Goal: Task Accomplishment & Management: Manage account settings

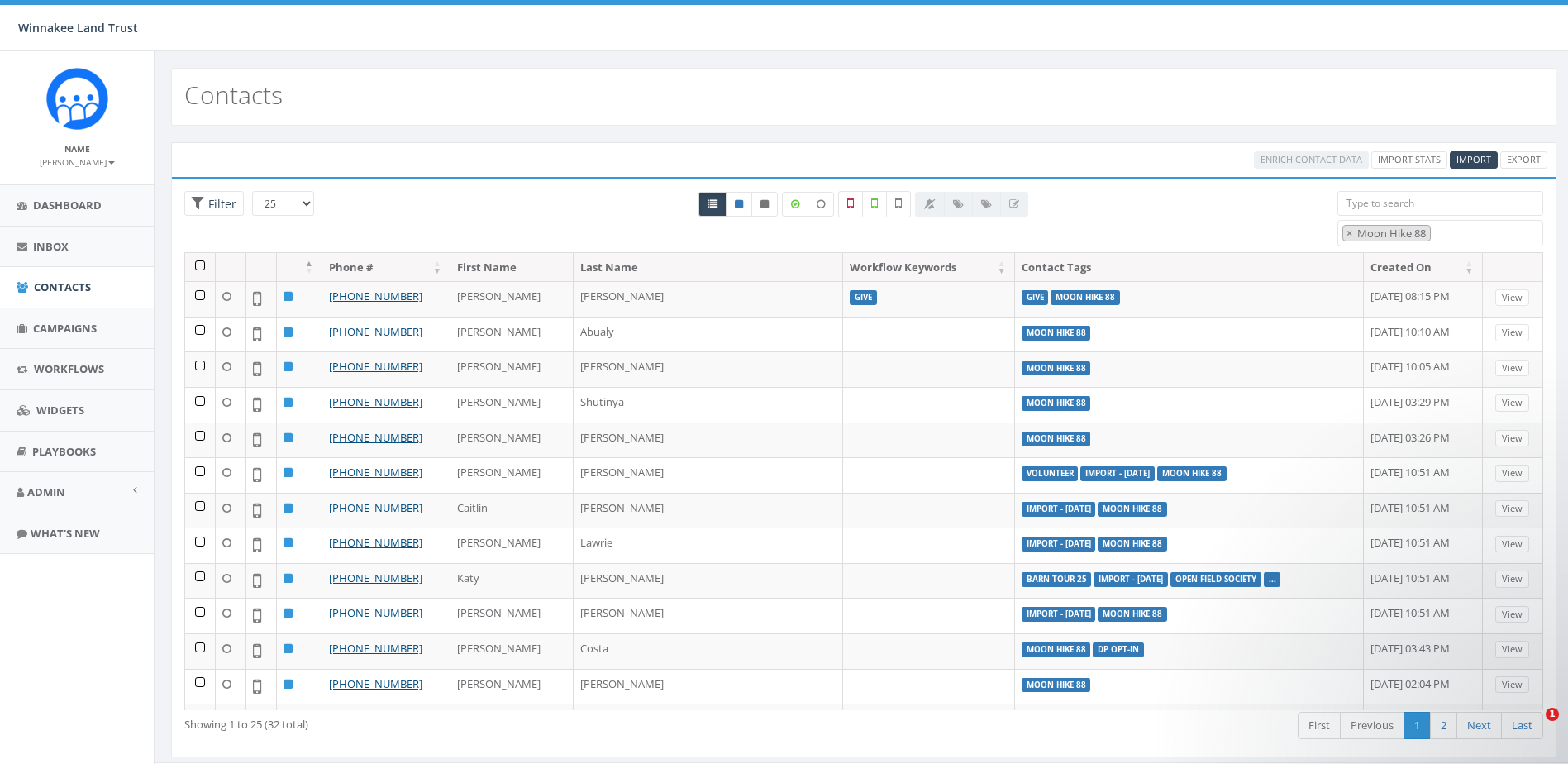
select select "Moon Hike 88"
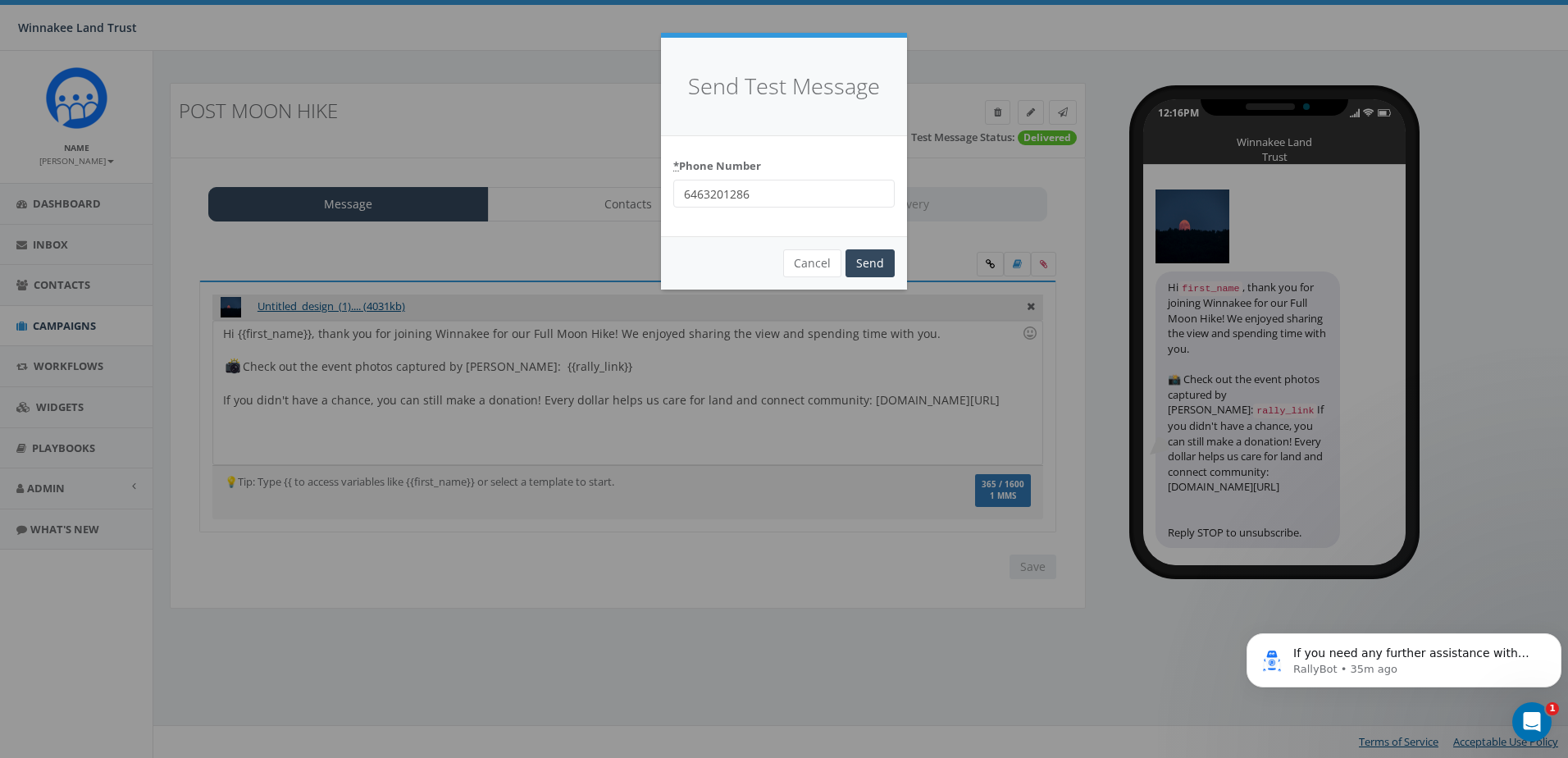
scroll to position [1116, 0]
click at [820, 260] on button "Cancel" at bounding box center [812, 263] width 58 height 28
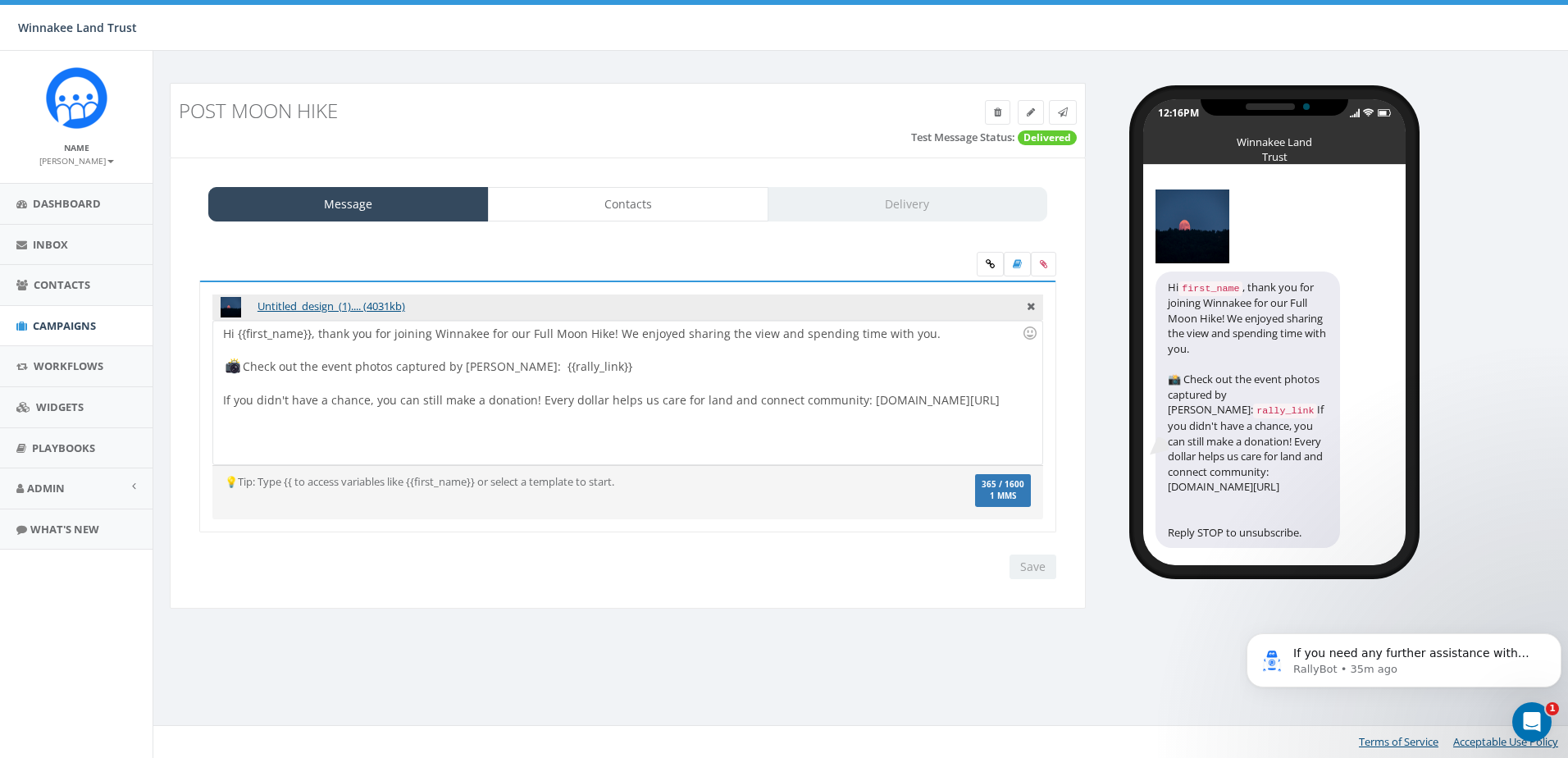
click at [1026, 567] on div "Save Next" at bounding box center [1028, 566] width 55 height 24
click at [1060, 107] on icon at bounding box center [1062, 112] width 10 height 10
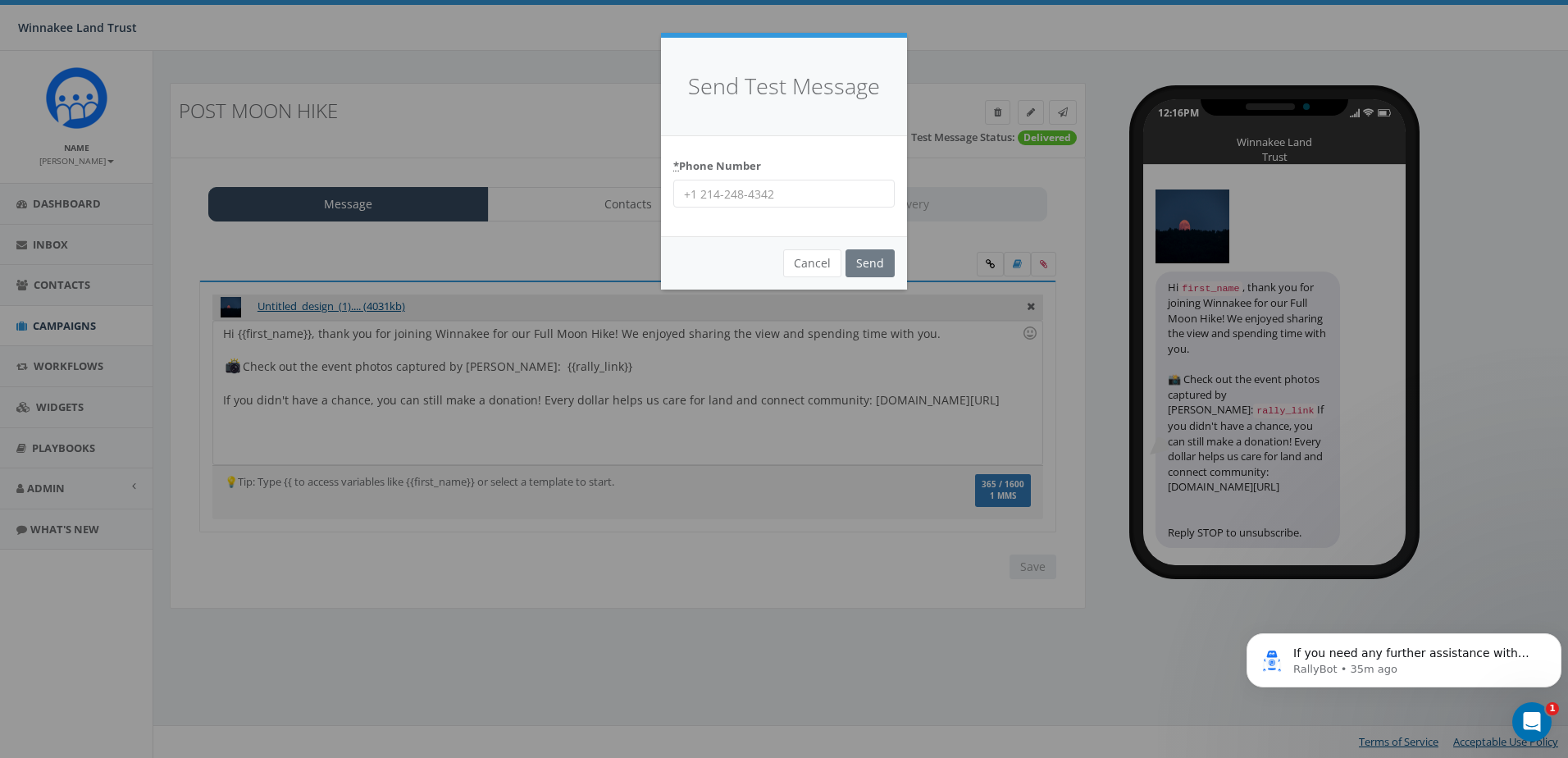
click at [834, 200] on input "* Phone Number" at bounding box center [783, 193] width 221 height 28
type input "6463201286"
click at [868, 260] on input "Send" at bounding box center [870, 263] width 49 height 28
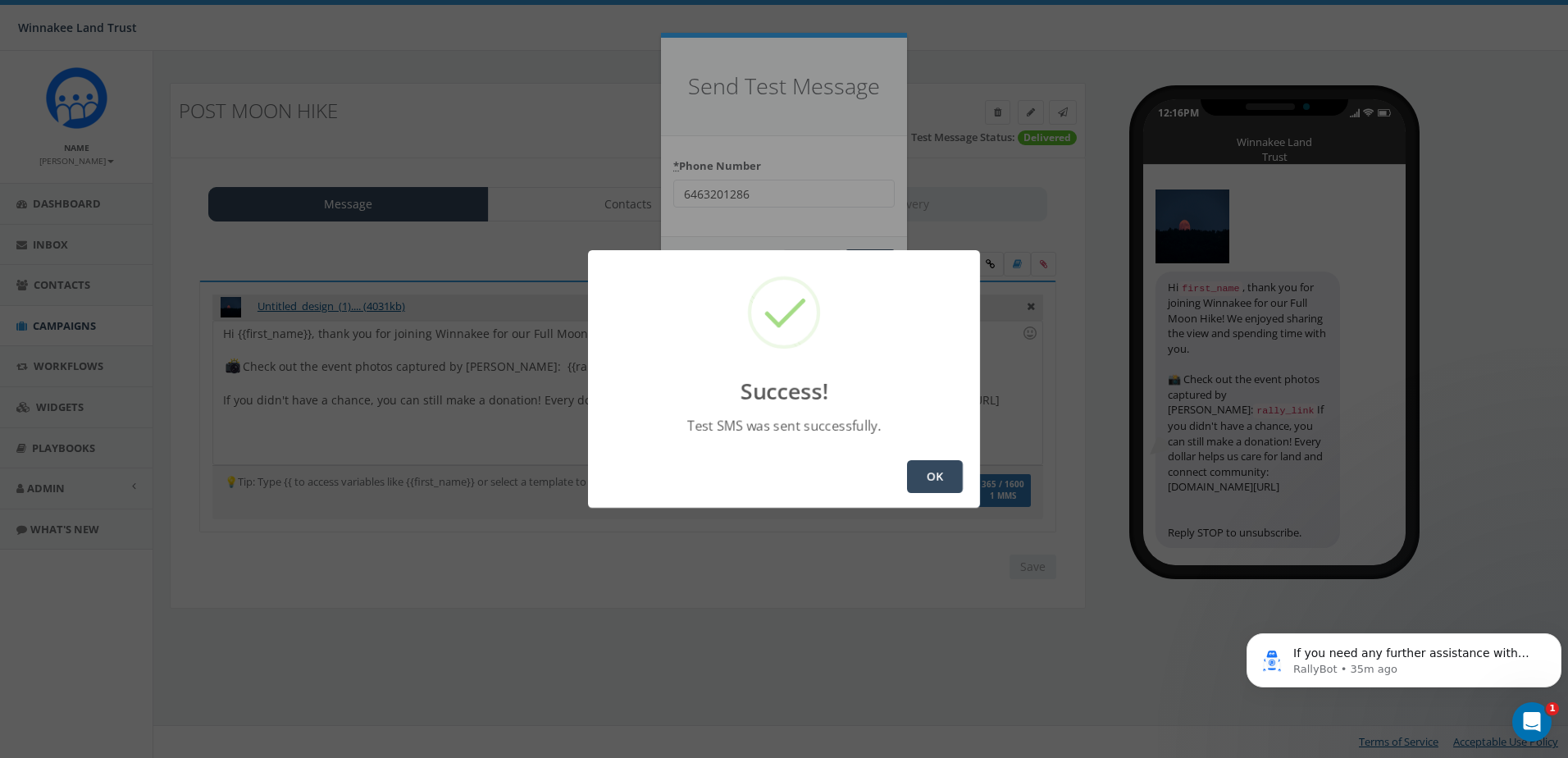
click at [934, 471] on button "OK" at bounding box center [935, 476] width 55 height 33
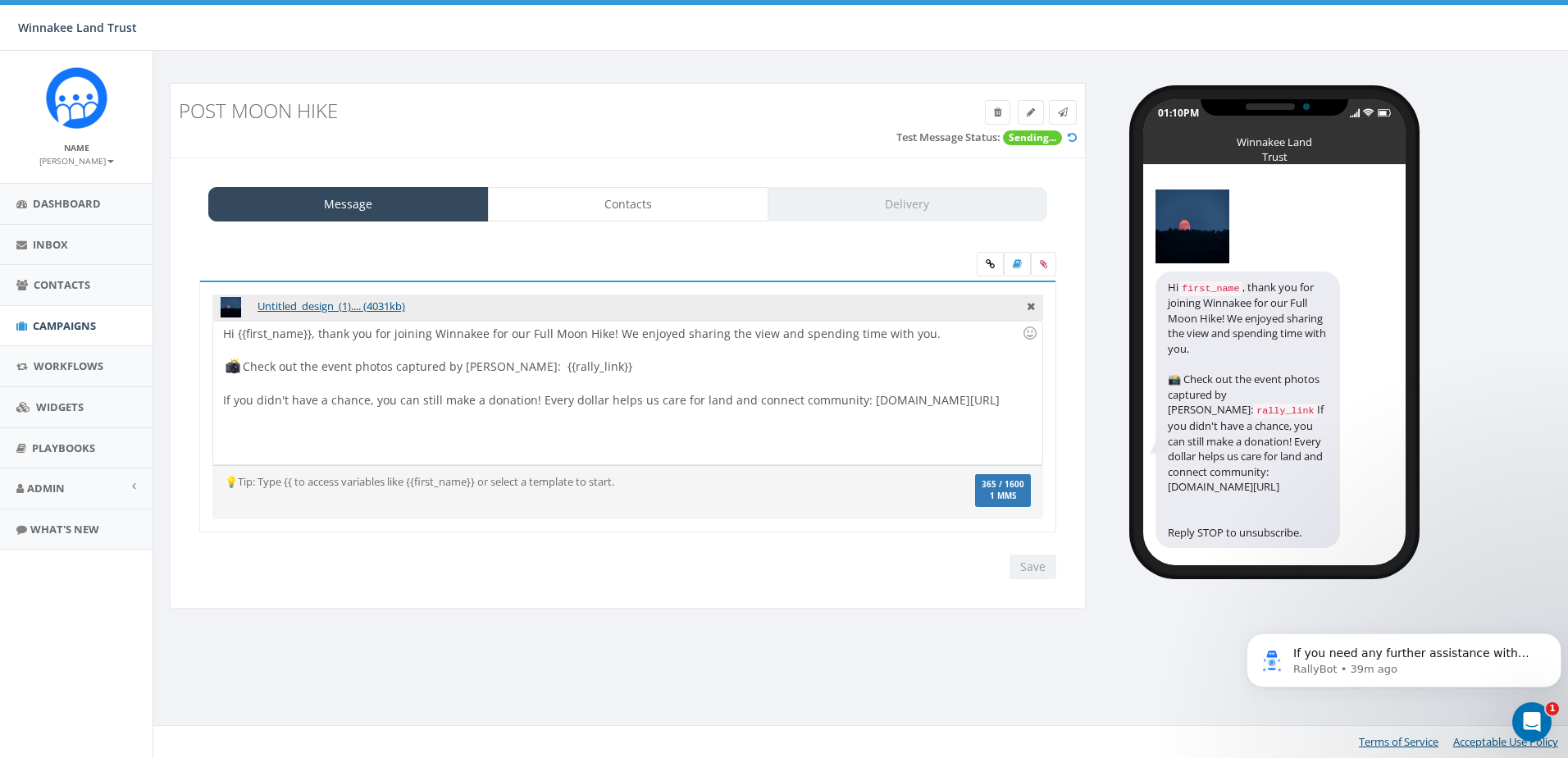
click at [1538, 732] on div "Open Intercom Messenger" at bounding box center [1532, 721] width 54 height 54
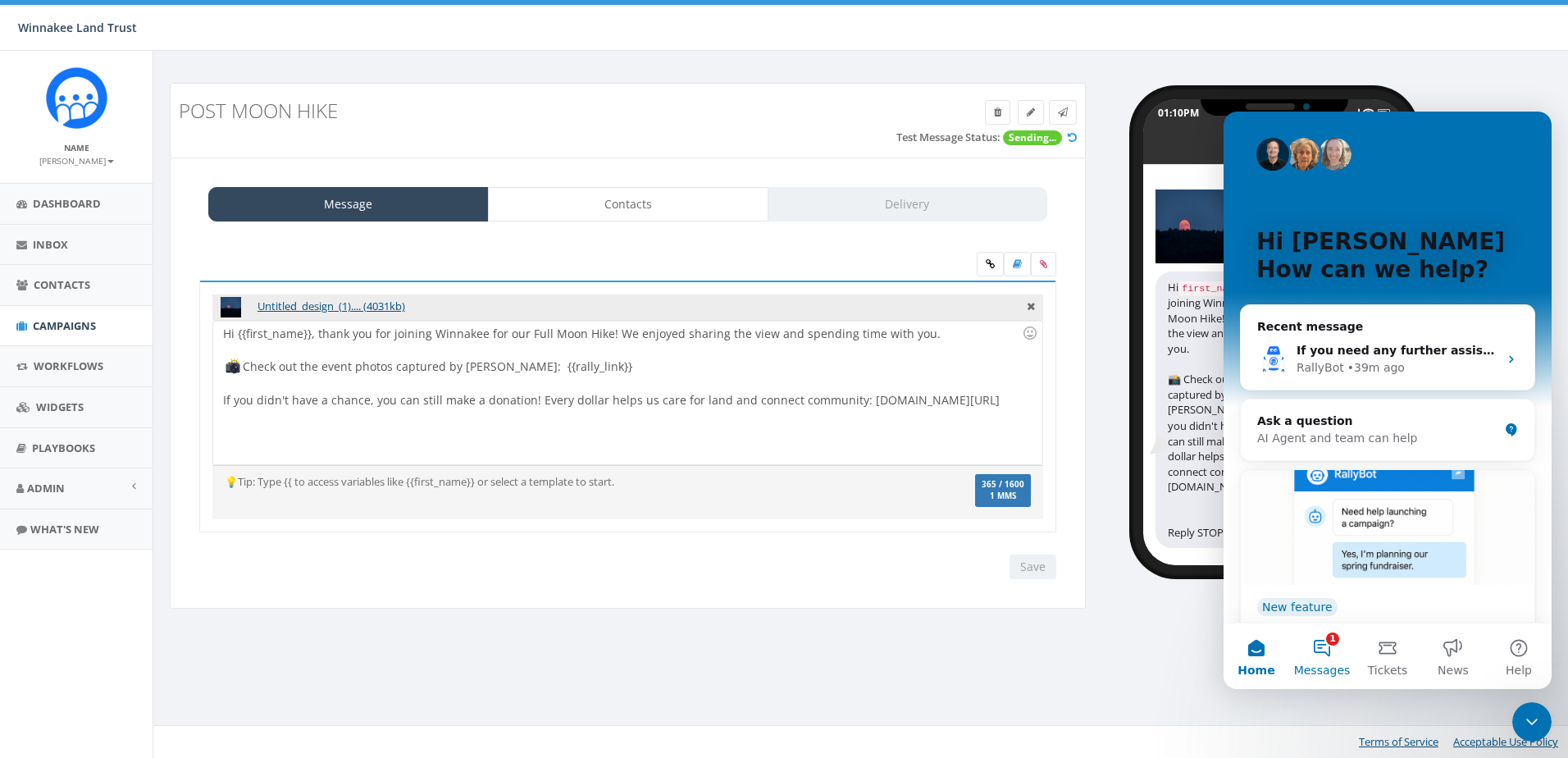
click at [1320, 645] on button "1 Messages" at bounding box center [1322, 655] width 65 height 65
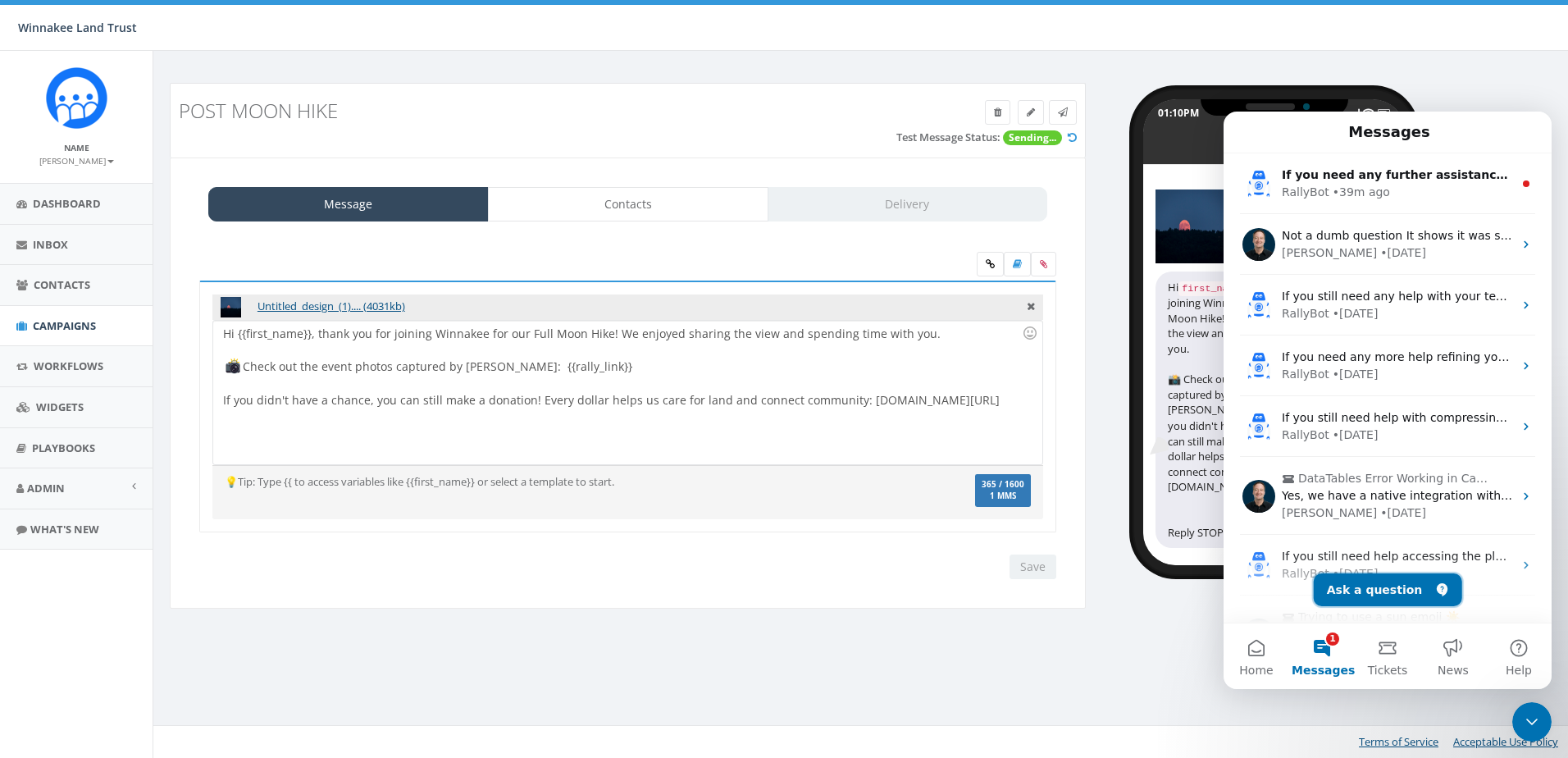
click at [1368, 577] on button "Ask a question" at bounding box center [1388, 590] width 149 height 33
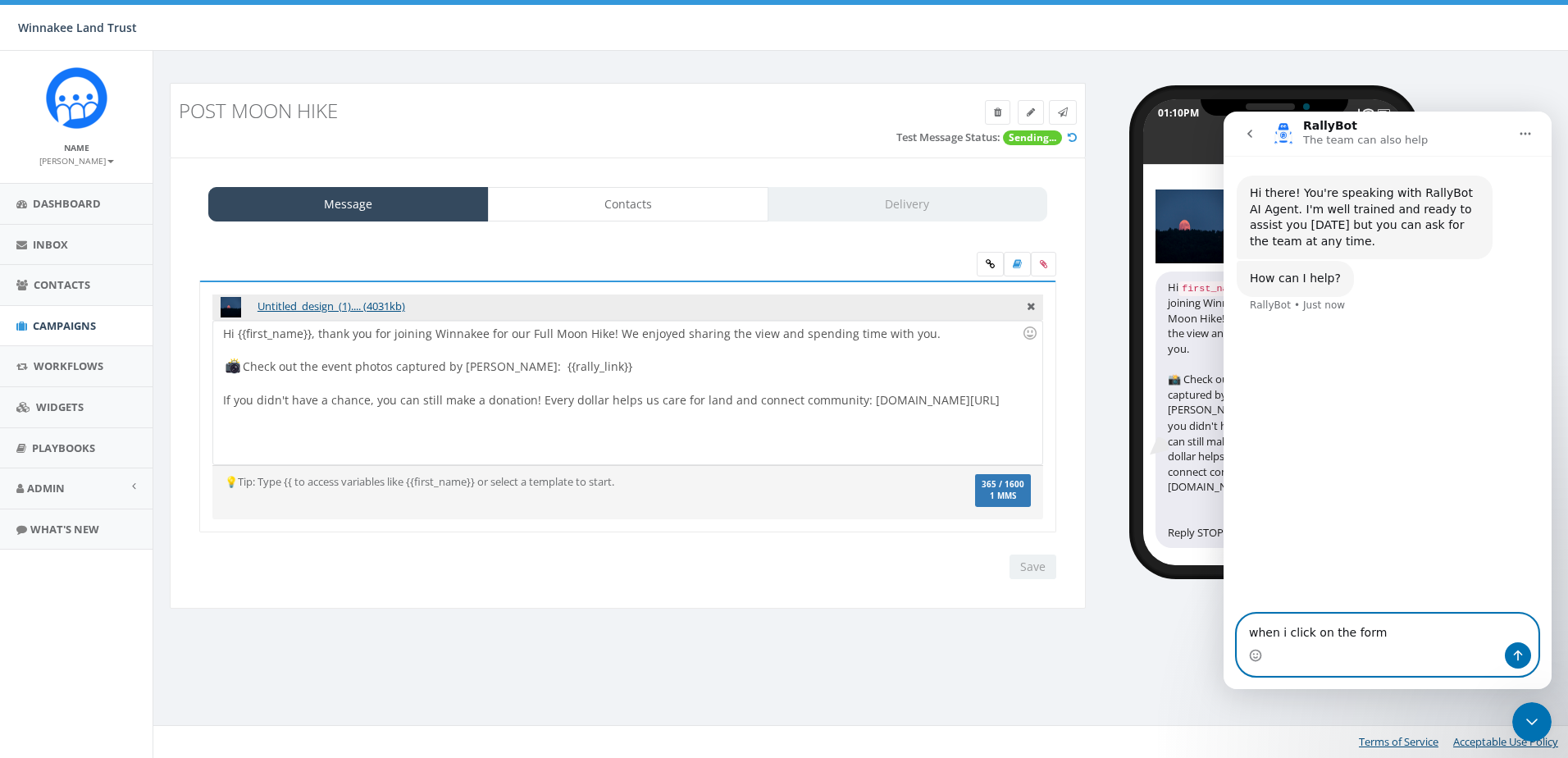
click at [1352, 638] on textarea "when i click on the form" at bounding box center [1387, 627] width 300 height 28
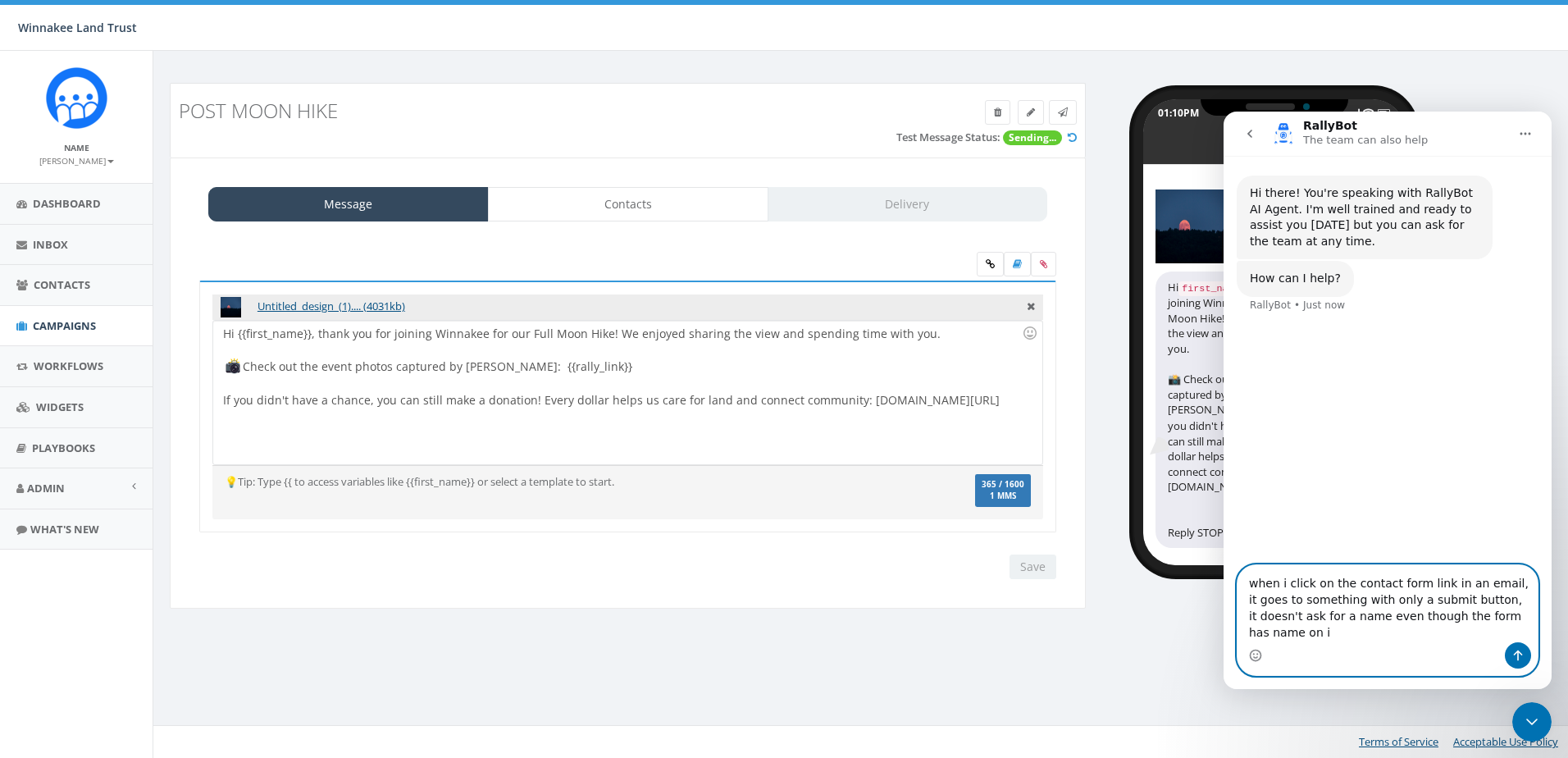
type textarea "when i click on the contact form link in an email, it goes to something with on…"
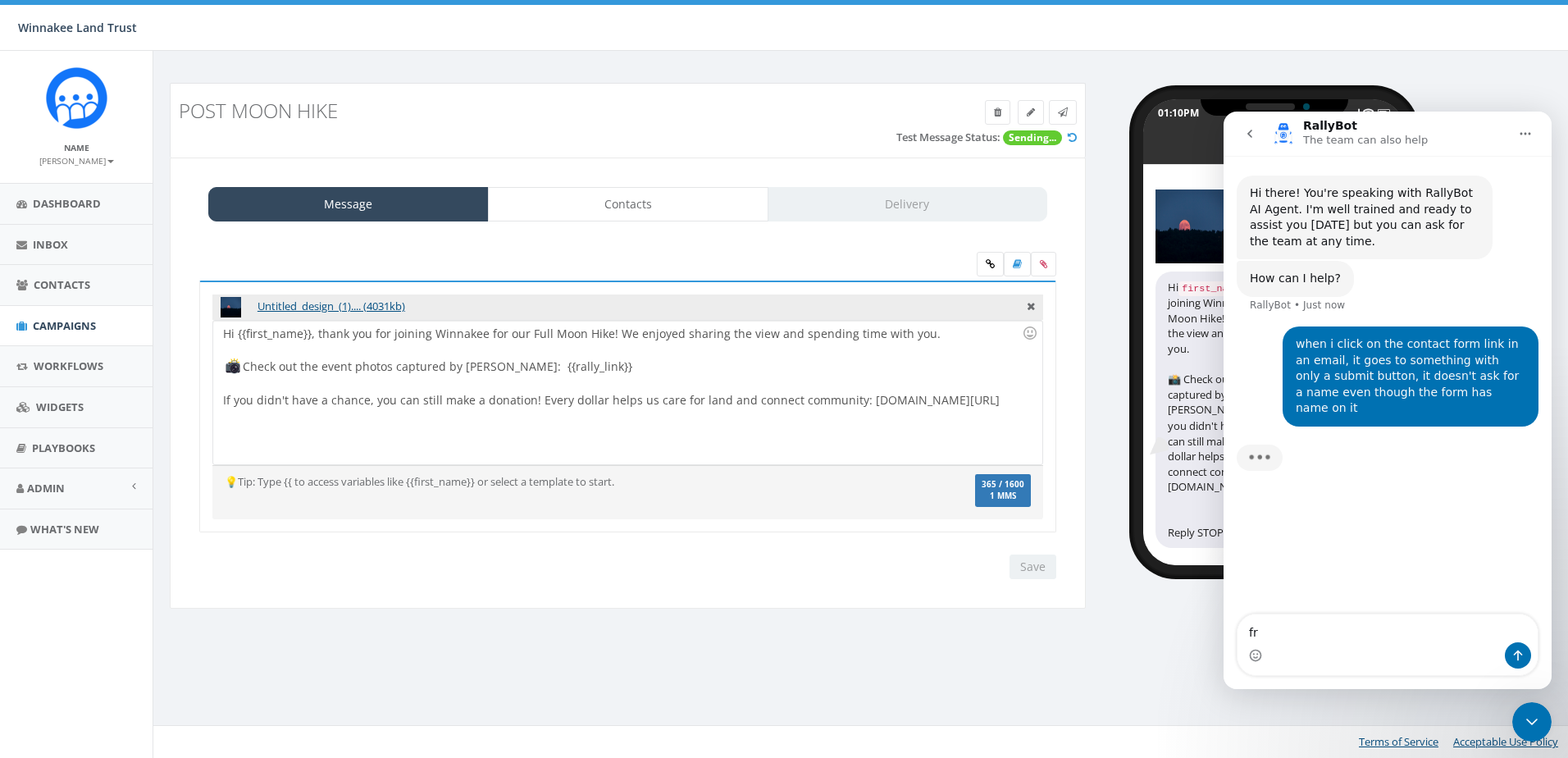
type textarea "f"
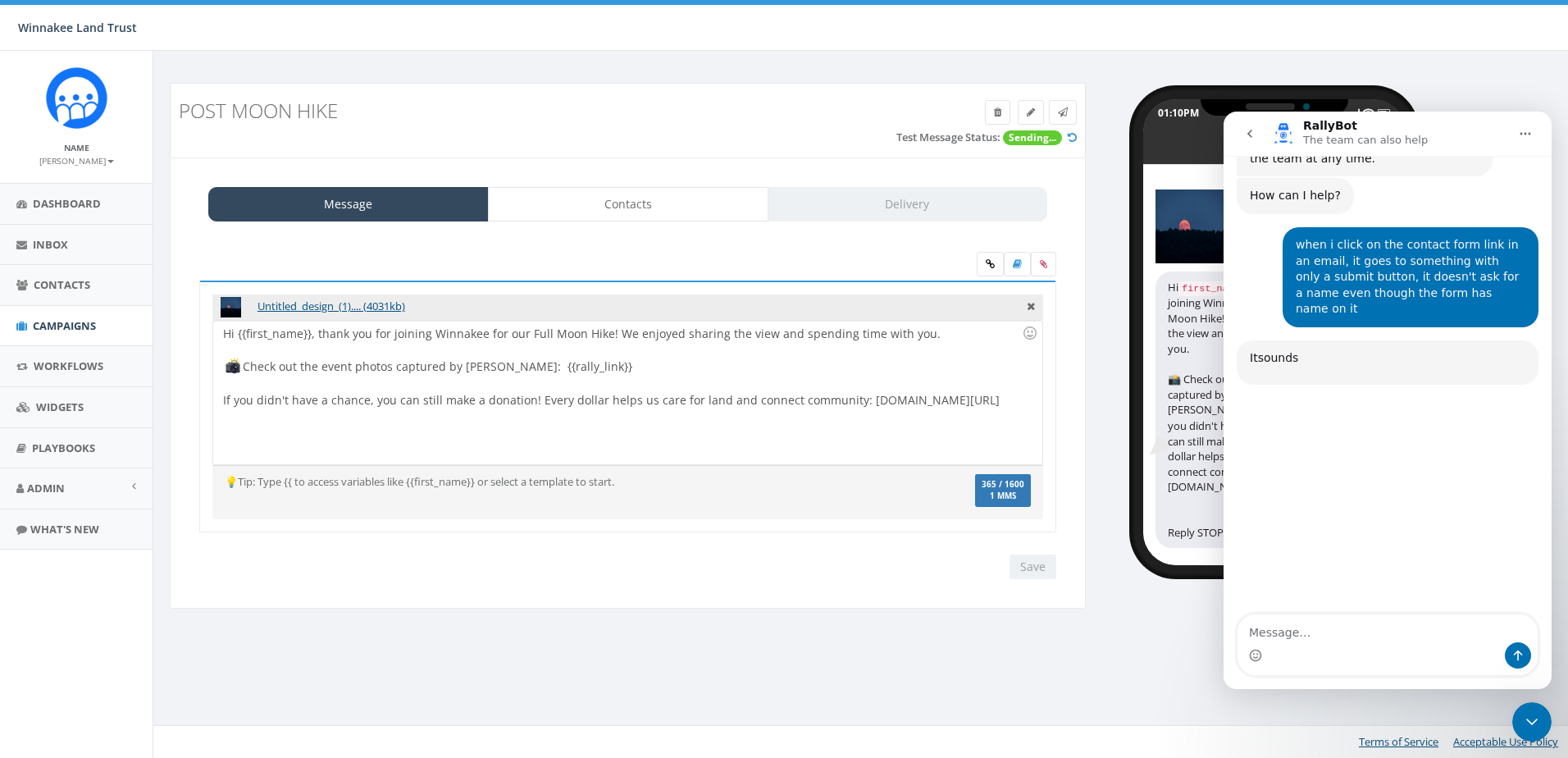
scroll to position [158, 0]
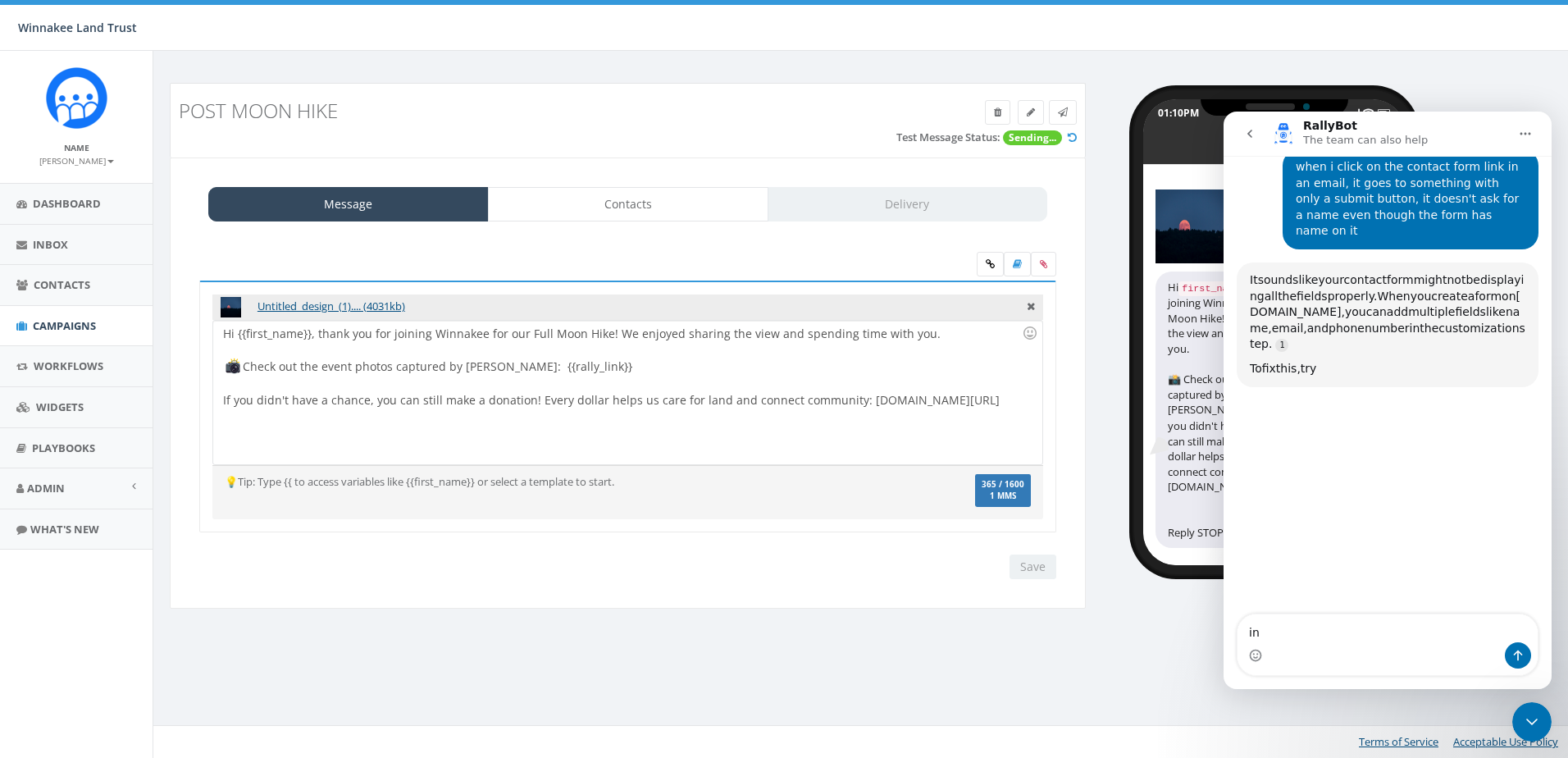
type textarea "i"
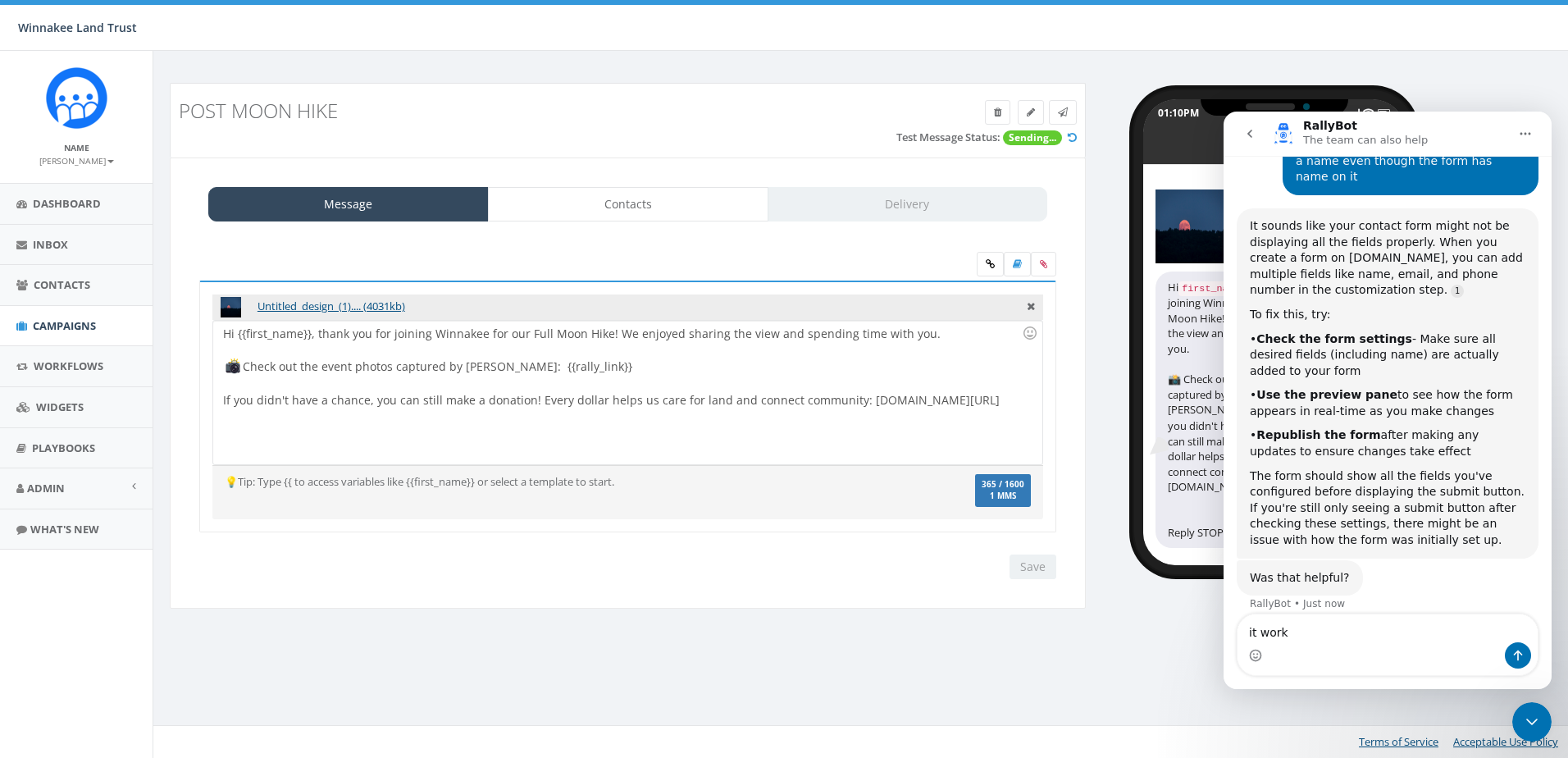
scroll to position [215, 0]
type textarea "it works when i click email from desktop, not mobile"
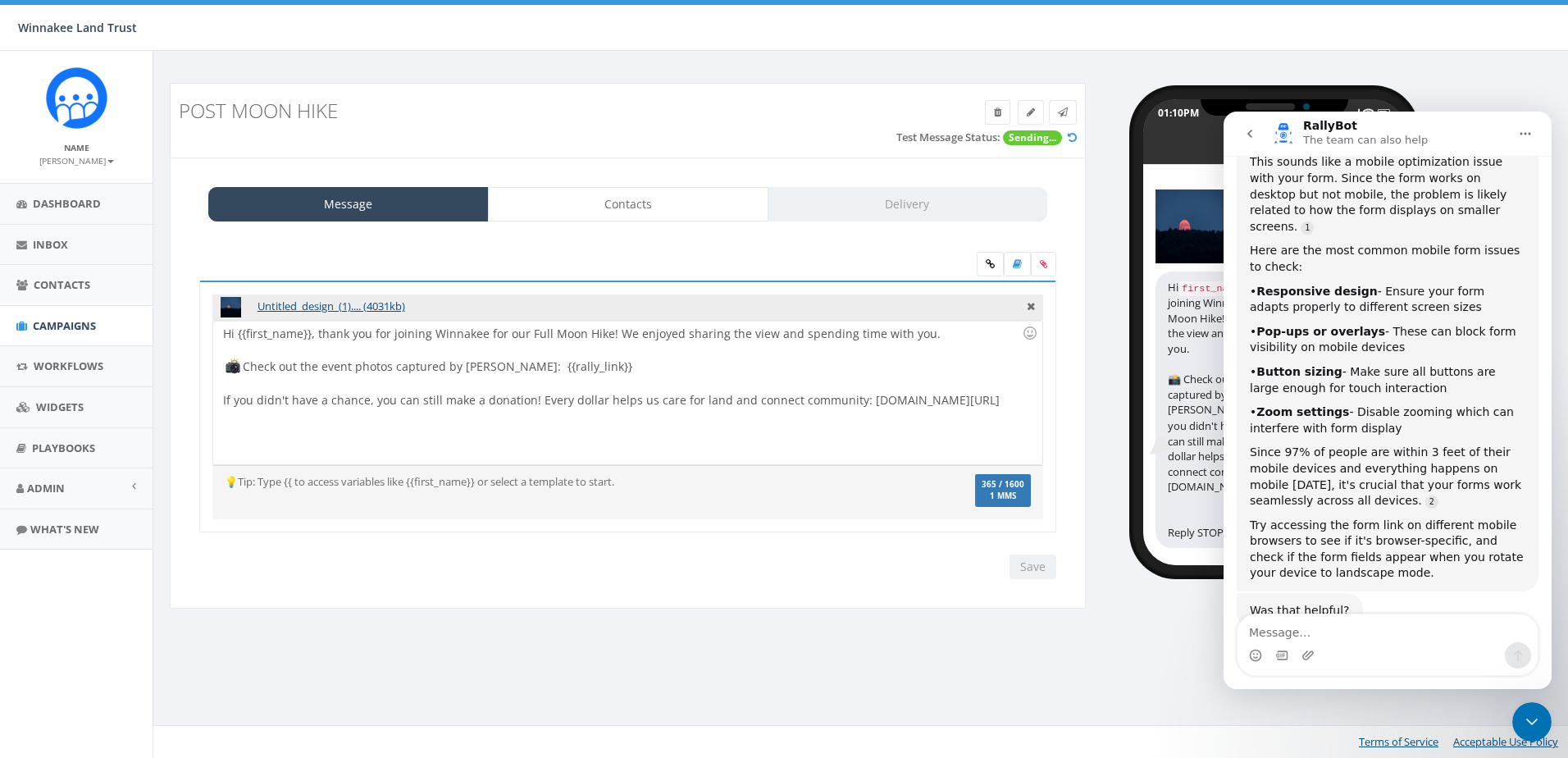
scroll to position [761, 0]
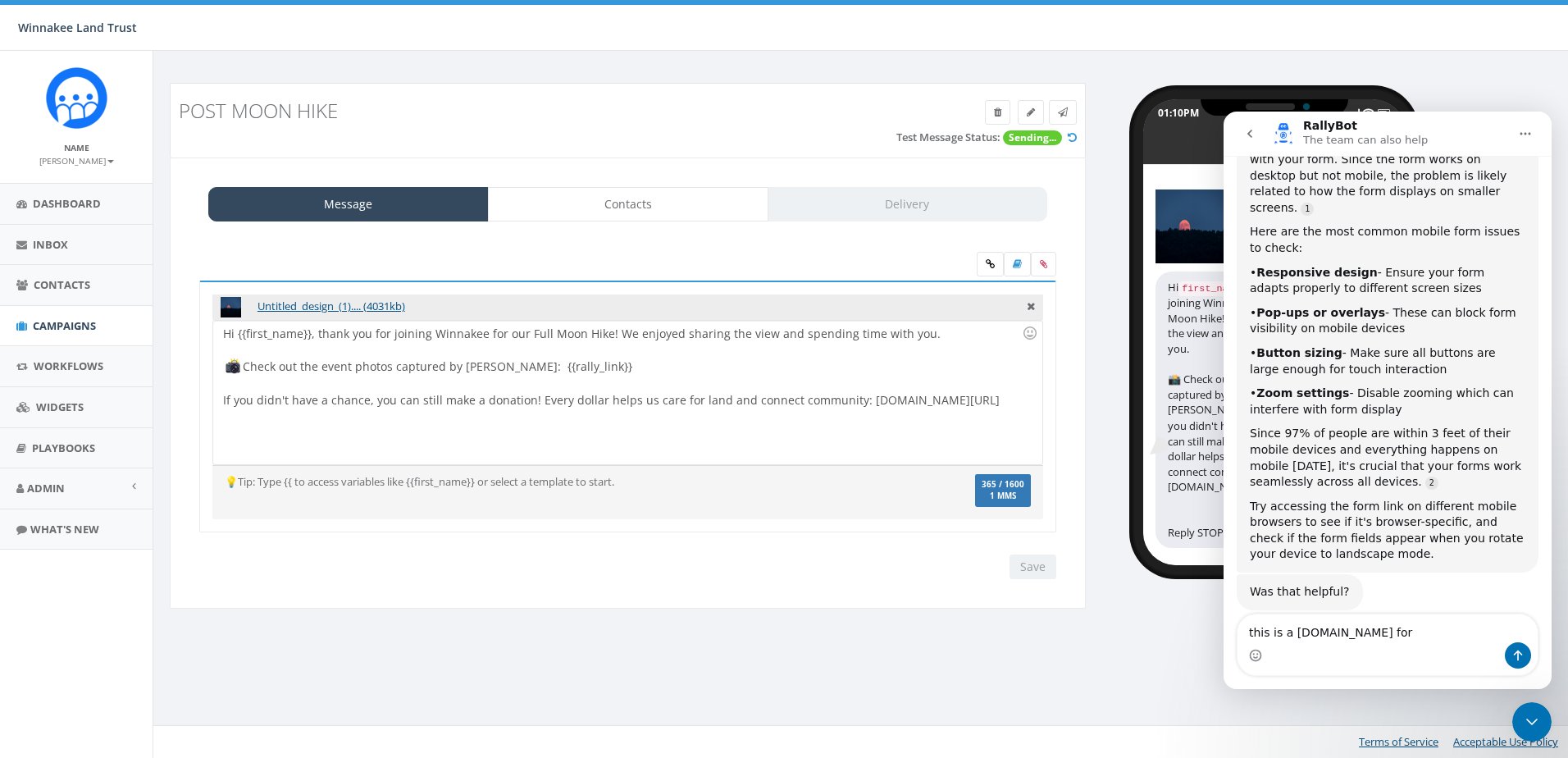
type textarea "this is a rally.so form"
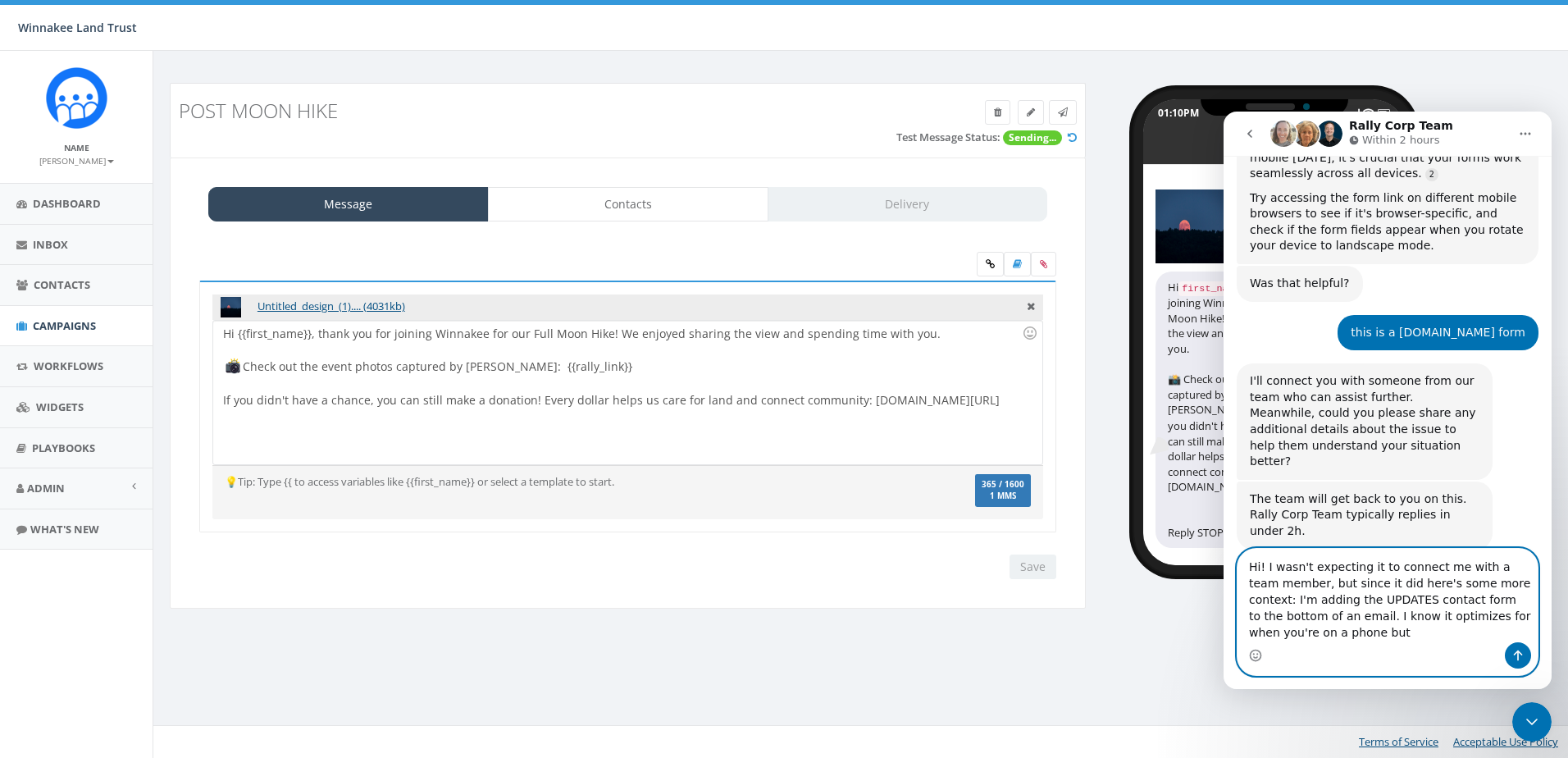
scroll to position [1087, 0]
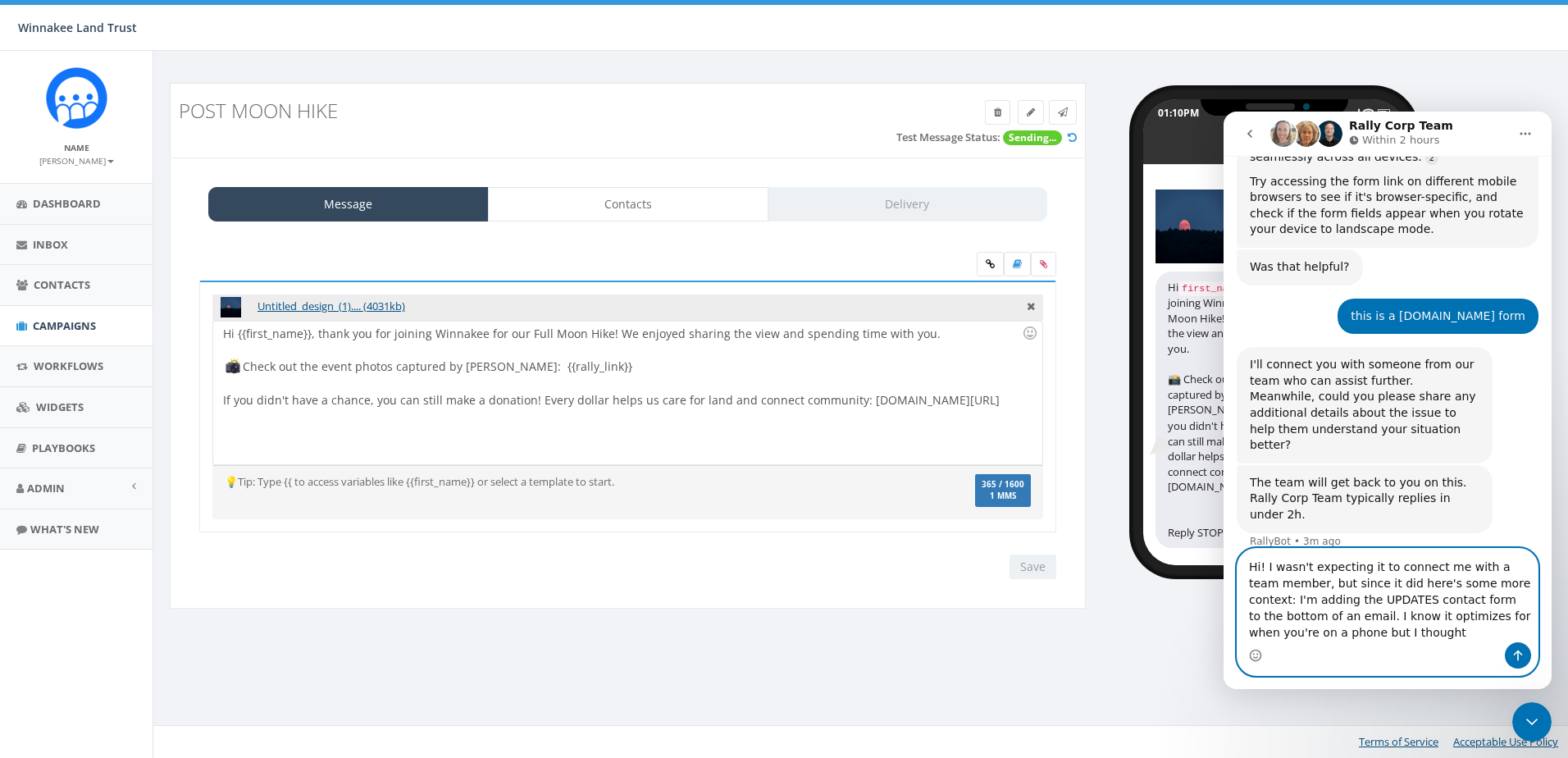
type textarea "Hi! I wasn't expecting it to connect me with a team member, but since it did he…"
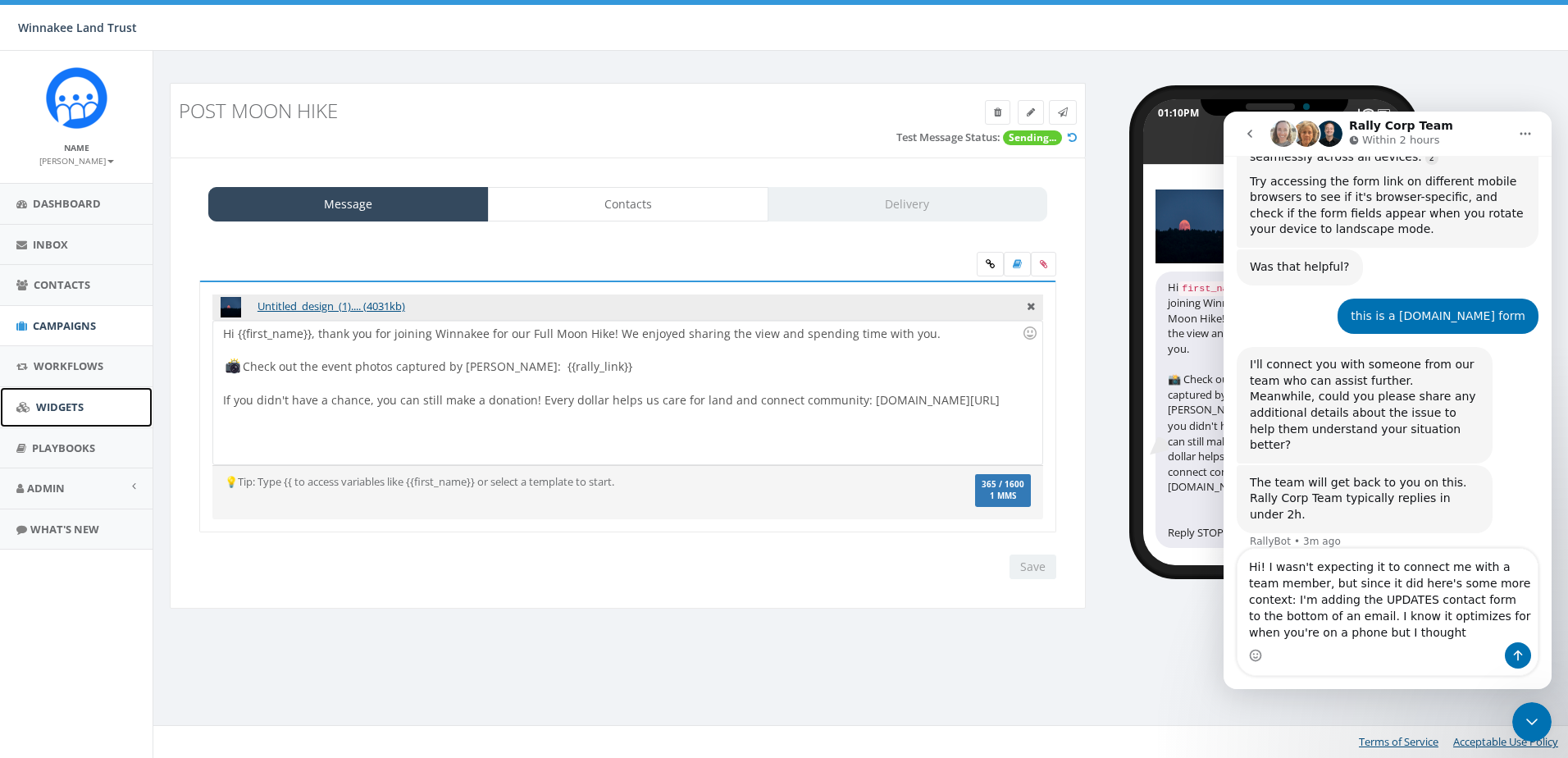
click at [51, 408] on span "Widgets" at bounding box center [59, 406] width 47 height 14
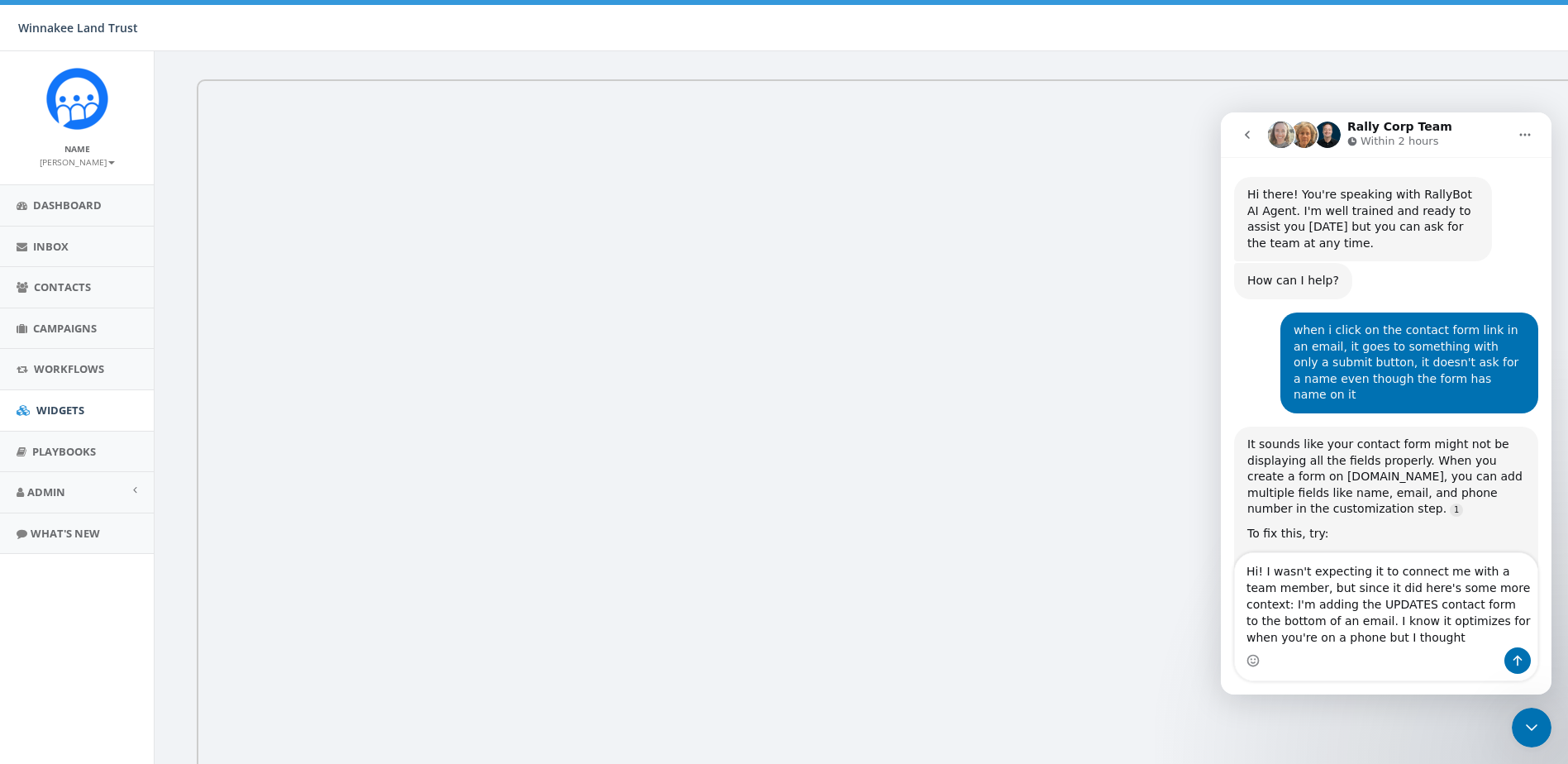
scroll to position [1096, 0]
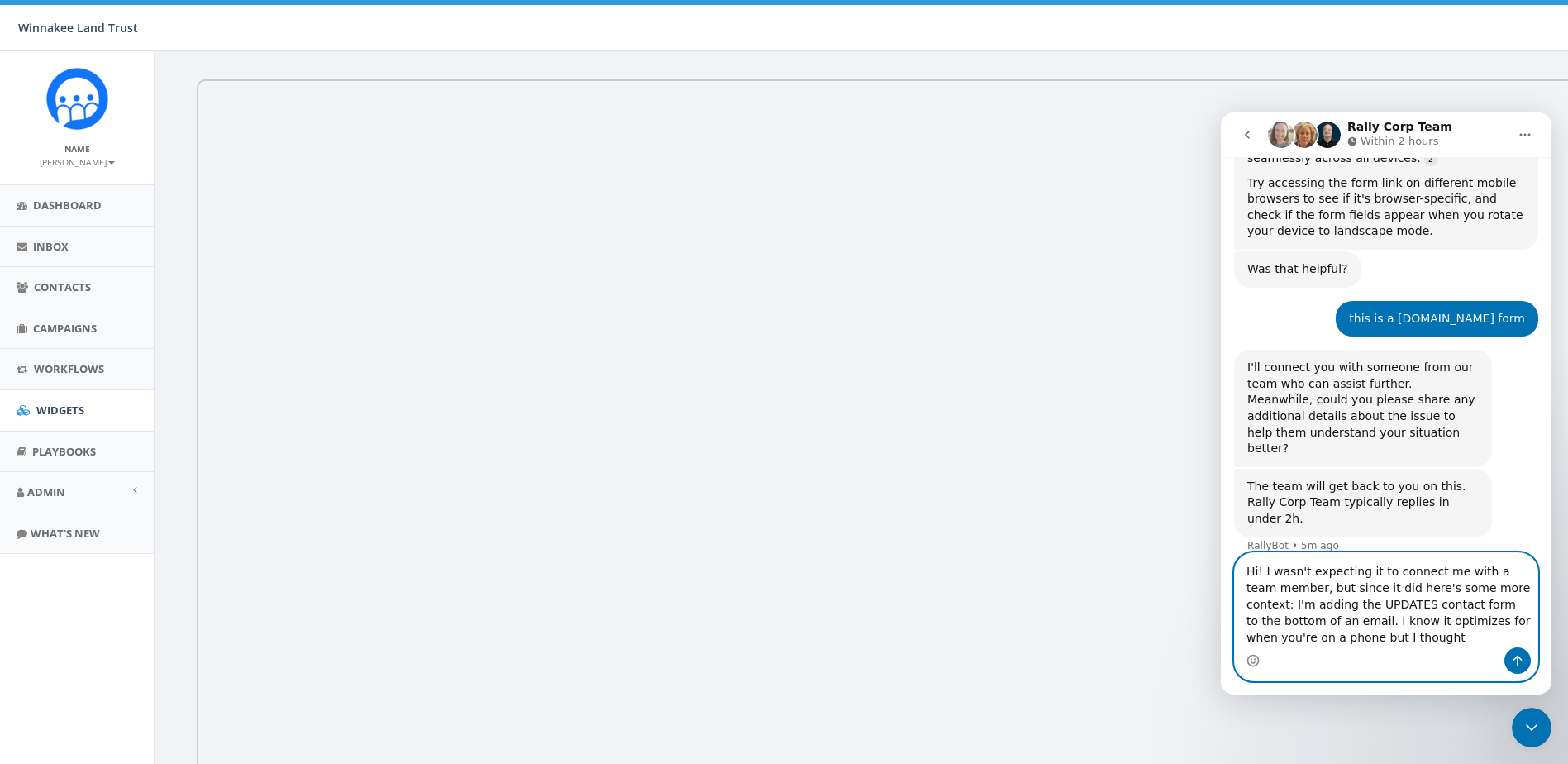
click at [1359, 640] on textarea "Hi! I wasn't expecting it to connect me with a team member, but since it did he…" at bounding box center [1386, 600] width 302 height 94
drag, startPoint x: 1318, startPoint y: 640, endPoint x: 1232, endPoint y: 646, distance: 86.2
click at [1232, 646] on div "Hi! I wasn't expecting it to connect me with a team member, but since it did he…" at bounding box center [1387, 616] width 331 height 129
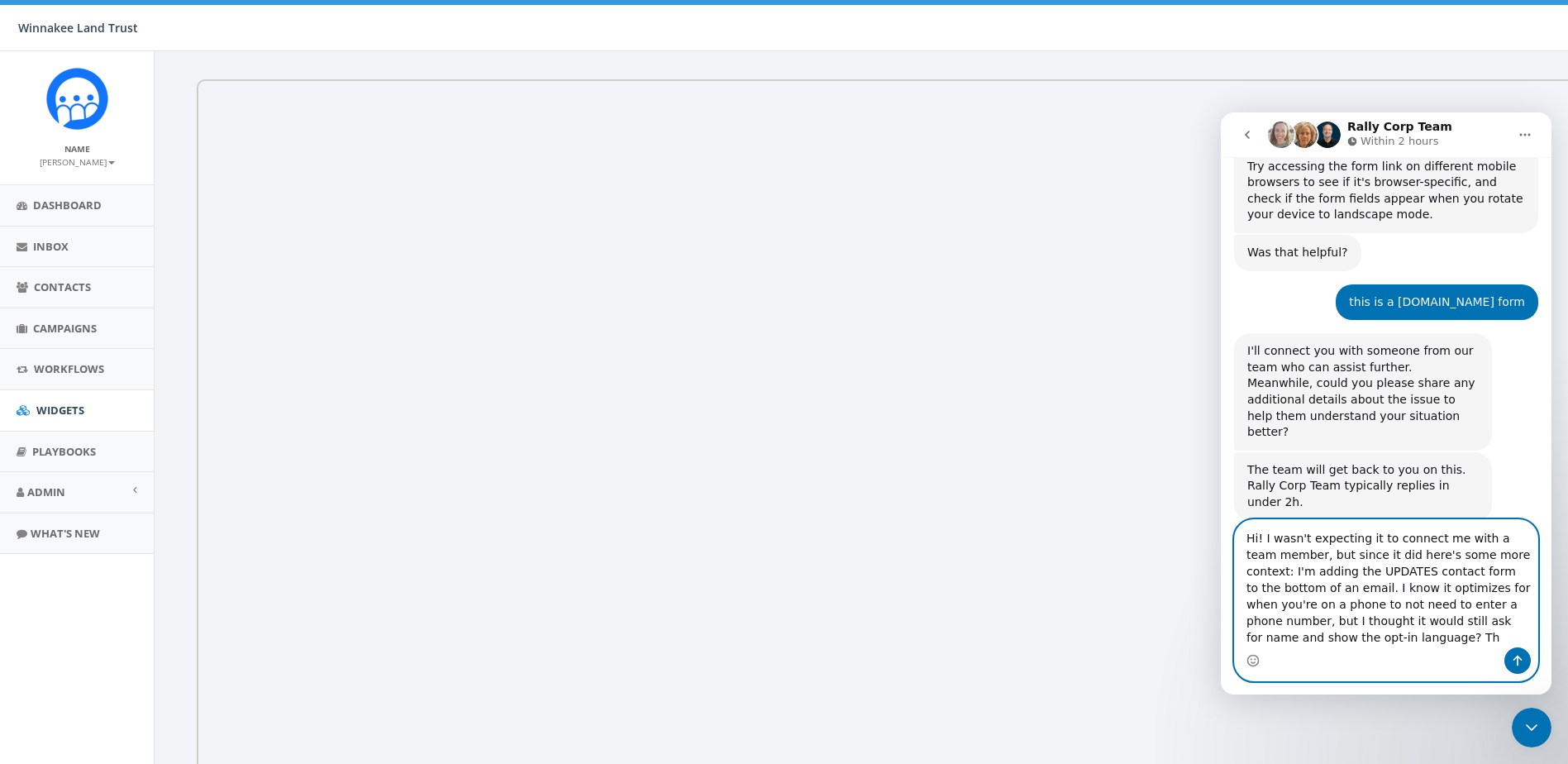
scroll to position [1129, 0]
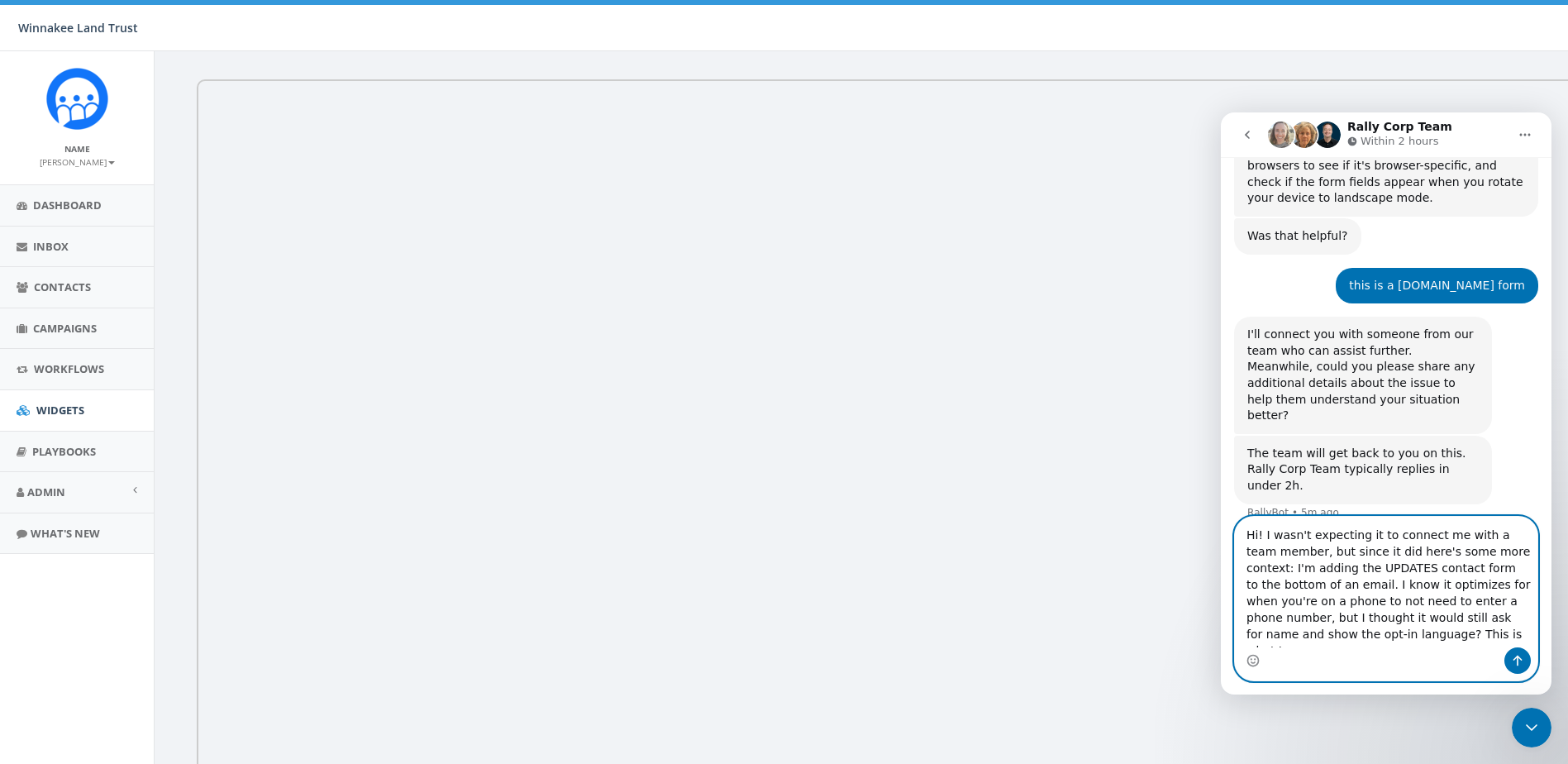
drag, startPoint x: 1367, startPoint y: 637, endPoint x: 1235, endPoint y: 640, distance: 132.0
click at [1235, 640] on textarea "Hi! I wasn't expecting it to connect me with a team member, but since it did he…" at bounding box center [1386, 582] width 302 height 131
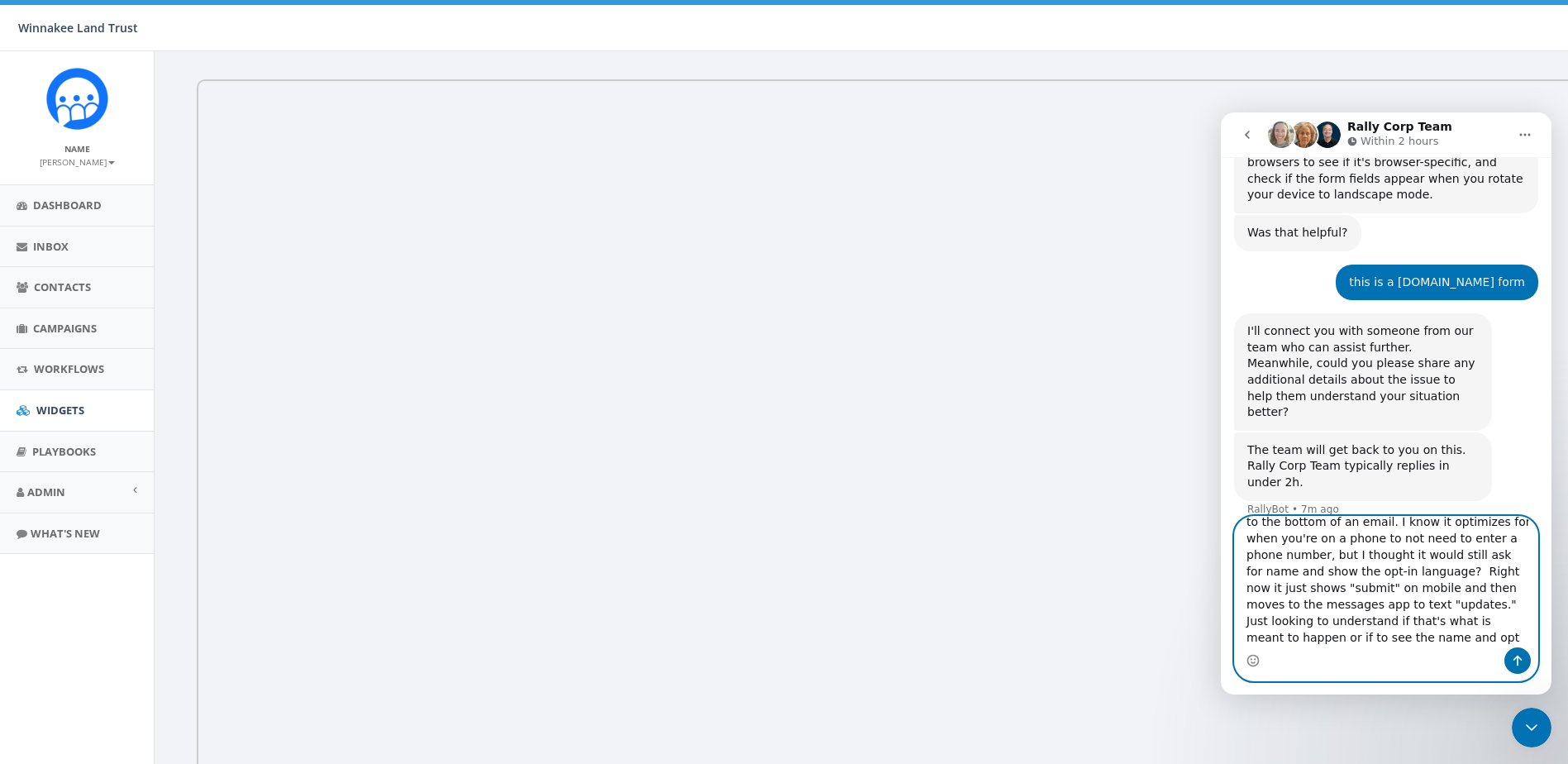
type textarea "Hi! I wasn't expecting it to connect me with a team member, but since it did he…"
click at [1517, 658] on icon "Send a message…" at bounding box center [1517, 660] width 14 height 14
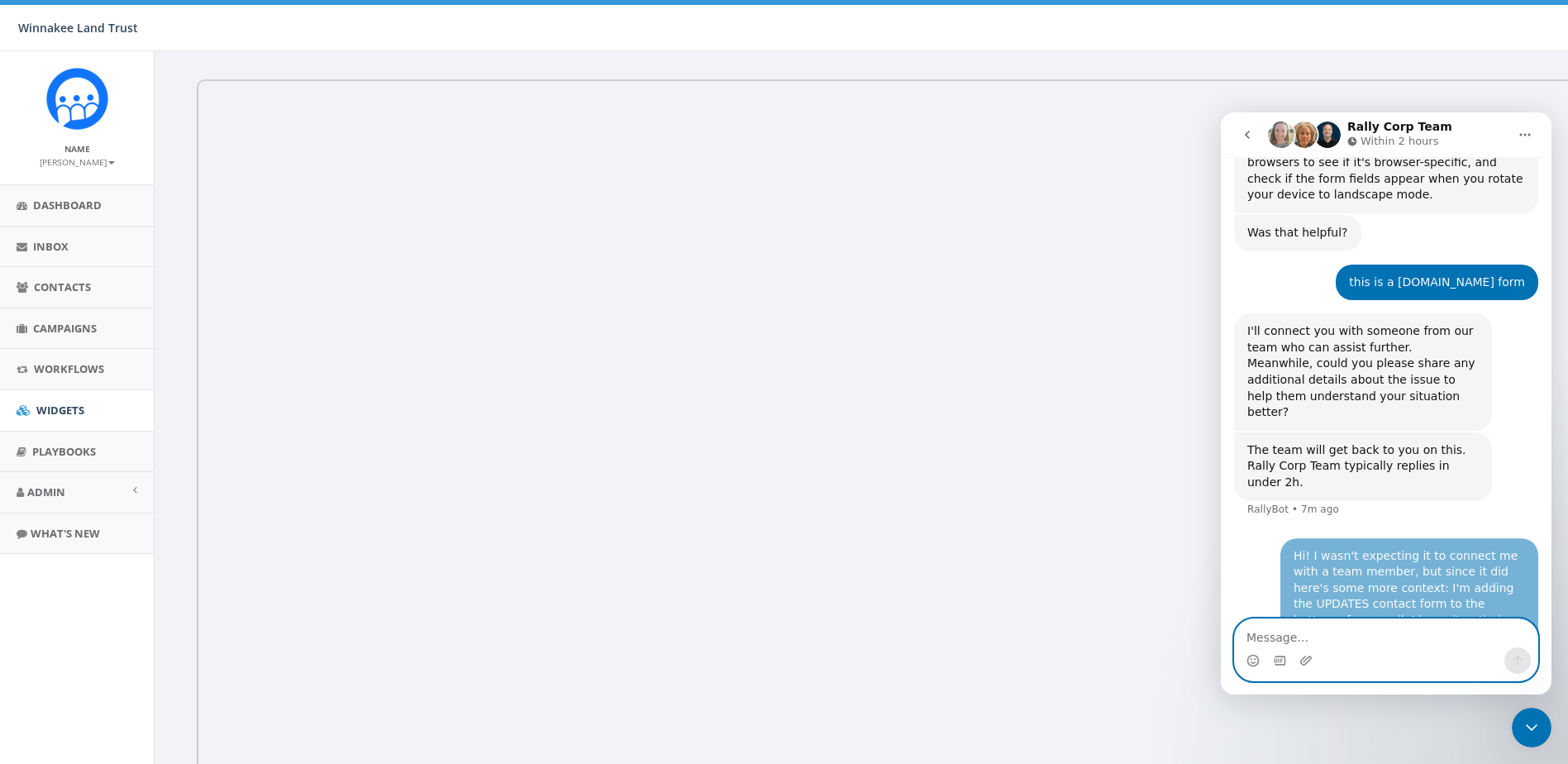
scroll to position [1291, 0]
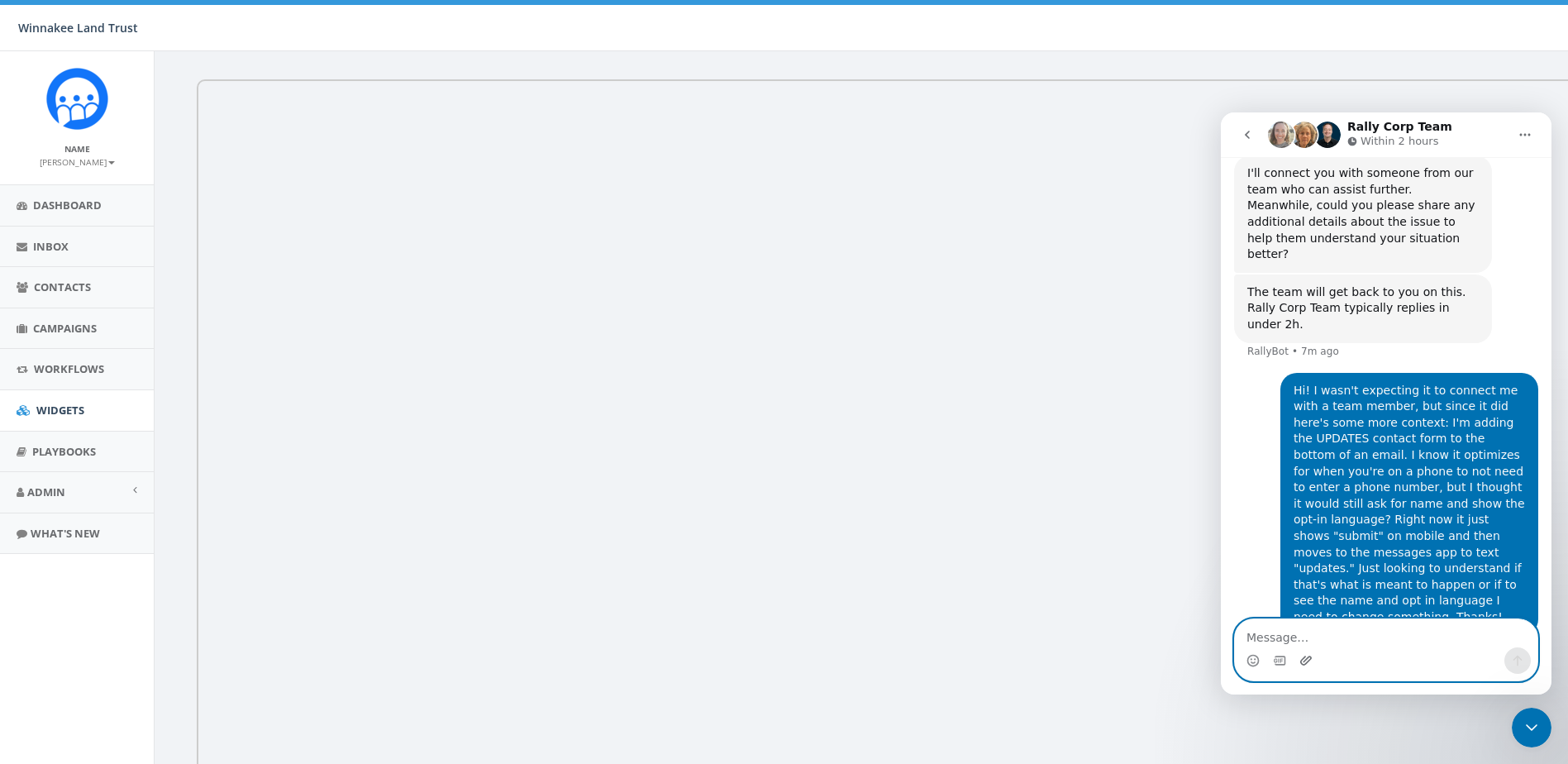
click at [1307, 661] on icon "Upload attachment" at bounding box center [1306, 660] width 14 height 14
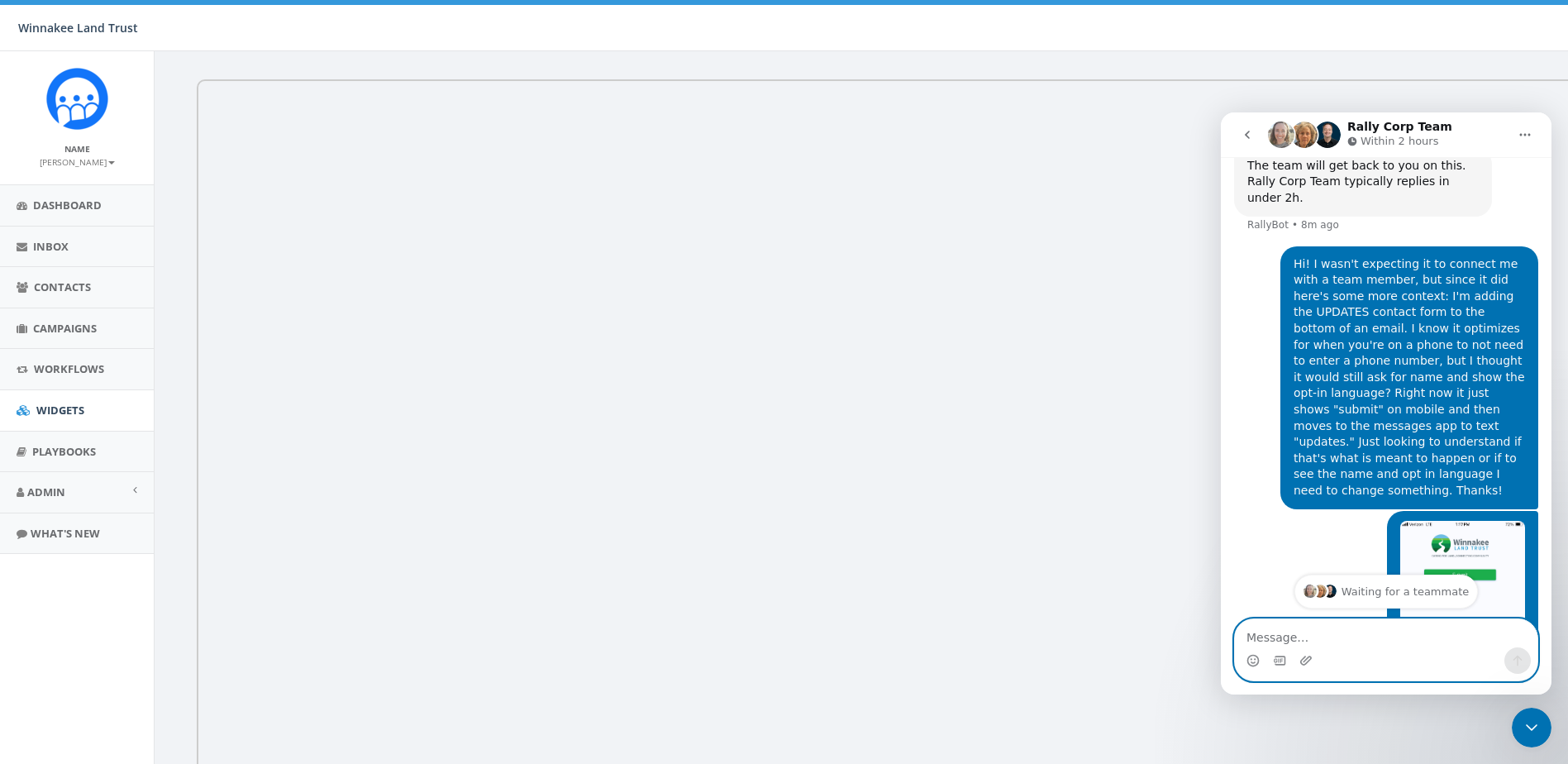
scroll to position [1533, 0]
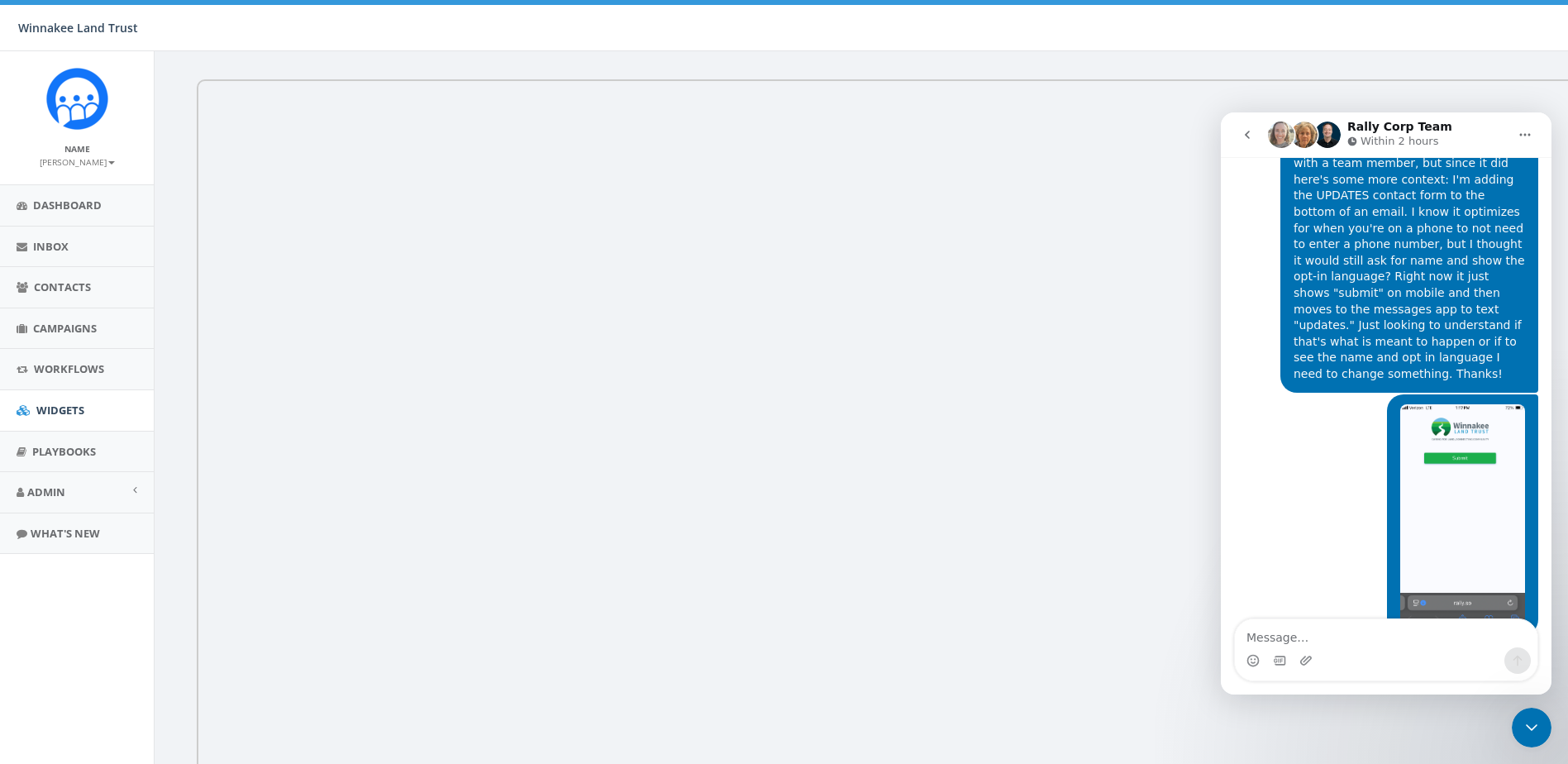
click at [1251, 133] on icon "go back" at bounding box center [1248, 134] width 14 height 14
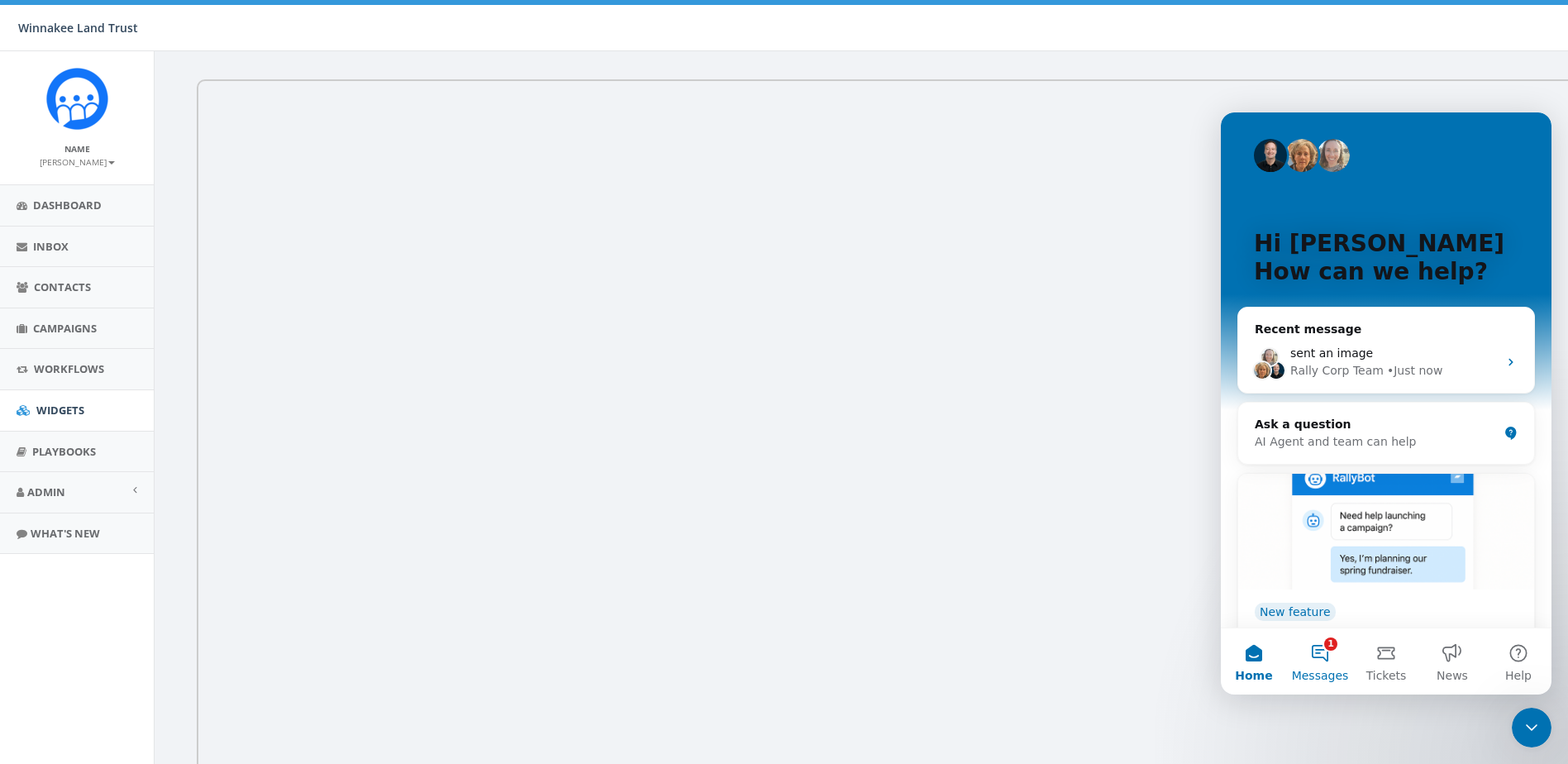
click at [1318, 658] on button "1 Messages" at bounding box center [1320, 660] width 66 height 66
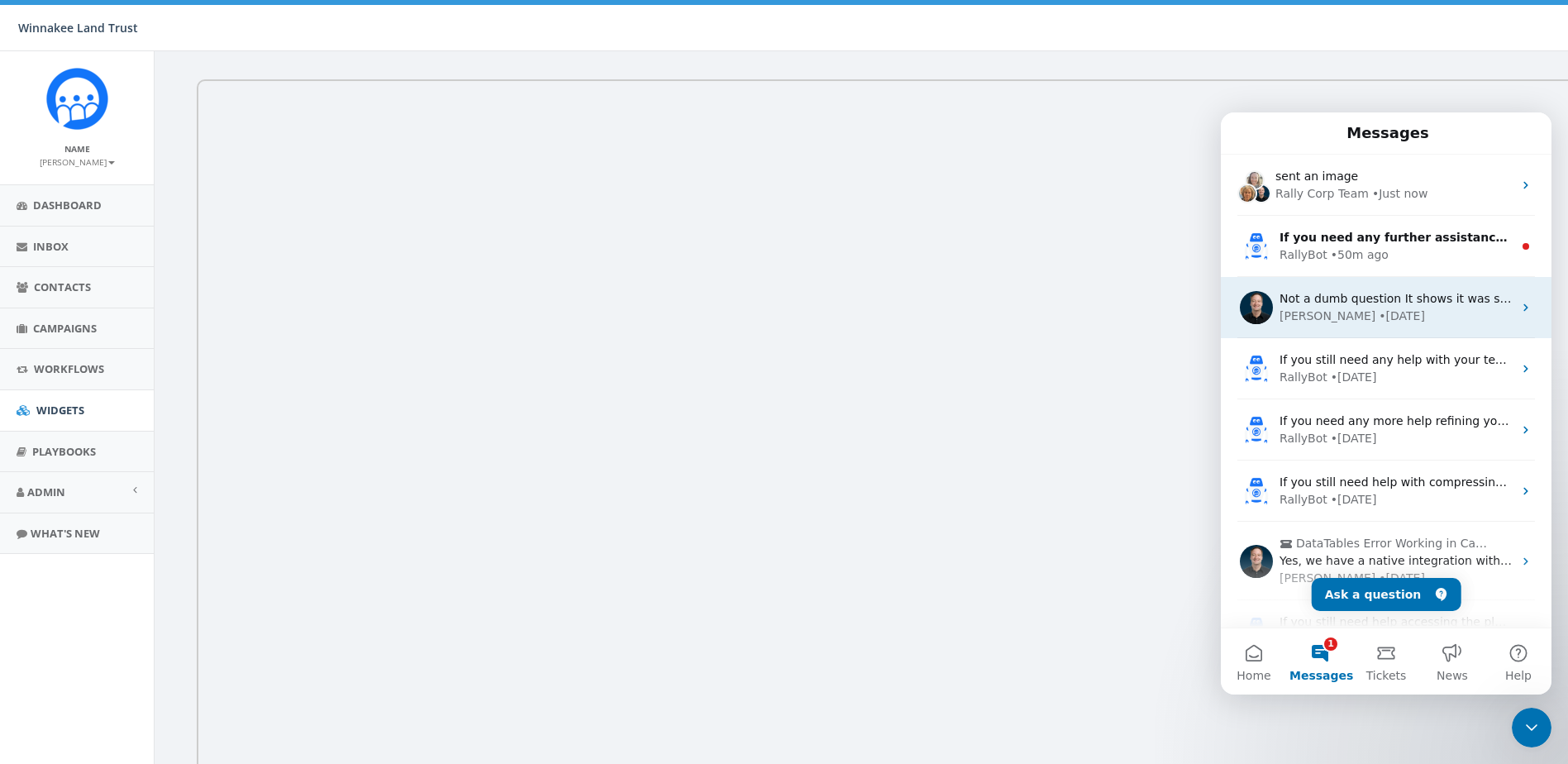
click at [1379, 312] on div "• 4d ago" at bounding box center [1402, 316] width 46 height 17
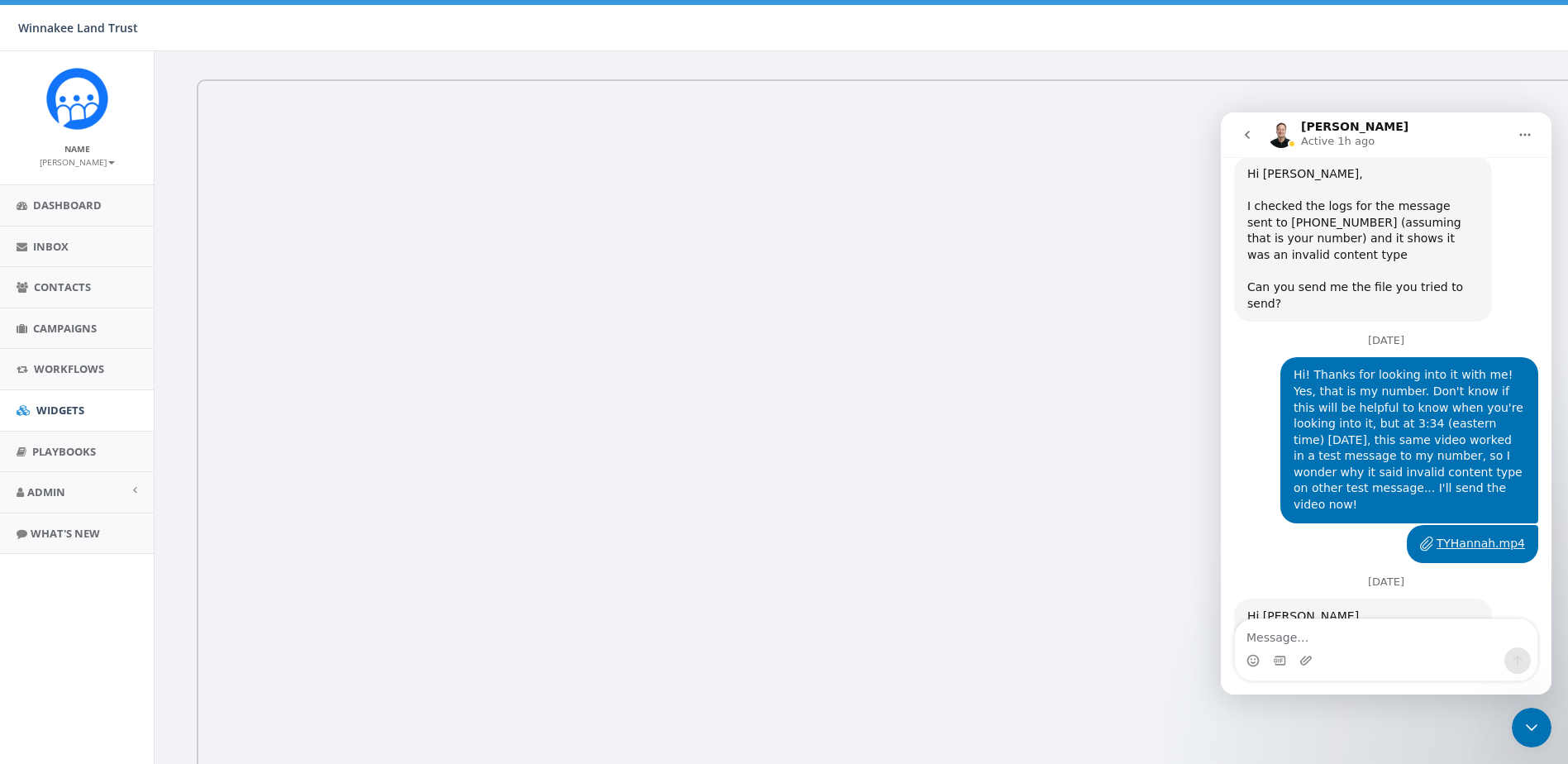
scroll to position [7217, 0]
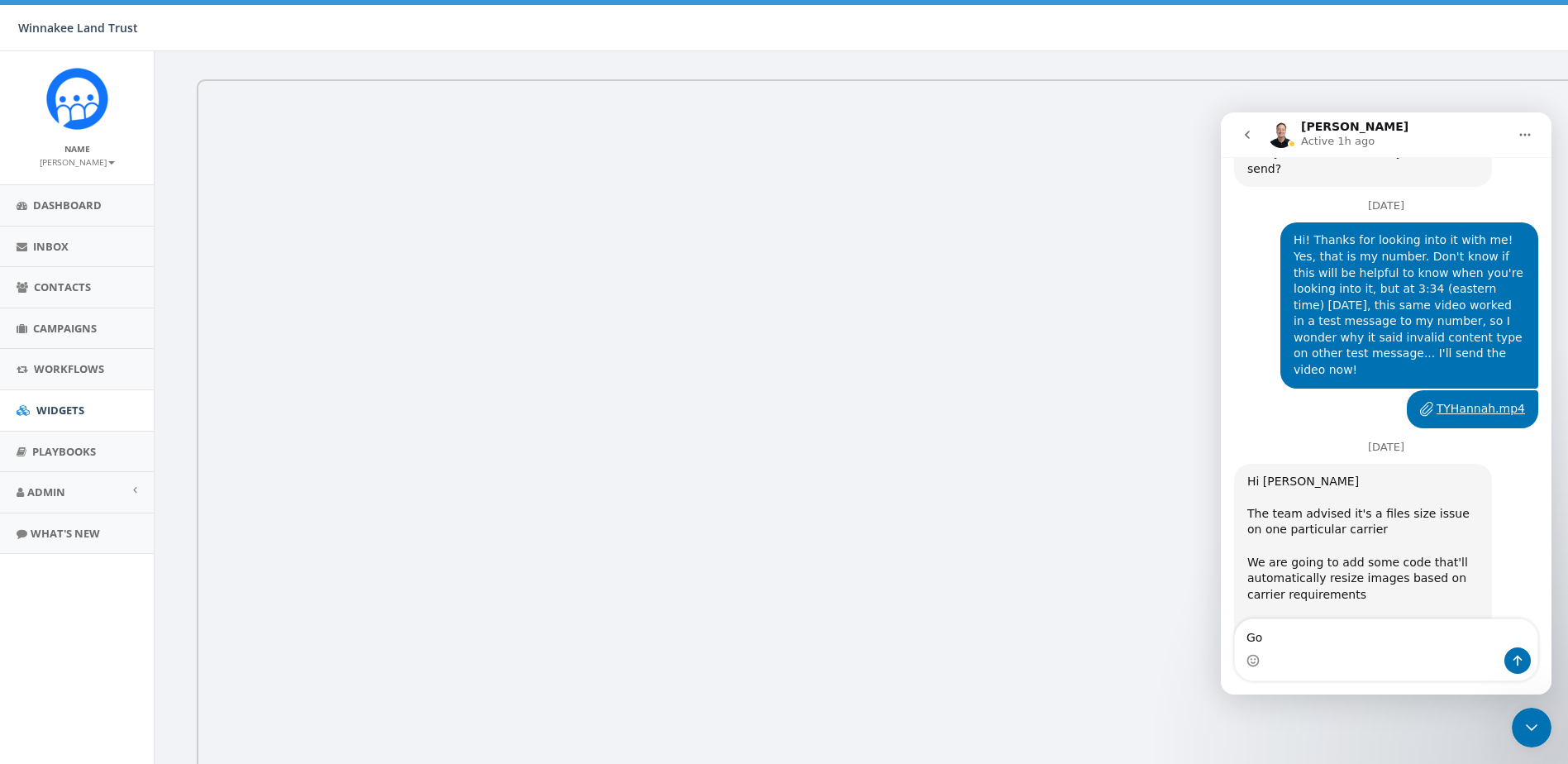
type textarea "G"
type textarea "o"
type textarea "Okay, thanks!"
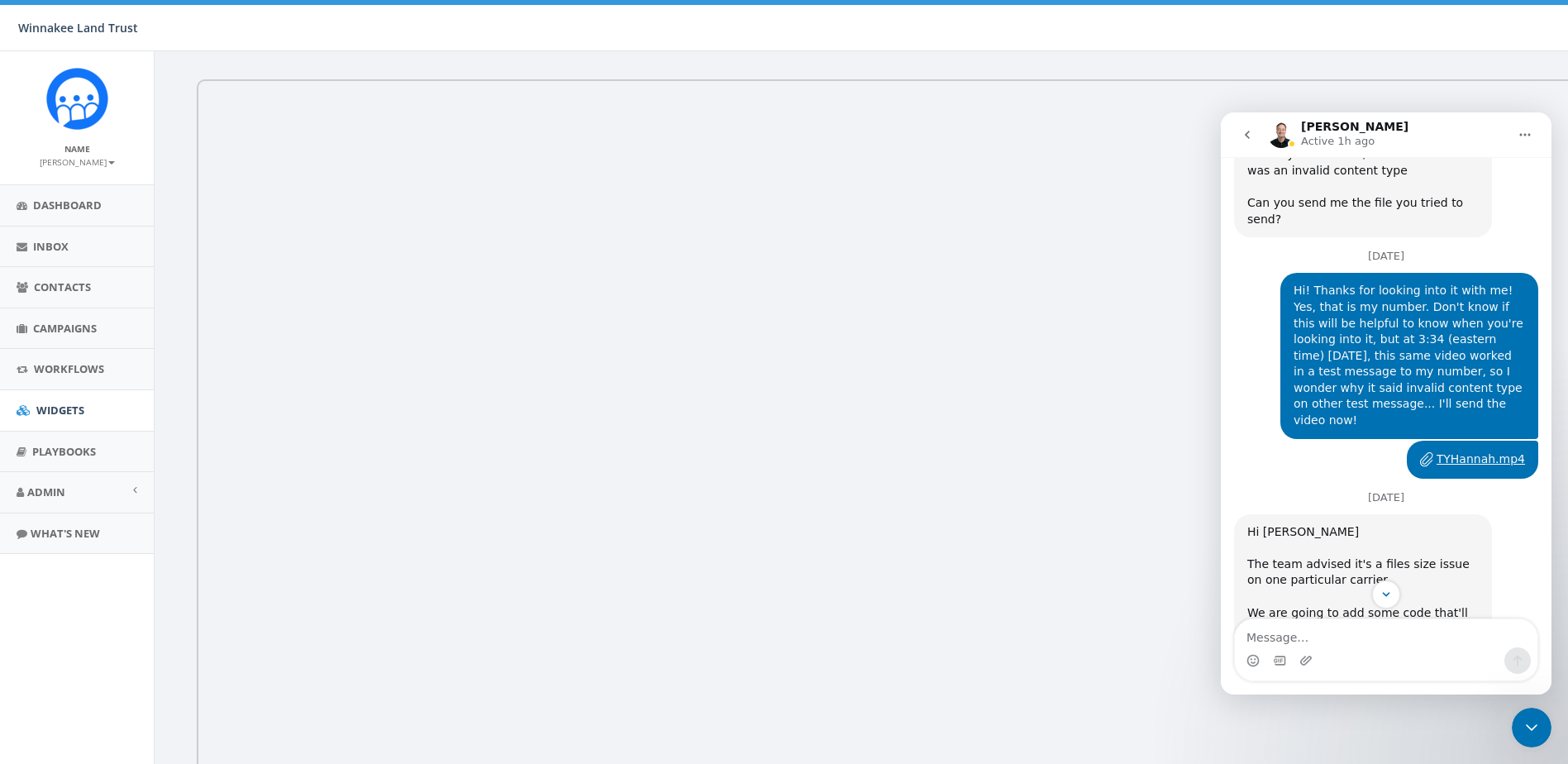
scroll to position [7124, 0]
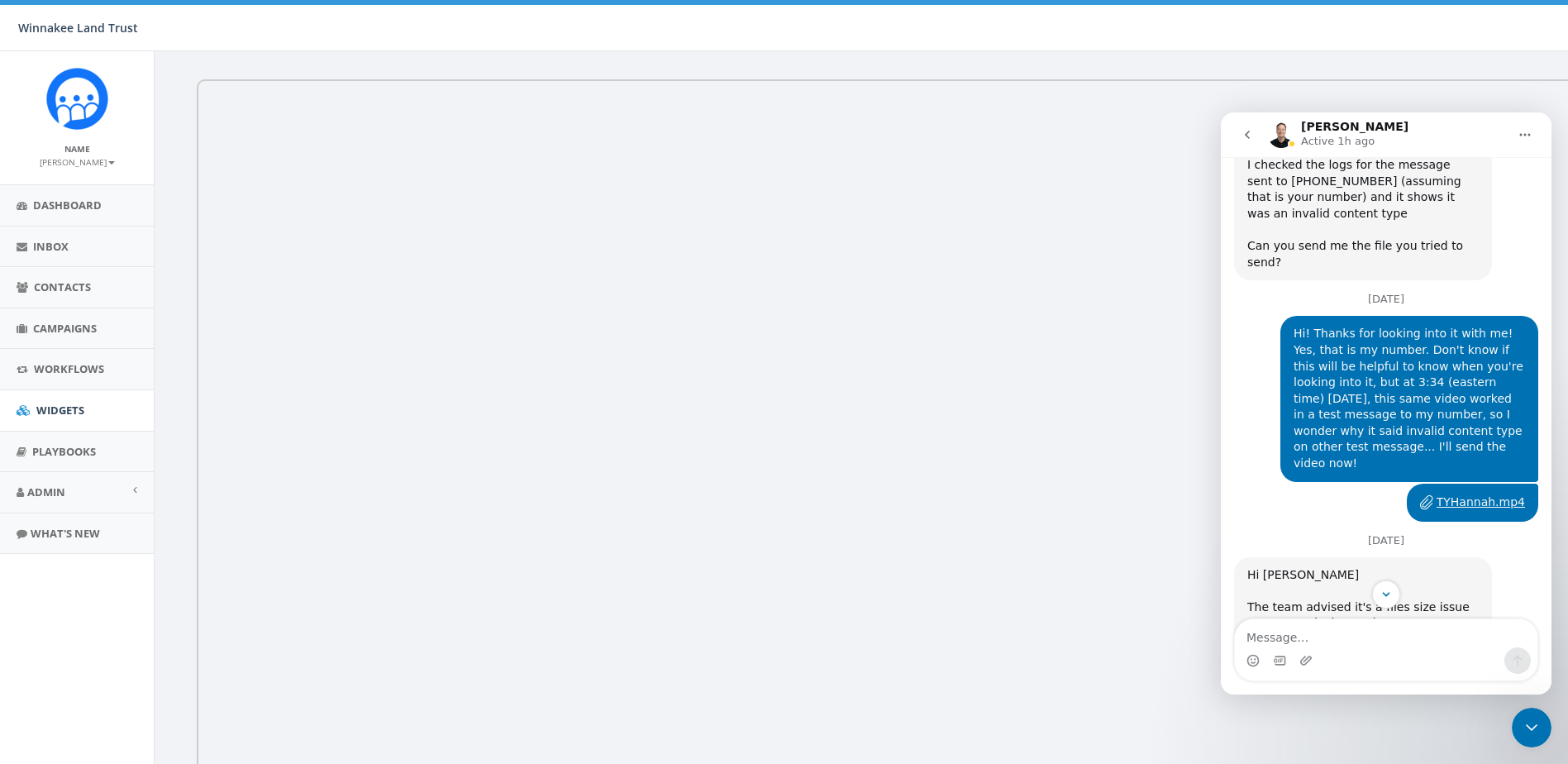
click at [1250, 135] on icon "go back" at bounding box center [1248, 134] width 14 height 14
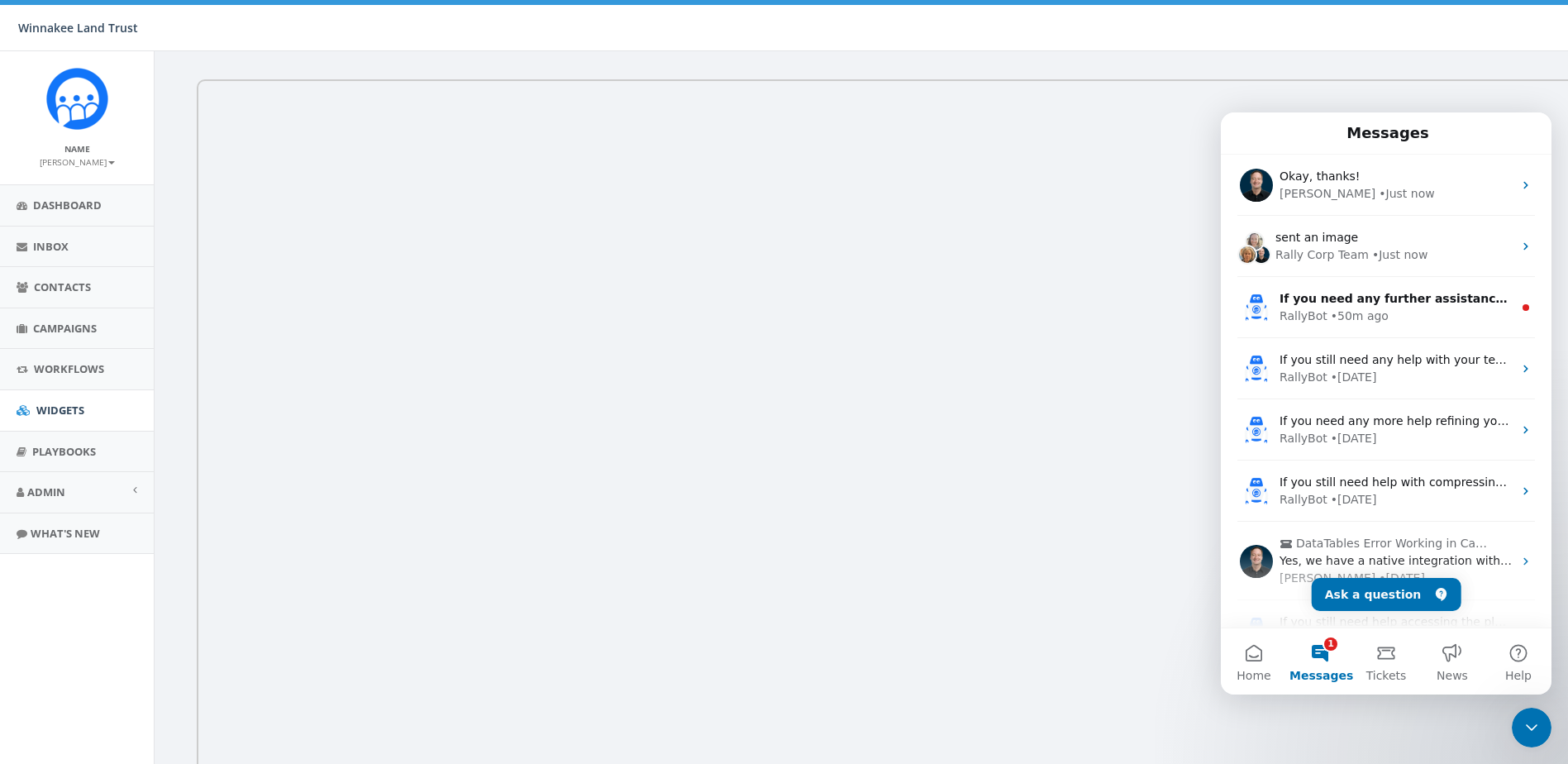
click at [1536, 720] on icon "Close Intercom Messenger" at bounding box center [1532, 727] width 20 height 20
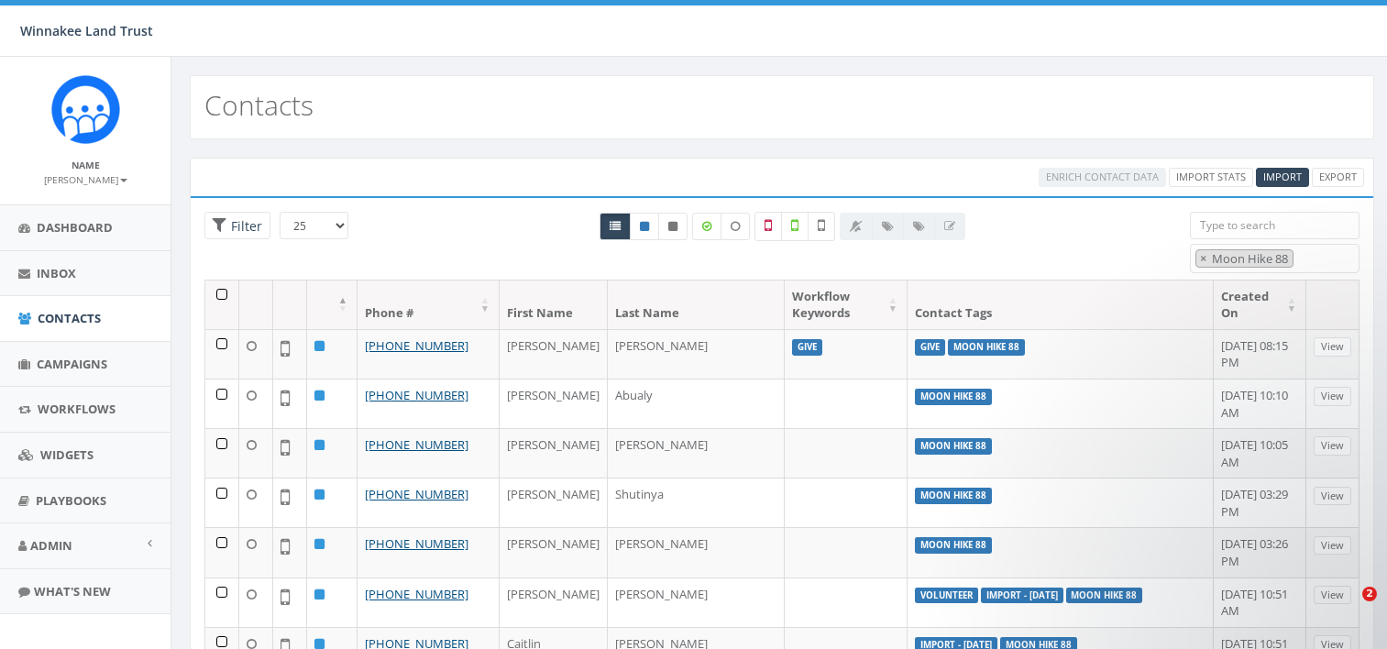
select select "Moon Hike 88"
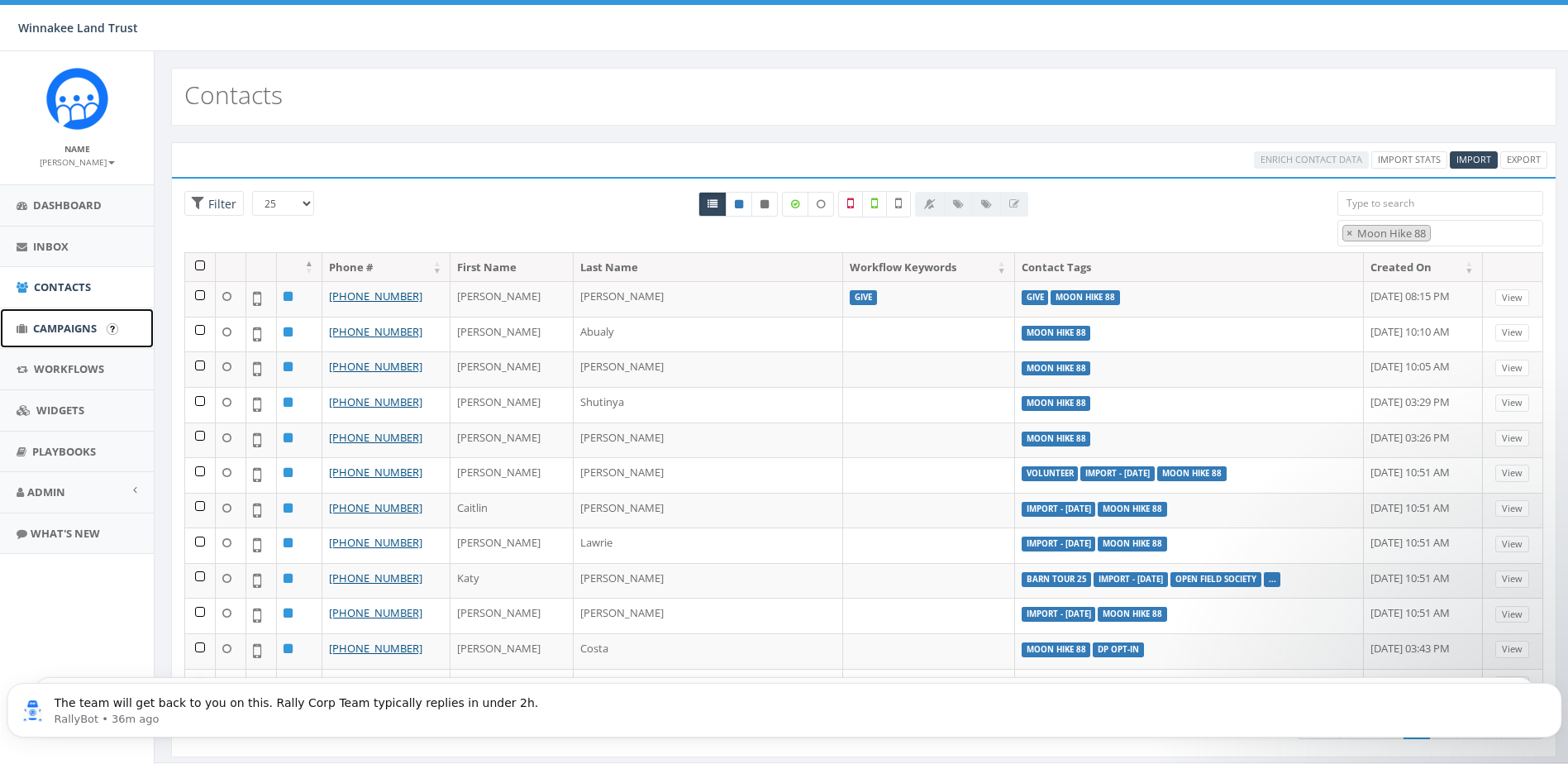
click at [77, 327] on span "Campaigns" at bounding box center [65, 328] width 64 height 14
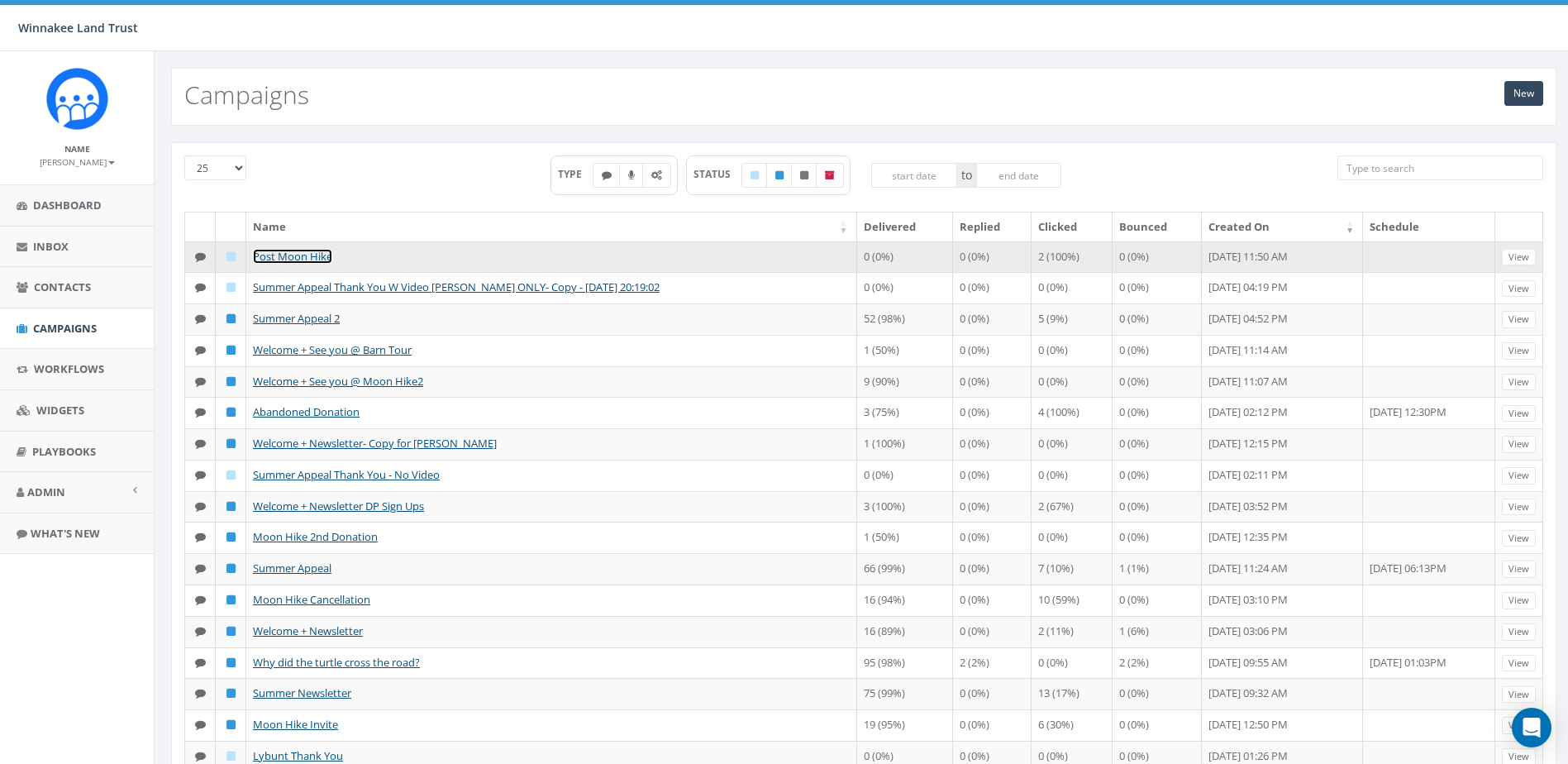
click at [306, 254] on link "Post Moon Hike" at bounding box center [292, 256] width 79 height 14
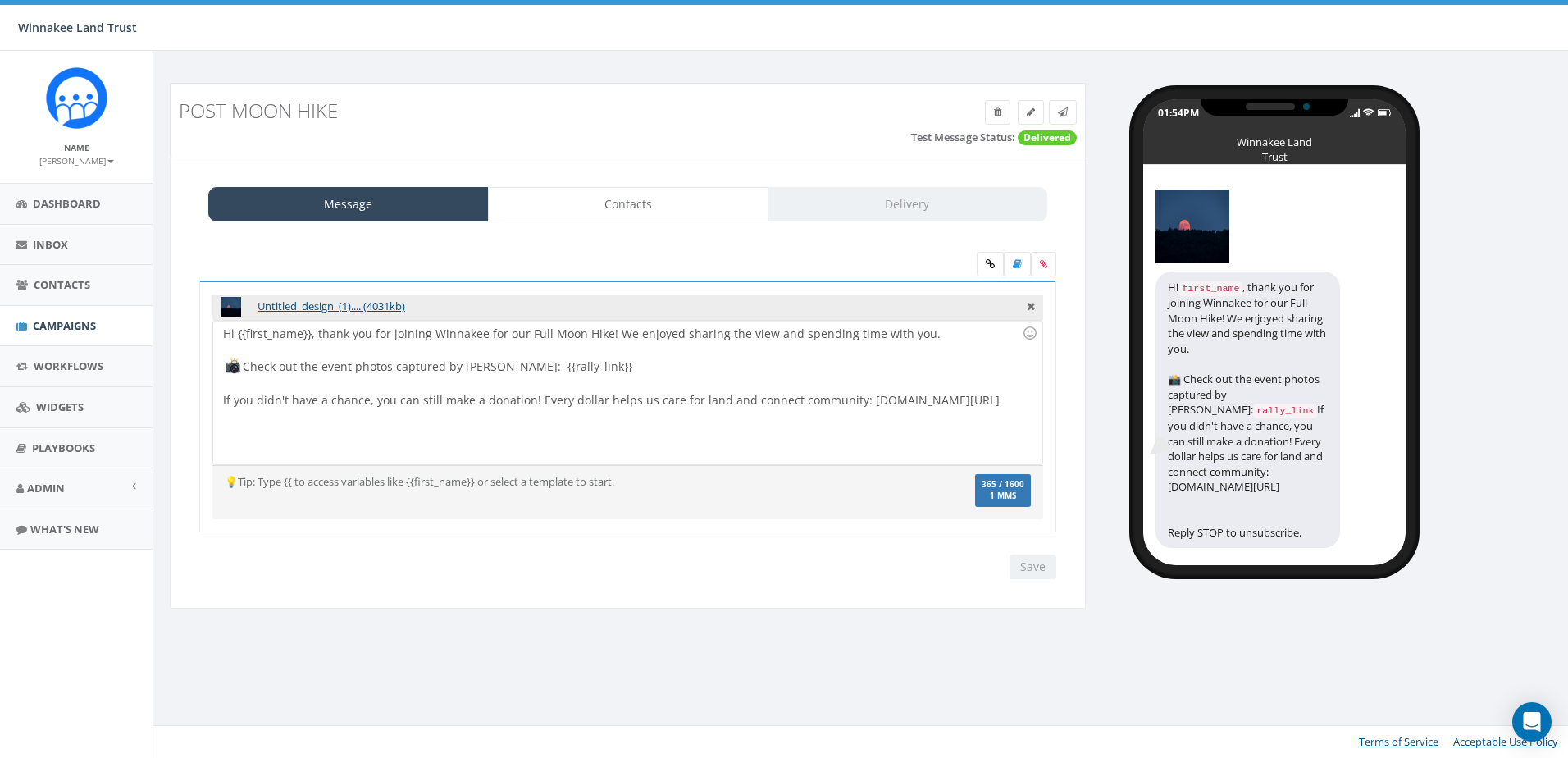
click at [604, 332] on div "Hi {{first_name}}, thank you for joining Winnakee for our Full Moon Hike! We en…" at bounding box center [627, 392] width 829 height 143
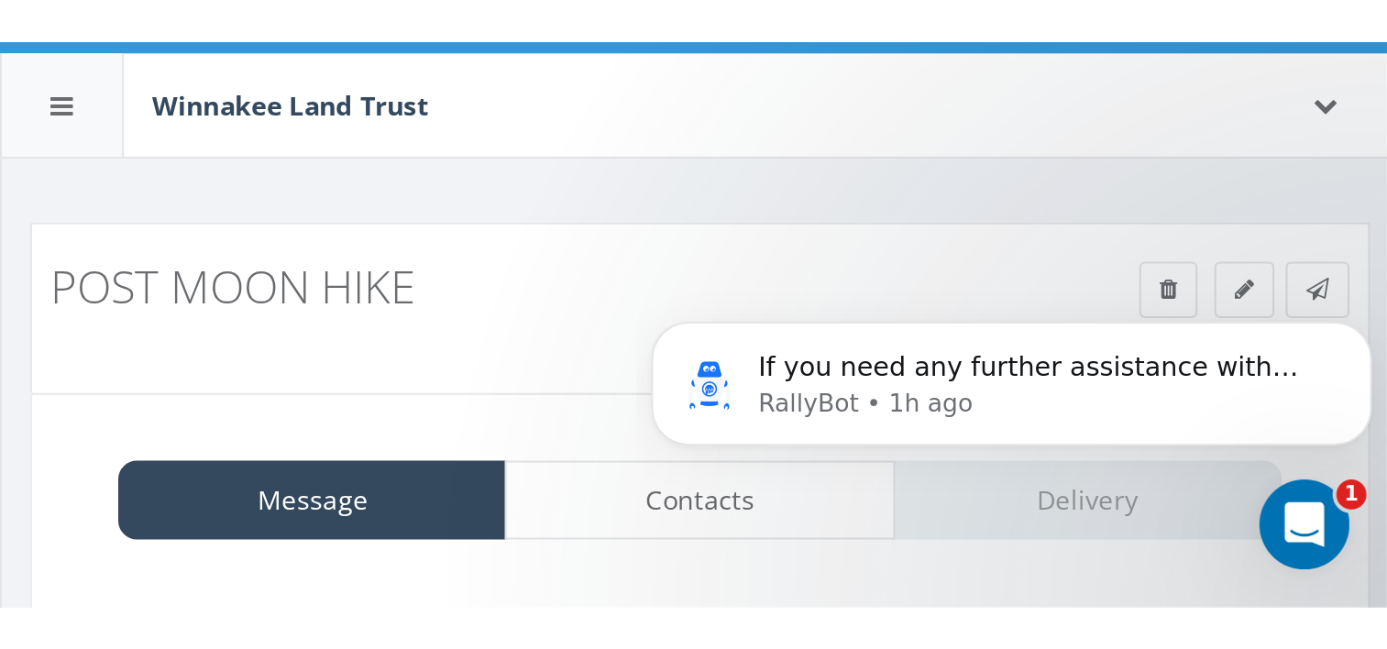
scroll to position [5, 0]
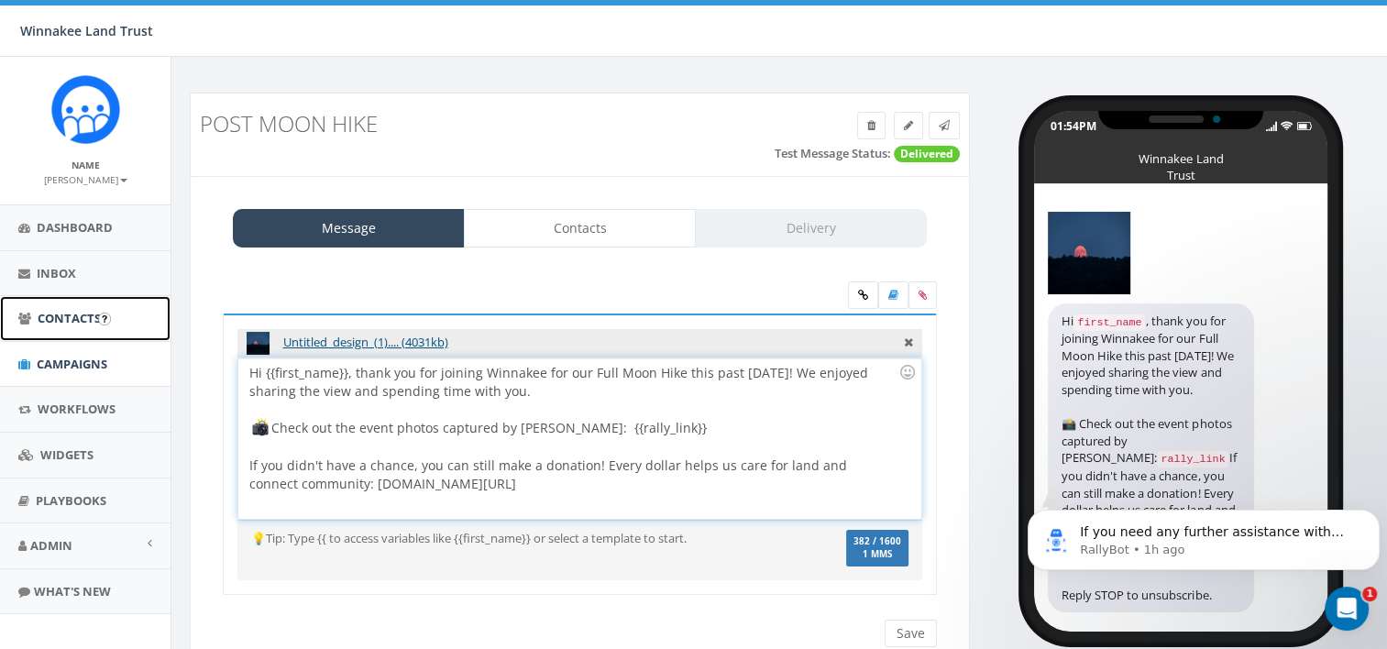
click at [42, 318] on span "Contacts" at bounding box center [69, 318] width 63 height 16
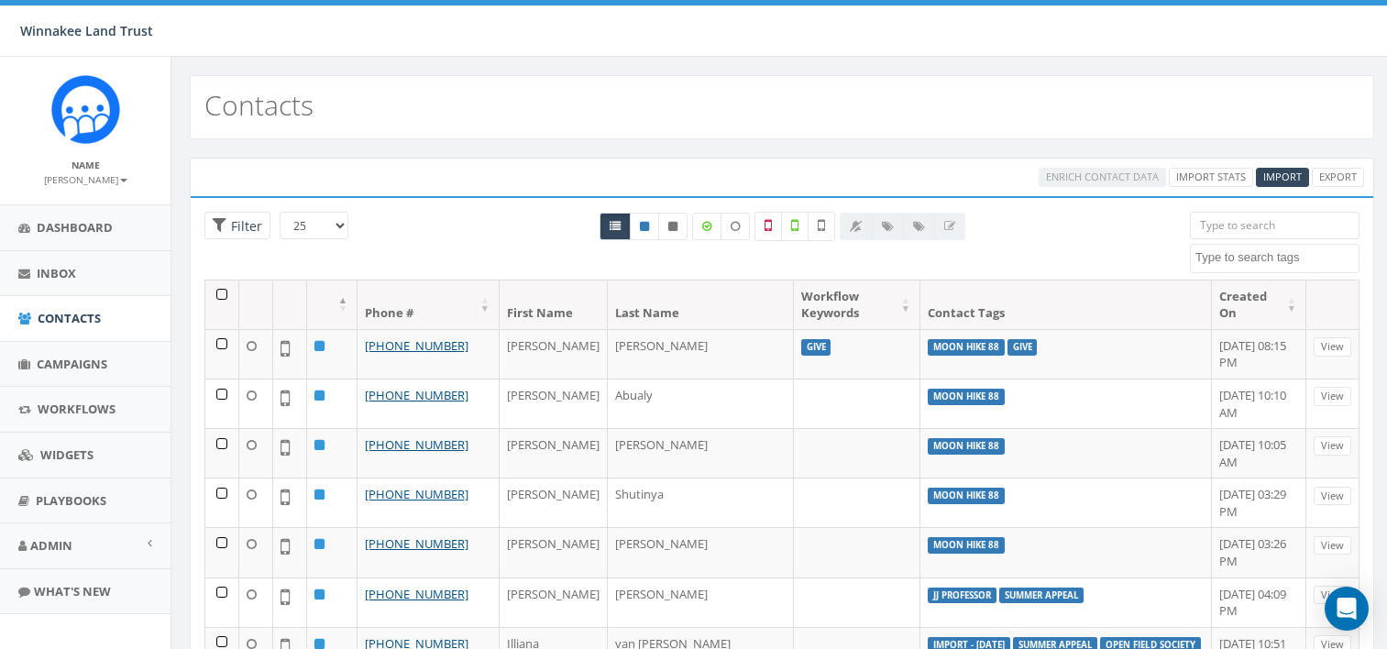
select select
click at [1225, 224] on input "search" at bounding box center [1275, 225] width 170 height 27
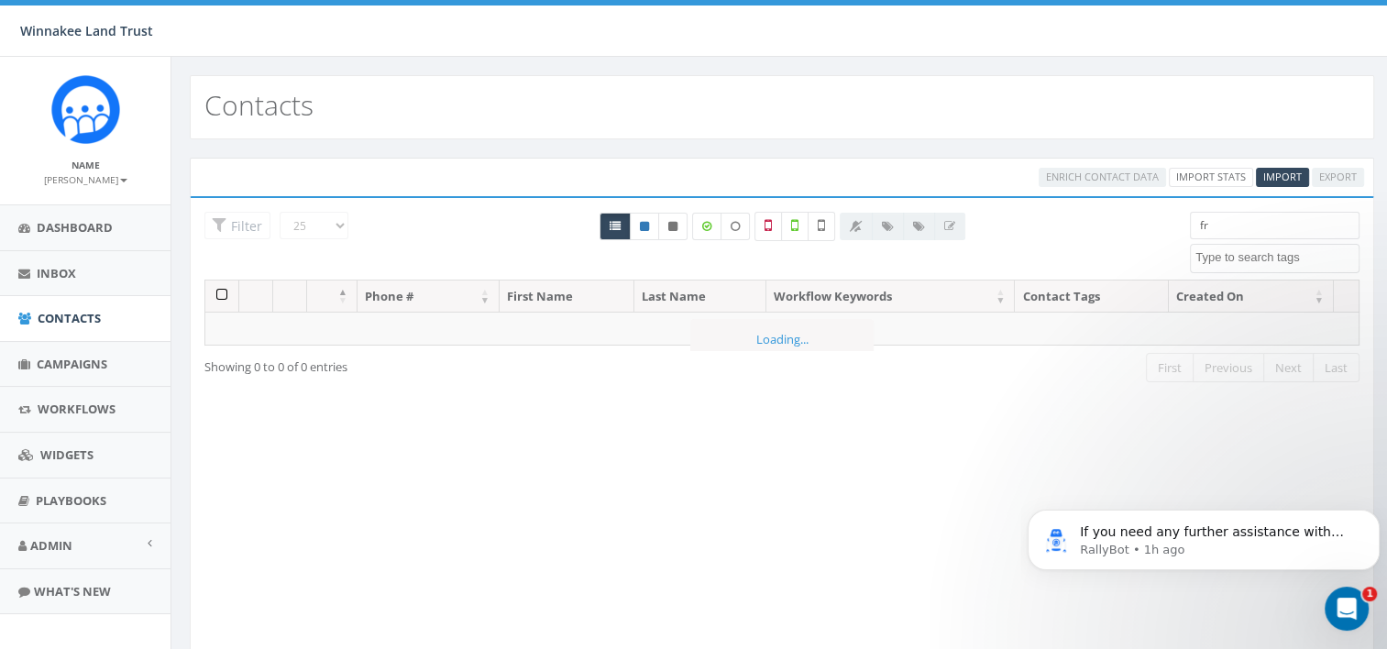
type input "f"
type input "b"
type input "g"
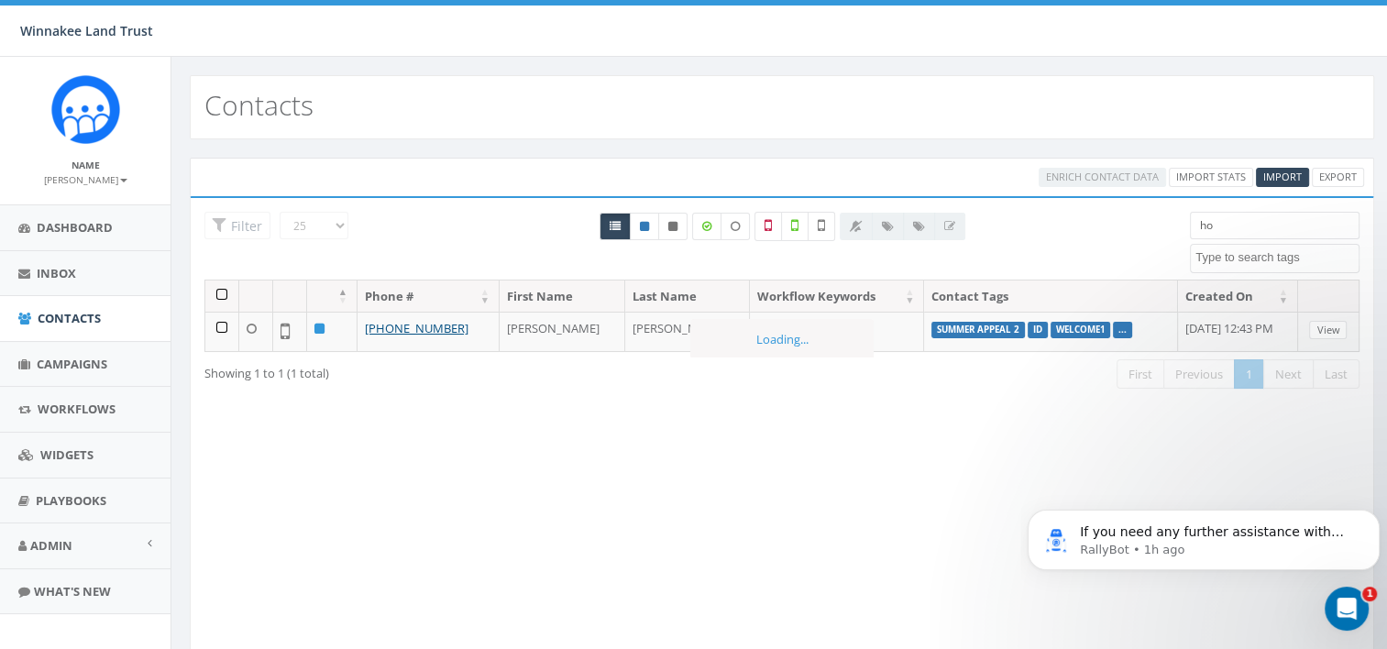
type input "h"
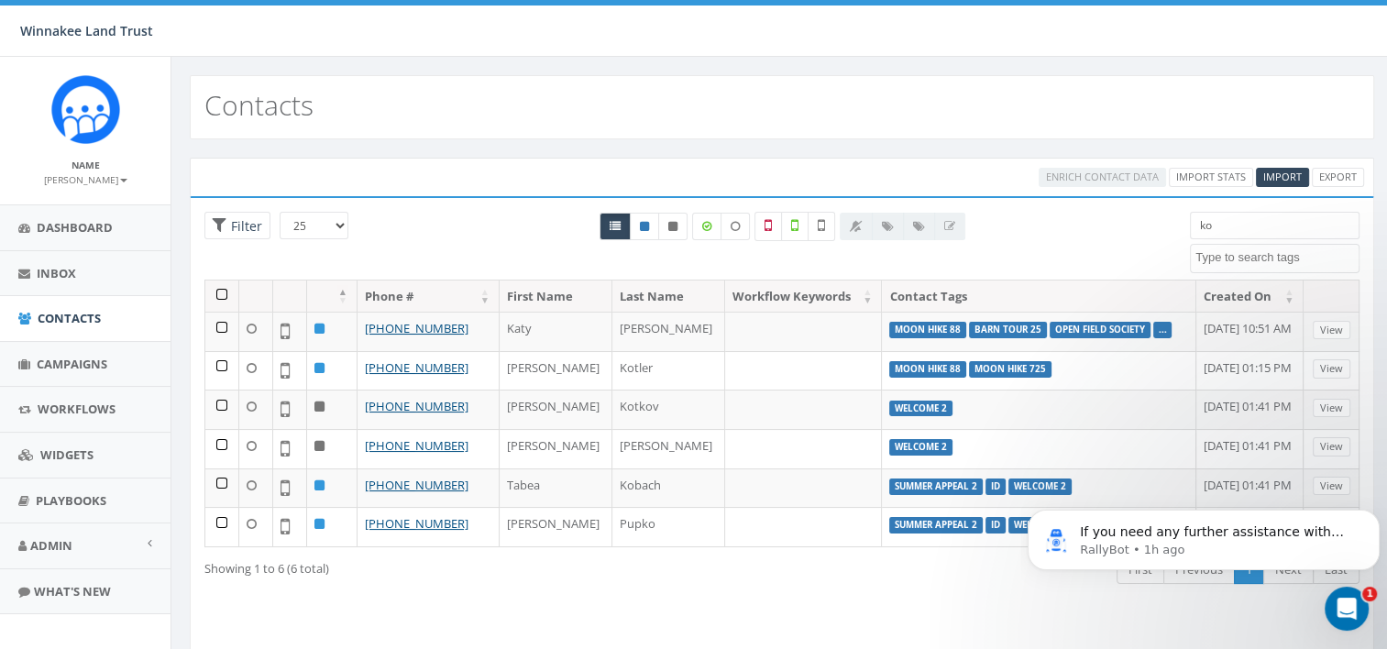
type input "k"
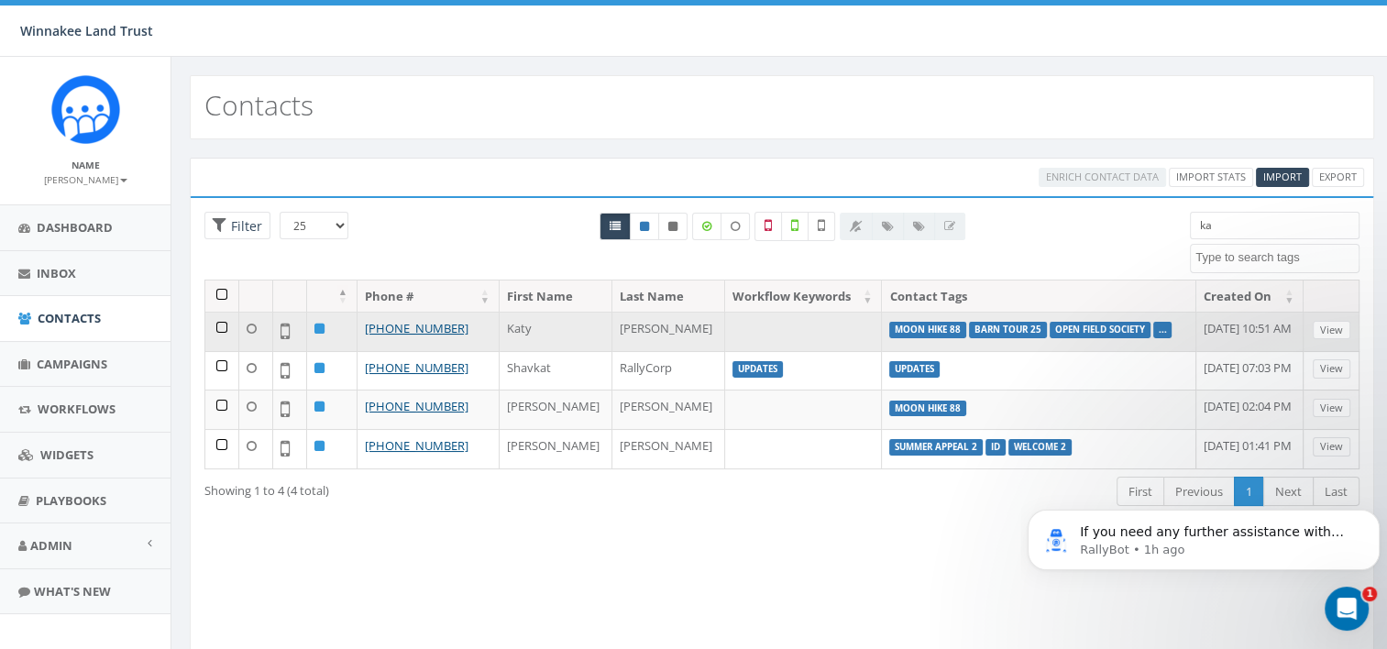
type input "k"
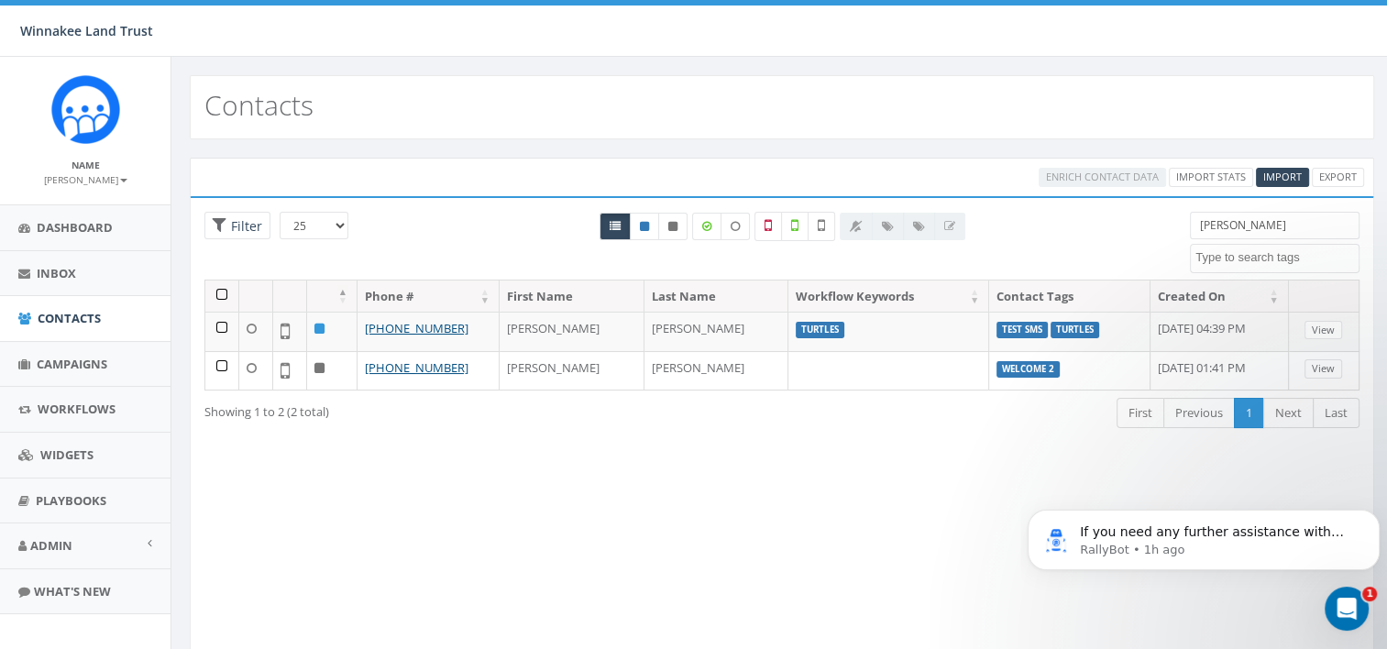
type input "tina"
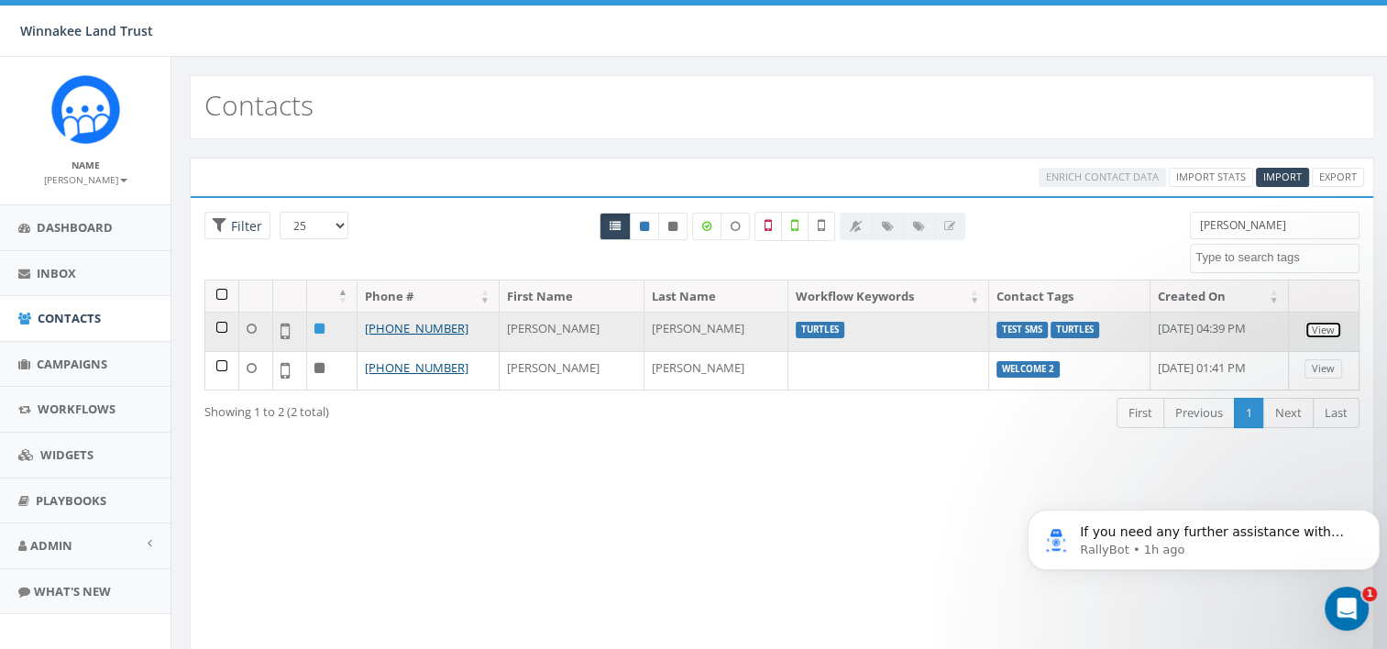
click at [1323, 325] on link "View" at bounding box center [1323, 330] width 38 height 19
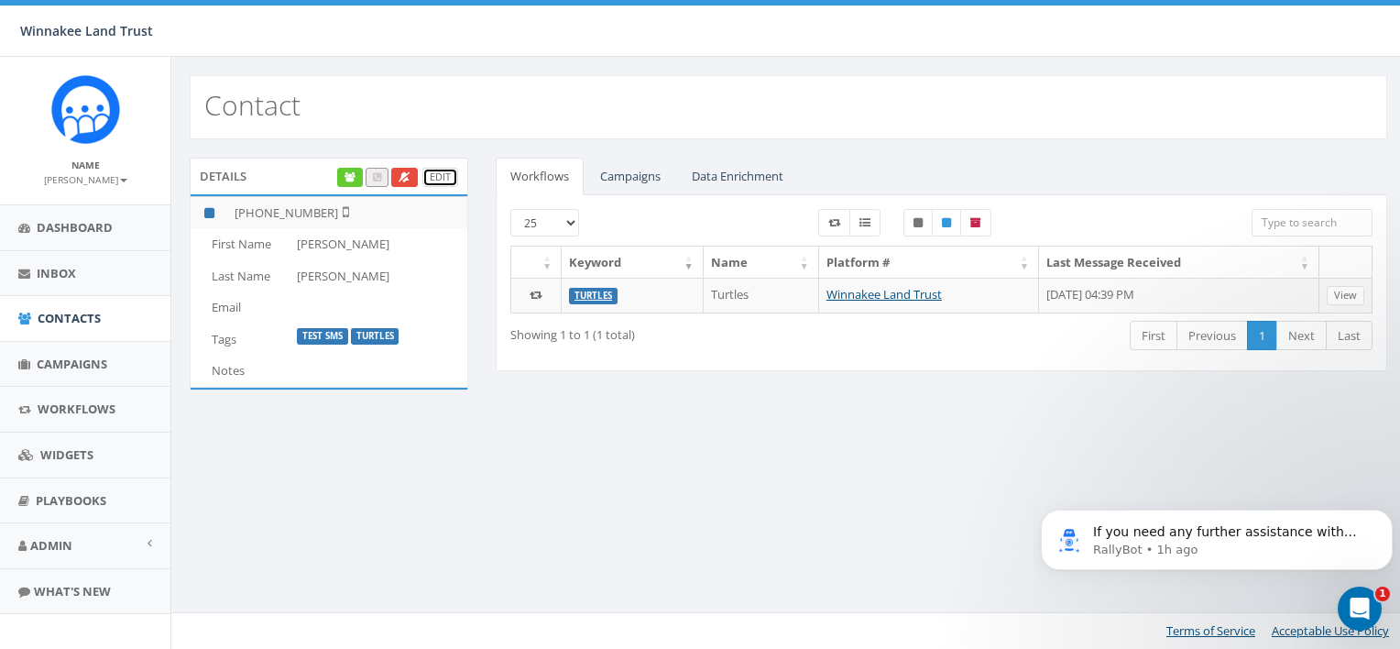
click at [440, 176] on link "Edit" at bounding box center [440, 177] width 36 height 19
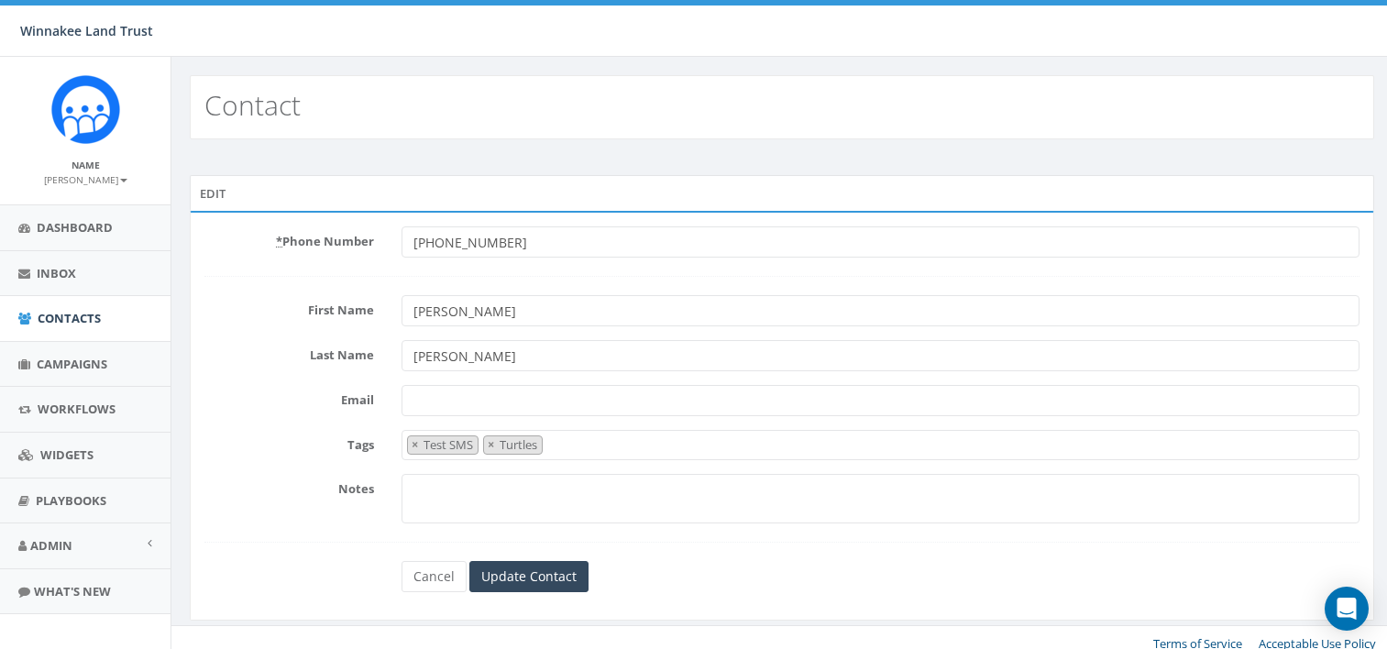
select select "Test SMS"
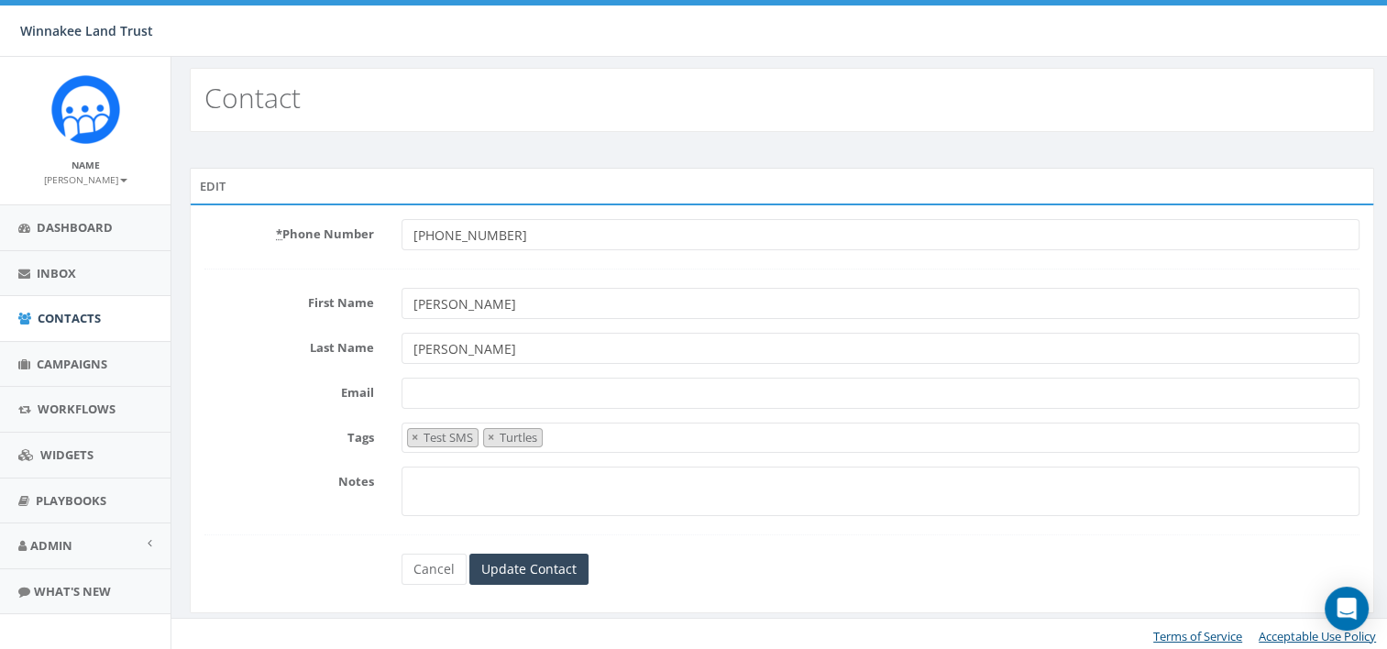
scroll to position [10, 0]
click at [601, 431] on span "× Test SMS × Turtles" at bounding box center [880, 435] width 958 height 30
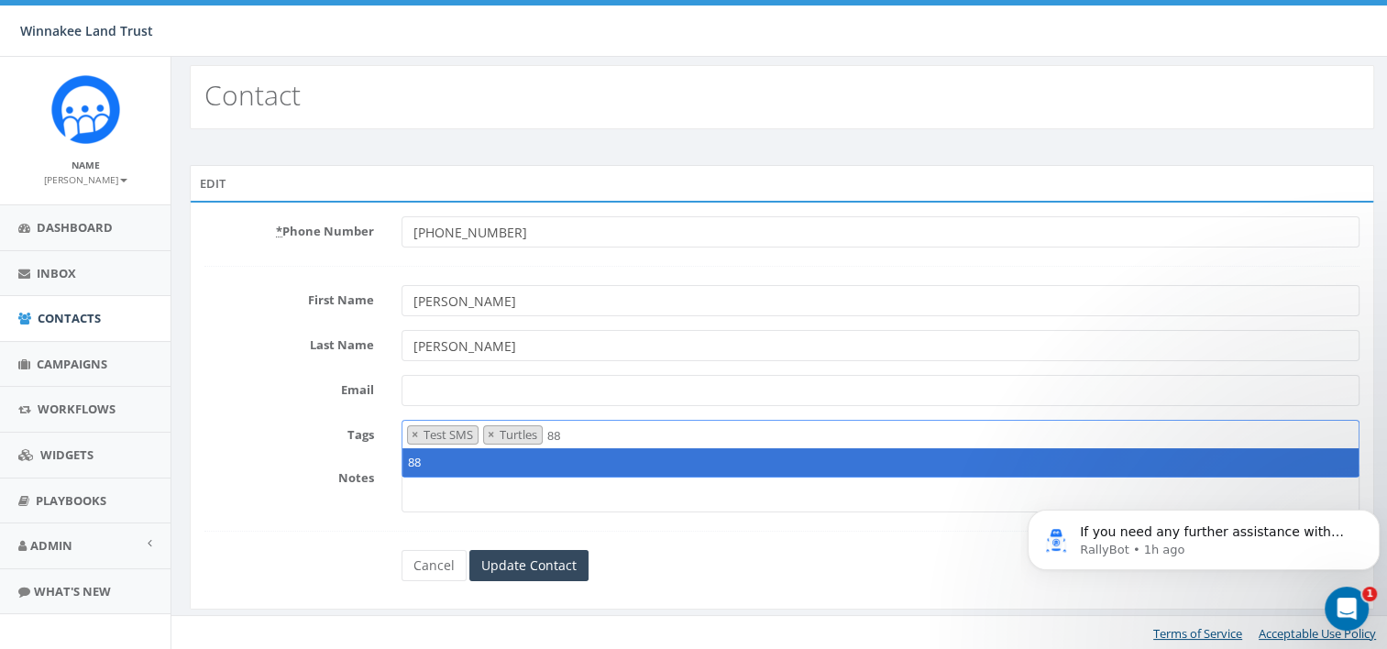
scroll to position [0, 0]
type textarea "88"
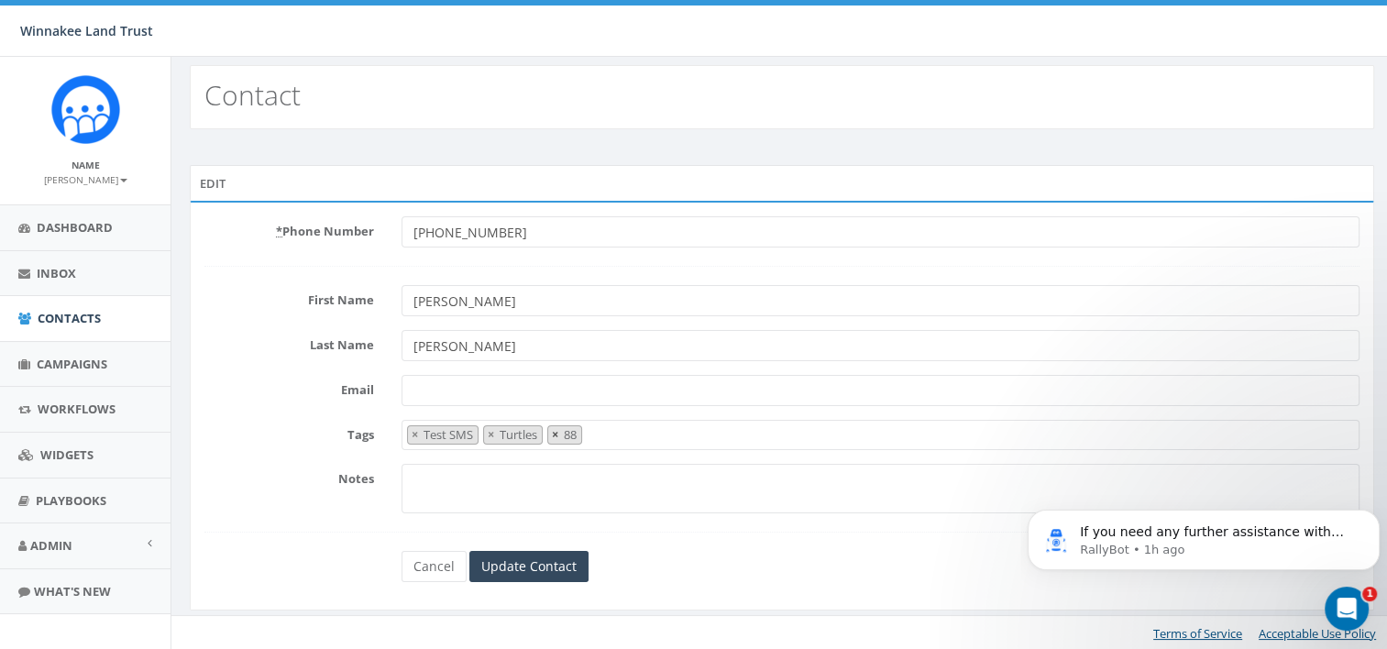
click at [556, 432] on span "×" at bounding box center [555, 434] width 6 height 16
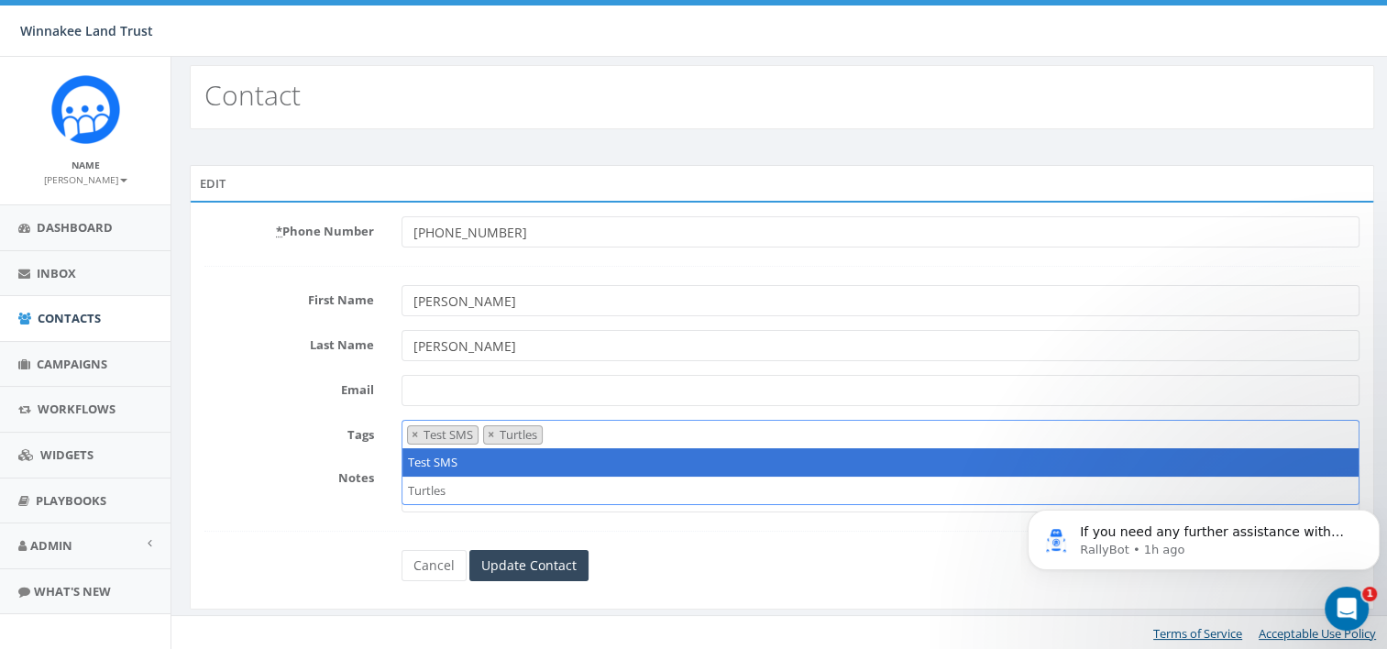
type textarea "m"
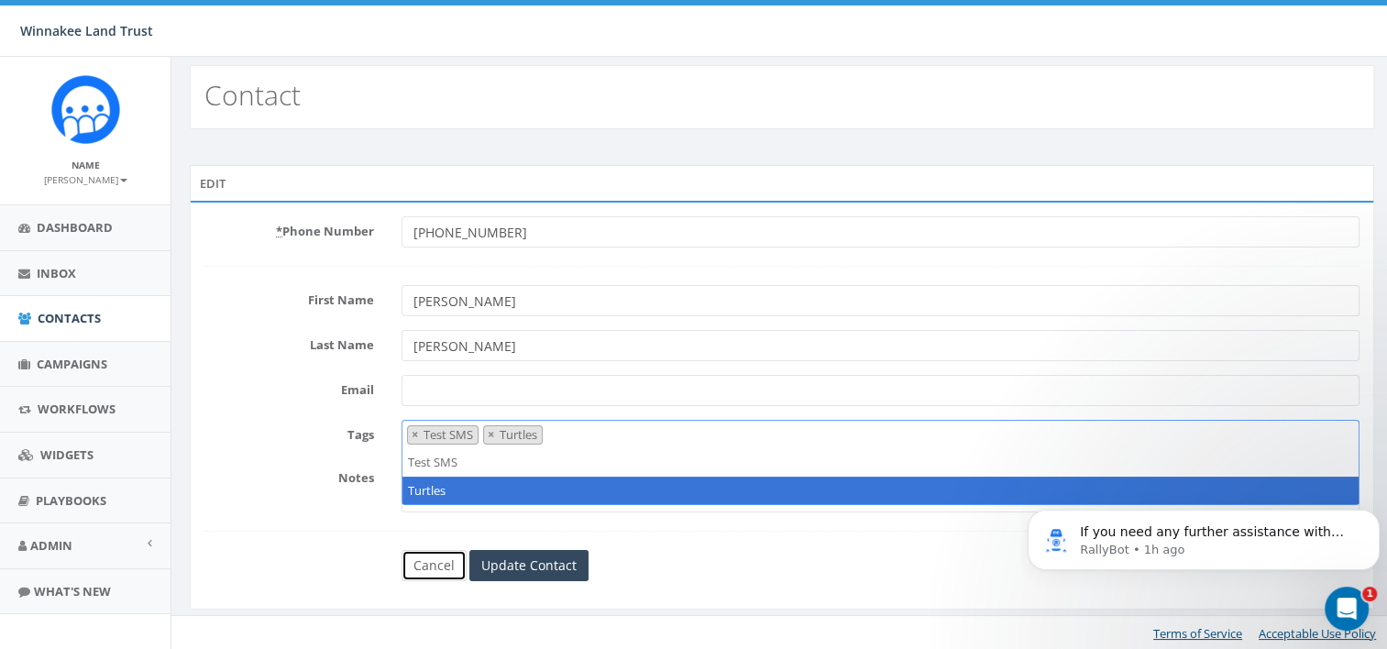
click at [415, 571] on link "Cancel" at bounding box center [433, 565] width 65 height 31
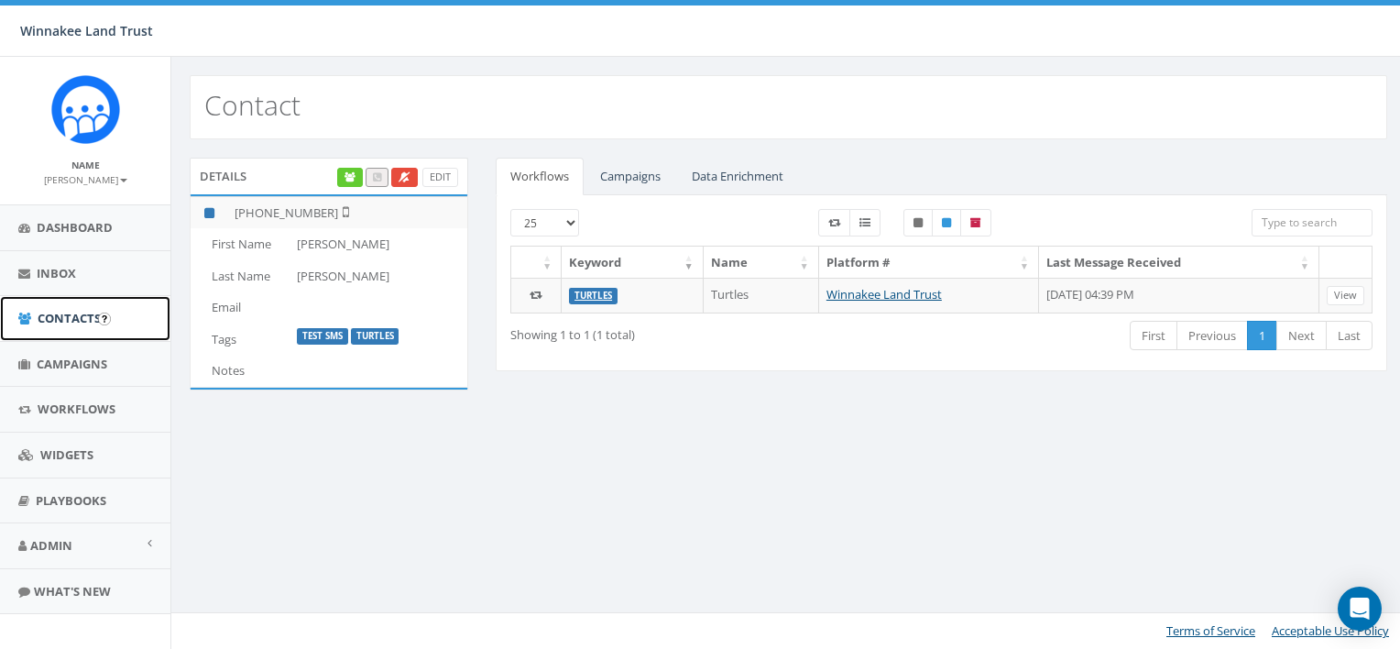
click at [76, 320] on span "Contacts" at bounding box center [69, 318] width 63 height 16
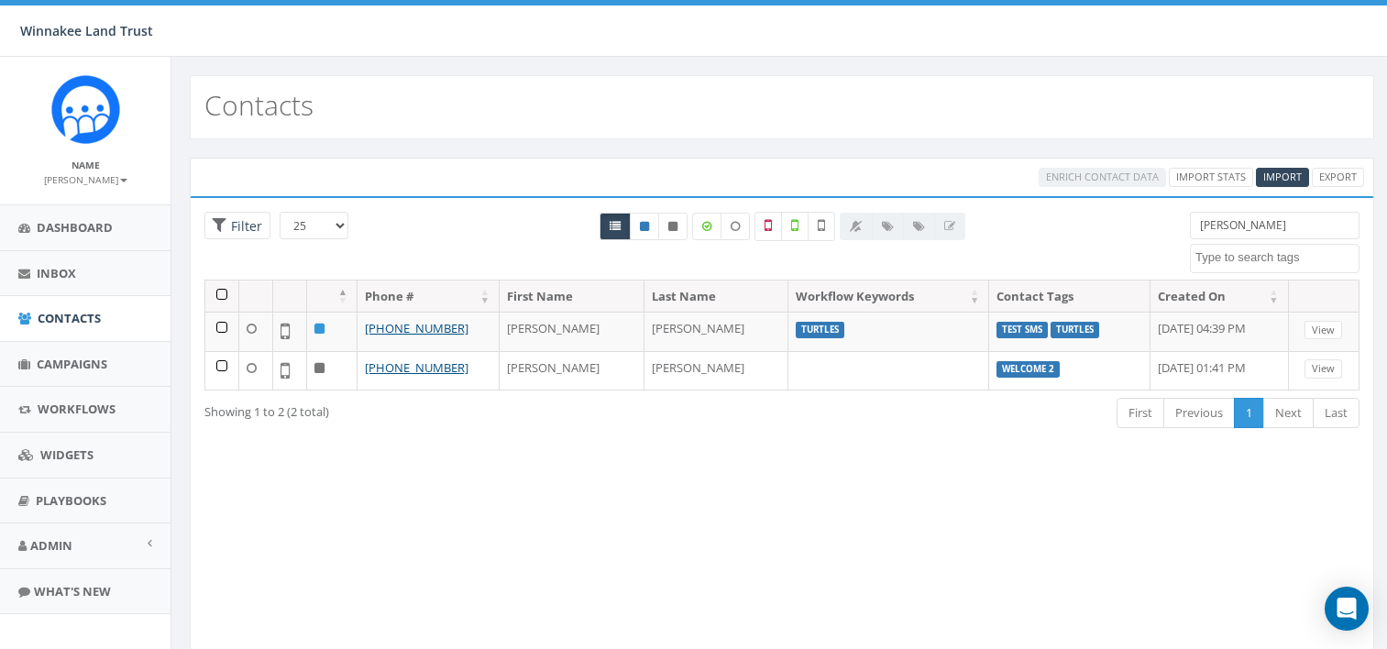
select select
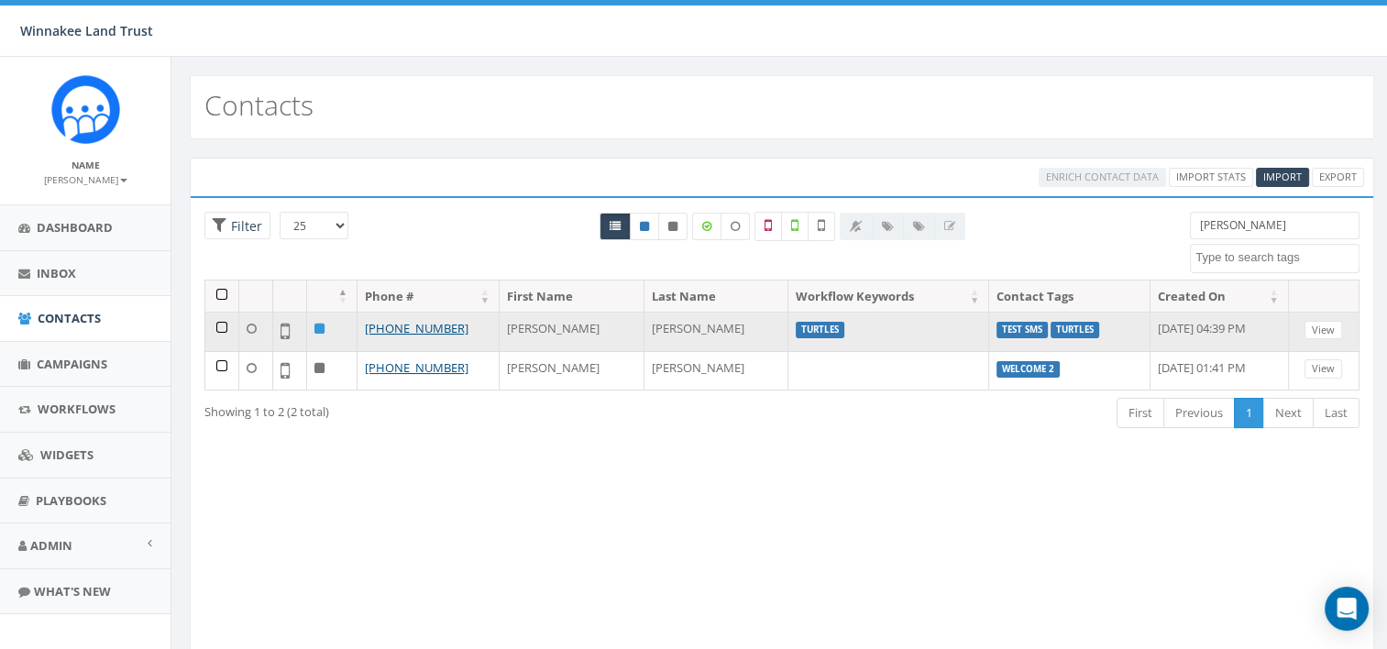
click at [217, 324] on td at bounding box center [222, 331] width 34 height 39
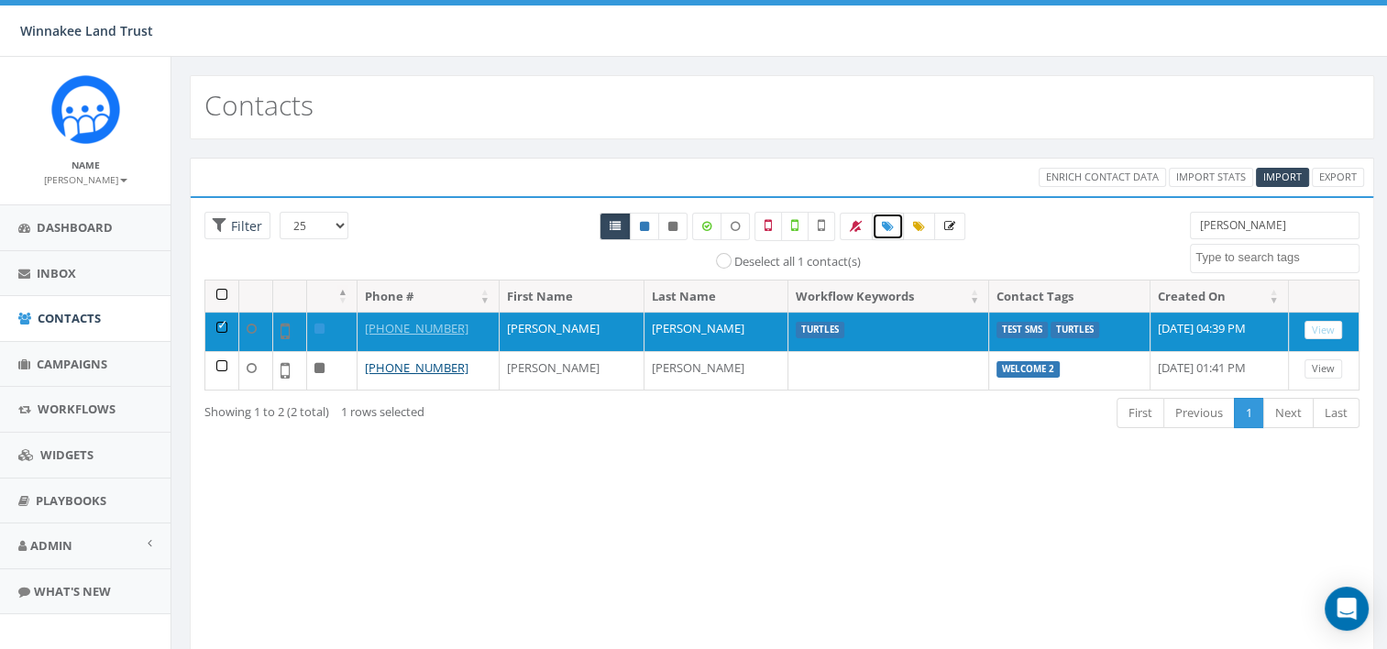
click at [887, 223] on icon at bounding box center [888, 226] width 12 height 11
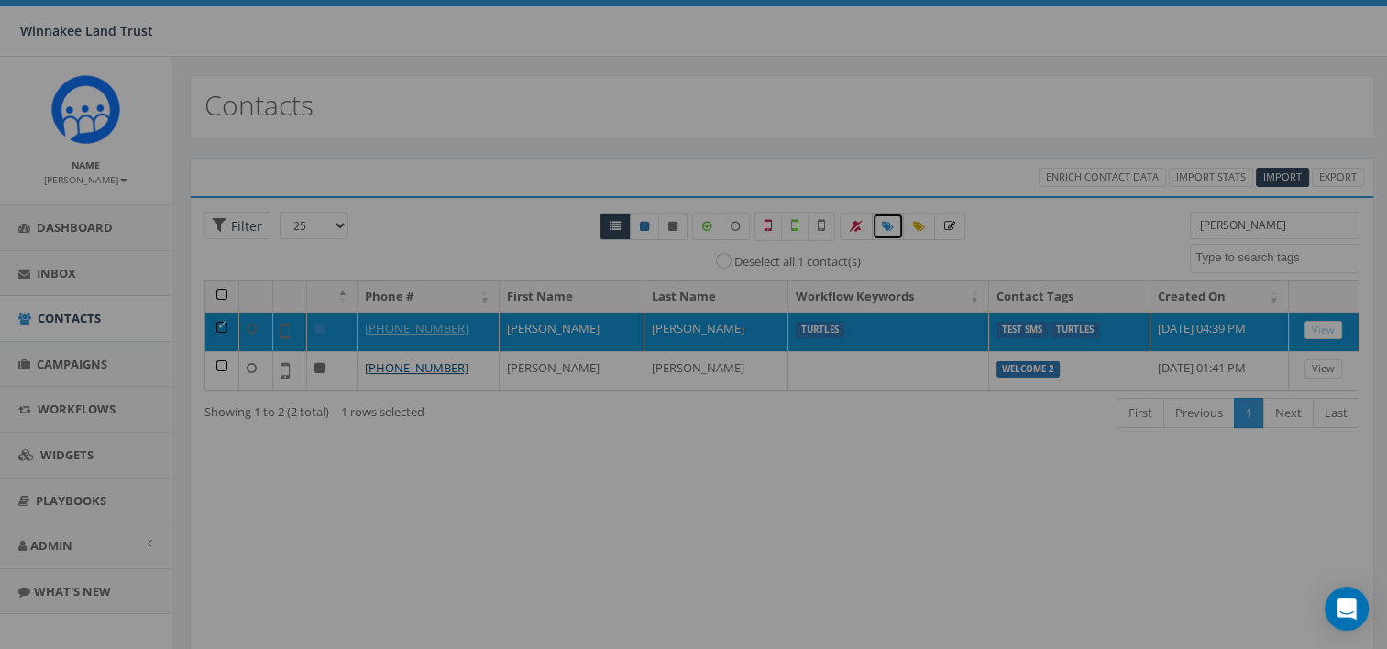
select select
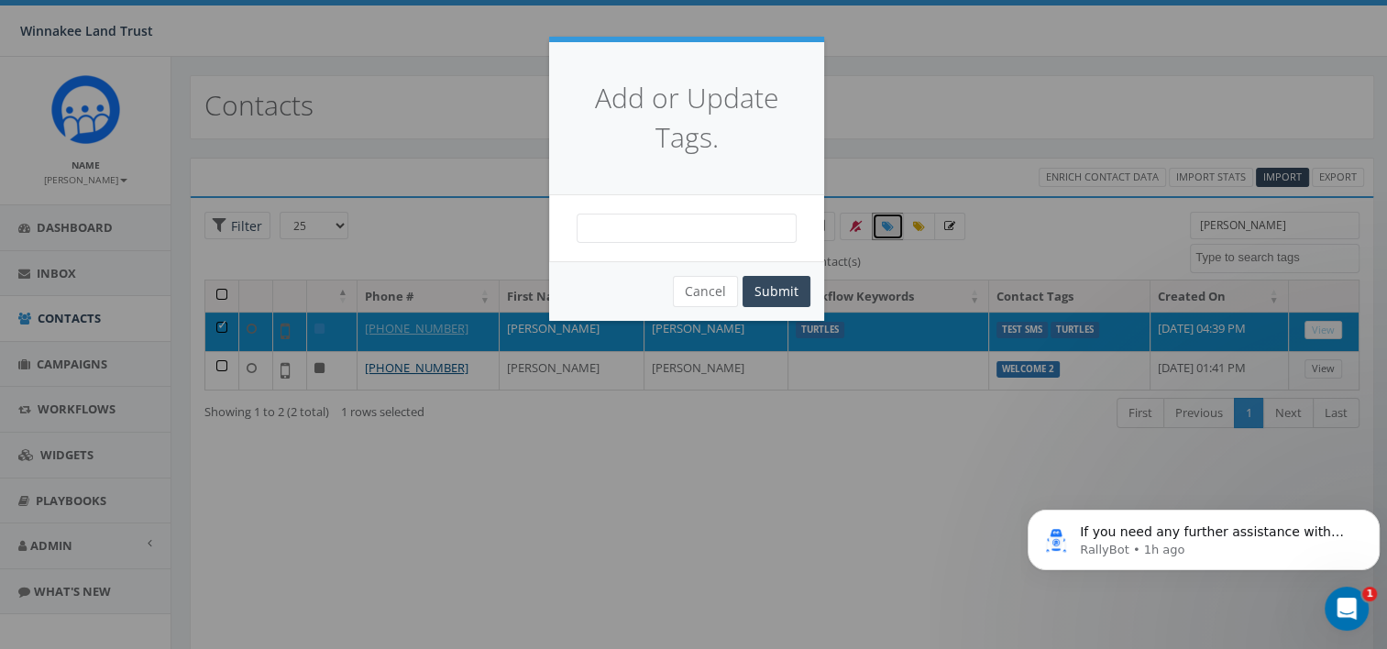
click at [667, 236] on span at bounding box center [686, 228] width 220 height 29
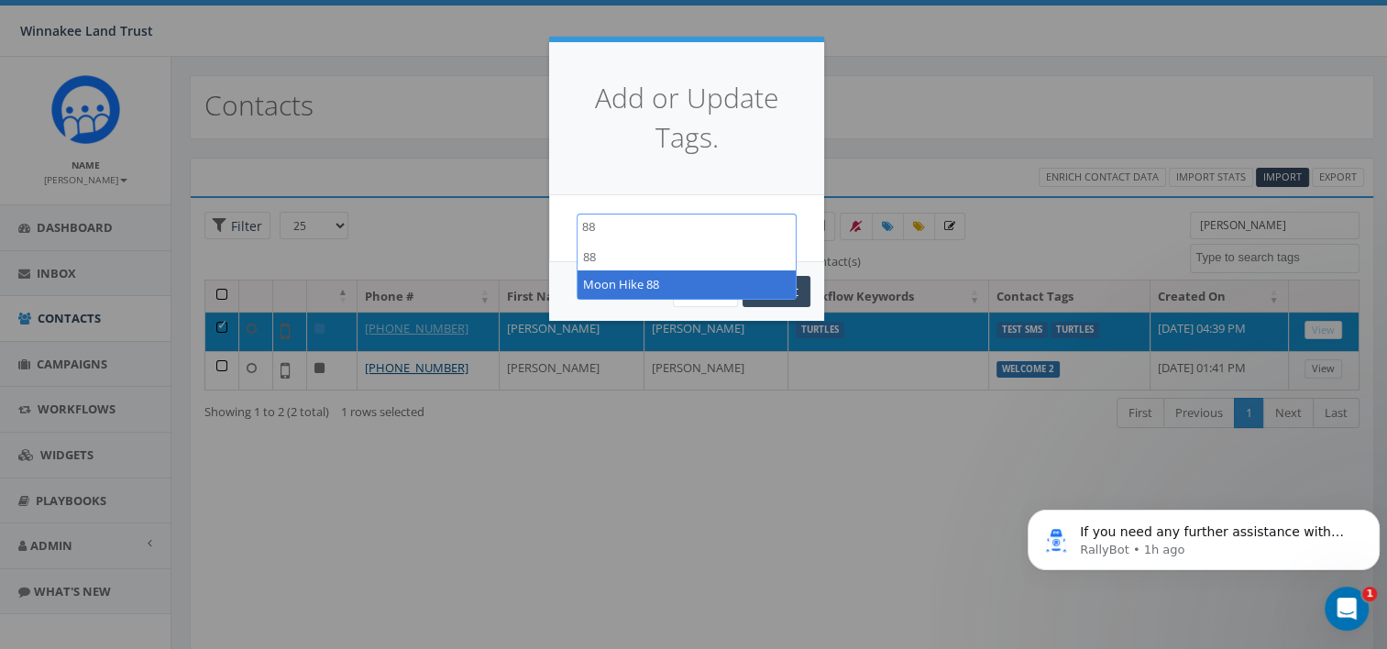
type textarea "88"
select select "Moon Hike 88"
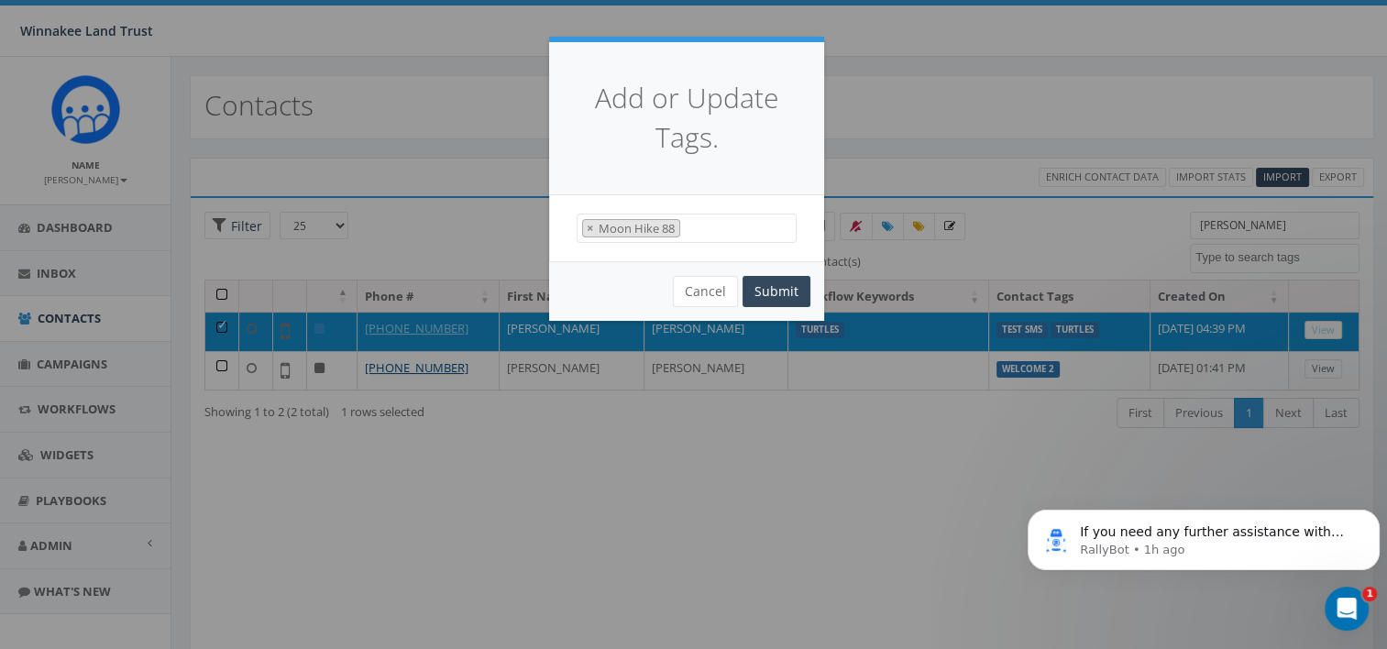
scroll to position [259, 0]
click at [792, 297] on button "Submit" at bounding box center [776, 291] width 68 height 31
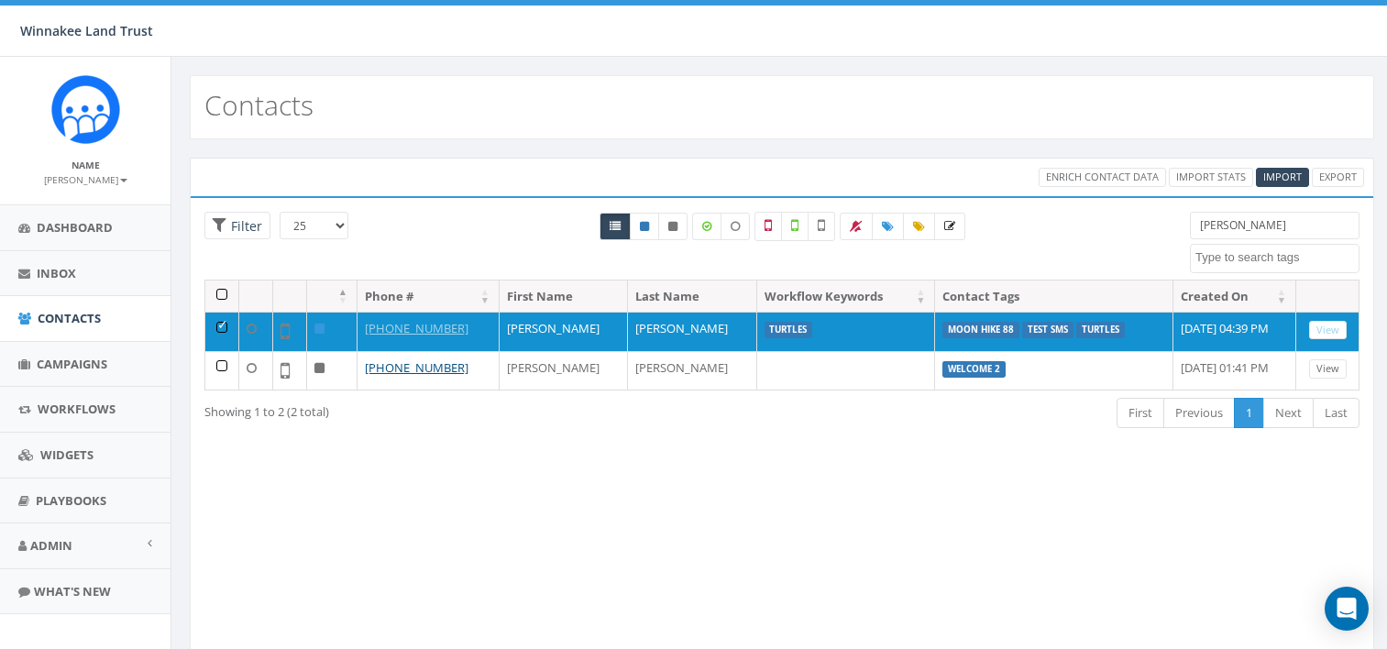
select select
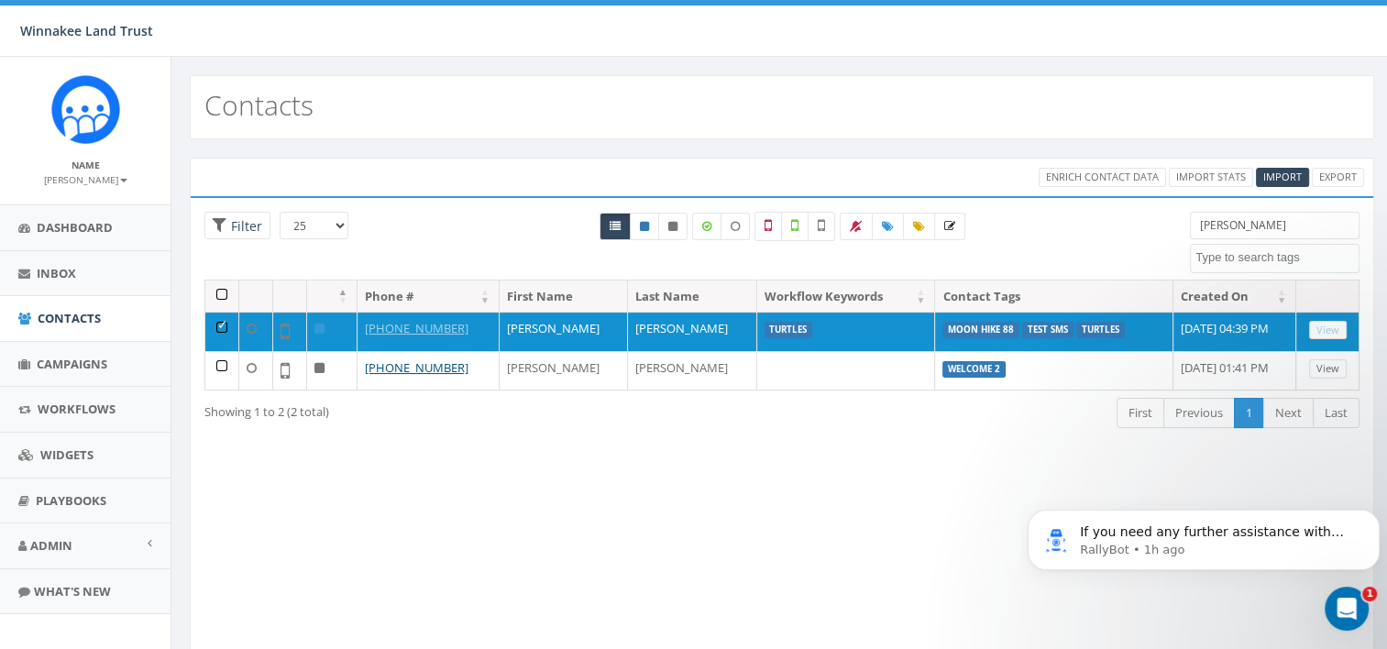
click at [1150, 238] on div "25 50 100 Filter All 1 contact(s) on current page All 2 contact(s) filtered tin…" at bounding box center [782, 246] width 1182 height 68
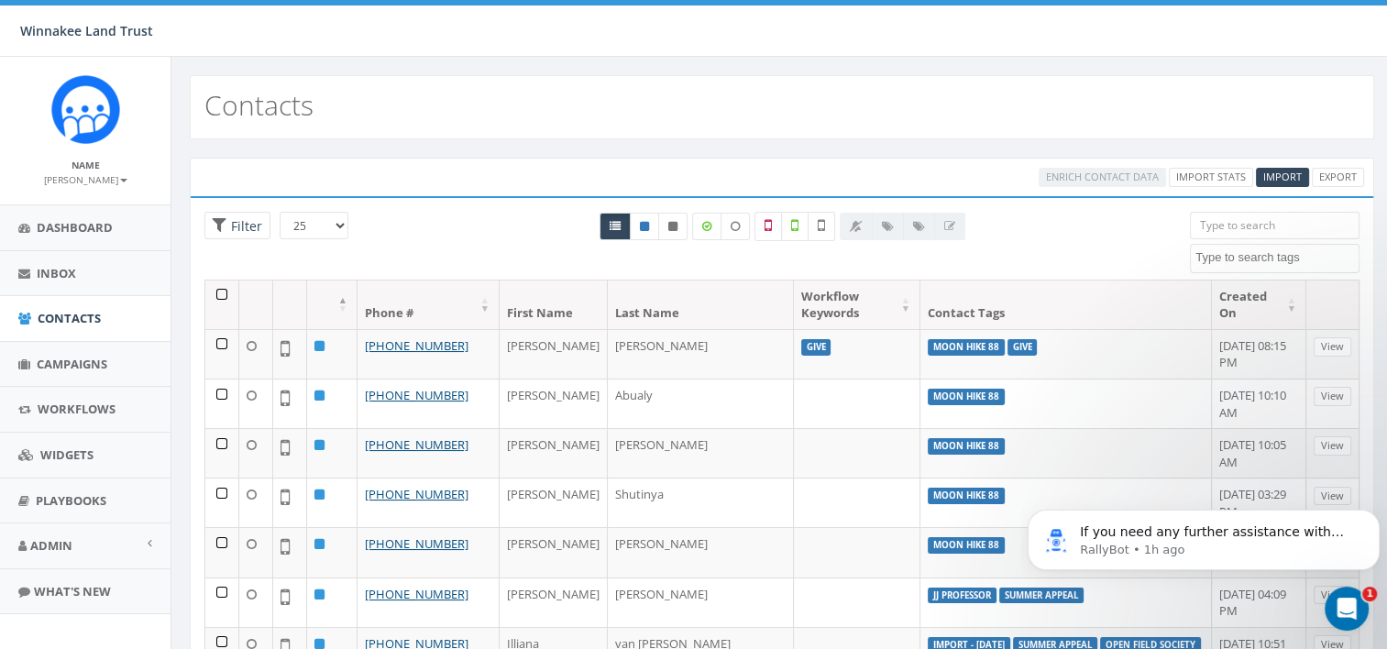
click at [1265, 258] on textarea "Search" at bounding box center [1276, 257] width 163 height 16
type textarea "88"
select select "Moon Hike 88"
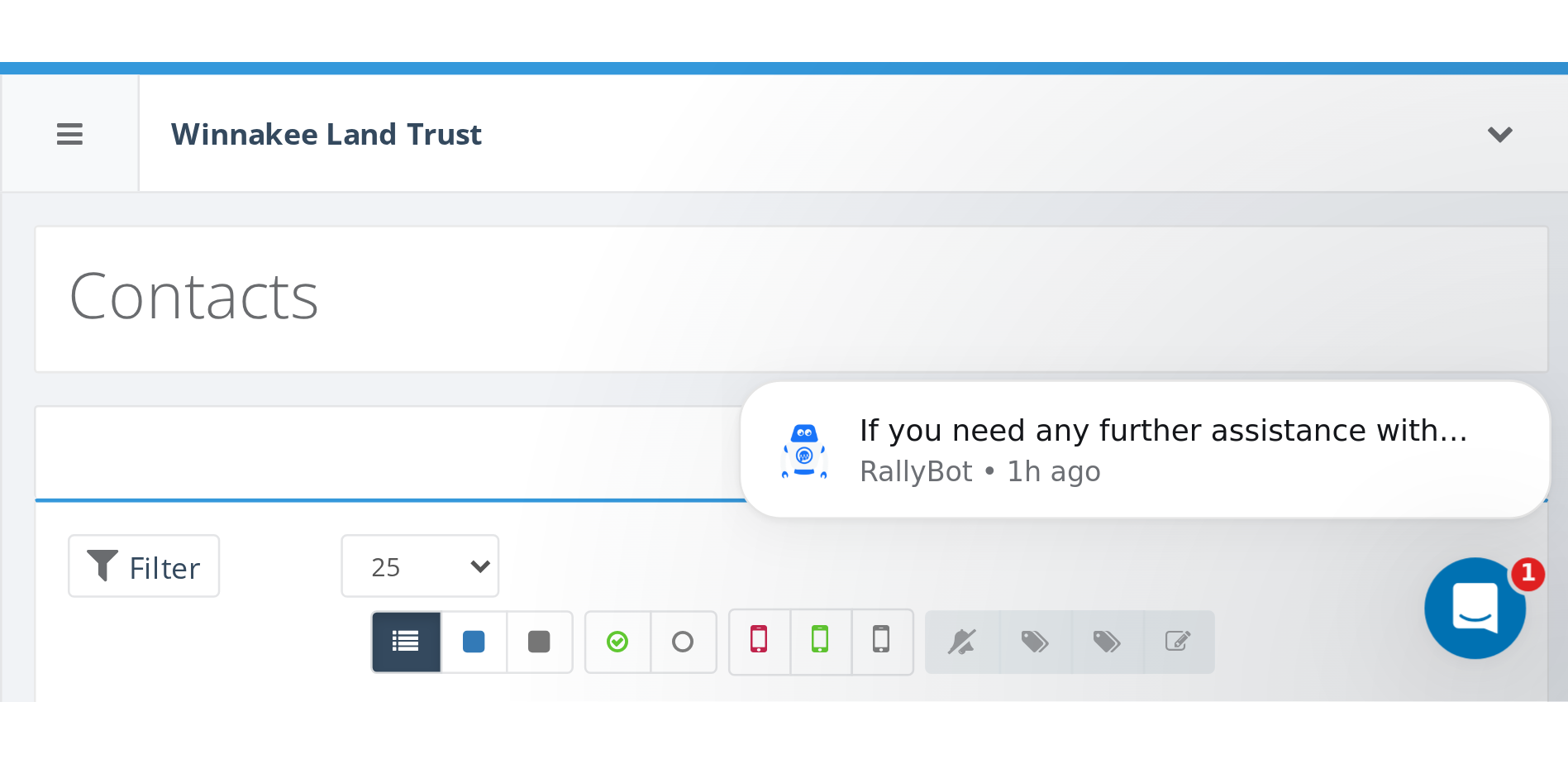
scroll to position [197, 0]
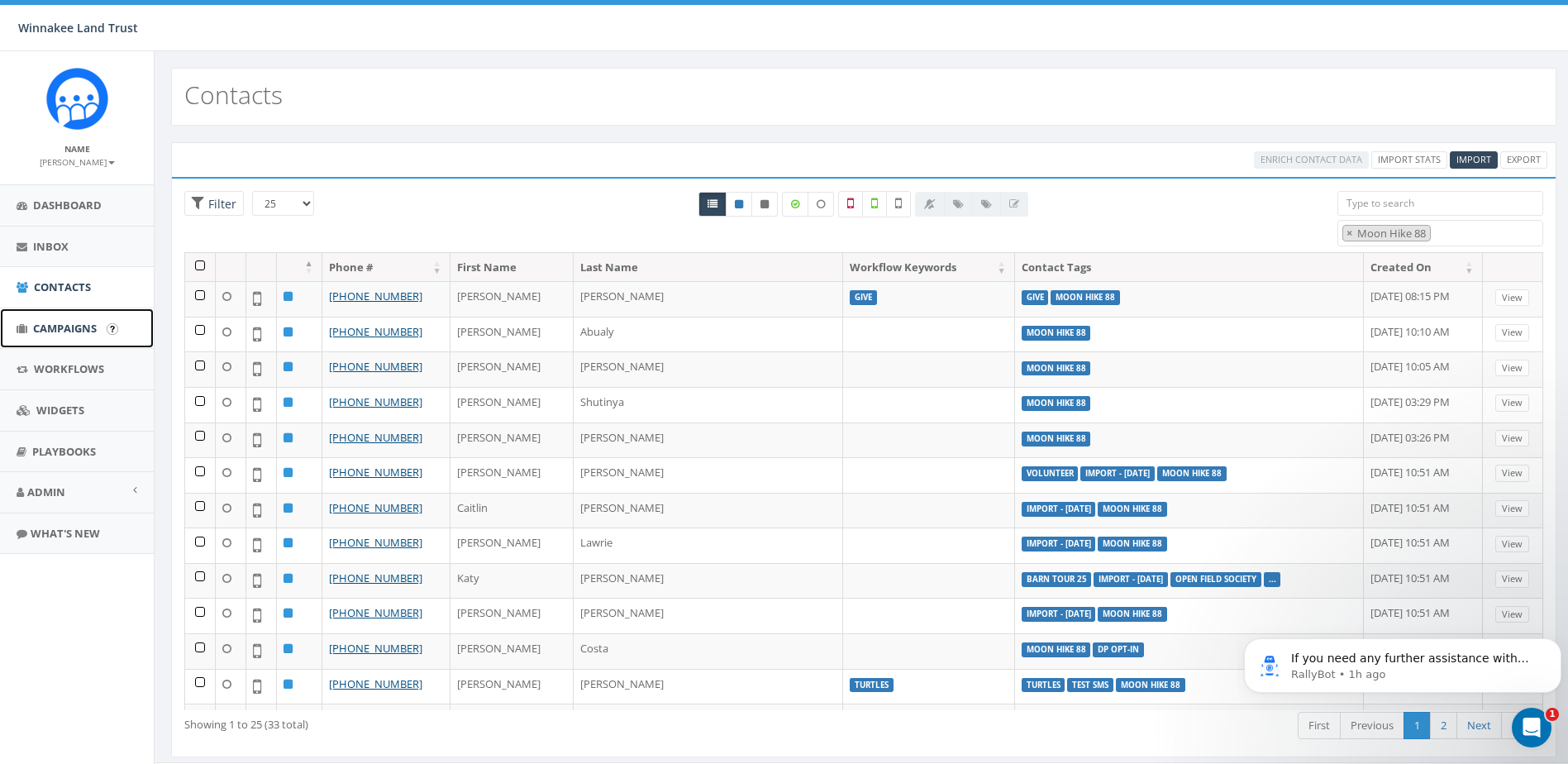
click at [42, 326] on span "Campaigns" at bounding box center [65, 328] width 64 height 14
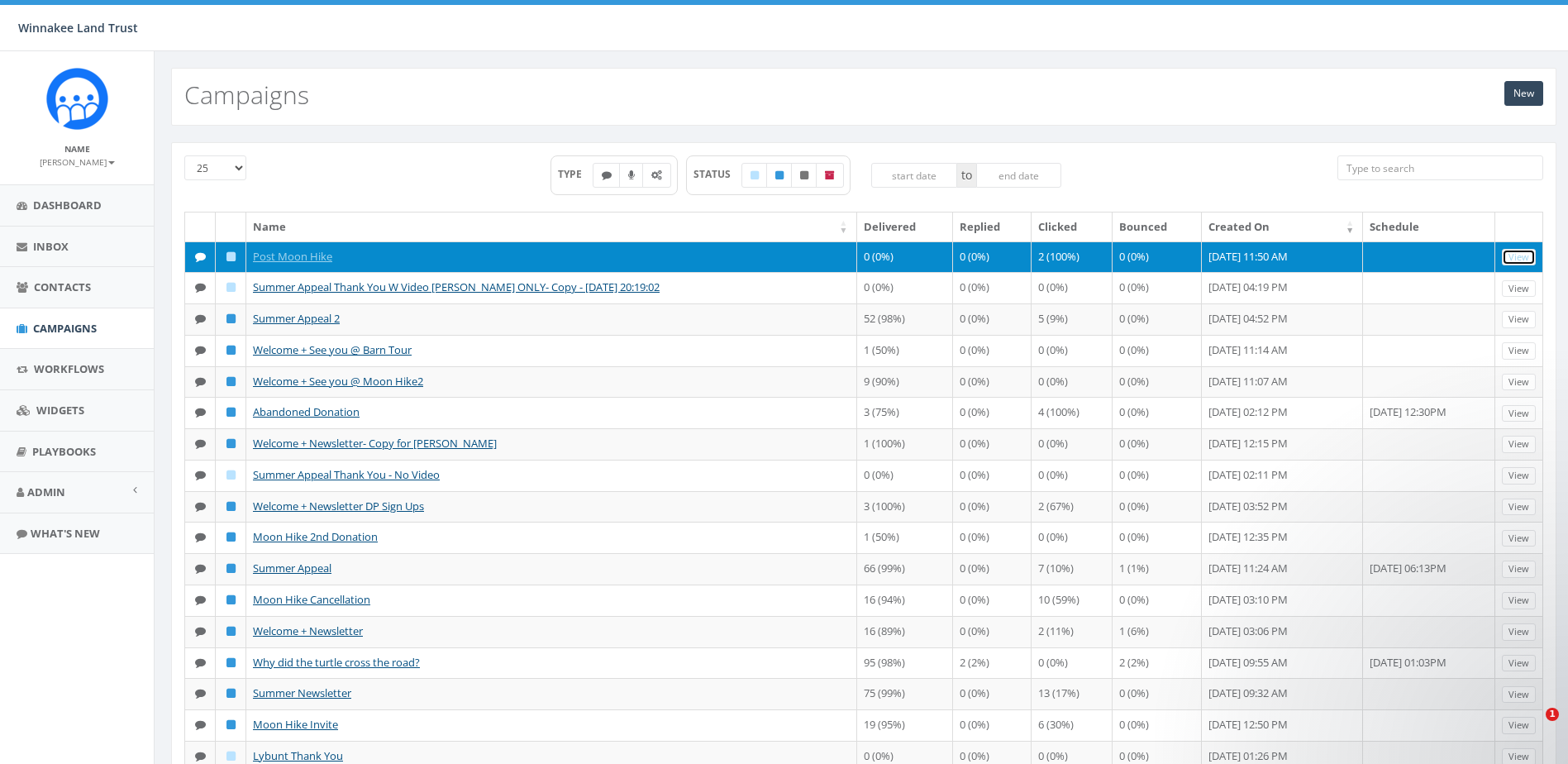
click at [1513, 253] on link "View" at bounding box center [1519, 257] width 34 height 17
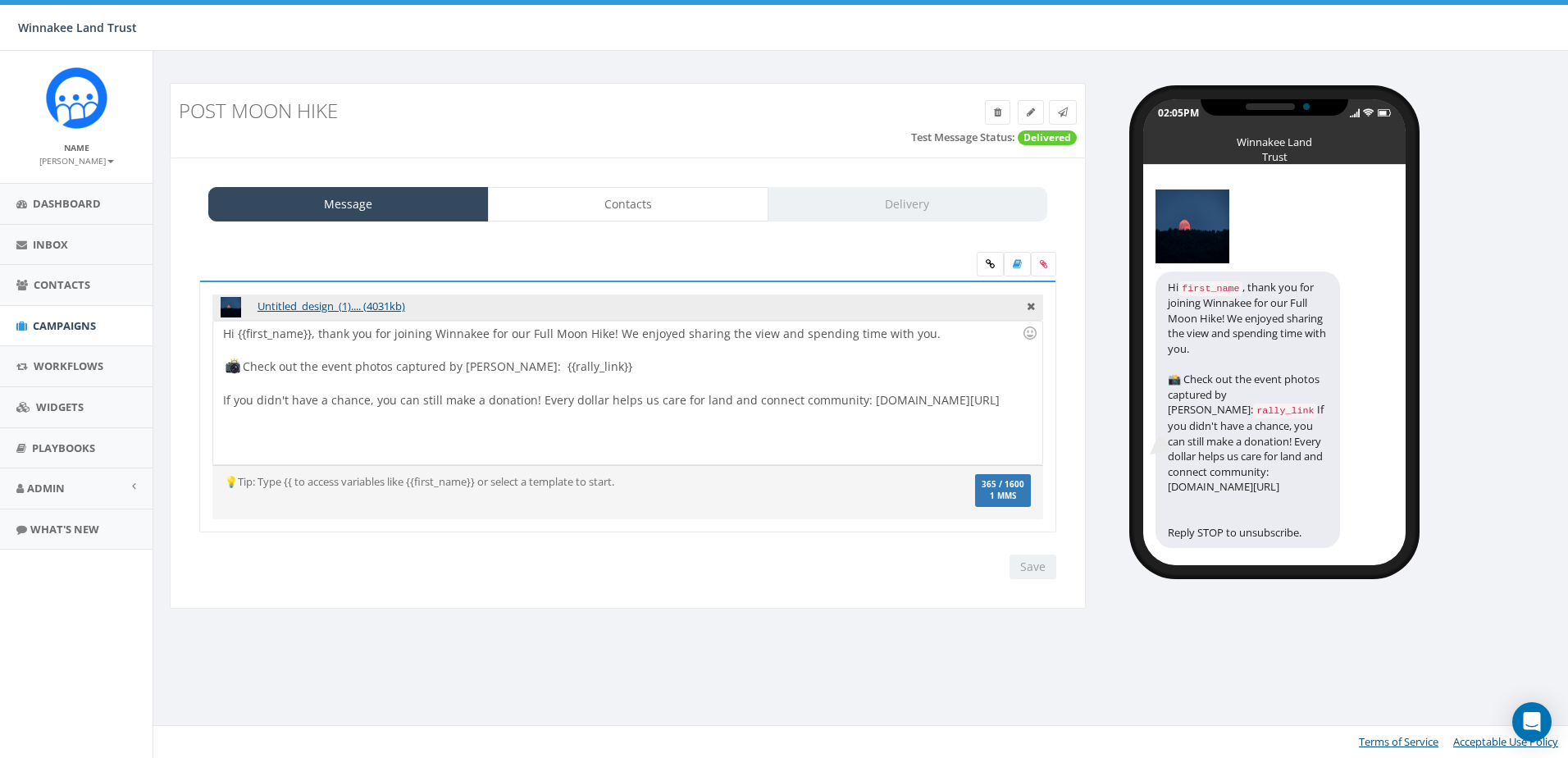
click at [605, 336] on div "Hi {{first_name}}, thank you for joining Winnakee for our Full Moon Hike! We en…" at bounding box center [627, 392] width 829 height 143
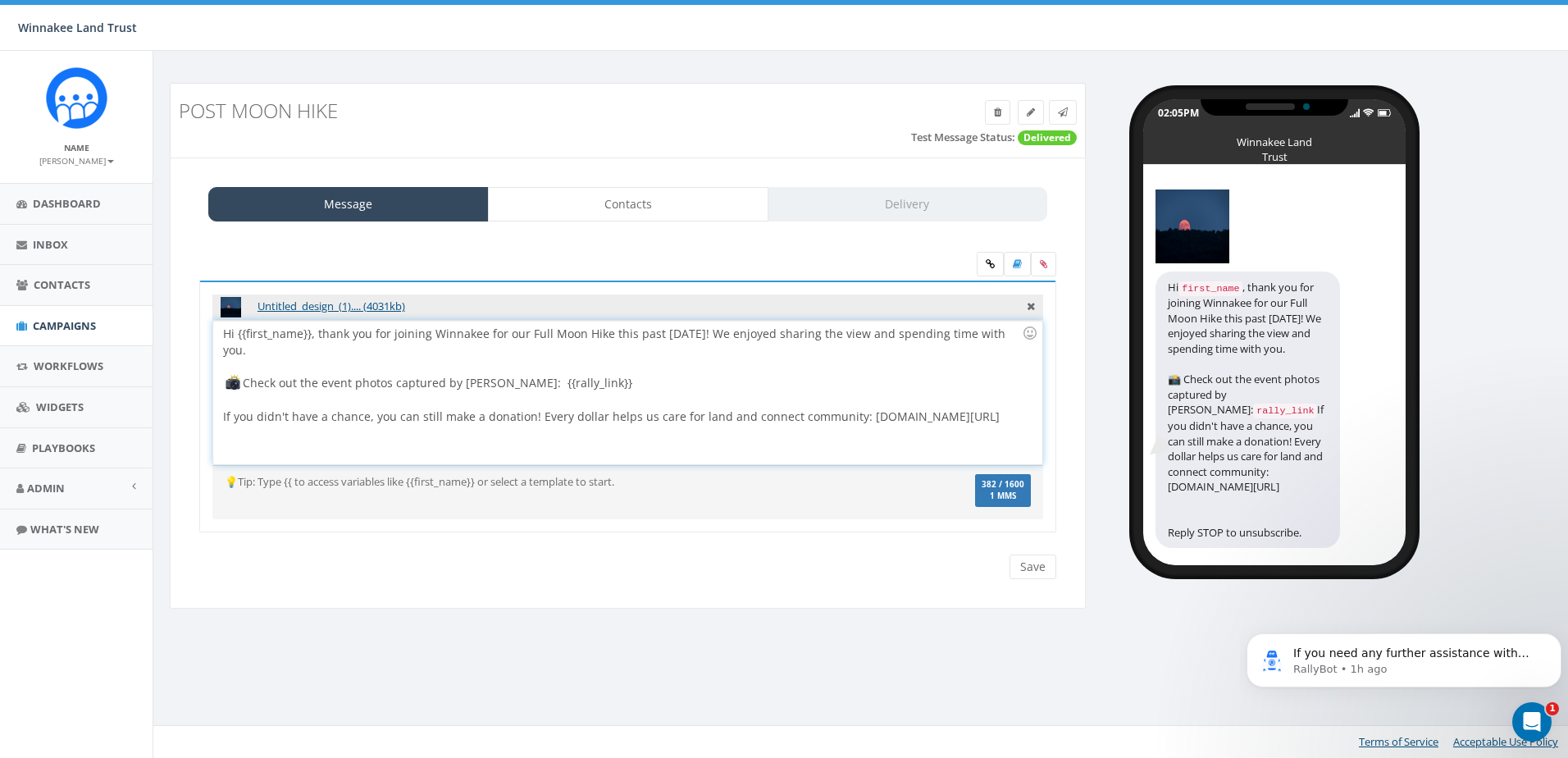
scroll to position [4, 0]
click at [1041, 565] on input "Save" at bounding box center [1033, 566] width 47 height 24
click at [614, 192] on link "Contacts" at bounding box center [627, 204] width 280 height 34
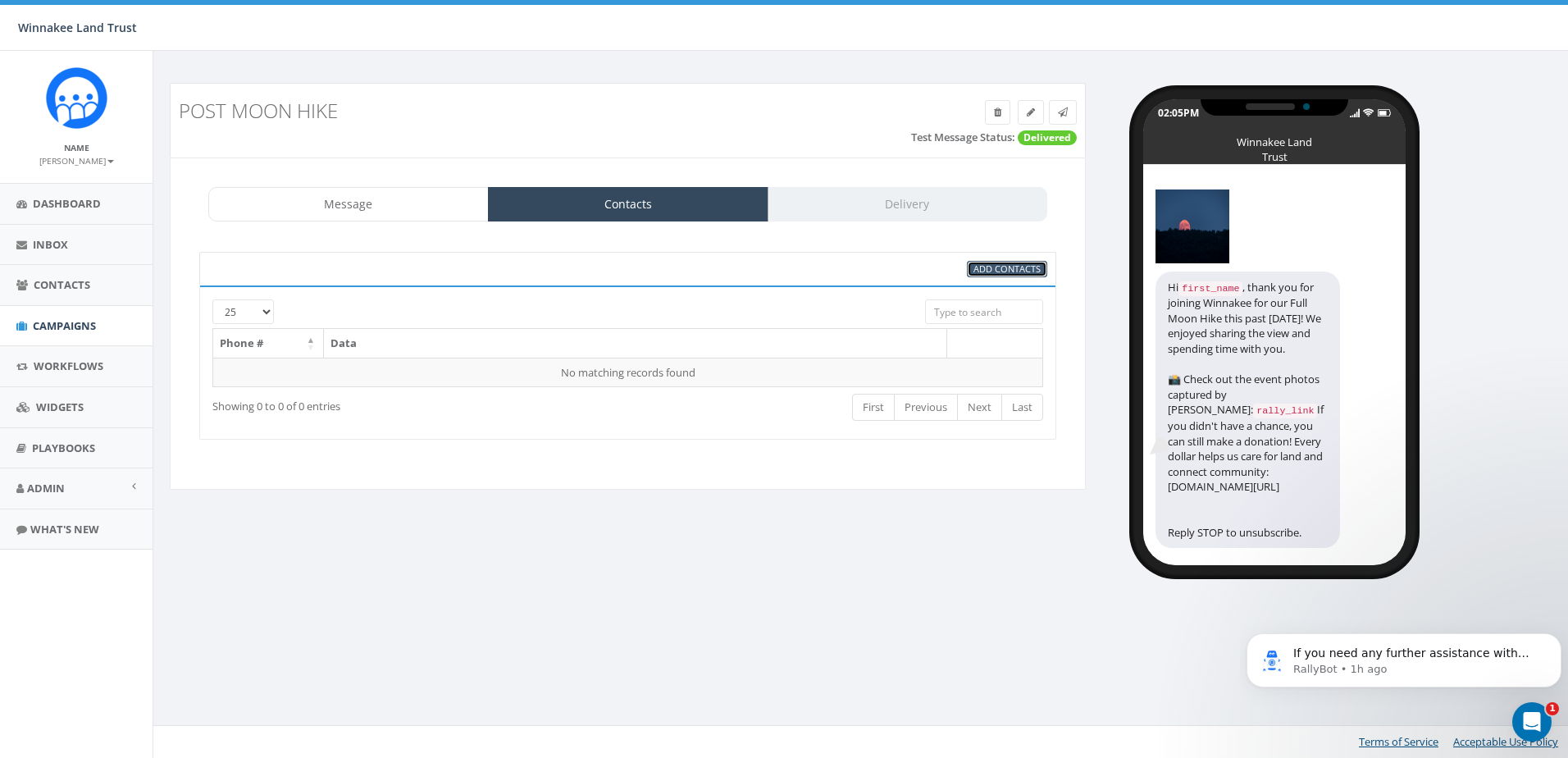
click at [980, 263] on span "Add Contacts" at bounding box center [1007, 268] width 67 height 13
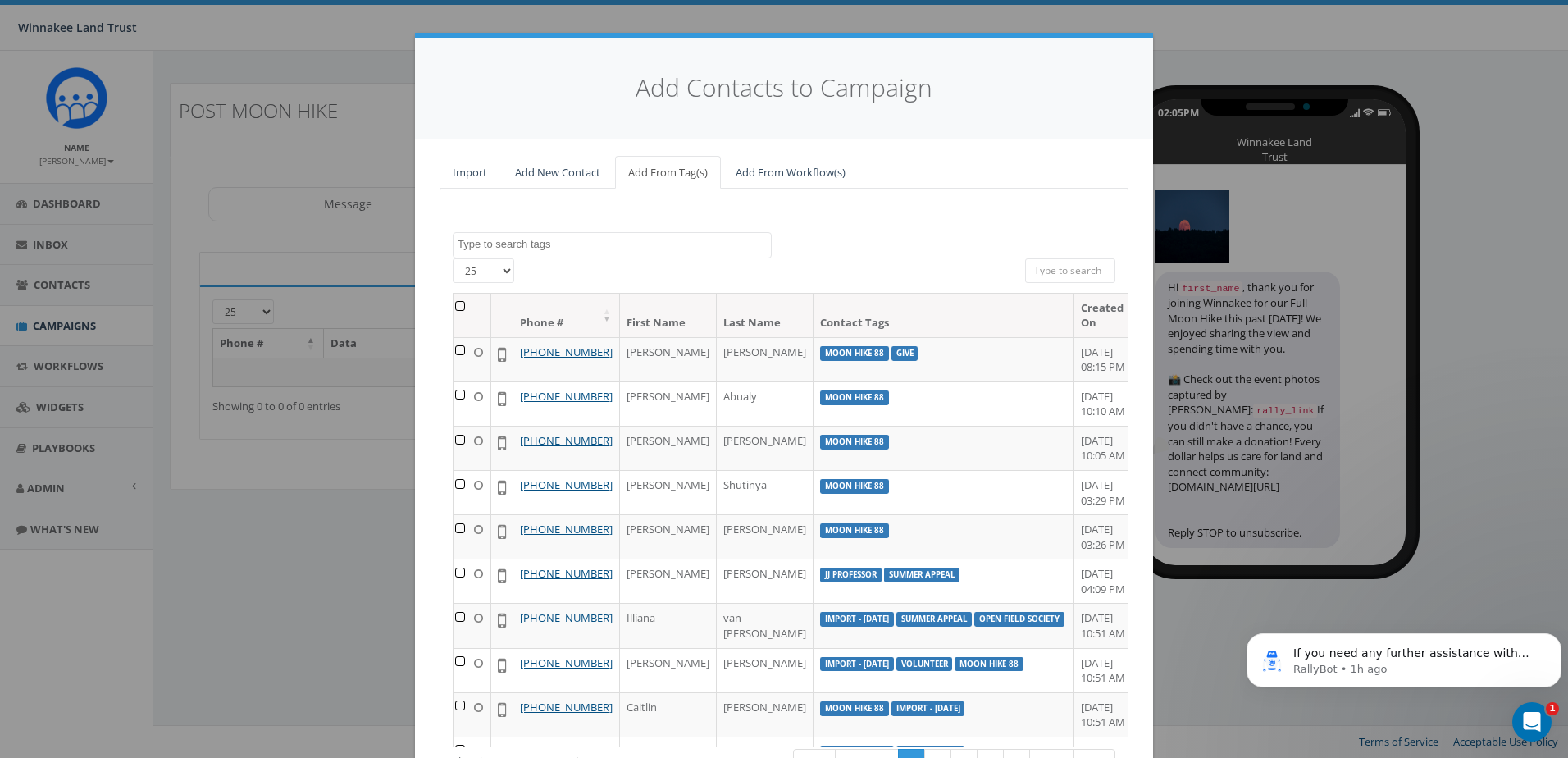
click at [631, 246] on textarea "Search" at bounding box center [614, 244] width 313 height 14
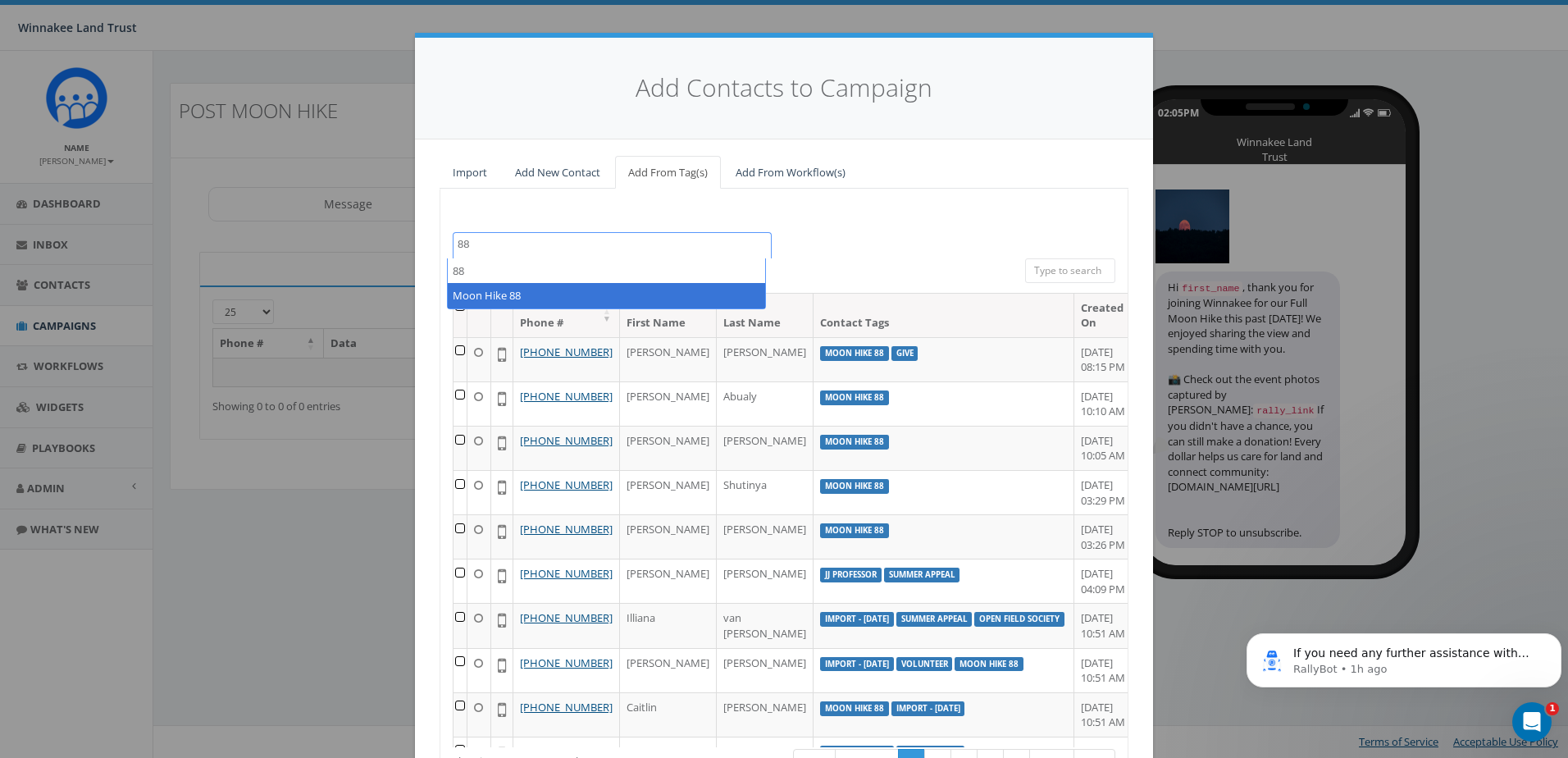
type textarea "88"
select select "Moon Hike 88"
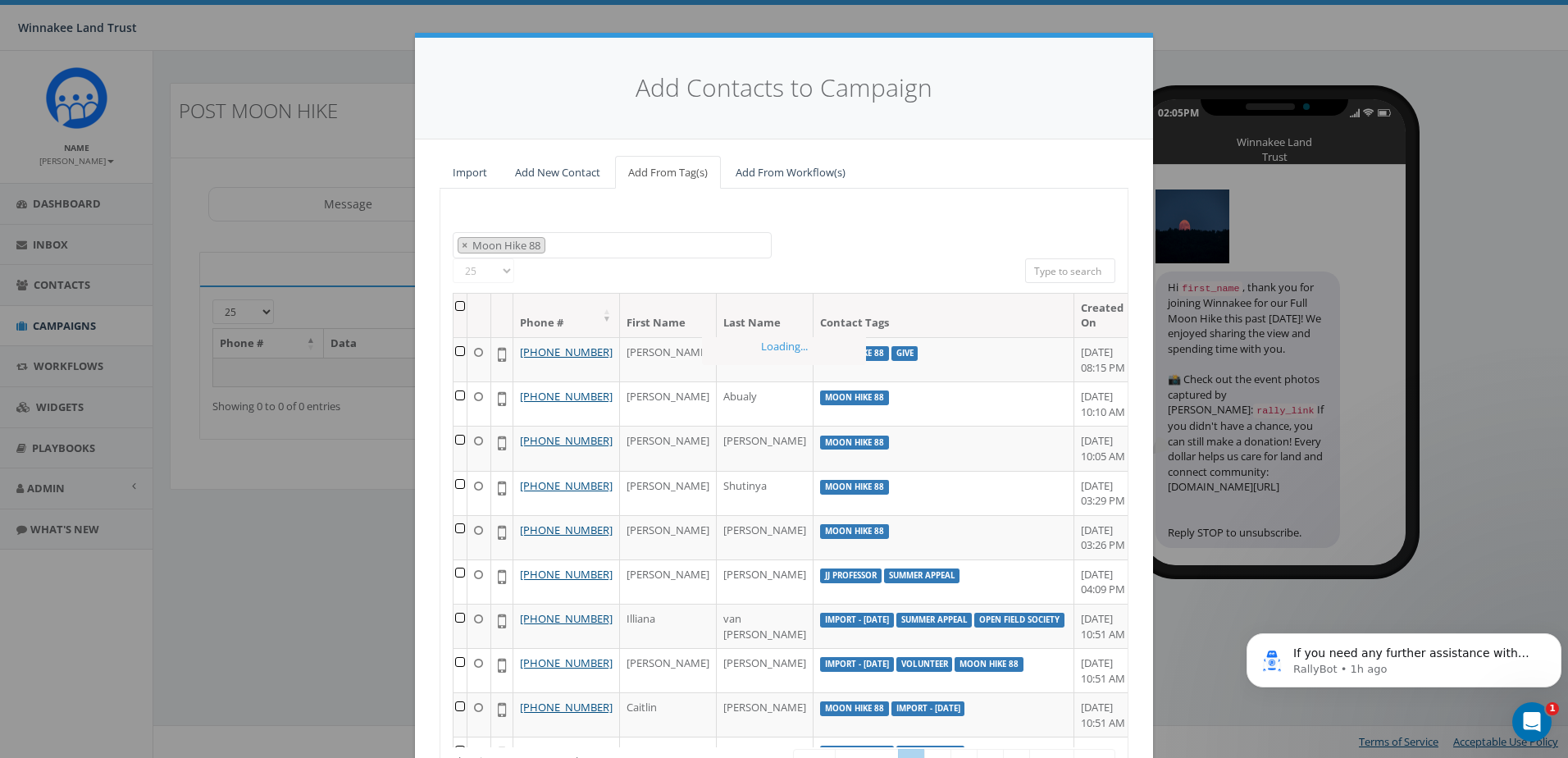
scroll to position [207, 0]
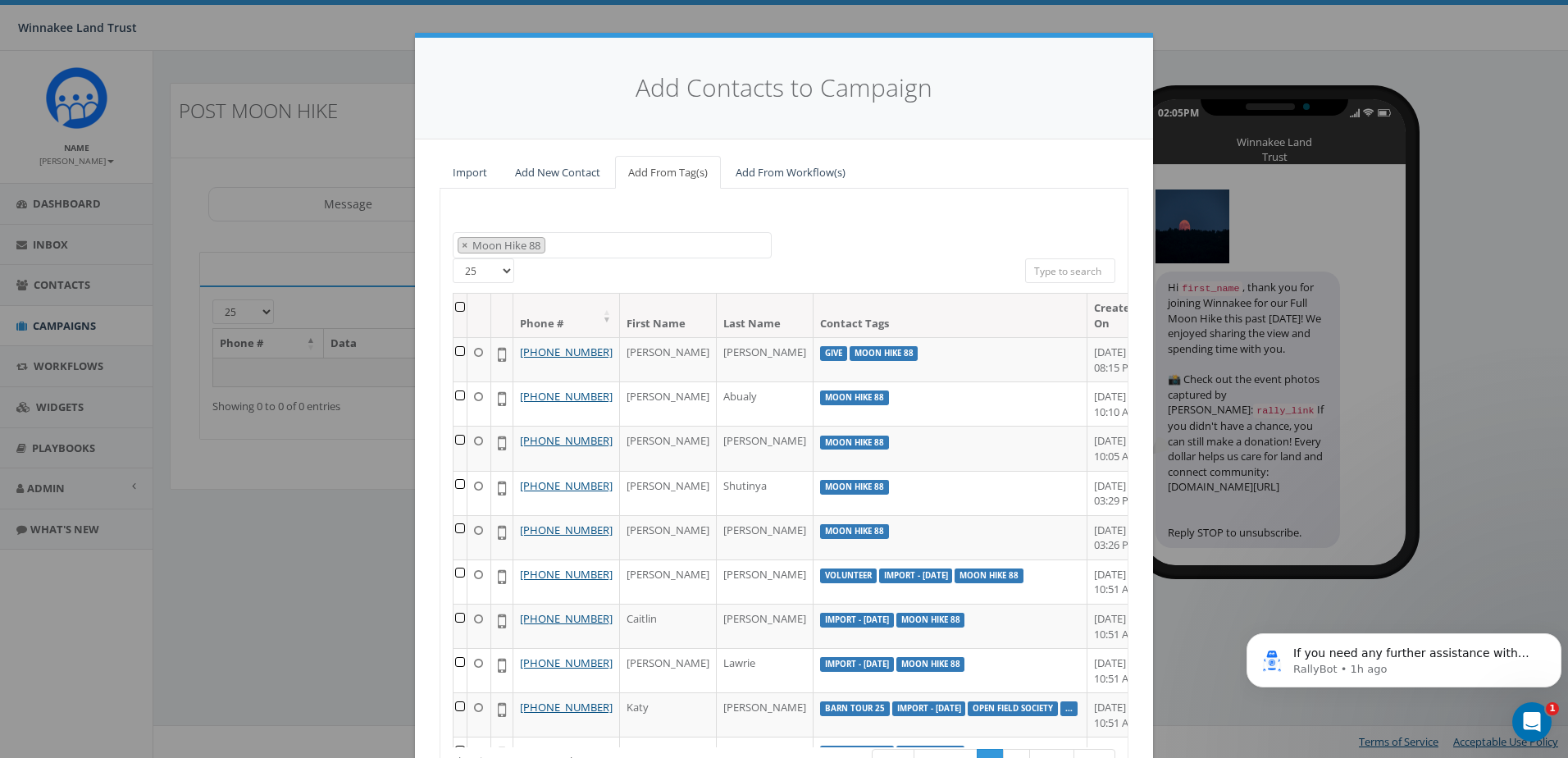
click at [462, 307] on th at bounding box center [461, 315] width 14 height 44
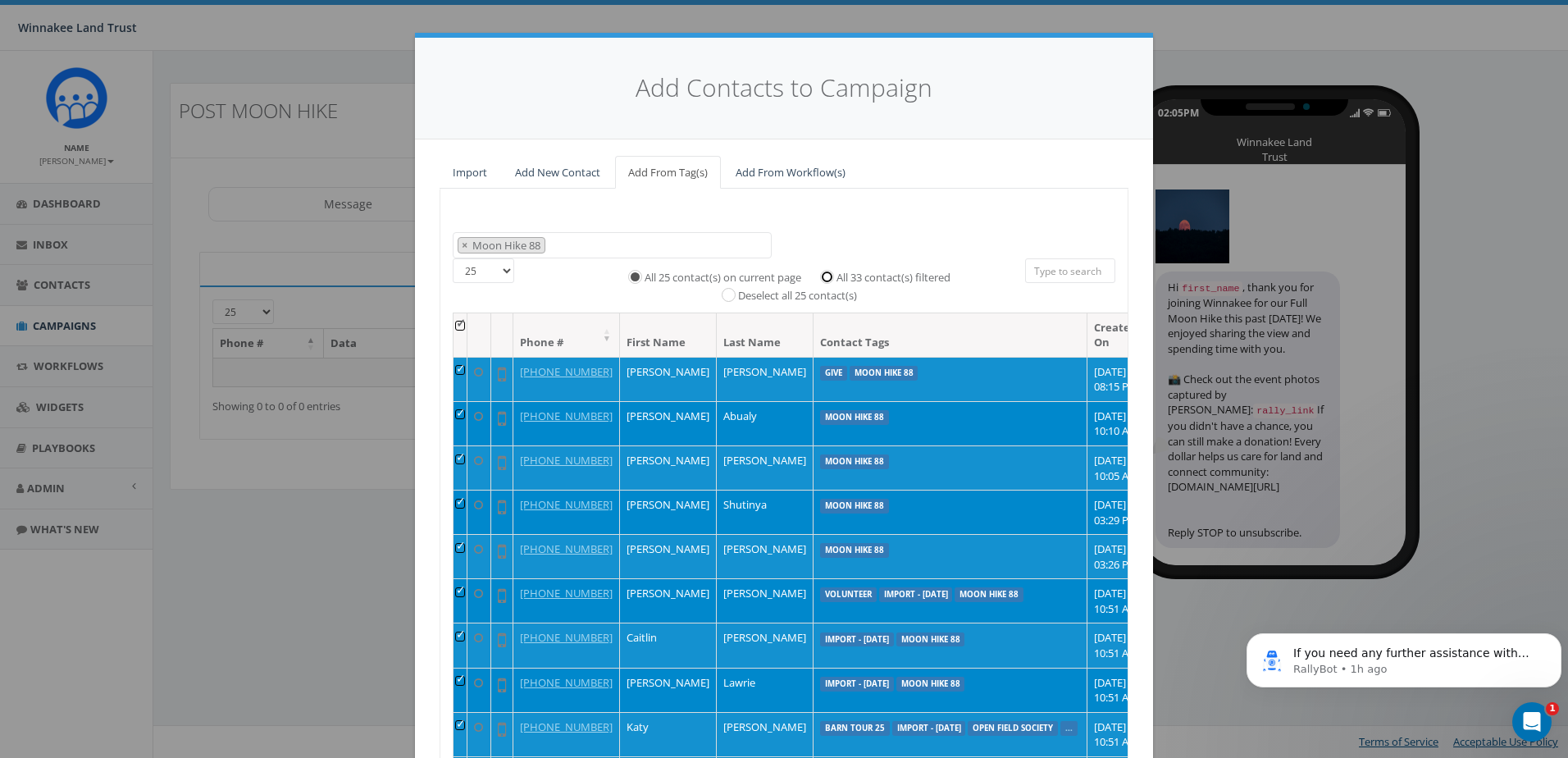
click at [827, 276] on input "All 33 contact(s) filtered" at bounding box center [831, 276] width 11 height 11
radio input "true"
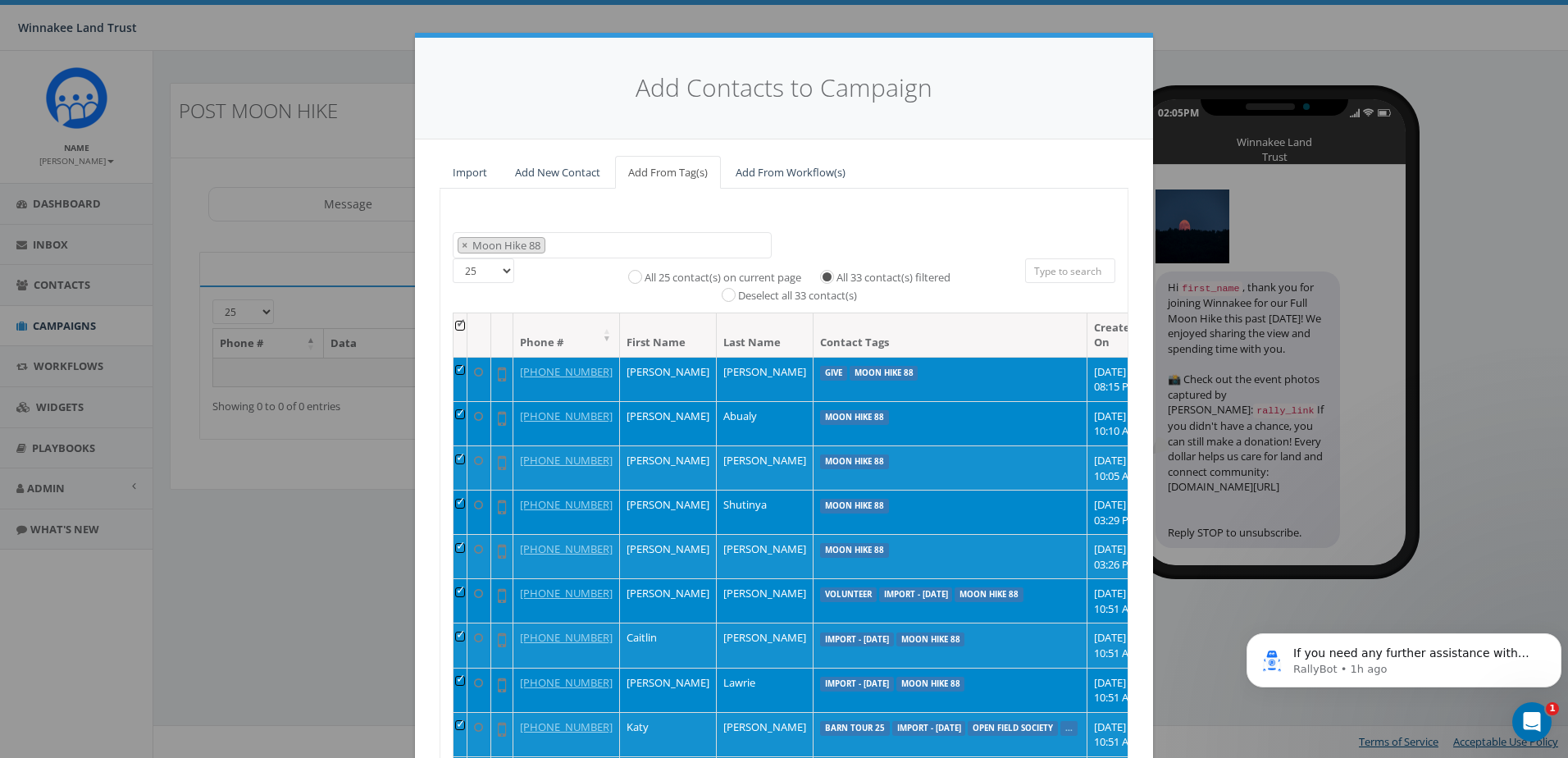
click at [459, 368] on td at bounding box center [461, 379] width 14 height 44
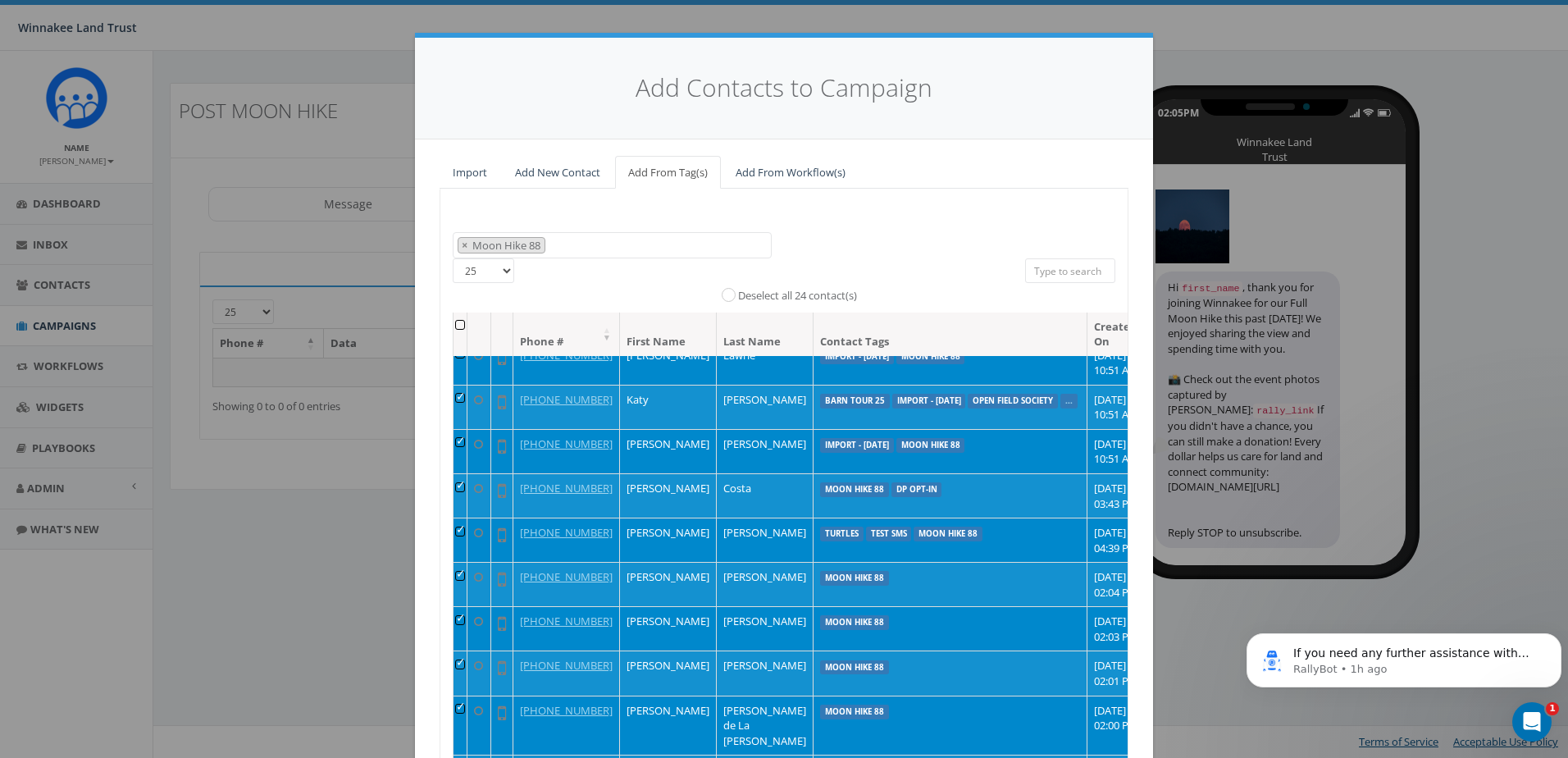
scroll to position [328, 0]
click at [456, 384] on td at bounding box center [461, 361] width 14 height 44
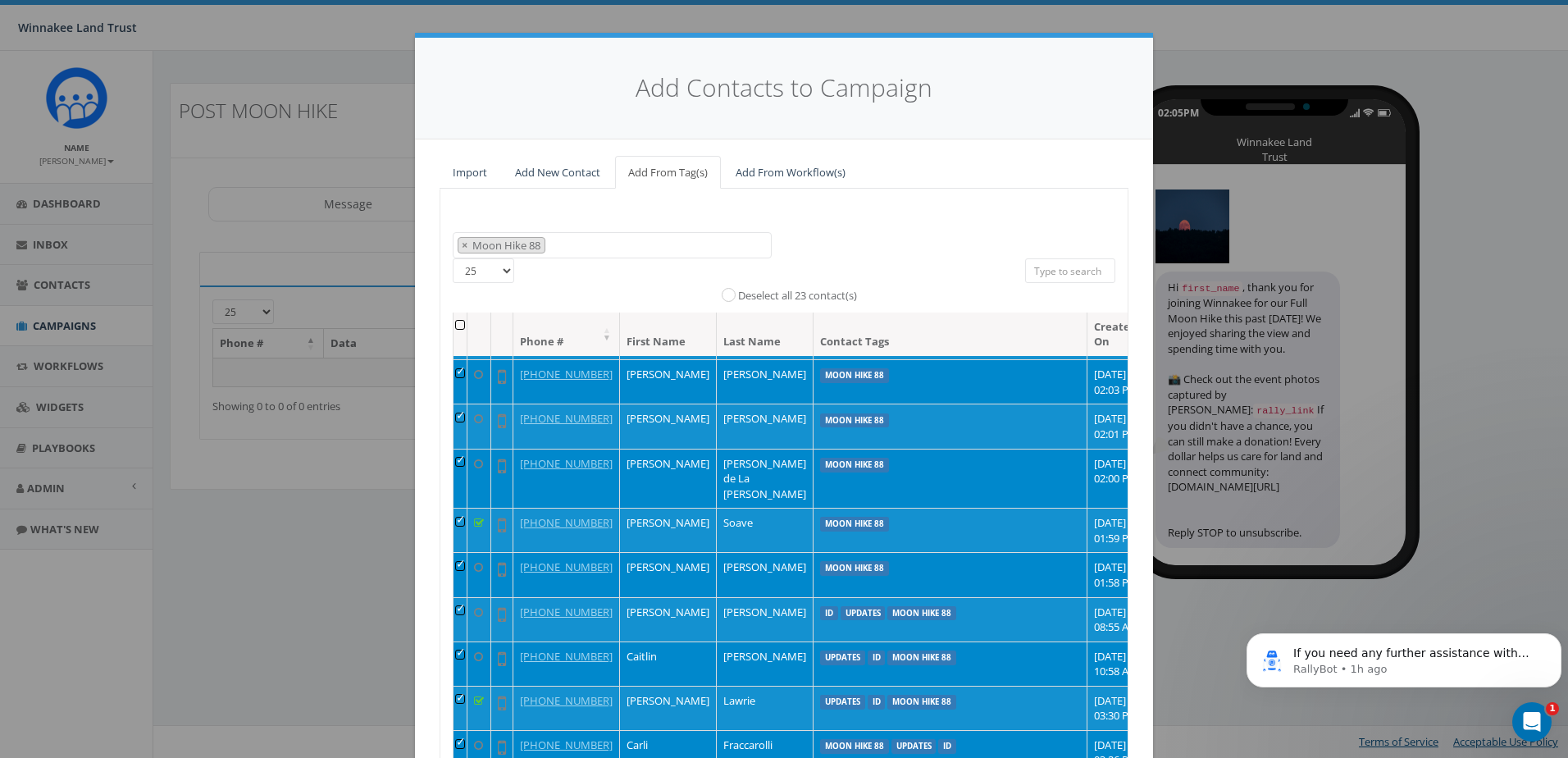
scroll to position [656, 0]
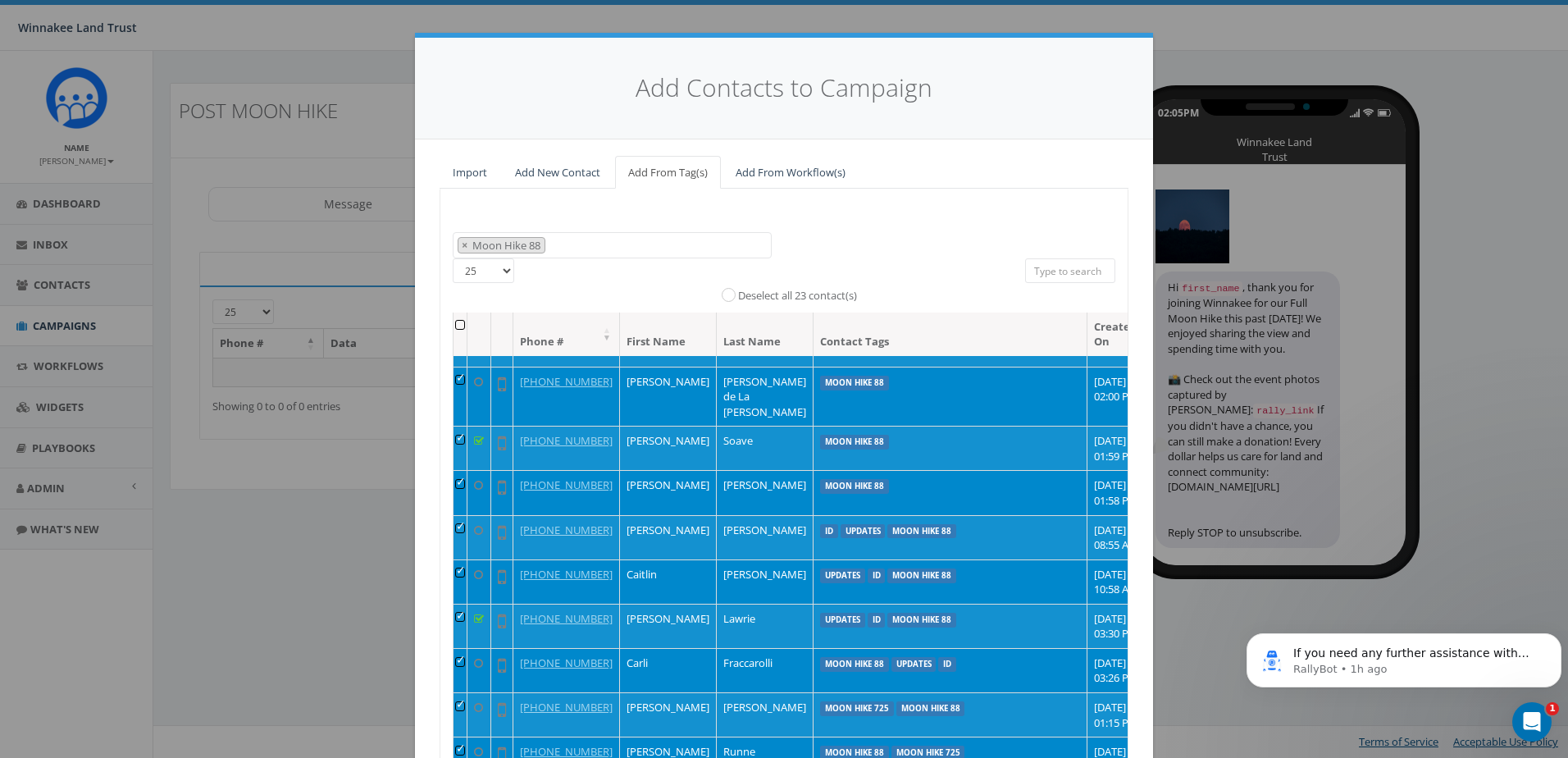
click at [456, 277] on td at bounding box center [461, 254] width 14 height 44
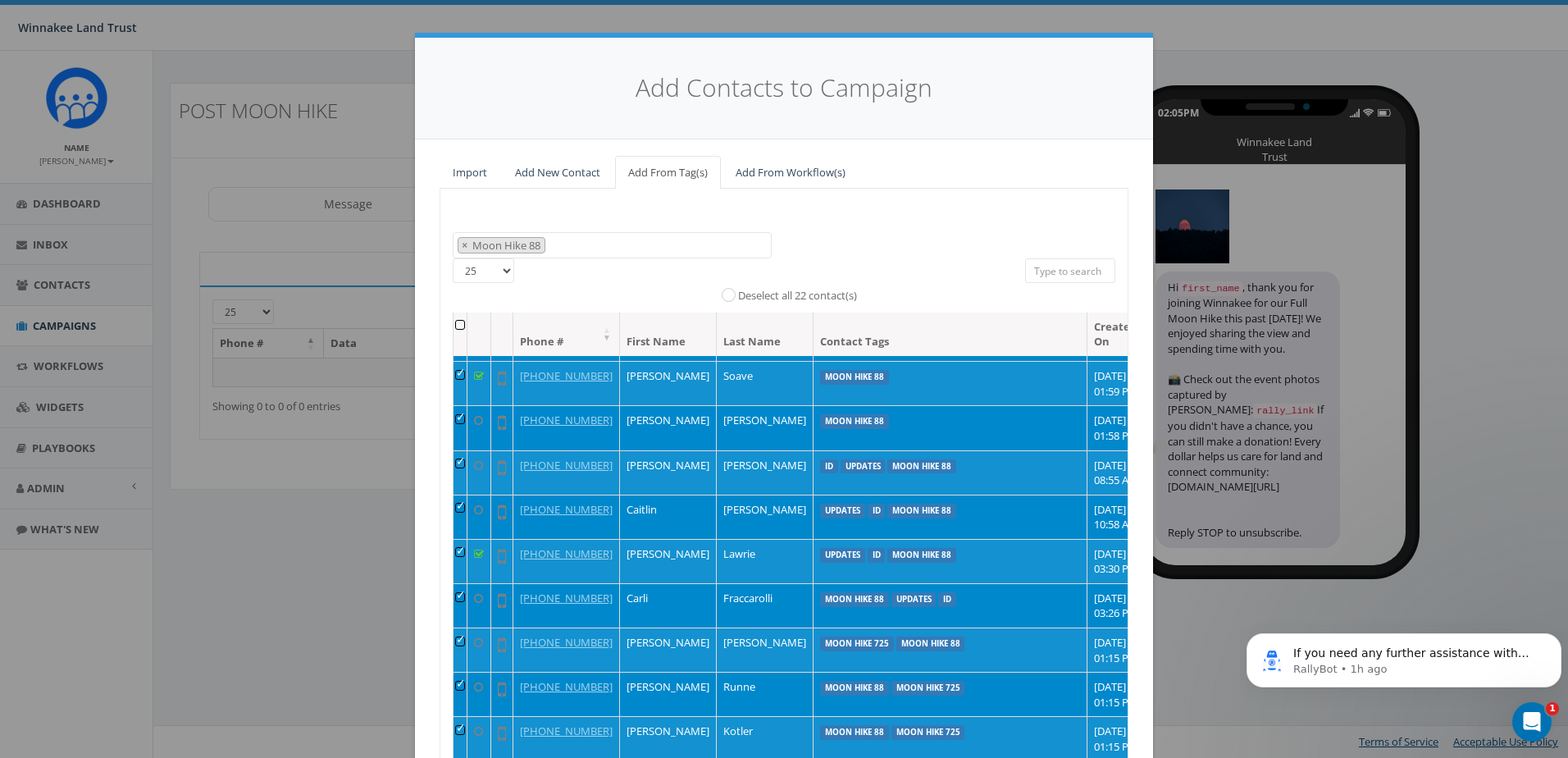
scroll to position [902, 0]
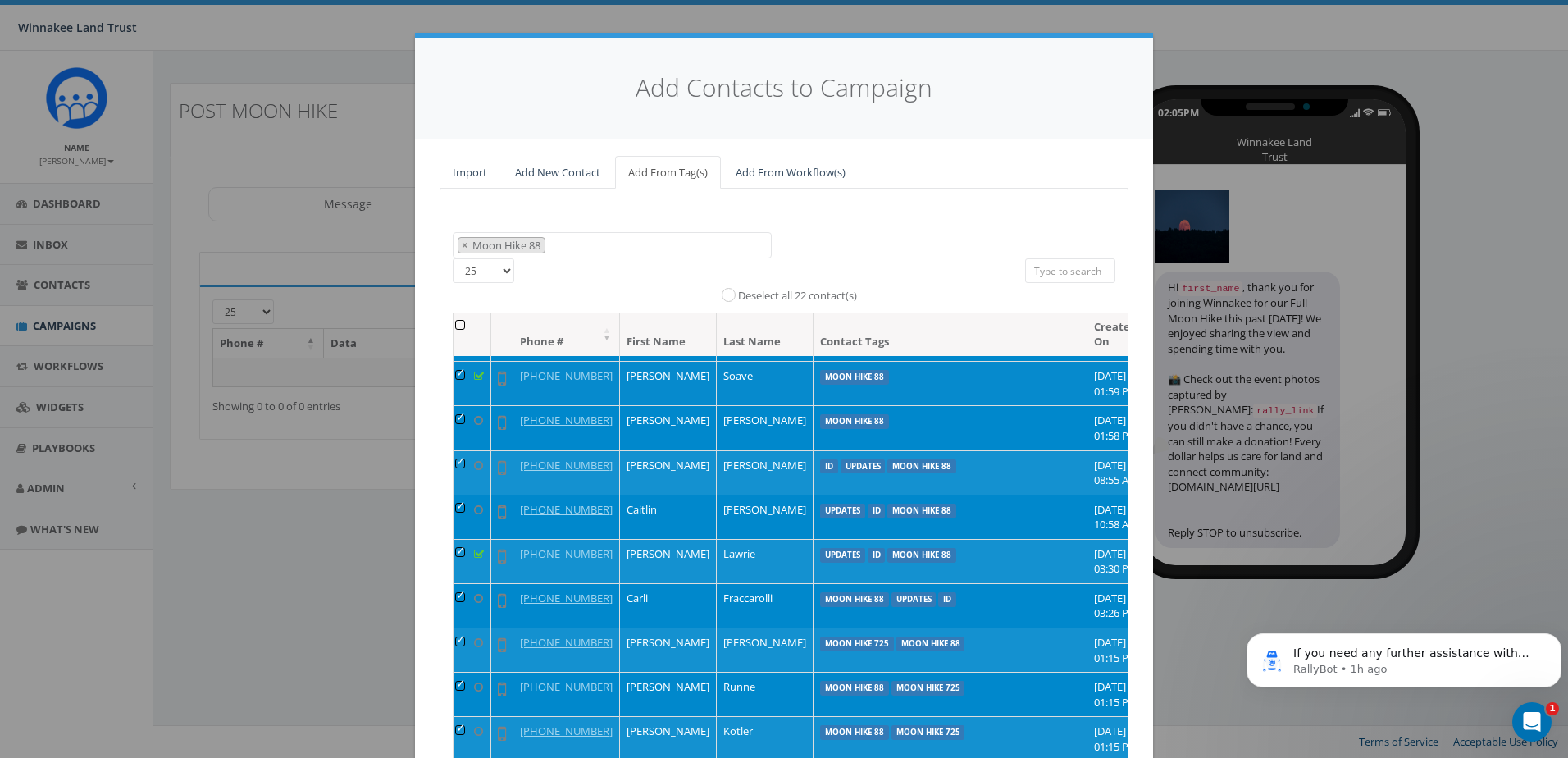
click at [455, 405] on td at bounding box center [461, 382] width 14 height 44
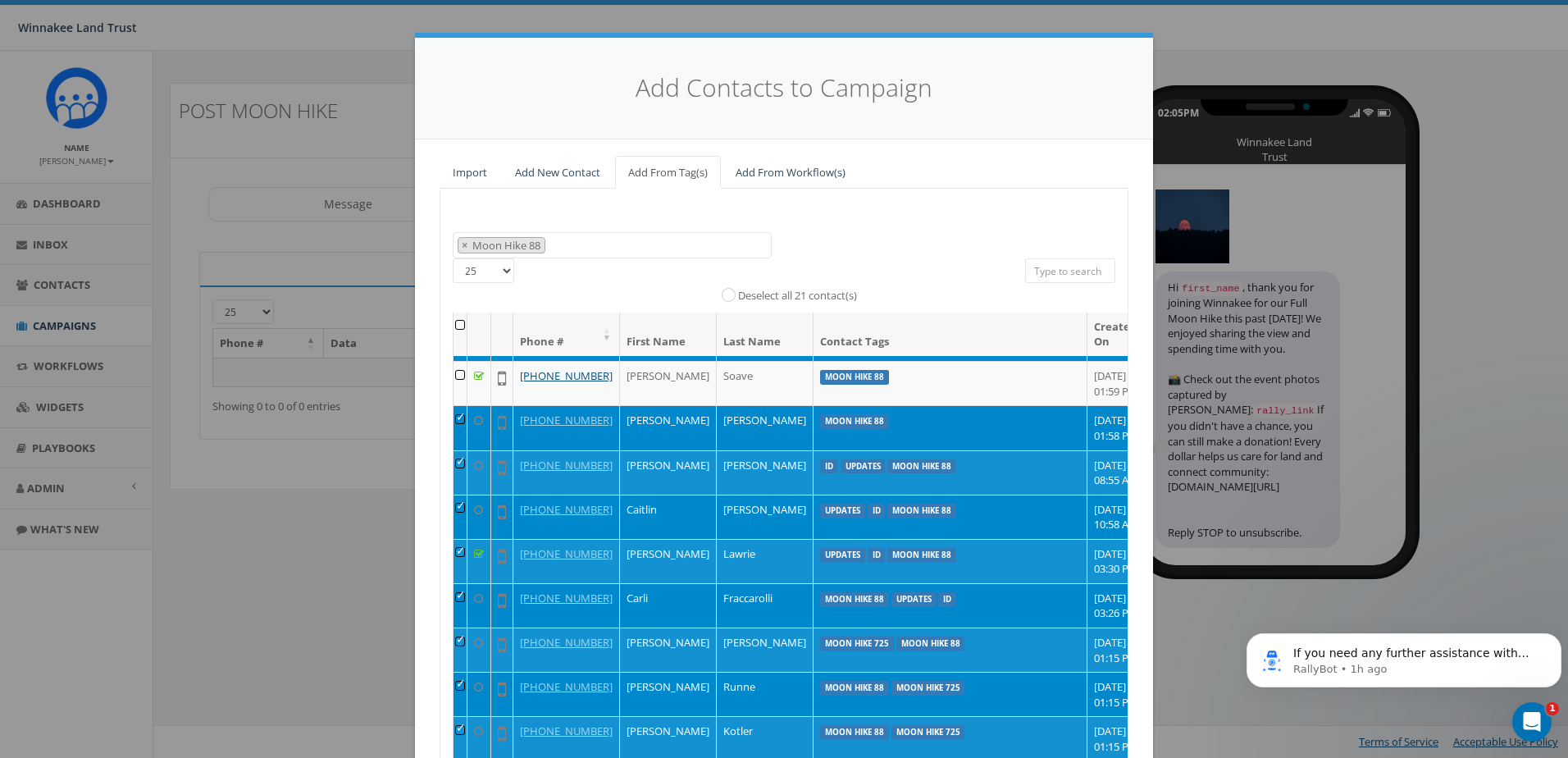
scroll to position [1066, 0]
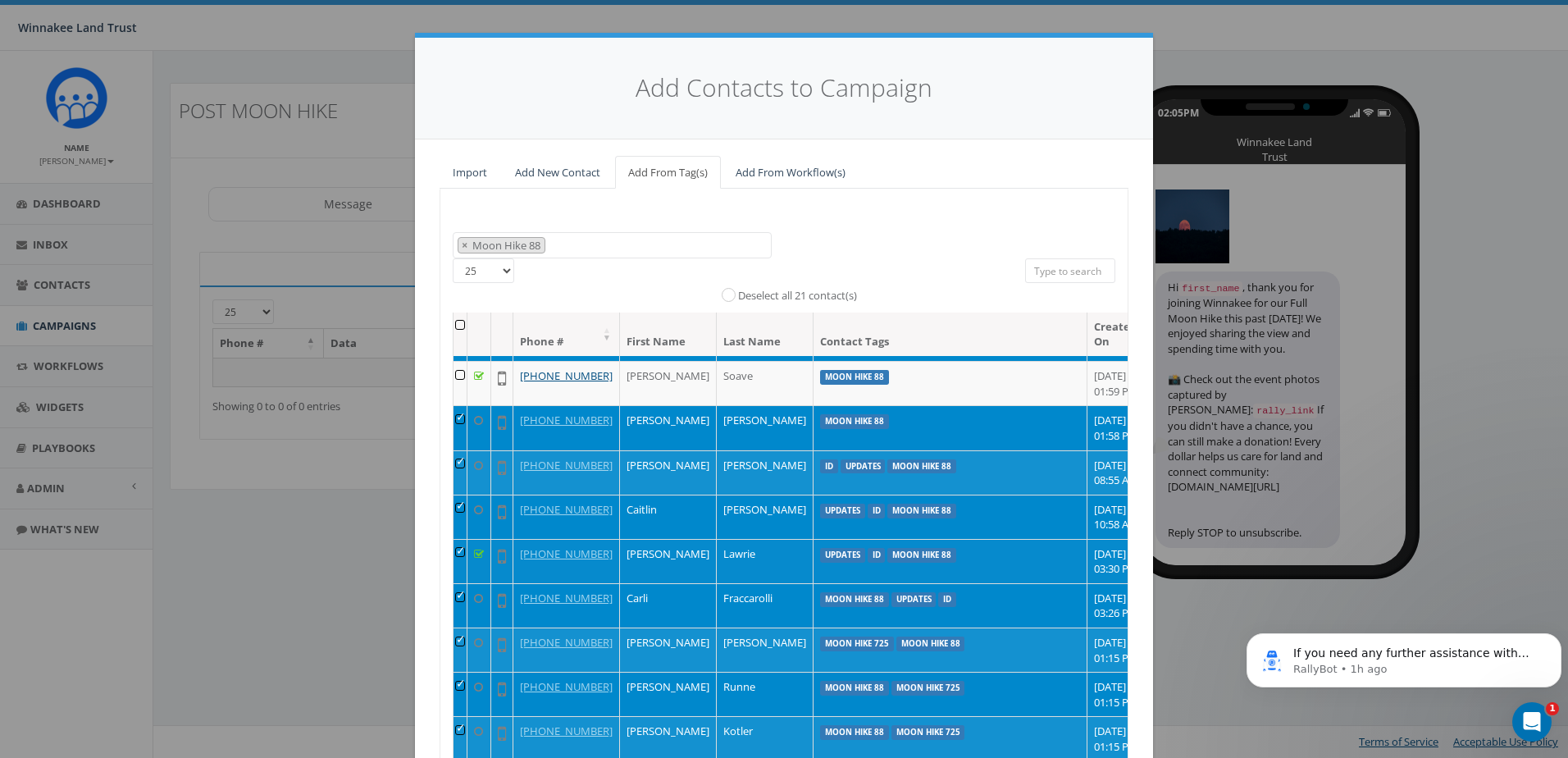
click at [458, 539] on td at bounding box center [461, 560] width 14 height 44
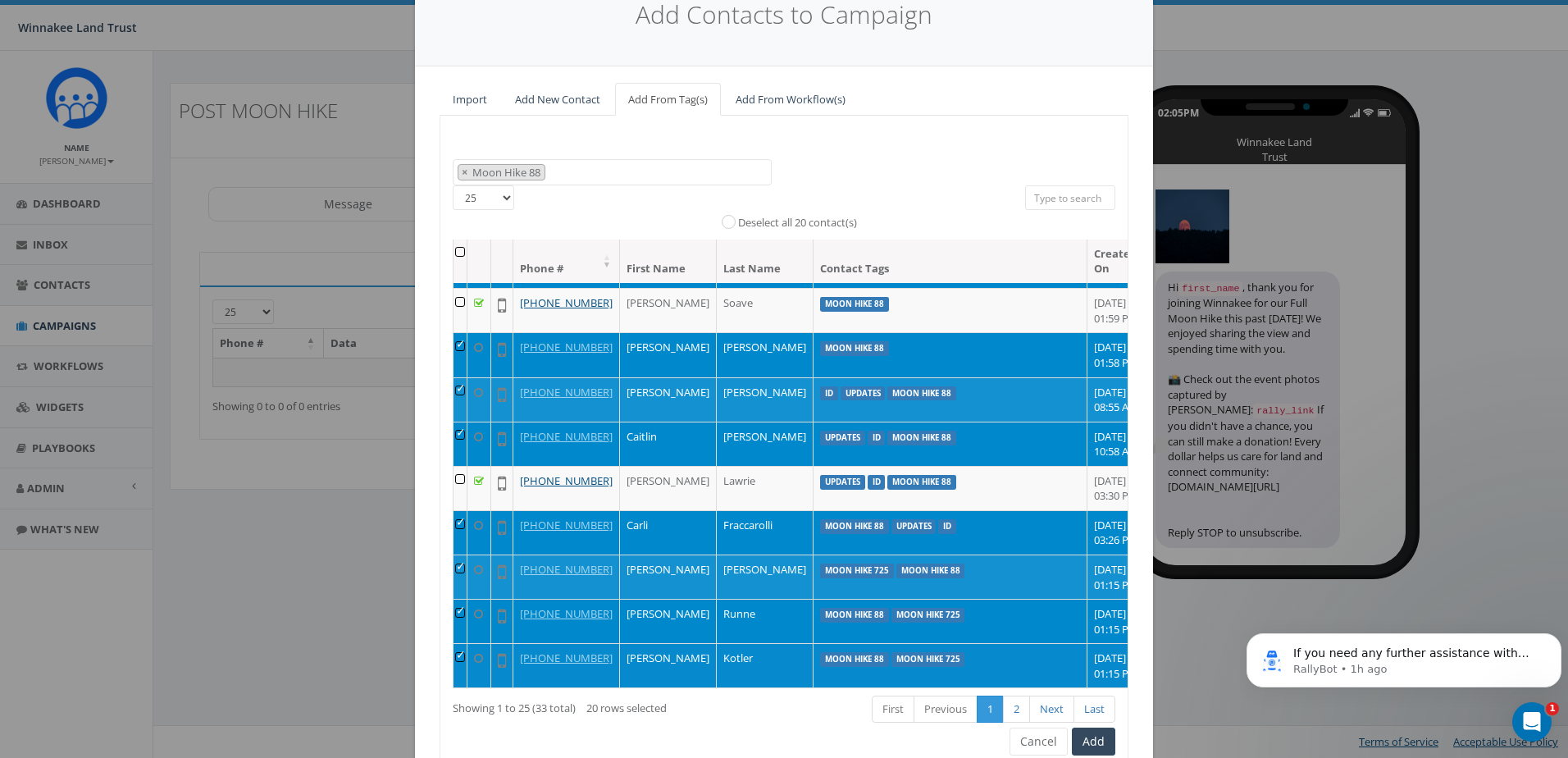
scroll to position [145, 0]
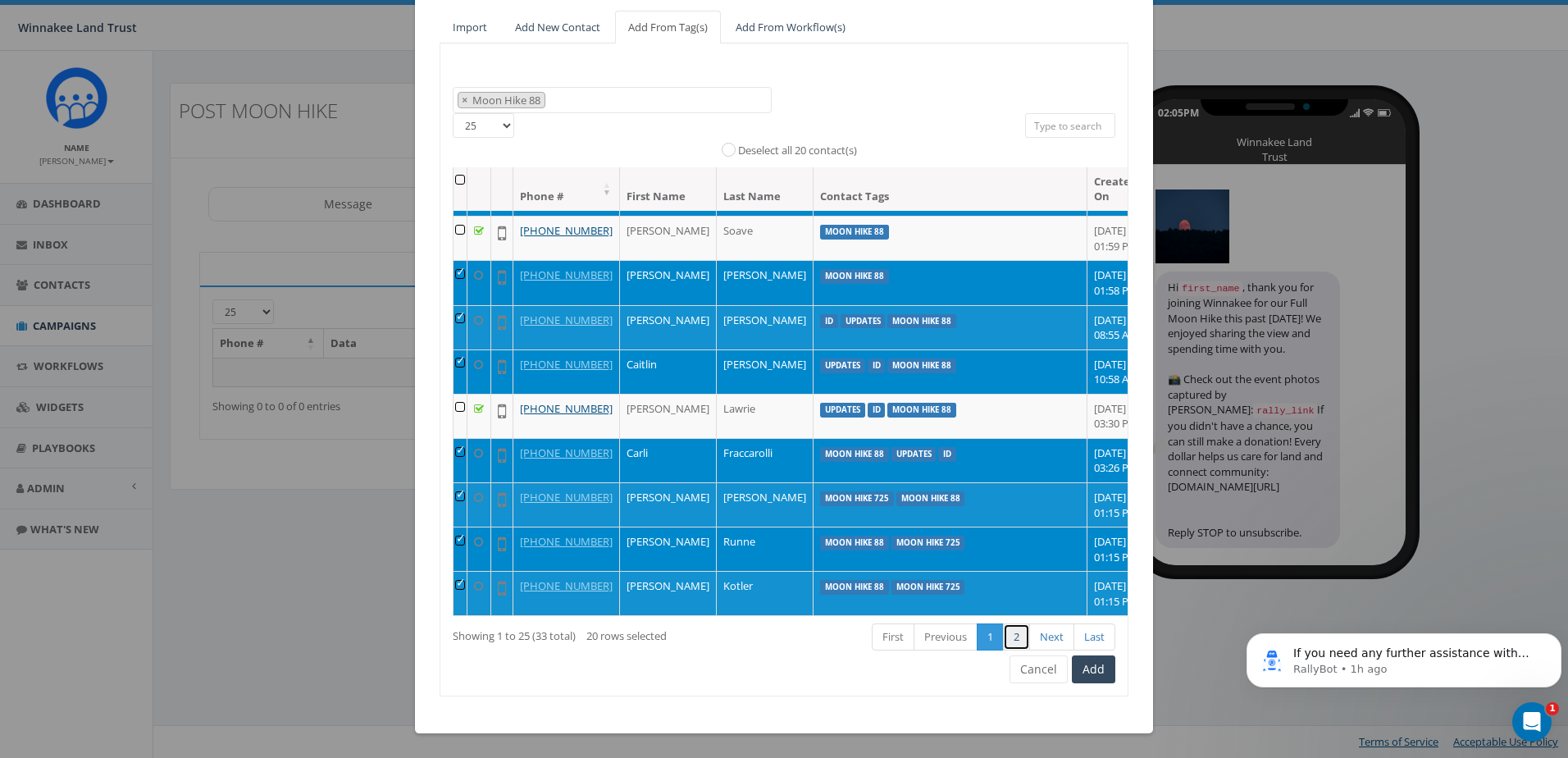
click at [1012, 635] on link "2" at bounding box center [1017, 636] width 27 height 27
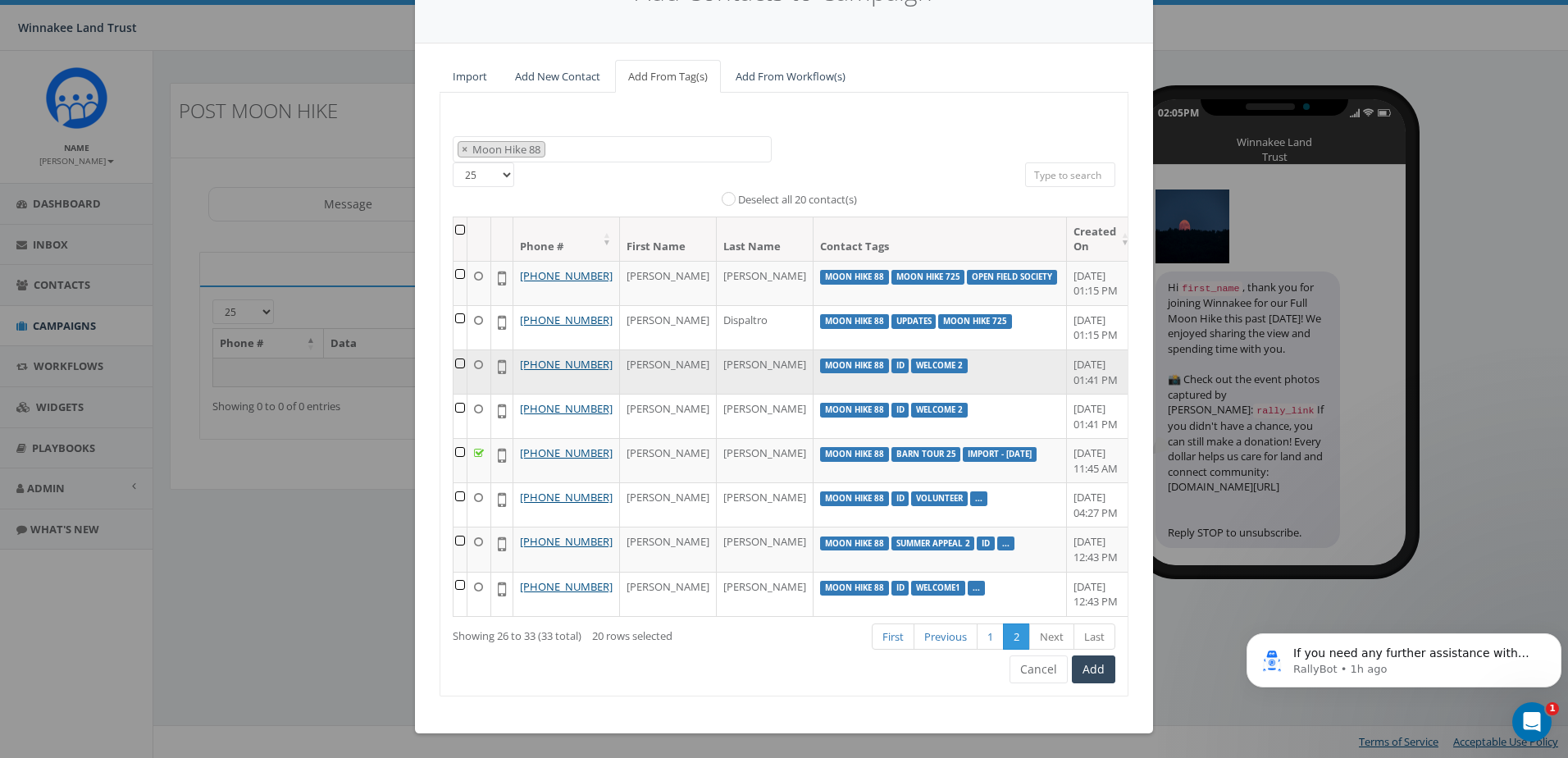
scroll to position [0, 0]
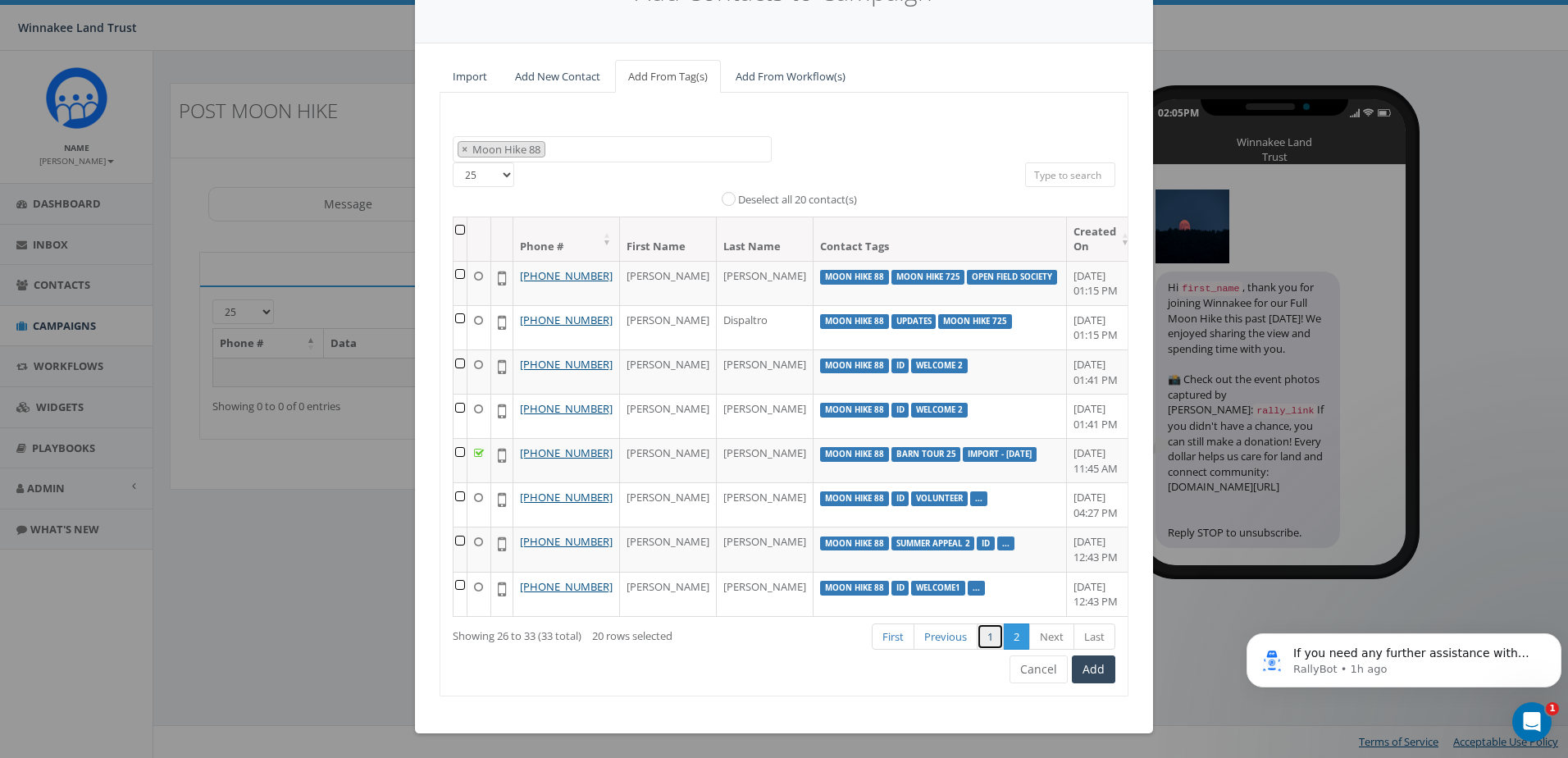
click at [984, 633] on link "1" at bounding box center [990, 636] width 27 height 27
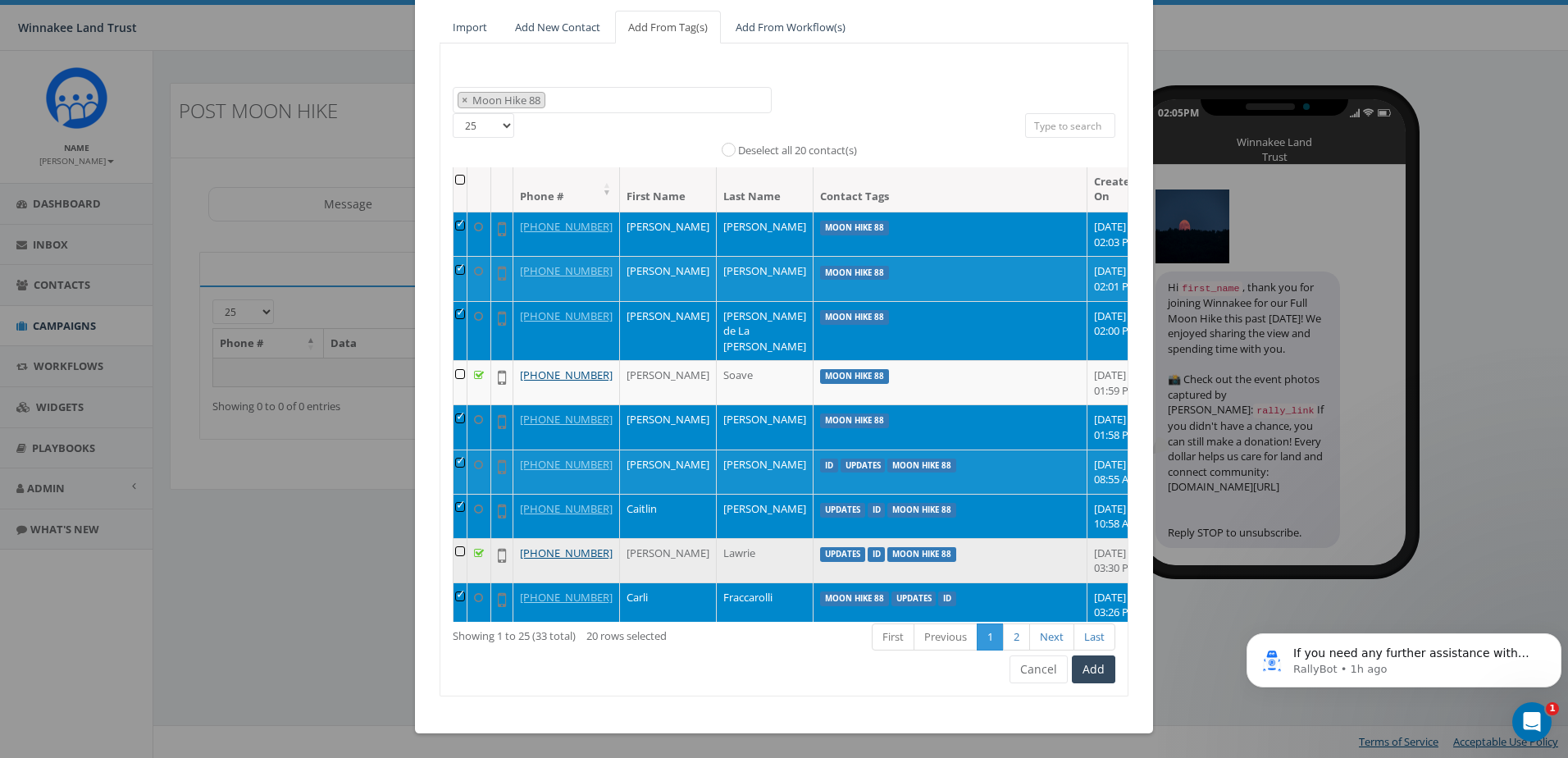
scroll to position [1086, 0]
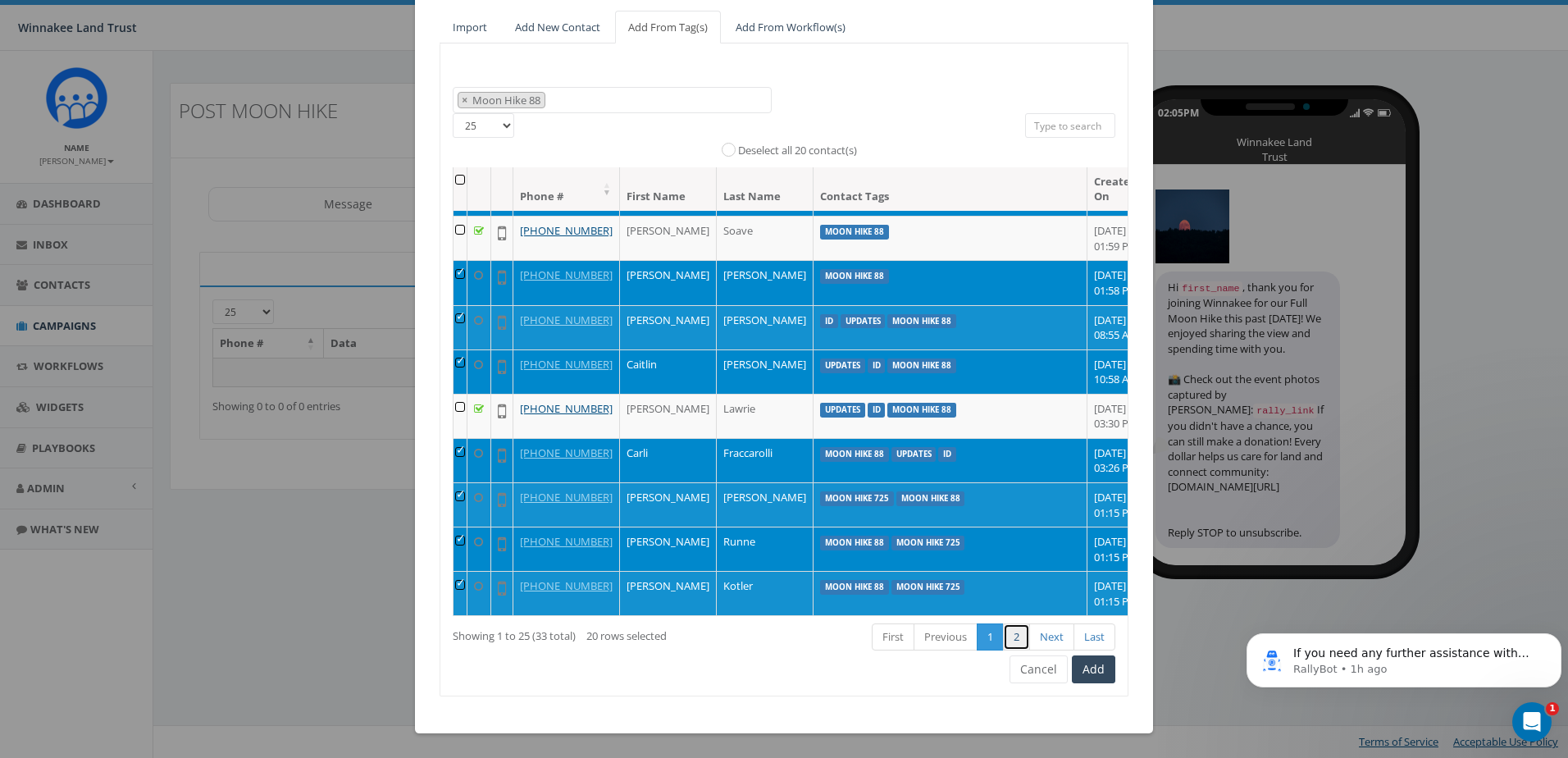
click at [1014, 636] on link "2" at bounding box center [1017, 636] width 27 height 27
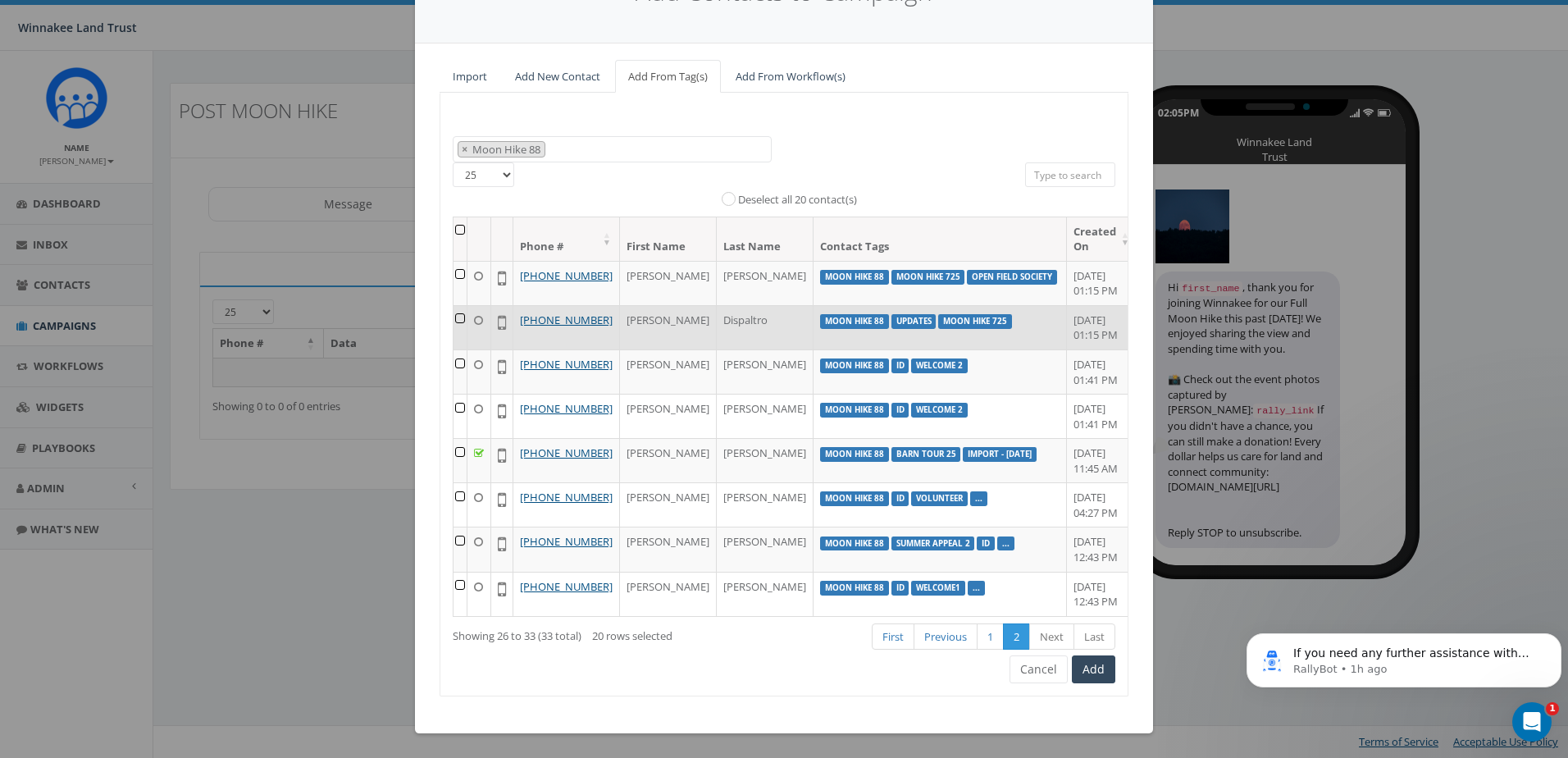
scroll to position [0, 0]
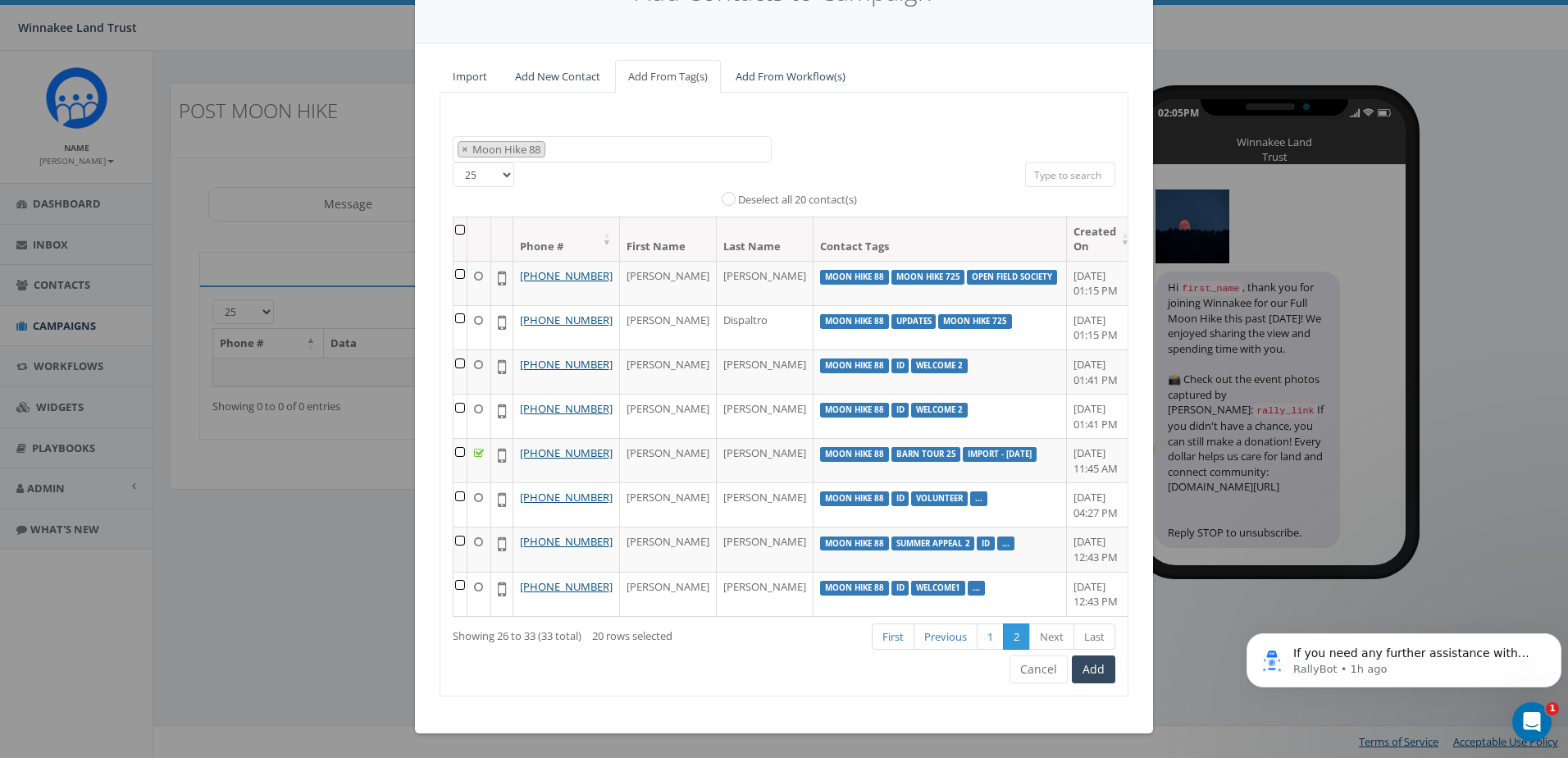
click at [460, 217] on th at bounding box center [461, 239] width 14 height 44
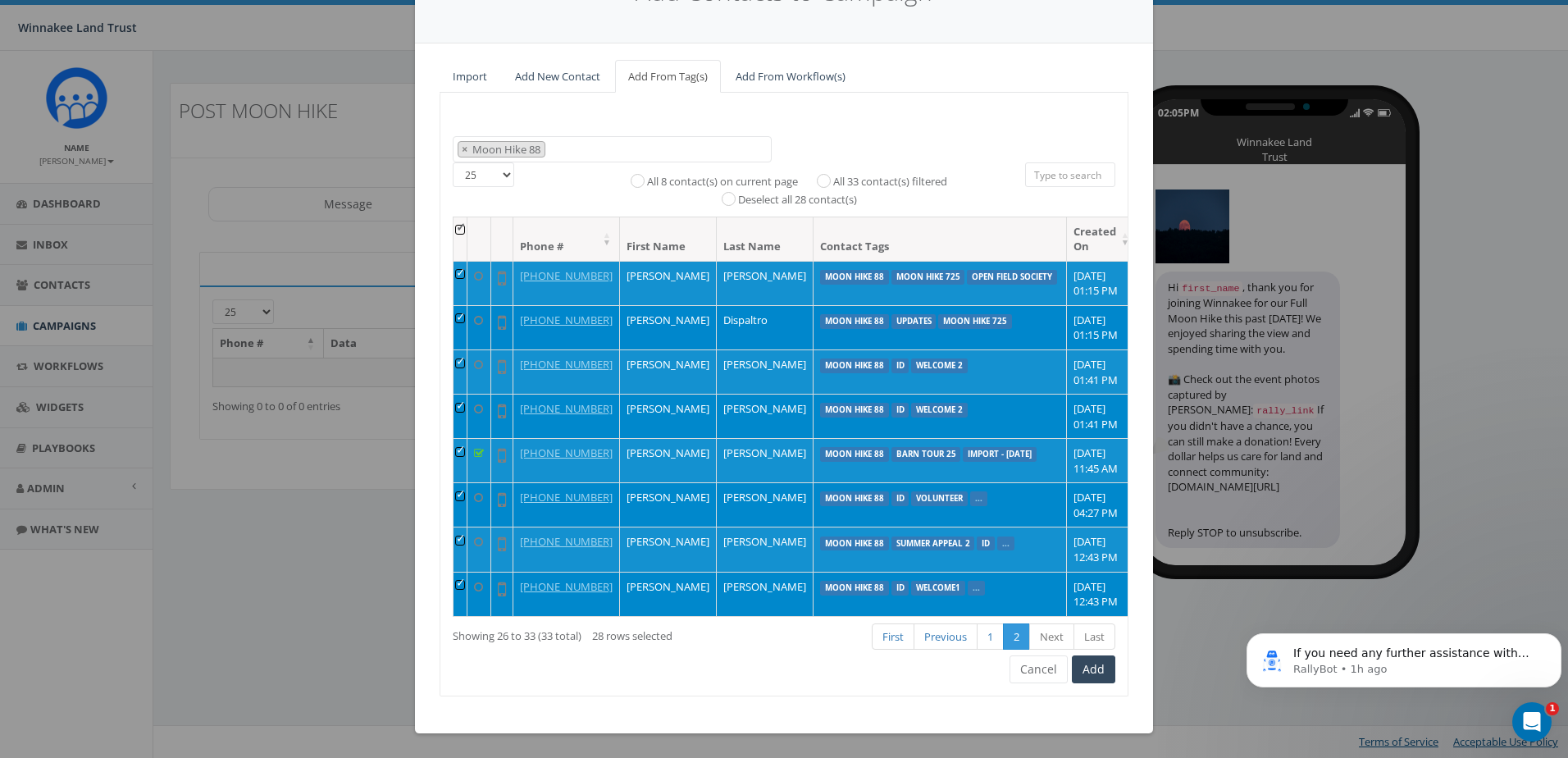
click at [456, 305] on td at bounding box center [461, 327] width 14 height 44
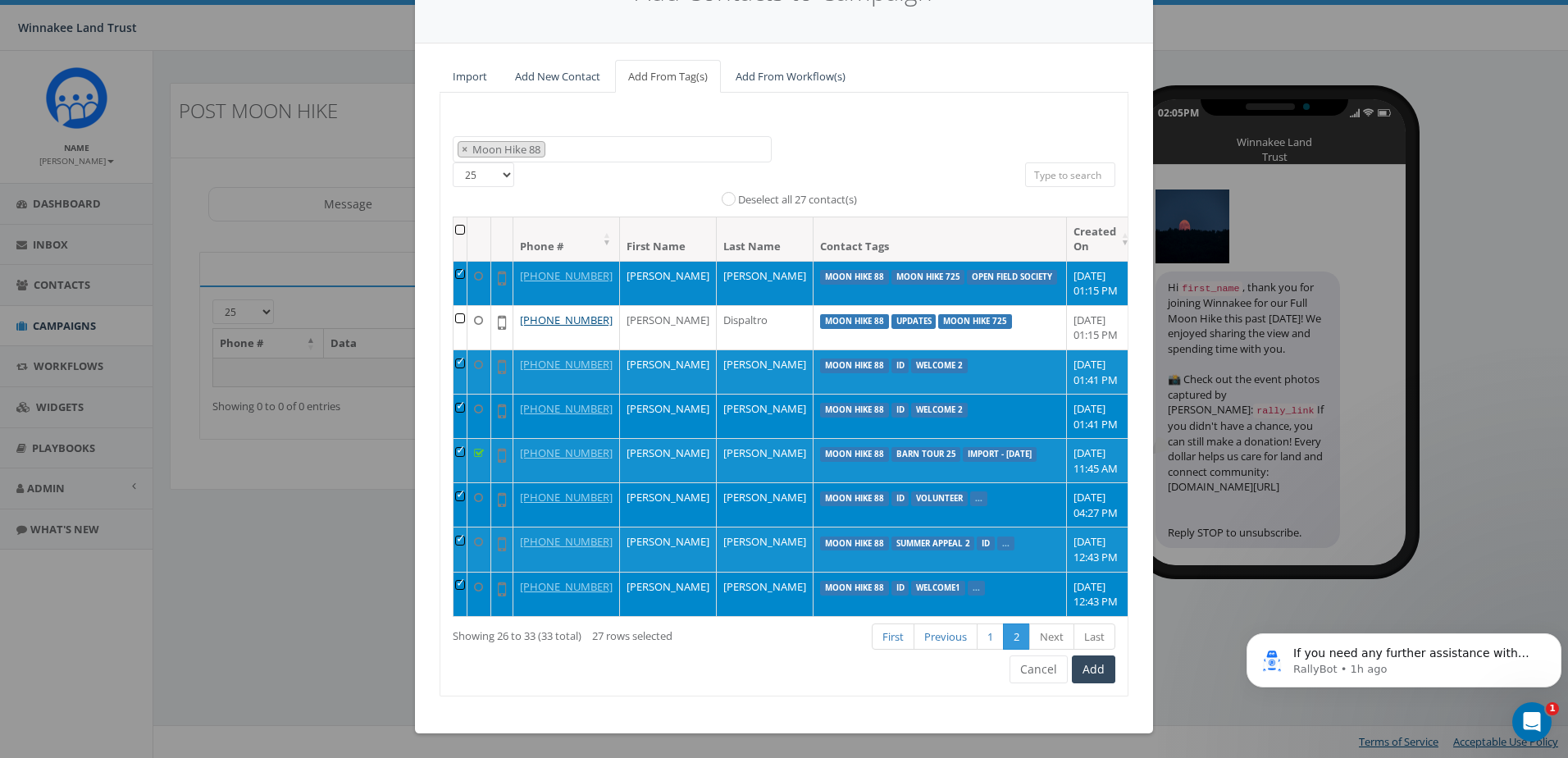
click at [461, 260] on td at bounding box center [461, 282] width 14 height 44
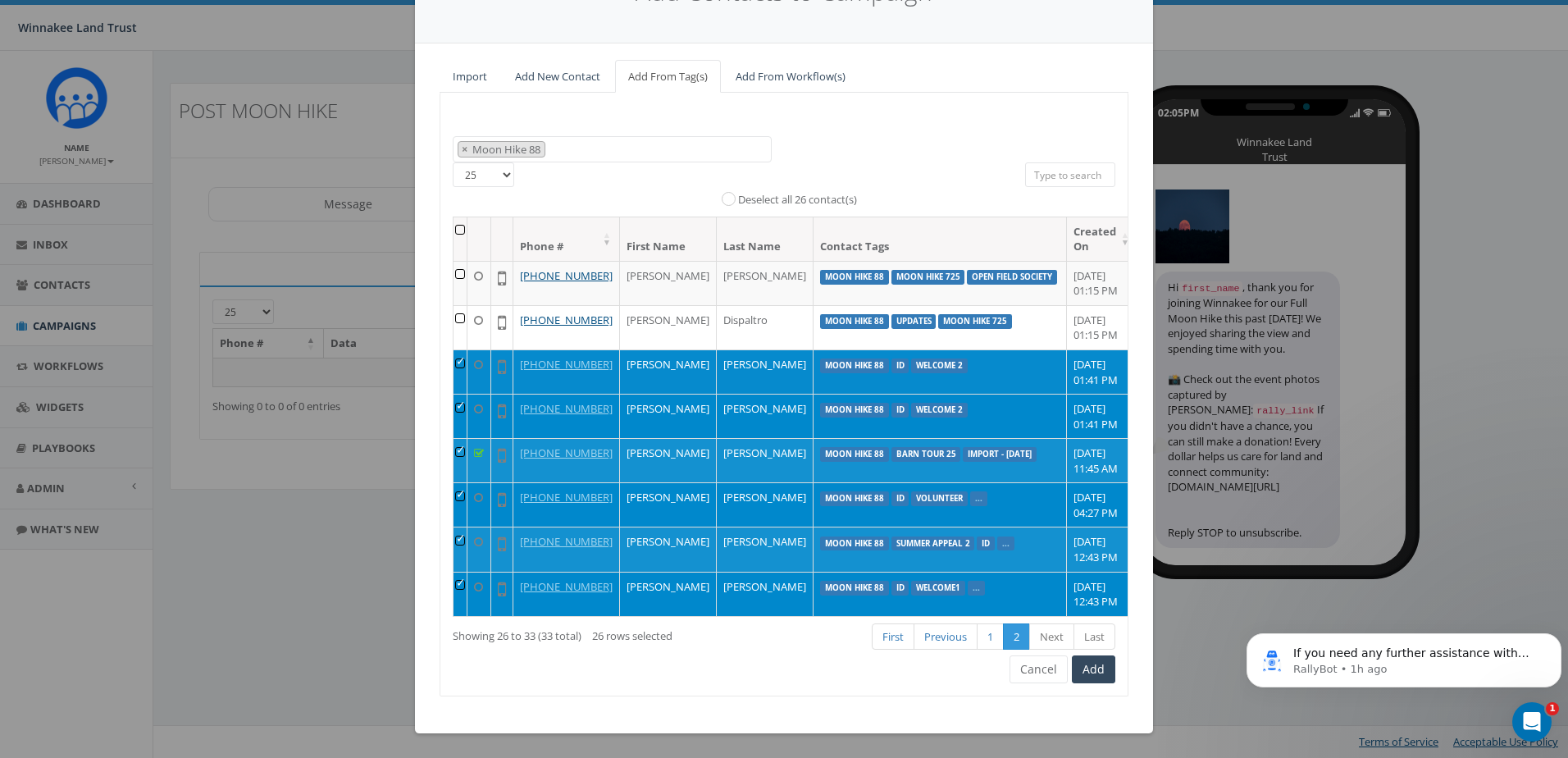
scroll to position [72, 0]
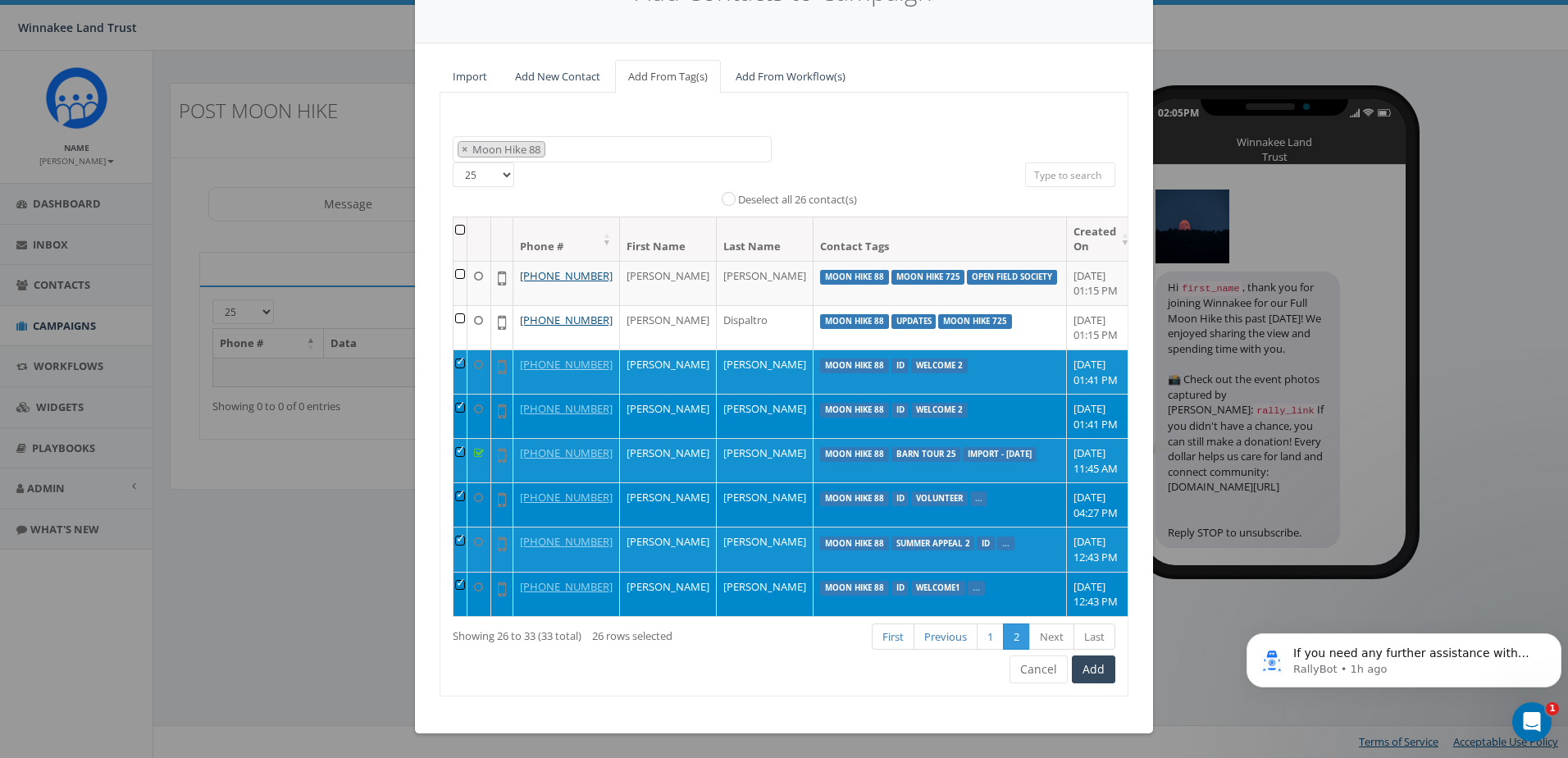
click at [463, 482] on td at bounding box center [461, 504] width 14 height 44
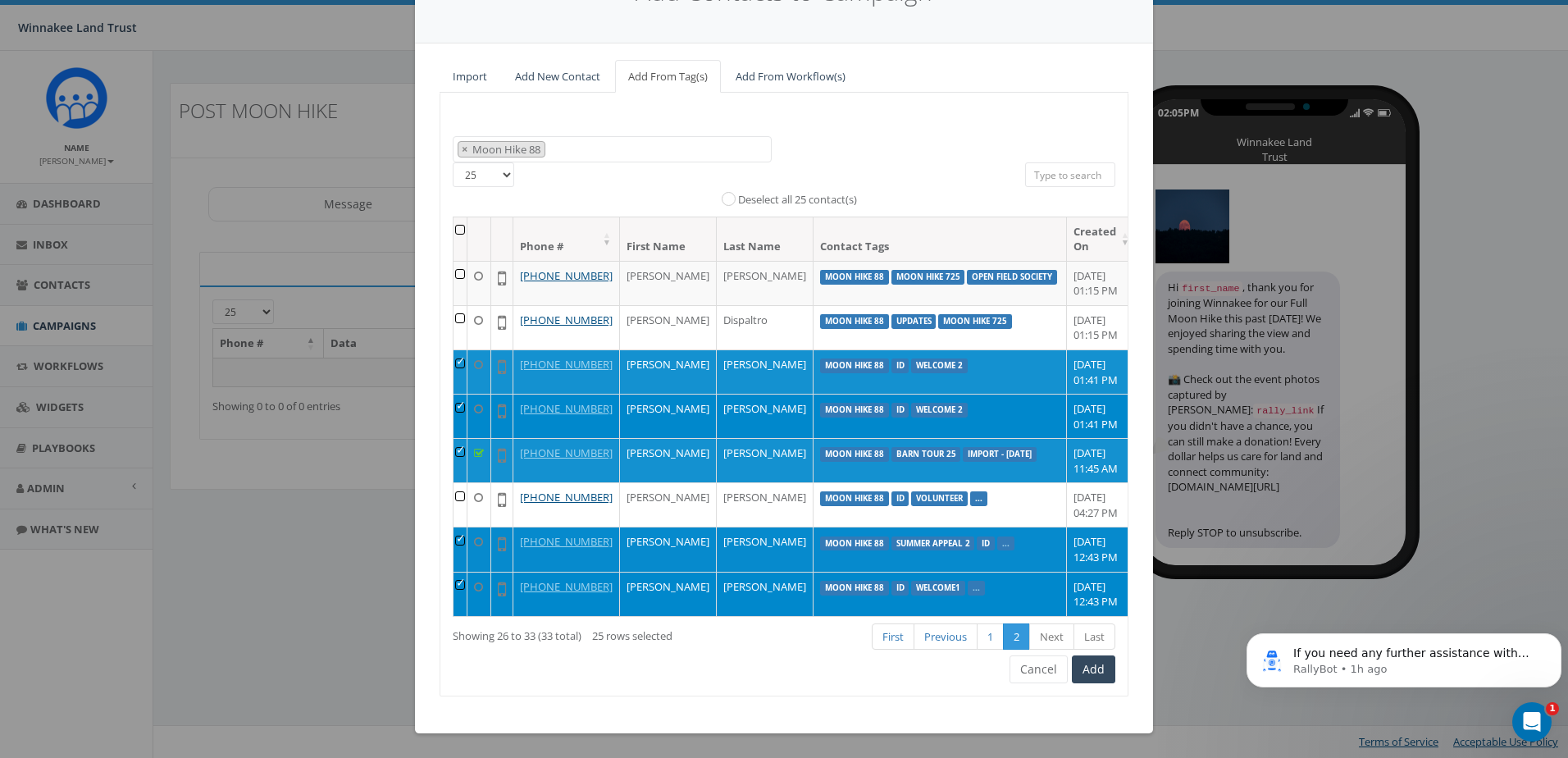
scroll to position [0, 0]
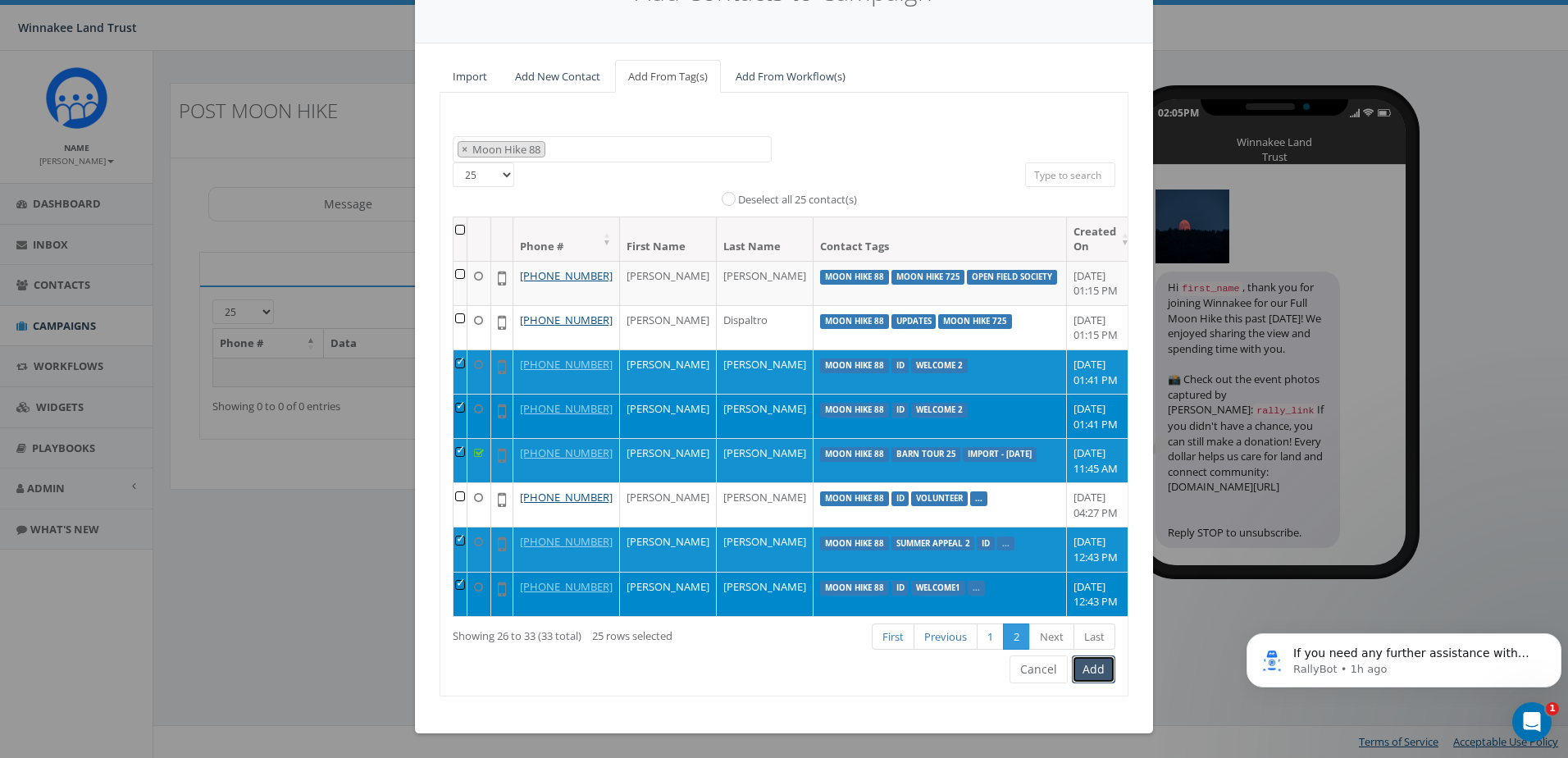
click at [1093, 667] on button "Add" at bounding box center [1094, 669] width 44 height 28
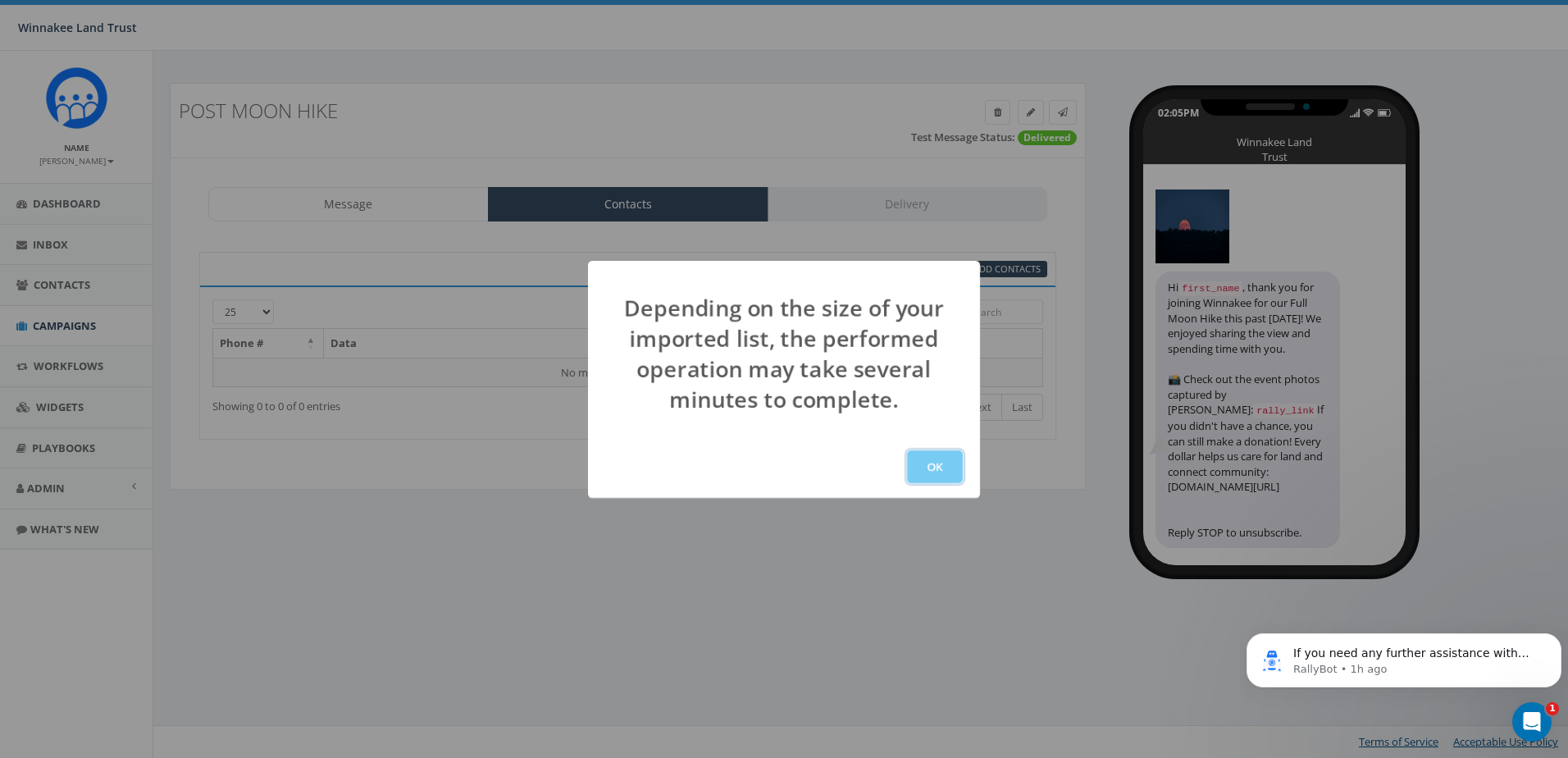
click at [939, 470] on button "OK" at bounding box center [935, 466] width 55 height 33
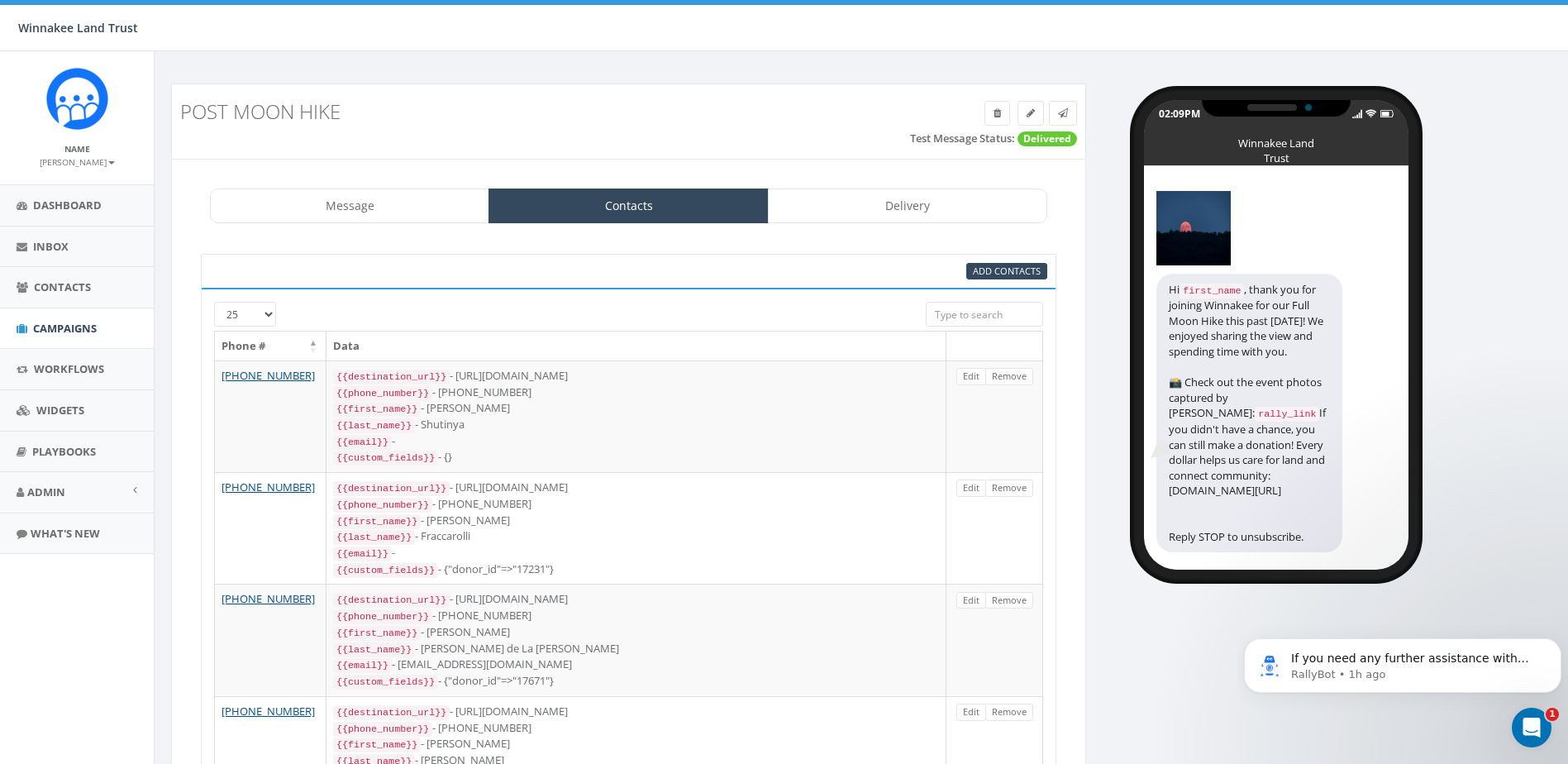
click at [252, 316] on select "25 50 100" at bounding box center [244, 313] width 62 height 24
select select "100"
click at [214, 301] on select "25 50 100" at bounding box center [244, 313] width 62 height 24
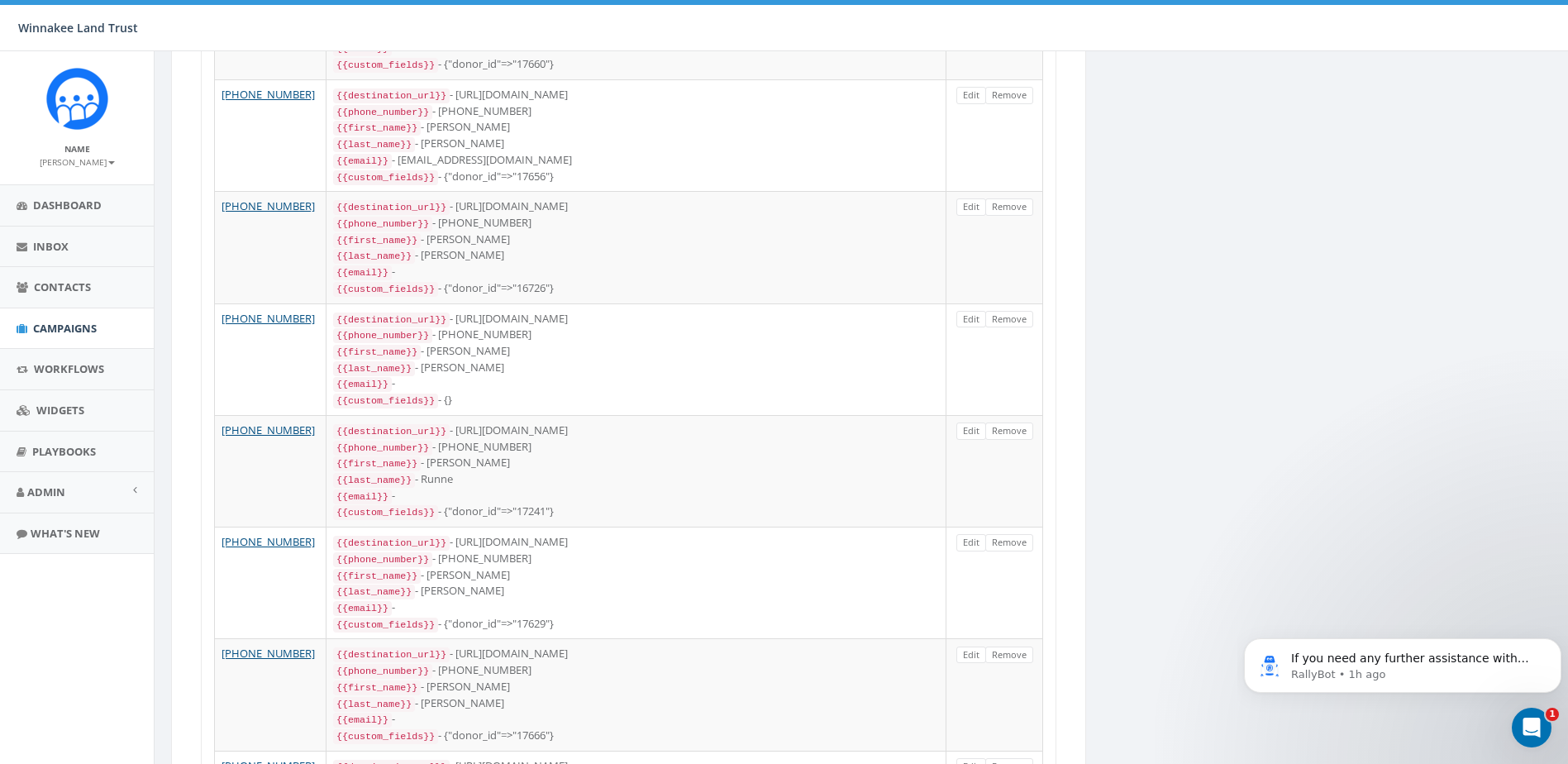
scroll to position [1736, 0]
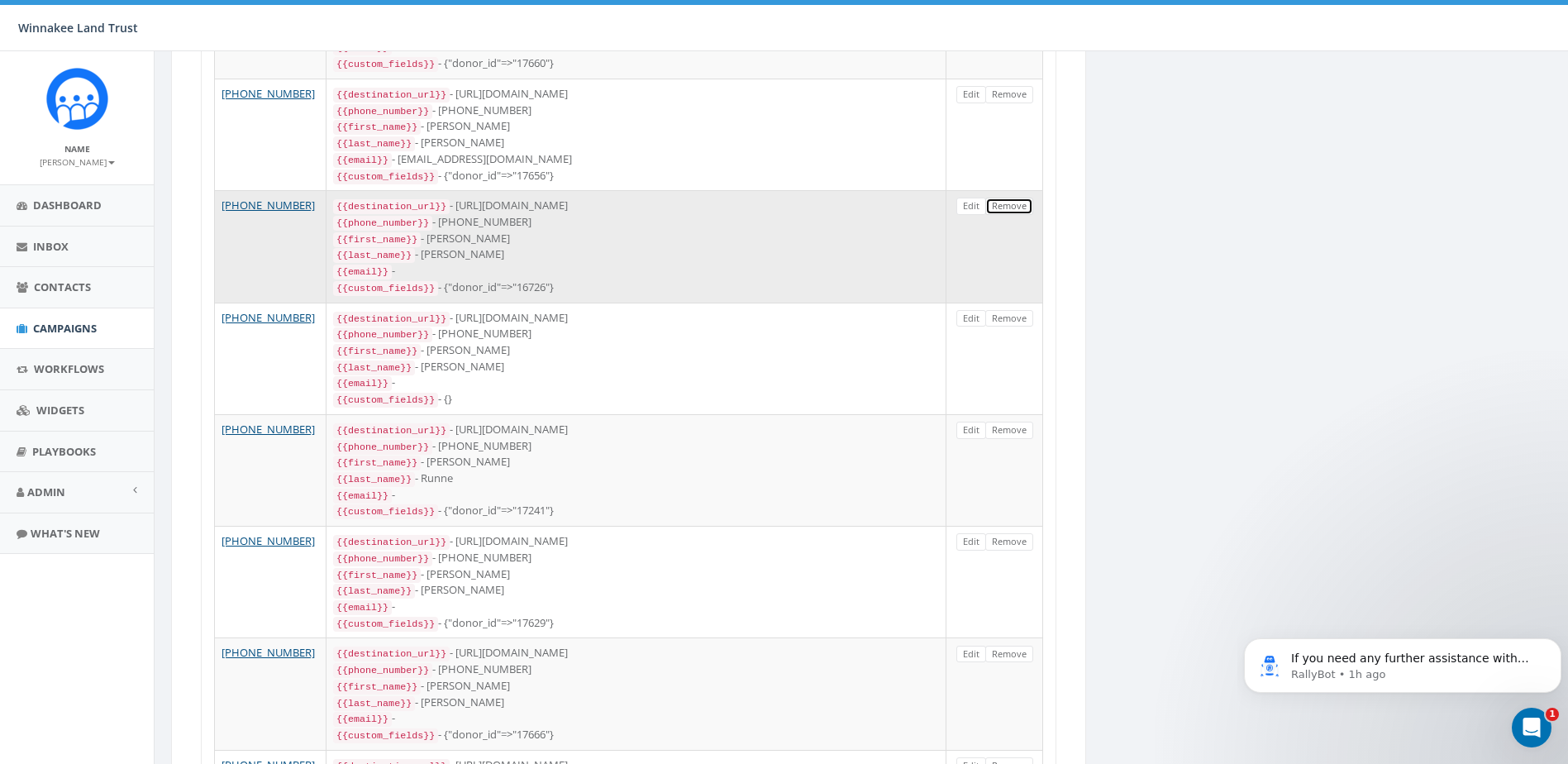
click at [1015, 198] on link "Remove" at bounding box center [1009, 206] width 48 height 17
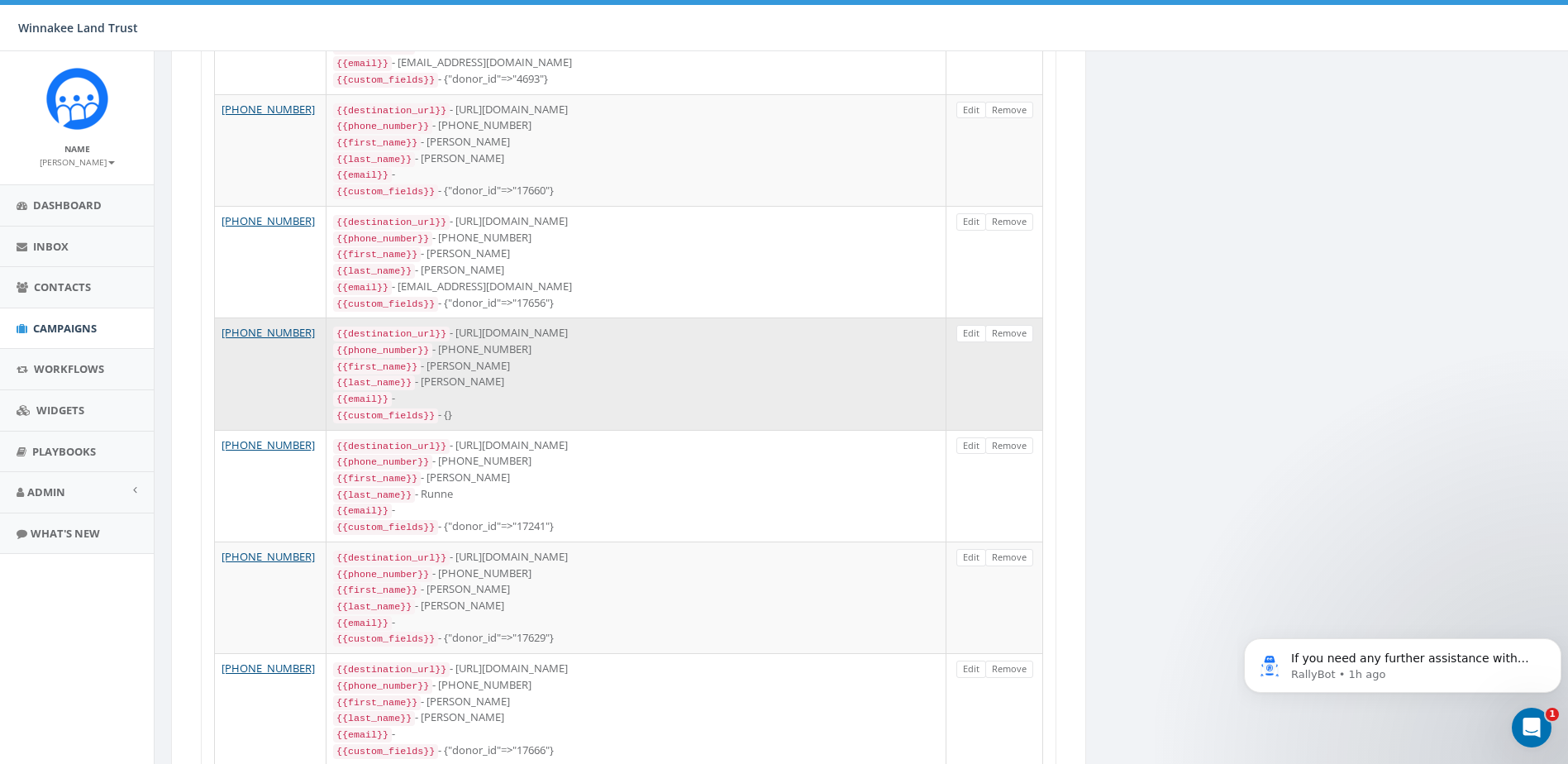
scroll to position [1645, 0]
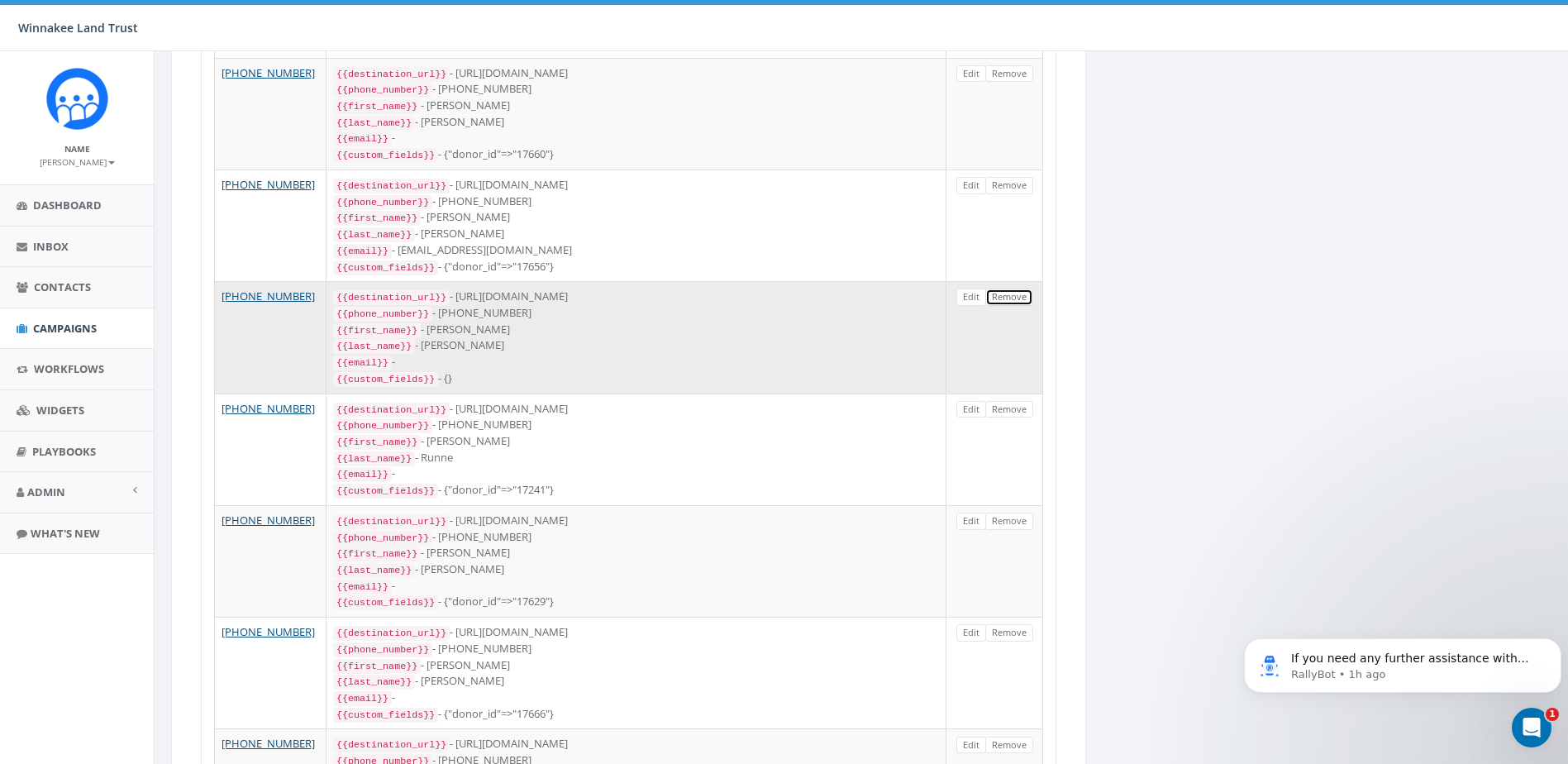
click at [1020, 289] on link "Remove" at bounding box center [1009, 297] width 48 height 17
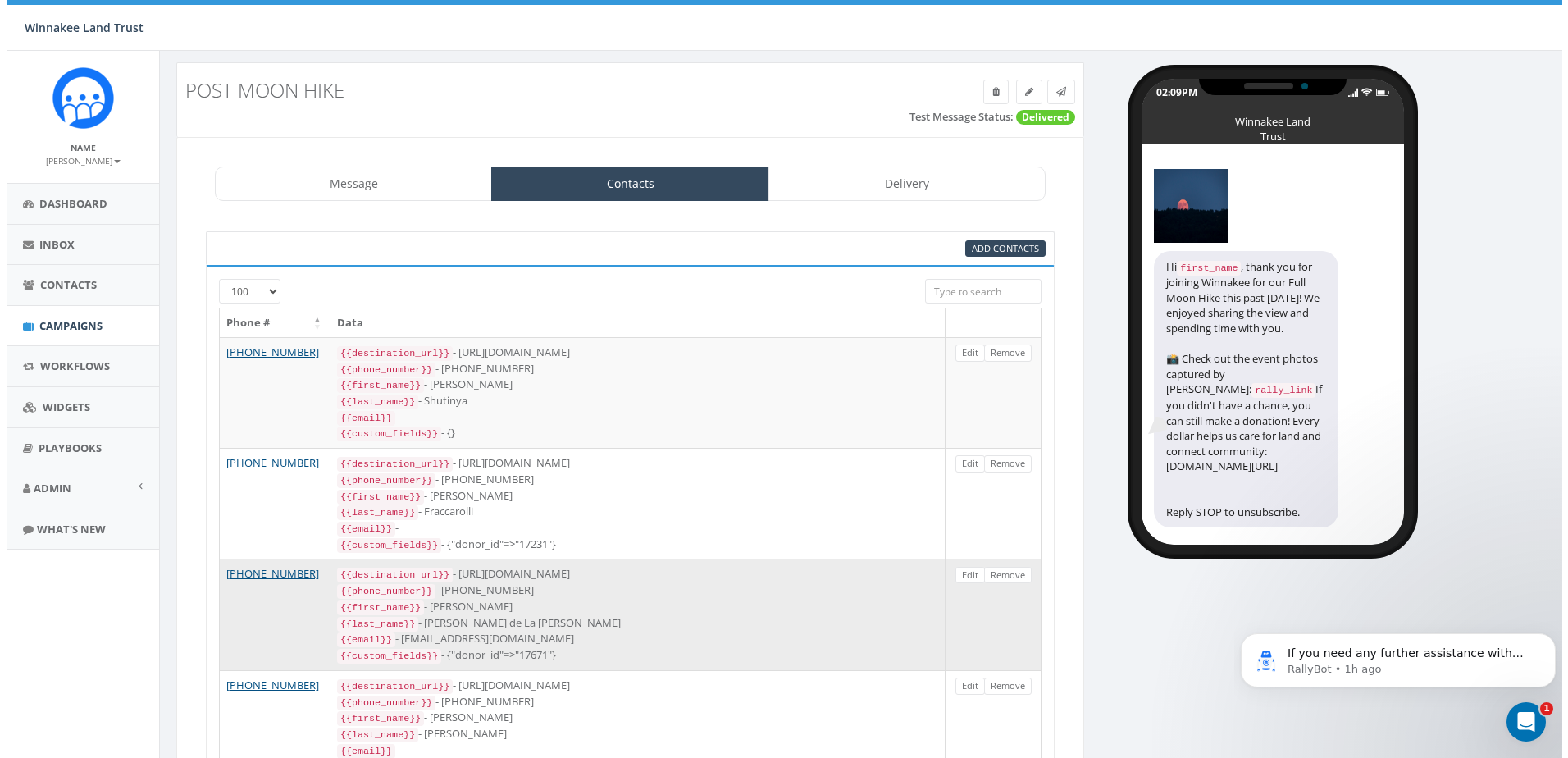
scroll to position [0, 0]
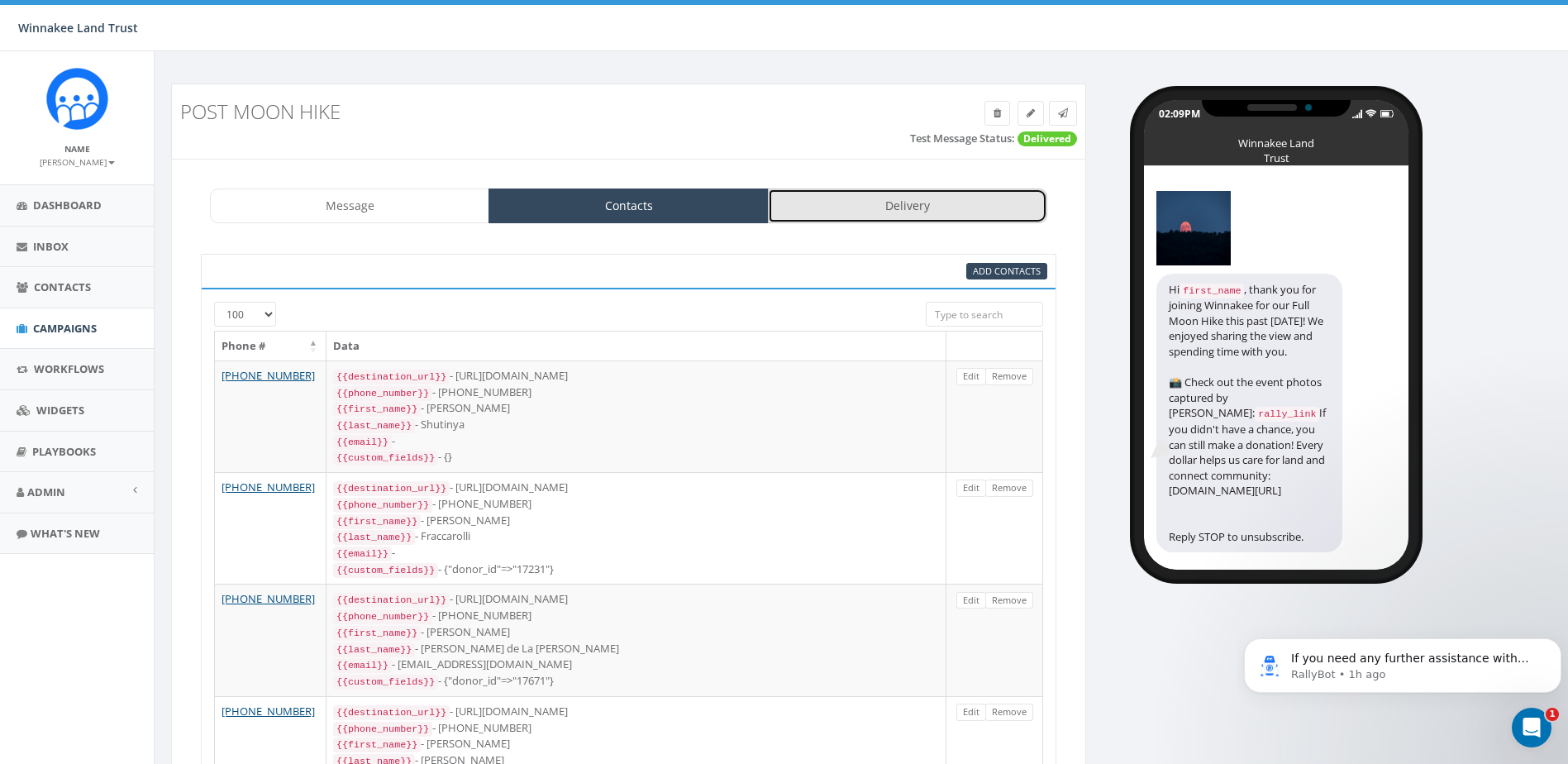
click at [853, 212] on link "Delivery" at bounding box center [908, 206] width 280 height 34
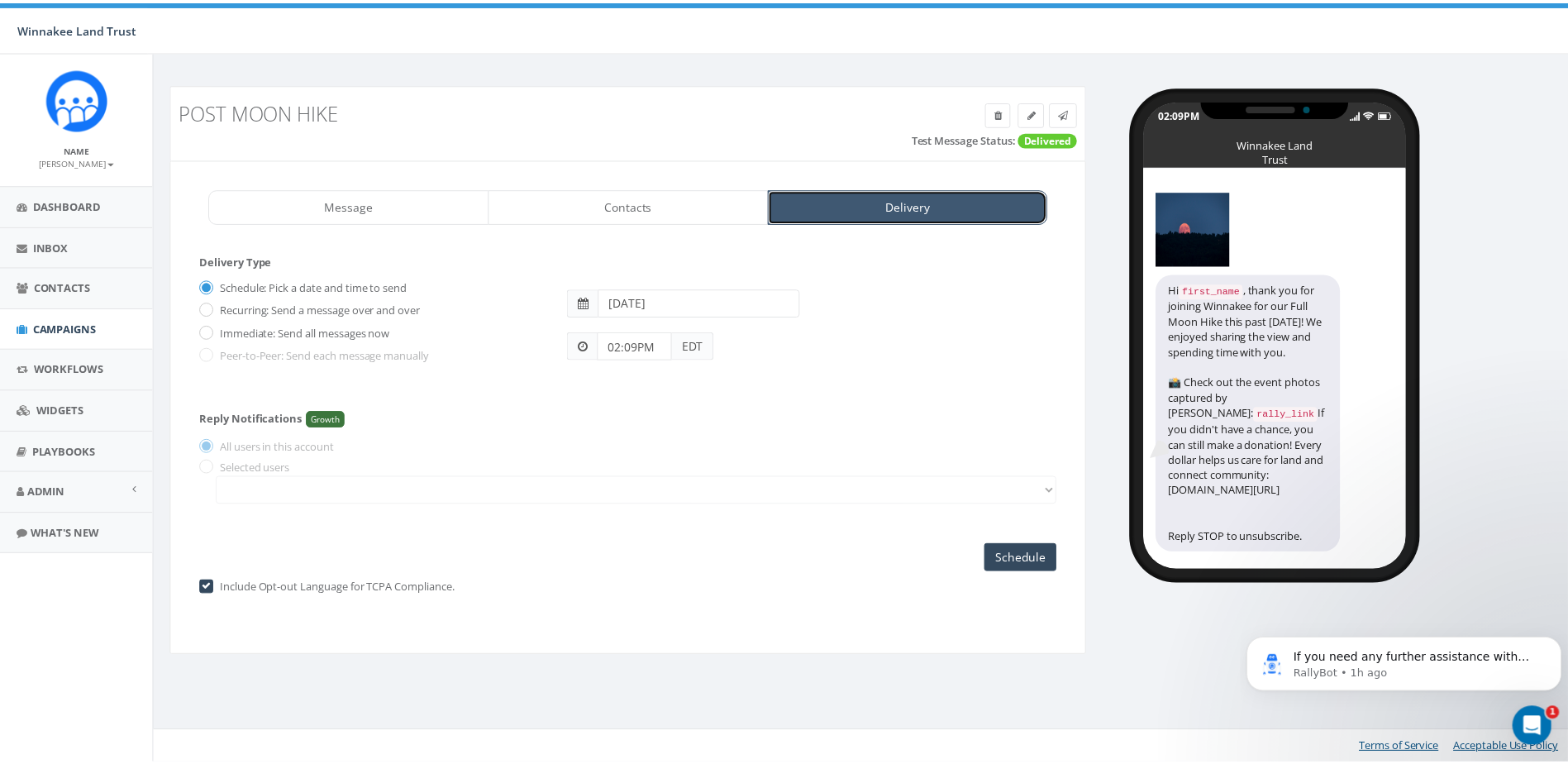
scroll to position [5, 0]
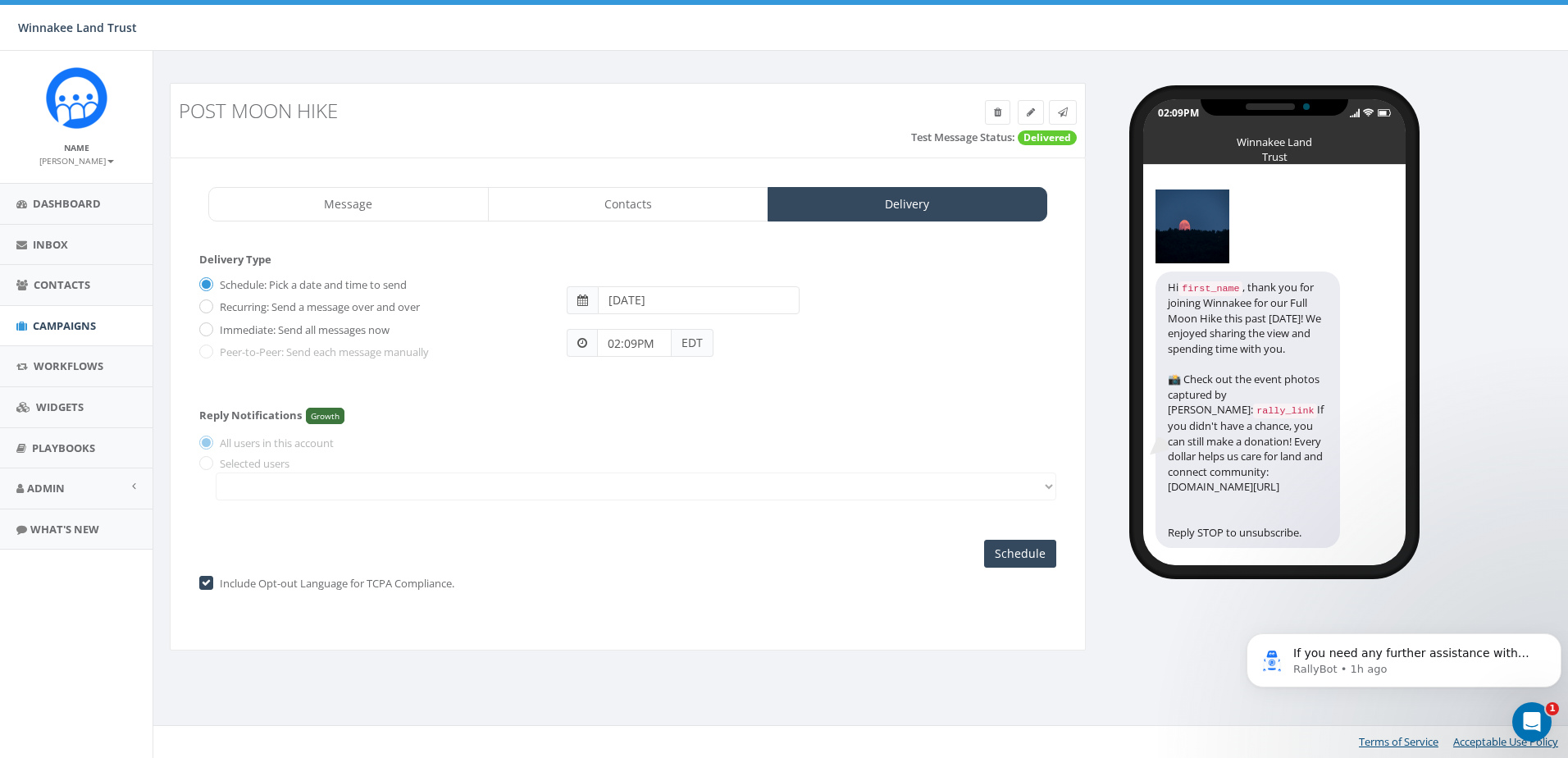
click at [264, 324] on label "Immediate: Send all messages now" at bounding box center [303, 330] width 174 height 16
click at [210, 325] on input "Immediate: Send all messages now" at bounding box center [205, 330] width 11 height 11
radio input "true"
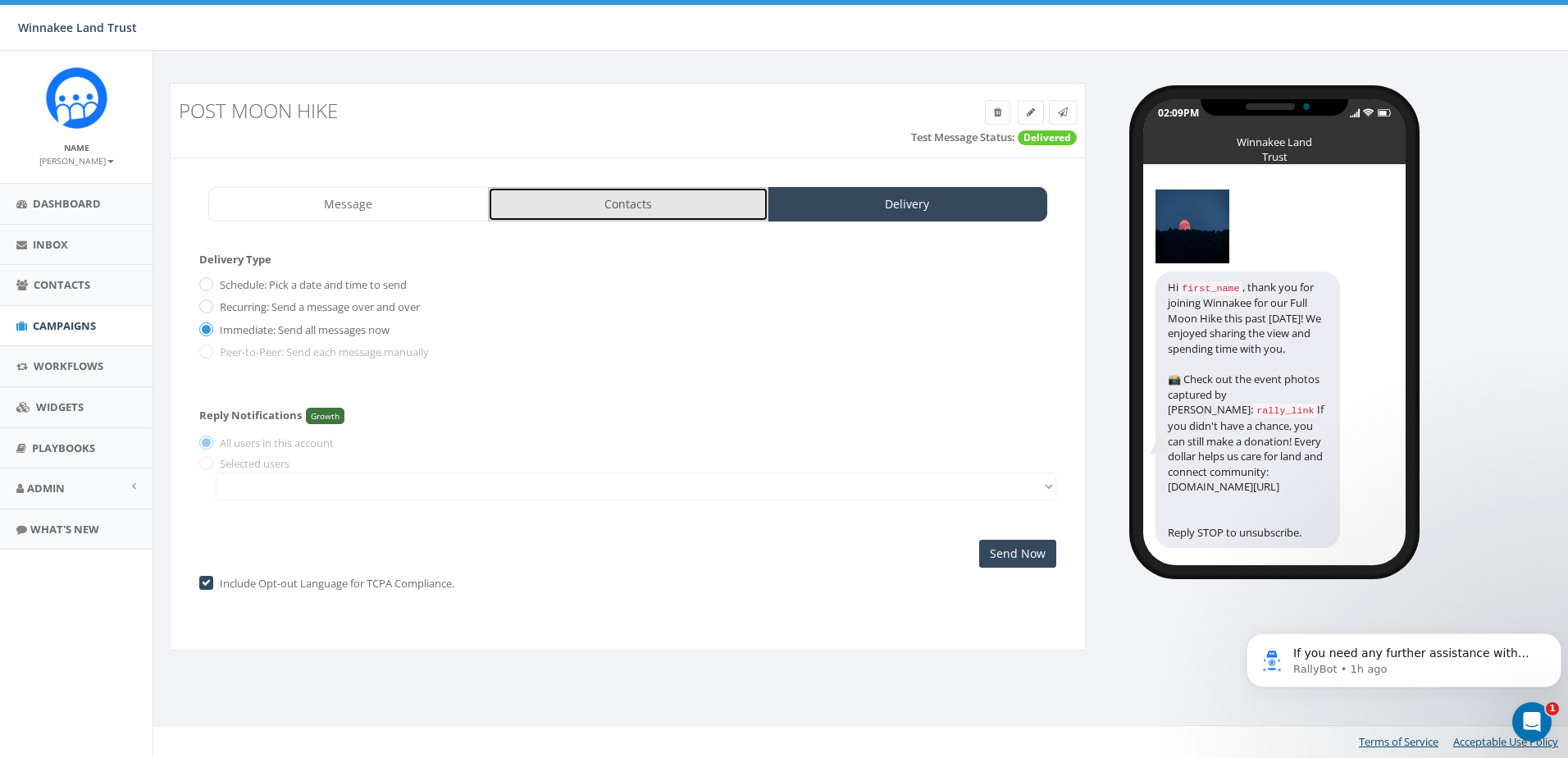
click at [641, 211] on link "Contacts" at bounding box center [627, 204] width 280 height 34
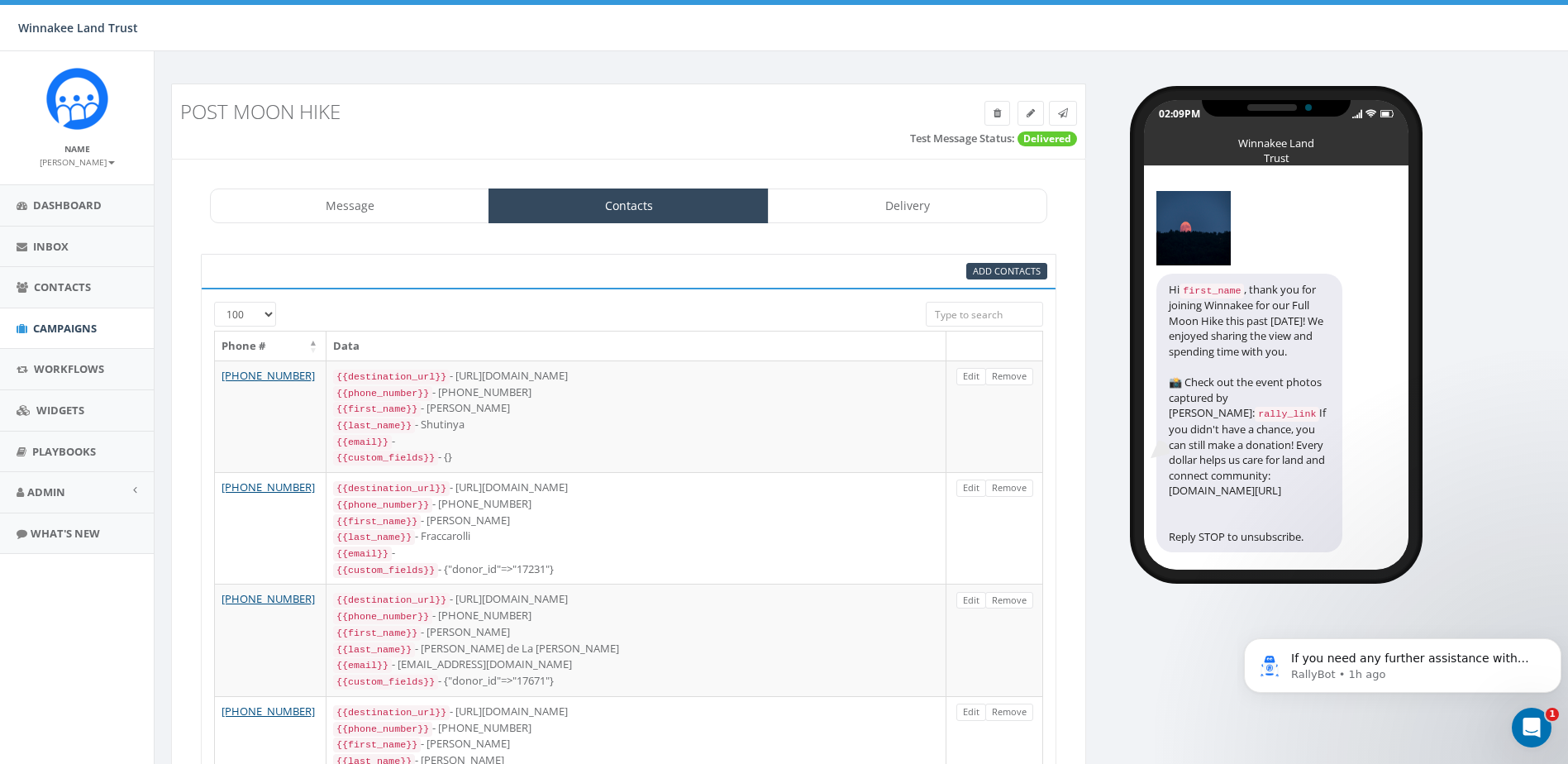
click at [992, 315] on input "search" at bounding box center [984, 313] width 117 height 24
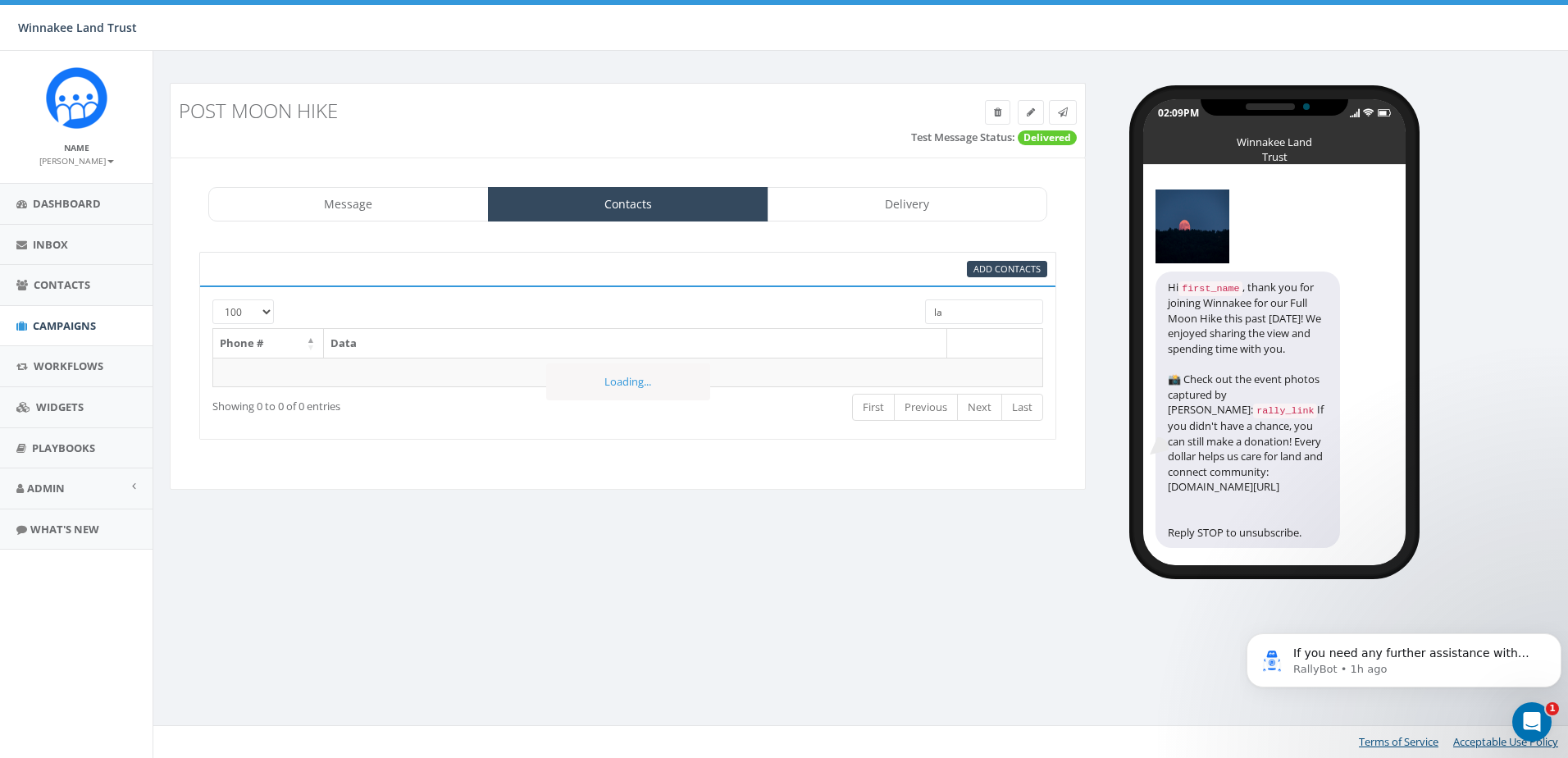
type input "l"
click at [899, 206] on link "Delivery" at bounding box center [908, 204] width 280 height 34
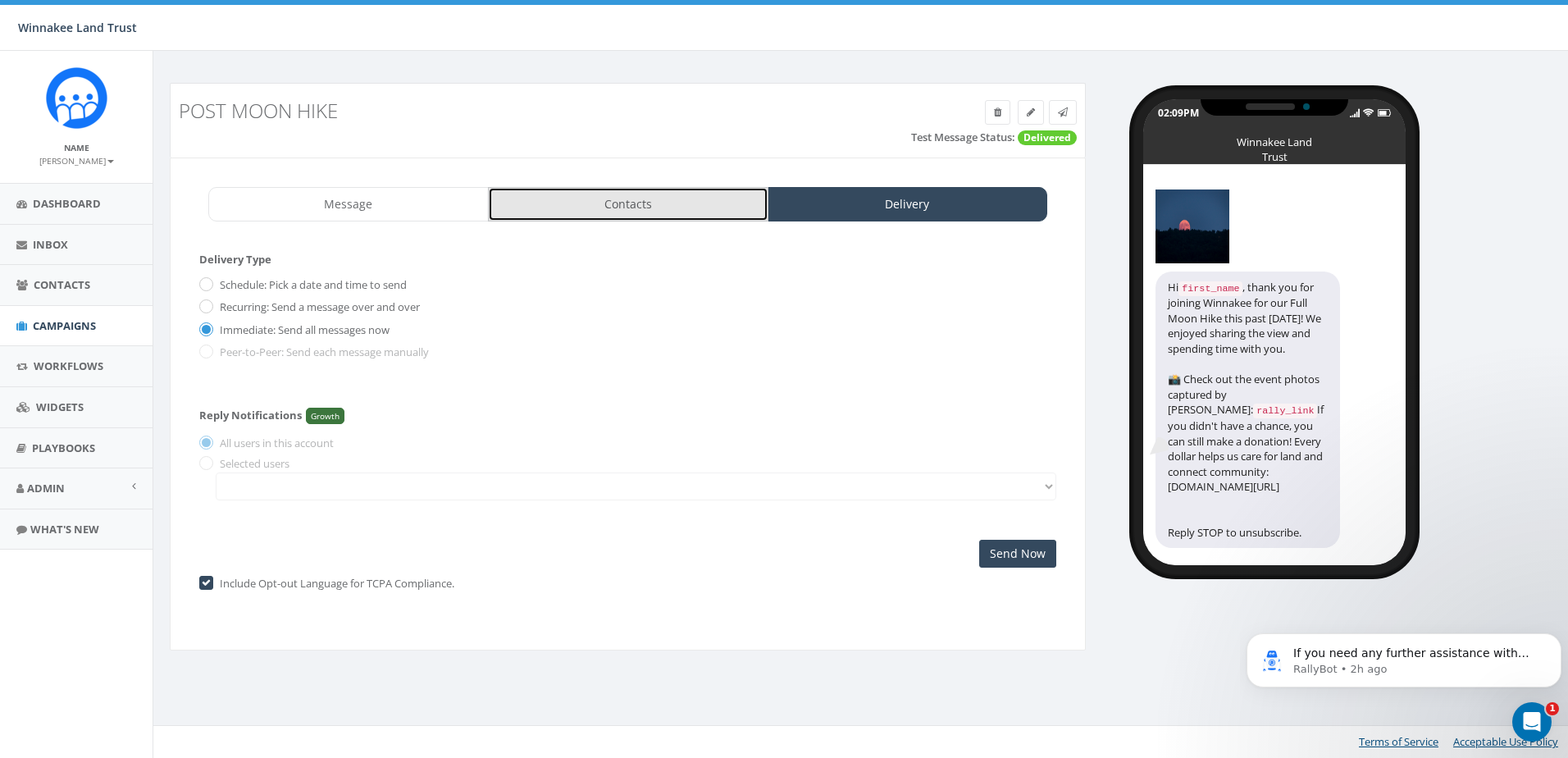
click at [678, 208] on link "Contacts" at bounding box center [627, 204] width 280 height 34
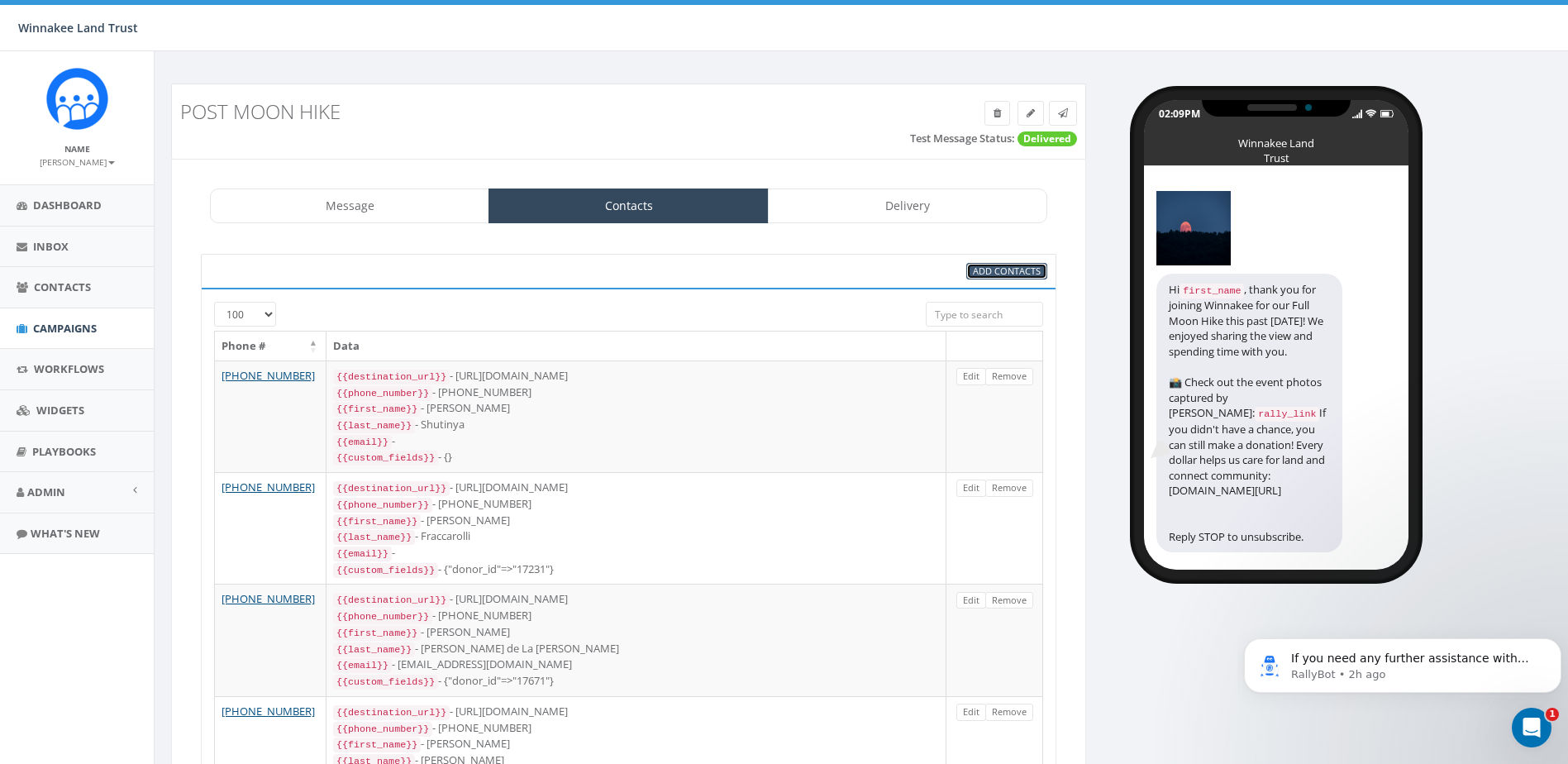
click at [1004, 268] on span "Add Contacts" at bounding box center [1007, 271] width 68 height 13
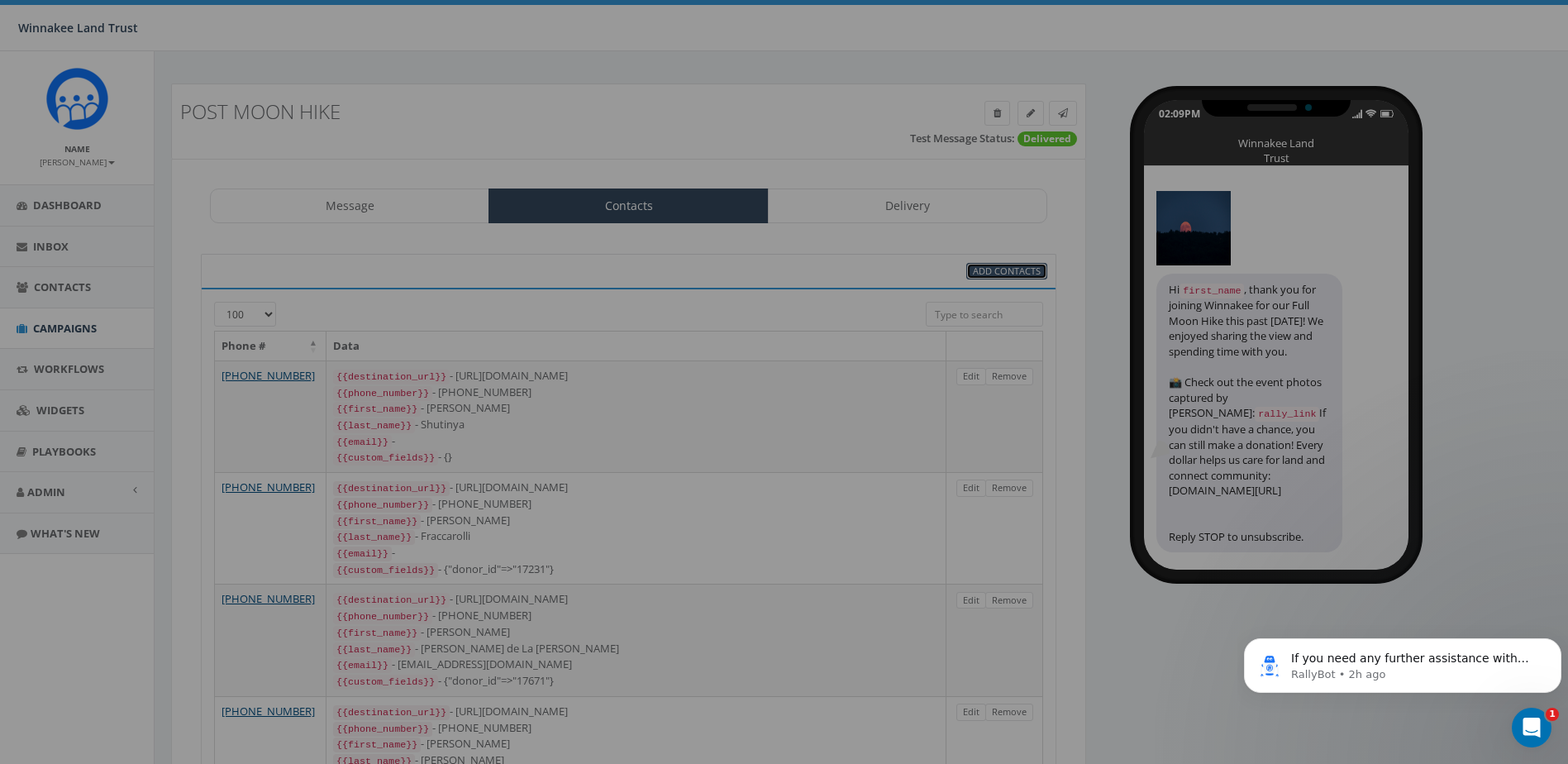
select select
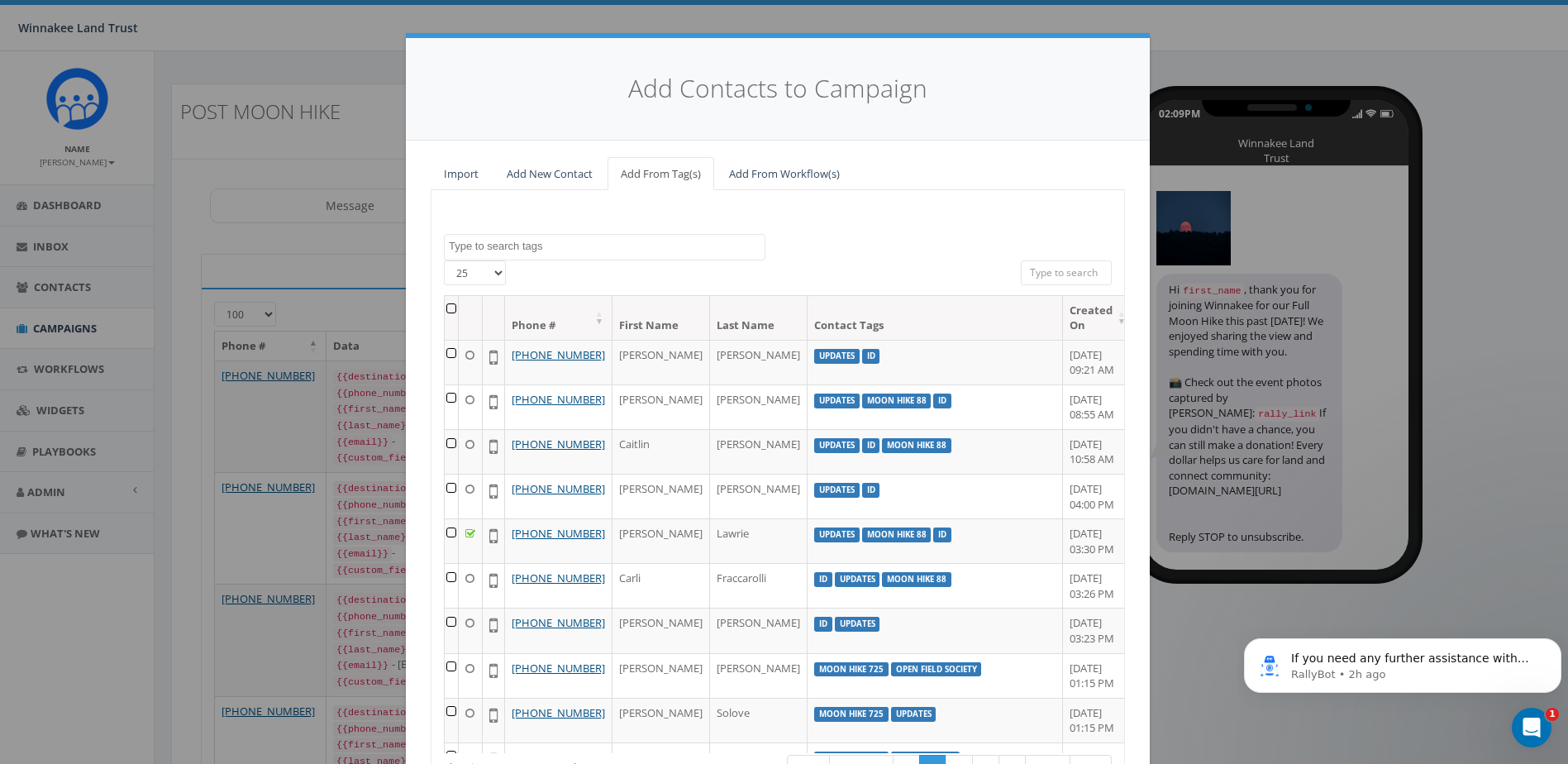
click at [557, 248] on textarea "Search" at bounding box center [607, 246] width 316 height 14
type textarea "m"
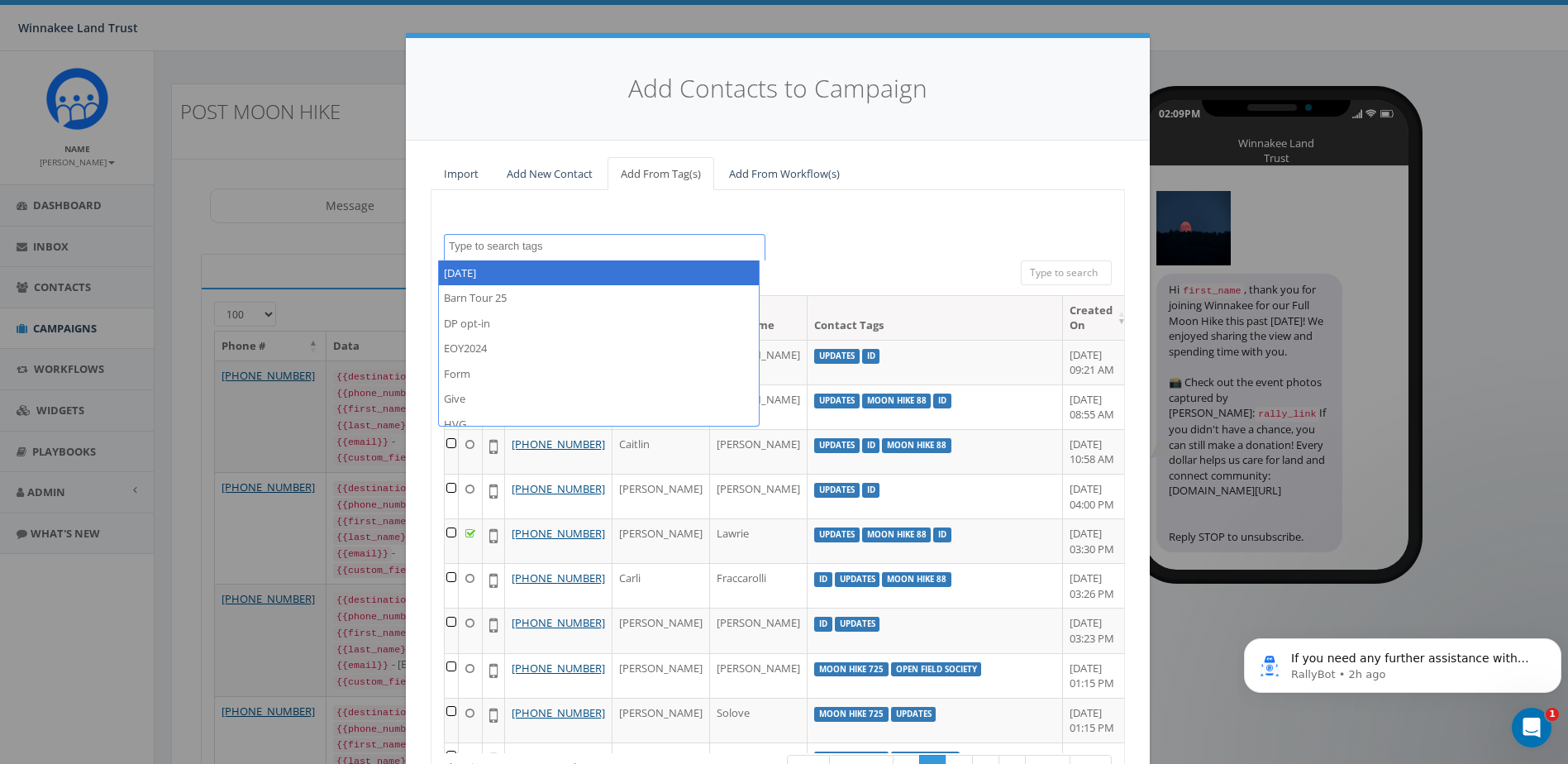
click at [890, 254] on div "2025/07/01 Barn Tour 25 DP opt-in EOY2024 Form Give HVG ID Import - 06/18/2025 …" at bounding box center [778, 246] width 693 height 26
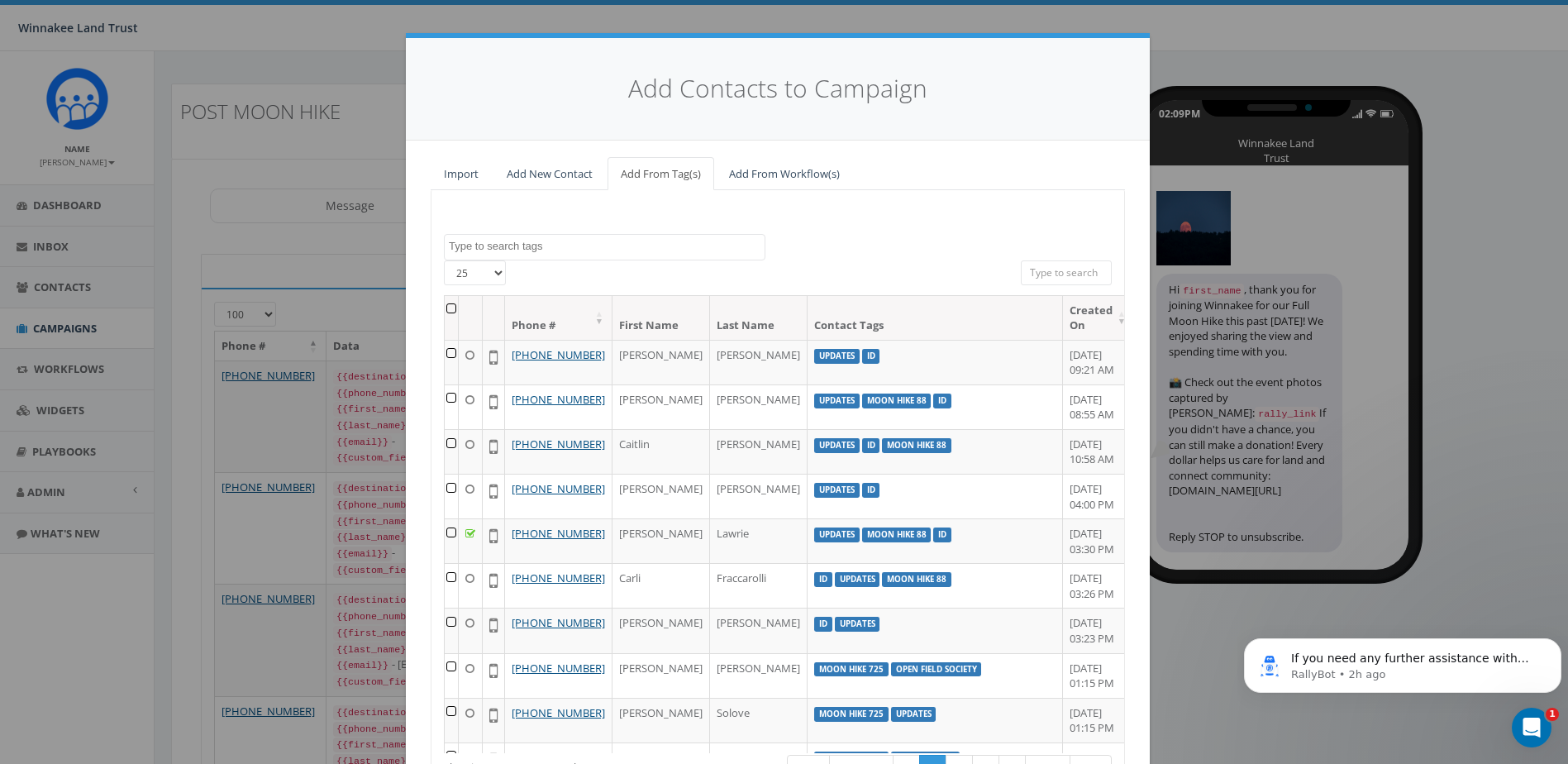
click at [1033, 272] on input "search" at bounding box center [1066, 272] width 91 height 24
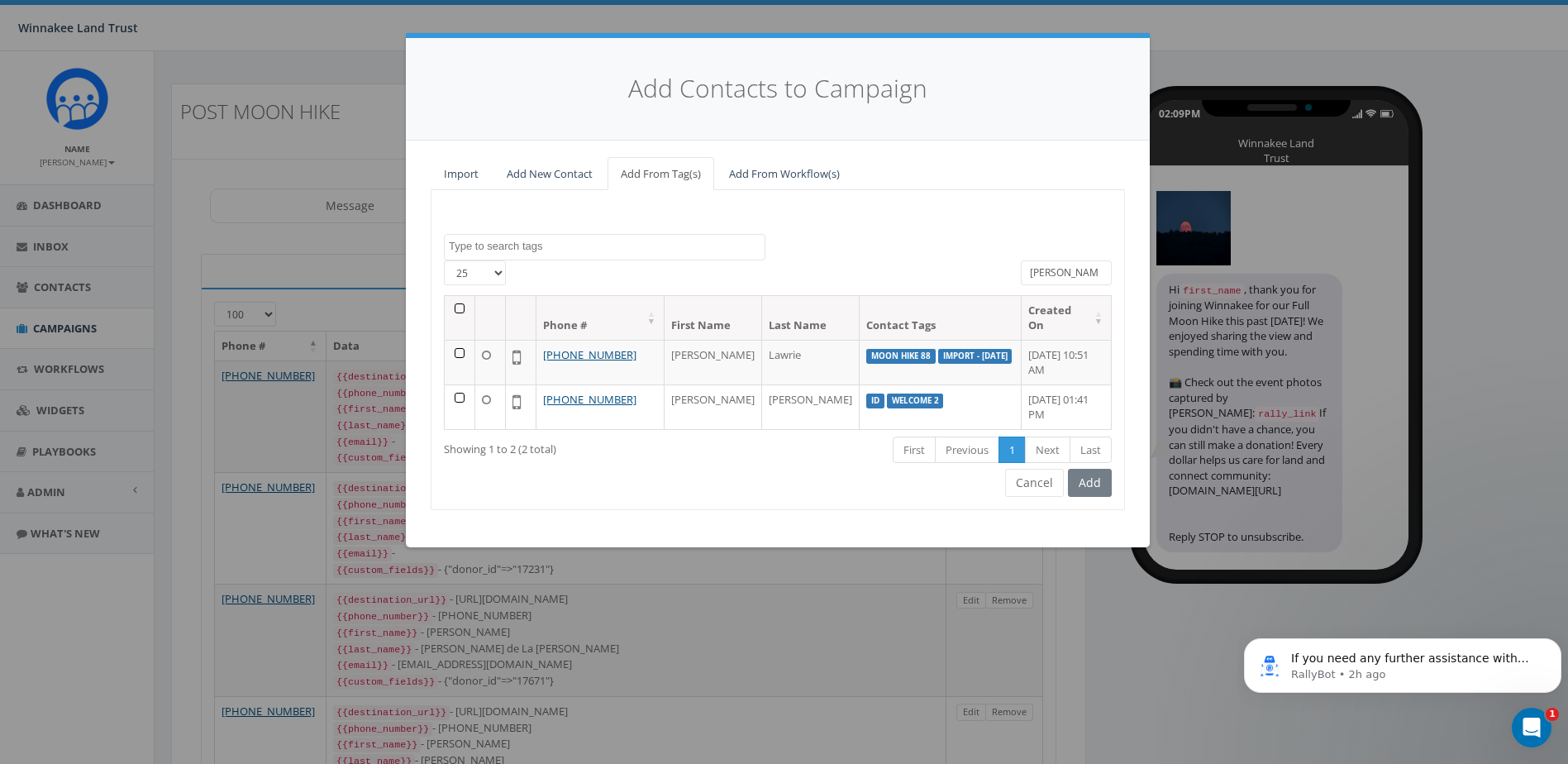
drag, startPoint x: 1056, startPoint y: 269, endPoint x: 997, endPoint y: 277, distance: 59.5
click at [997, 277] on div "25 50 100 All 0 contact(s) on current page All 2 contact(s) filtered mary" at bounding box center [778, 278] width 693 height 34
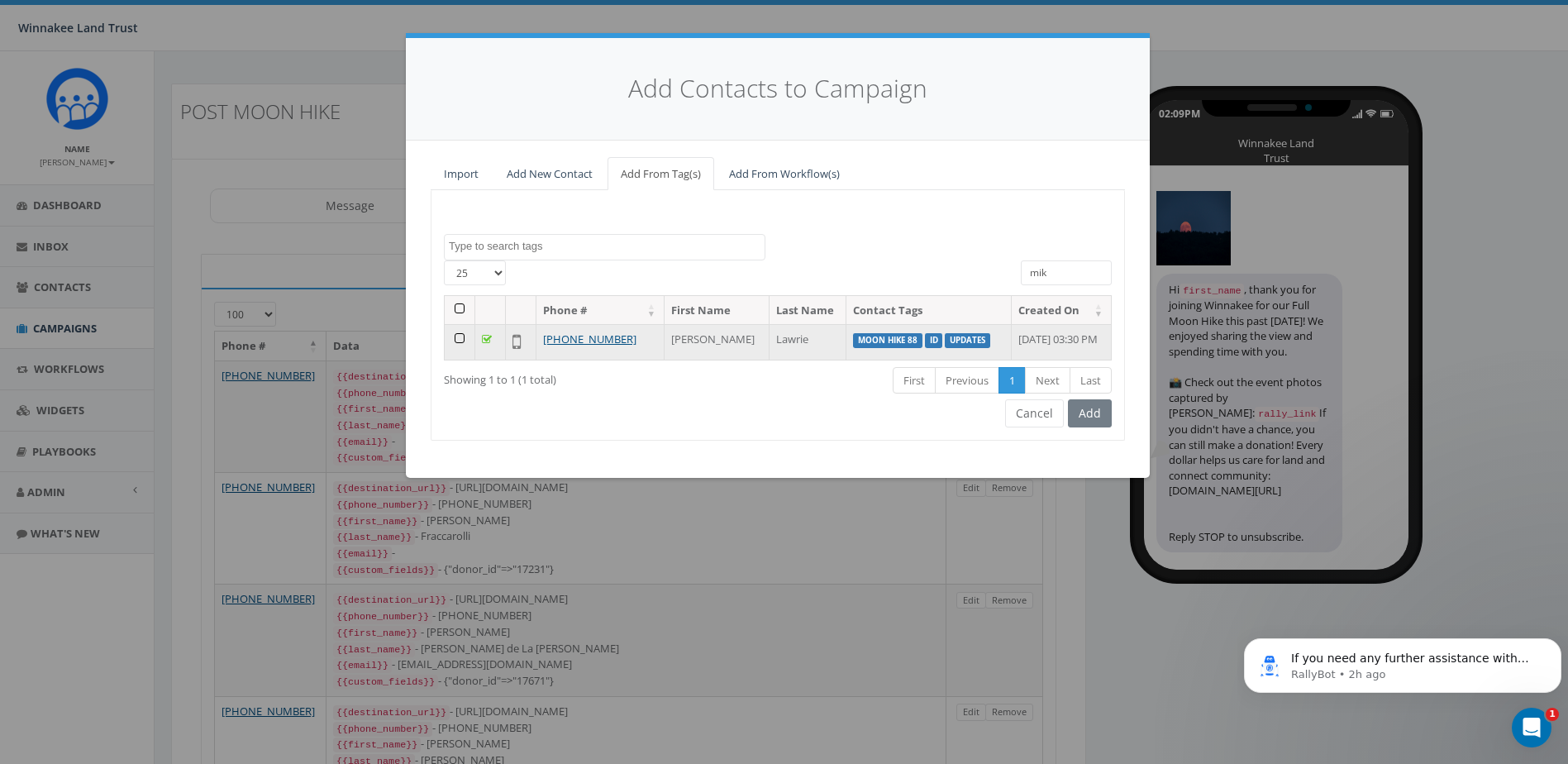
type input "mik"
click at [461, 341] on td at bounding box center [460, 341] width 31 height 35
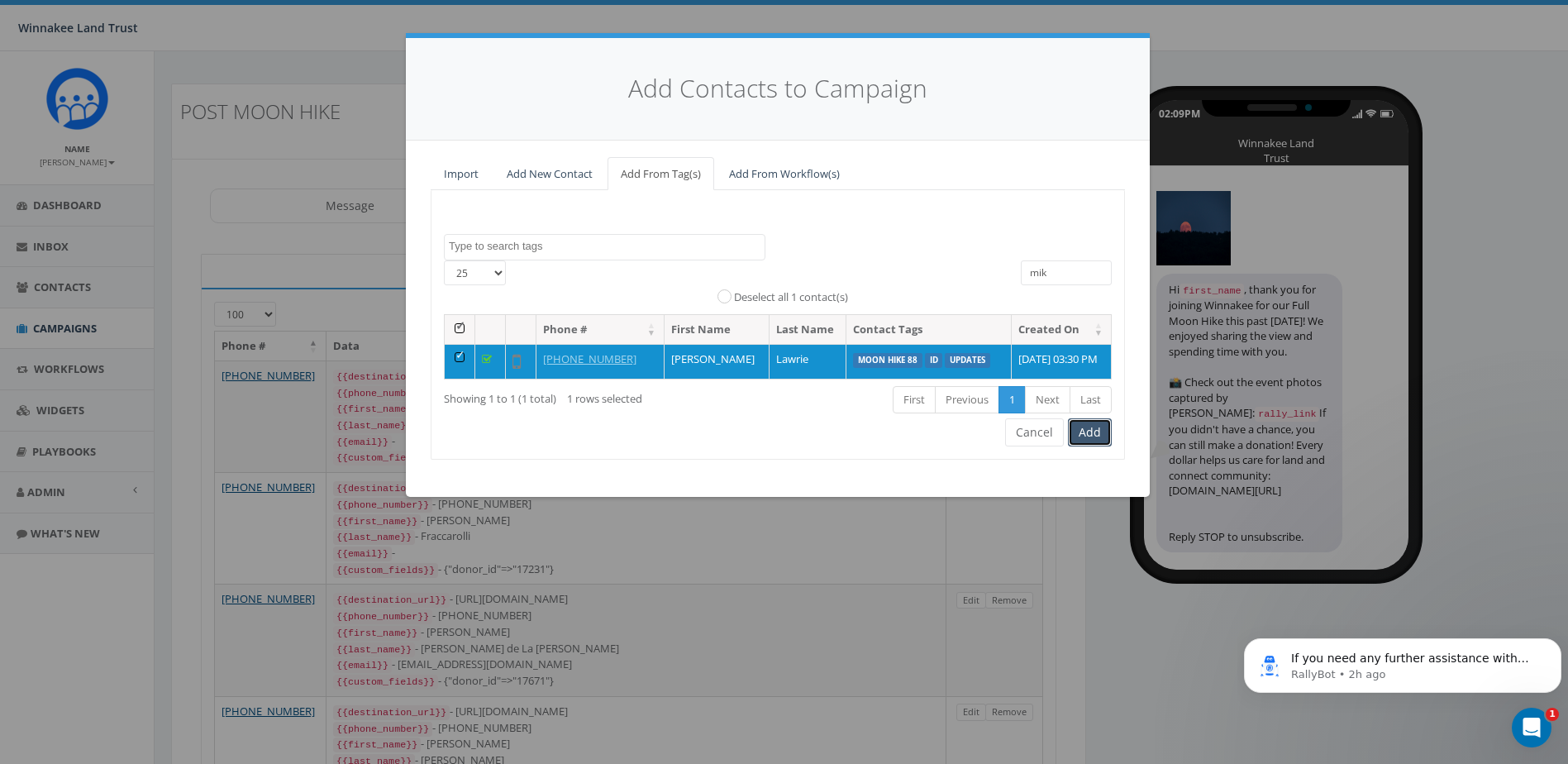
click at [1082, 432] on button "Add" at bounding box center [1090, 432] width 44 height 28
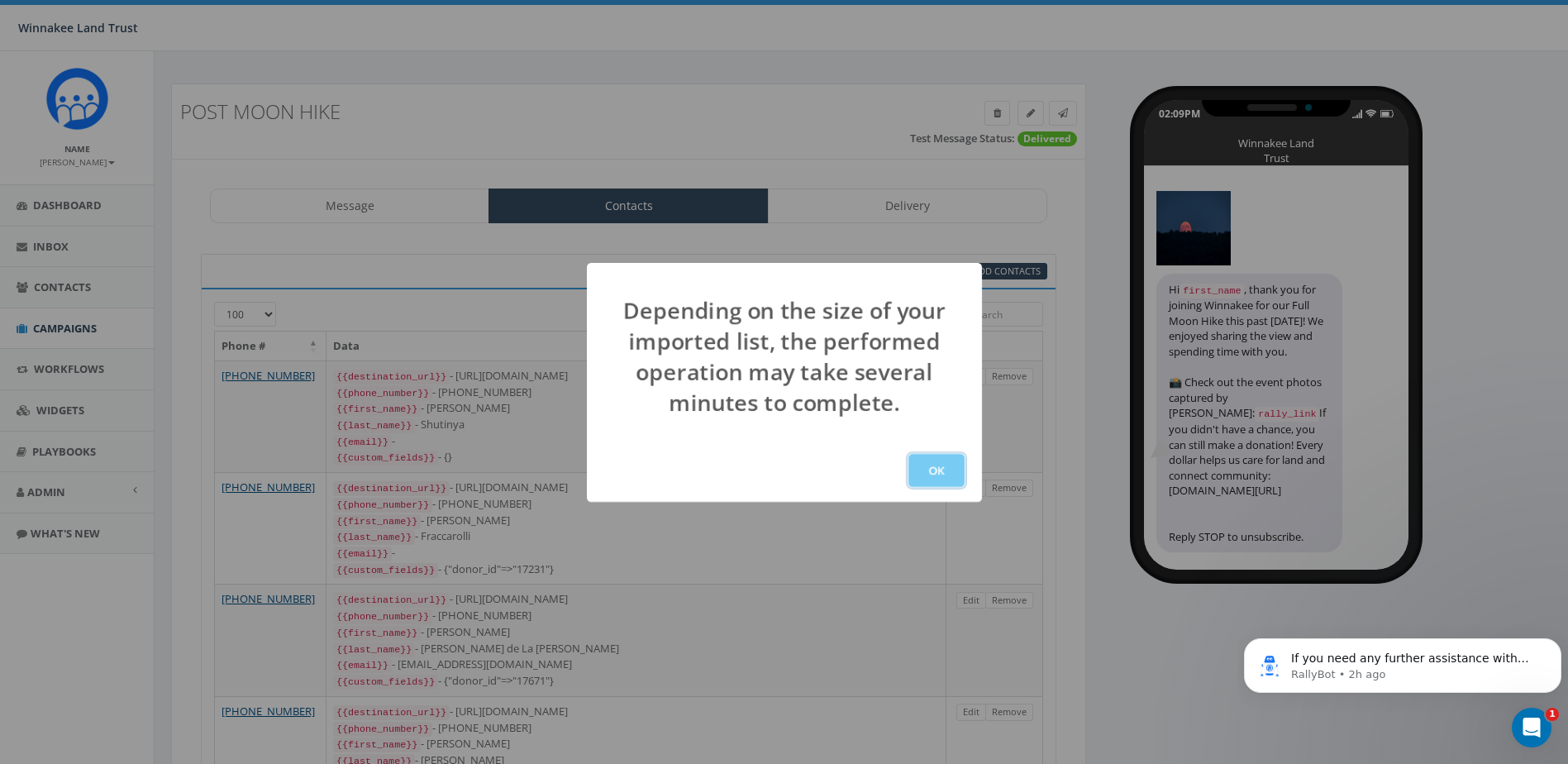
click at [945, 473] on button "OK" at bounding box center [936, 470] width 56 height 33
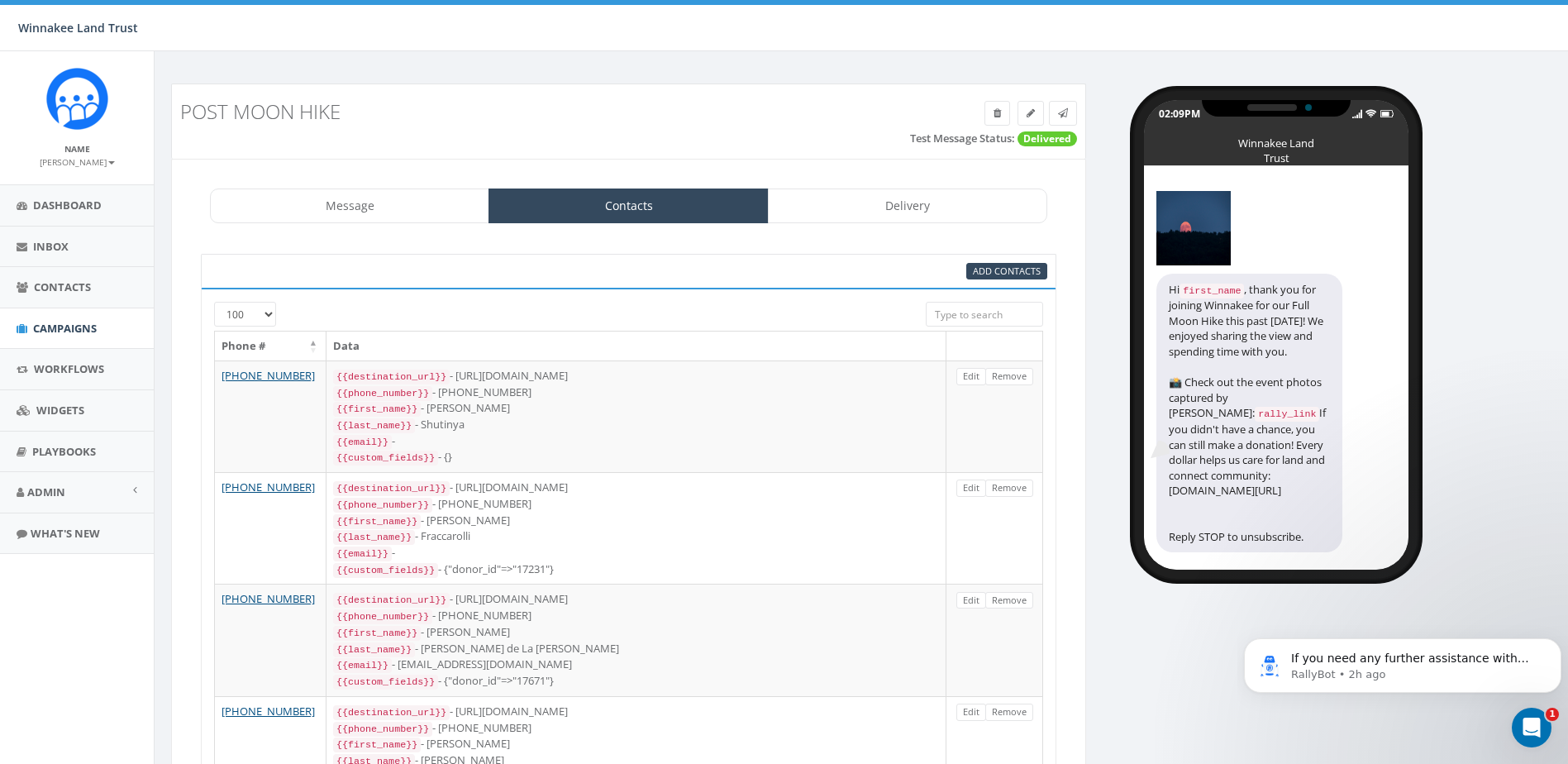
scroll to position [237, 0]
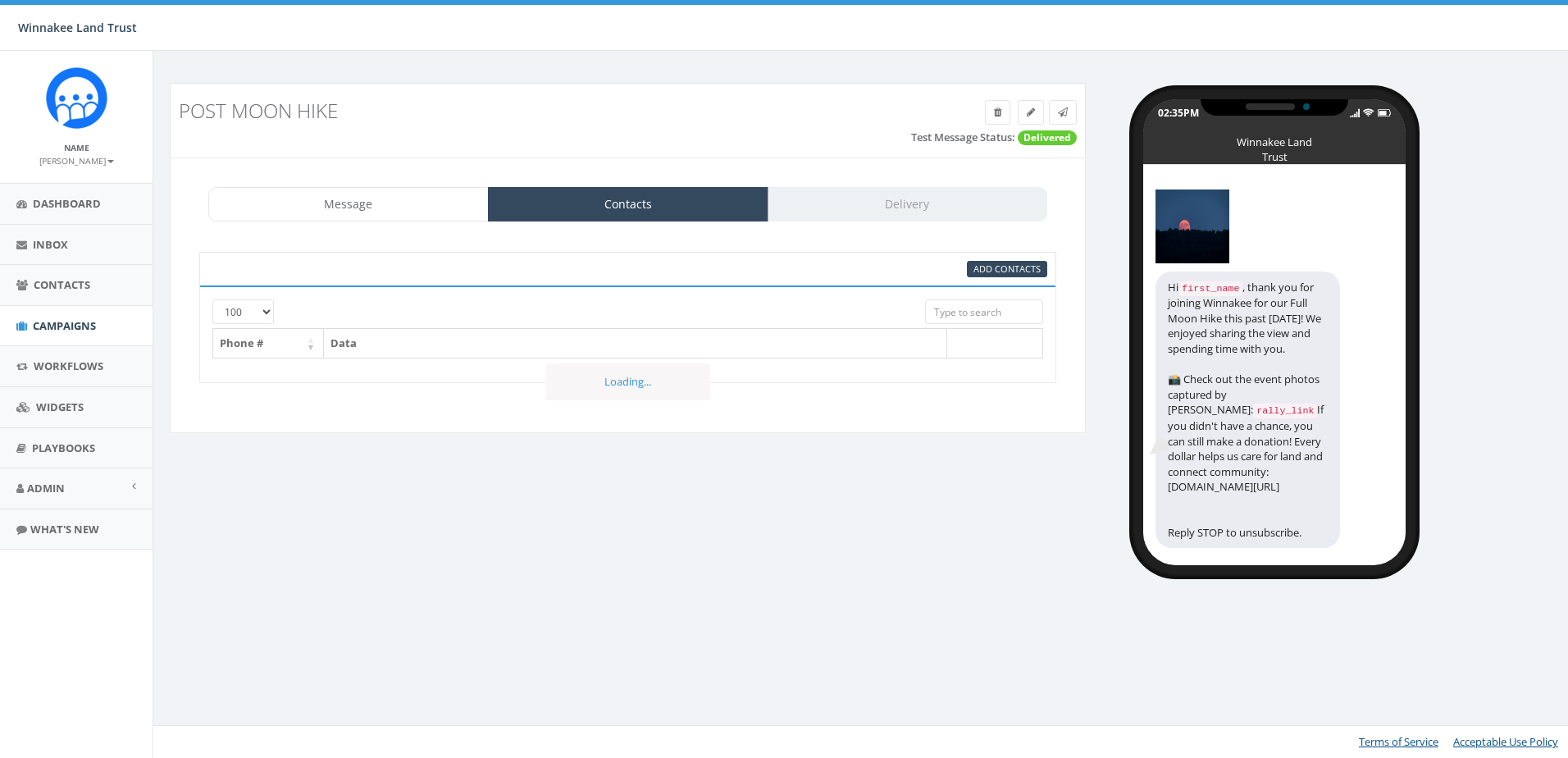
select select "100"
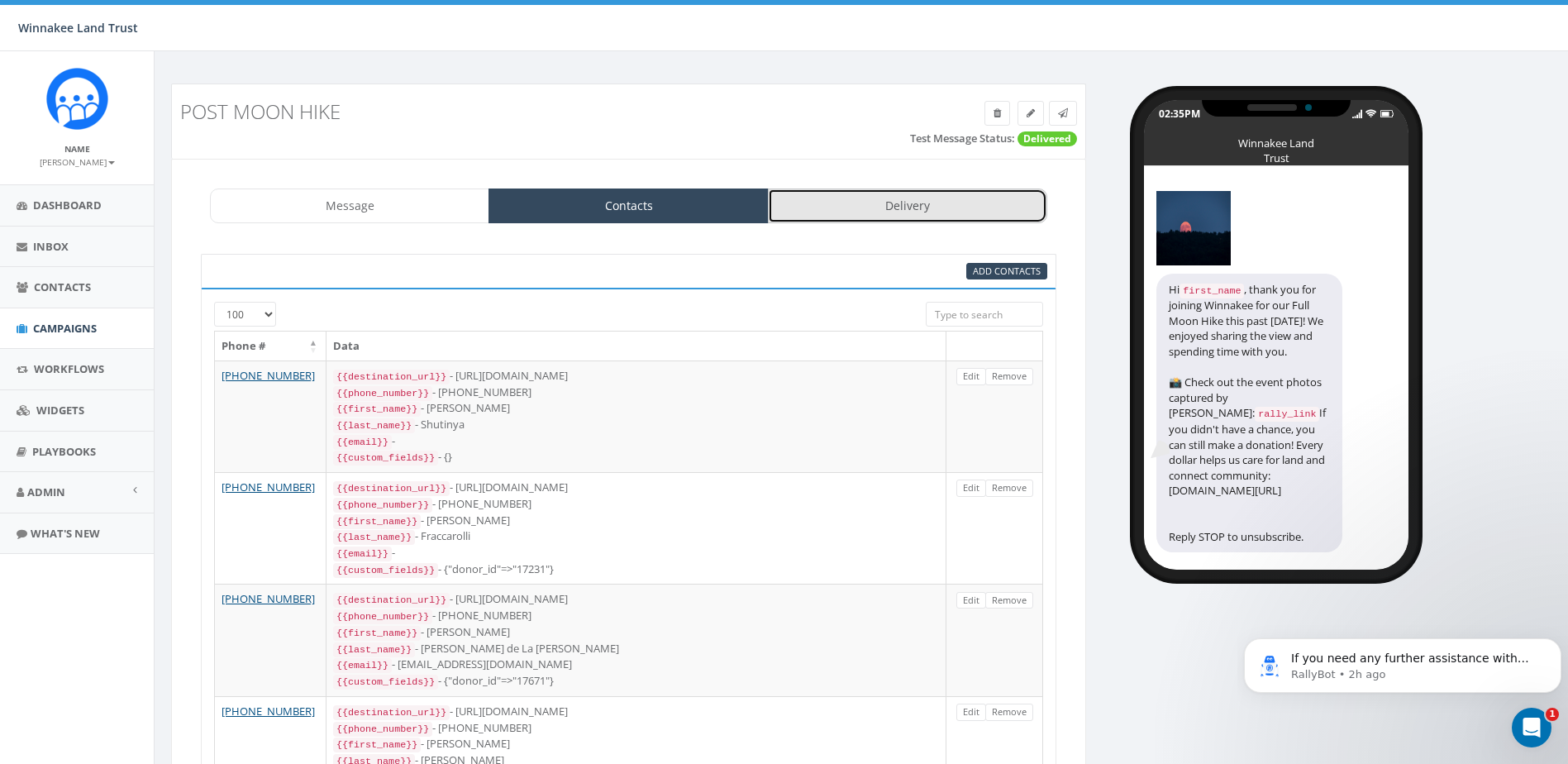
drag, startPoint x: 896, startPoint y: 213, endPoint x: 888, endPoint y: 220, distance: 10.6
click at [896, 213] on link "Delivery" at bounding box center [908, 206] width 280 height 34
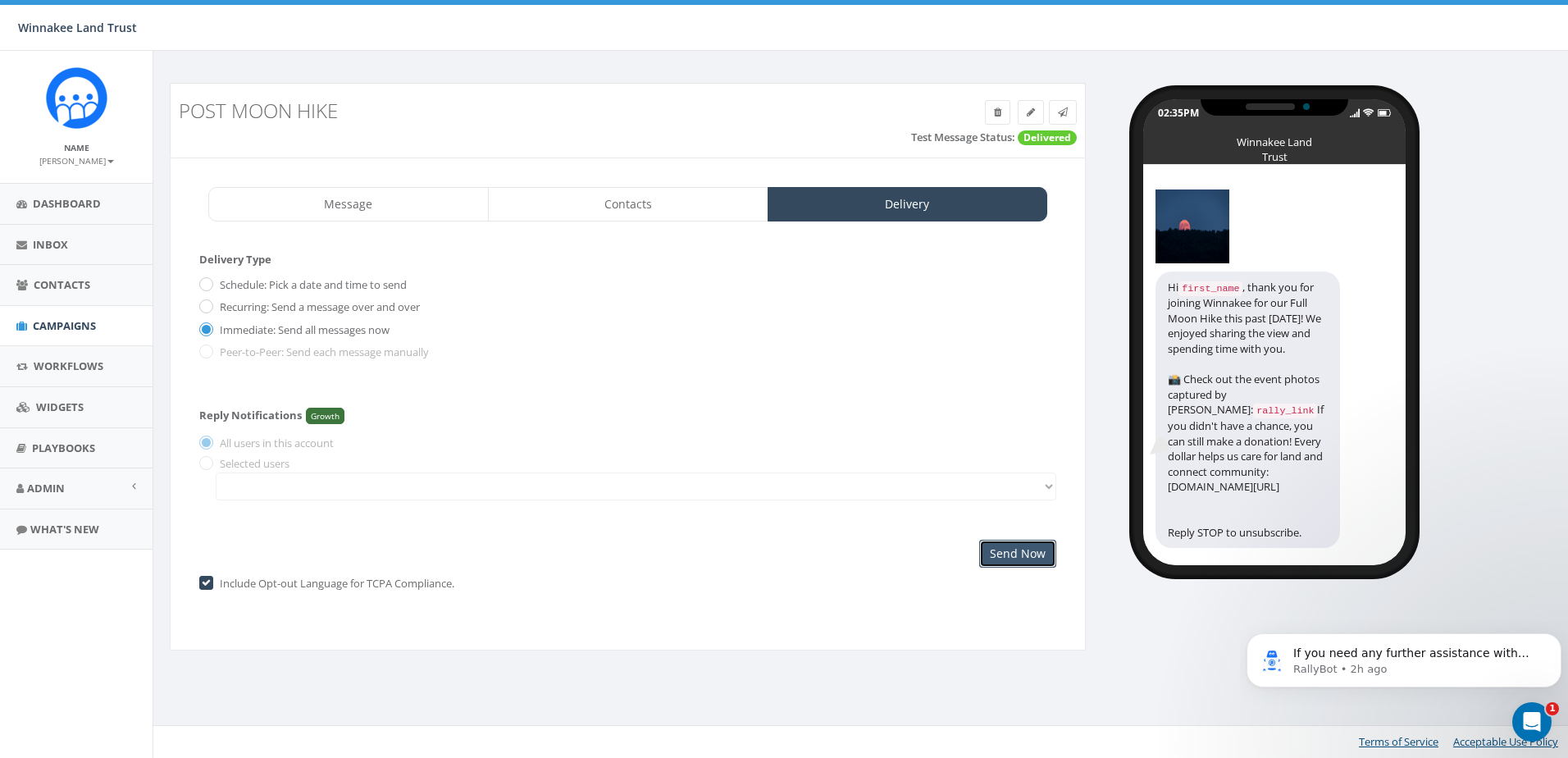
click at [1015, 551] on input "Send Now" at bounding box center [1018, 553] width 77 height 28
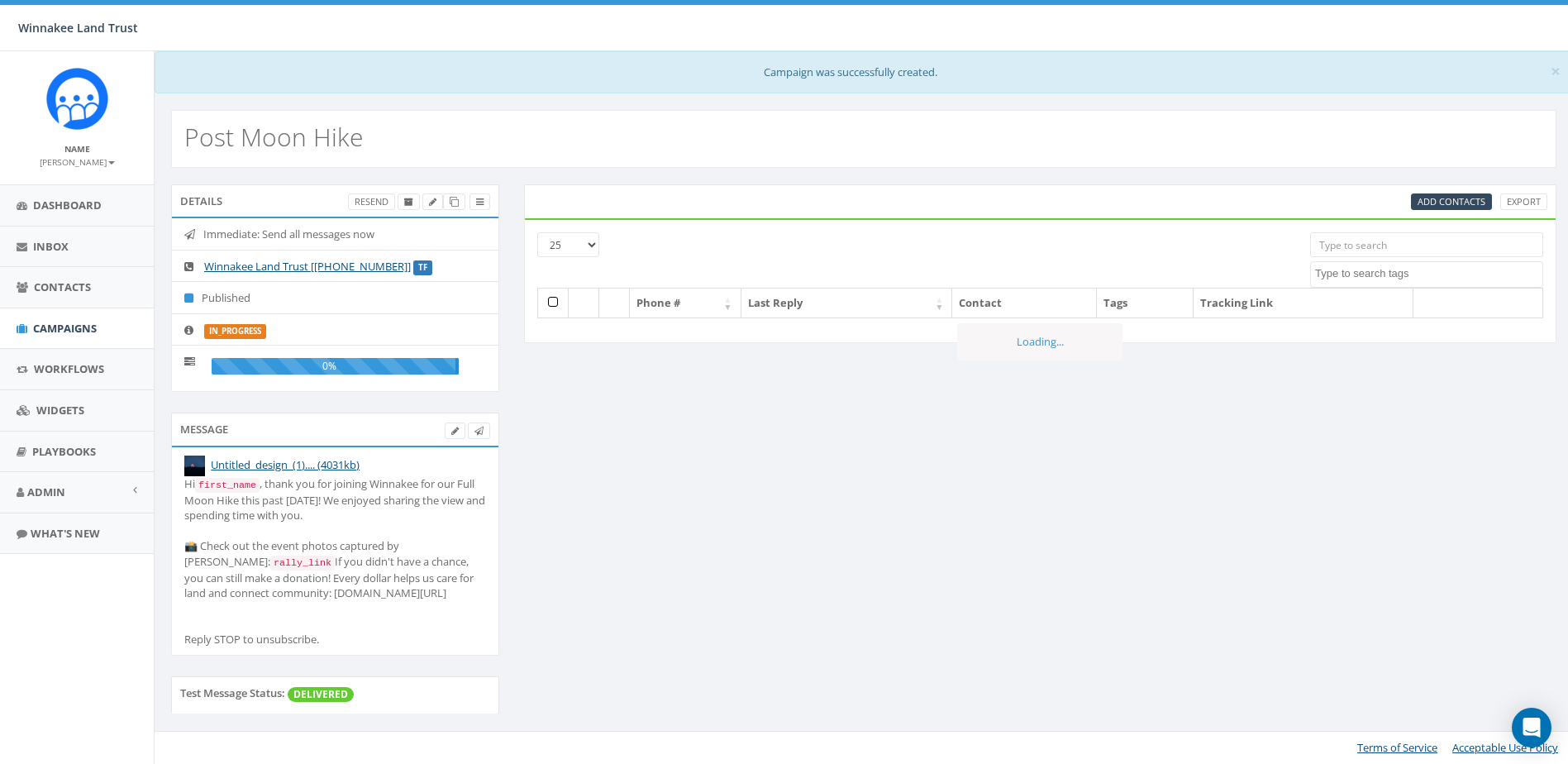
select select
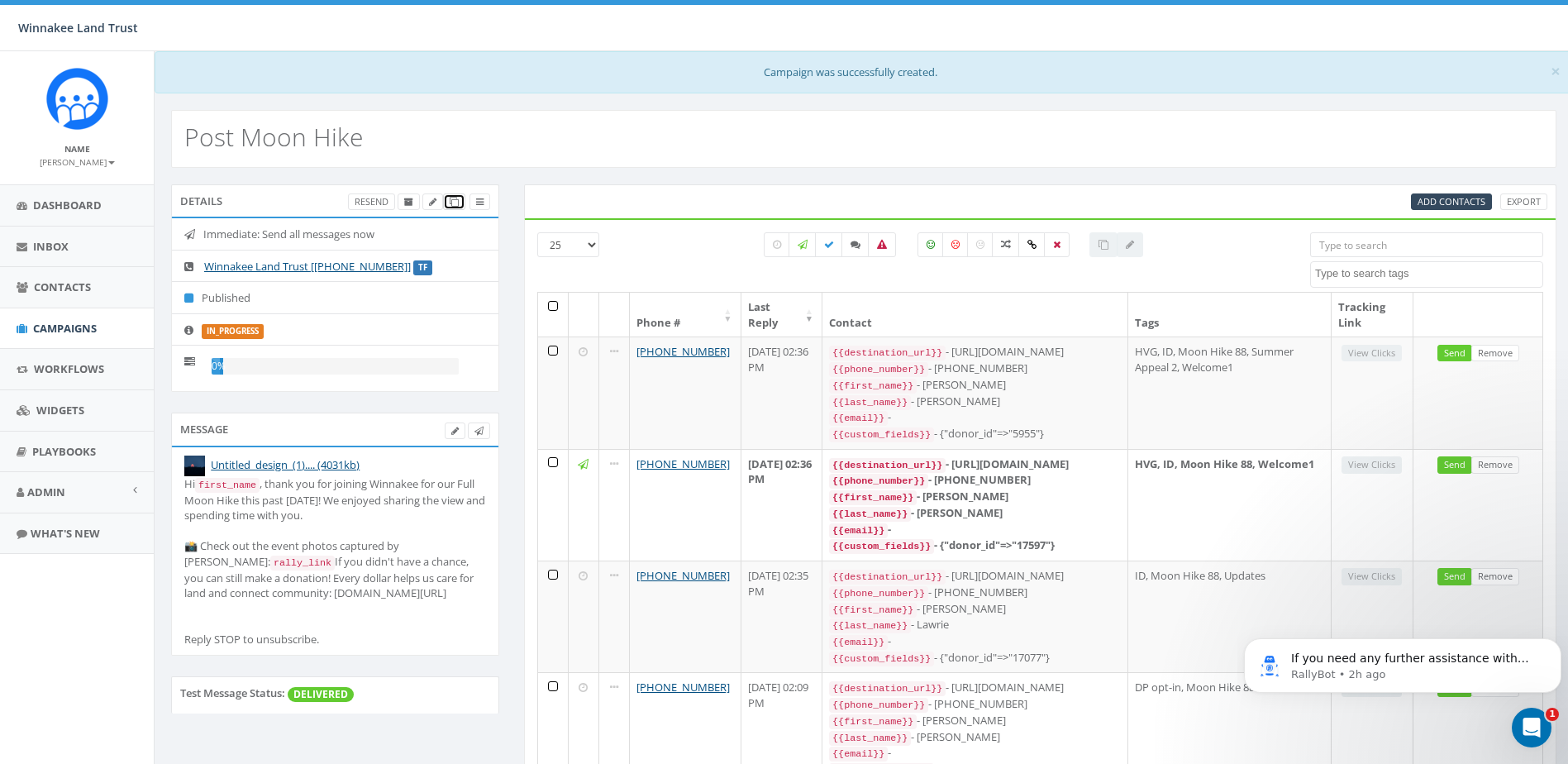
click at [454, 200] on icon at bounding box center [455, 202] width 9 height 9
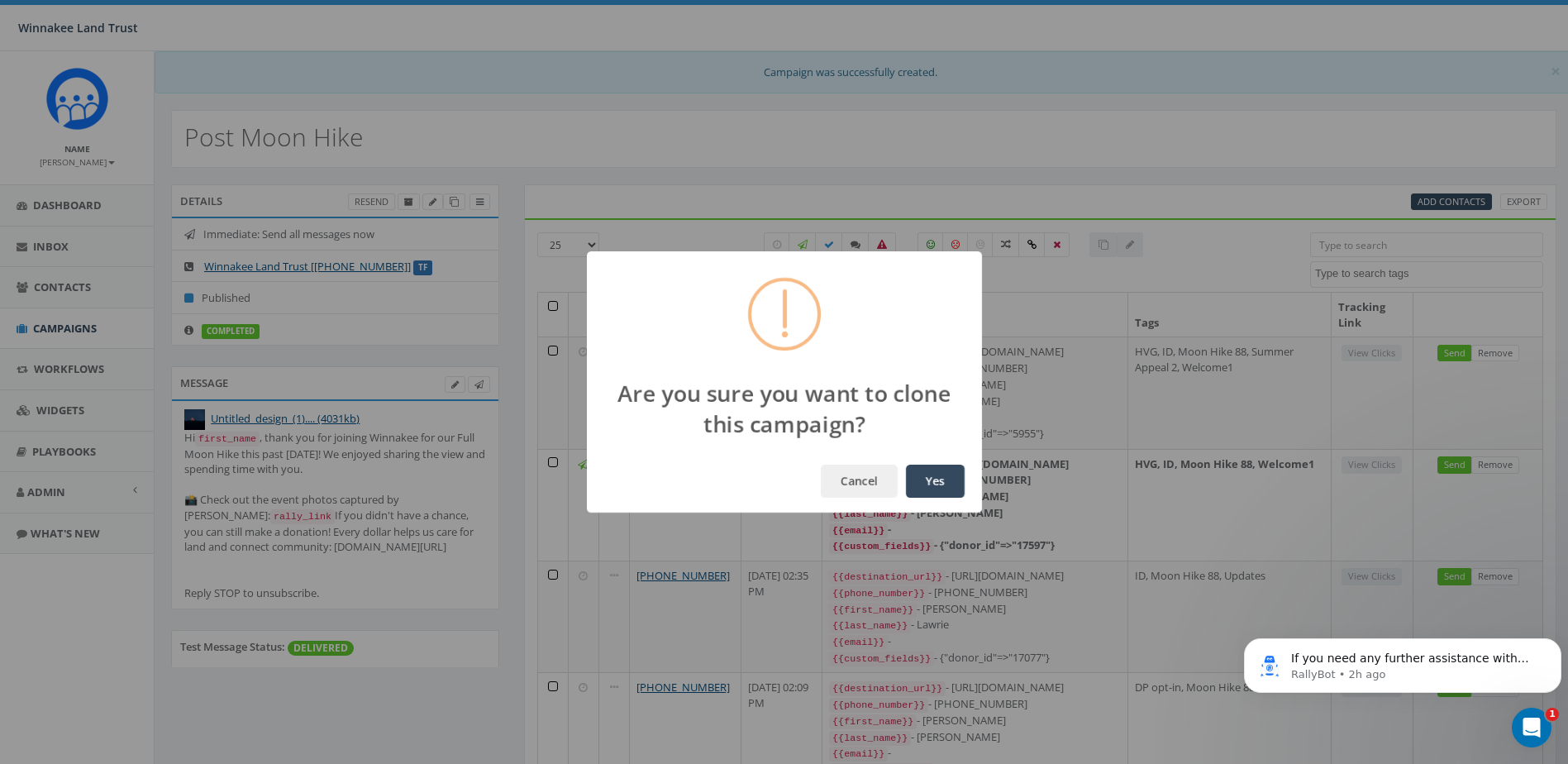
click at [942, 483] on button "Yes" at bounding box center [935, 481] width 59 height 33
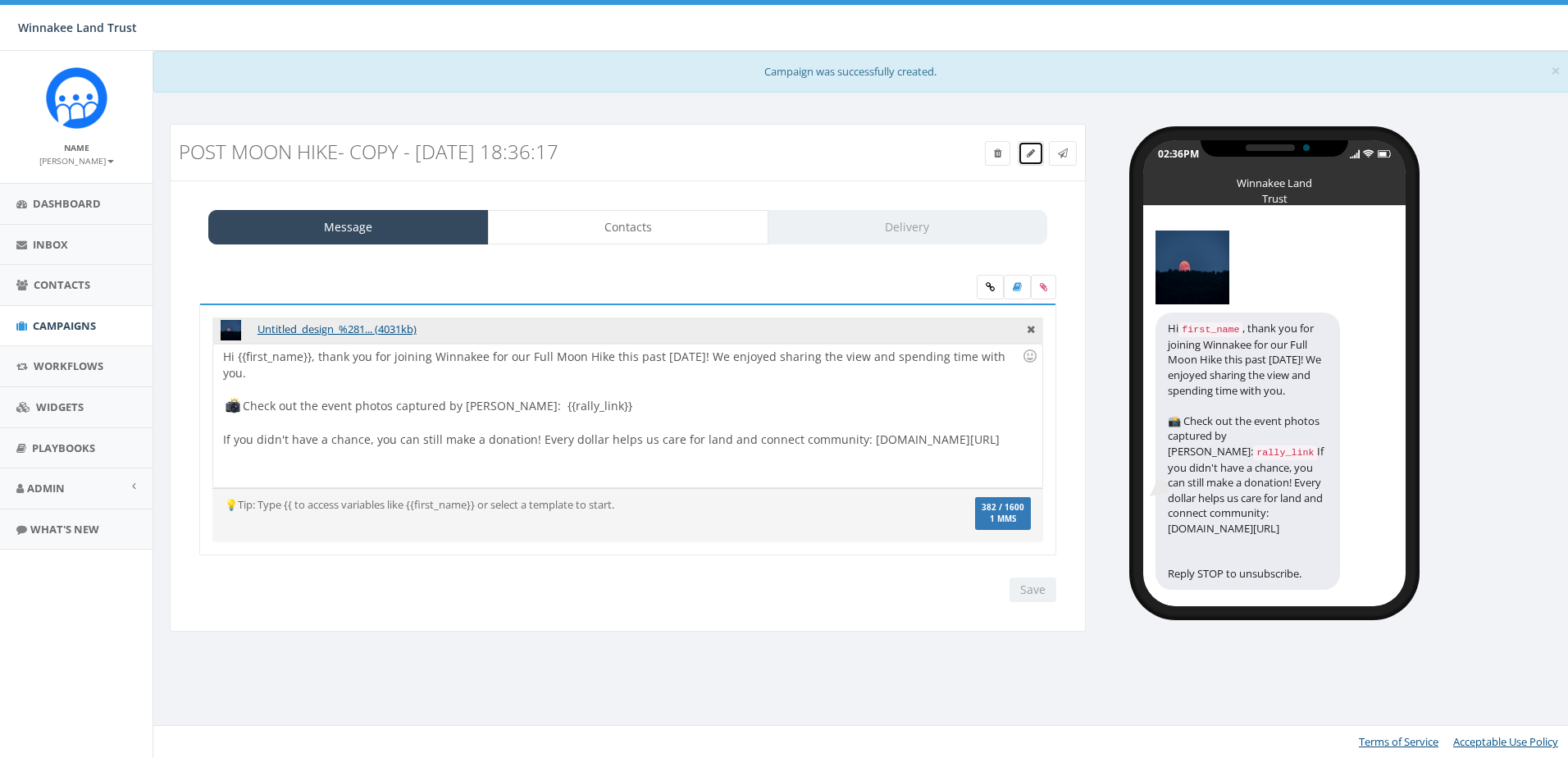
click at [1024, 155] on link at bounding box center [1030, 153] width 26 height 24
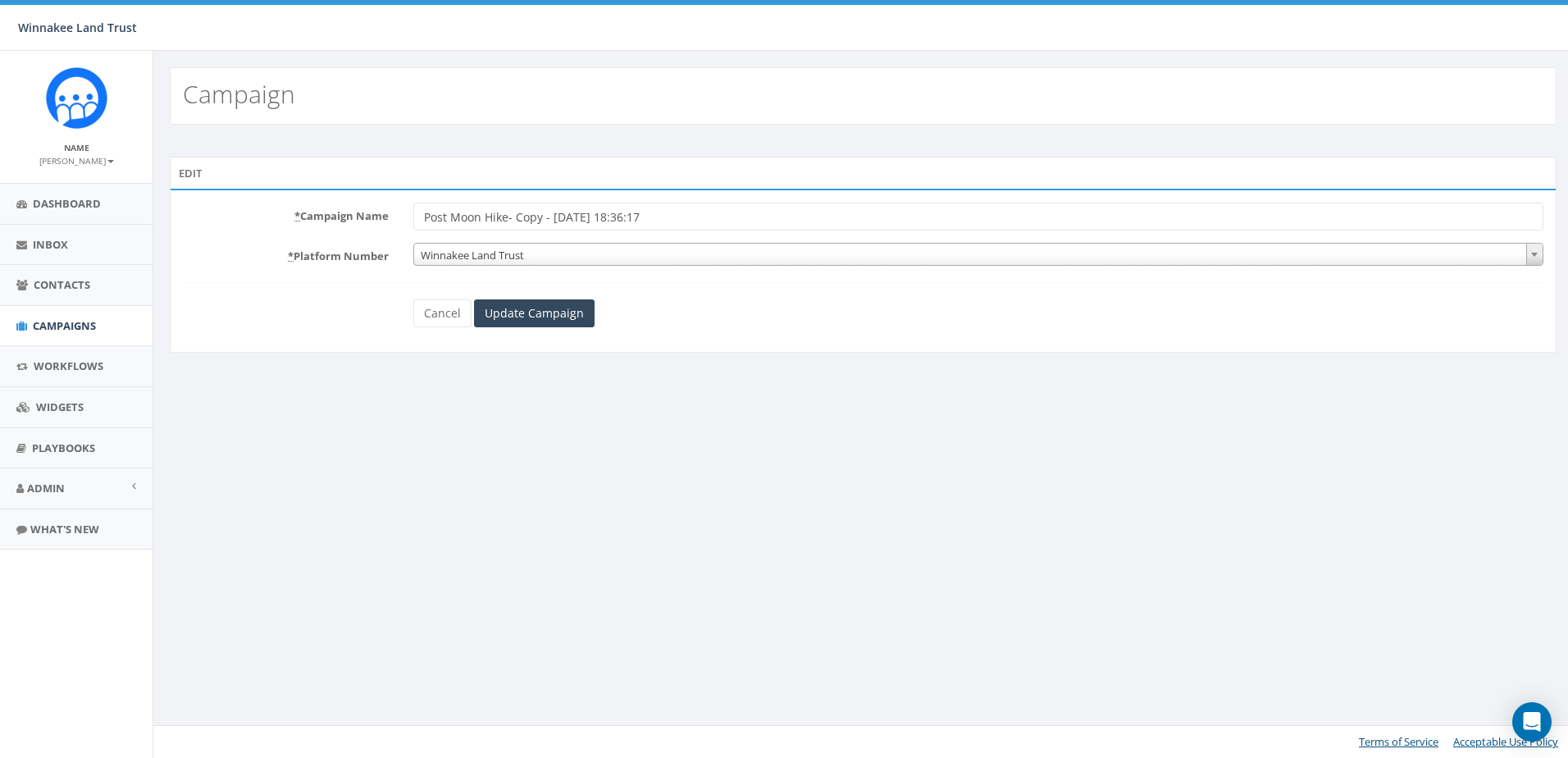
drag, startPoint x: 512, startPoint y: 216, endPoint x: 720, endPoint y: 215, distance: 208.0
click at [720, 215] on input "Post Moon Hike- Copy - [DATE] 18:36:17" at bounding box center [978, 216] width 1130 height 28
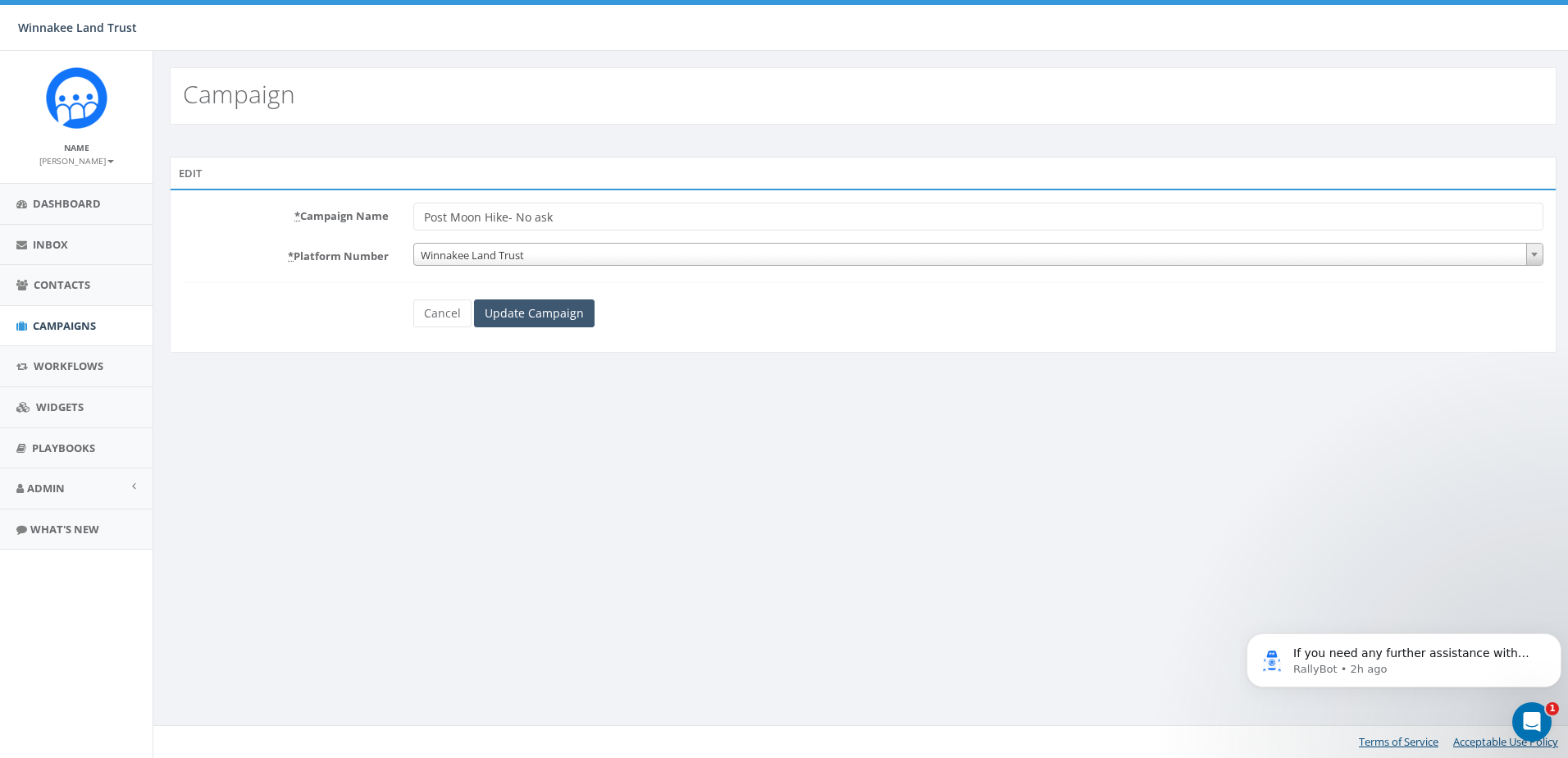
type input "Post Moon Hike- No ask"
click at [527, 317] on input "Update Campaign" at bounding box center [534, 312] width 121 height 28
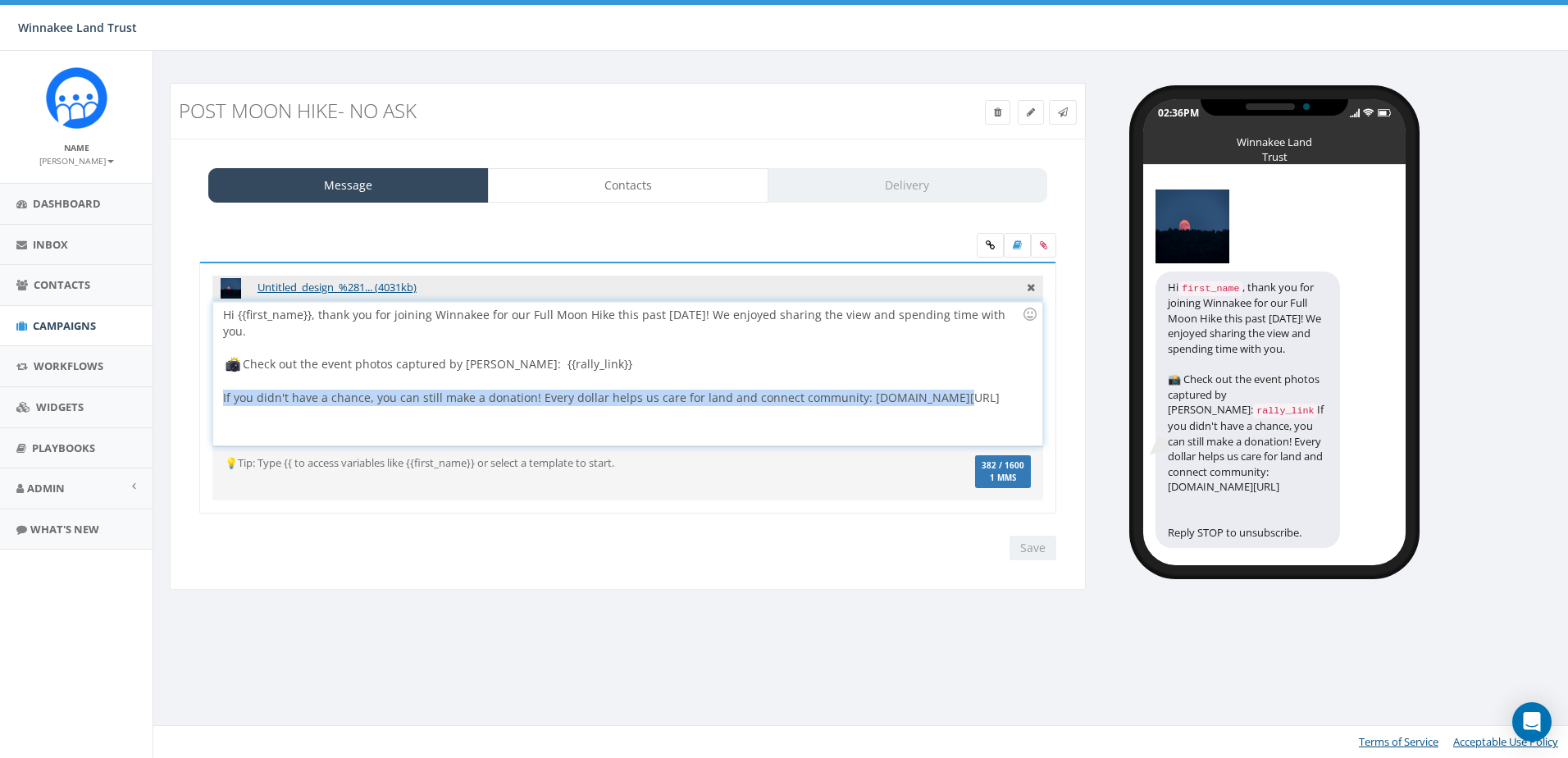
drag, startPoint x: 949, startPoint y: 378, endPoint x: 220, endPoint y: 395, distance: 729.2
click at [220, 395] on div "Hi {{first_name}}, thank you for joining Winnakee for our Full Moon Hike this p…" at bounding box center [627, 373] width 829 height 143
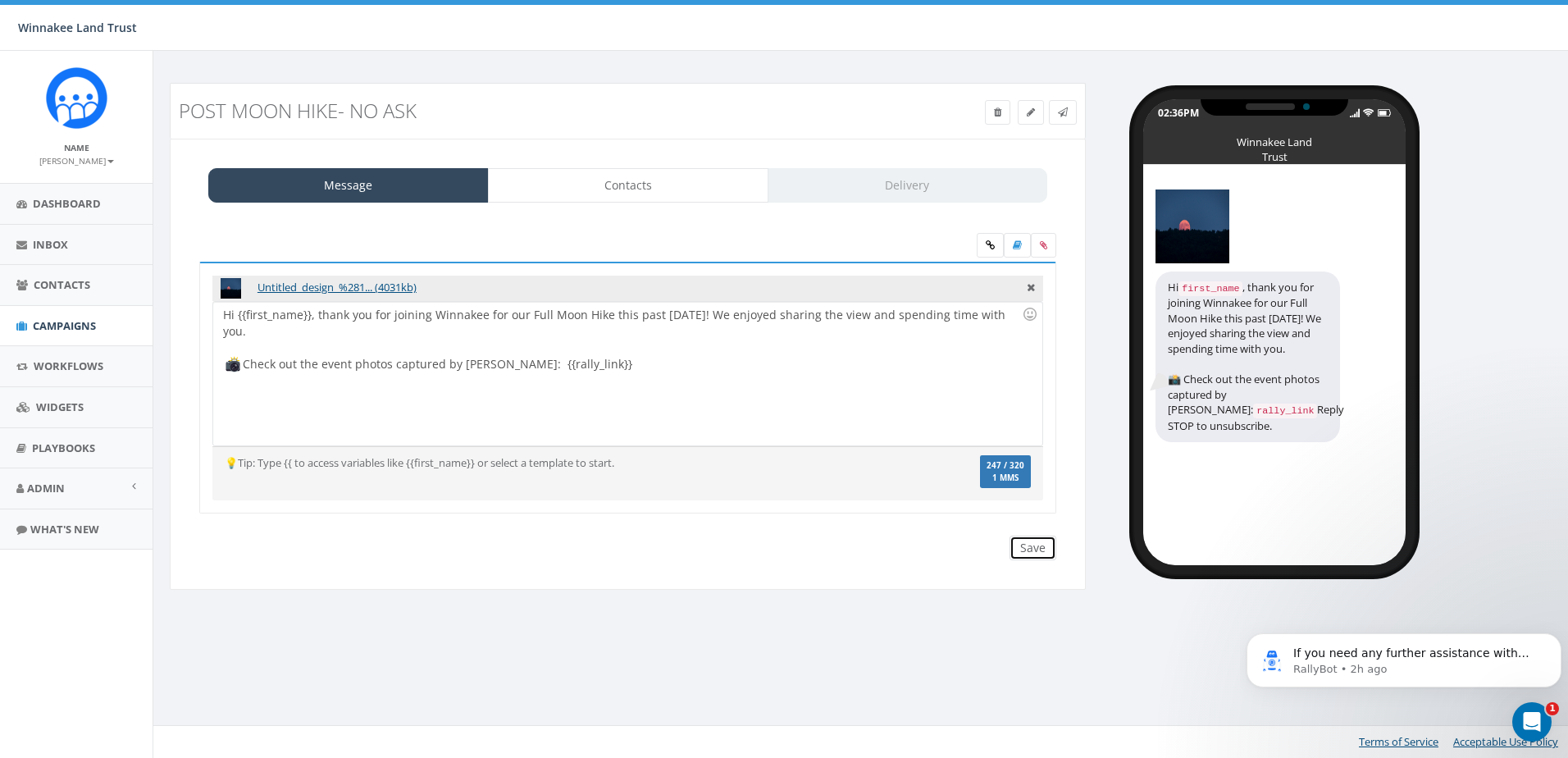
click at [1033, 549] on input "Save" at bounding box center [1033, 547] width 47 height 24
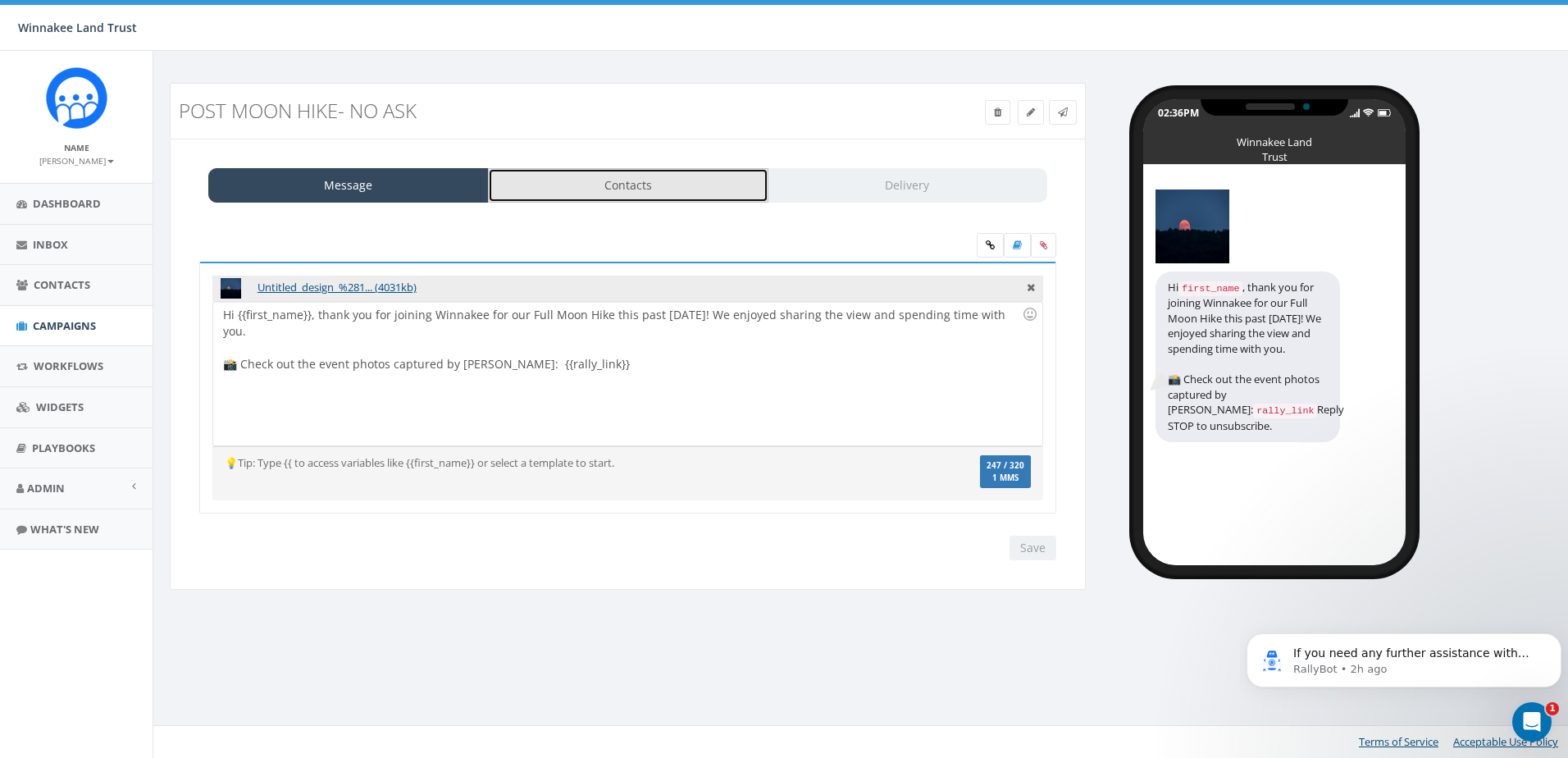
click at [609, 182] on link "Contacts" at bounding box center [627, 185] width 280 height 34
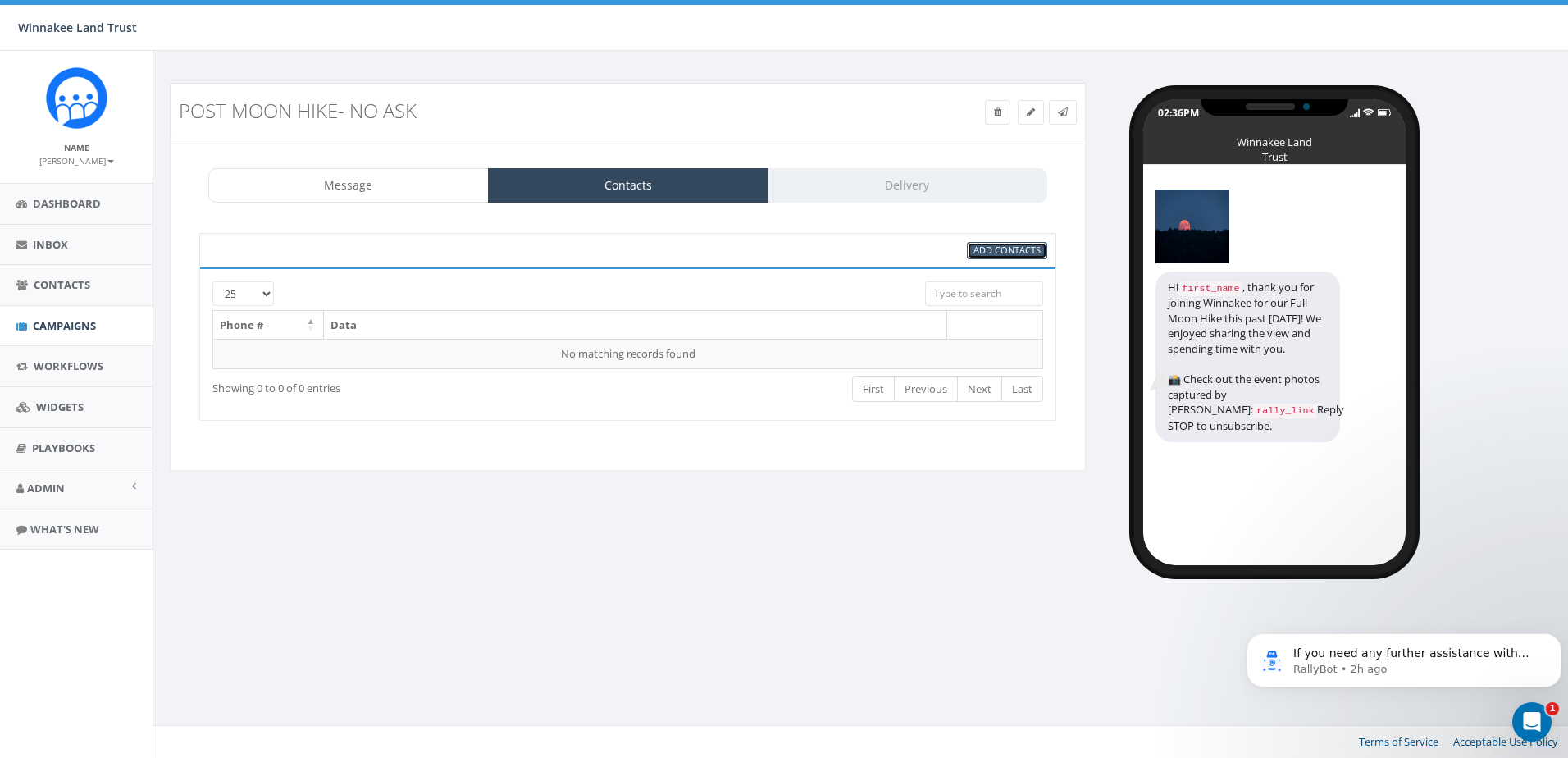
click at [1035, 251] on span "Add Contacts" at bounding box center [1007, 250] width 67 height 13
select select
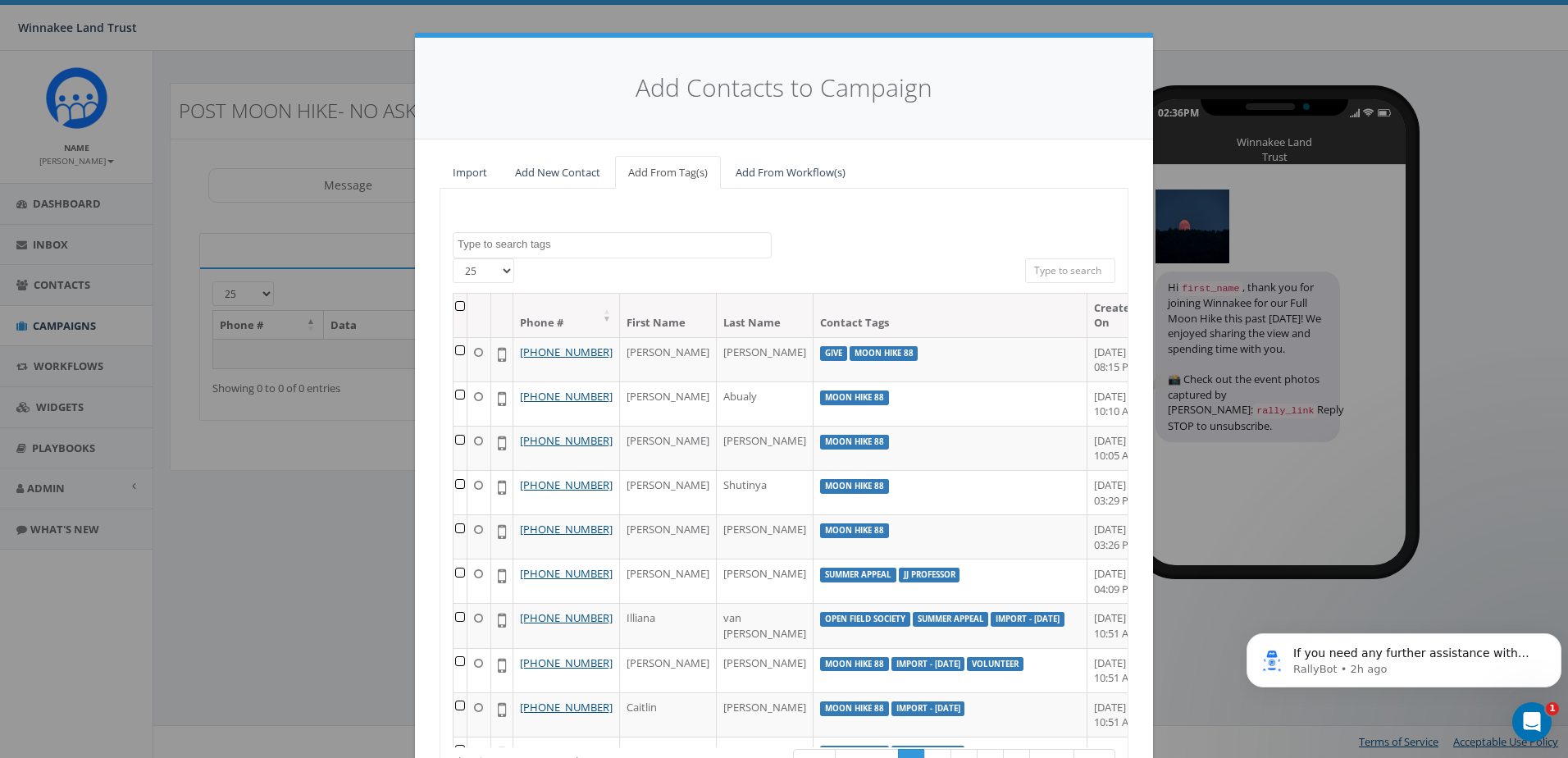
click at [566, 246] on textarea "Search" at bounding box center [614, 244] width 313 height 14
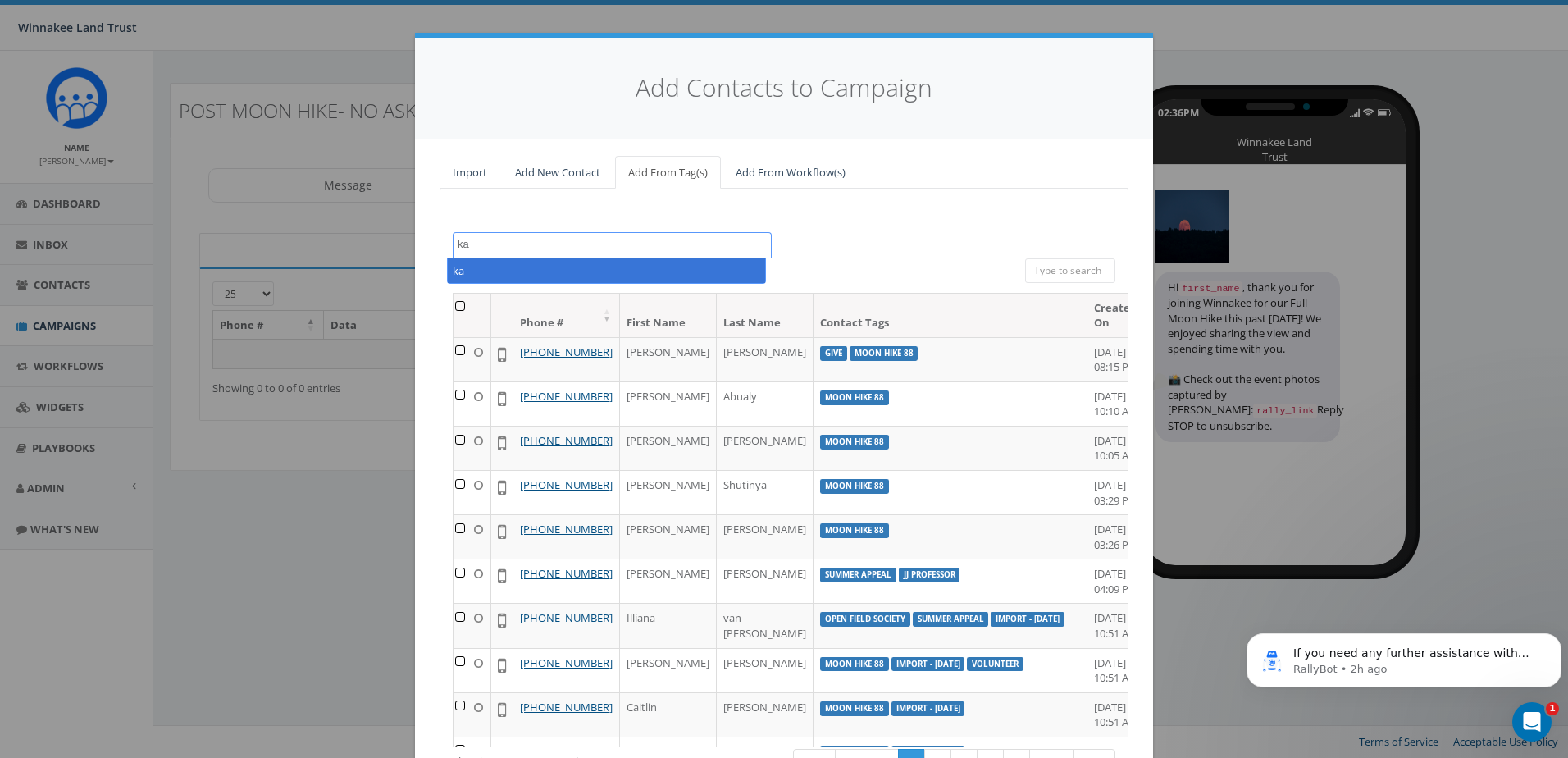
type textarea "k"
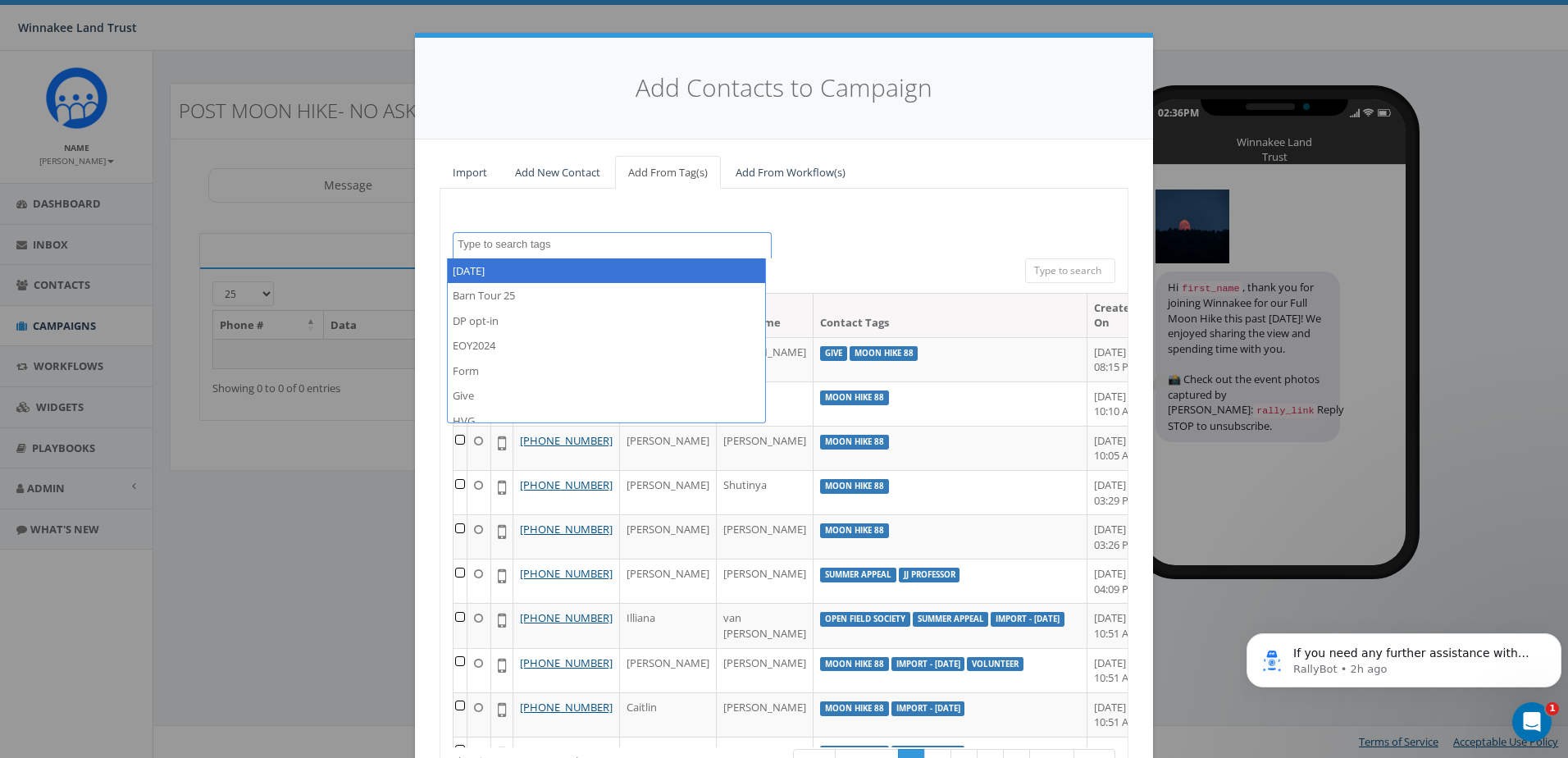
click at [1065, 272] on input "search" at bounding box center [1070, 270] width 90 height 24
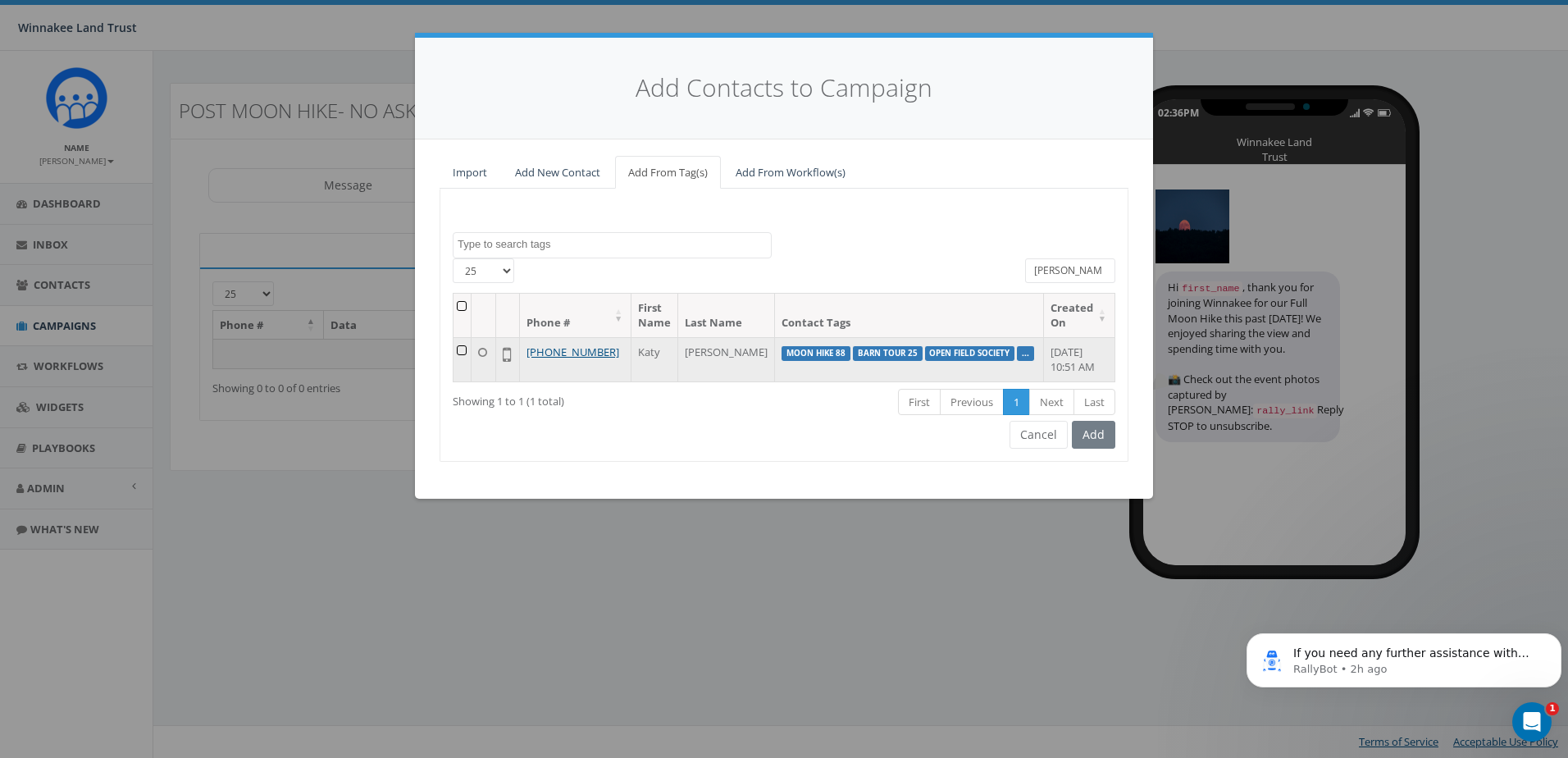
type input "katy"
click at [468, 349] on td at bounding box center [463, 359] width 18 height 44
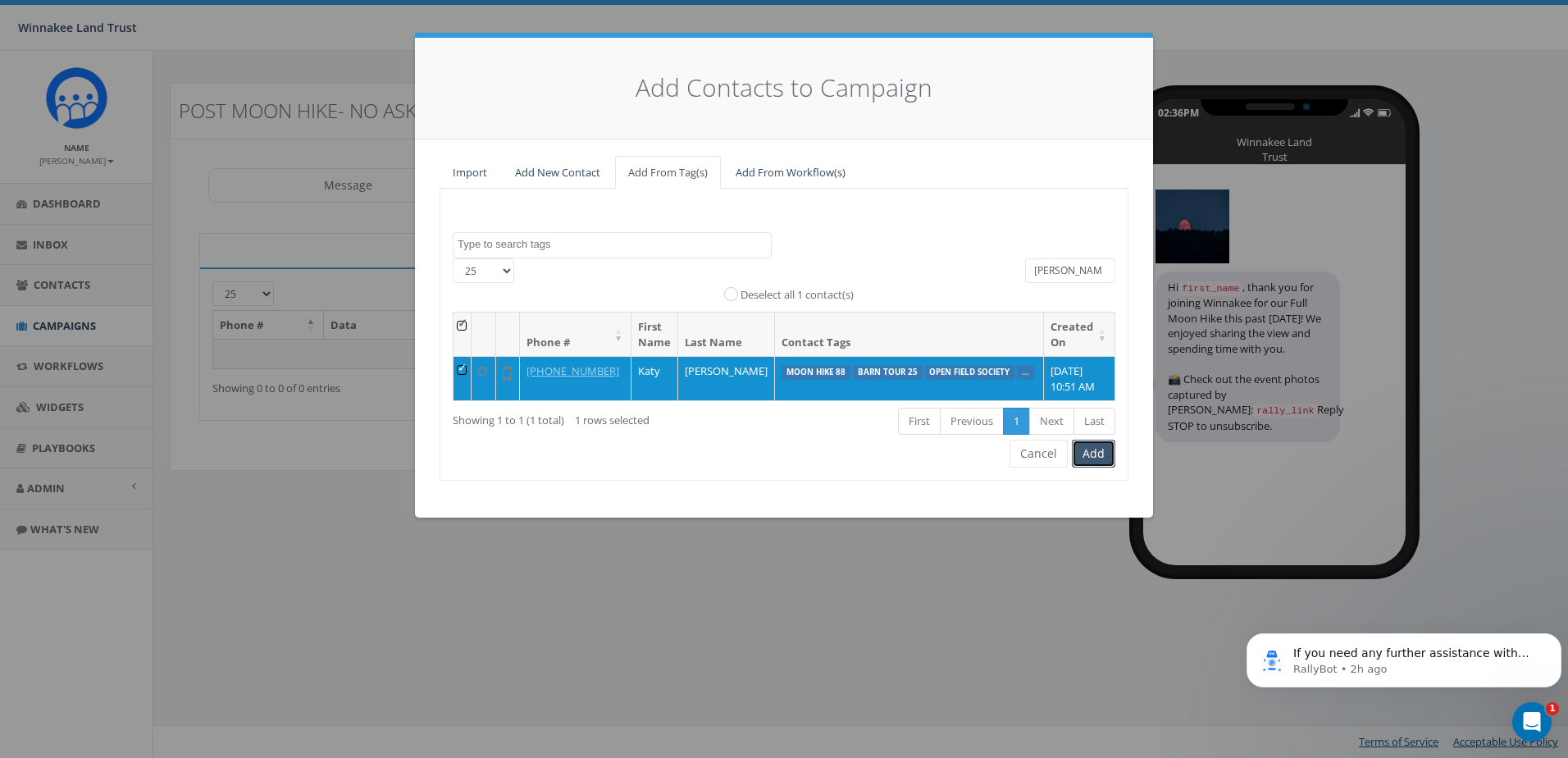
click at [1095, 467] on button "Add" at bounding box center [1094, 453] width 44 height 28
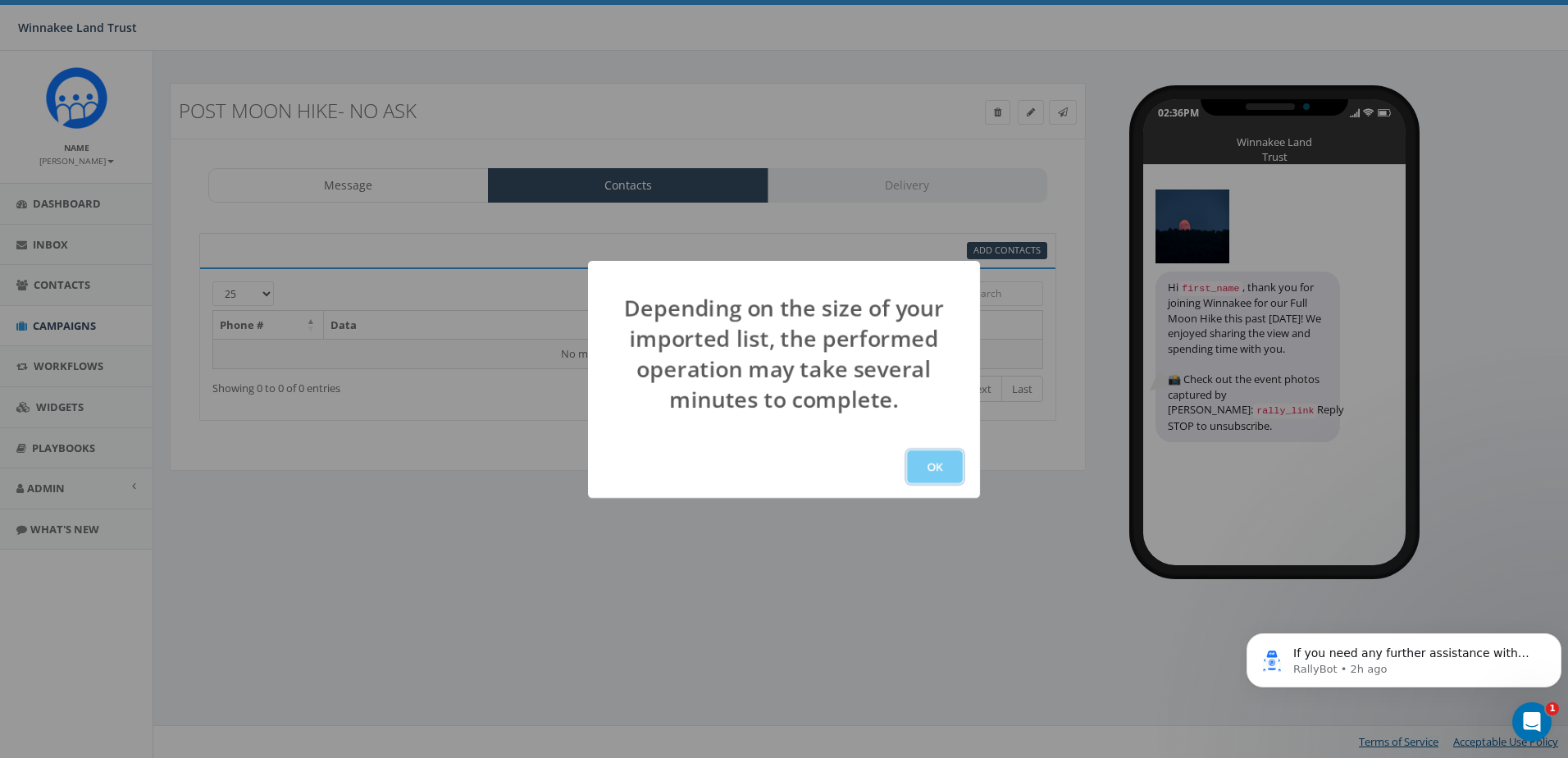
click at [933, 470] on button "OK" at bounding box center [935, 466] width 55 height 33
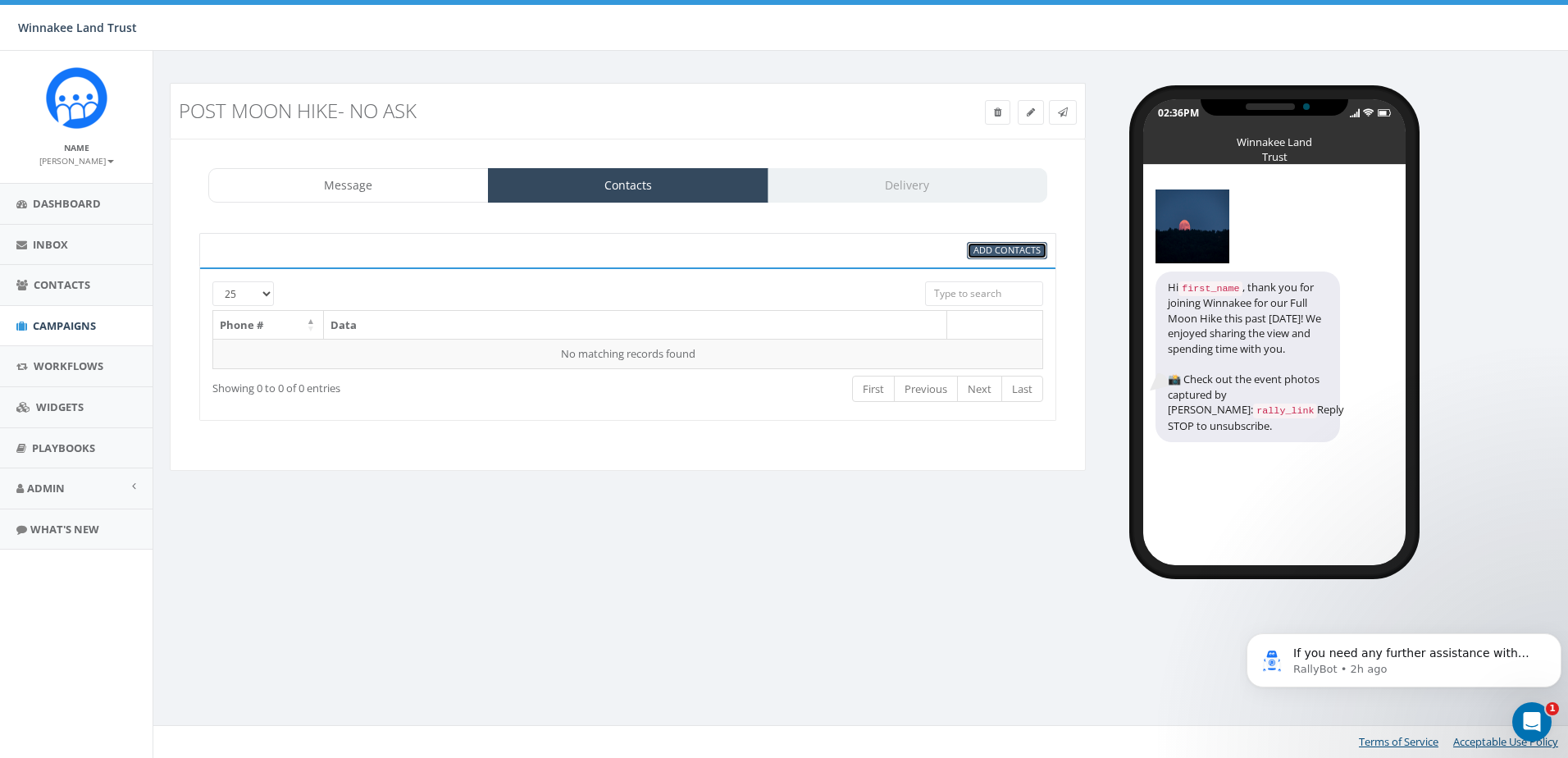
click at [1016, 254] on span "Add Contacts" at bounding box center [1007, 250] width 67 height 13
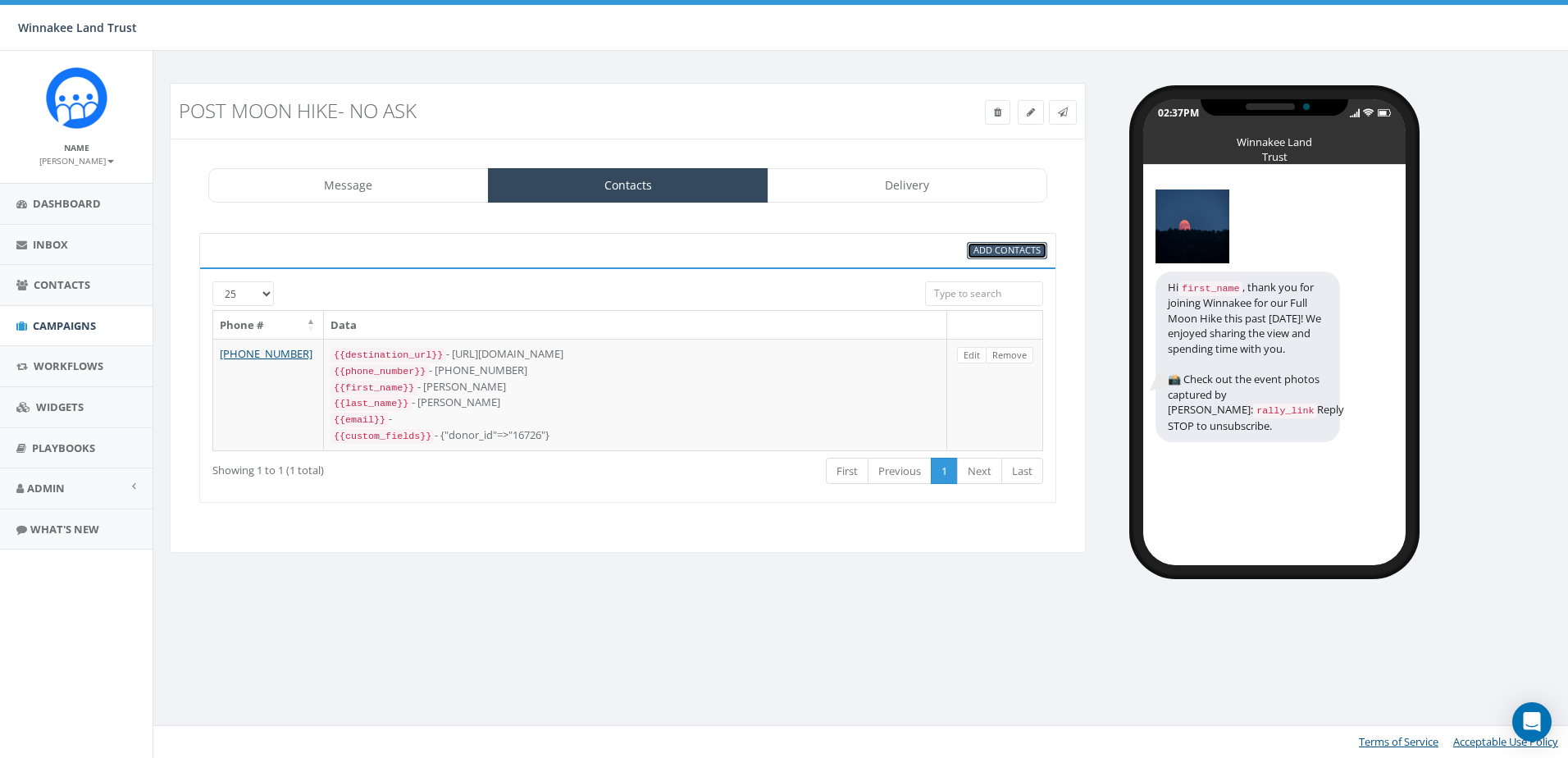
click at [1003, 250] on span "Add Contacts" at bounding box center [1007, 250] width 67 height 13
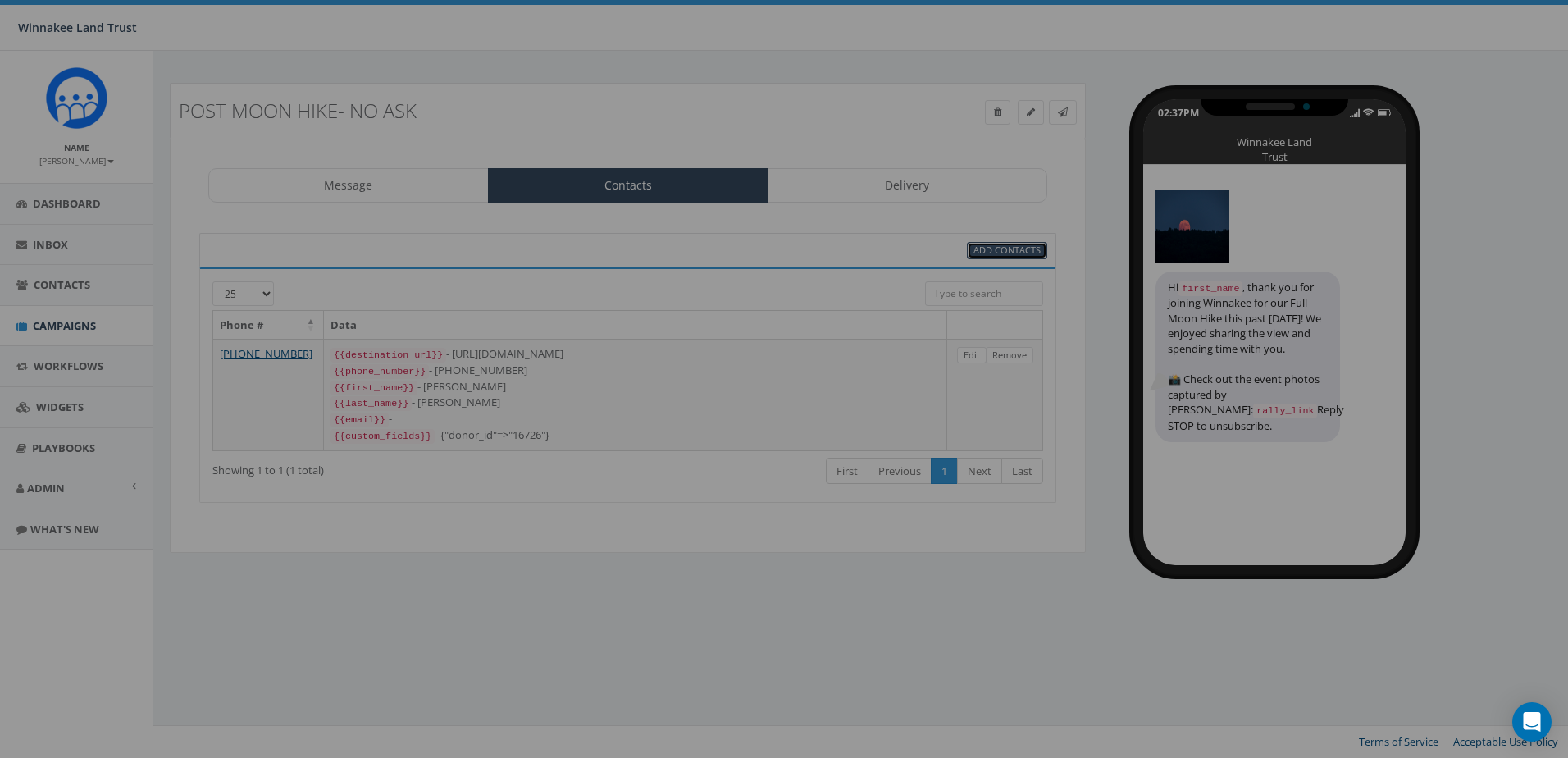
select select
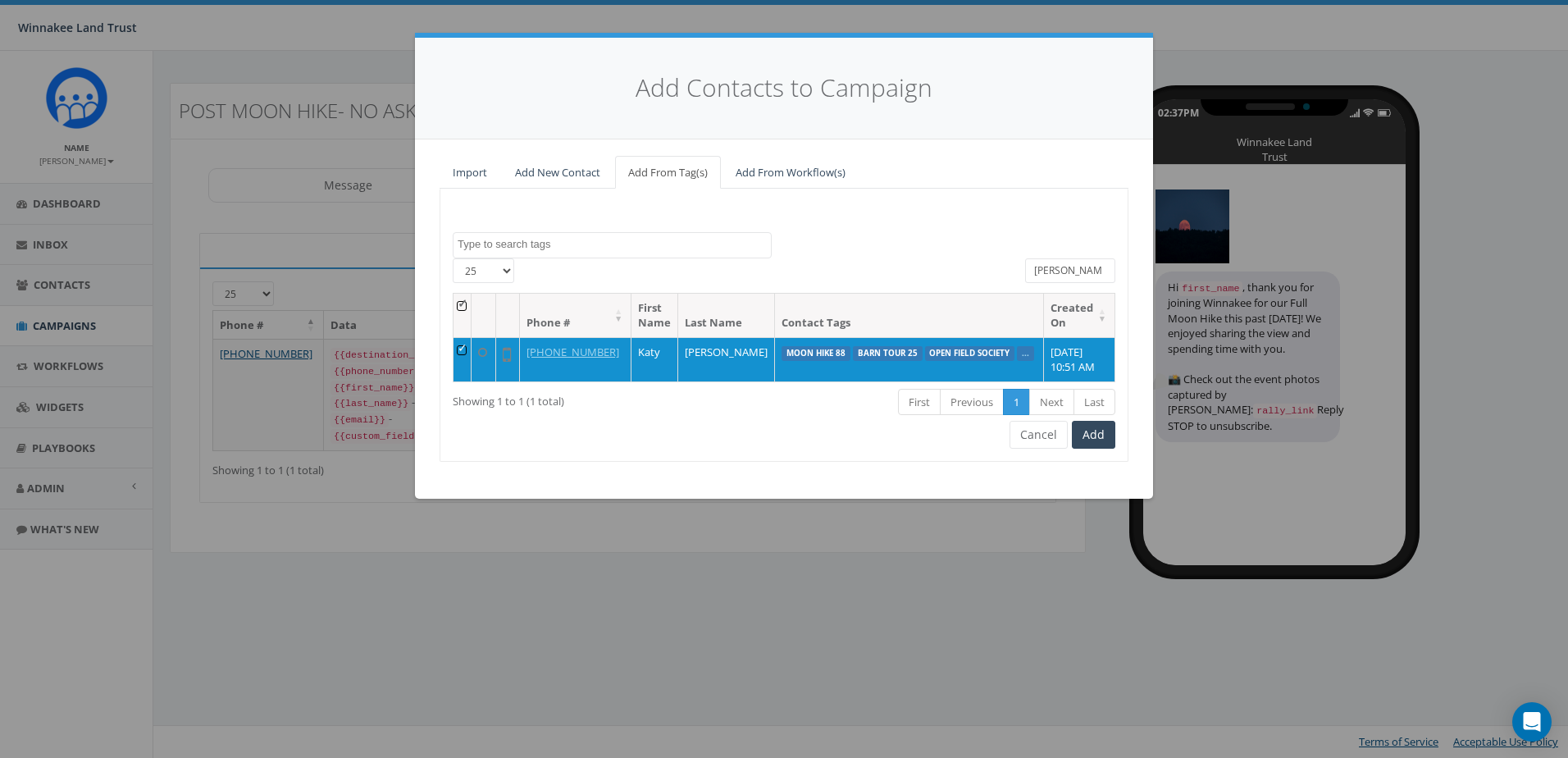
drag, startPoint x: 1063, startPoint y: 265, endPoint x: 988, endPoint y: 277, distance: 76.0
click at [988, 277] on div "[PHONE_NUMBER] All 1 contact(s) on current page All 1 contact(s) filtered [PERS…" at bounding box center [784, 276] width 687 height 34
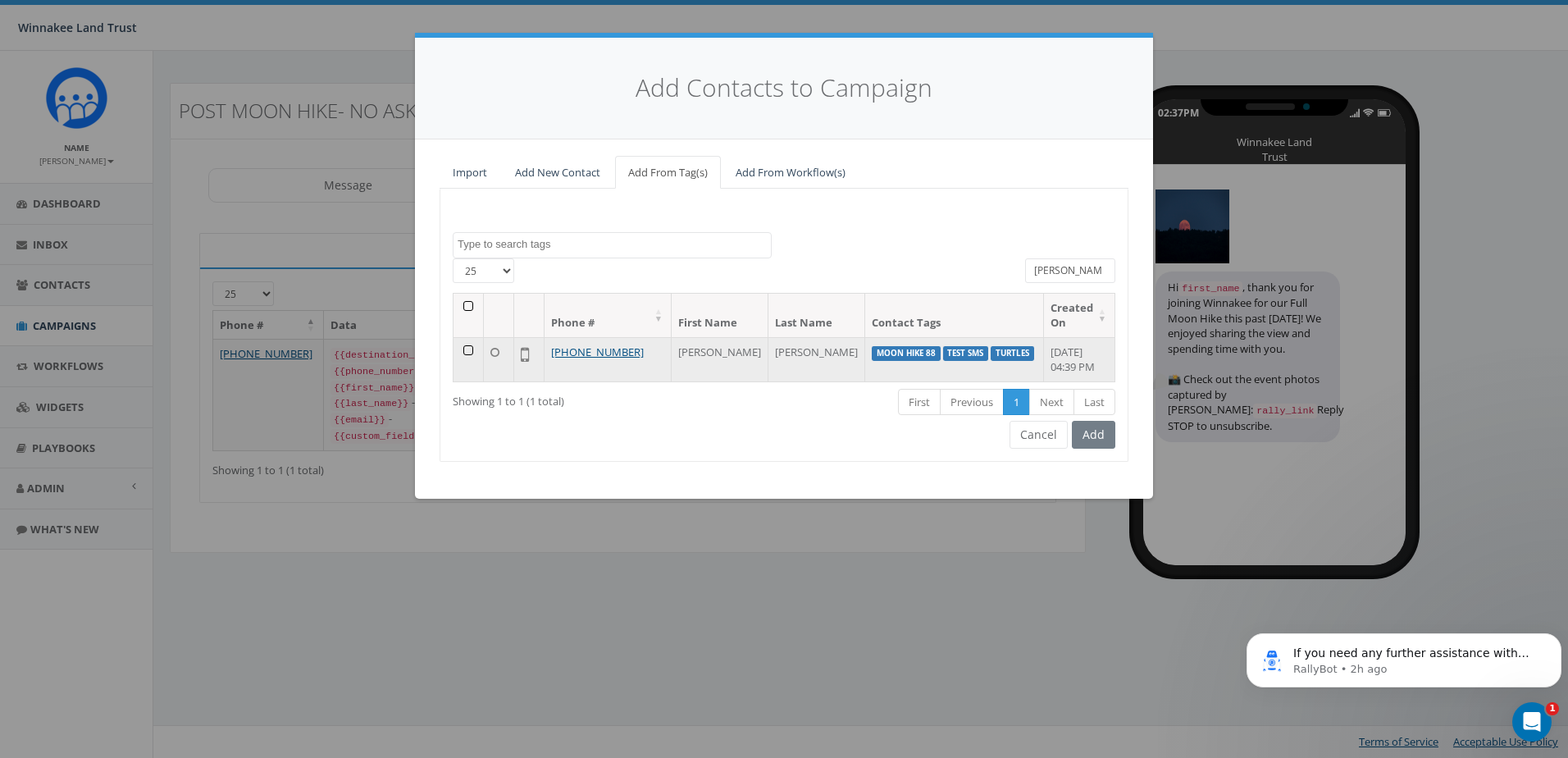
type input "[PERSON_NAME]"
click at [471, 349] on td at bounding box center [469, 359] width 30 height 44
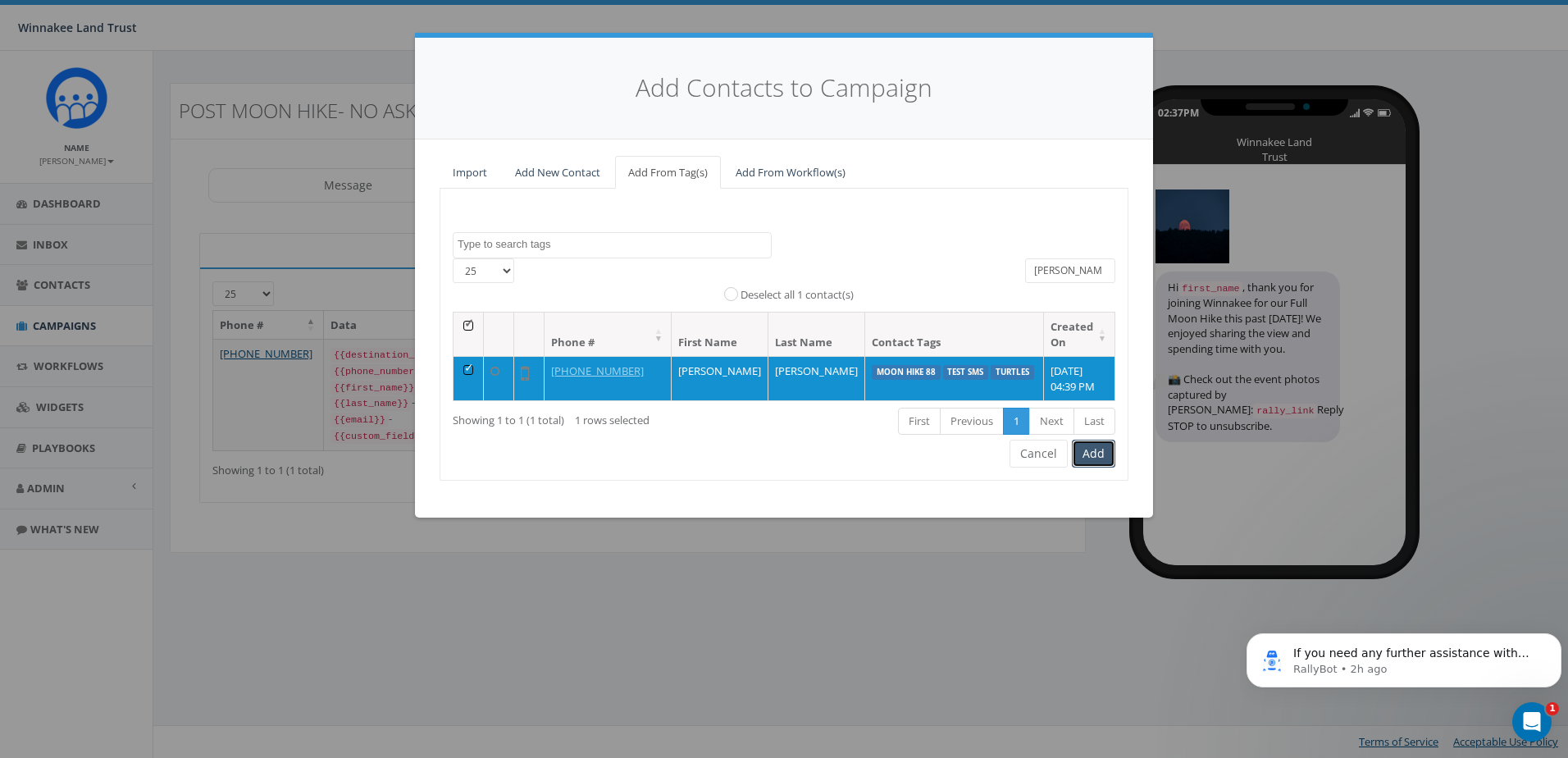
click at [1099, 454] on button "Add" at bounding box center [1094, 453] width 44 height 28
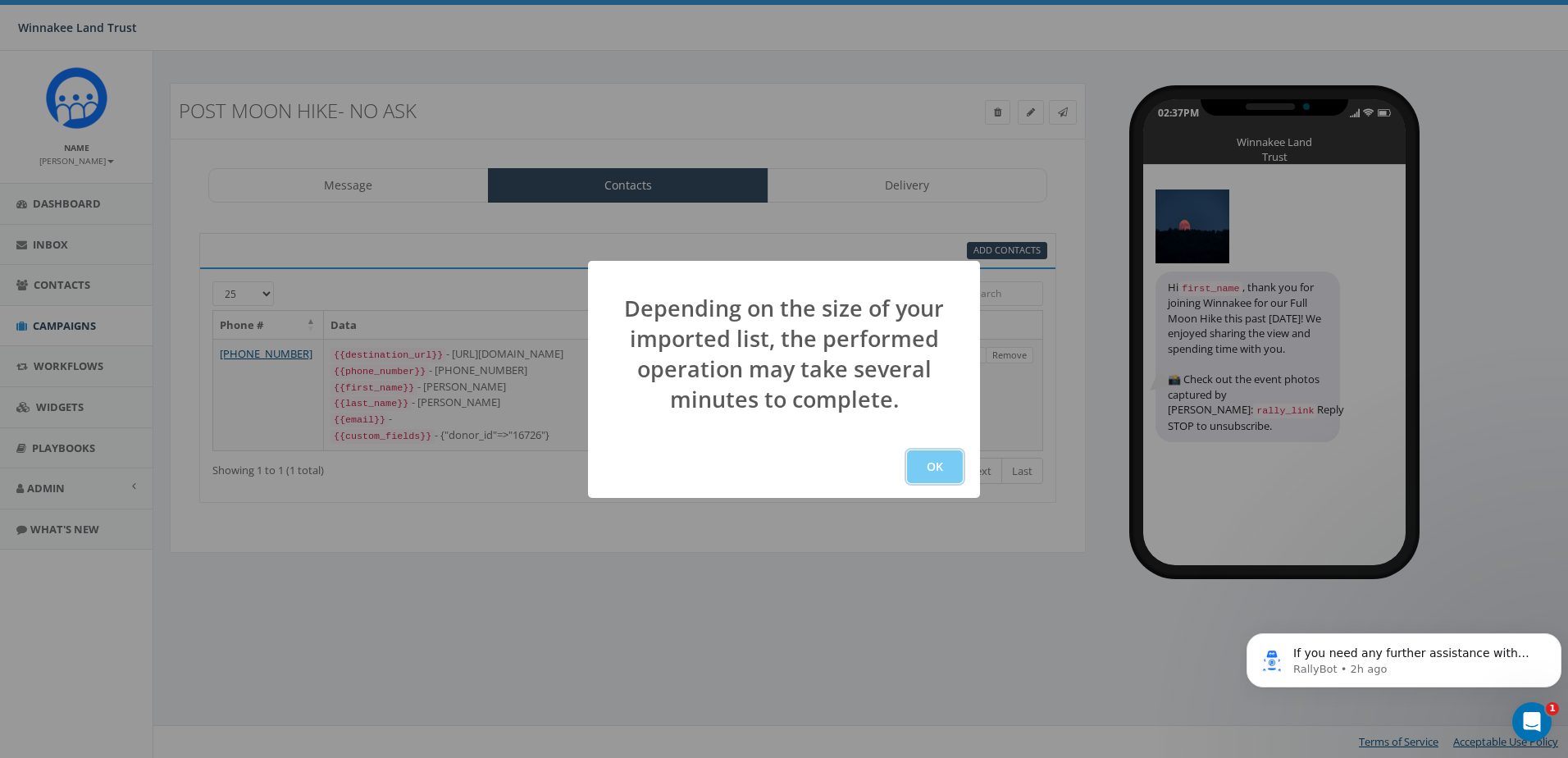
click at [934, 470] on button "OK" at bounding box center [935, 466] width 55 height 33
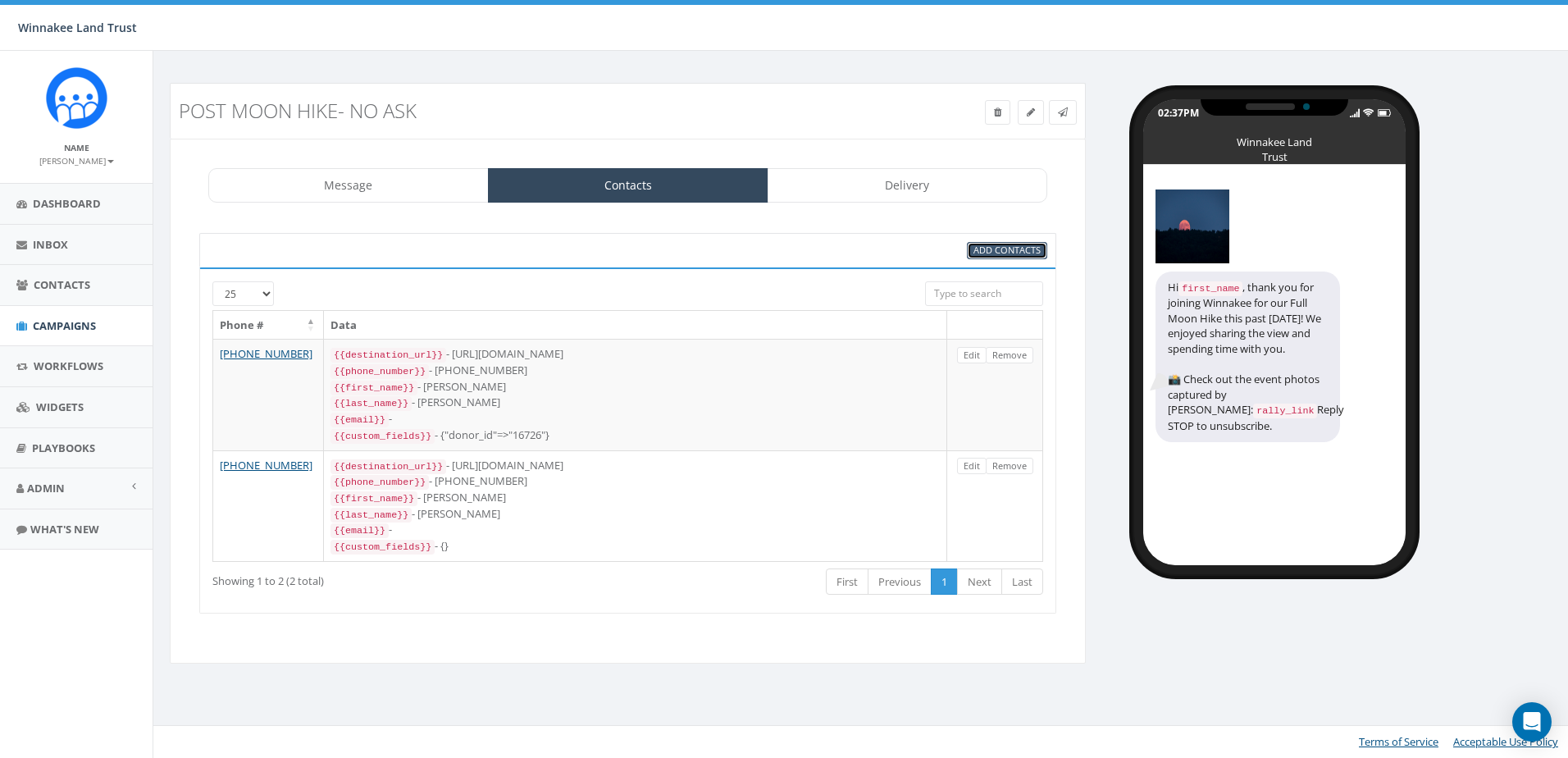
click at [1011, 255] on span "Add Contacts" at bounding box center [1007, 250] width 67 height 13
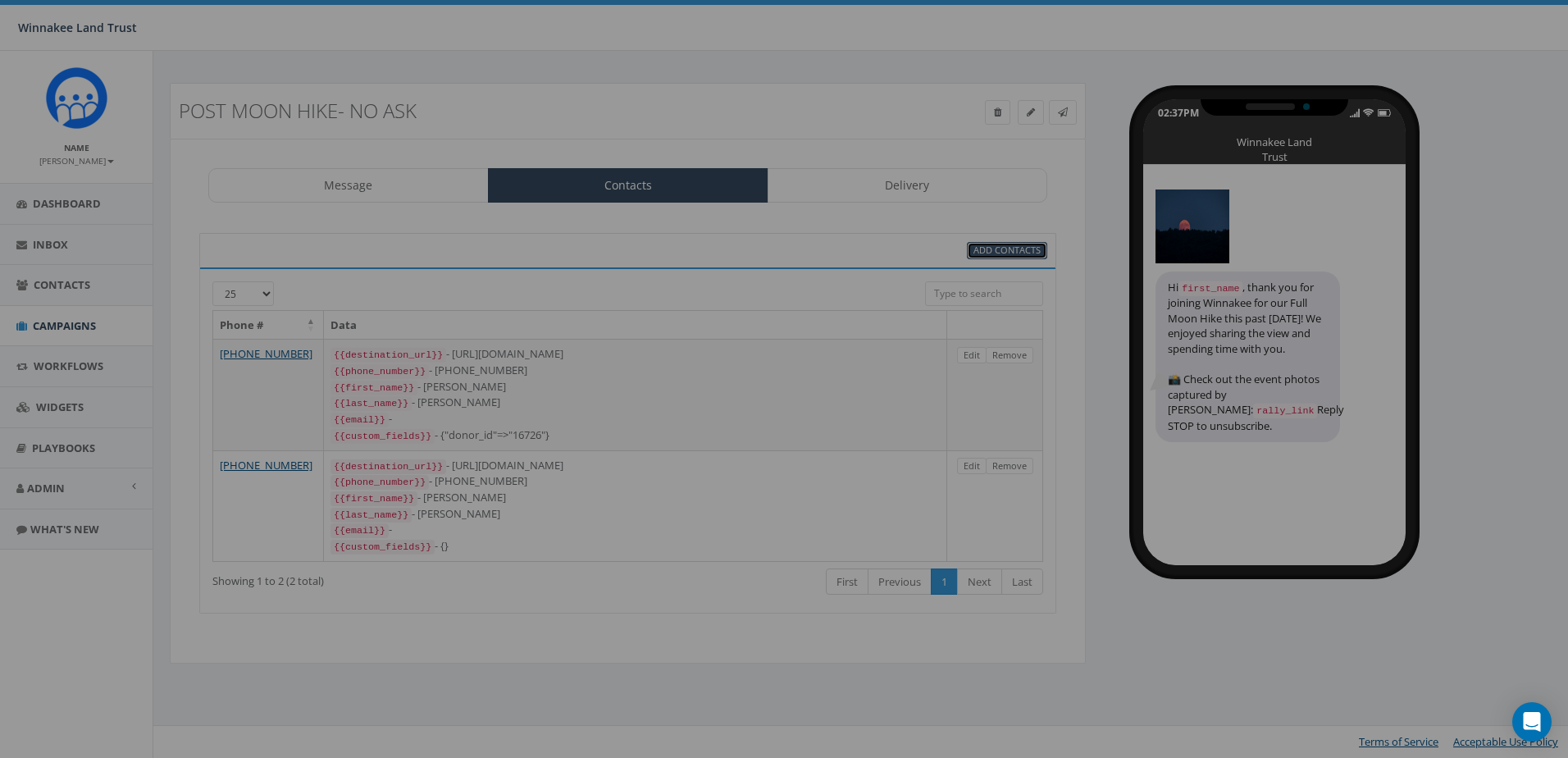
select select
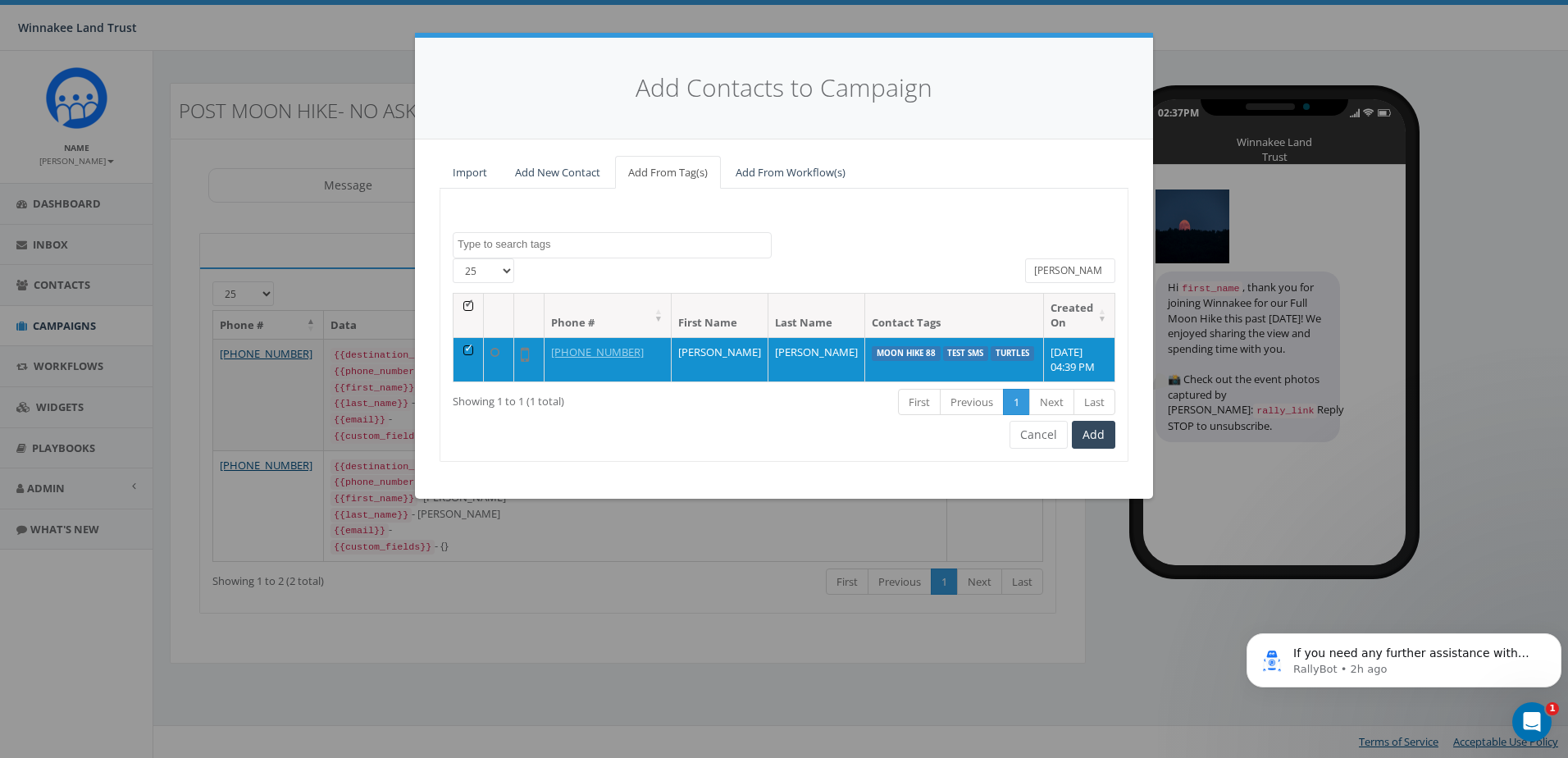
drag, startPoint x: 1060, startPoint y: 270, endPoint x: 1010, endPoint y: 272, distance: 50.0
click at [1010, 272] on div "[PHONE_NUMBER] All 1 contact(s) on current page All 1 contact(s) filtered [PERS…" at bounding box center [784, 276] width 687 height 34
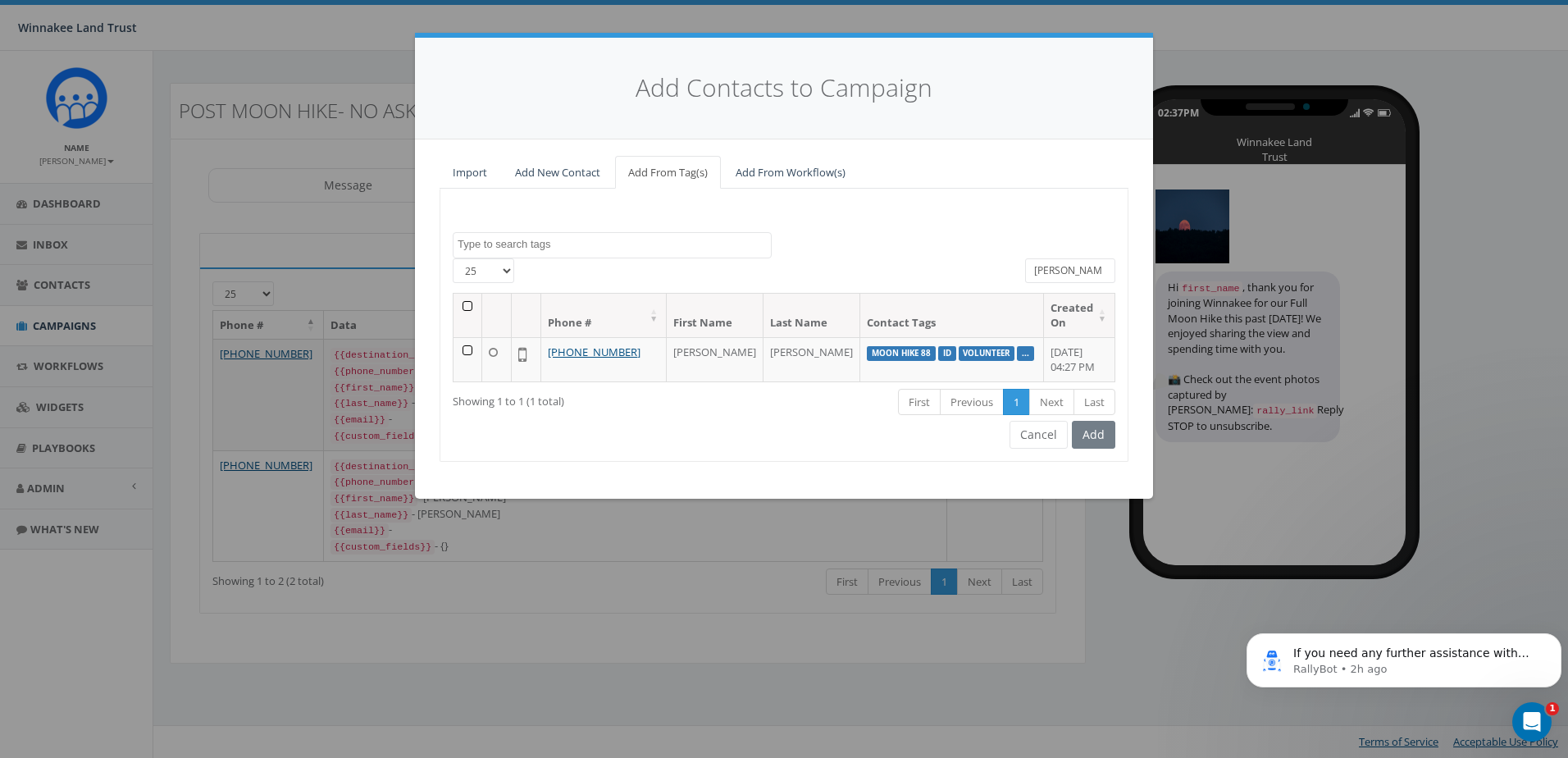
type input "[PERSON_NAME]"
click at [473, 348] on td at bounding box center [468, 359] width 29 height 44
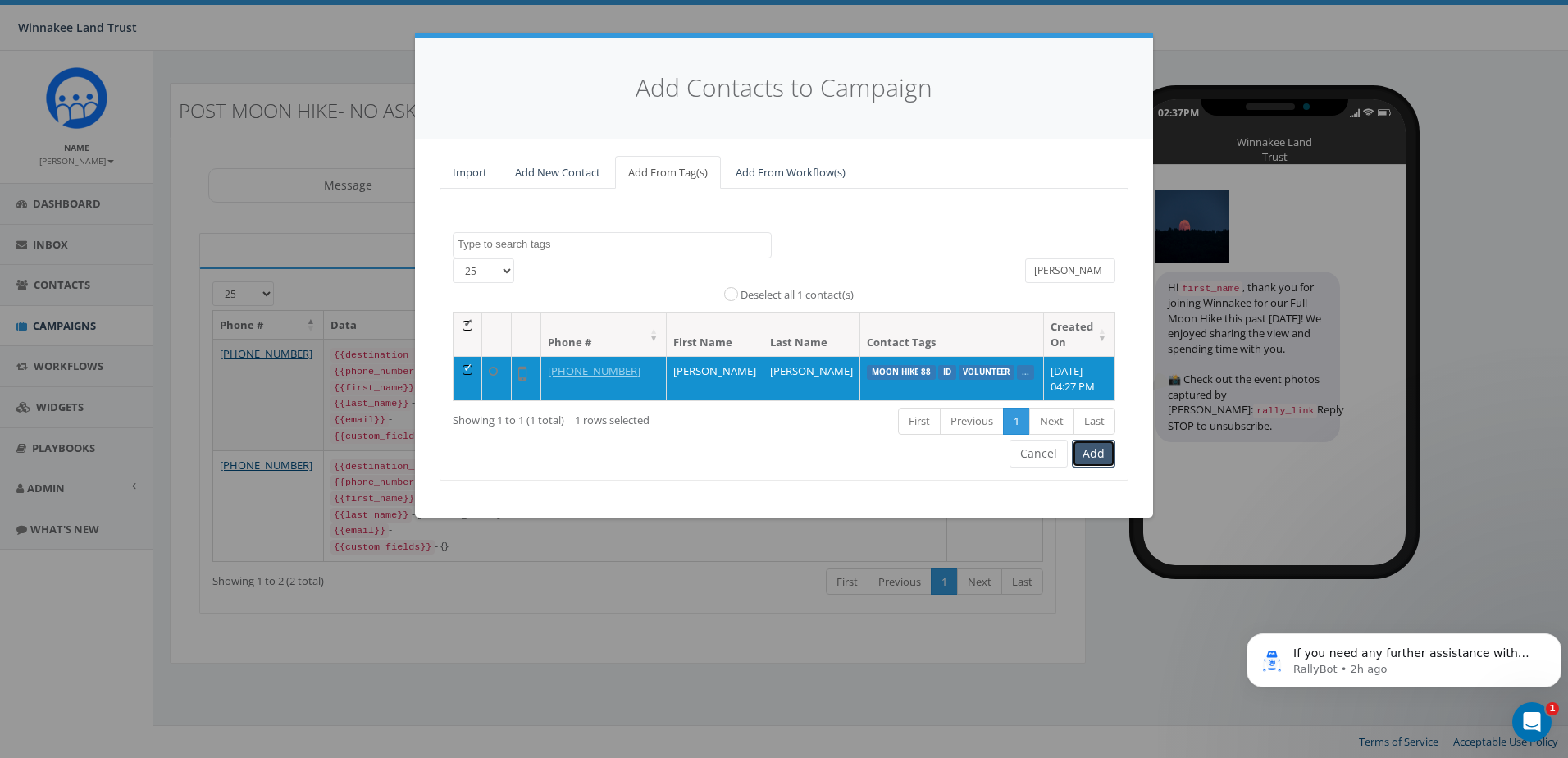
click at [1093, 454] on button "Add" at bounding box center [1094, 453] width 44 height 28
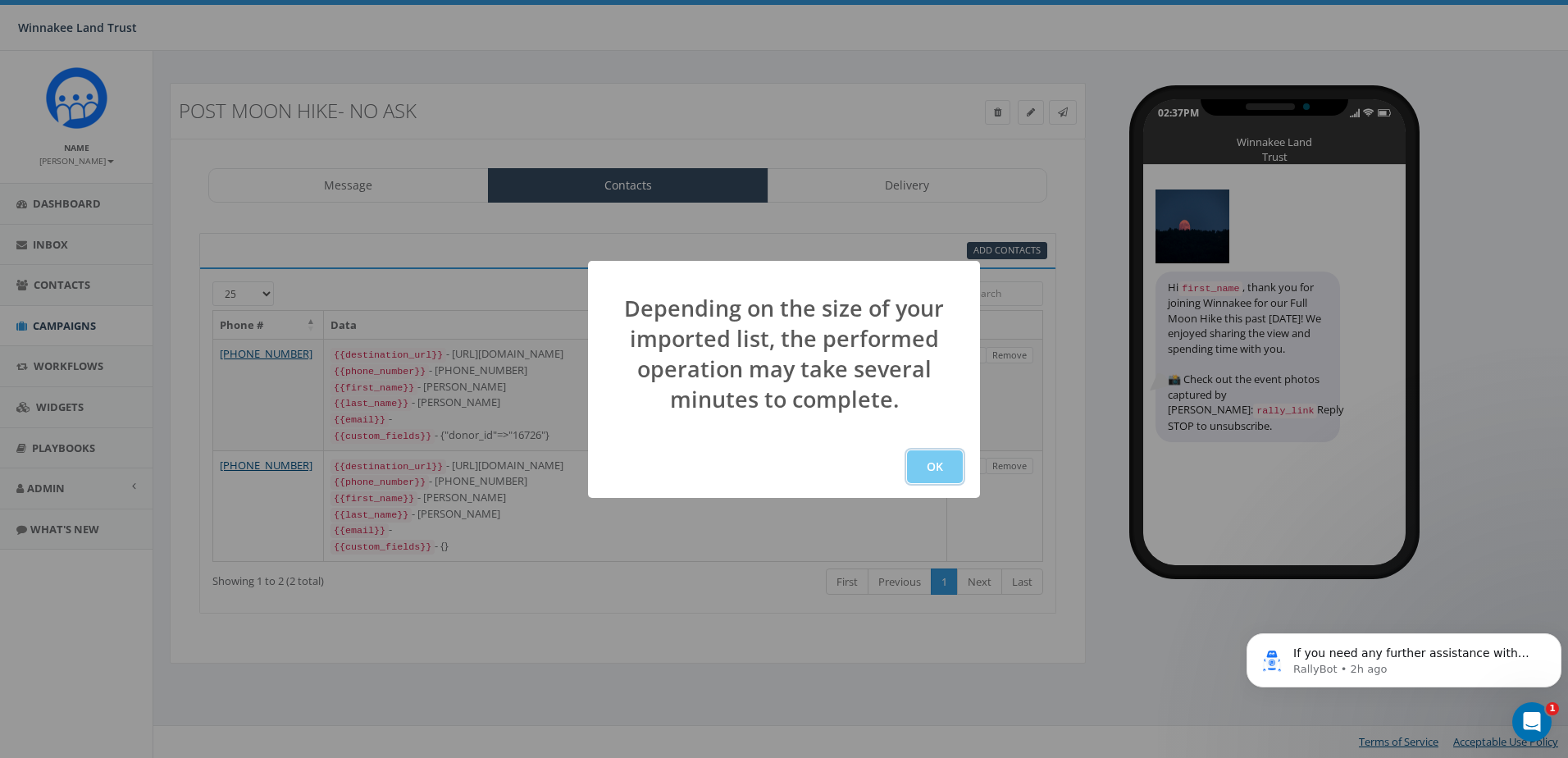
click at [933, 464] on button "OK" at bounding box center [935, 466] width 55 height 33
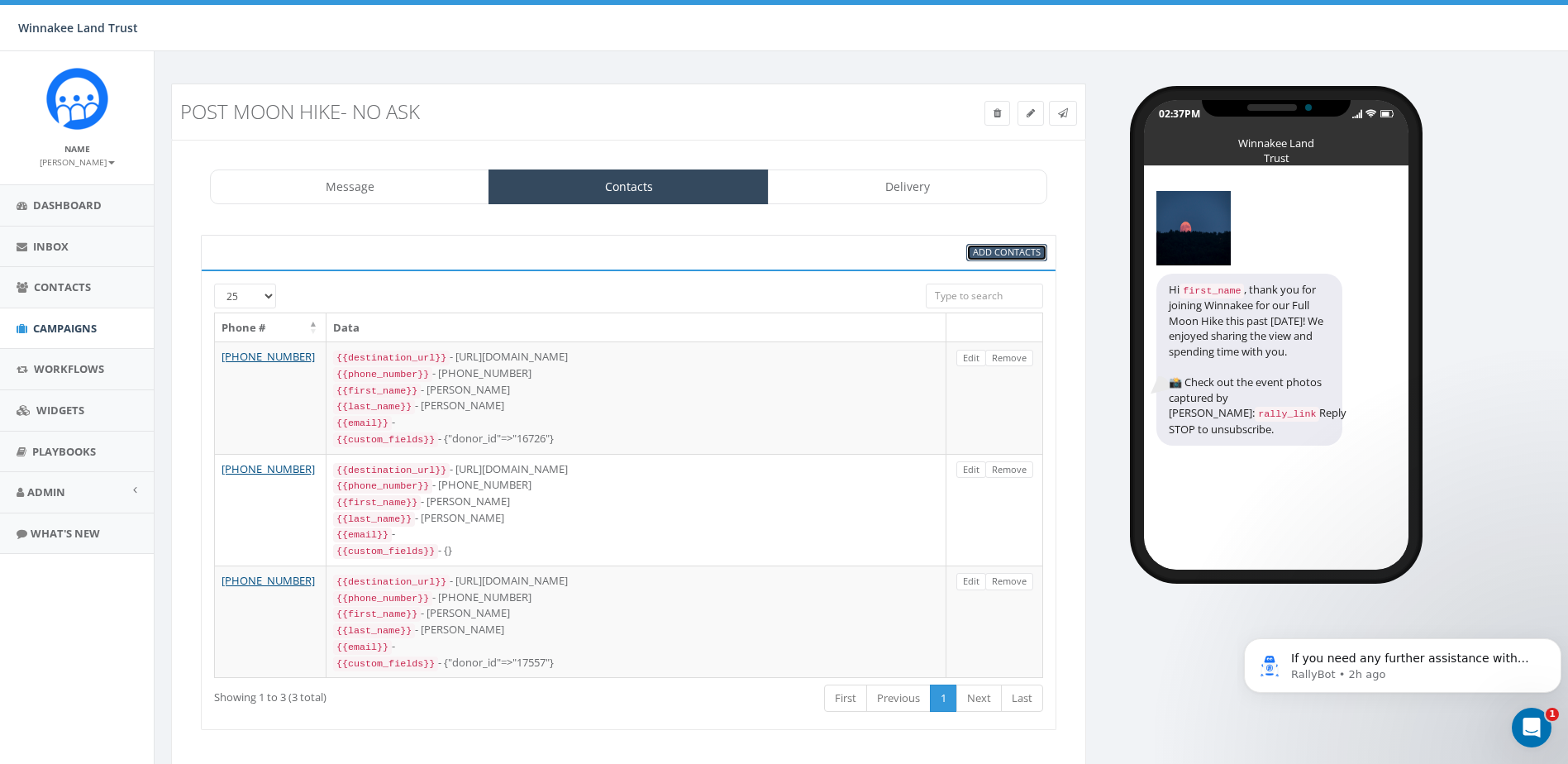
click at [1011, 256] on span "Add Contacts" at bounding box center [1007, 252] width 68 height 13
select select
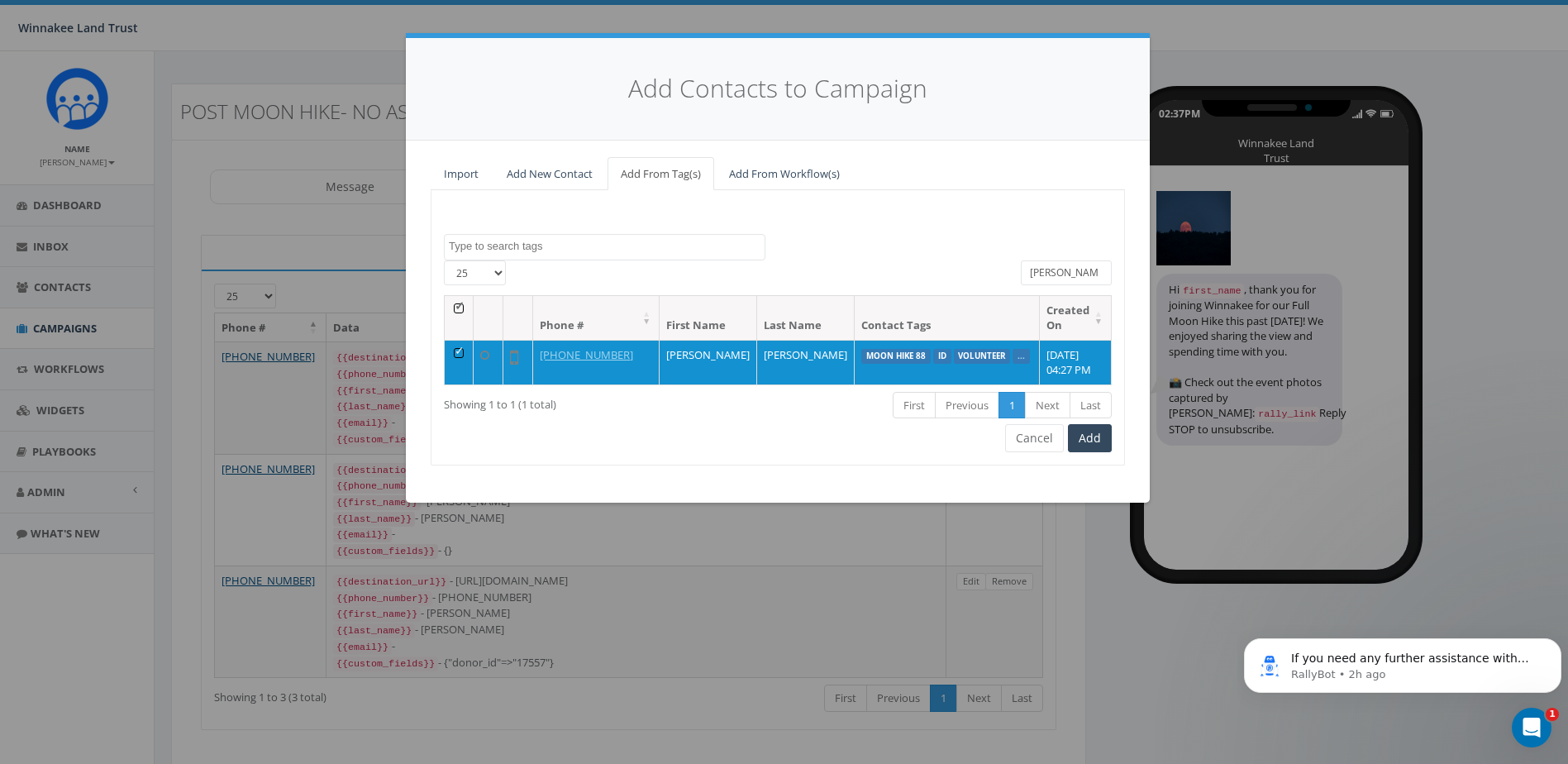
click at [535, 253] on span at bounding box center [604, 246] width 321 height 26
drag, startPoint x: 1018, startPoint y: 266, endPoint x: 933, endPoint y: 267, distance: 85.0
click at [933, 267] on div "25 50 100 All 1 contact(s) on current page All 1 contact(s) filtered fran" at bounding box center [778, 278] width 693 height 34
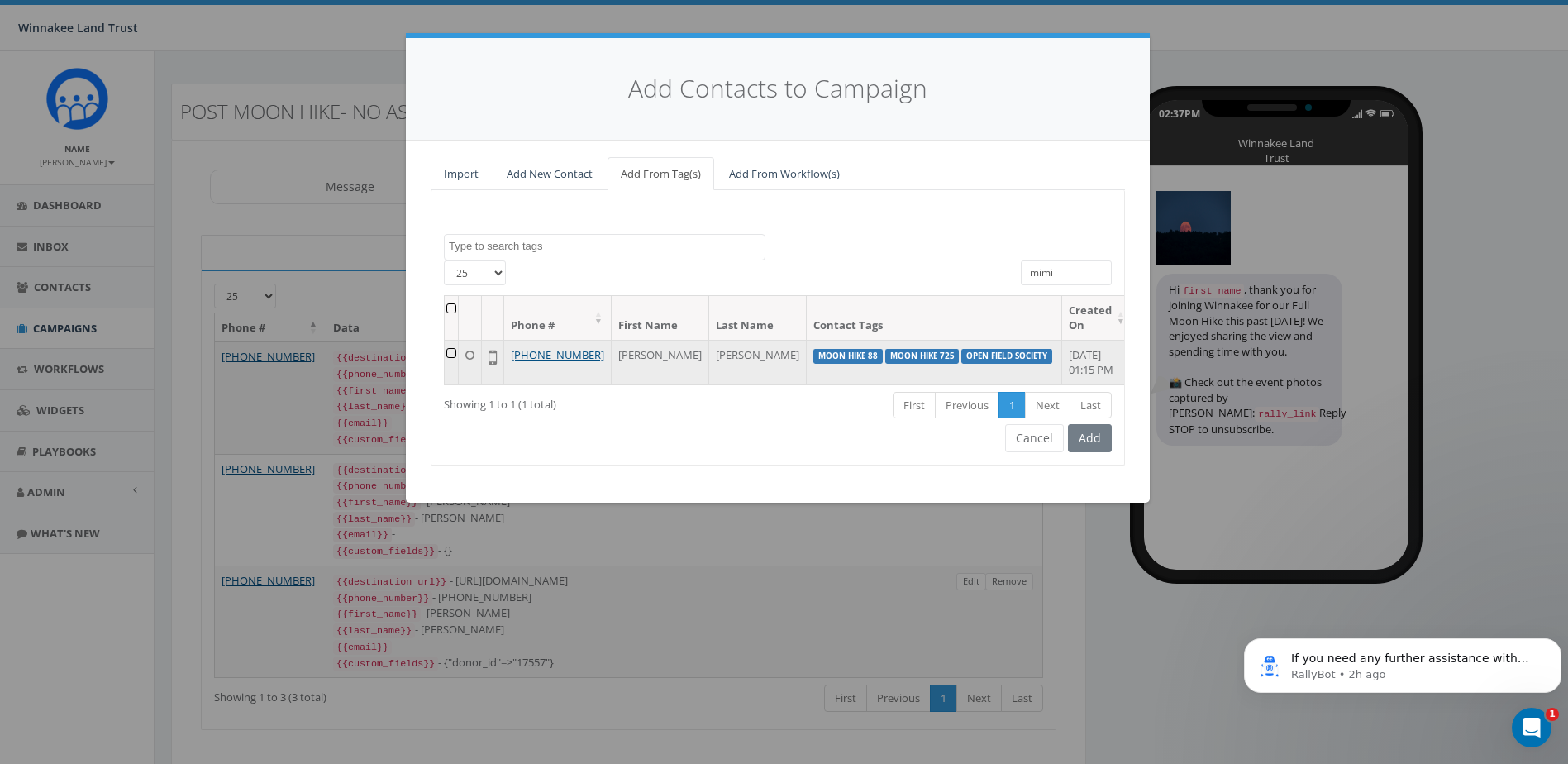
type input "mimi"
click at [456, 352] on td at bounding box center [452, 362] width 14 height 44
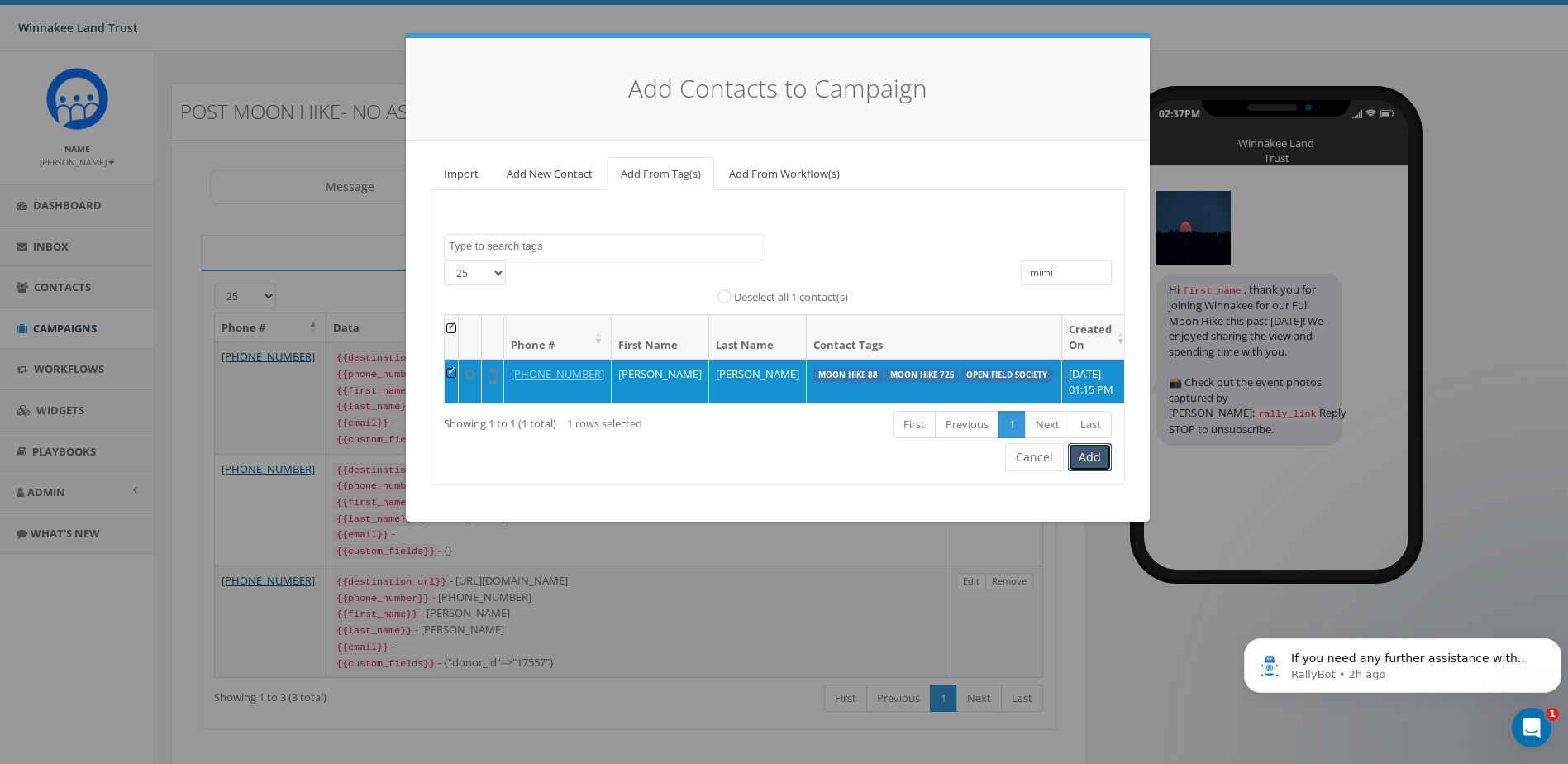
click at [1093, 456] on button "Add" at bounding box center [1090, 456] width 44 height 28
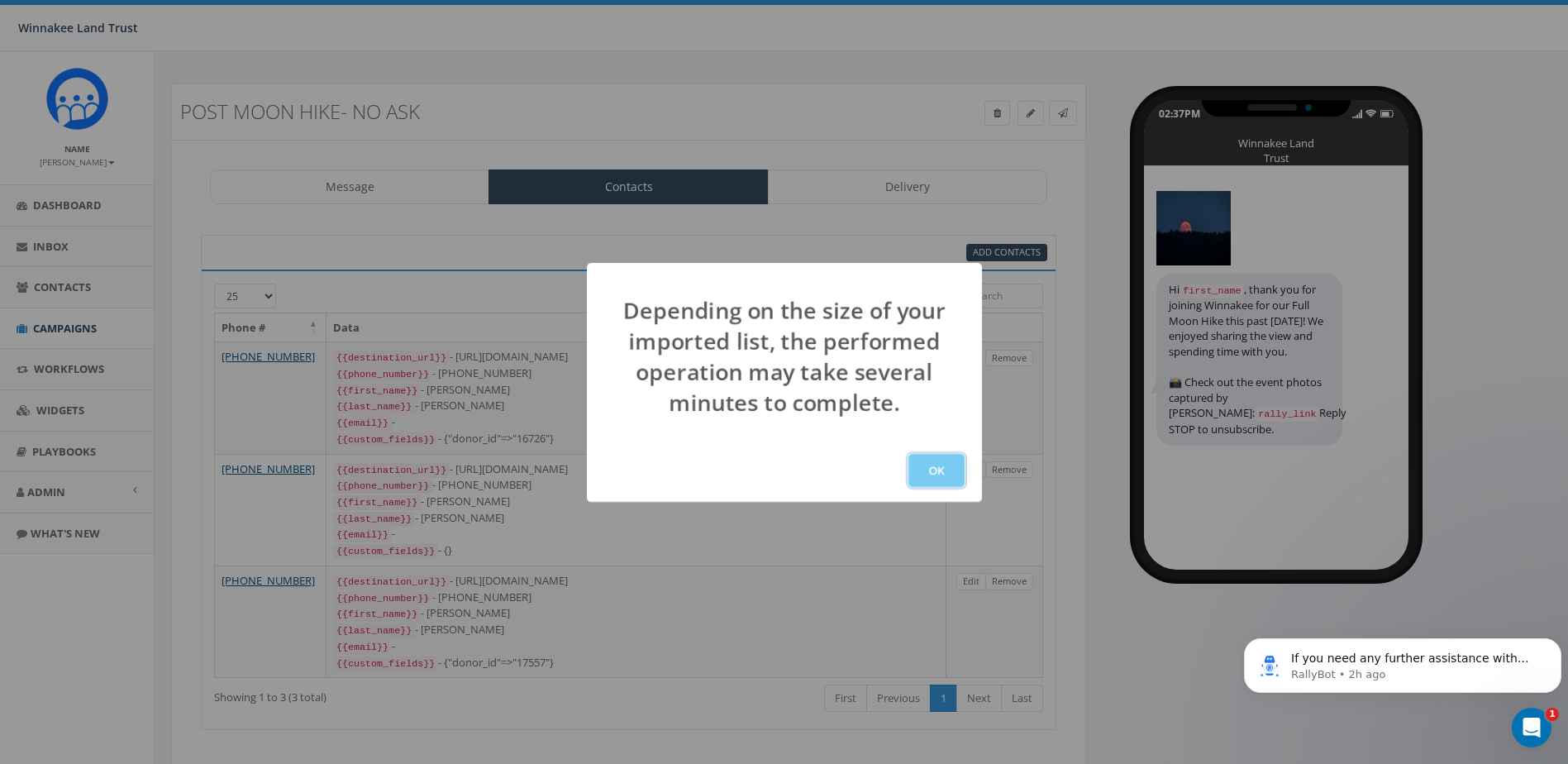
click at [943, 480] on button "OK" at bounding box center [936, 470] width 56 height 33
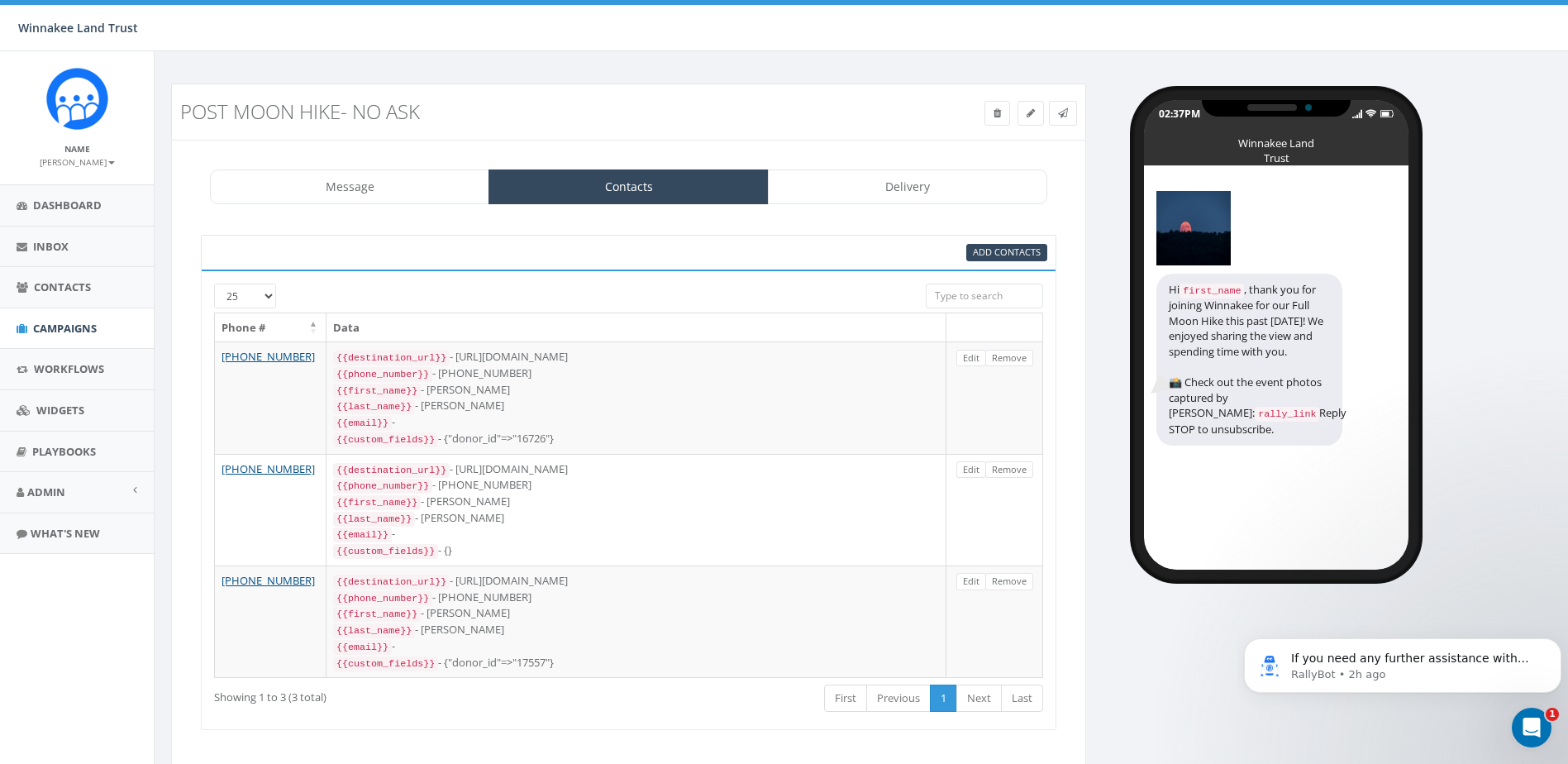
scroll to position [39, 0]
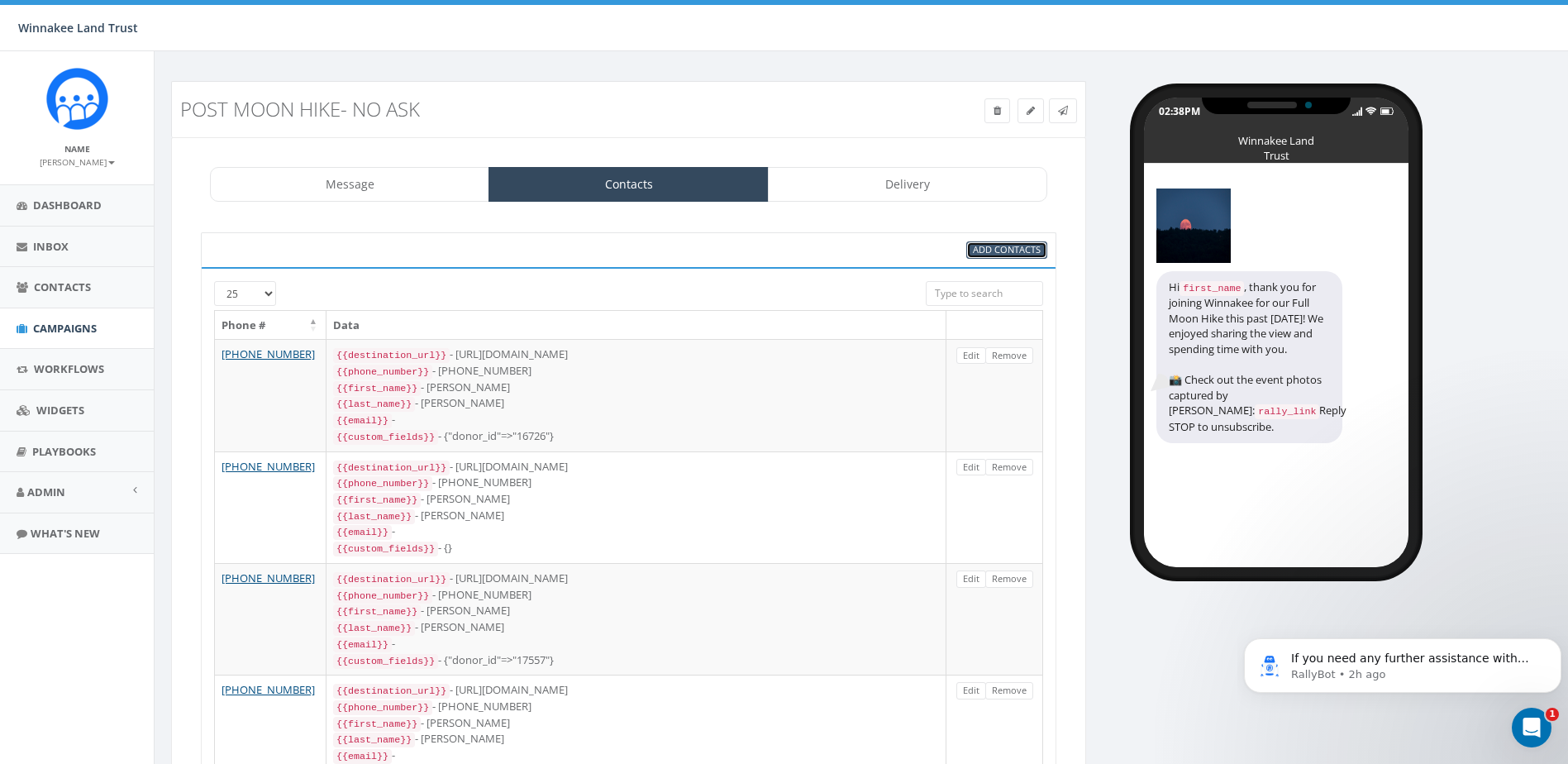
click at [1004, 251] on span "Add Contacts" at bounding box center [1007, 249] width 68 height 13
select select
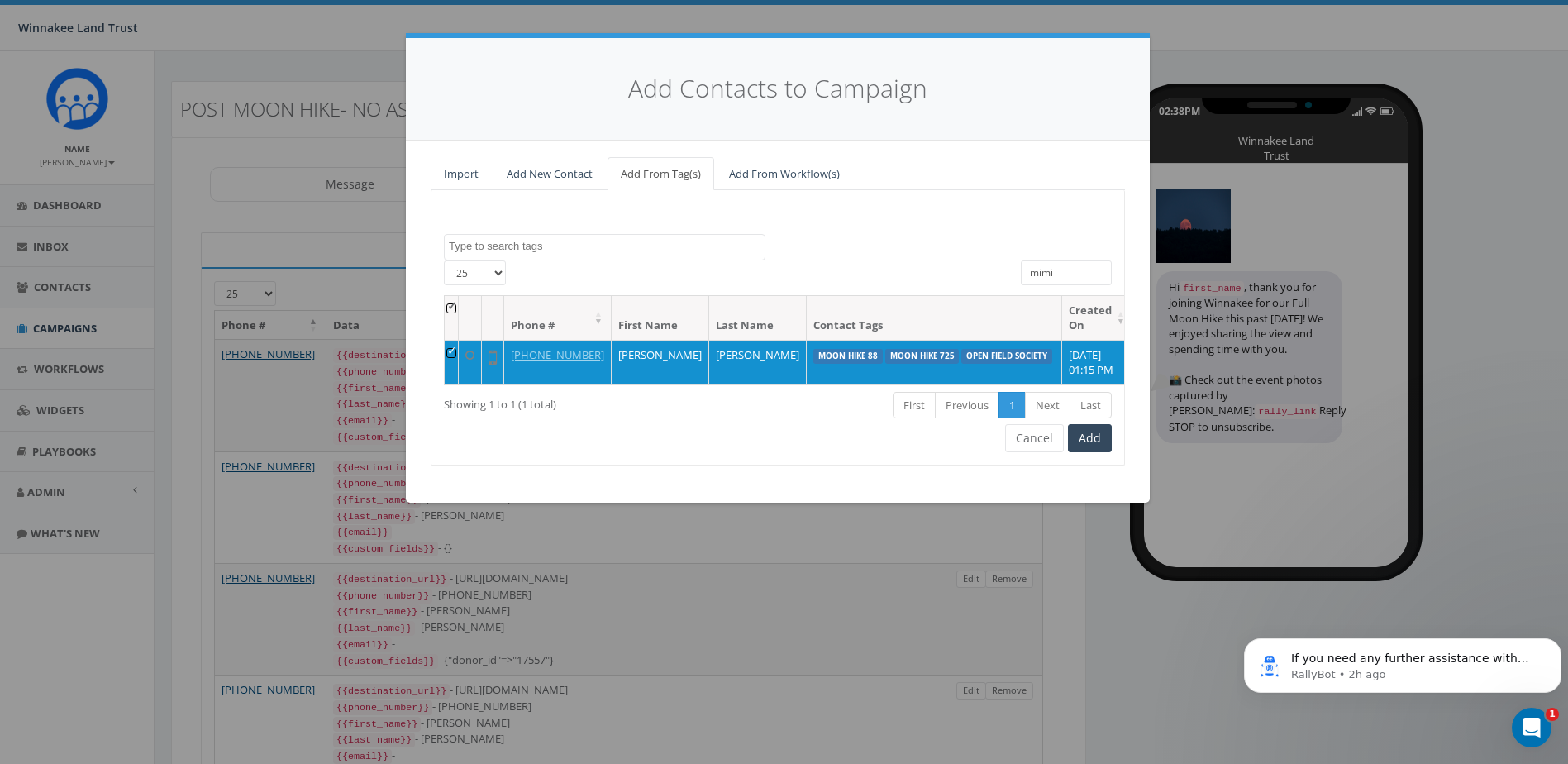
drag, startPoint x: 1060, startPoint y: 267, endPoint x: 1007, endPoint y: 272, distance: 53.2
click at [1007, 272] on div "25 50 100 All 1 contact(s) on current page All 1 contact(s) filtered mimi" at bounding box center [778, 278] width 693 height 34
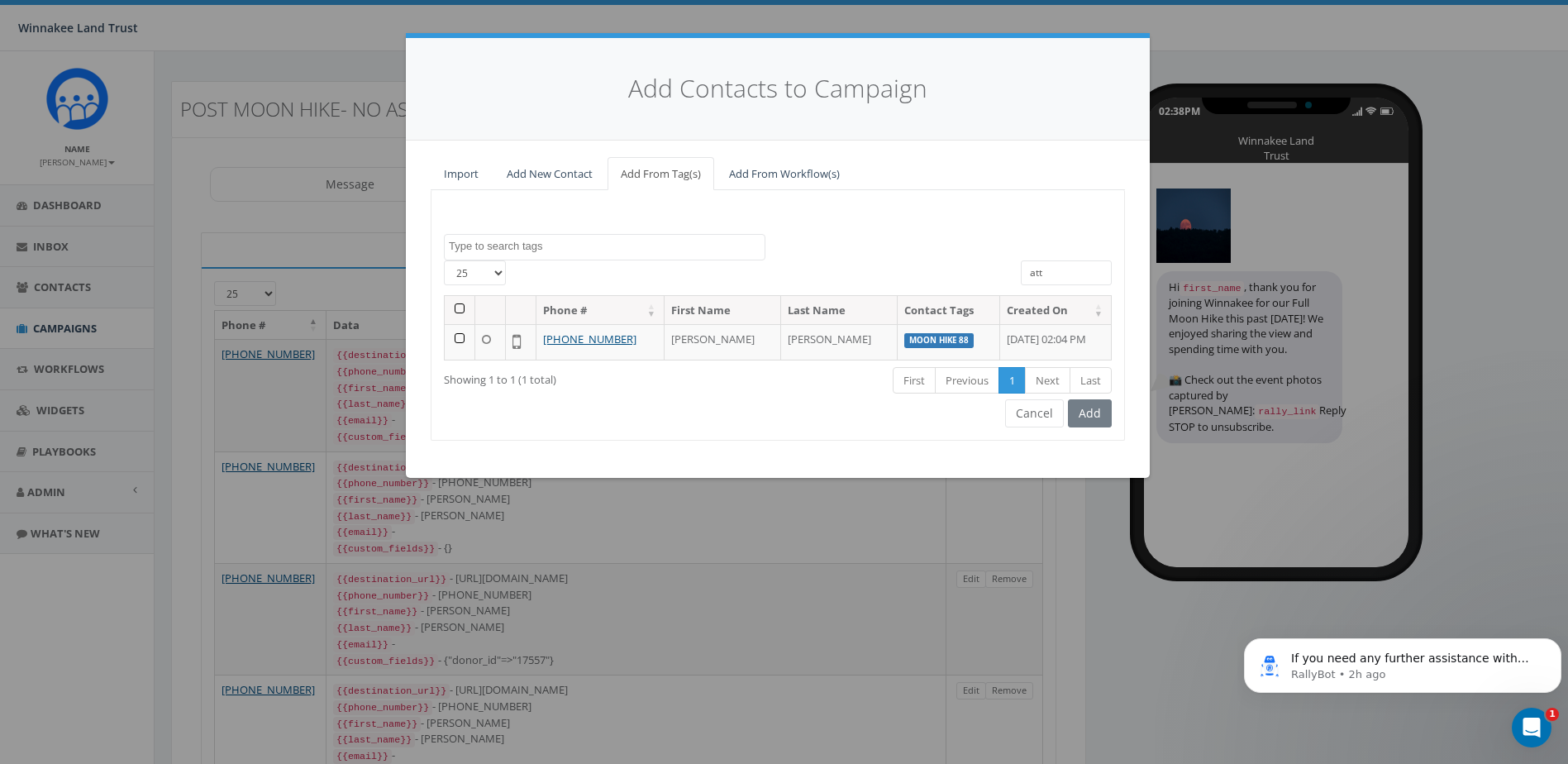
type input "att"
click at [459, 341] on td at bounding box center [460, 341] width 31 height 35
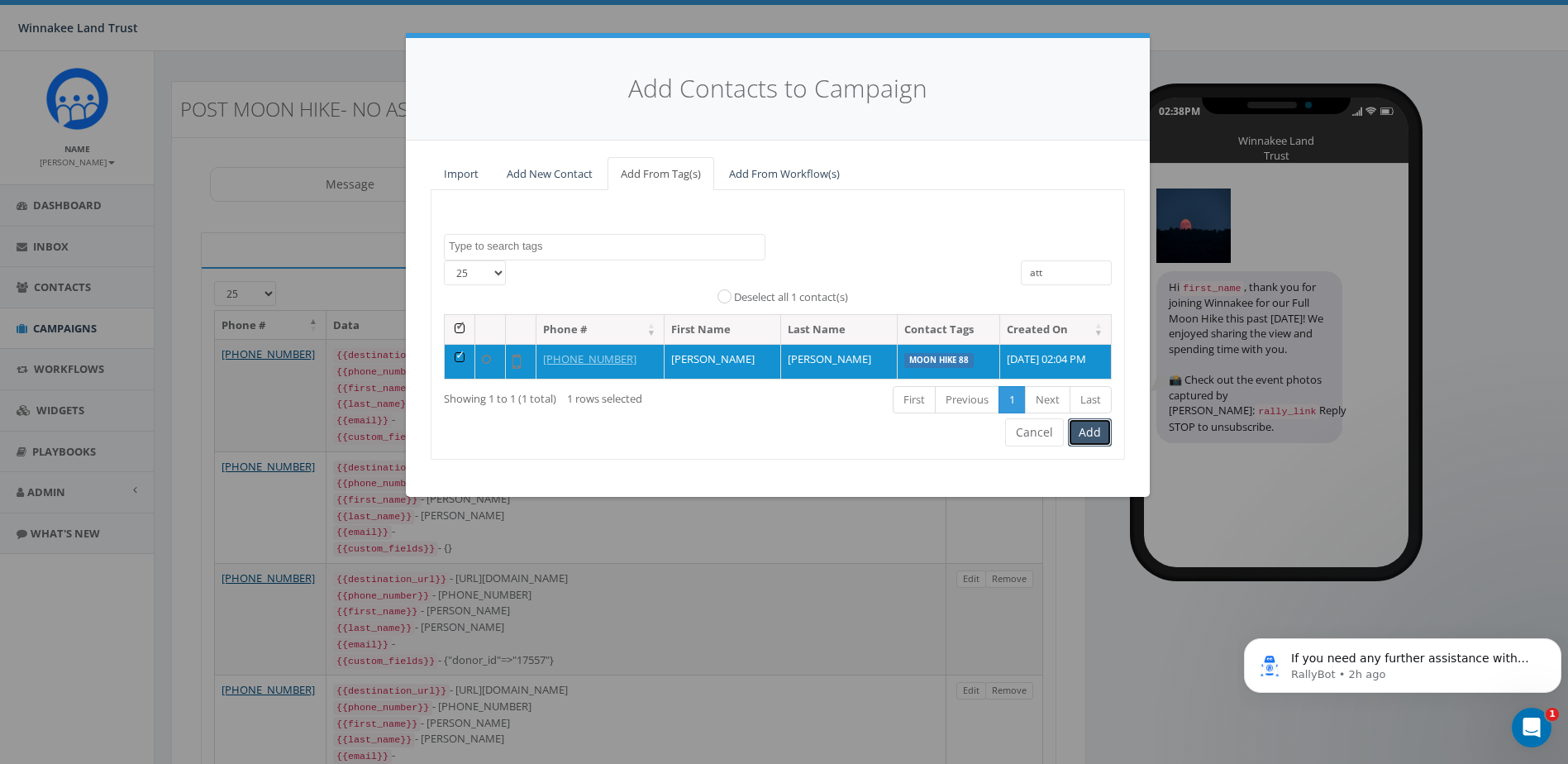
click at [1091, 429] on button "Add" at bounding box center [1090, 432] width 44 height 28
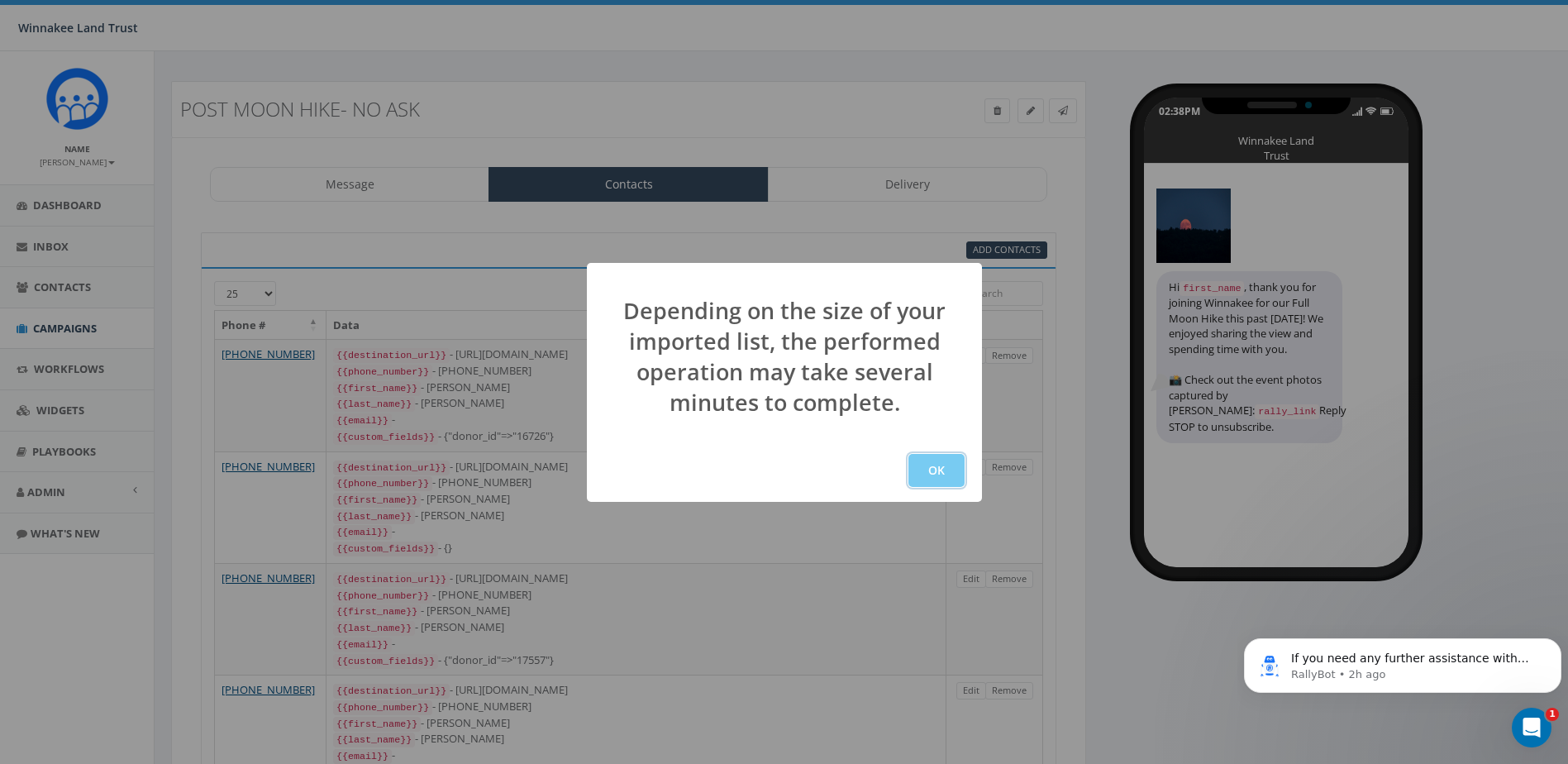
click at [931, 469] on button "OK" at bounding box center [936, 470] width 56 height 33
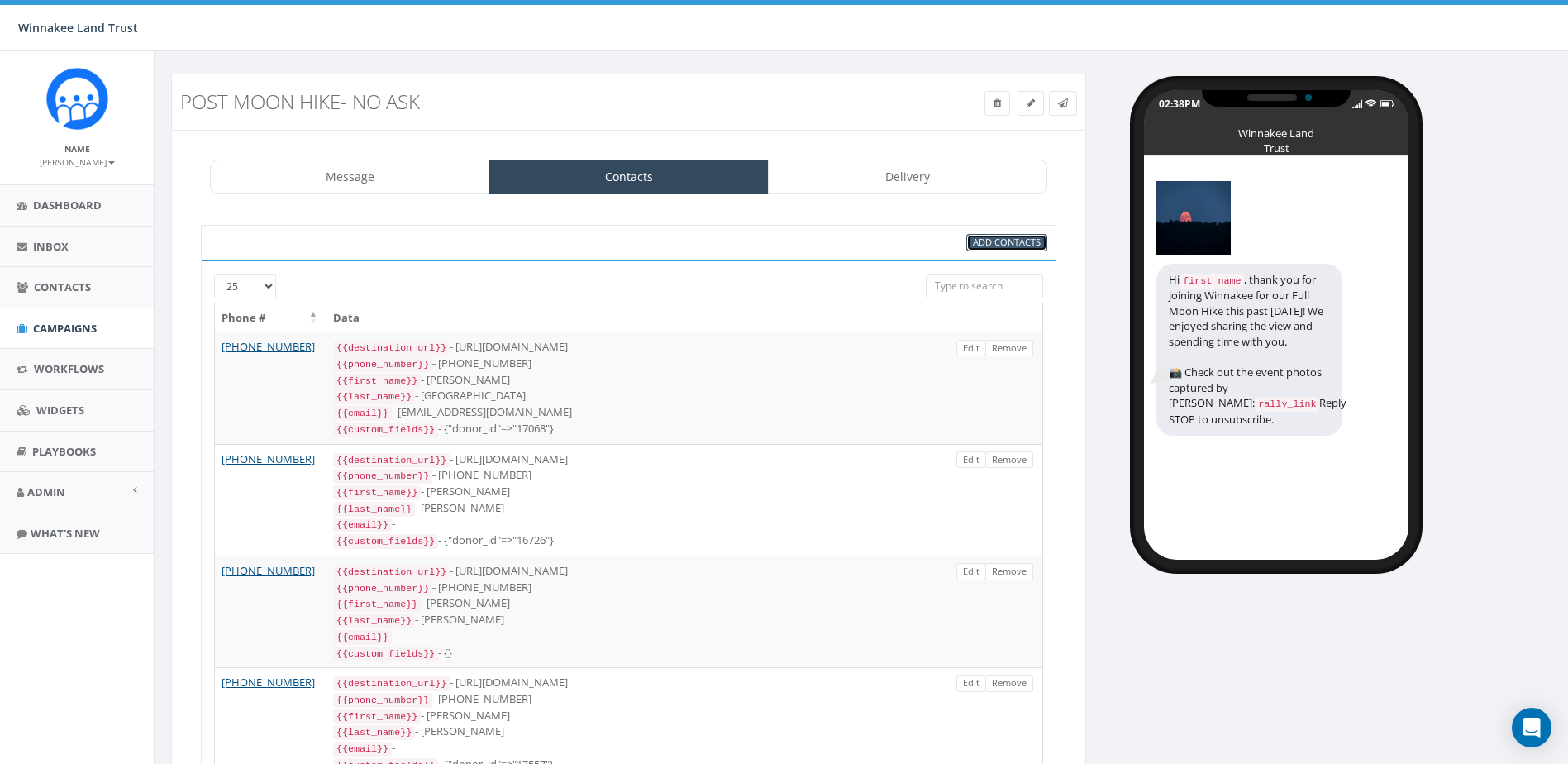
click at [997, 243] on span "Add Contacts" at bounding box center [1007, 242] width 68 height 13
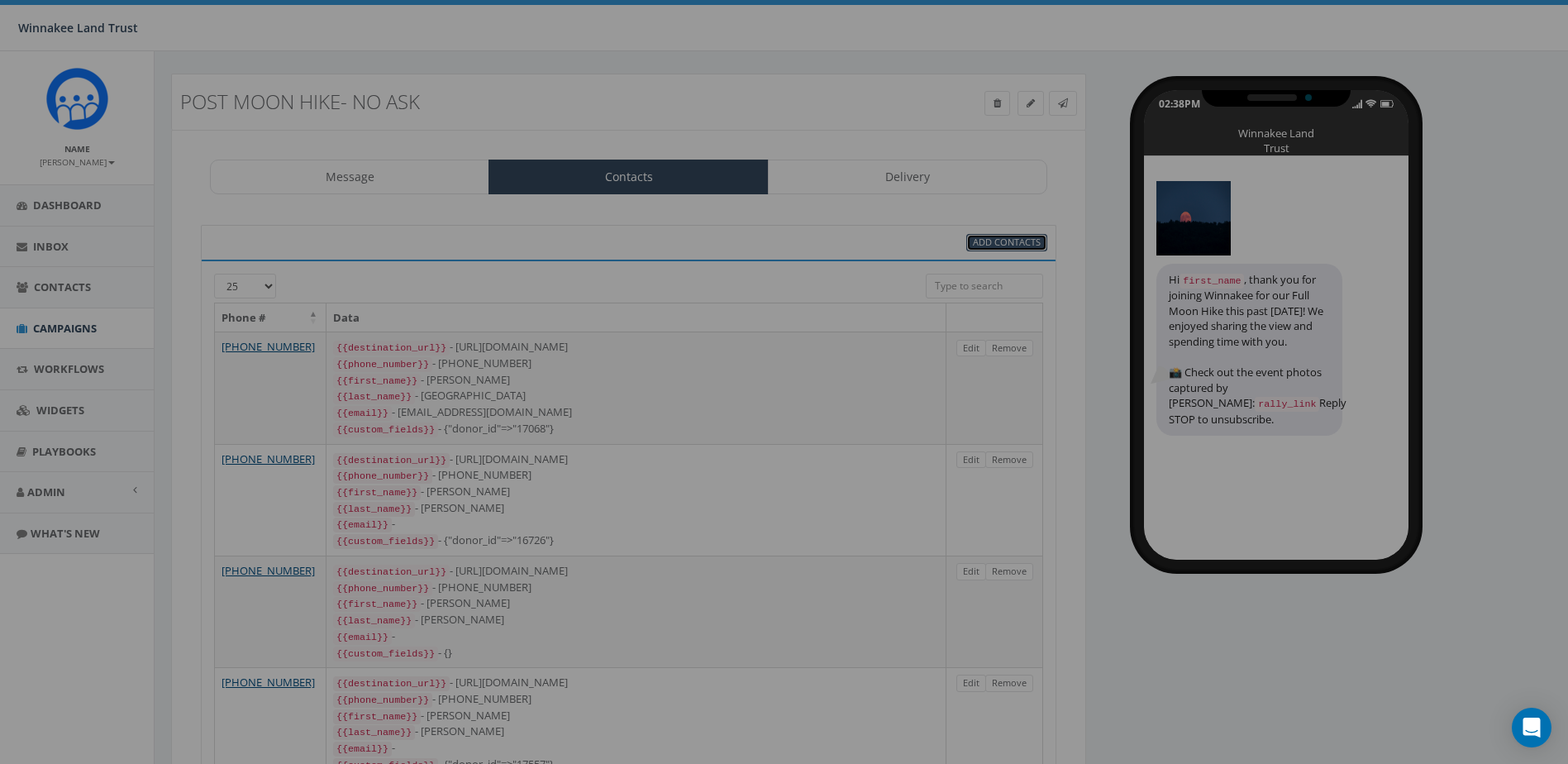
select select
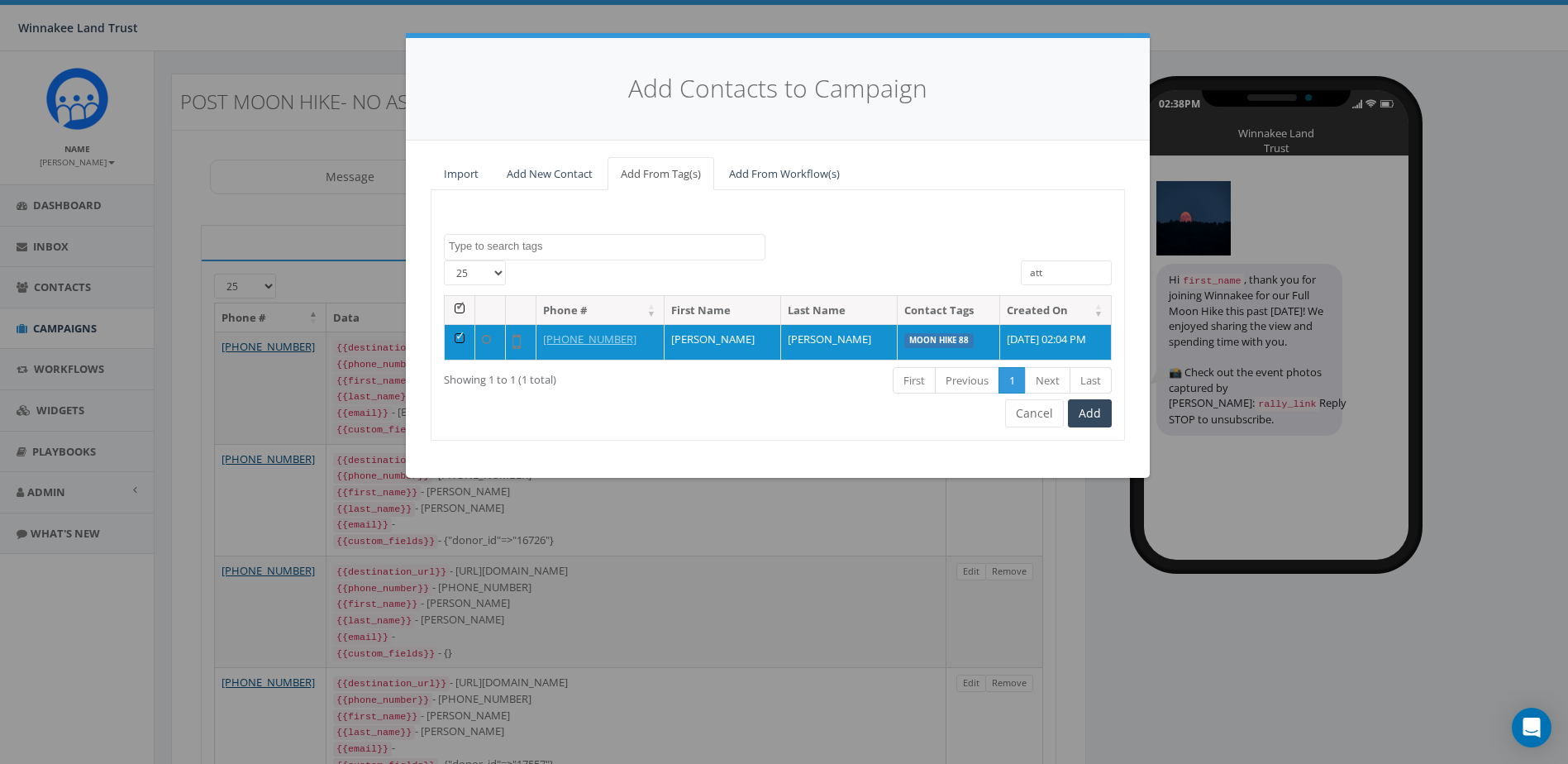
drag, startPoint x: 1049, startPoint y: 276, endPoint x: 981, endPoint y: 276, distance: 68.0
click at [981, 276] on div "[PHONE_NUMBER] All 1 contact(s) on current page All 1 contact(s) filtered att" at bounding box center [778, 278] width 693 height 34
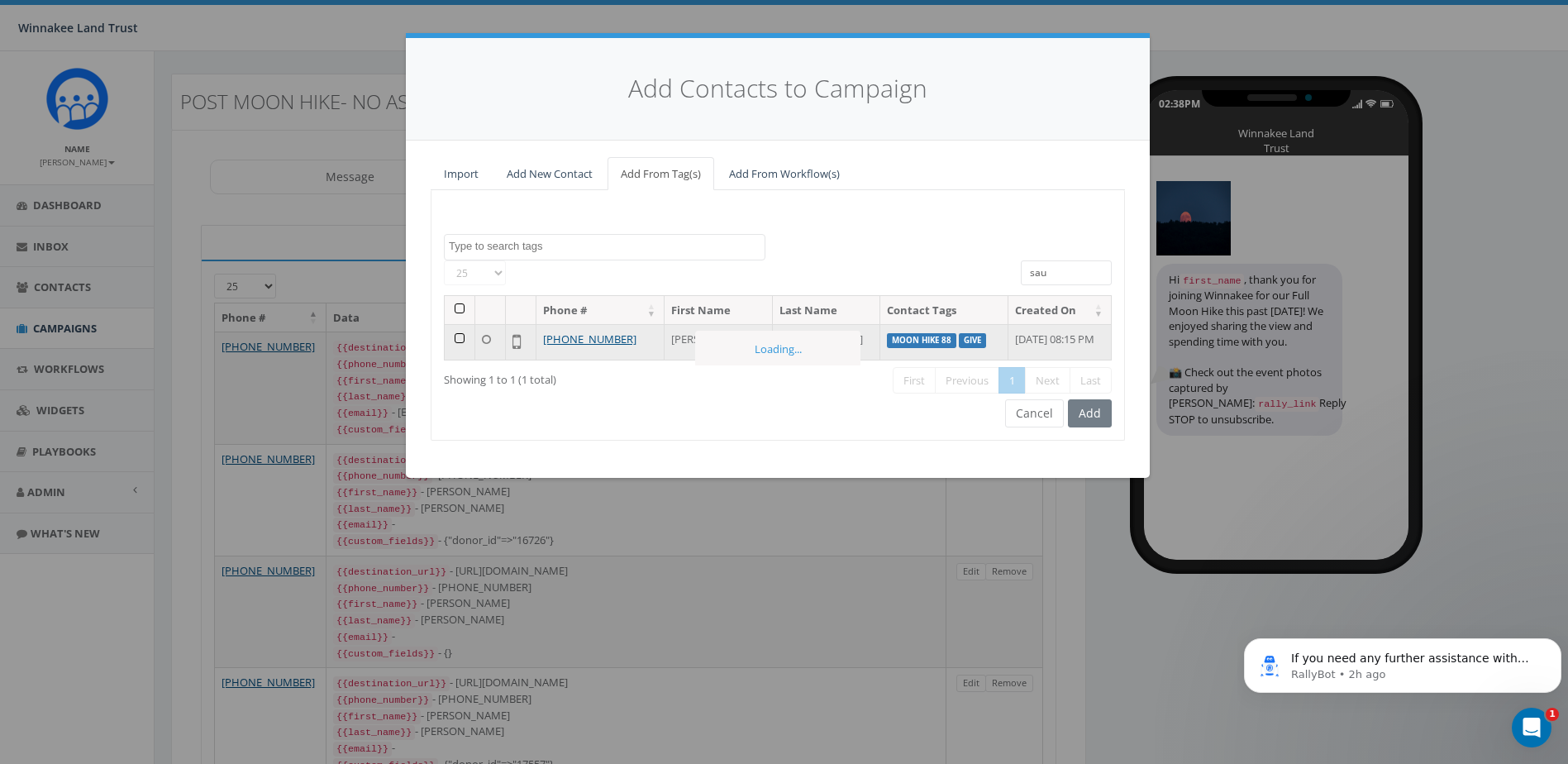
type input "sau"
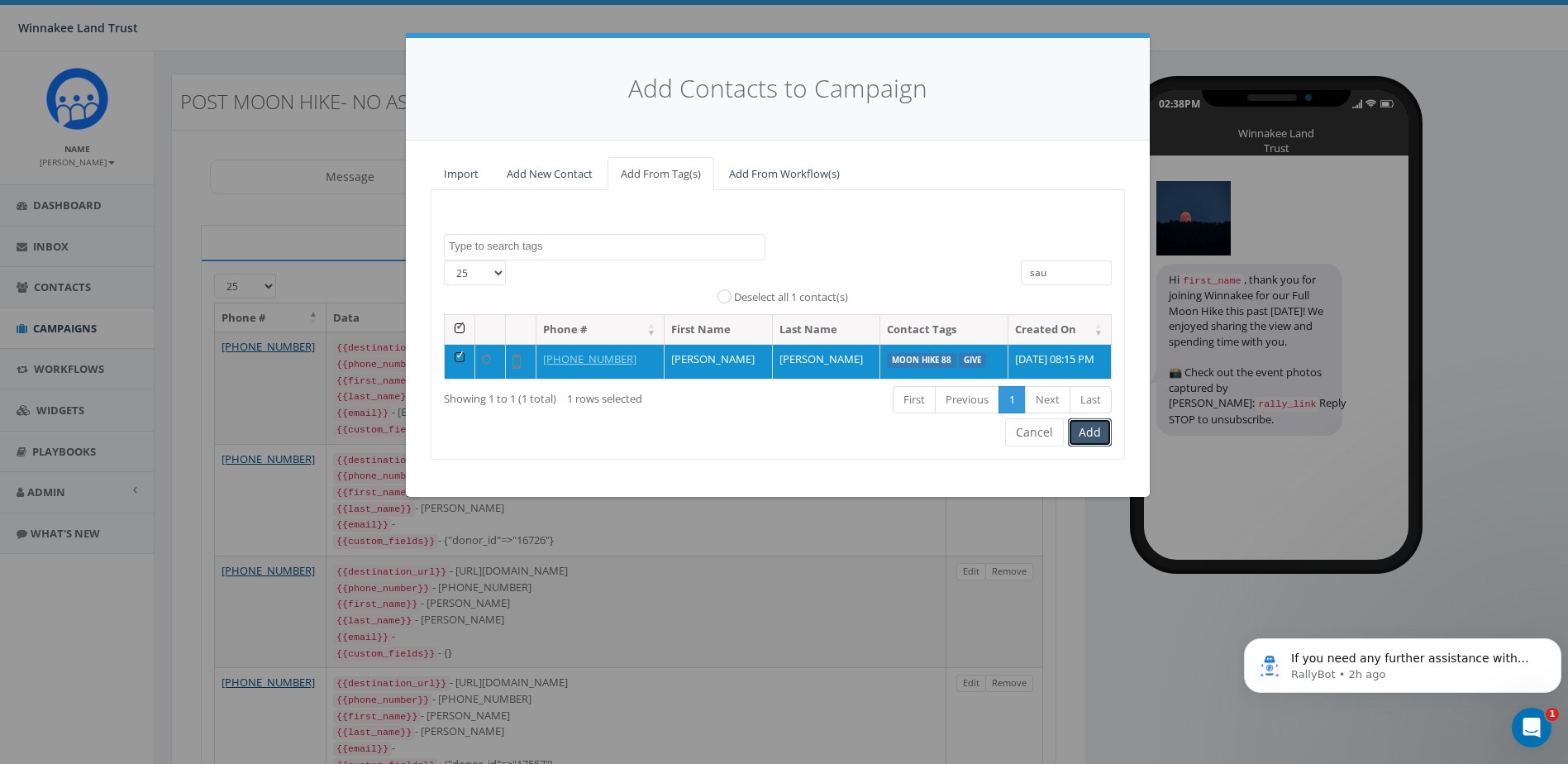
click at [1081, 430] on button "Add" at bounding box center [1090, 432] width 44 height 28
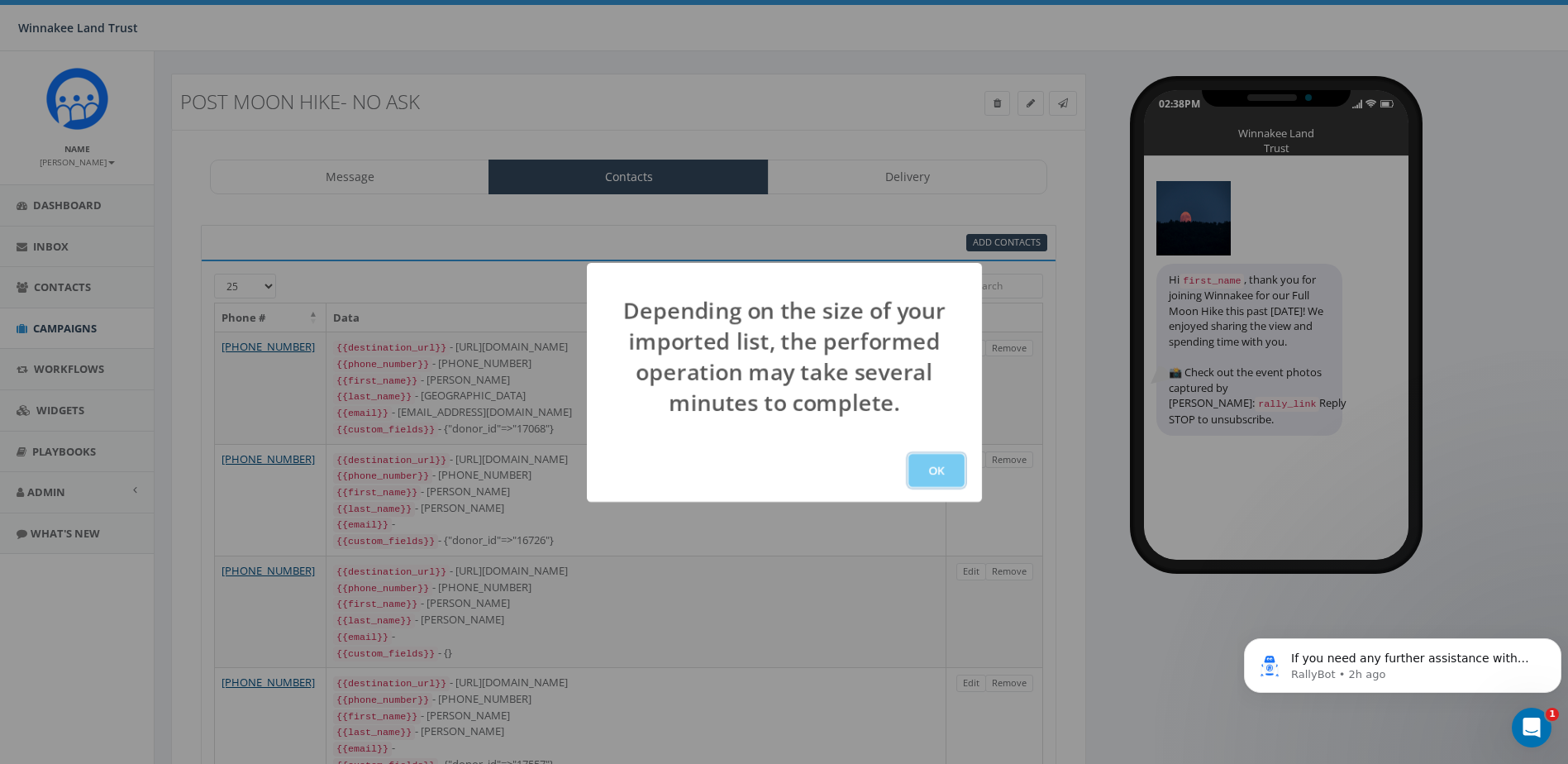
click at [950, 470] on button "OK" at bounding box center [936, 470] width 56 height 33
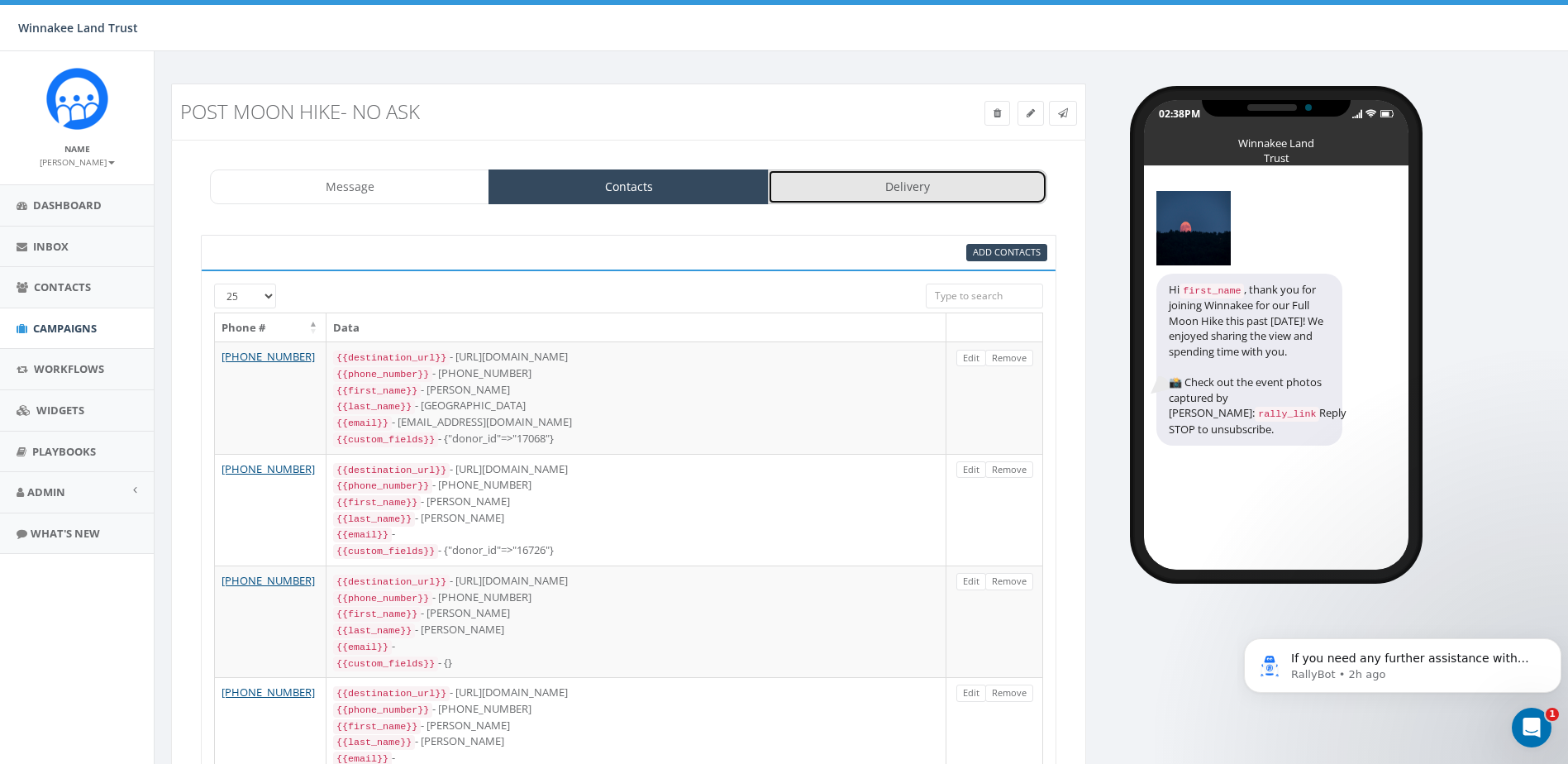
click at [862, 191] on link "Delivery" at bounding box center [908, 187] width 280 height 34
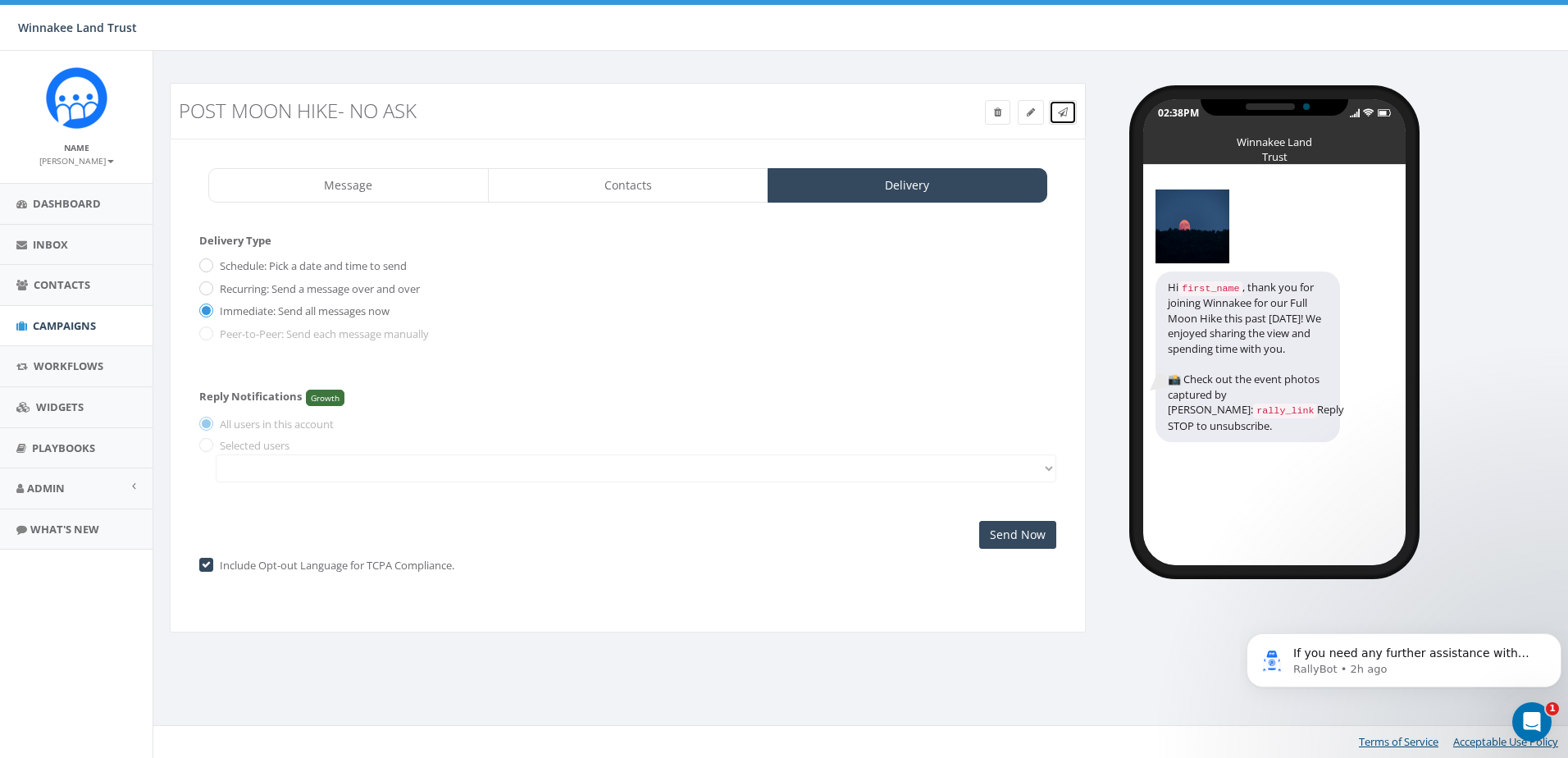
click at [1059, 117] on span at bounding box center [1062, 112] width 10 height 14
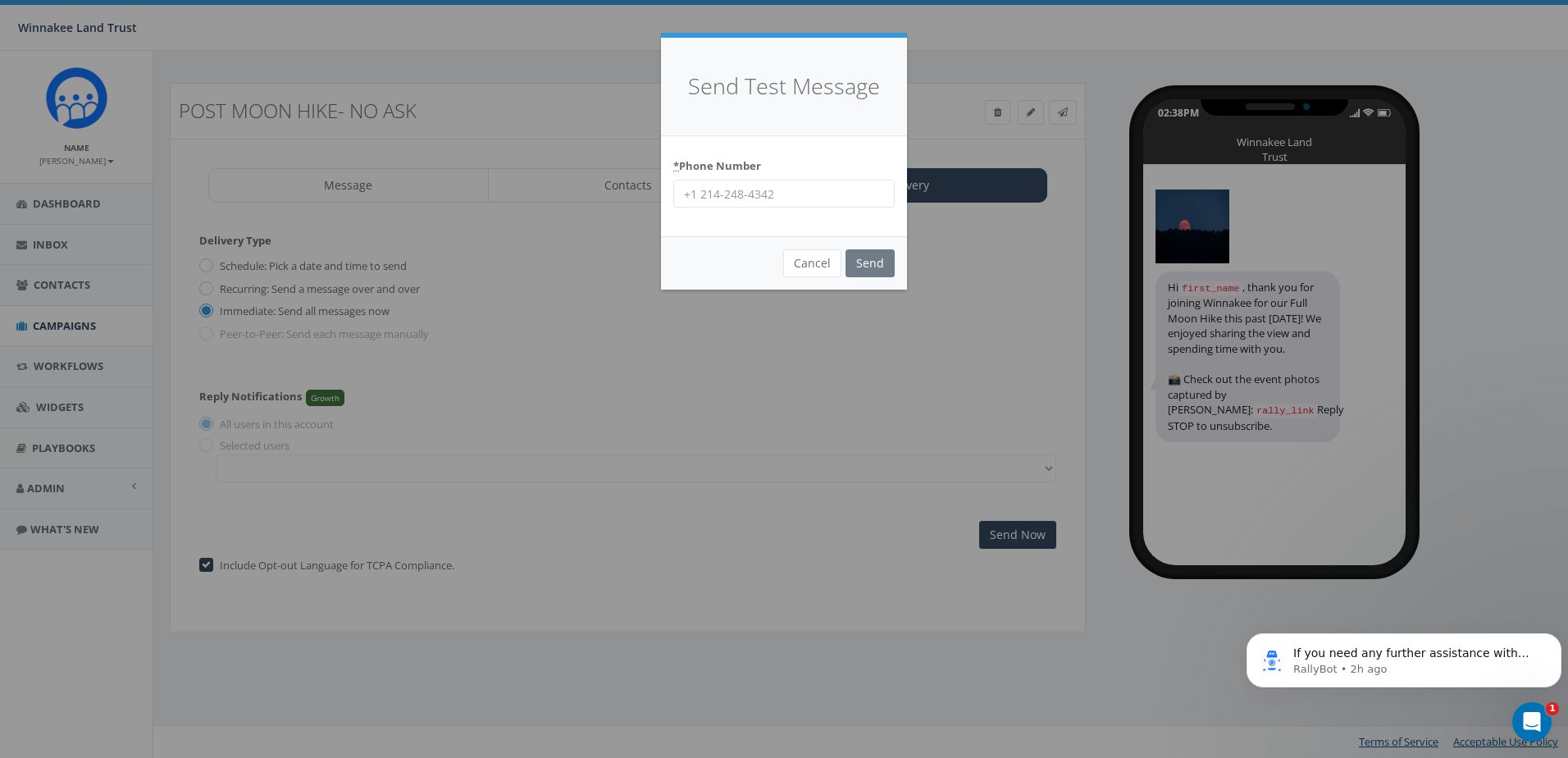
click at [776, 193] on input "* Phone Number" at bounding box center [783, 193] width 221 height 28
type input "8456254346"
click at [864, 263] on input "Send" at bounding box center [870, 263] width 49 height 28
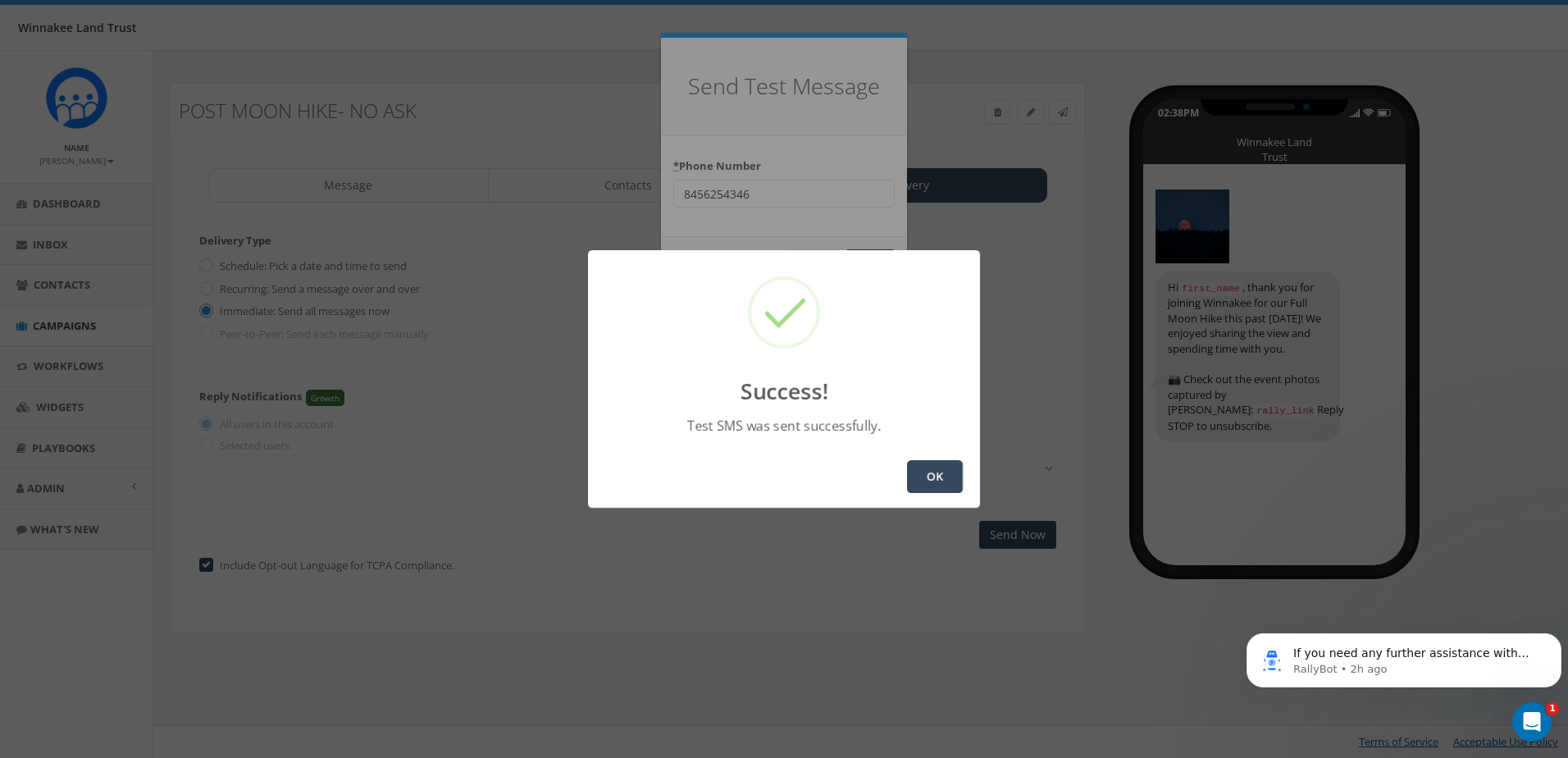
click at [939, 479] on button "OK" at bounding box center [935, 476] width 55 height 33
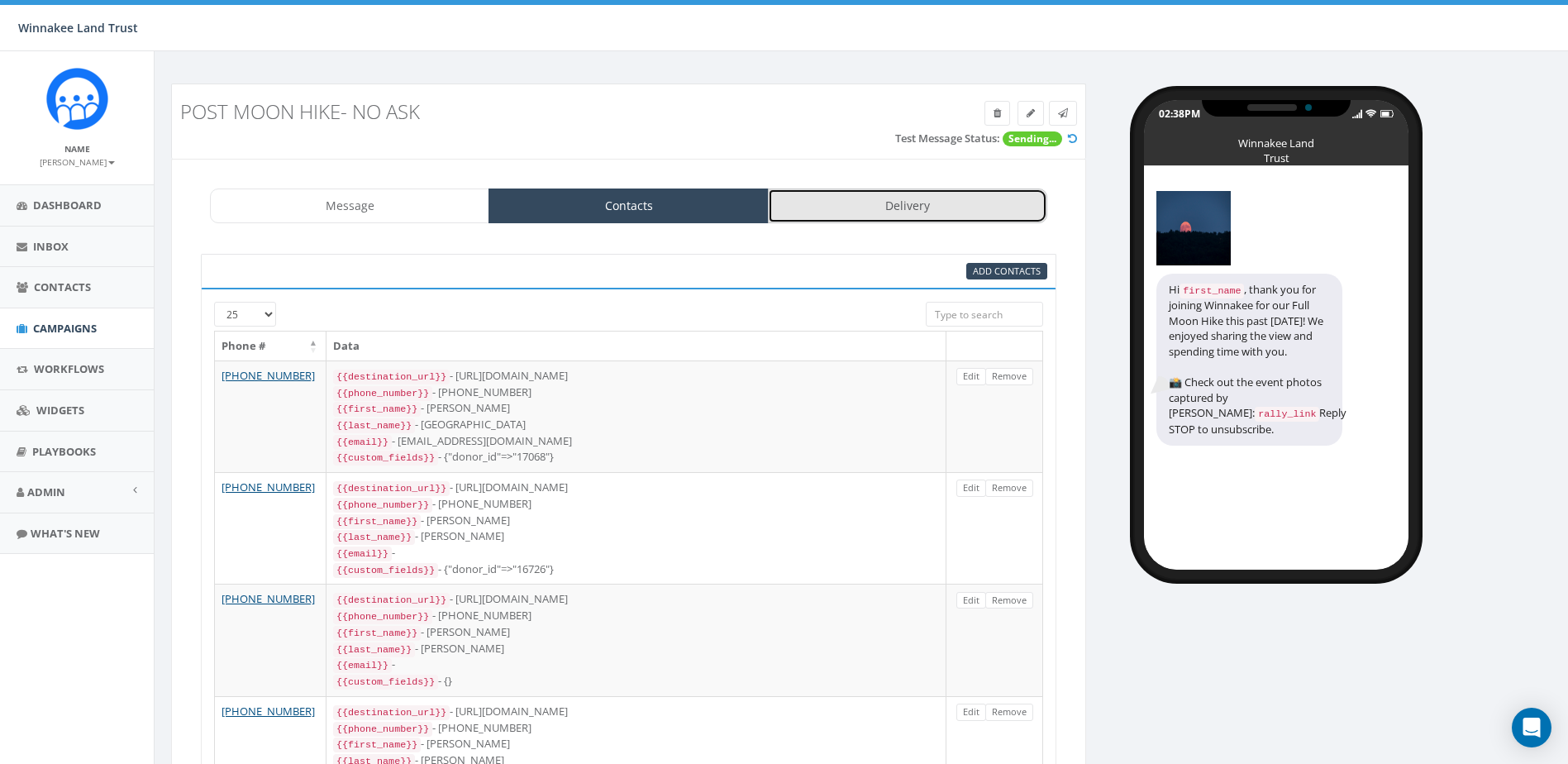
click at [874, 208] on link "Delivery" at bounding box center [908, 206] width 280 height 34
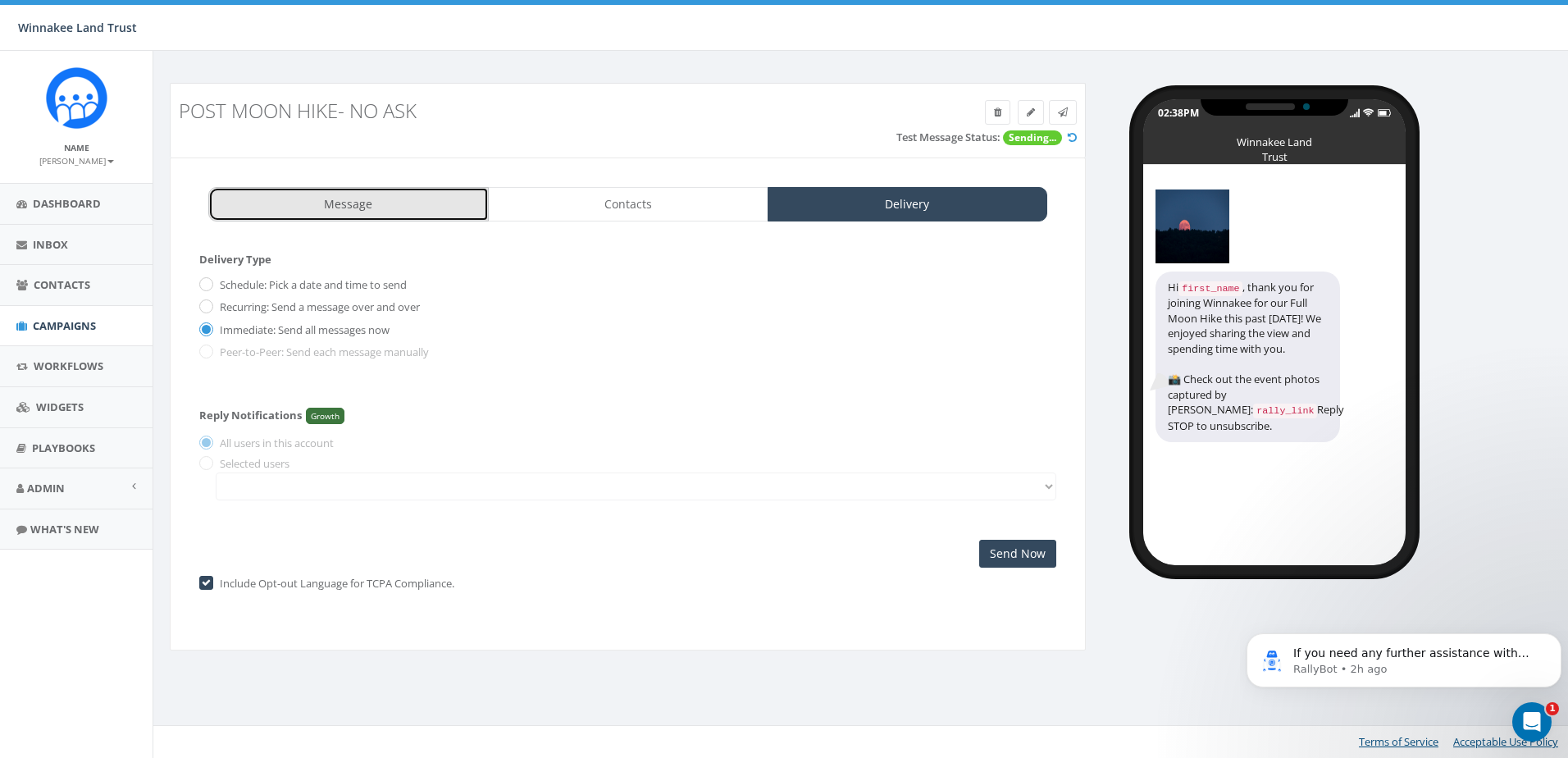
click at [413, 213] on link "Message" at bounding box center [348, 204] width 280 height 34
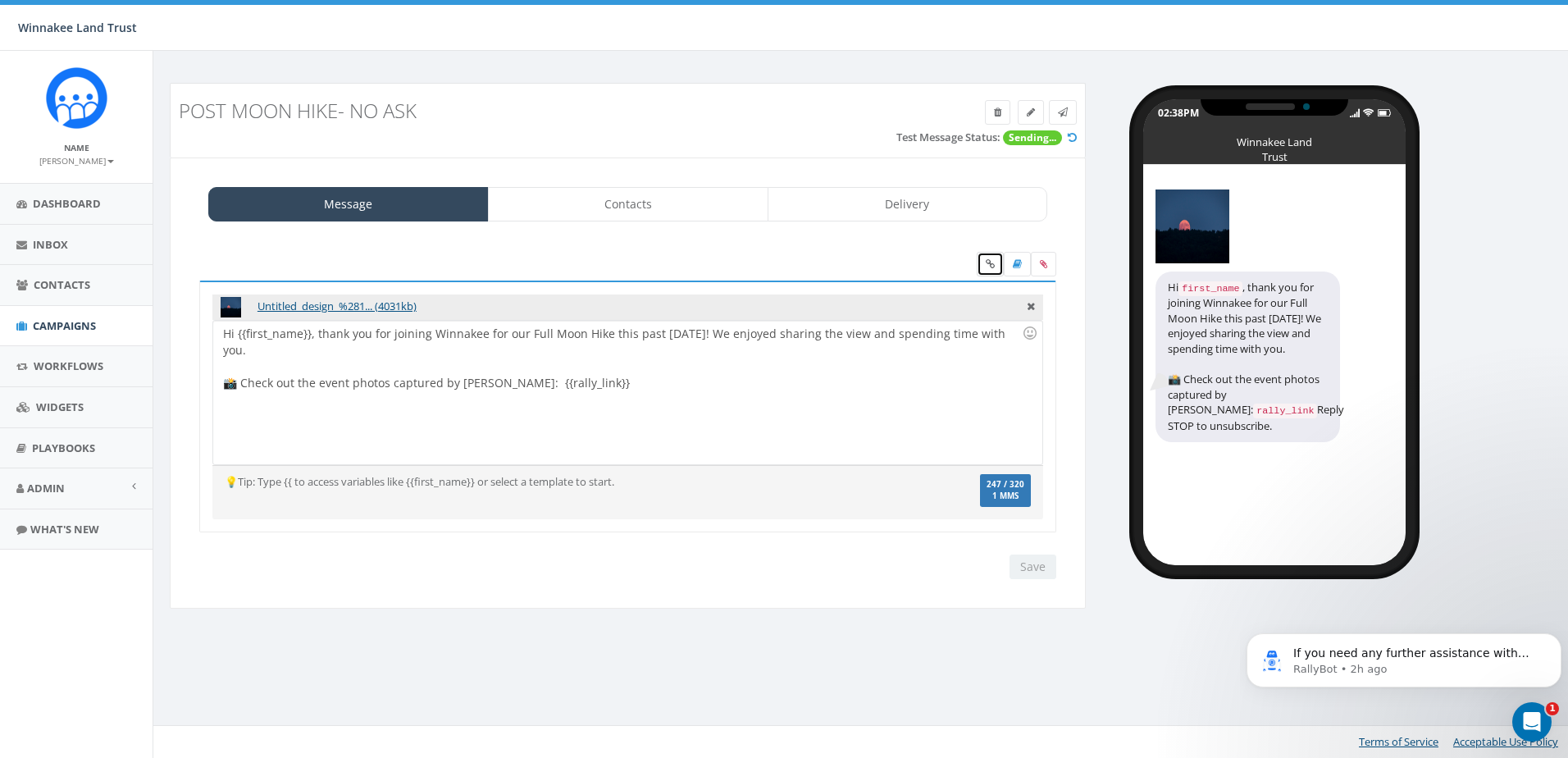
click at [990, 260] on icon at bounding box center [991, 264] width 9 height 10
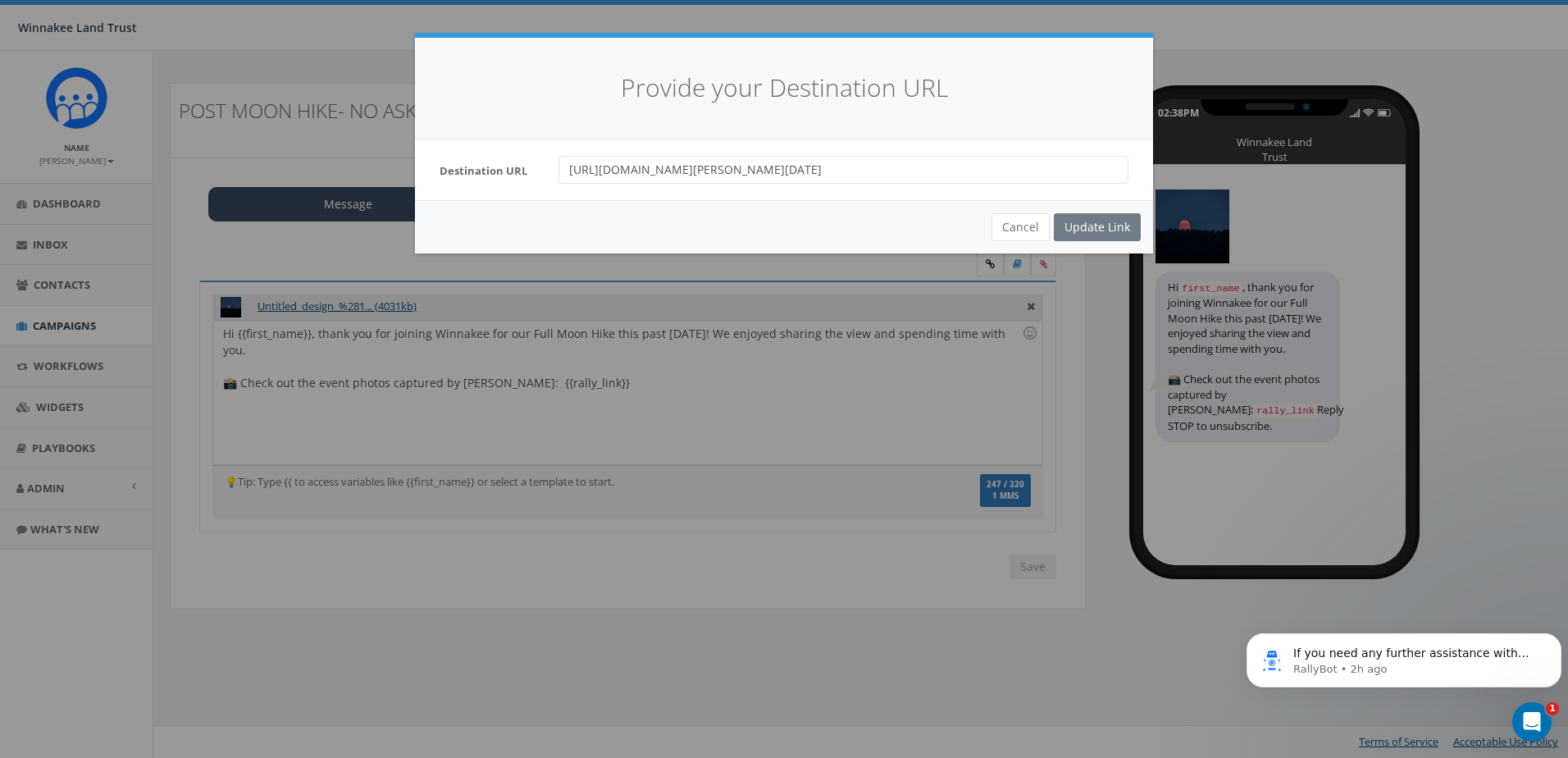
click at [873, 175] on input "https://mikelawrie.smugmug.com/Client/Winnakee-Land-Trust-Burger-Hill-Full-Moon…" at bounding box center [843, 169] width 570 height 28
paste input "tC7czHC"
type input "https://mikelawrie.smugmug.com/Client/Winnakee-Land-Trust-Burger-Hill-Full-Moon…"
click at [1103, 226] on div "Update Link" at bounding box center [1097, 226] width 87 height 28
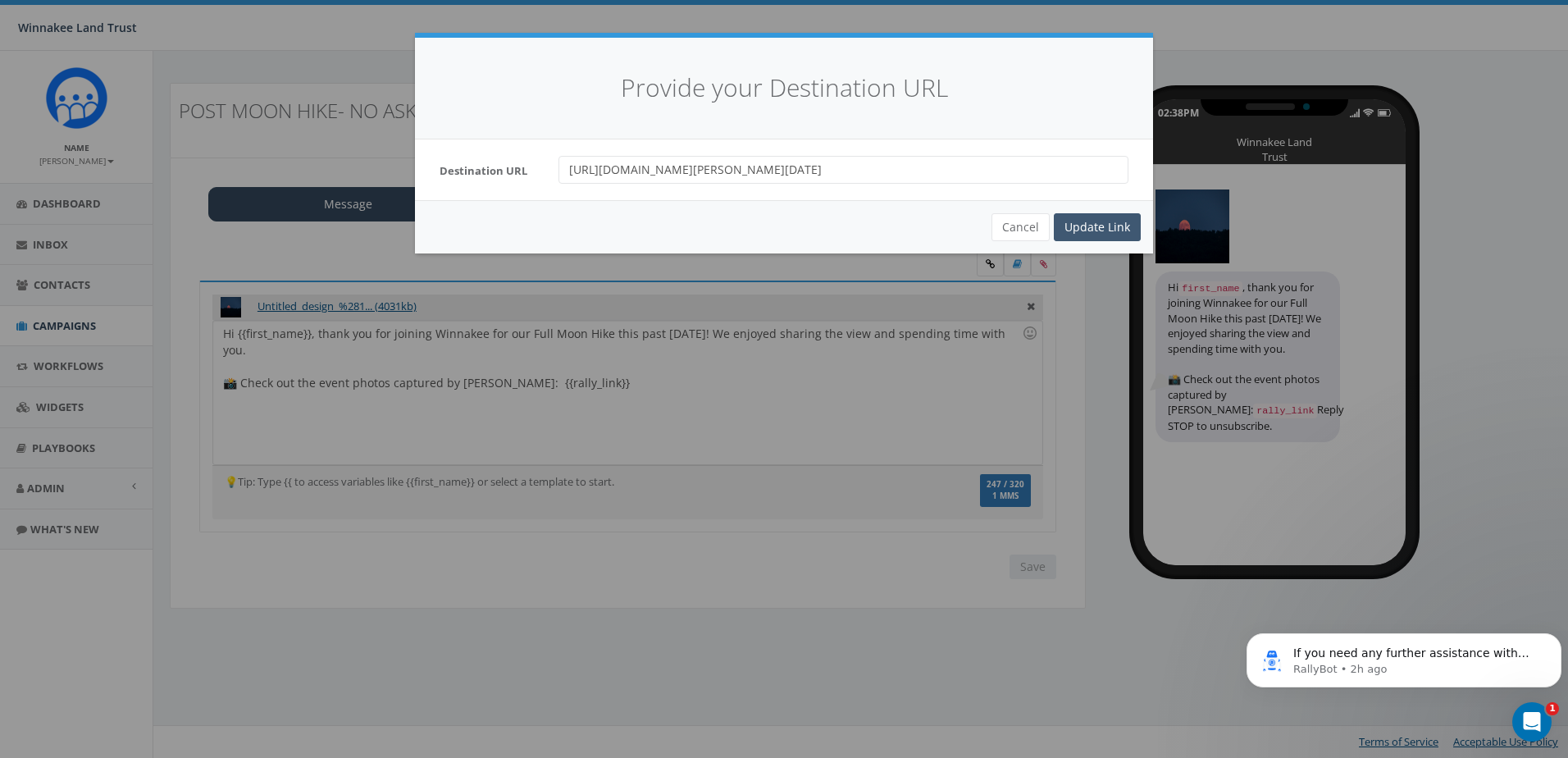
scroll to position [0, 0]
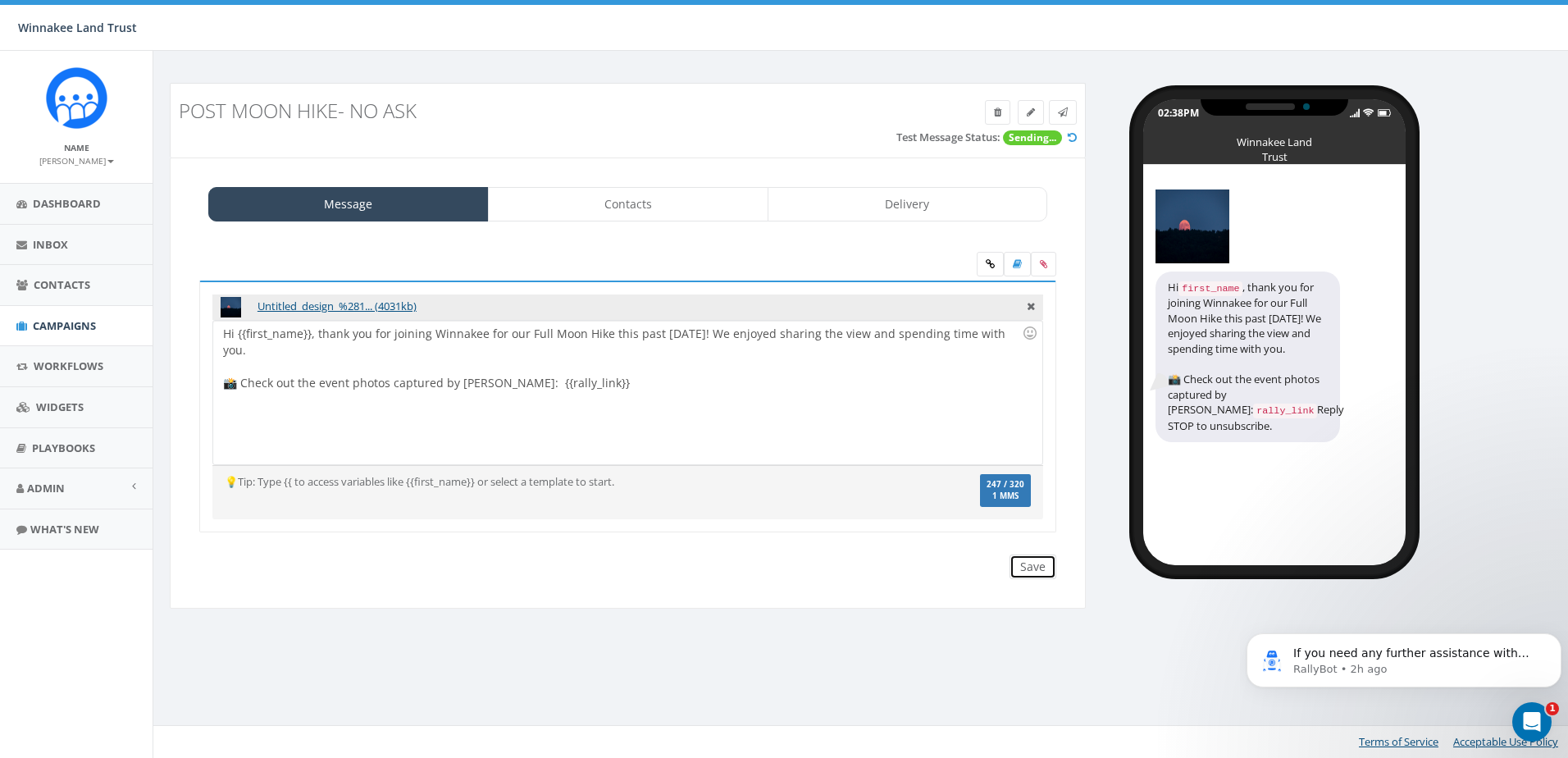
click at [1041, 574] on input "Save" at bounding box center [1033, 566] width 47 height 24
click at [1061, 107] on icon at bounding box center [1062, 112] width 10 height 10
click at [1065, 112] on icon at bounding box center [1062, 112] width 10 height 10
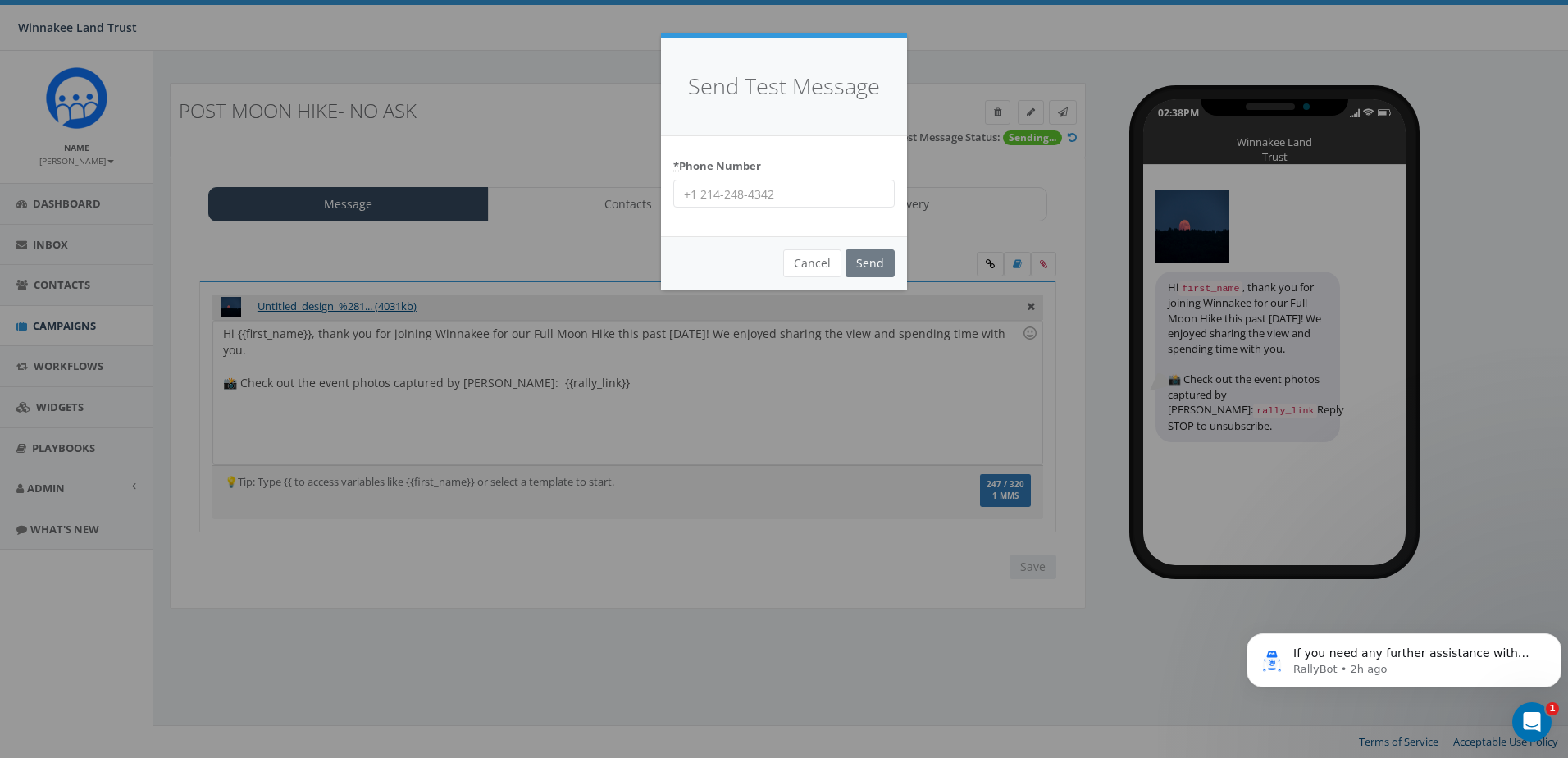
click at [802, 209] on div "* Phone Number" at bounding box center [784, 186] width 246 height 101
click at [808, 196] on input "* Phone Number" at bounding box center [783, 193] width 221 height 28
type input "8456254346"
click at [878, 263] on input "Send" at bounding box center [870, 263] width 49 height 28
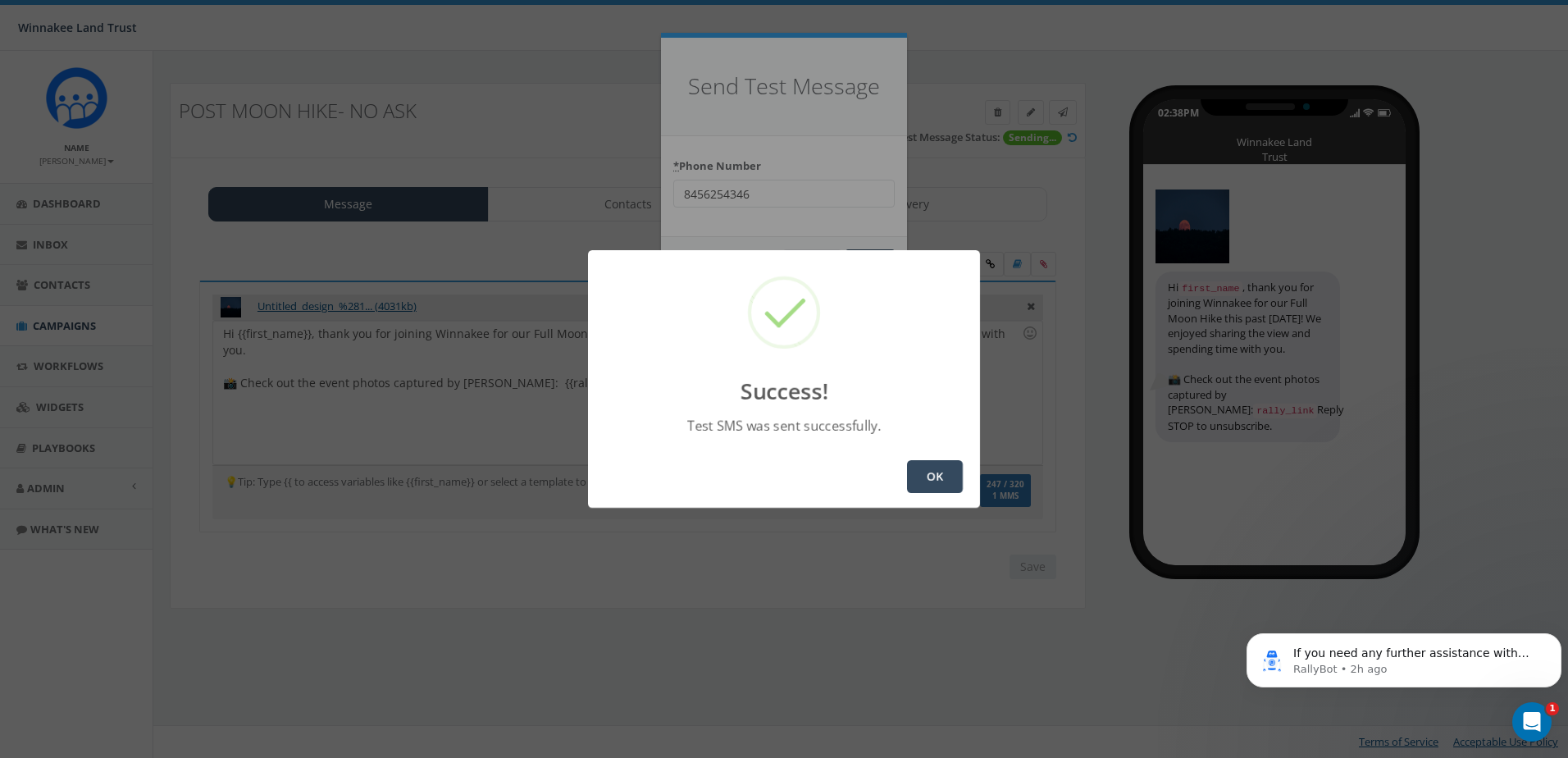
click at [921, 479] on button "OK" at bounding box center [935, 476] width 55 height 33
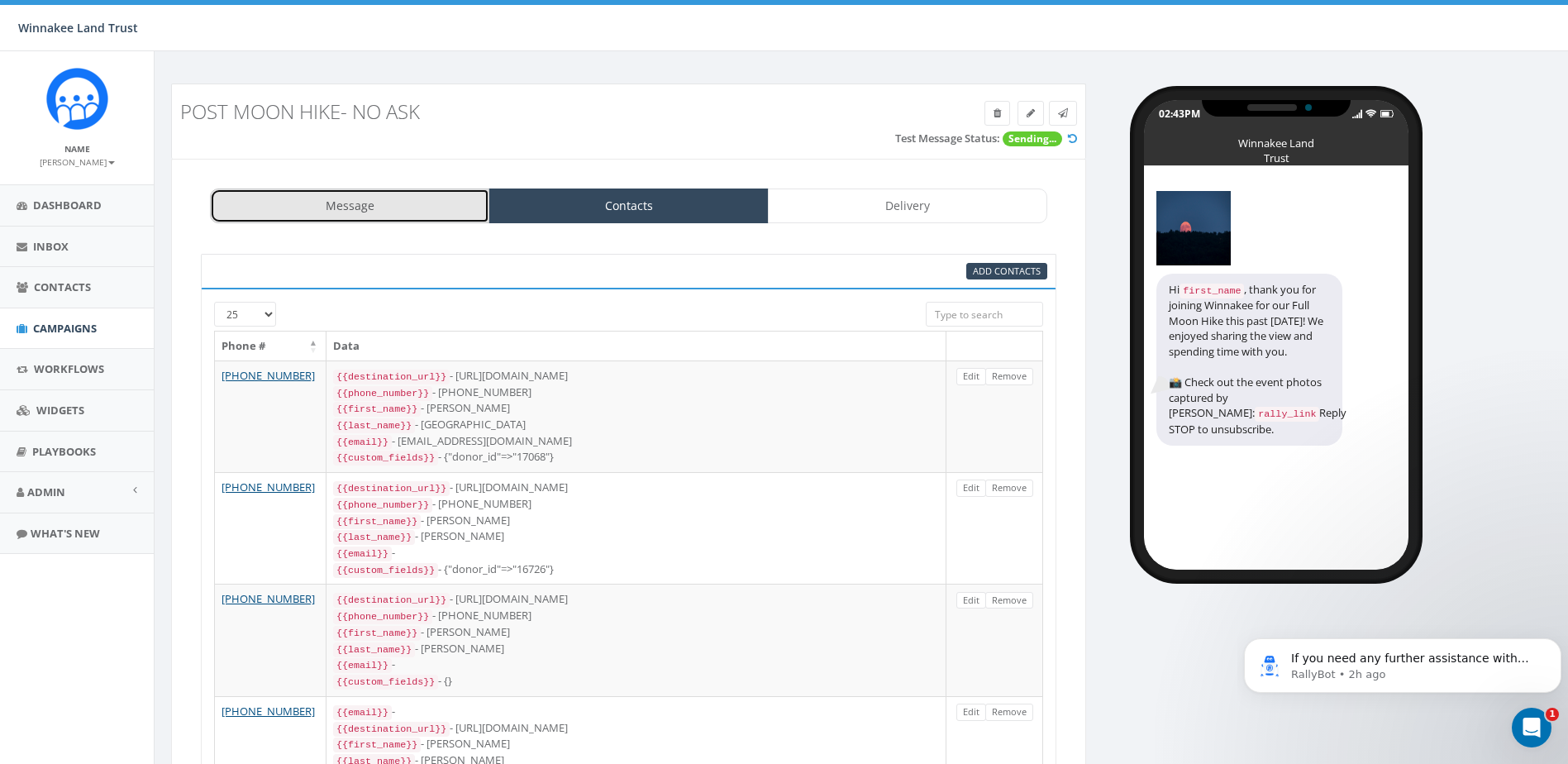
click at [321, 213] on link "Message" at bounding box center [350, 206] width 280 height 34
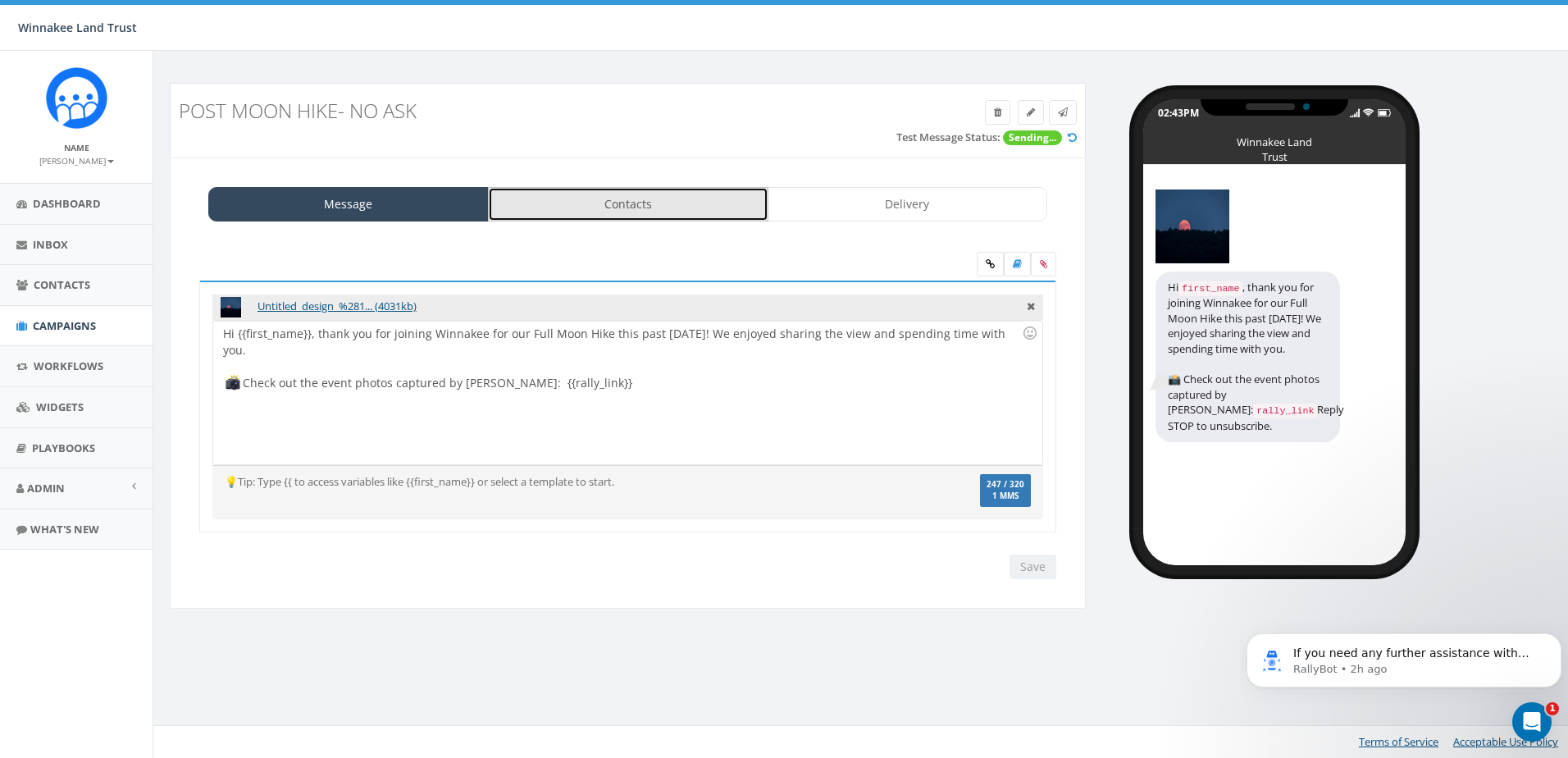
click at [615, 211] on link "Contacts" at bounding box center [627, 204] width 280 height 34
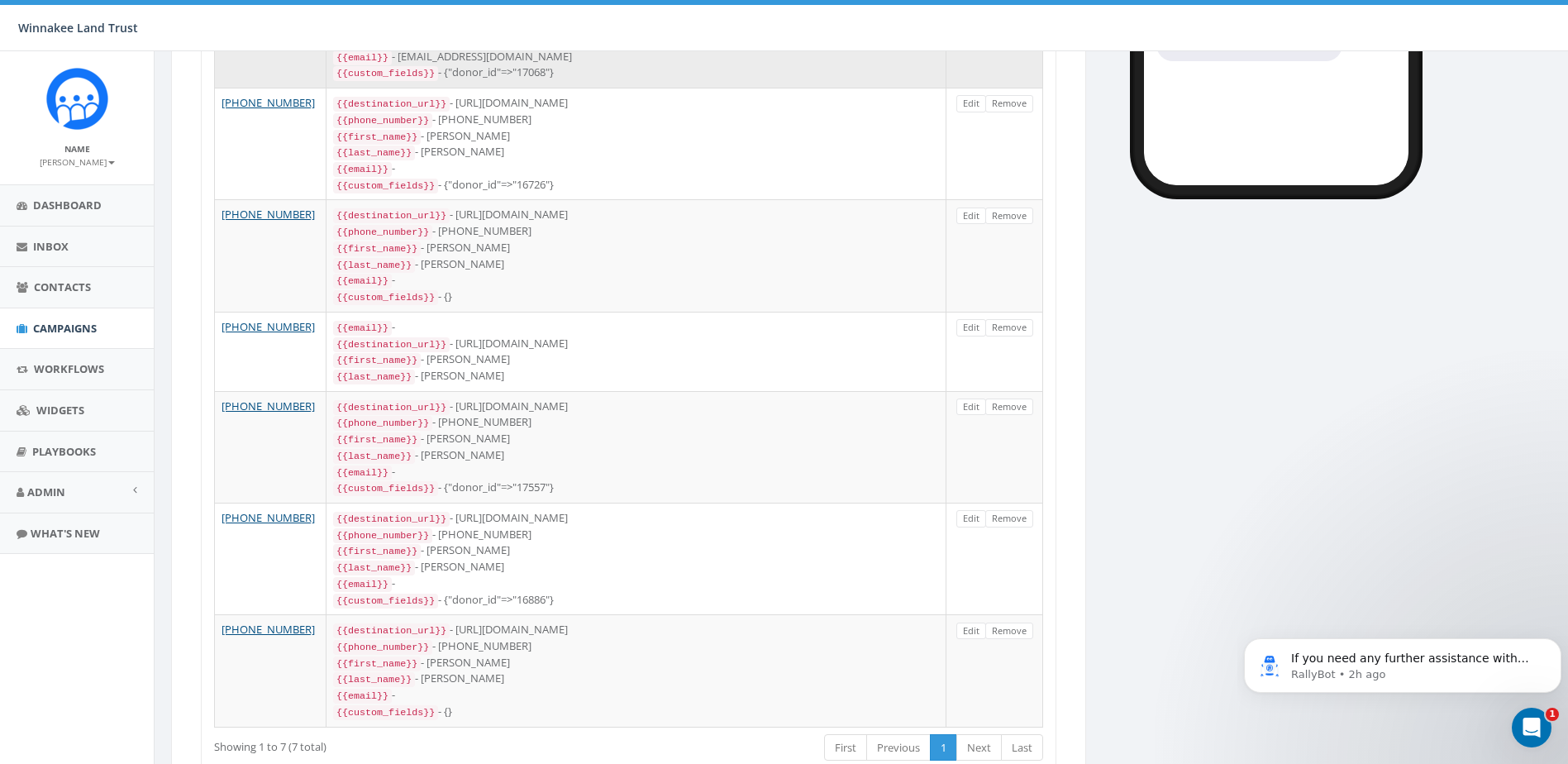
scroll to position [413, 0]
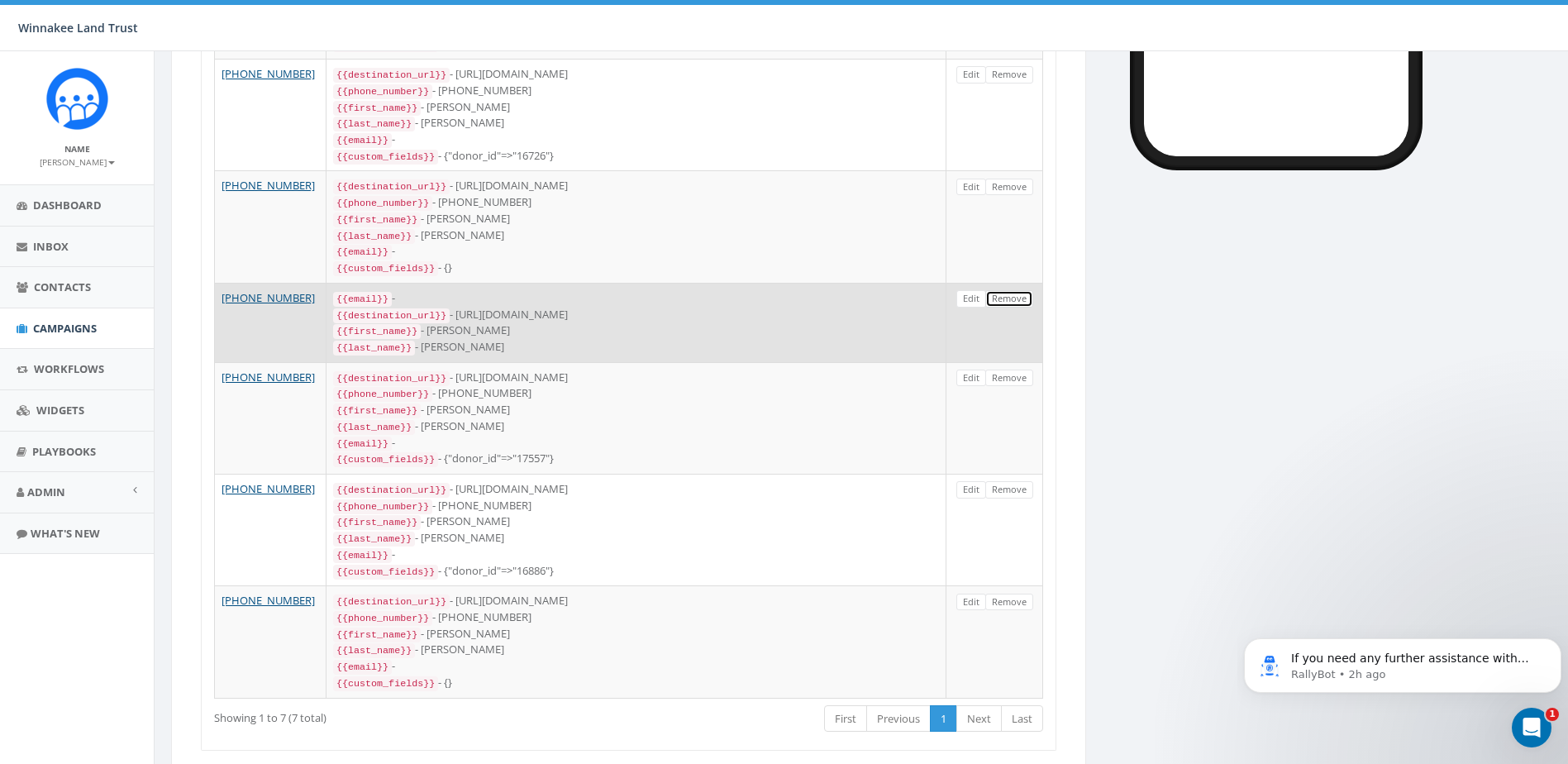
click at [1018, 290] on link "Remove" at bounding box center [1009, 299] width 48 height 17
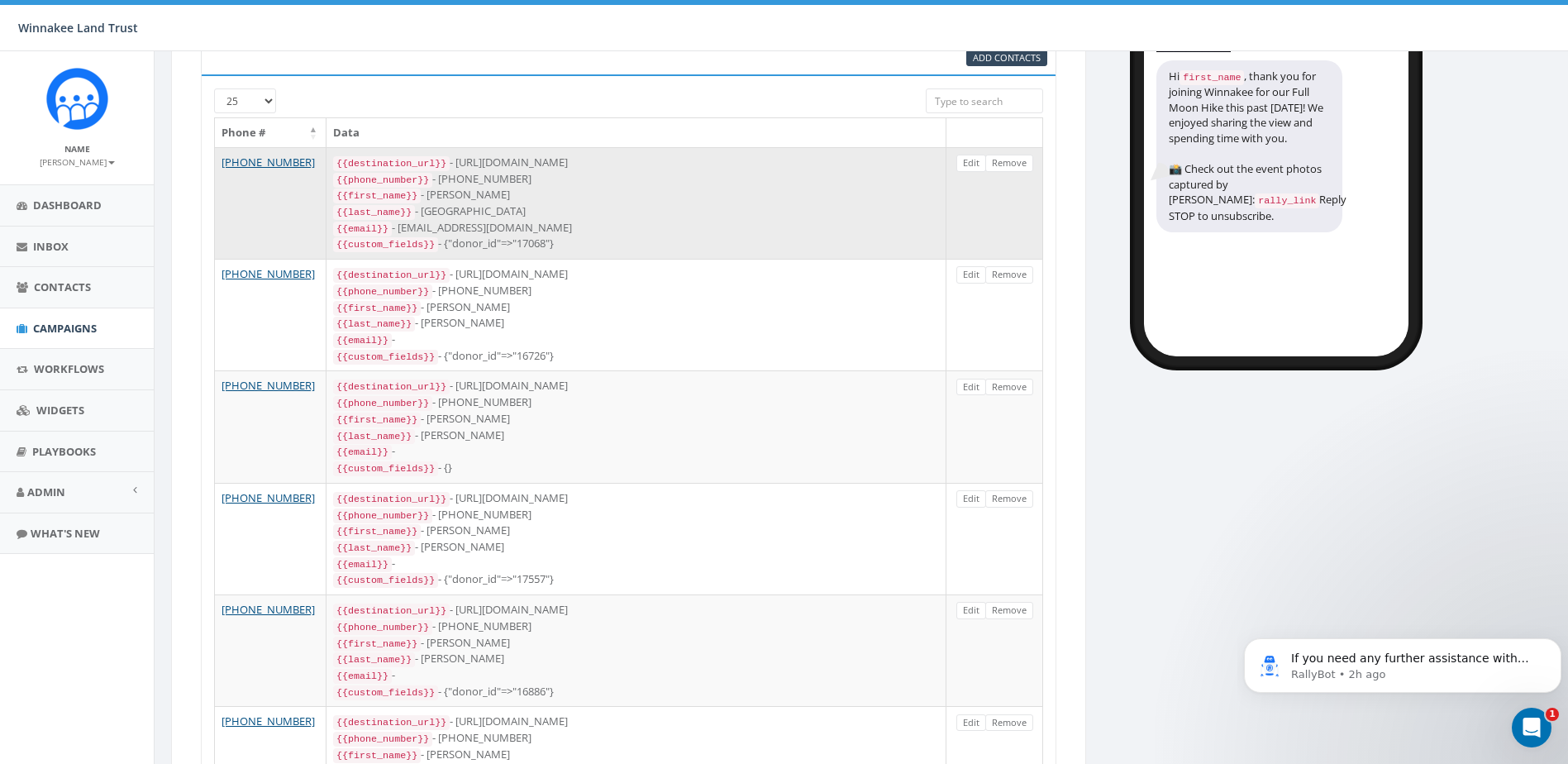
scroll to position [48, 0]
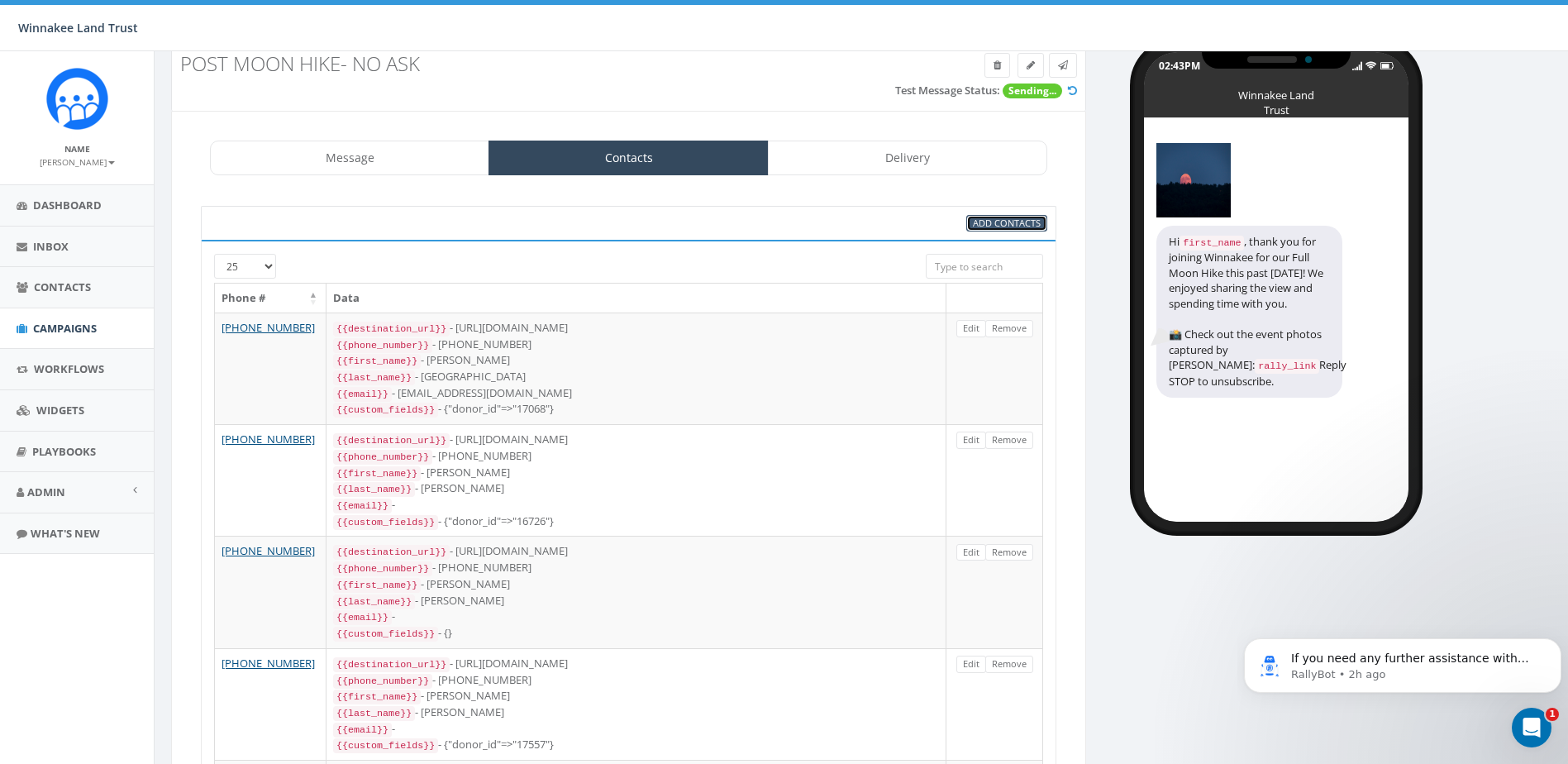
click at [1000, 223] on span "Add Contacts" at bounding box center [1007, 223] width 68 height 13
select select
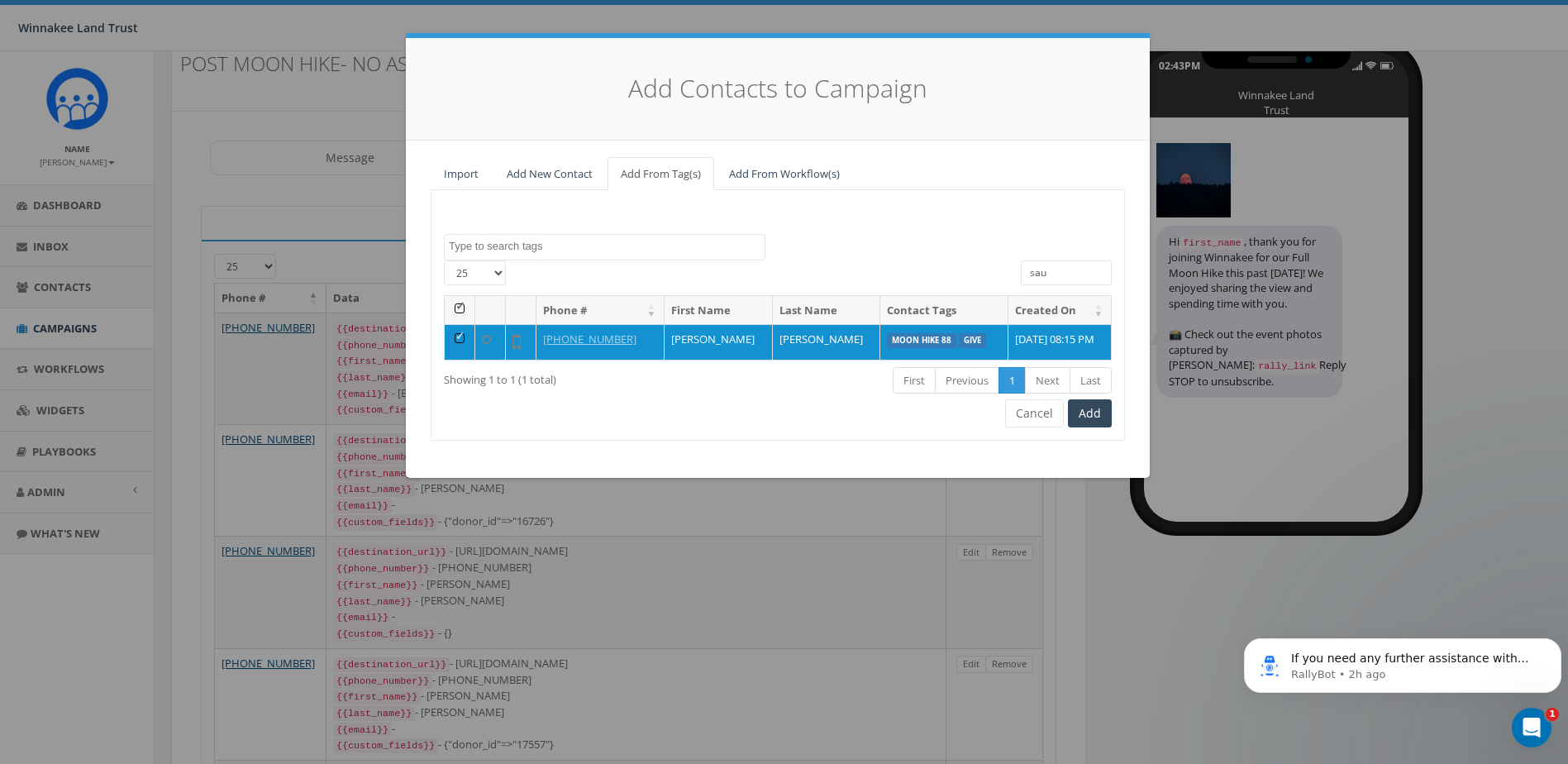
drag, startPoint x: 1022, startPoint y: 272, endPoint x: 969, endPoint y: 273, distance: 53.0
click at [969, 273] on div "25 50 100 All 1 contact(s) on current page All 1 contact(s) filtered sau" at bounding box center [778, 278] width 693 height 34
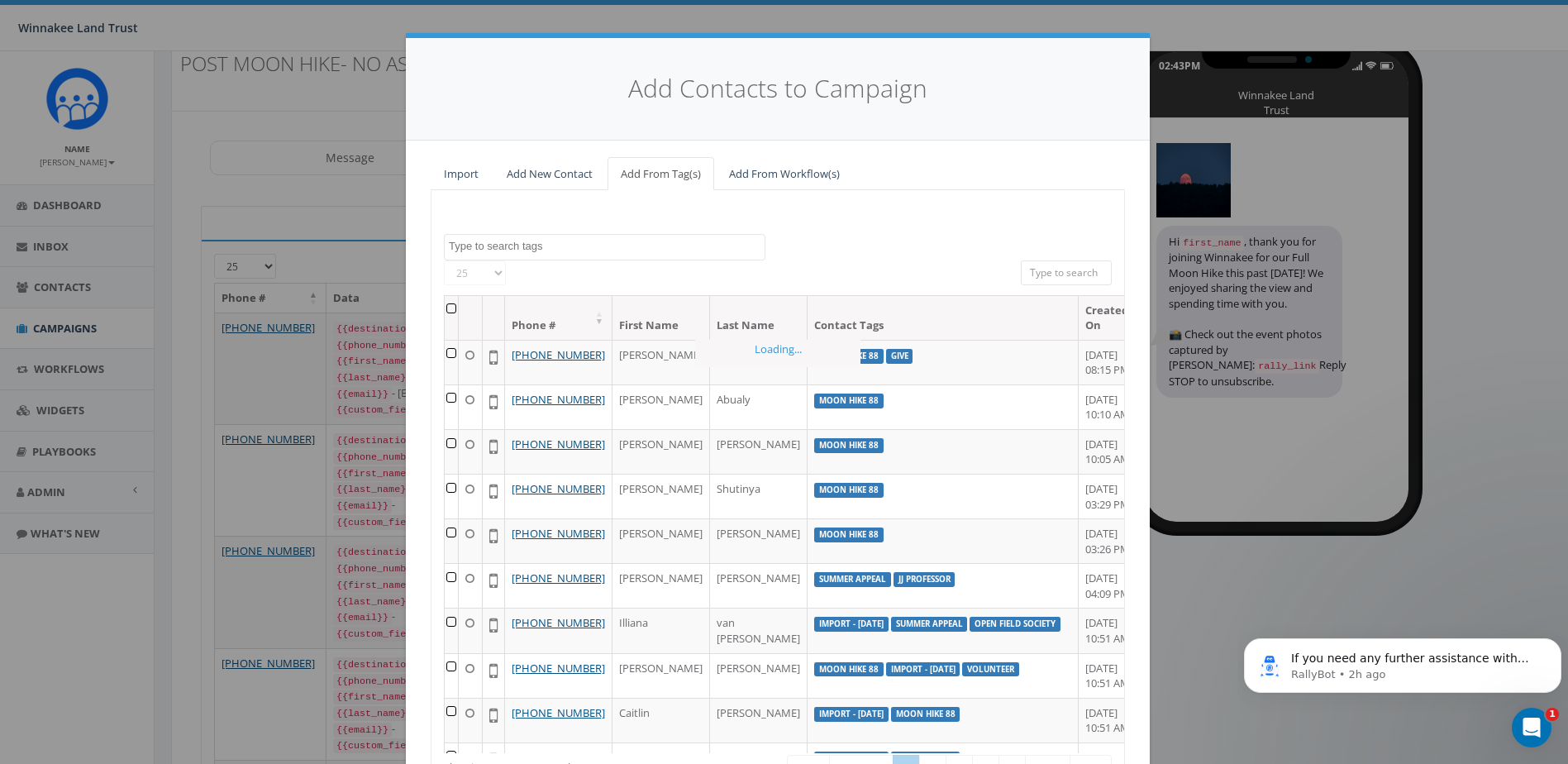
click at [712, 243] on textarea "Search" at bounding box center [607, 246] width 316 height 14
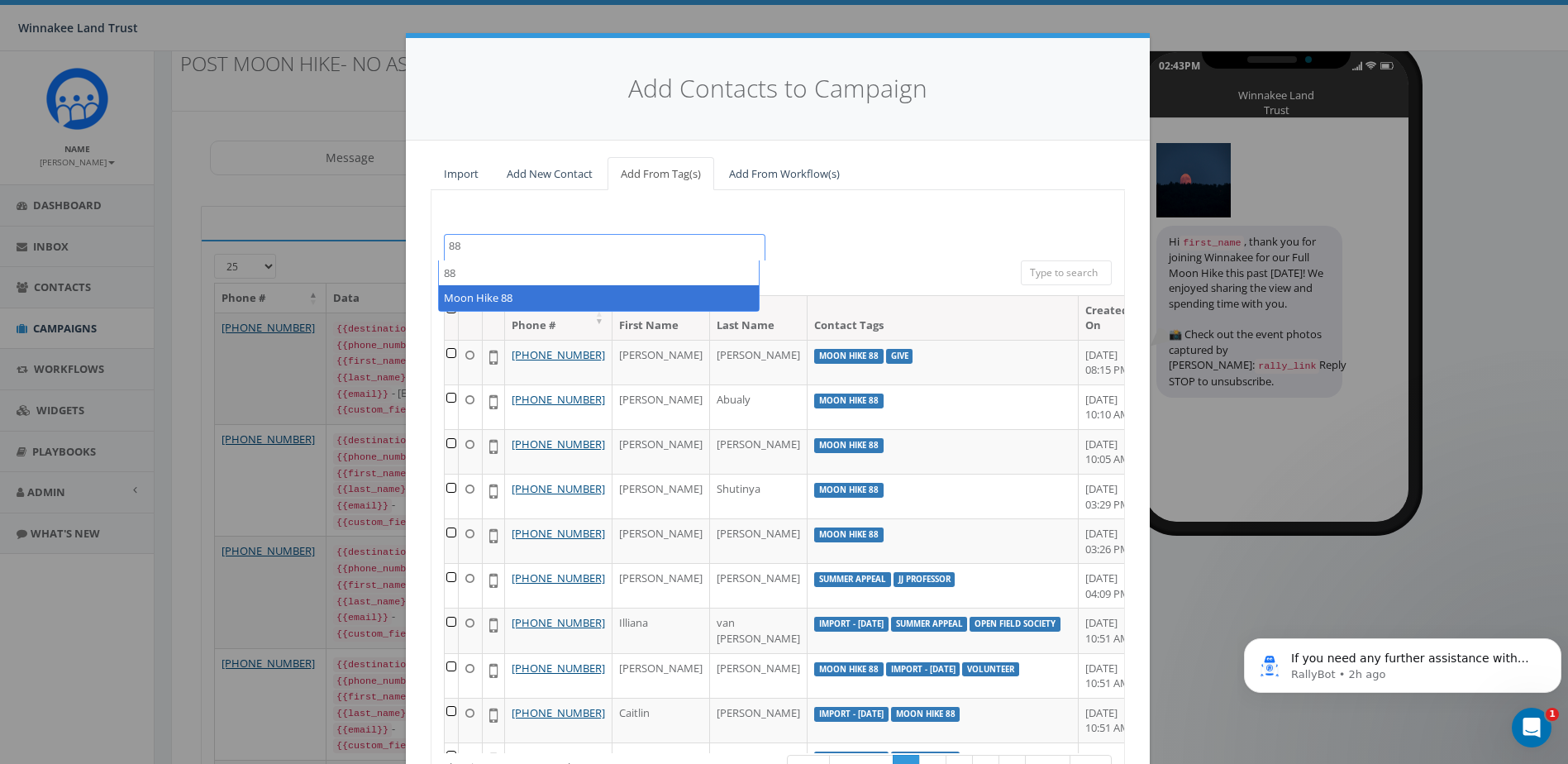
type textarea "88"
select select "Moon Hike 88"
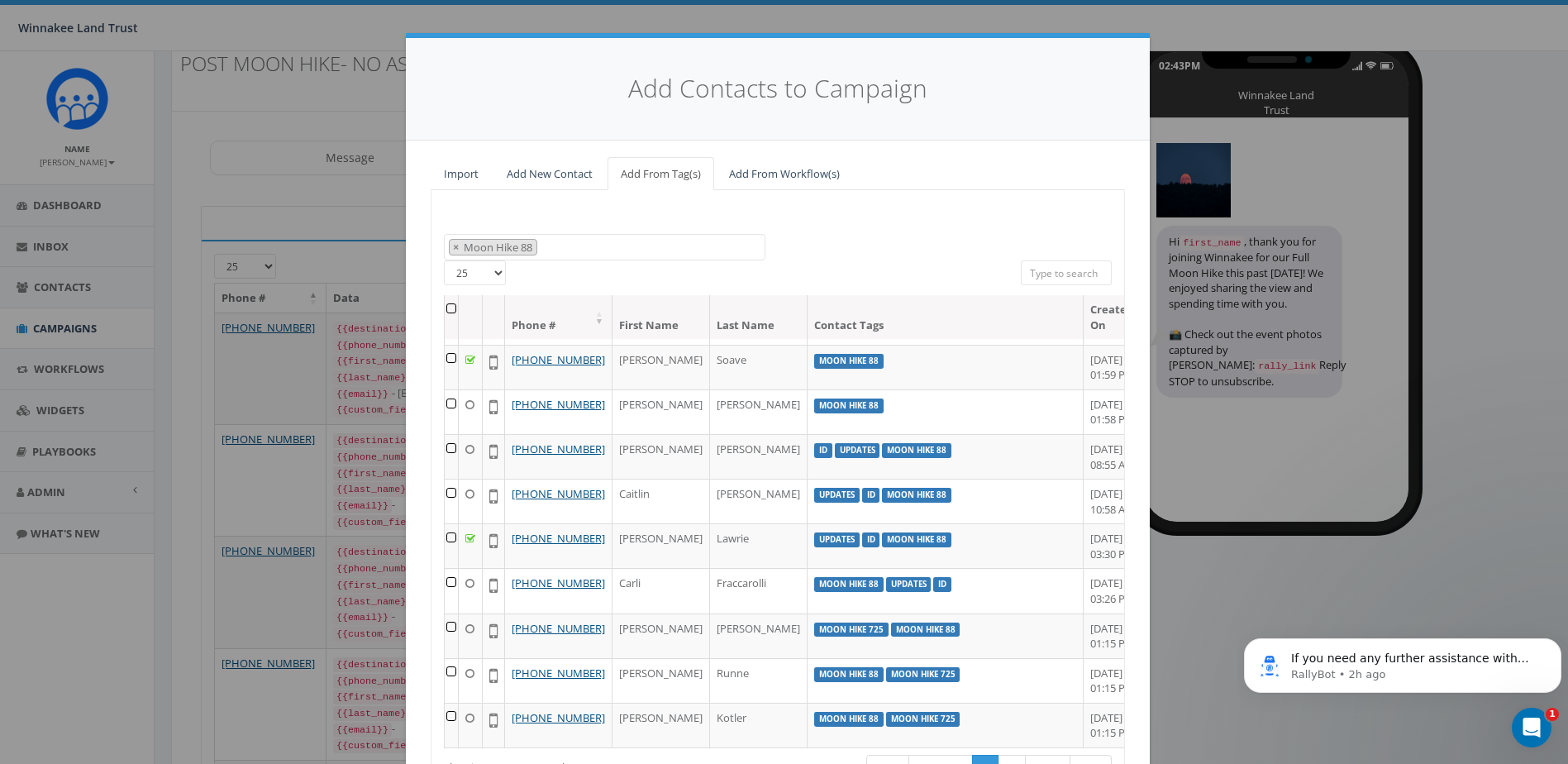
scroll to position [909, 0]
click at [445, 390] on td at bounding box center [452, 366] width 14 height 44
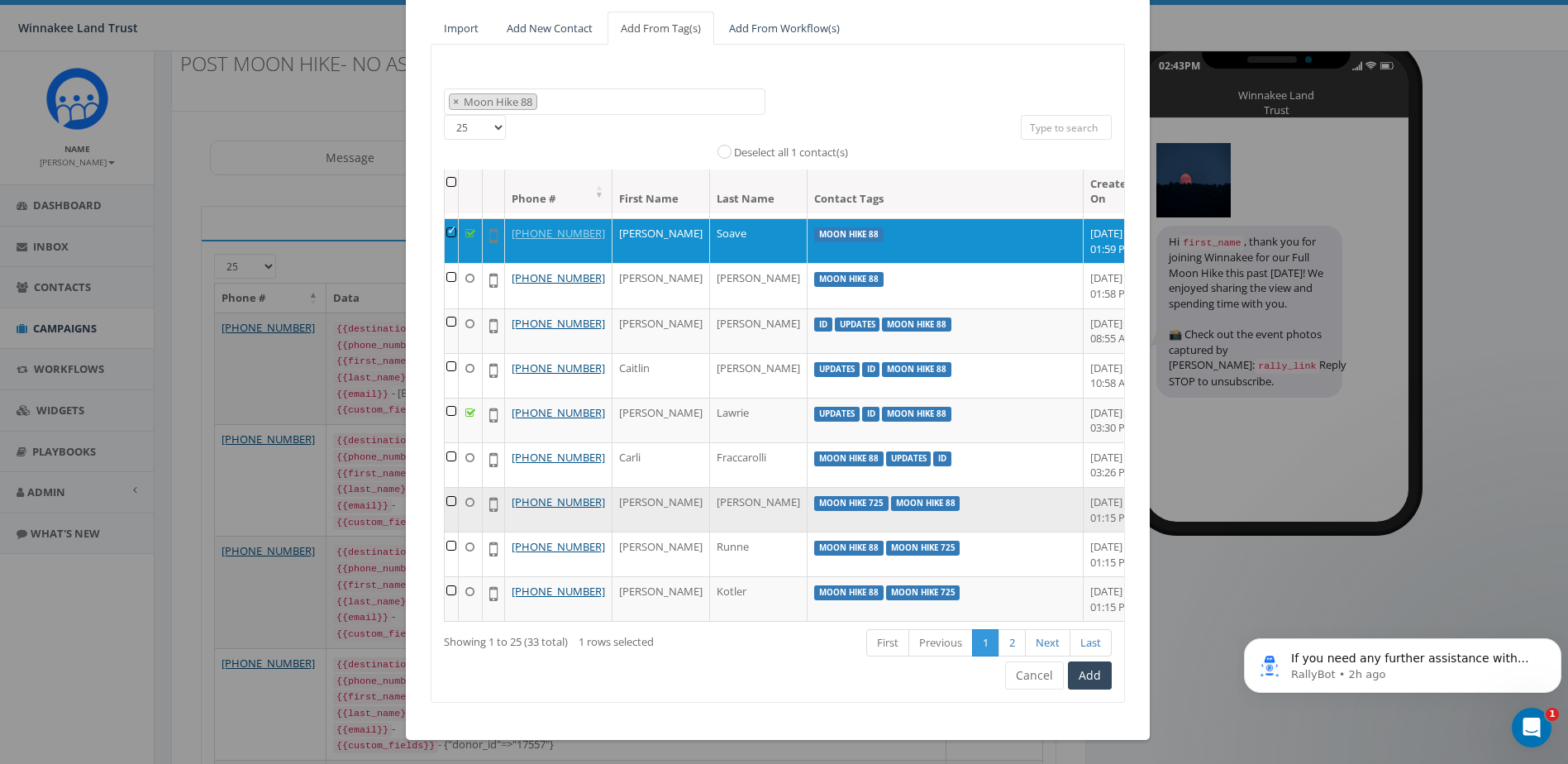
scroll to position [146, 0]
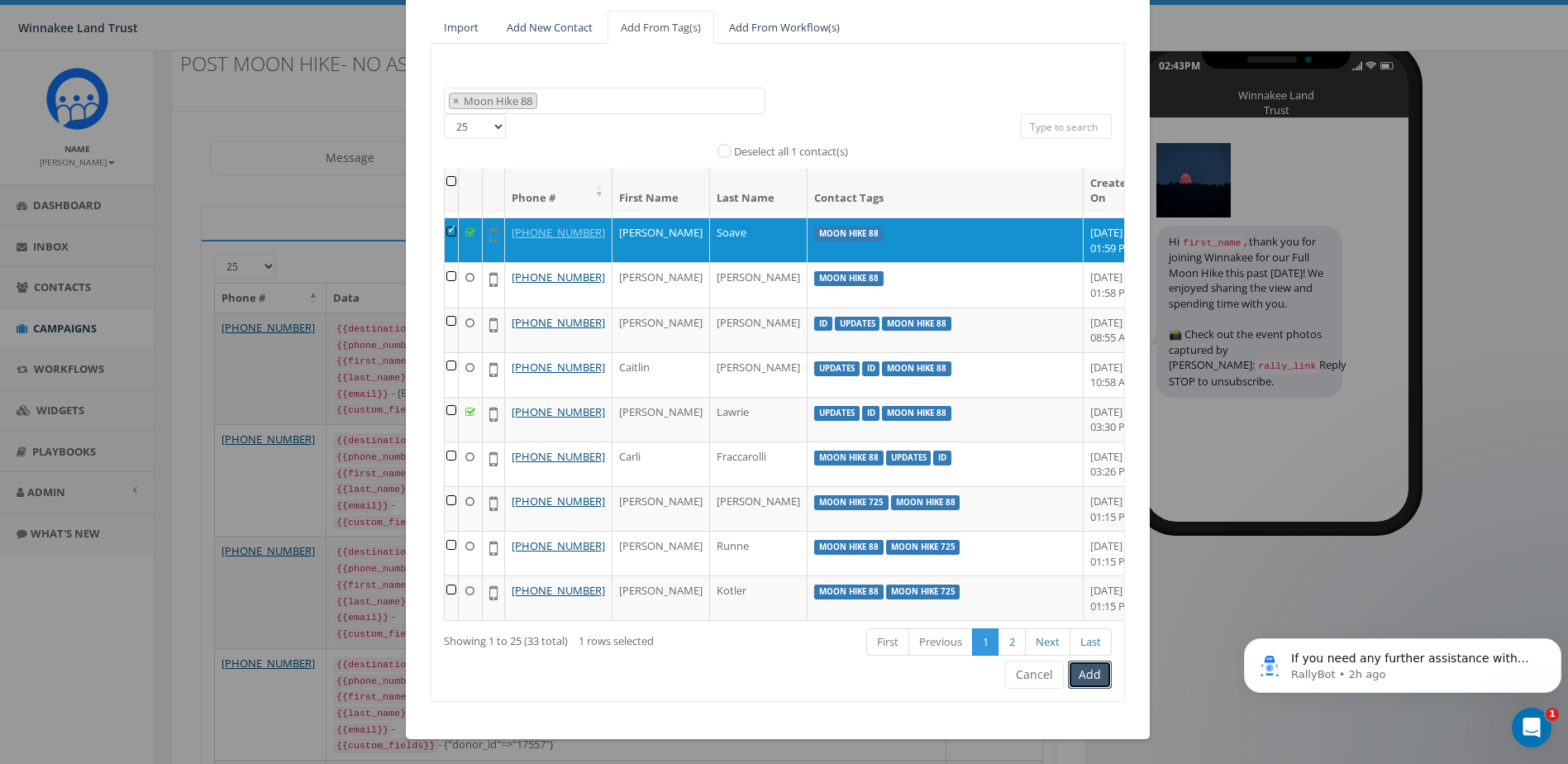
click at [1084, 677] on button "Add" at bounding box center [1090, 674] width 44 height 28
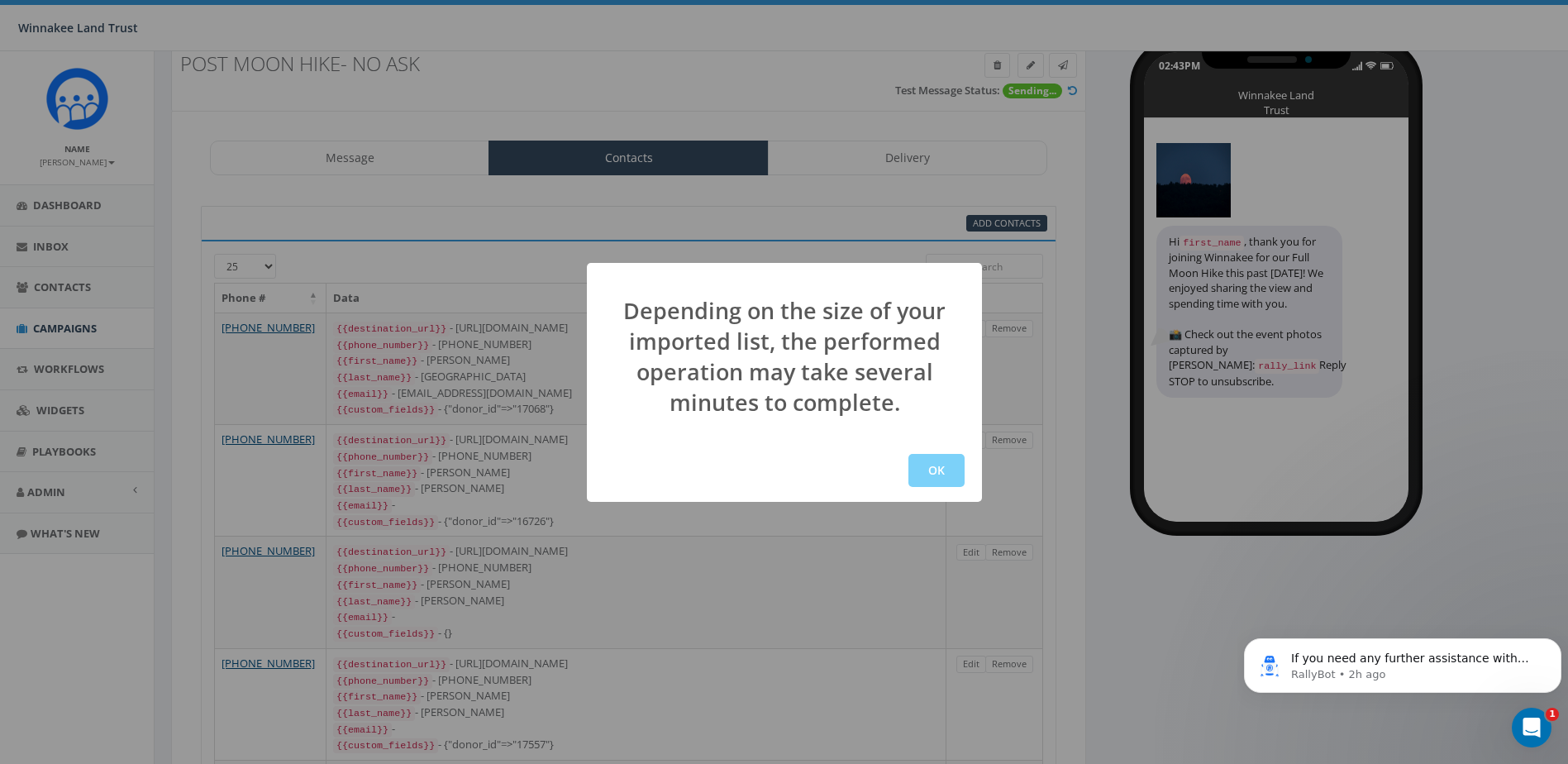
click at [927, 490] on div "OK" at bounding box center [785, 471] width 395 height 63
click at [928, 479] on button "OK" at bounding box center [936, 470] width 56 height 33
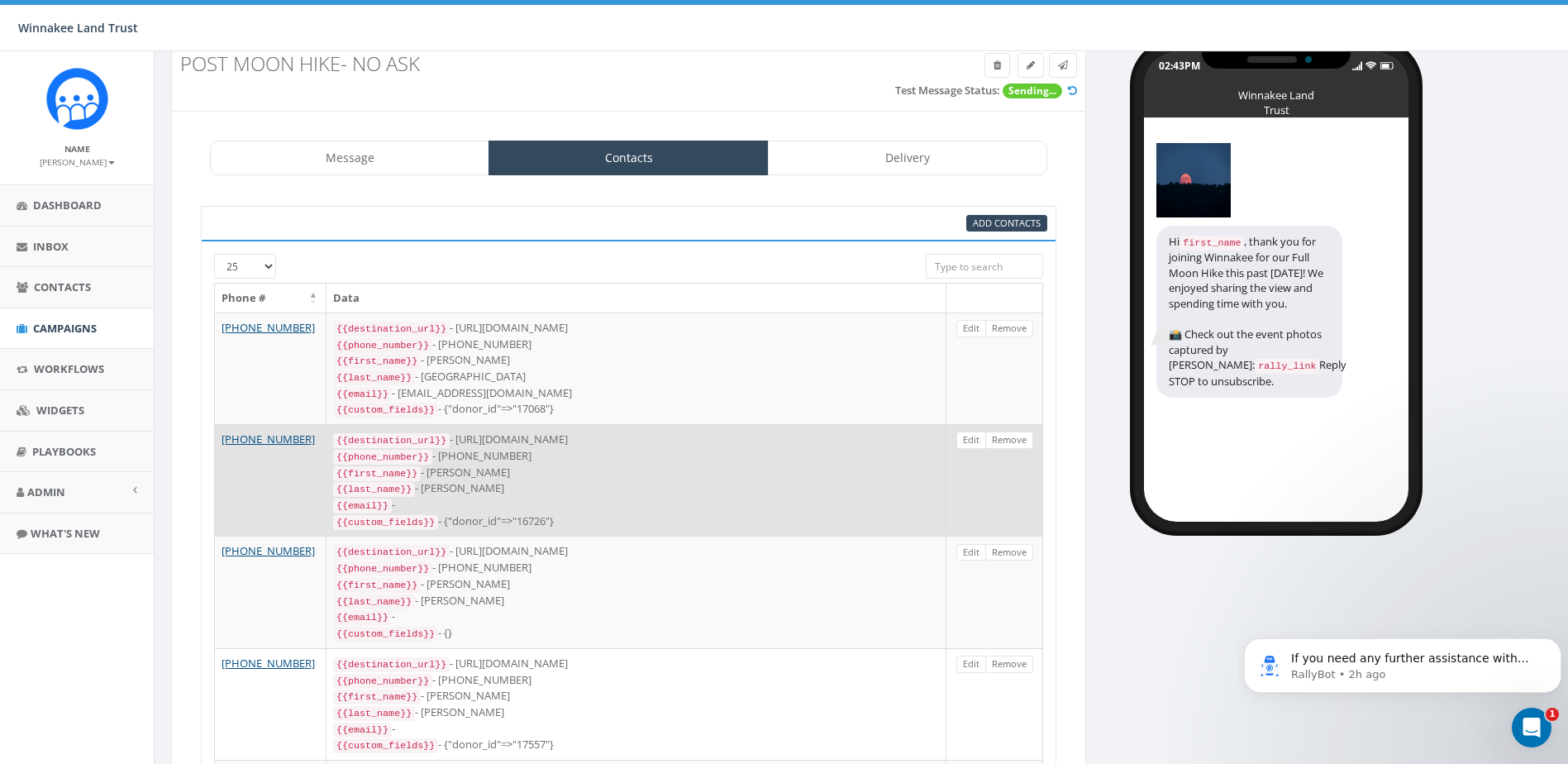
scroll to position [237, 0]
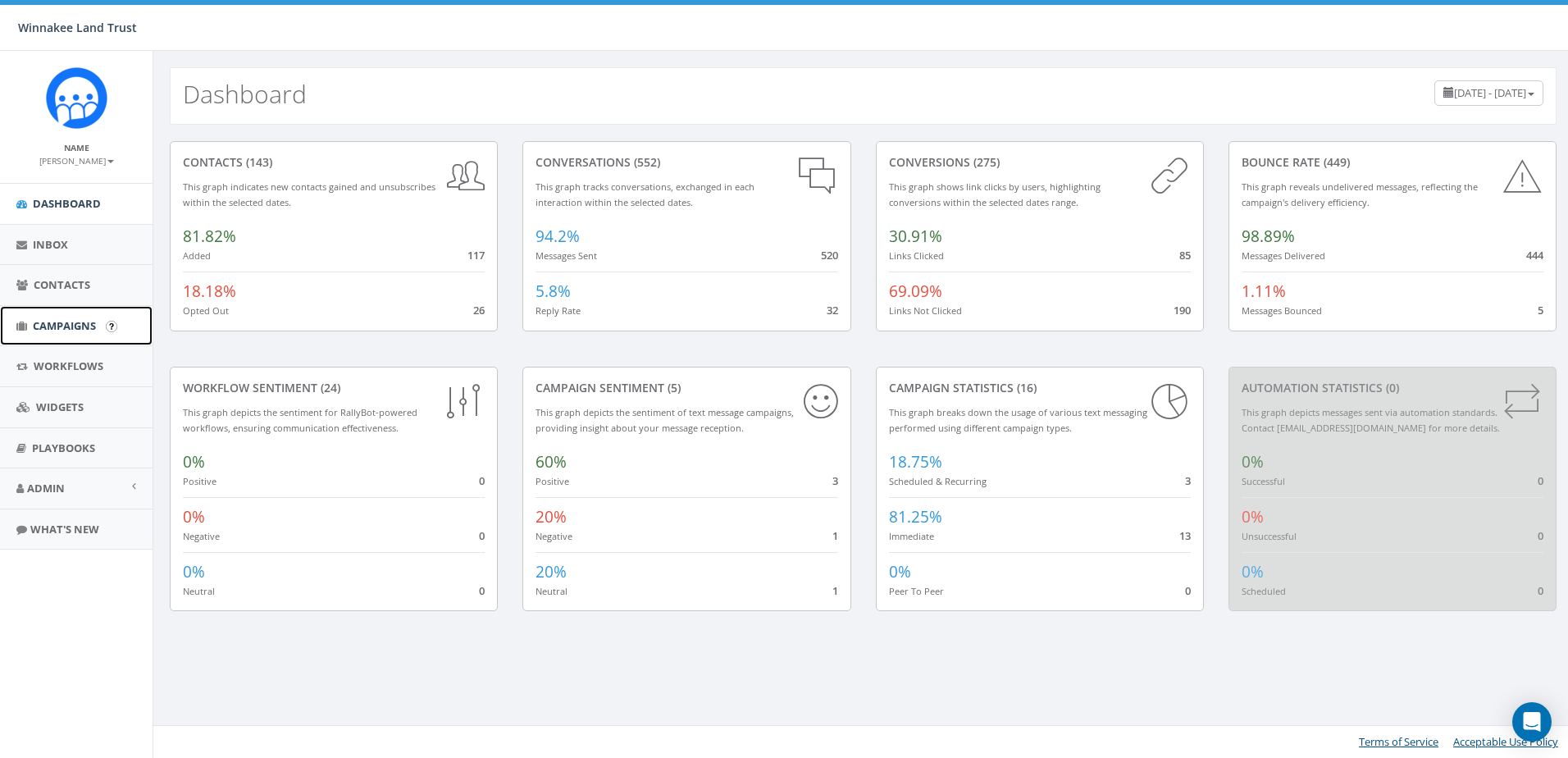
click at [54, 319] on span "Campaigns" at bounding box center [64, 326] width 64 height 14
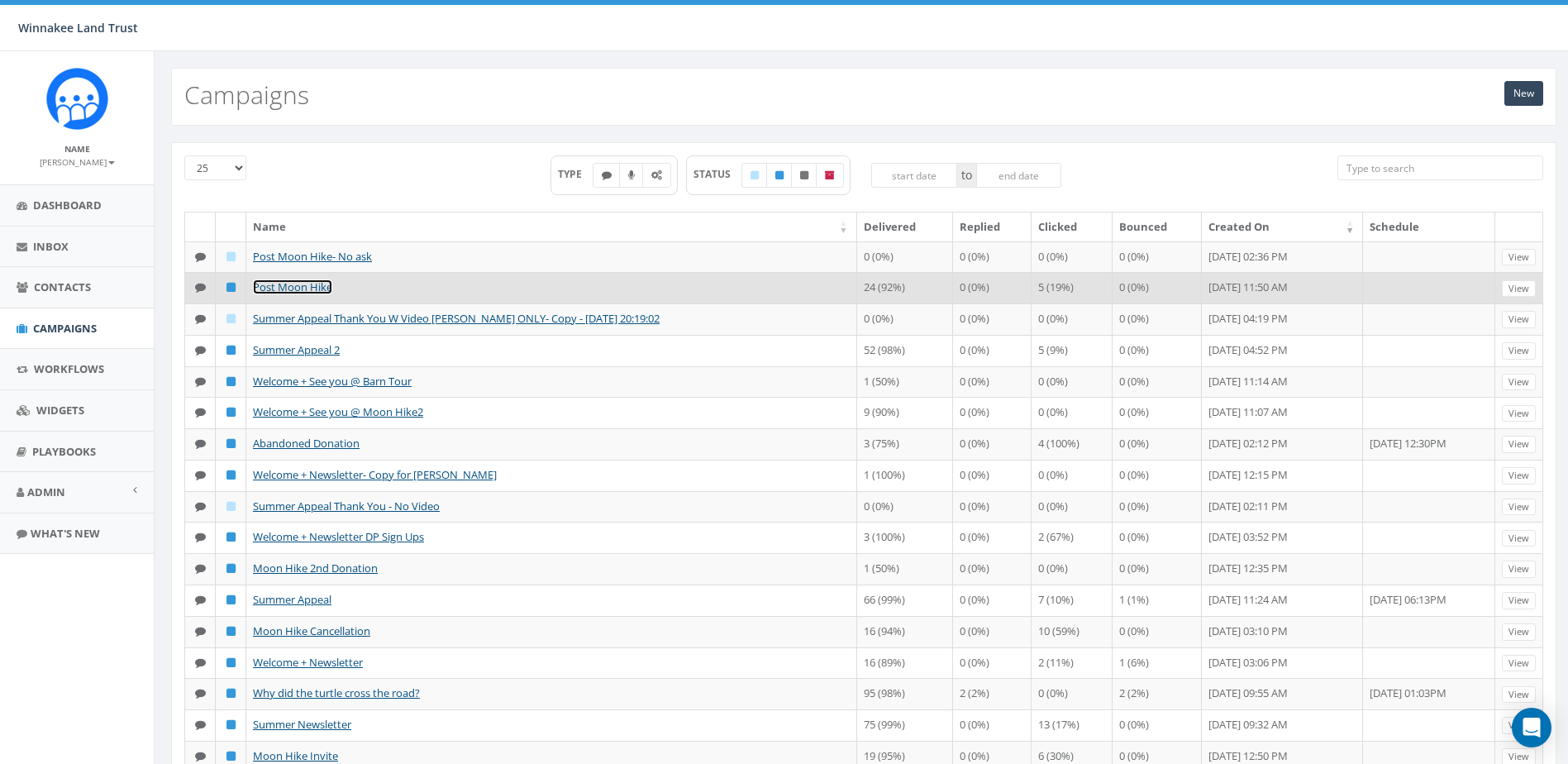
click at [301, 283] on link "Post Moon Hike" at bounding box center [292, 287] width 79 height 14
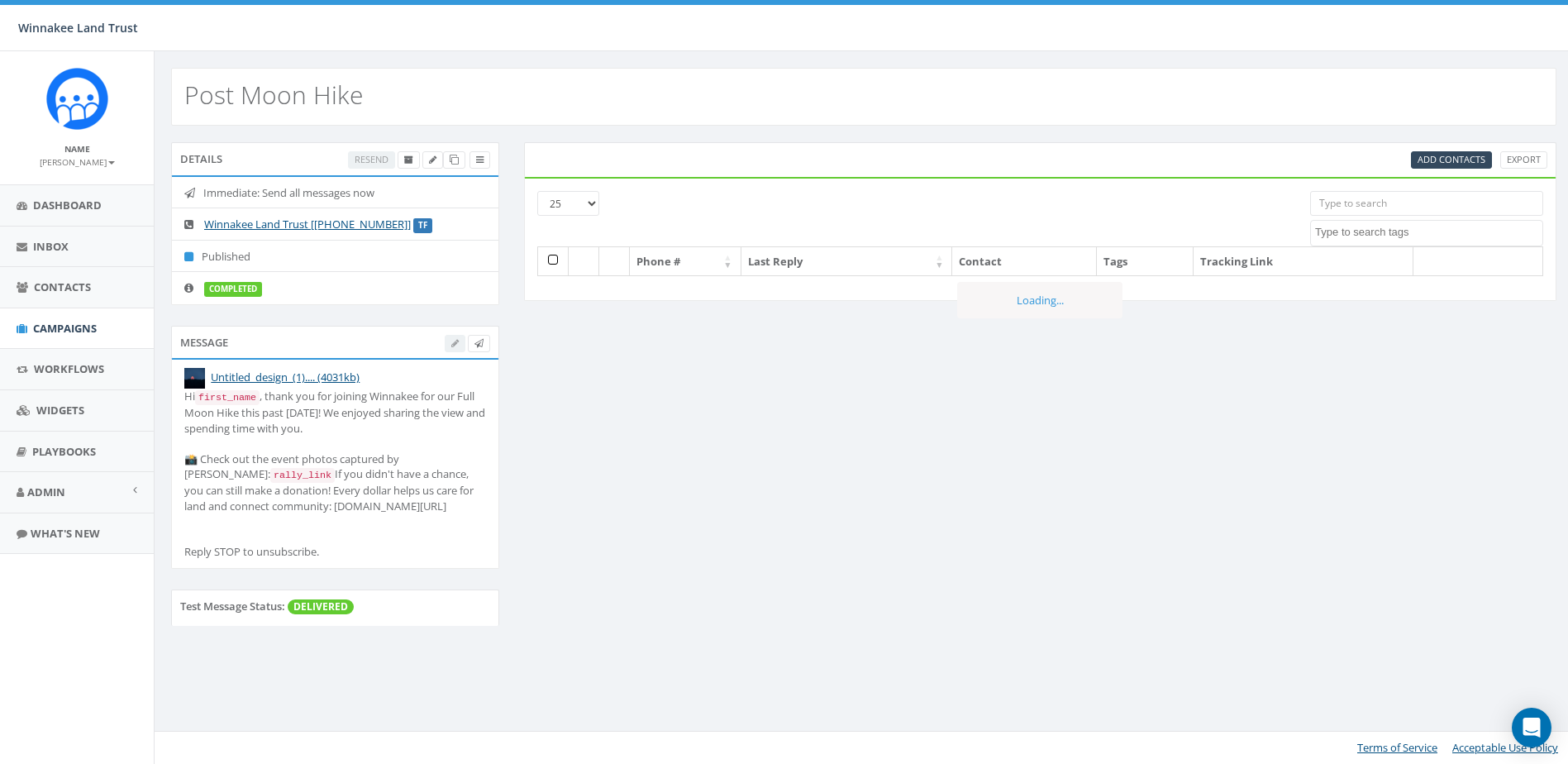
select select
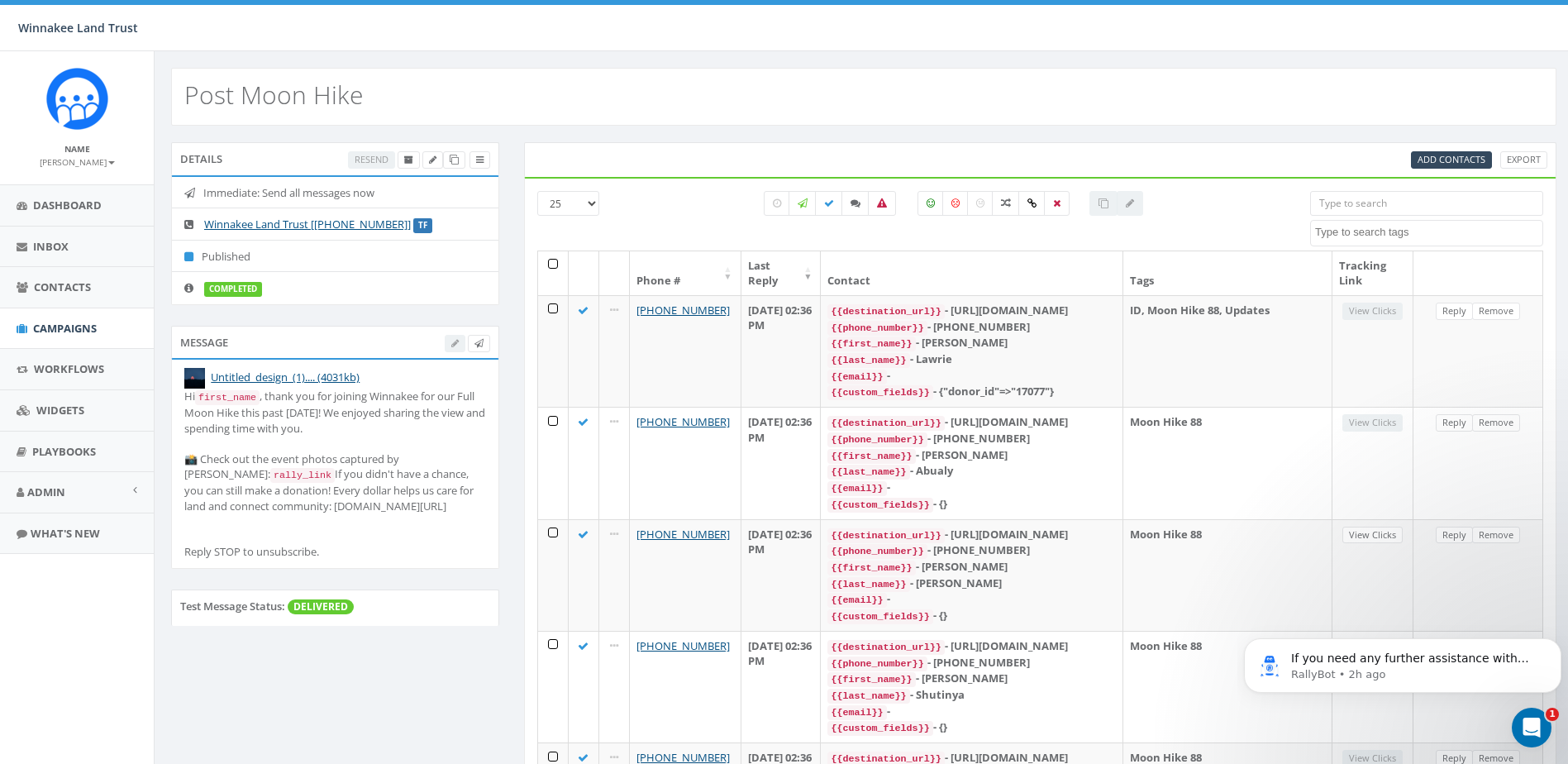
click at [1442, 207] on input "search" at bounding box center [1427, 203] width 233 height 24
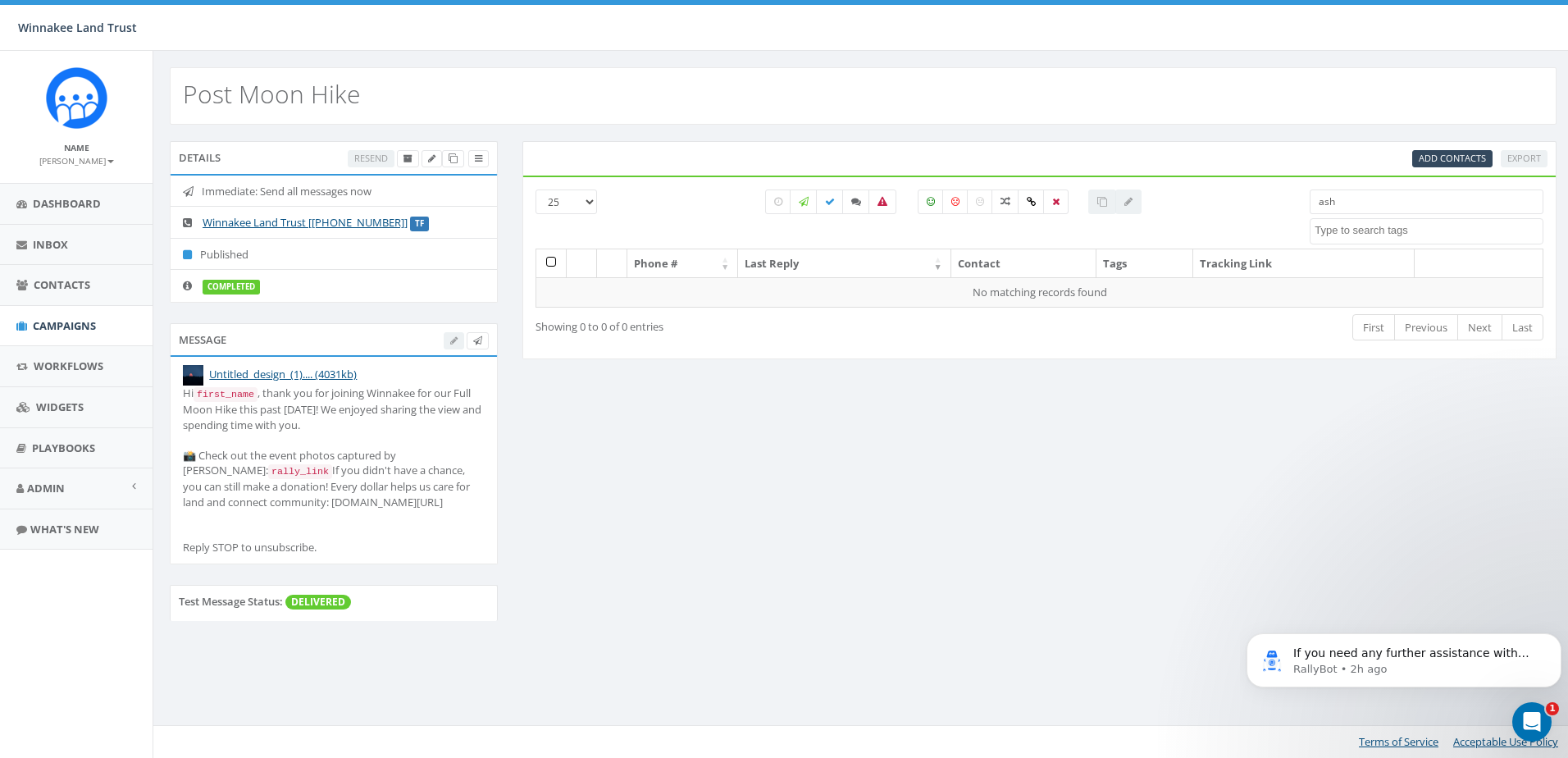
type input "ash"
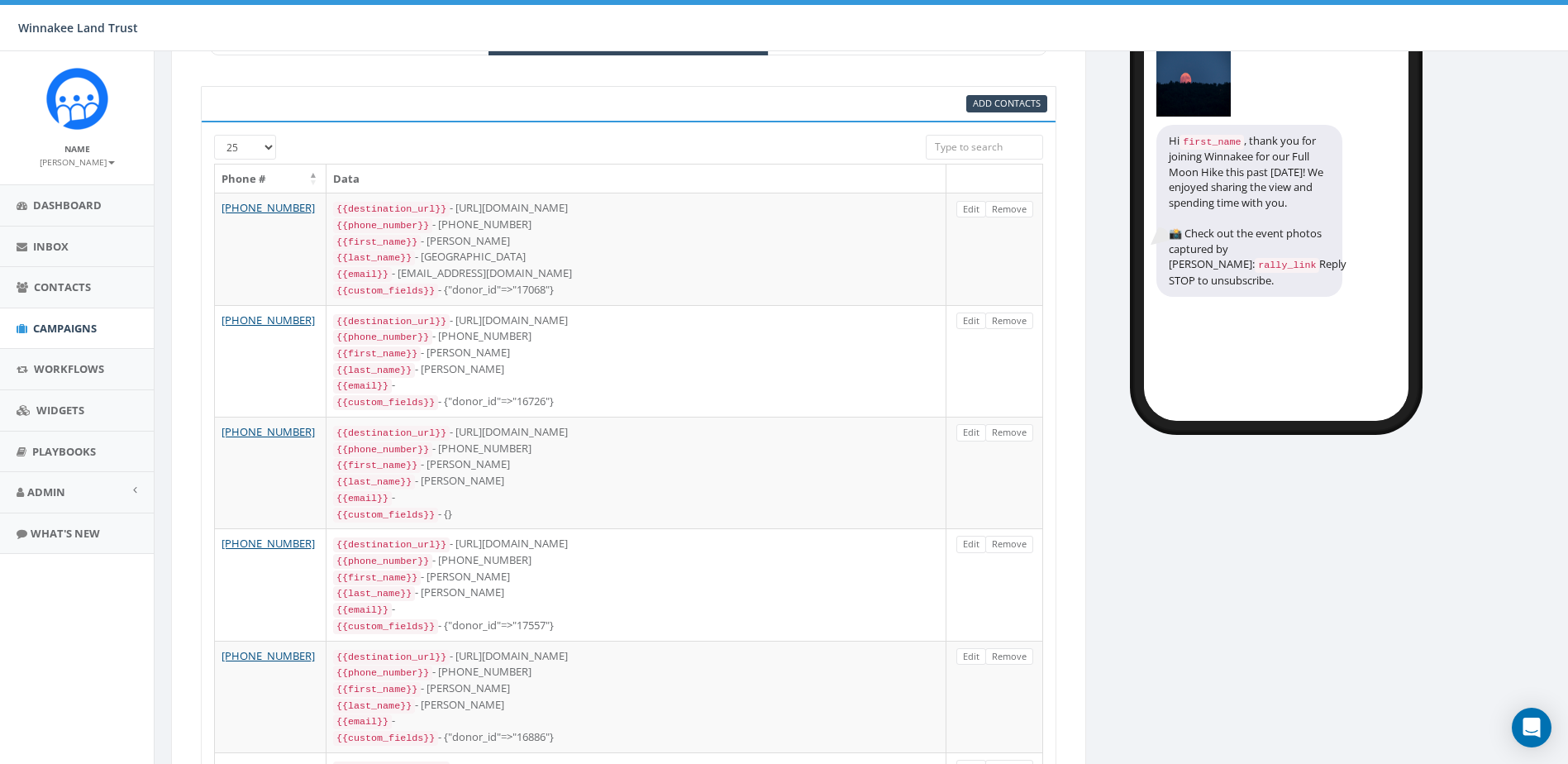
scroll to position [53, 0]
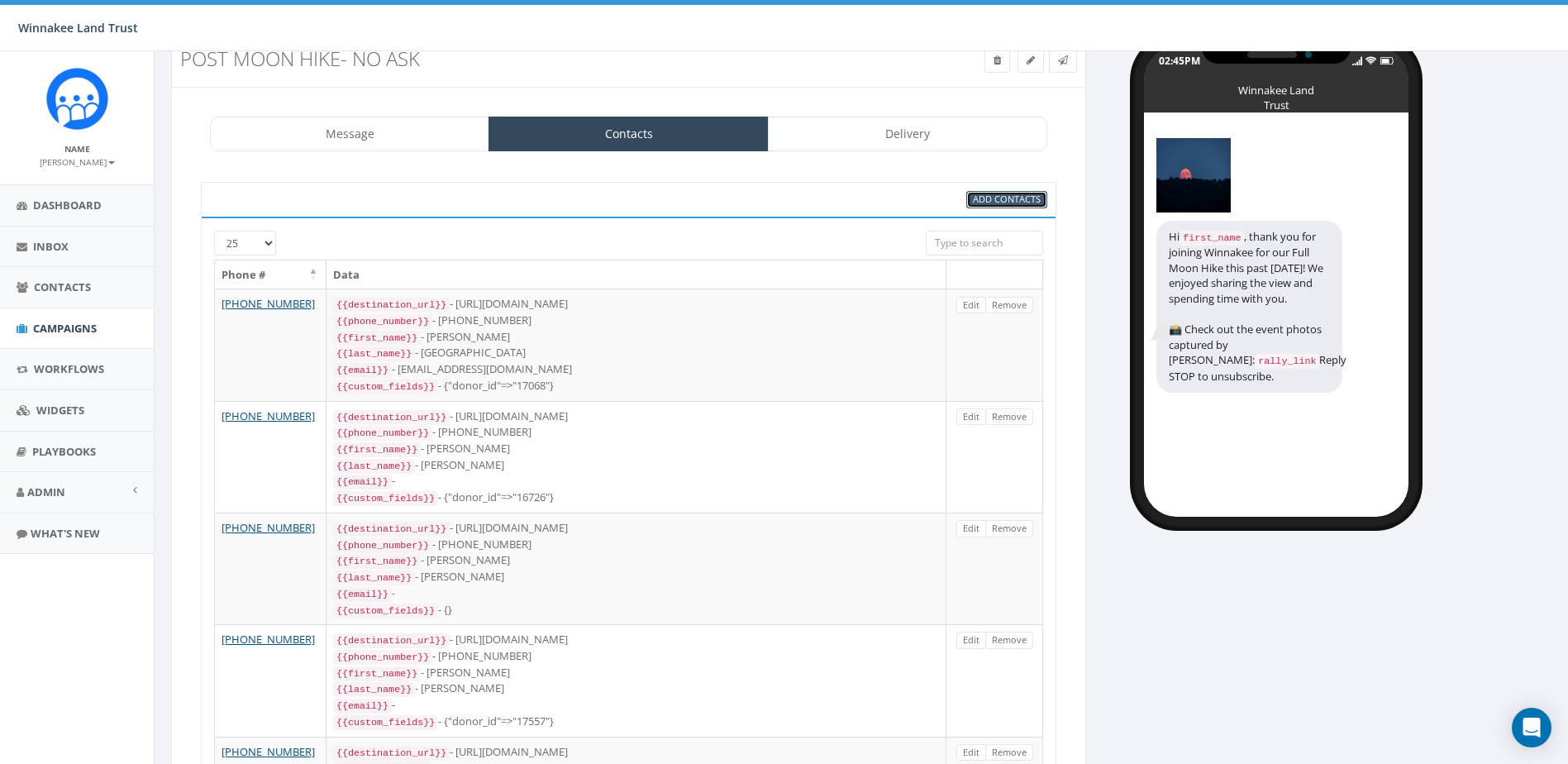
click at [989, 205] on span "Add Contacts" at bounding box center [1007, 199] width 68 height 13
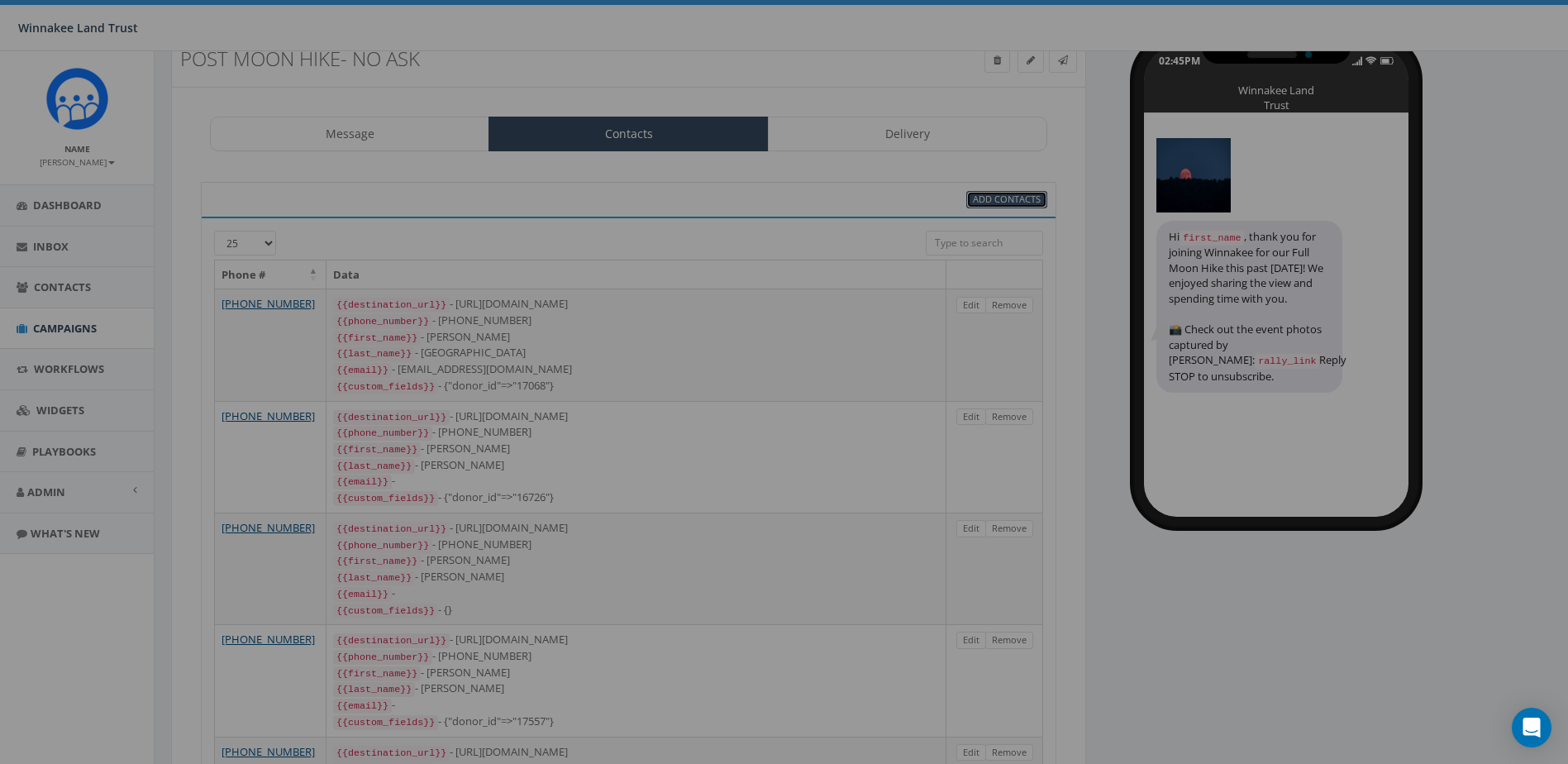
select select
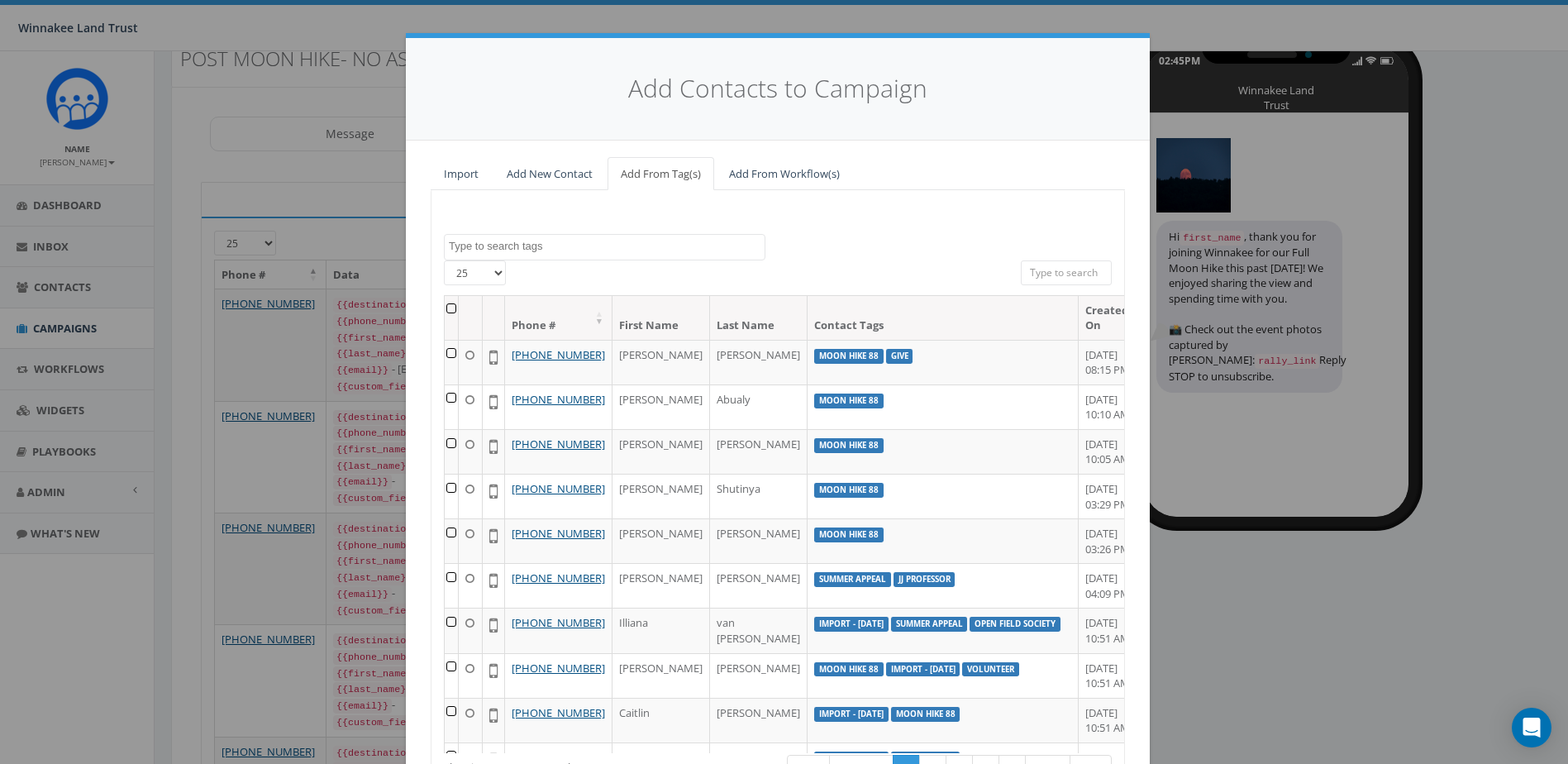
click at [1038, 267] on input "search" at bounding box center [1066, 272] width 91 height 24
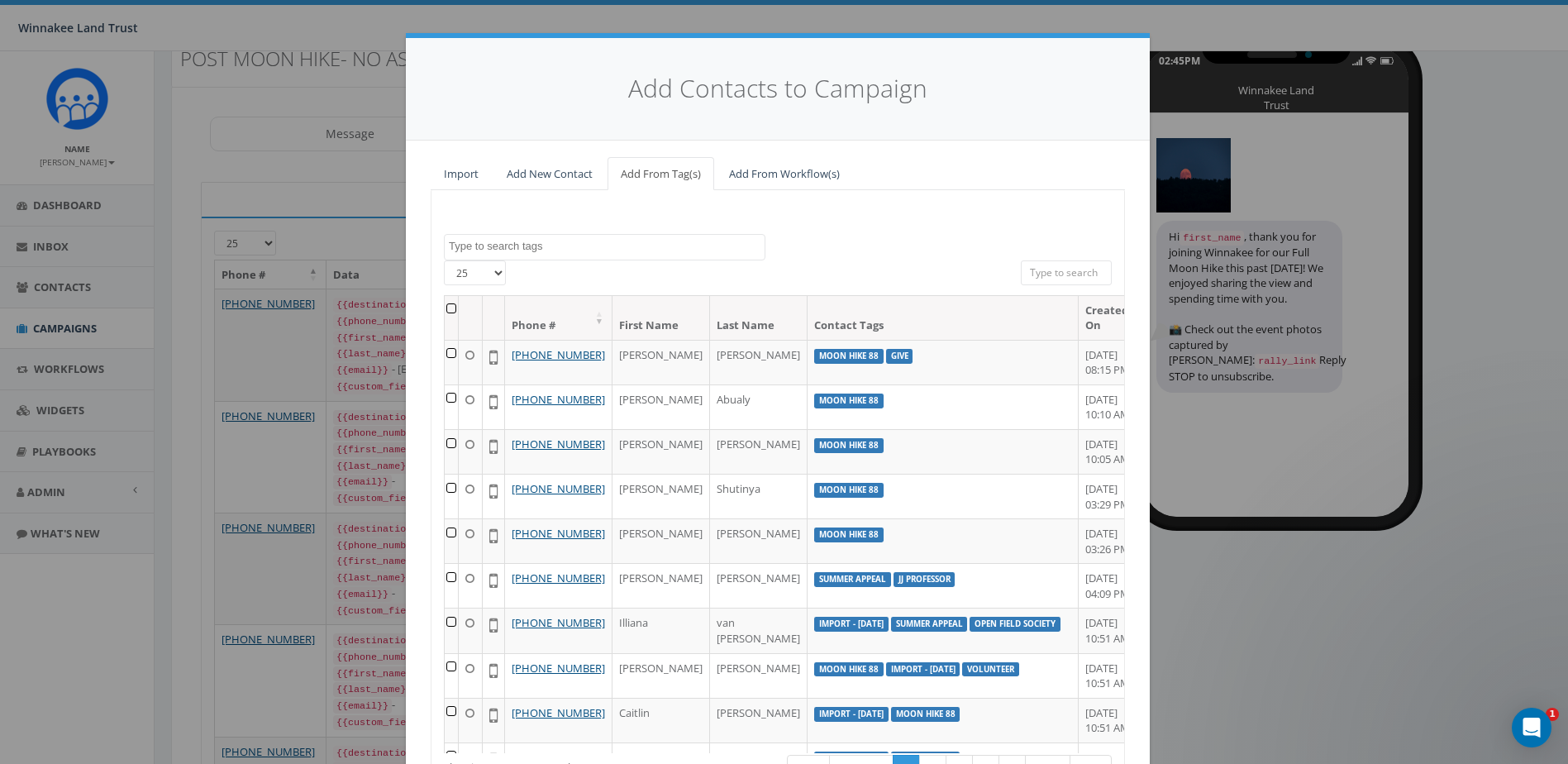
click at [653, 249] on textarea "Search" at bounding box center [607, 246] width 316 height 14
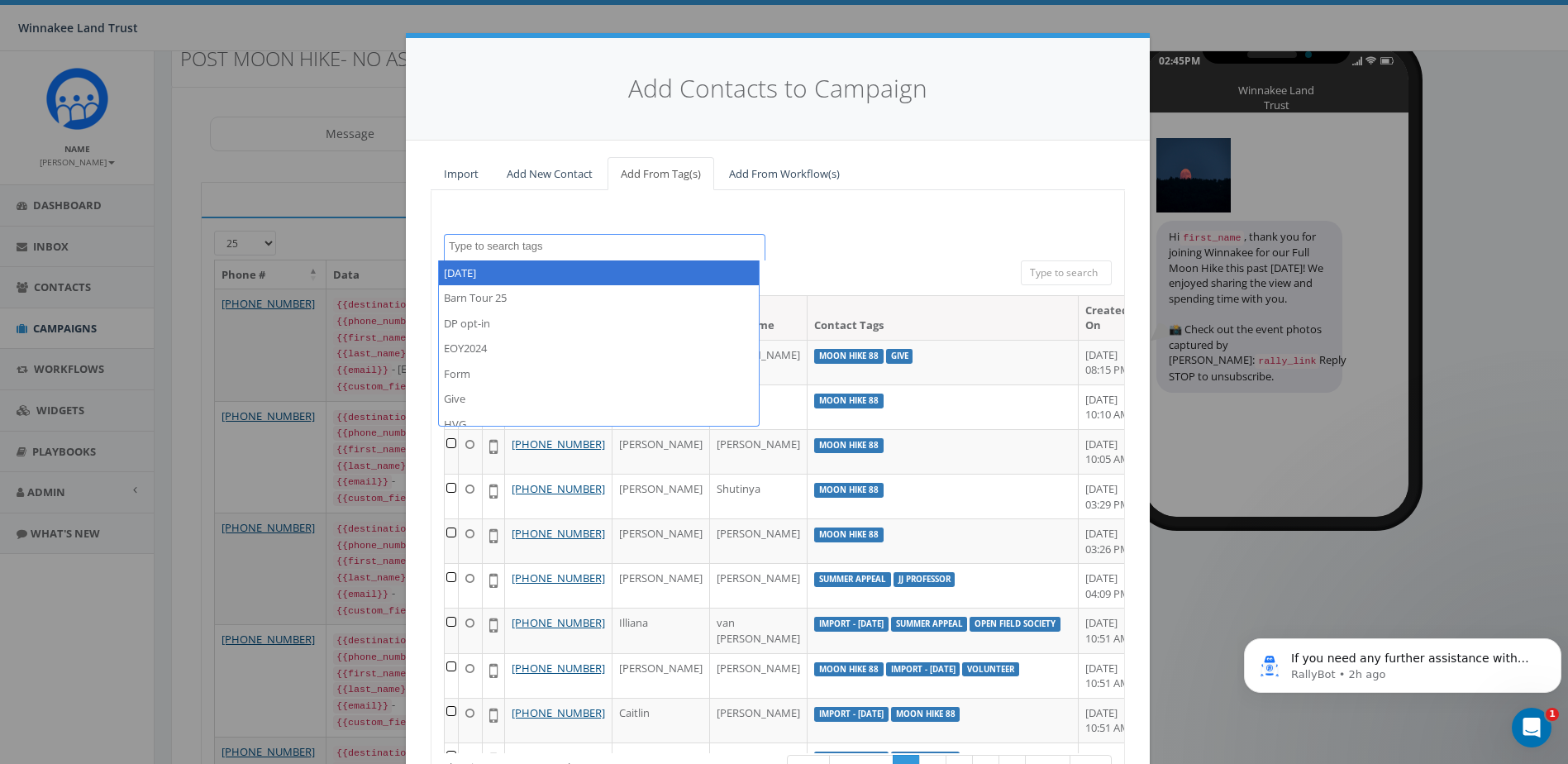
scroll to position [0, 0]
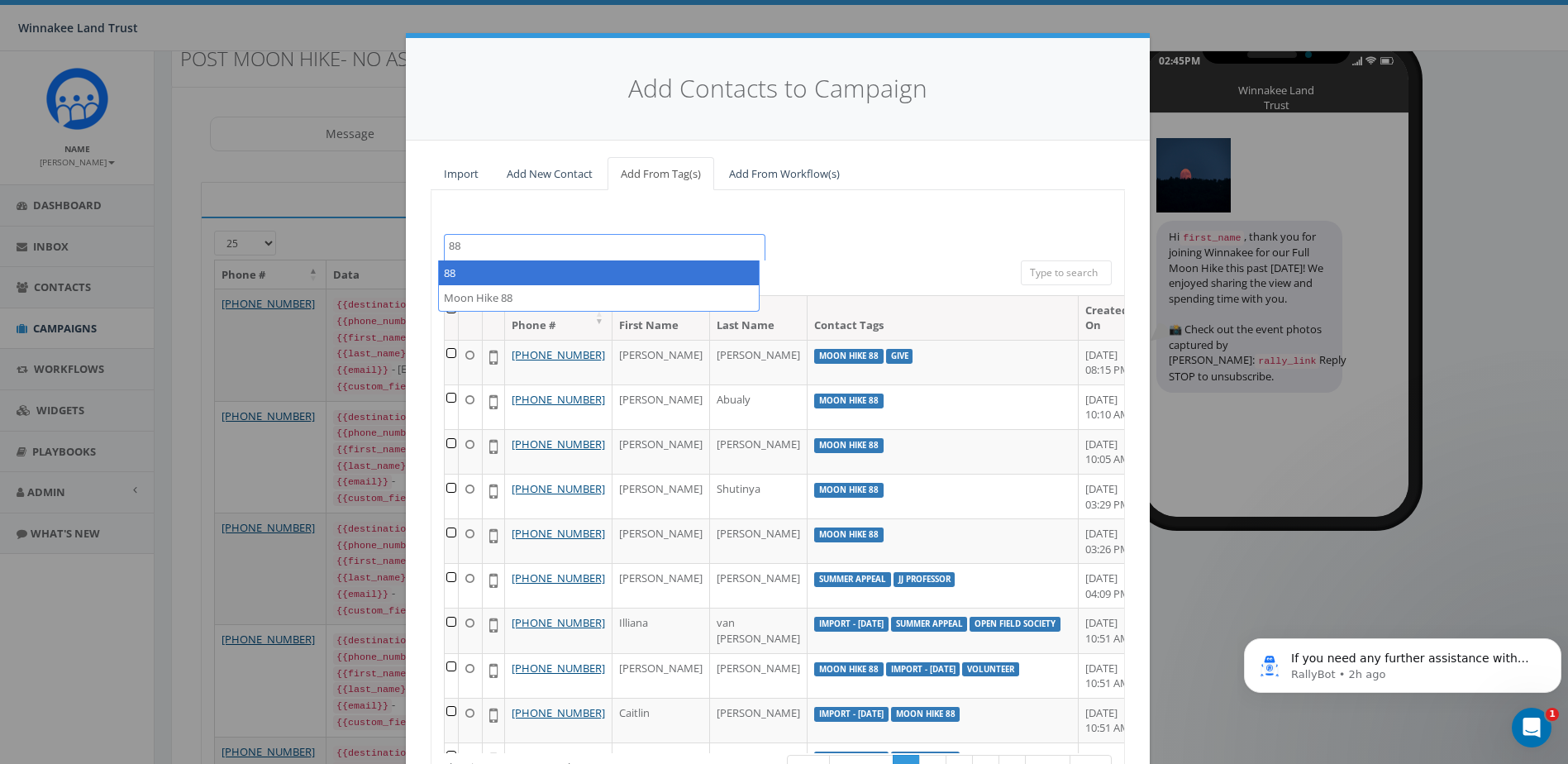
type textarea "88"
select select "88"
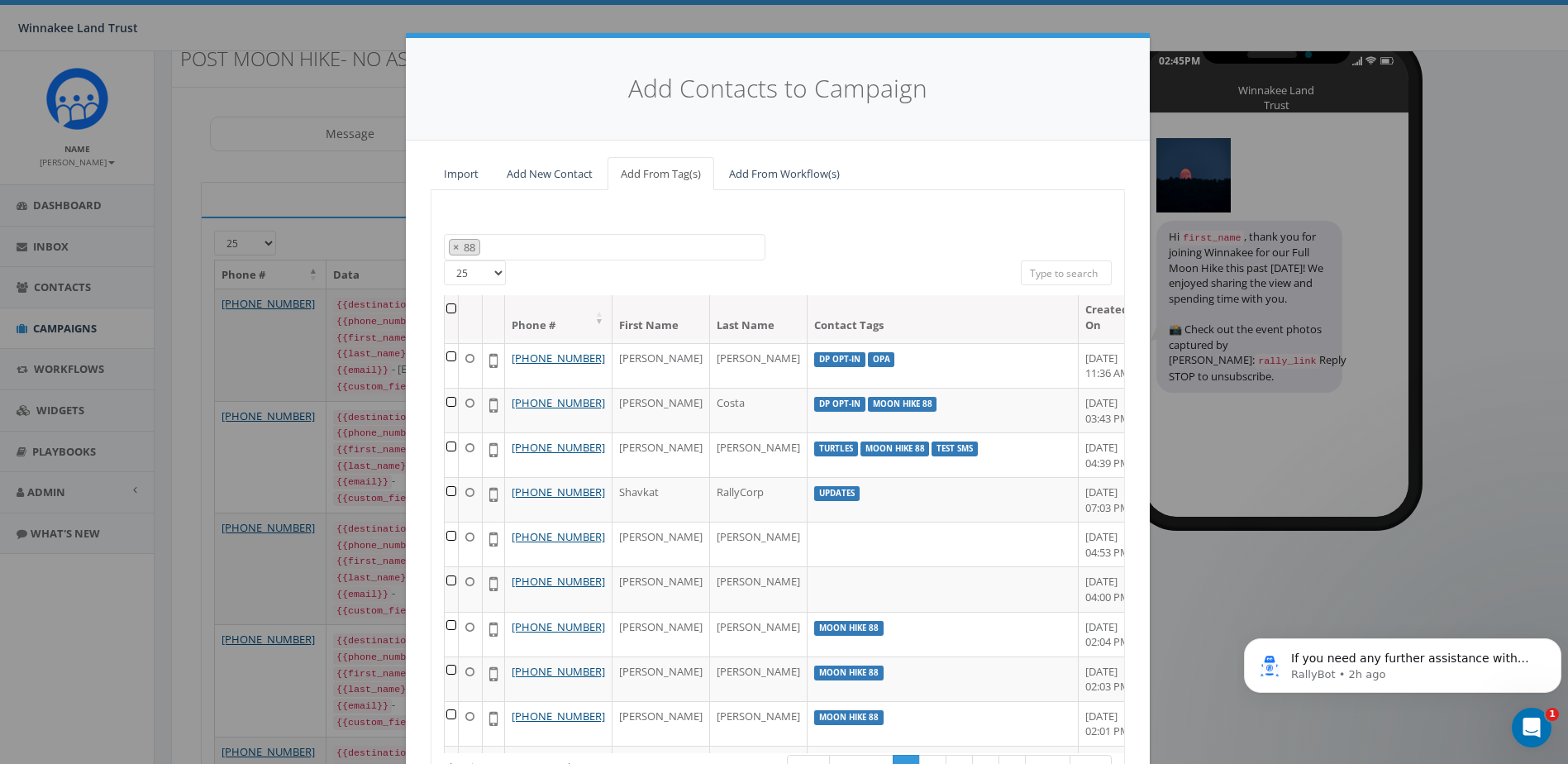
scroll to position [661, 0]
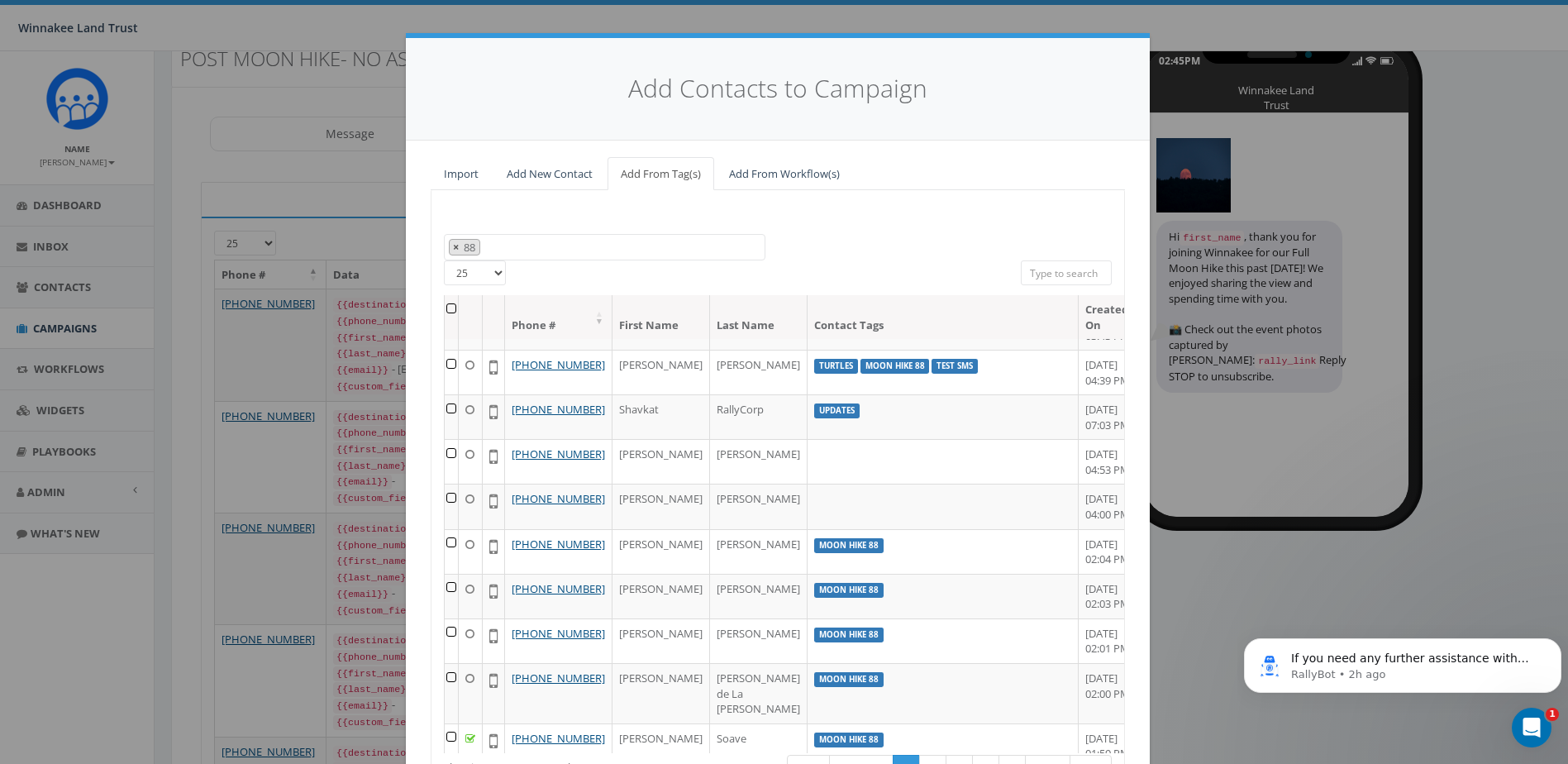
click at [453, 246] on span "×" at bounding box center [456, 247] width 5 height 14
select select
type textarea "88"
select select "Moon Hike 88"
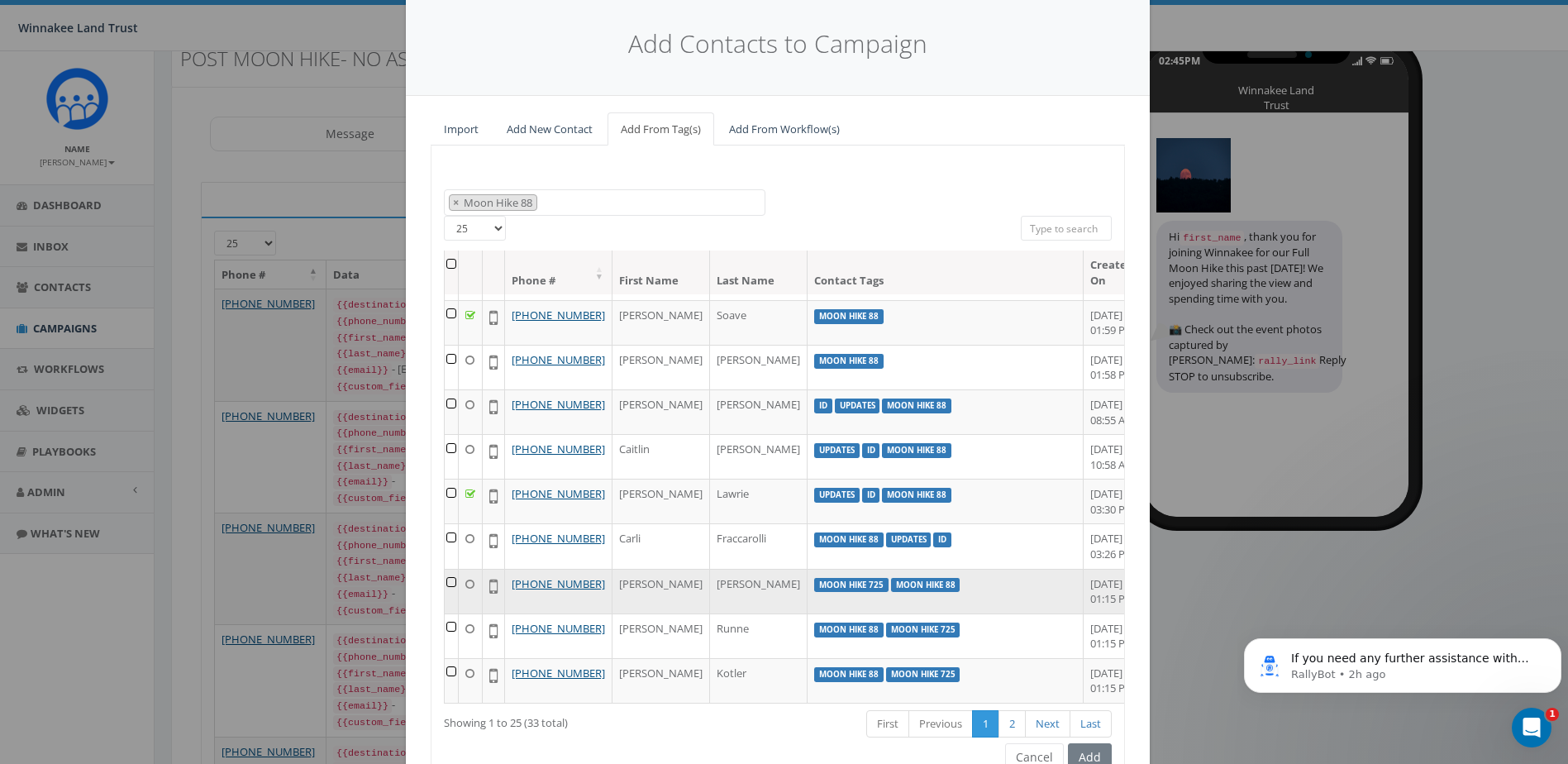
scroll to position [83, 0]
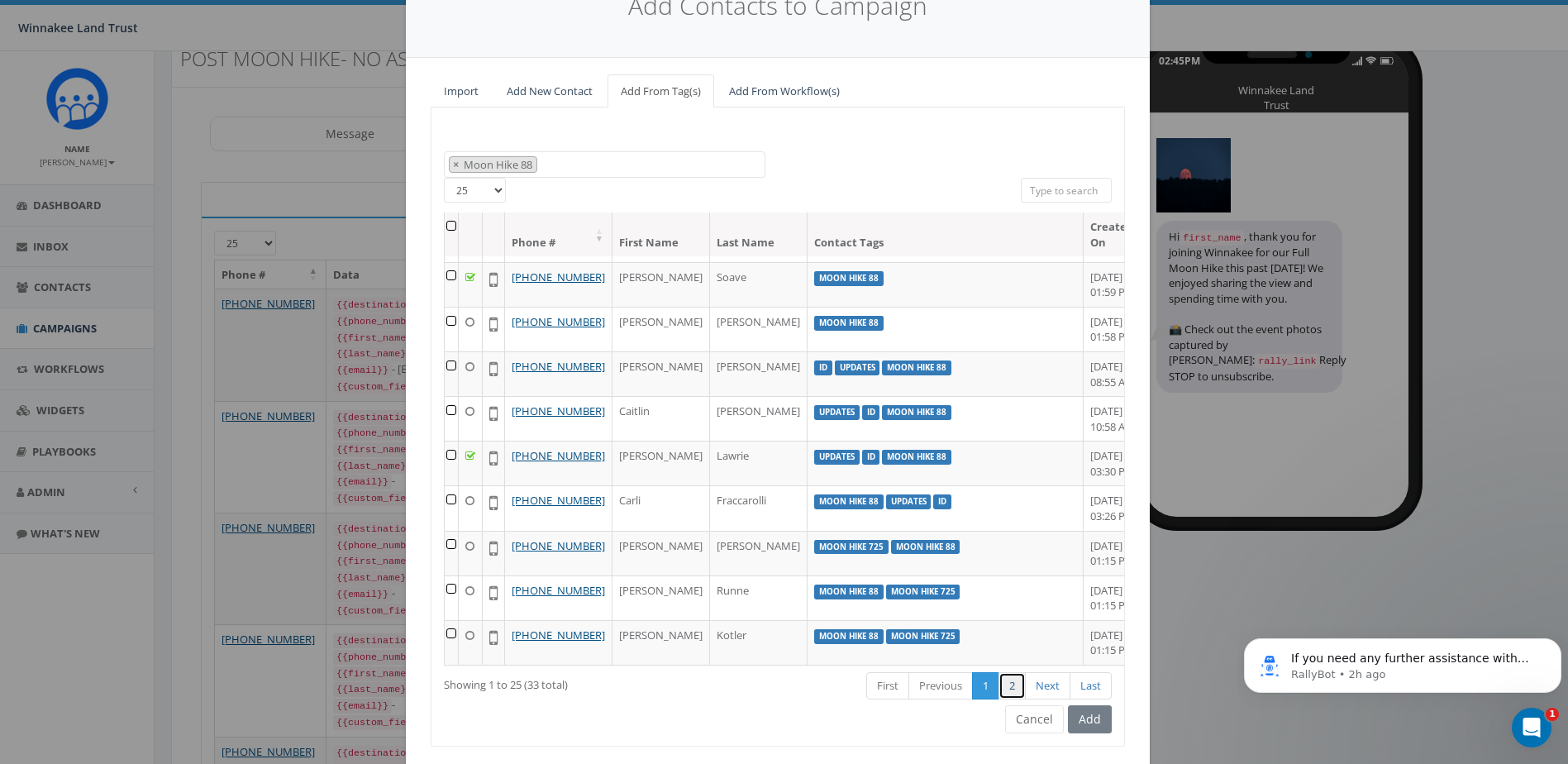
click at [1009, 688] on link "2" at bounding box center [1012, 686] width 27 height 27
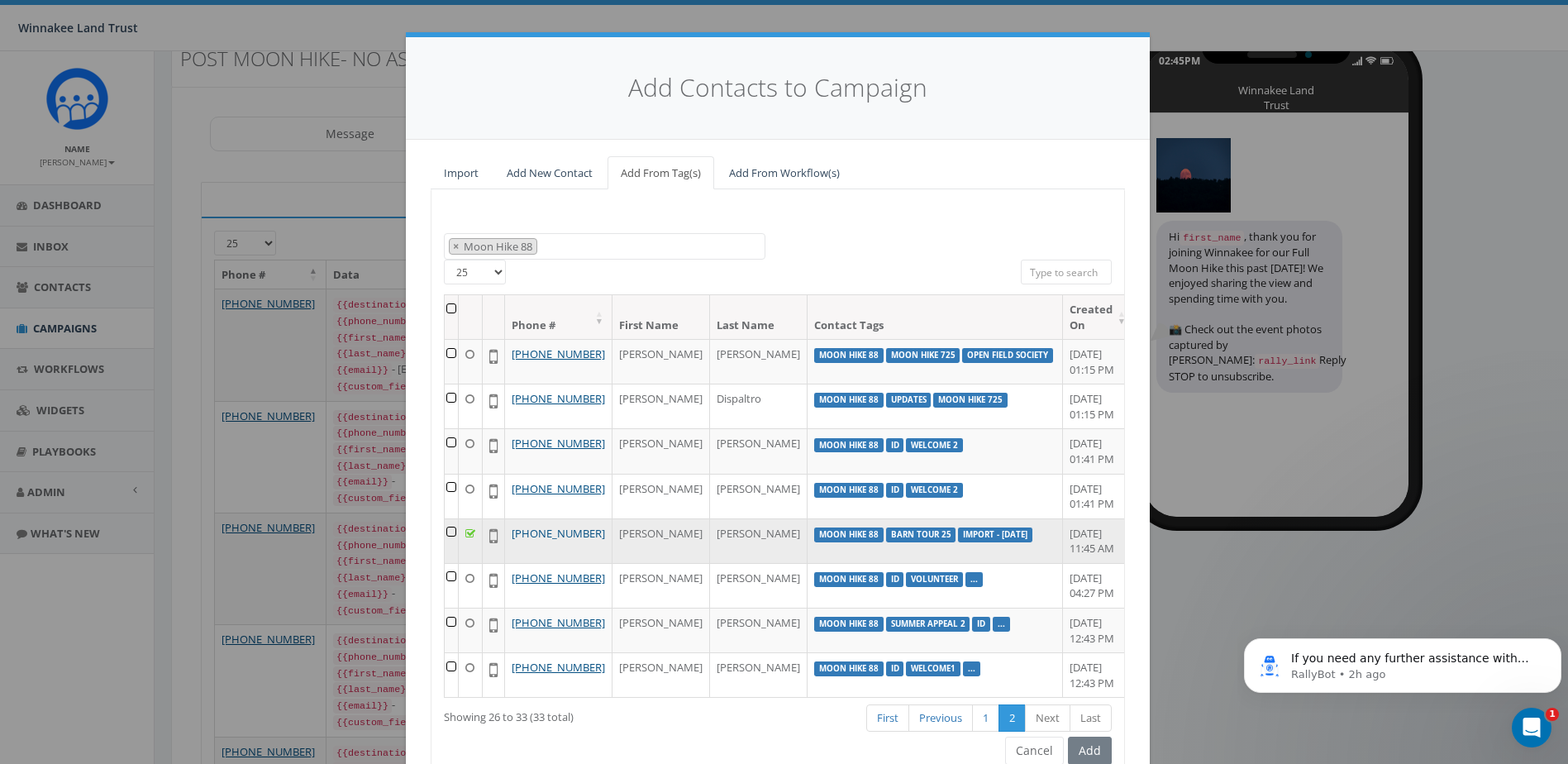
scroll to position [0, 0]
click at [1399, 592] on div "Add Contacts to Campaign Import Add New Contact Add From Tag(s) Add From Workfl…" at bounding box center [784, 382] width 1568 height 764
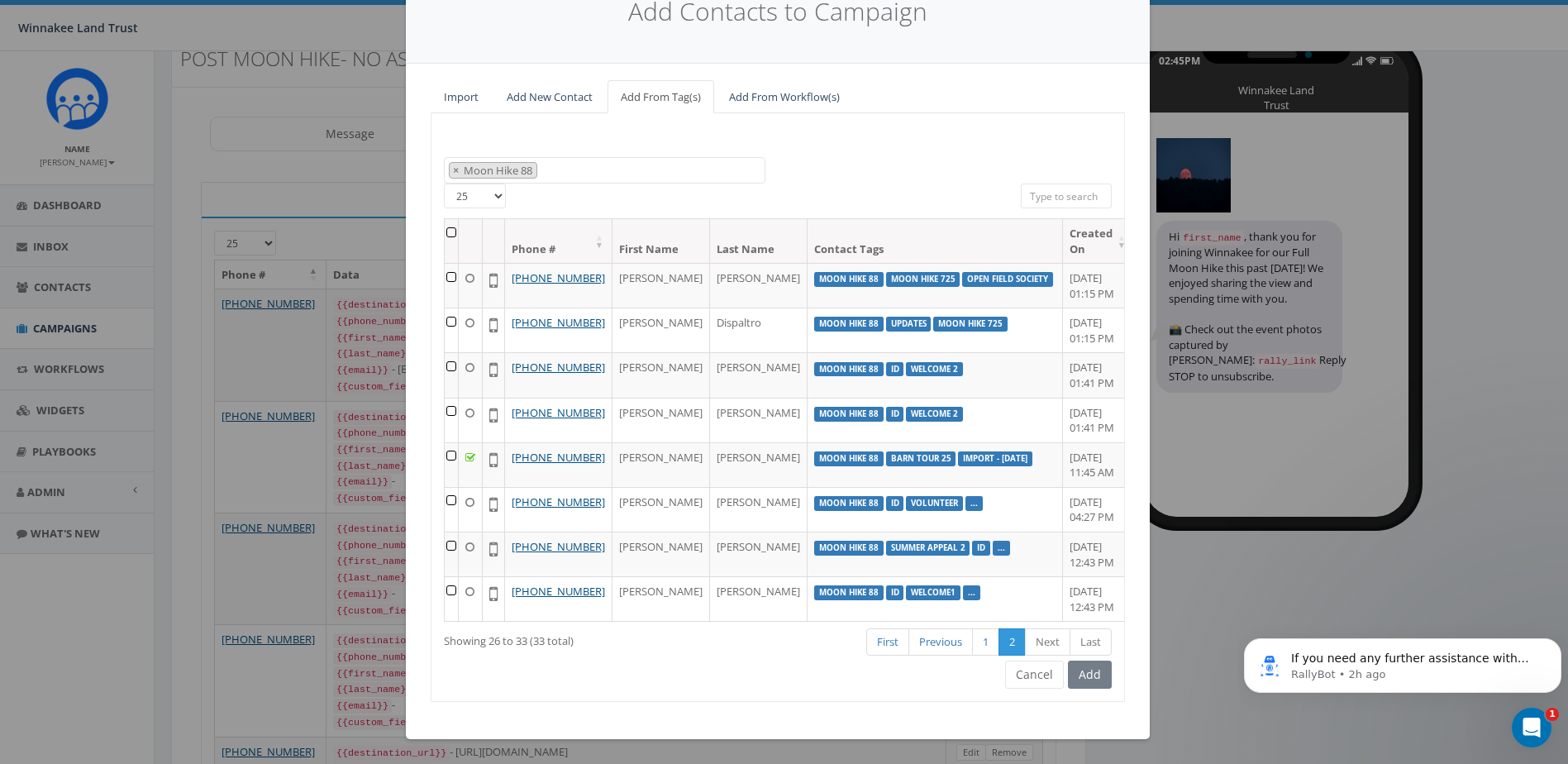
scroll to position [127, 0]
click at [1019, 677] on button "Cancel" at bounding box center [1034, 674] width 59 height 28
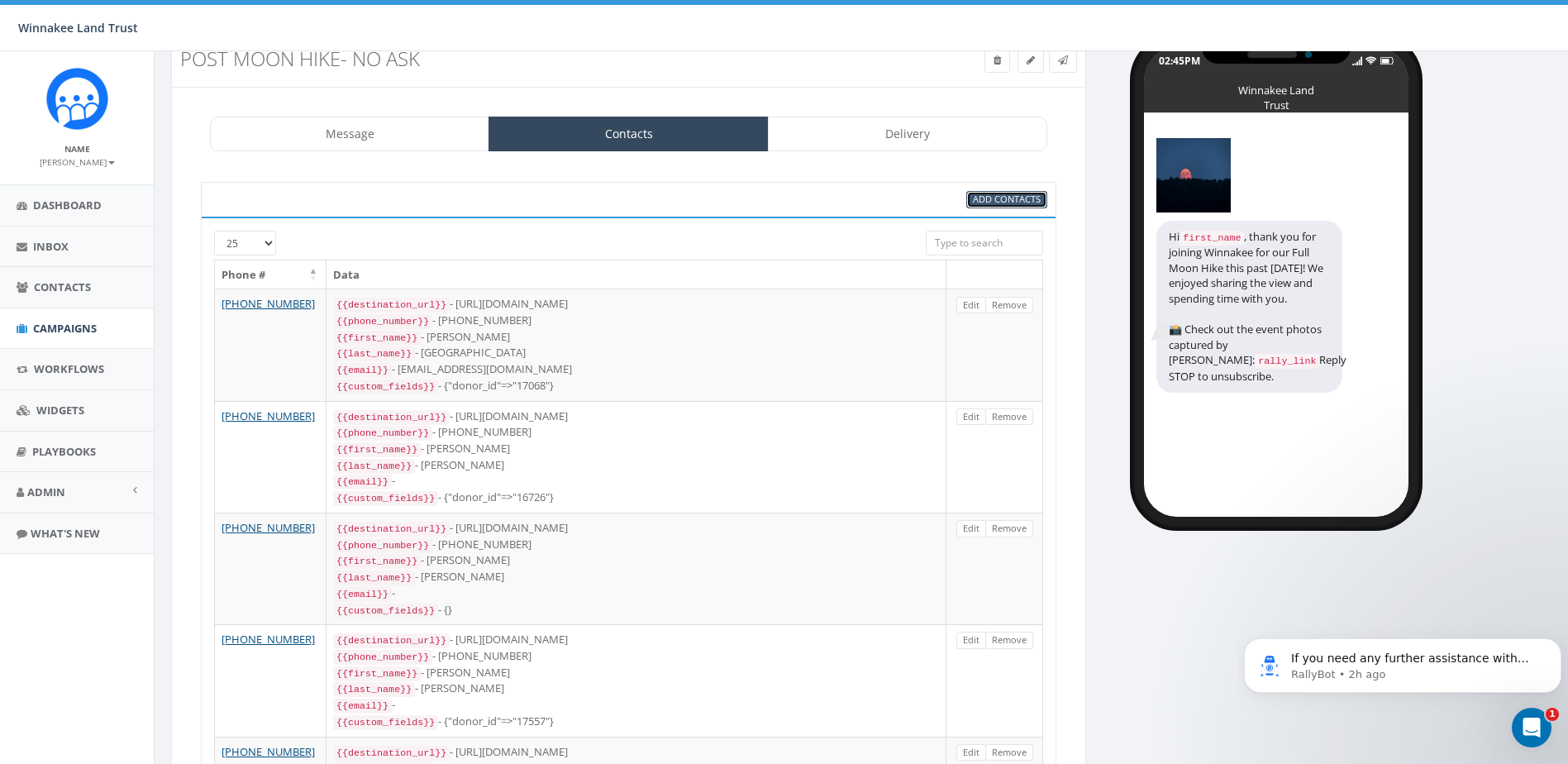
click at [1027, 193] on span "Add Contacts" at bounding box center [1007, 199] width 68 height 13
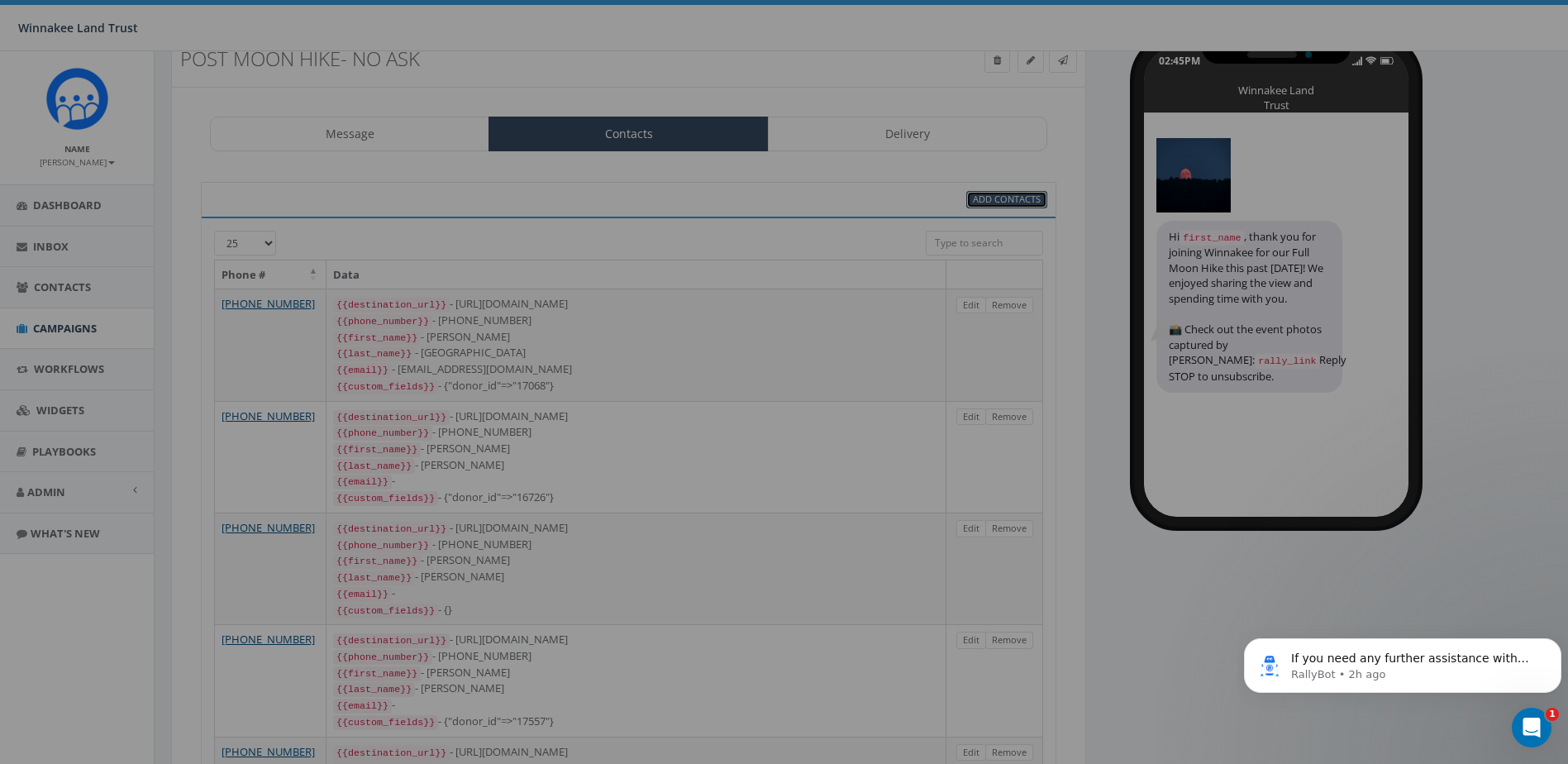
scroll to position [0, 0]
select select
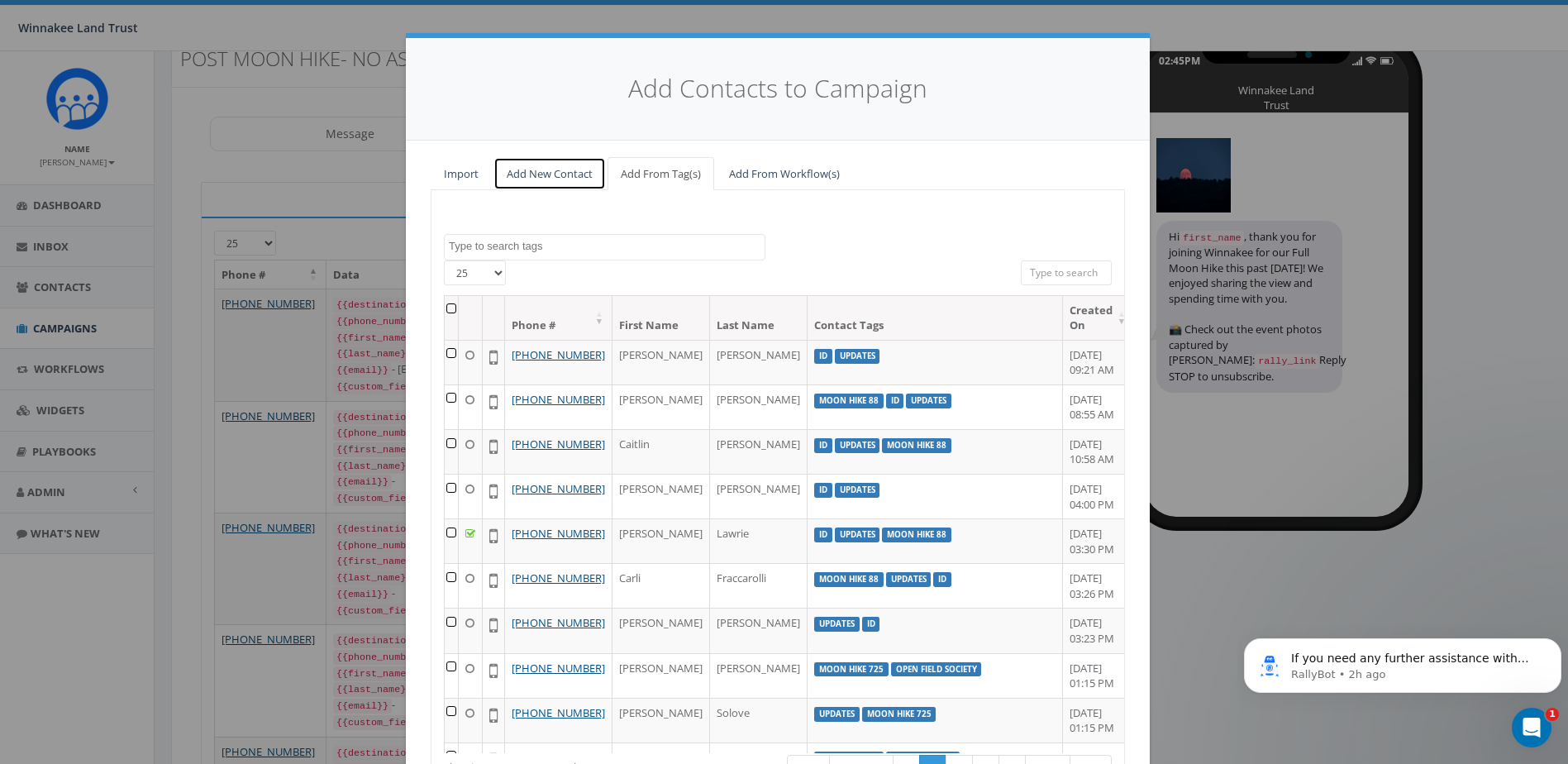
click at [552, 179] on link "Add New Contact" at bounding box center [549, 174] width 113 height 34
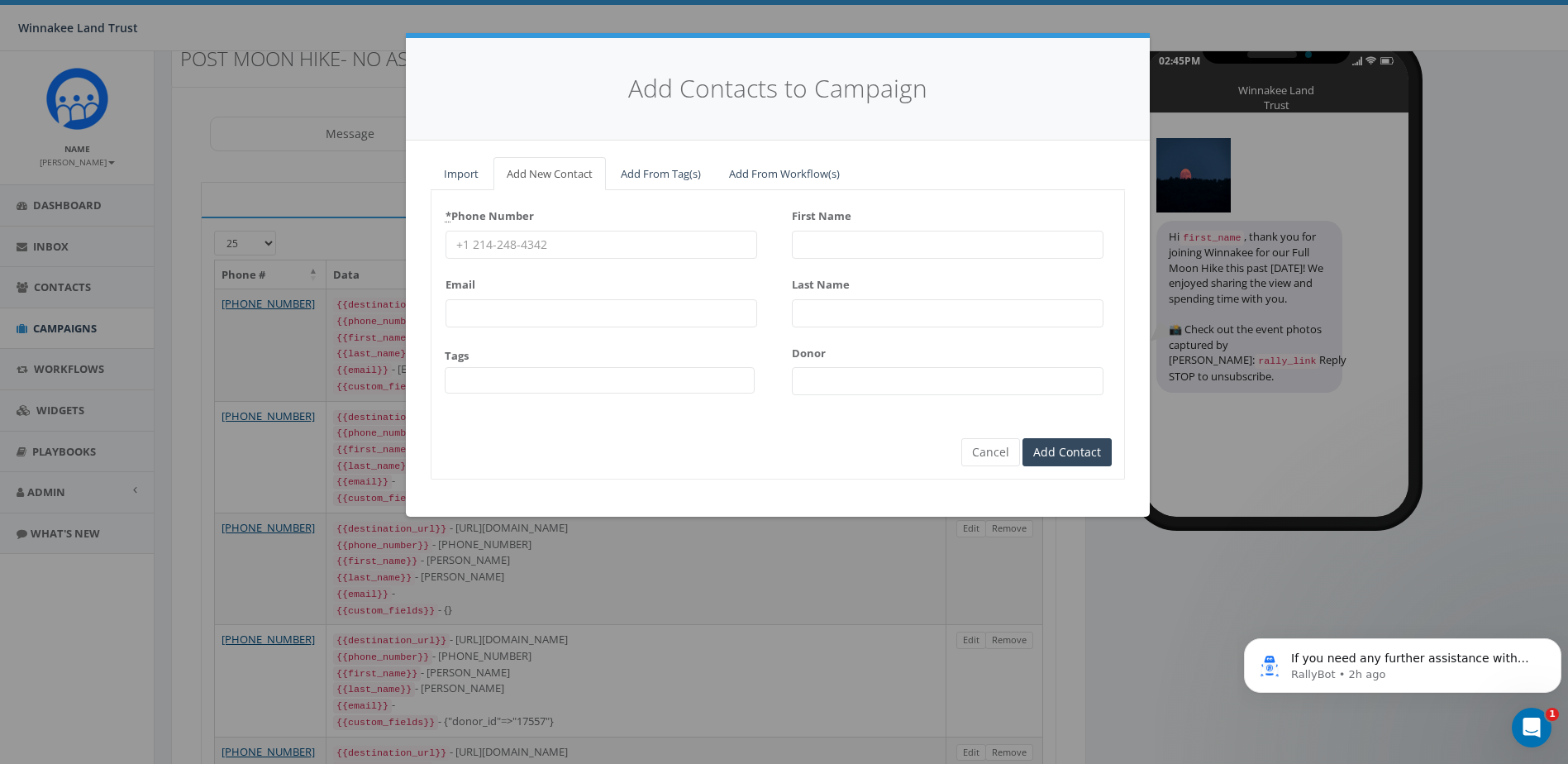
click at [626, 243] on input "* Phone Number" at bounding box center [601, 244] width 311 height 28
click at [825, 243] on input "First Name" at bounding box center [947, 244] width 311 height 28
click at [827, 373] on input "Donor" at bounding box center [947, 381] width 311 height 28
paste input "17689"
type input "17689"
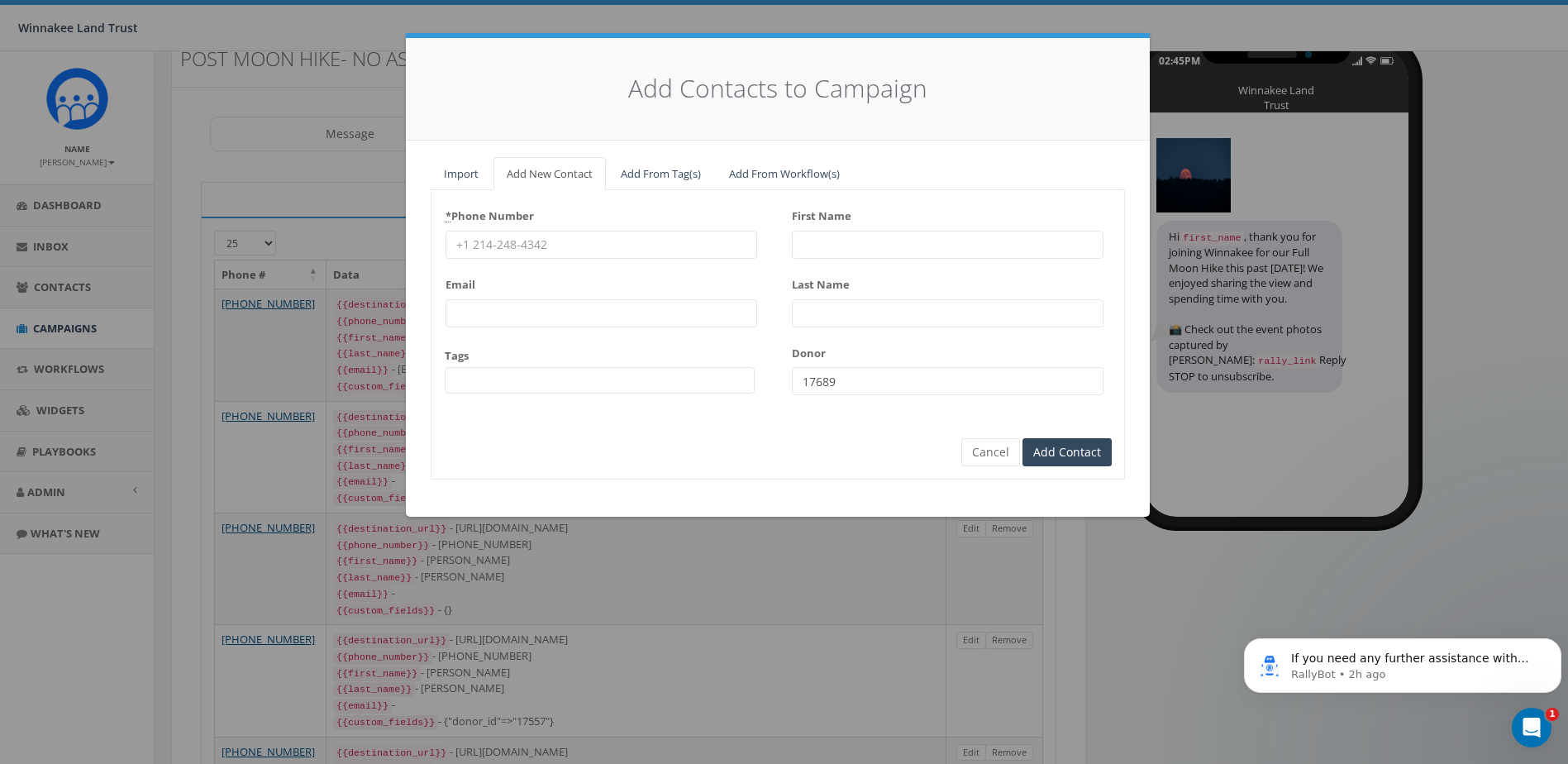
click at [893, 252] on input "First Name" at bounding box center [947, 244] width 311 height 28
paste input "No file chosen ACTIVE Christy"
drag, startPoint x: 923, startPoint y: 243, endPoint x: 709, endPoint y: 242, distance: 214.0
click at [709, 242] on div "* Phone Number Email Tags 2025/07/01 Barn Tour 25 DP opt-in EOY2024 Form Give H…" at bounding box center [778, 305] width 693 height 205
type input "Christy"
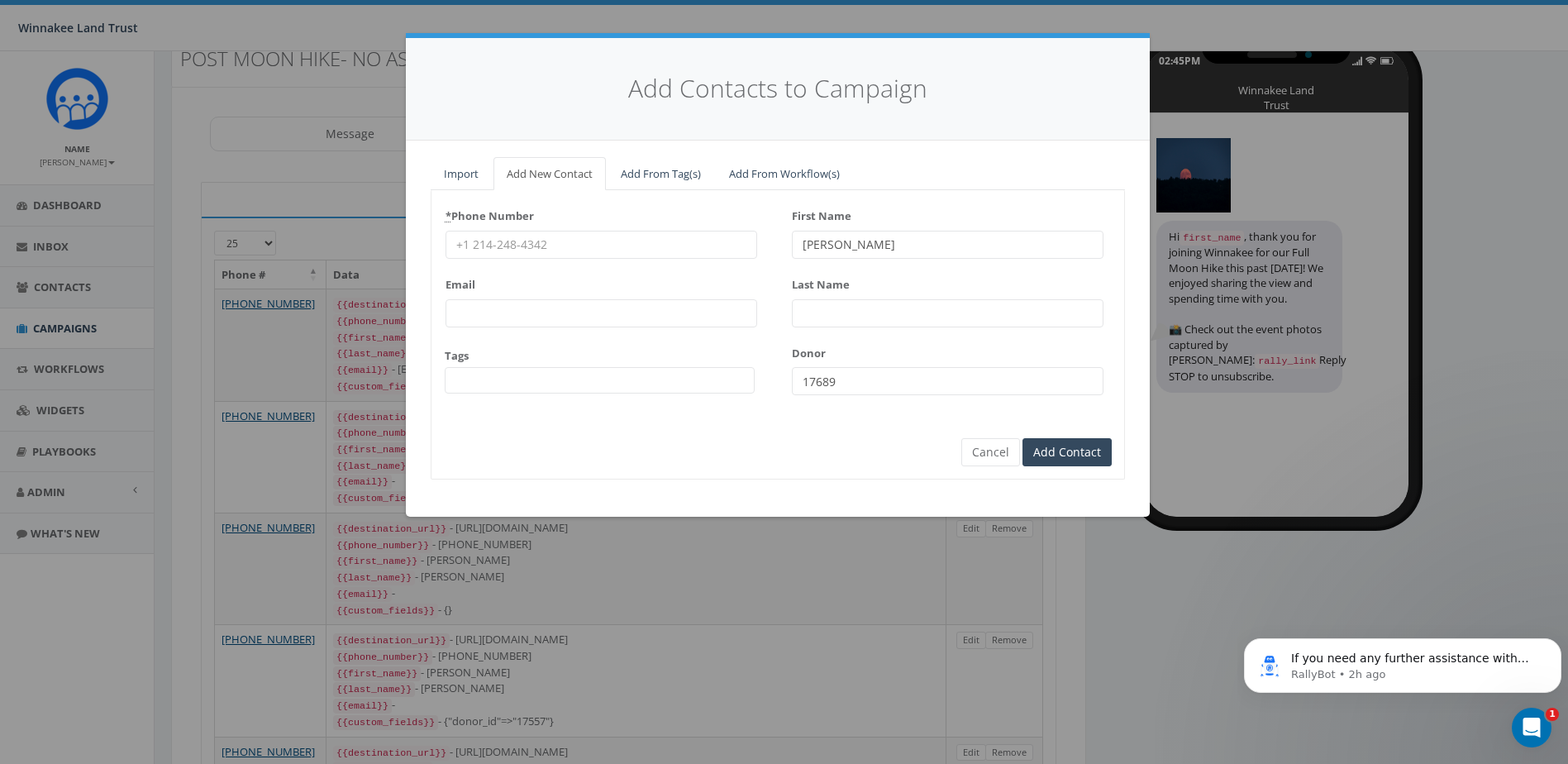
click at [806, 310] on input "Last Name" at bounding box center [947, 313] width 311 height 28
paste input "Schroeder"
type input "Schroeder"
click at [538, 385] on span at bounding box center [600, 380] width 310 height 26
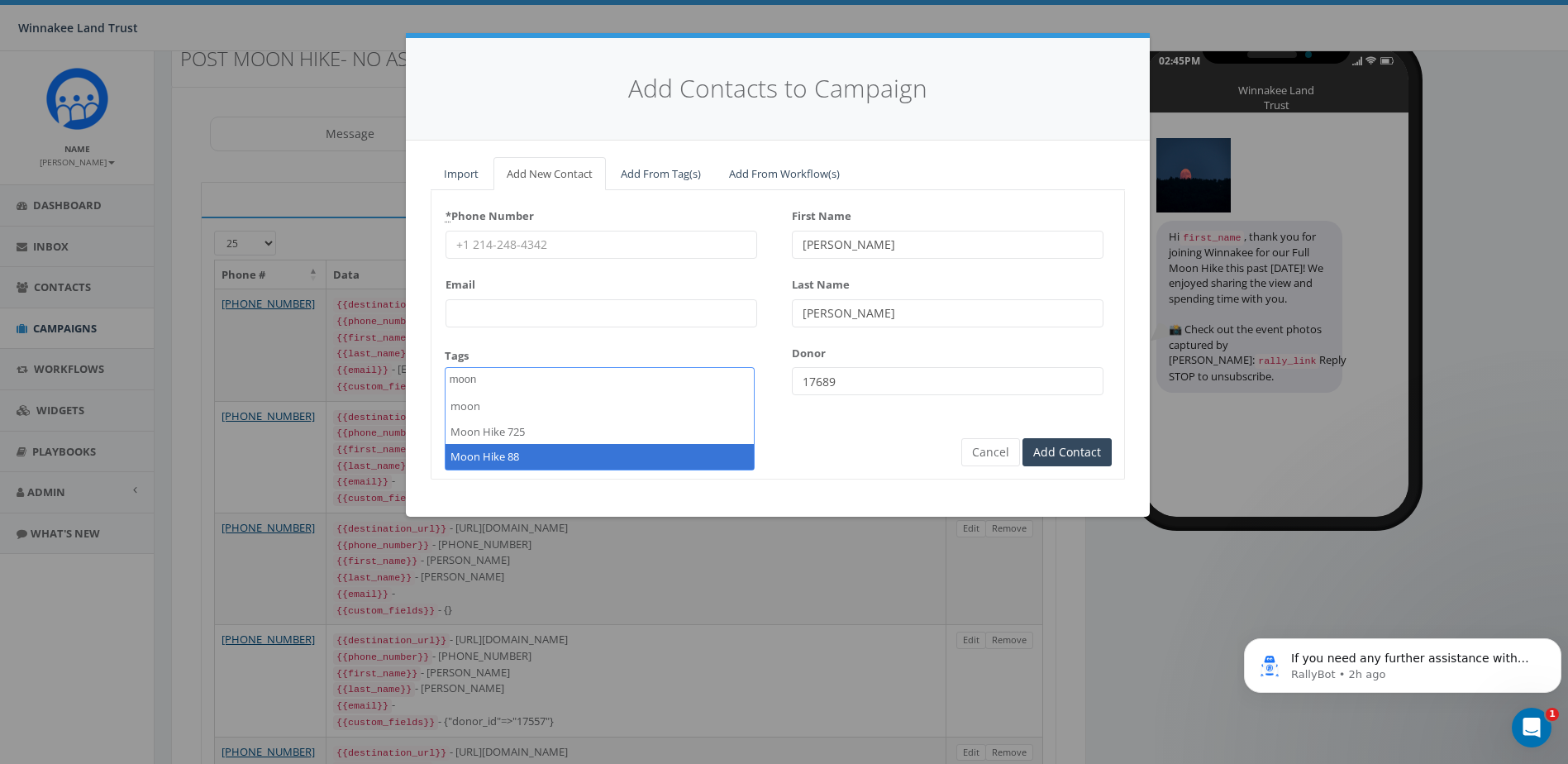
type textarea "moon"
select select "Moon Hike 88"
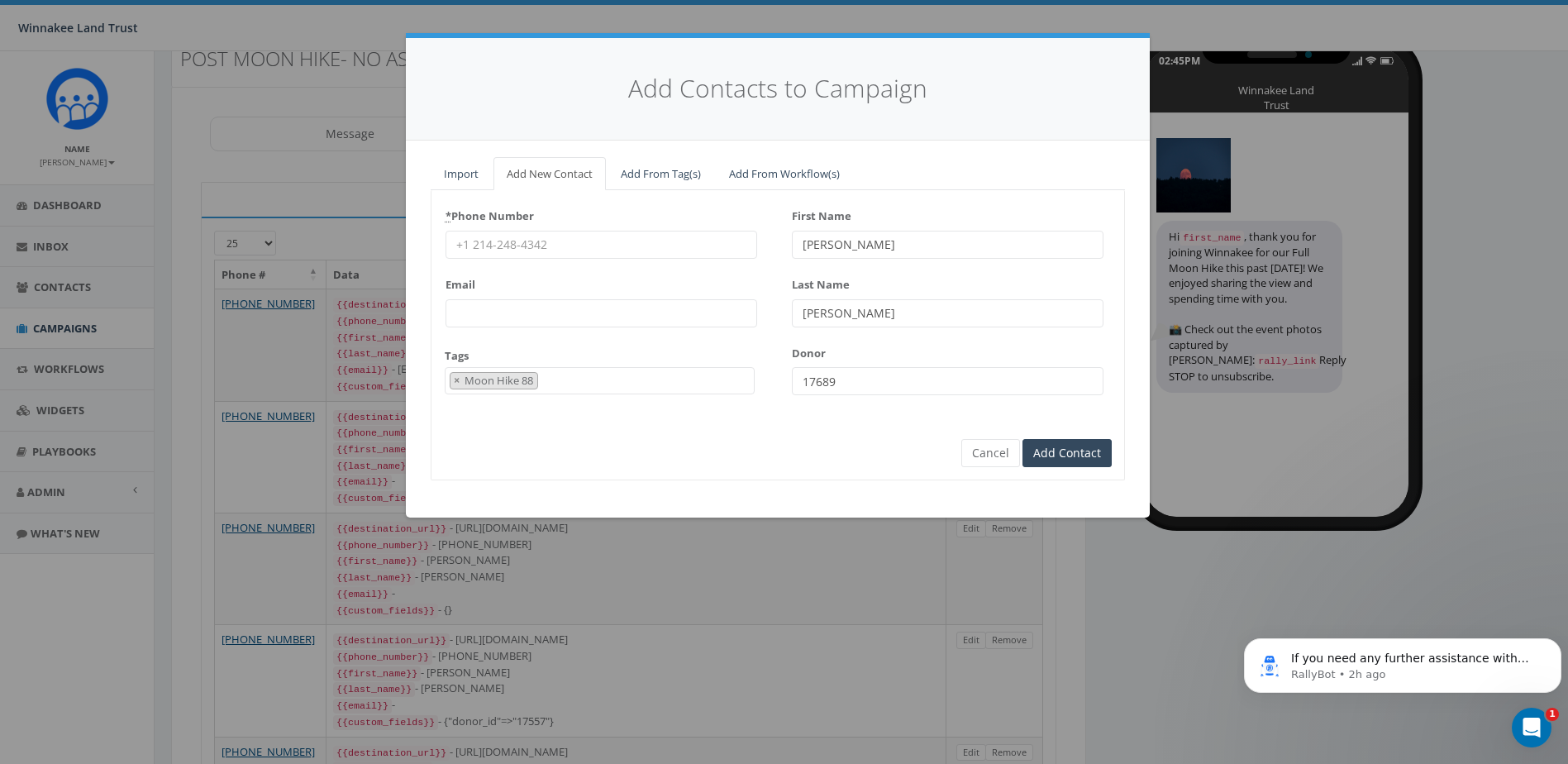
scroll to position [220, 0]
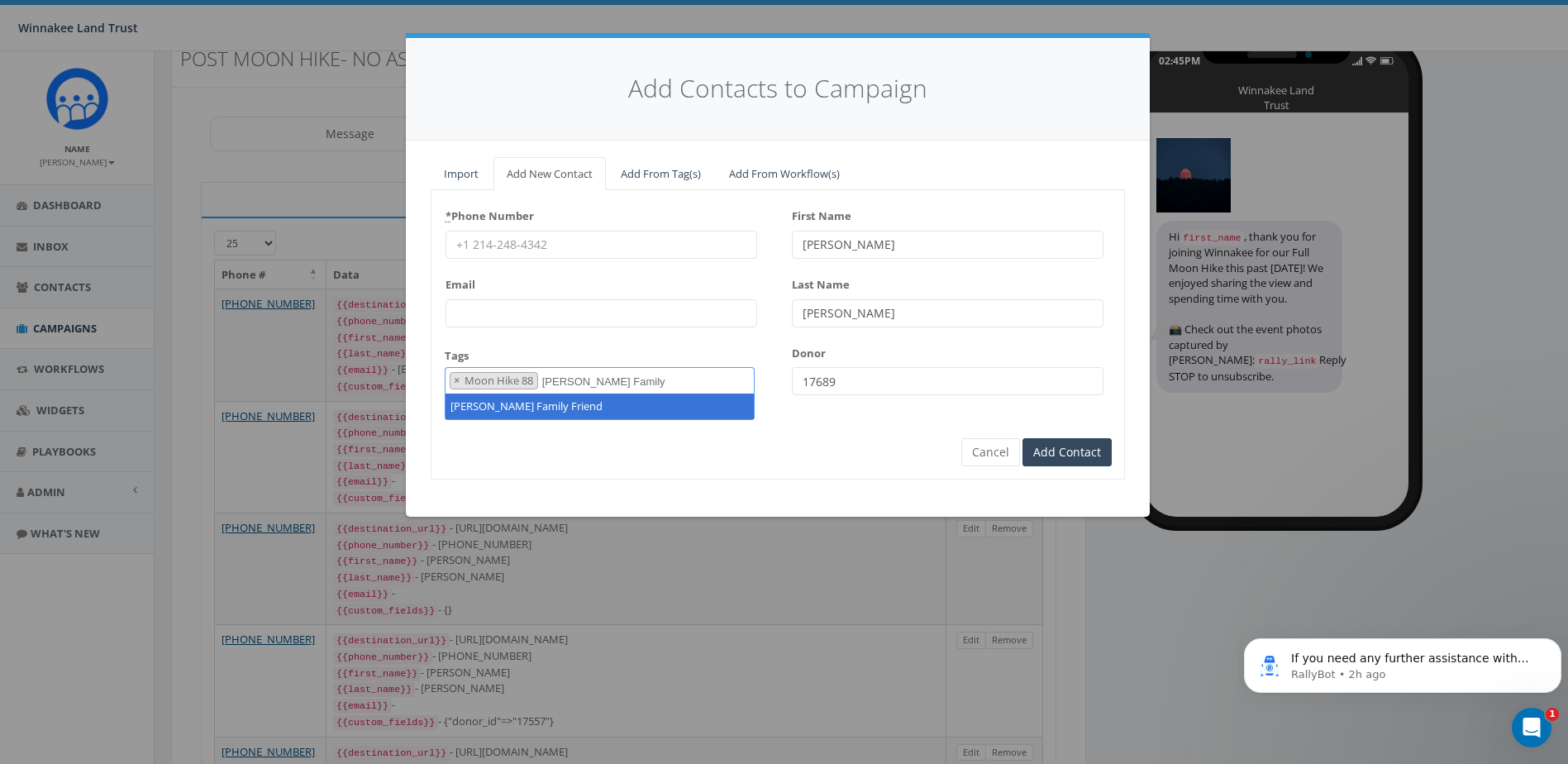
type textarea "Jess Family Friend"
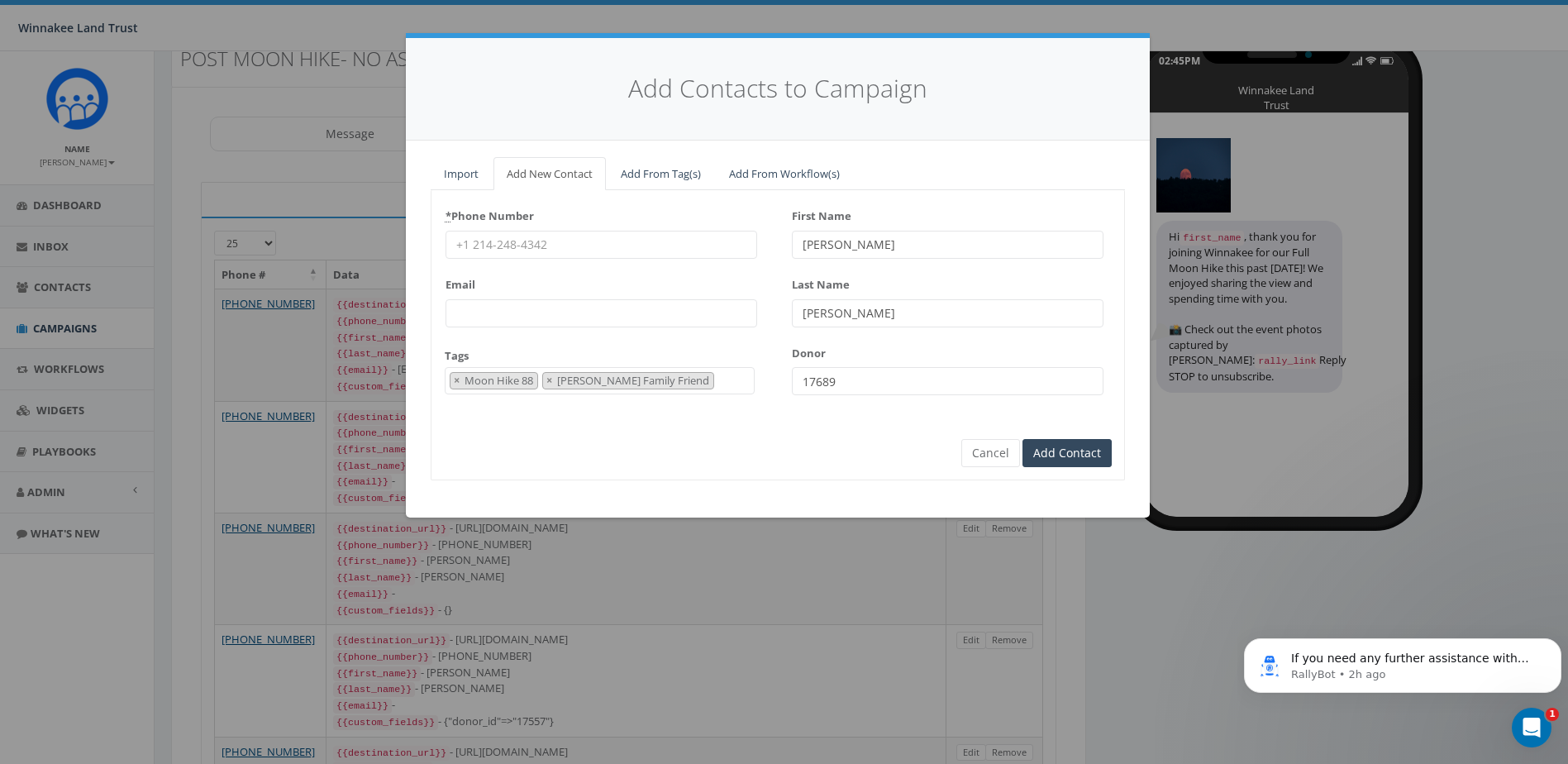
click at [484, 253] on input "* Phone Number" at bounding box center [601, 244] width 311 height 28
paste input "845-489-5880"
type input "845-489-5880"
click at [1093, 450] on input "Add Contact" at bounding box center [1067, 453] width 89 height 28
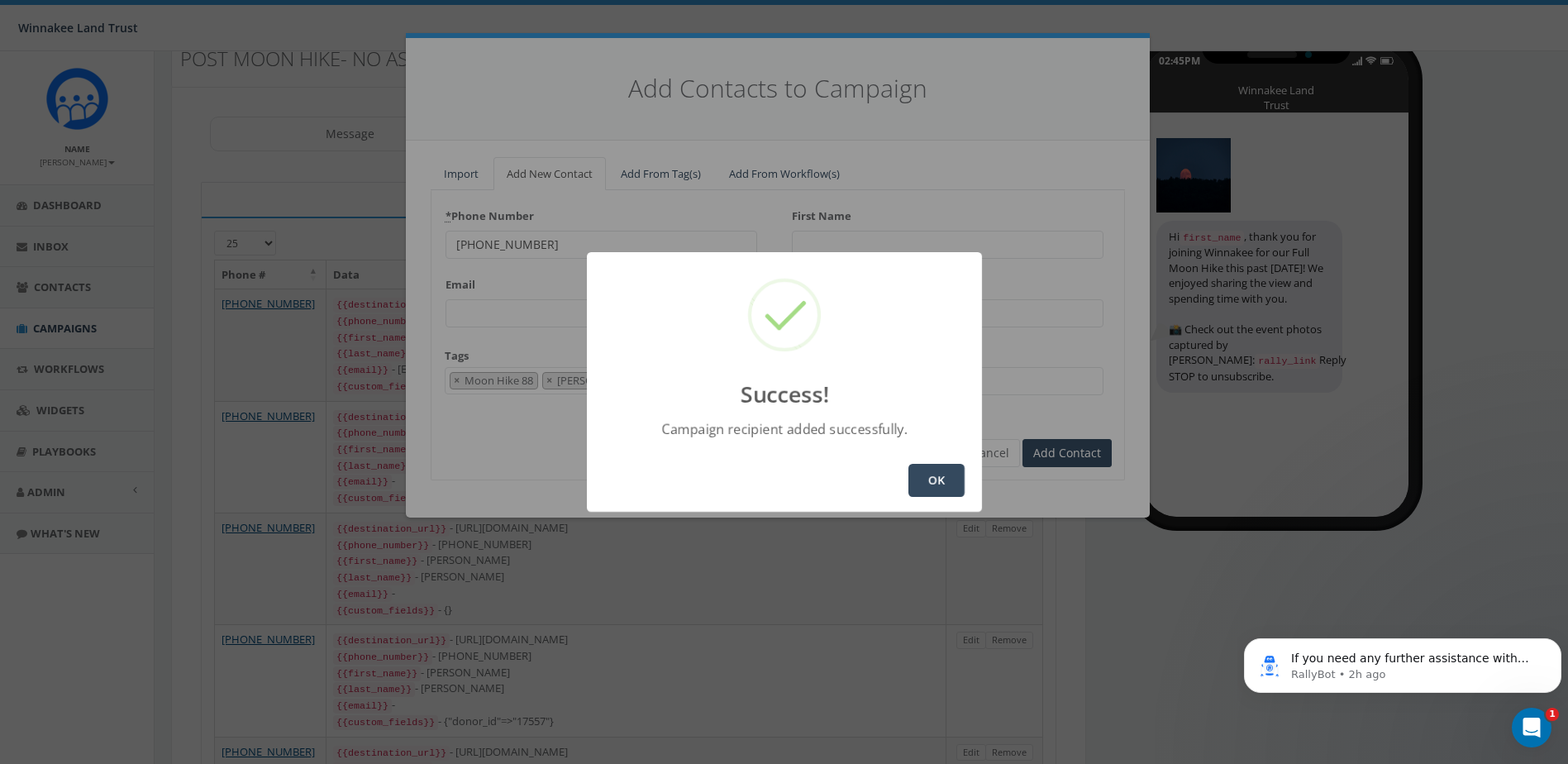
type input "Christy"
type input "Schroeder"
click at [930, 475] on button "OK" at bounding box center [936, 480] width 56 height 33
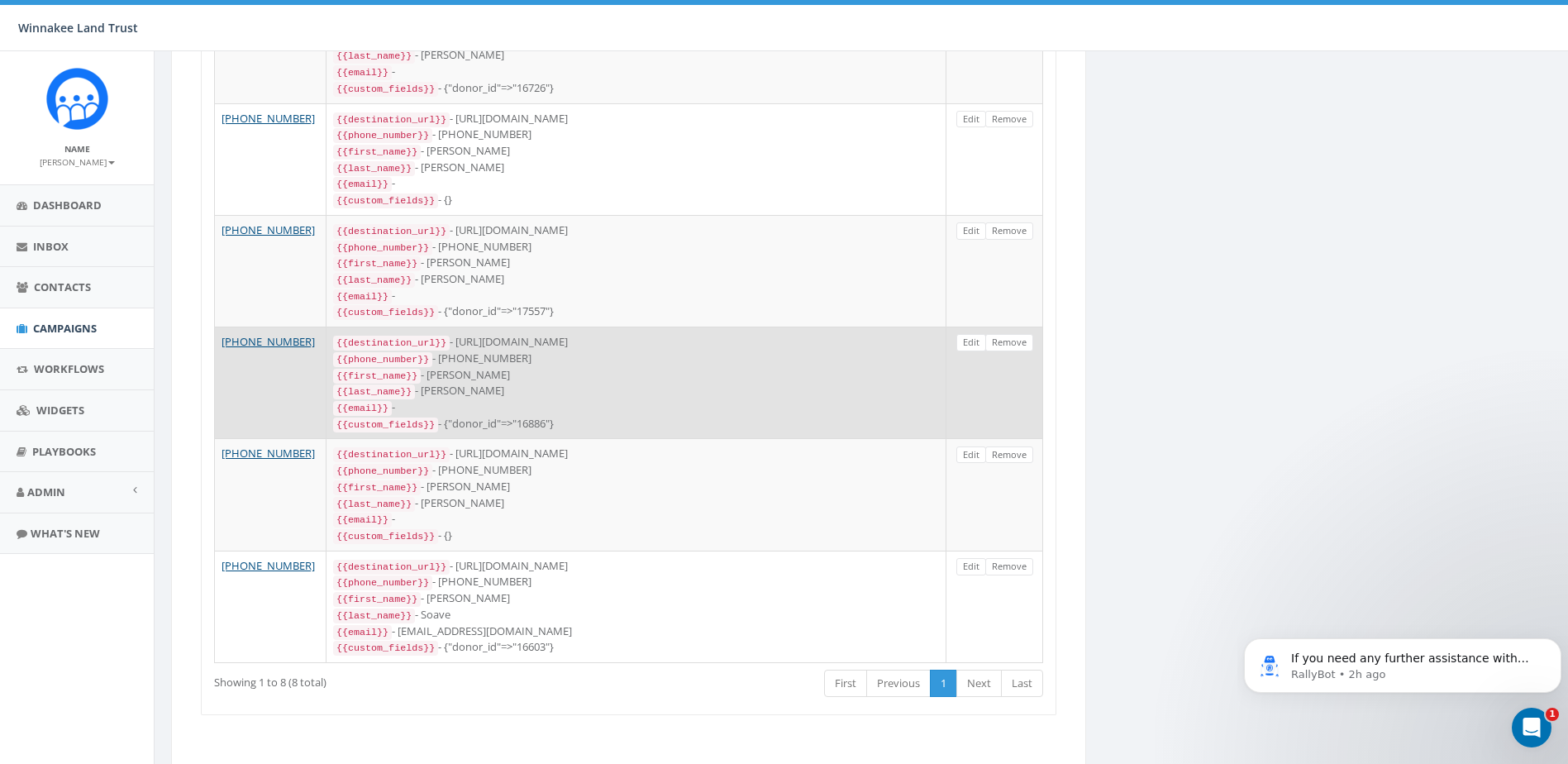
scroll to position [0, 0]
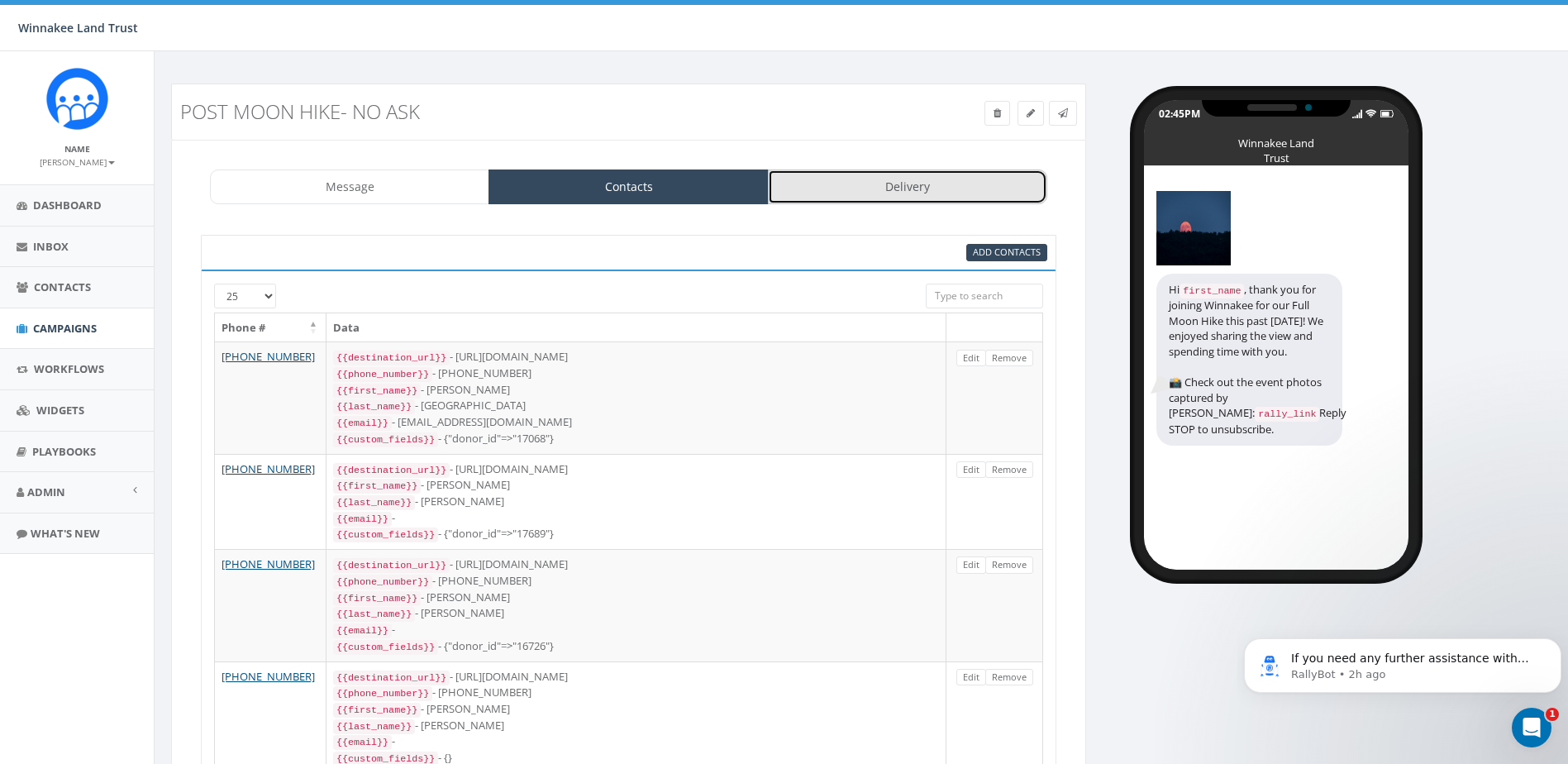
click at [921, 184] on link "Delivery" at bounding box center [908, 187] width 280 height 34
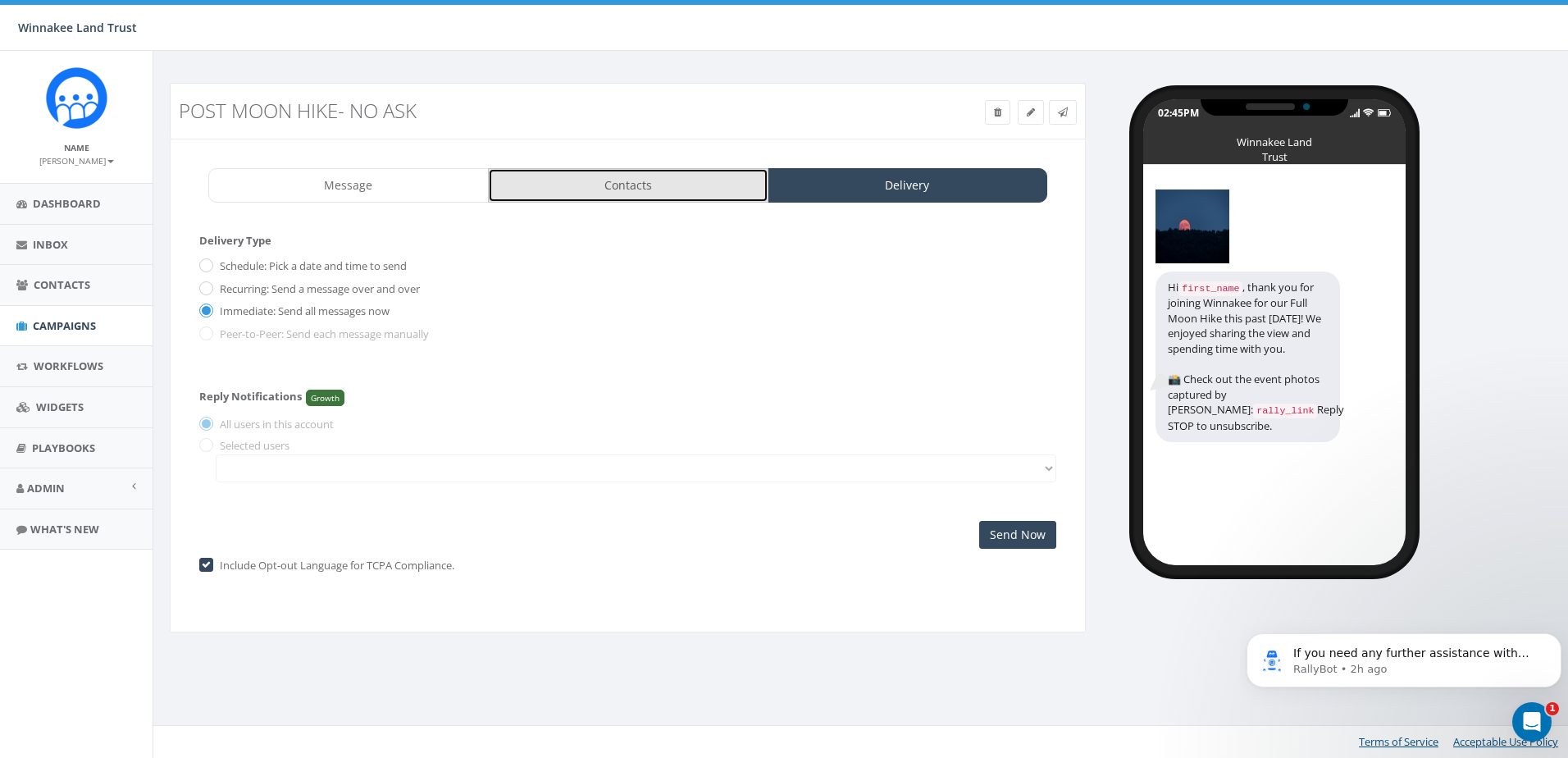
click at [669, 196] on link "Contacts" at bounding box center [627, 185] width 280 height 34
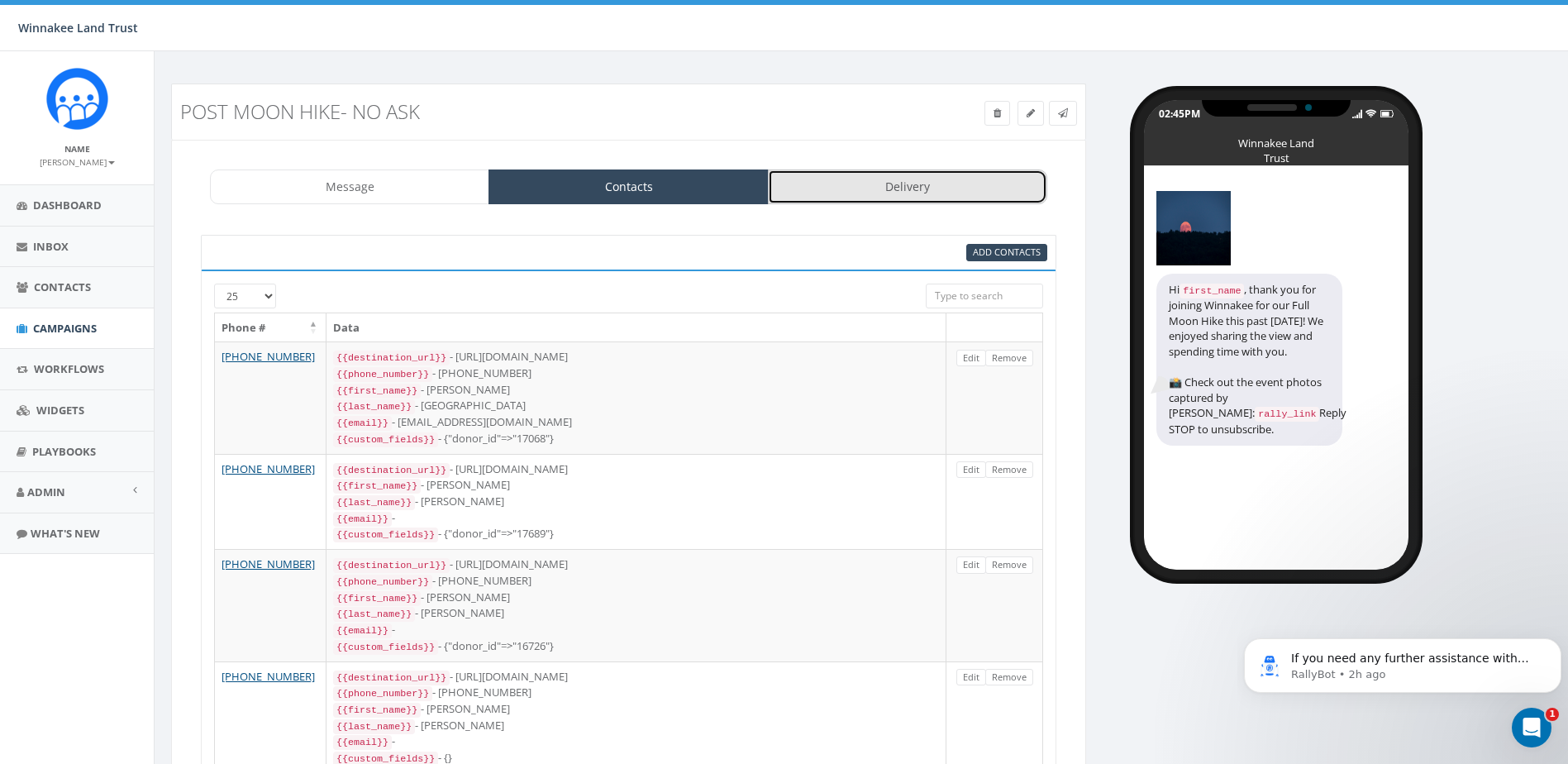
click at [869, 193] on link "Delivery" at bounding box center [908, 187] width 280 height 34
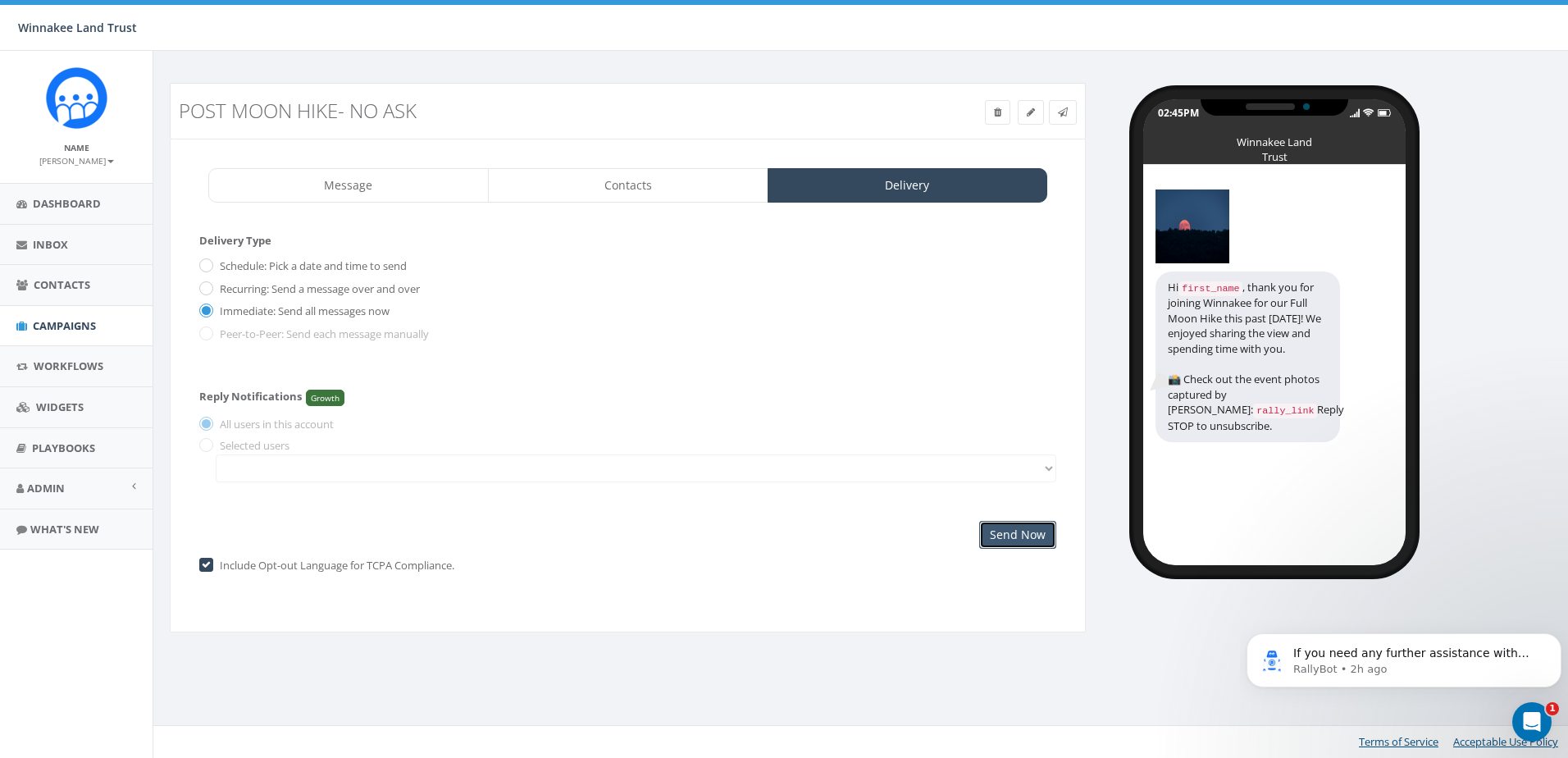
click at [1007, 530] on input "Send Now" at bounding box center [1018, 534] width 77 height 28
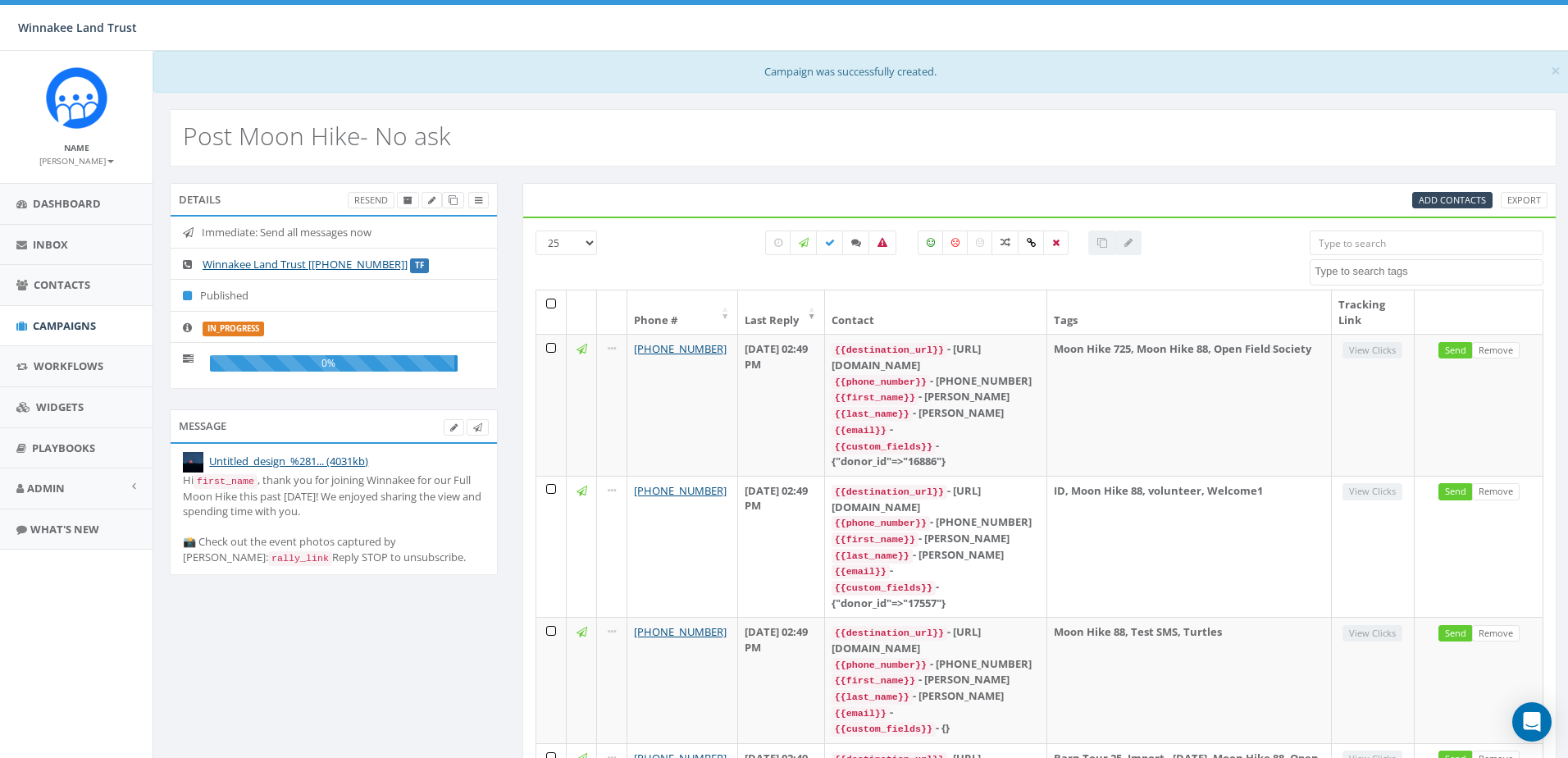
select select
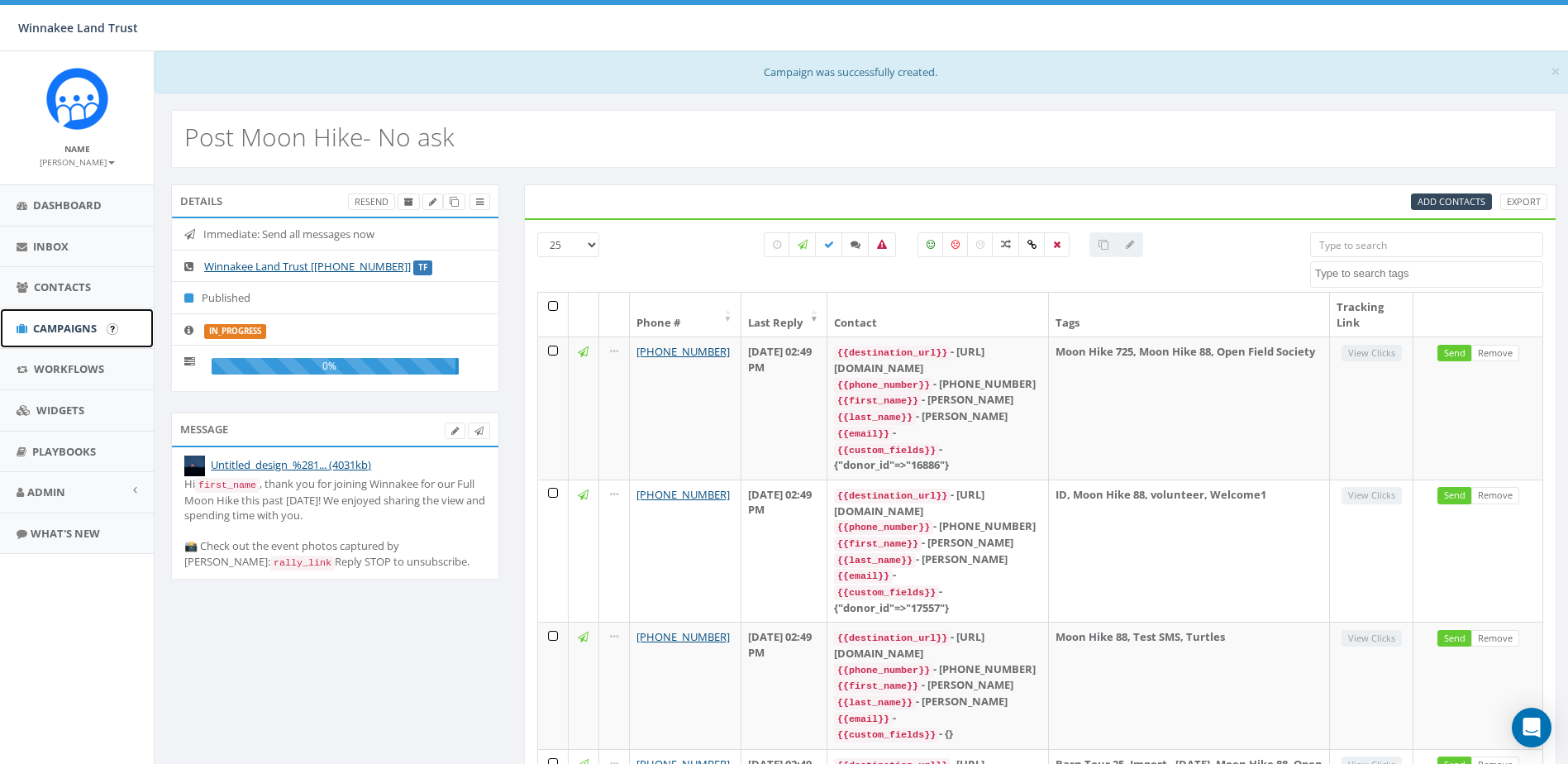
click at [51, 326] on span "Campaigns" at bounding box center [65, 328] width 64 height 14
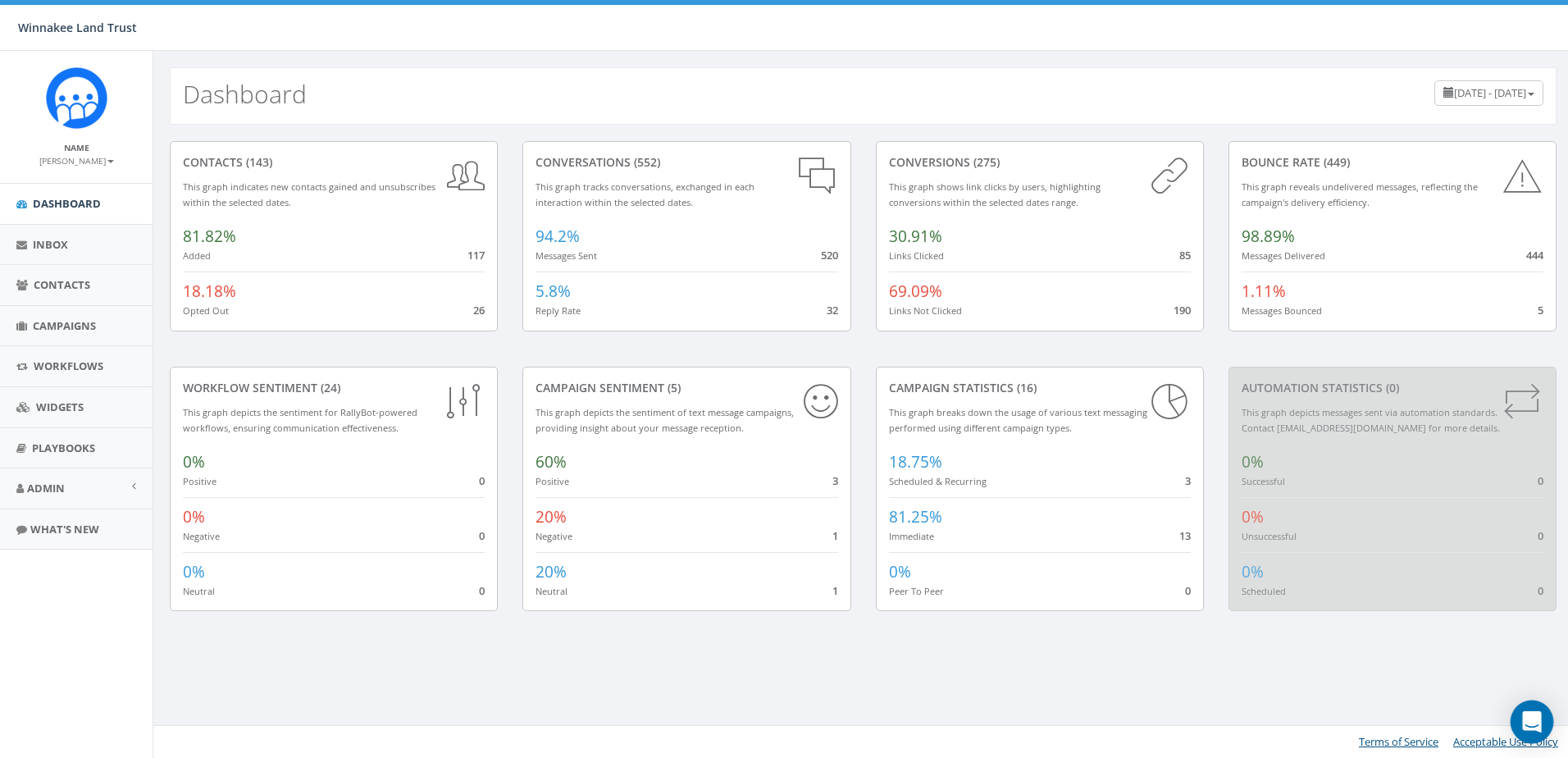
click at [1533, 716] on icon "Open Intercom Messenger" at bounding box center [1531, 722] width 19 height 21
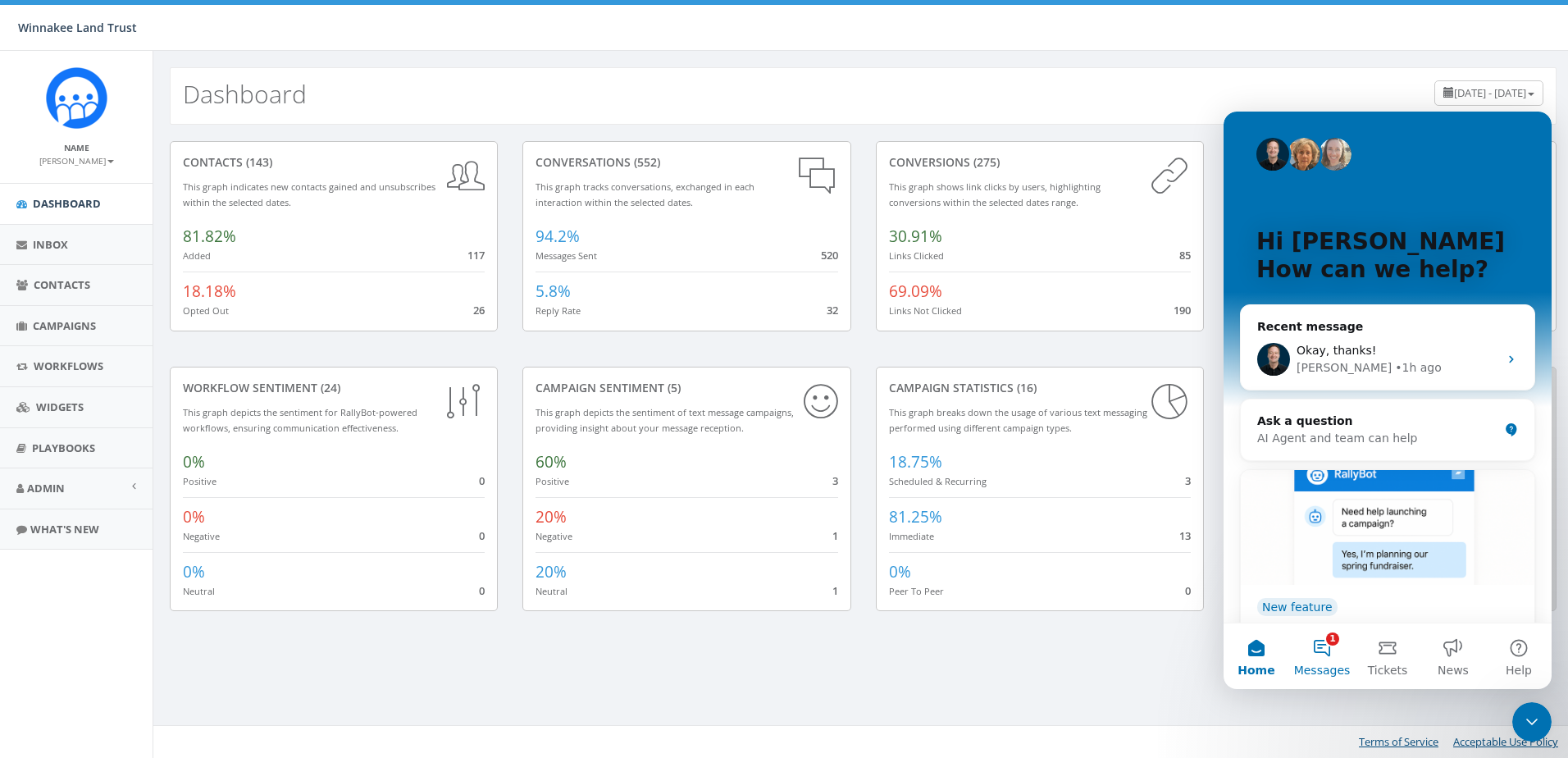
click at [1325, 644] on button "1 Messages" at bounding box center [1322, 655] width 65 height 65
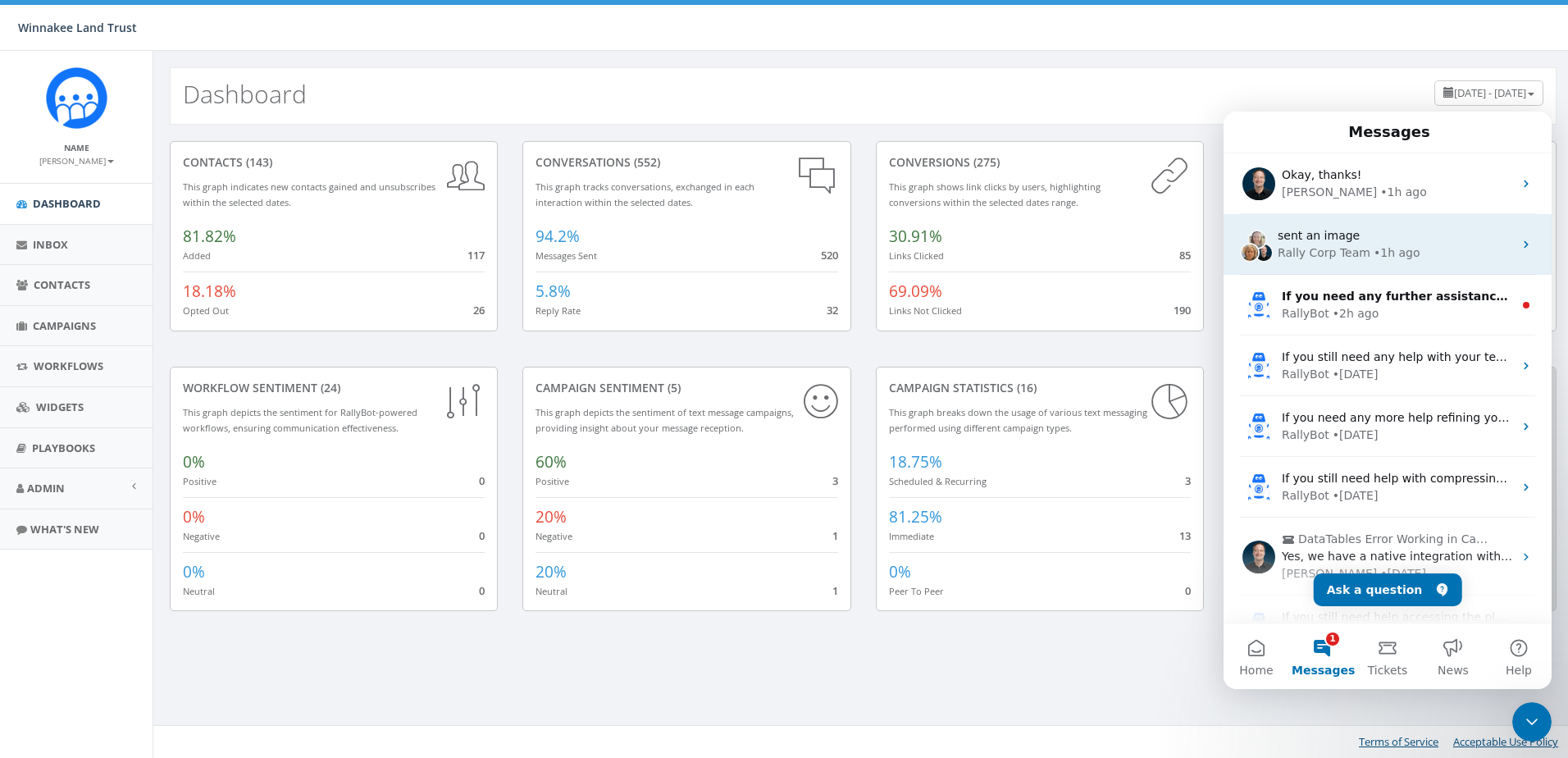
click at [1427, 250] on div "Rally Corp Team • 1h ago" at bounding box center [1395, 252] width 235 height 17
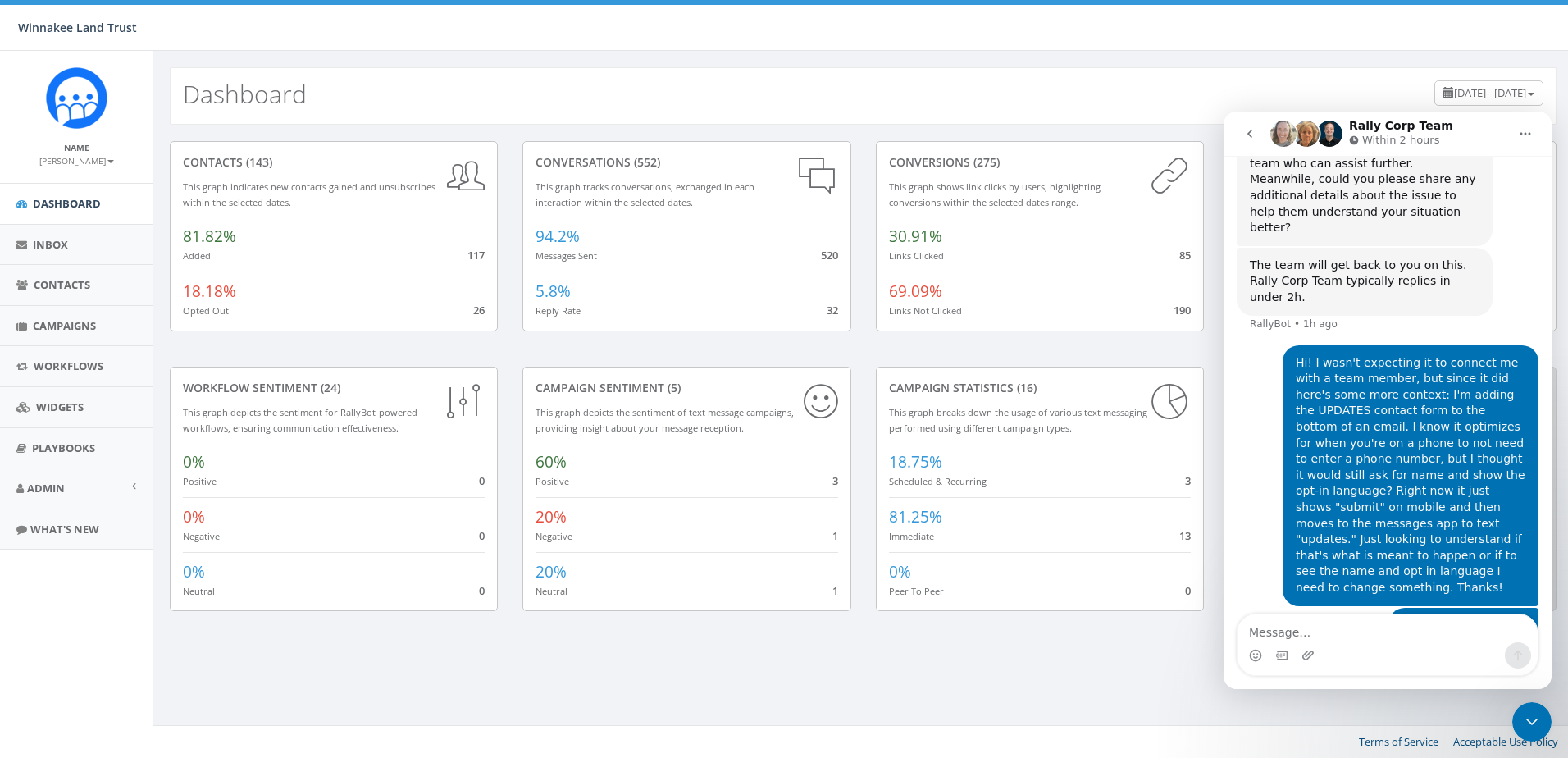
scroll to position [1275, 0]
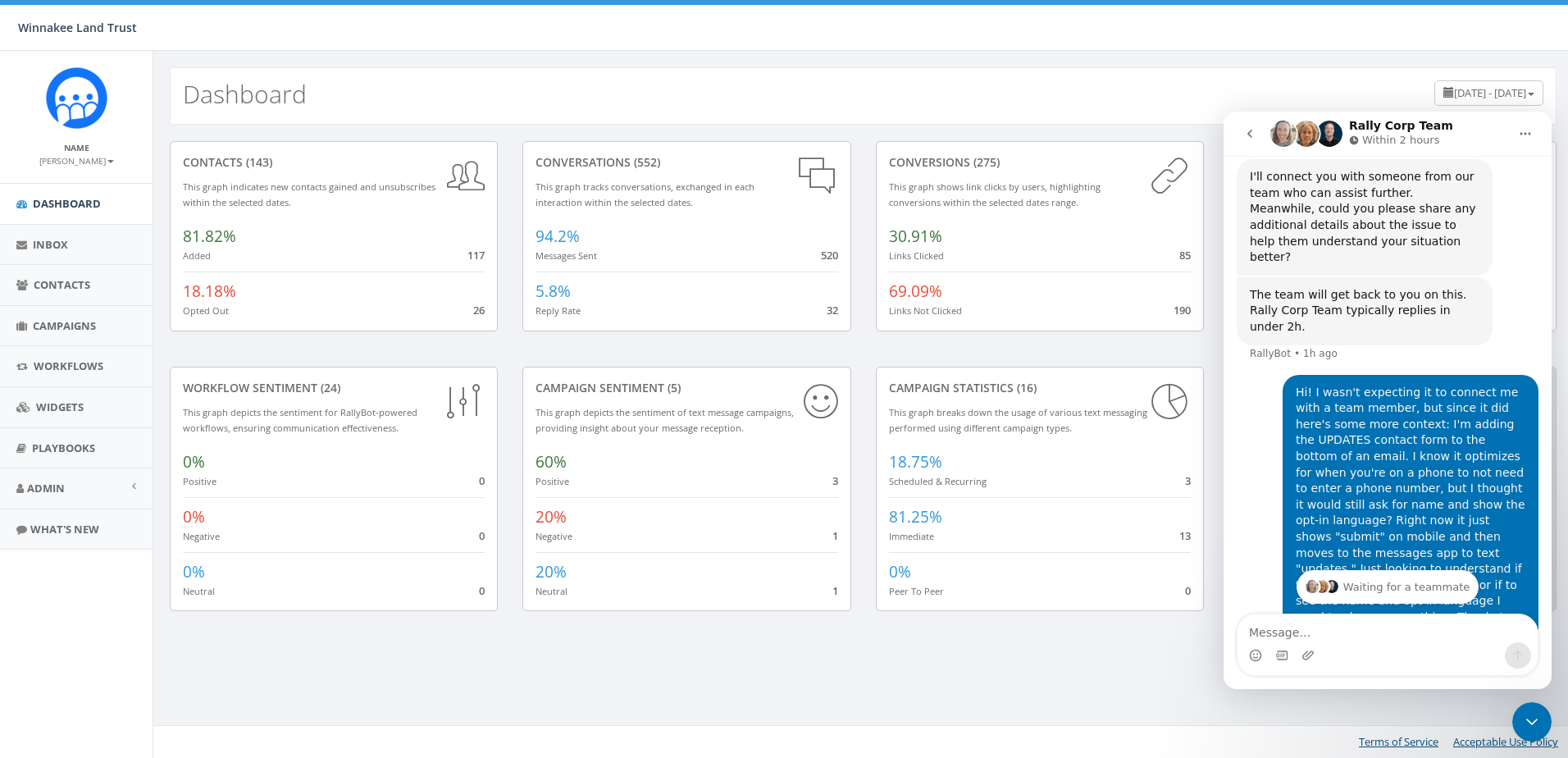
click at [1408, 425] on div "Hi! I wasn't expecting it to connect me with a team member, but since it did he…" at bounding box center [1410, 505] width 230 height 241
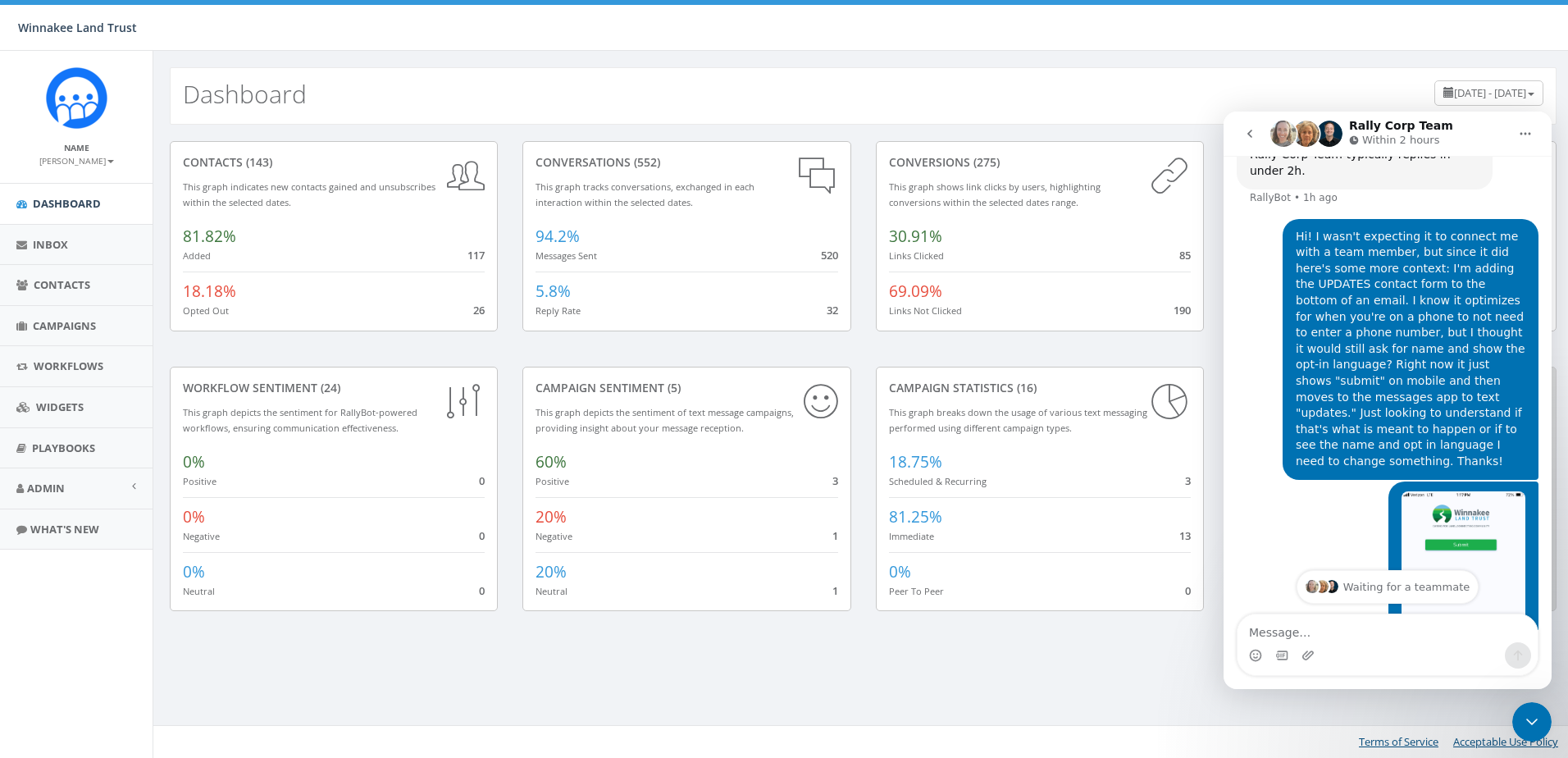
scroll to position [1521, 0]
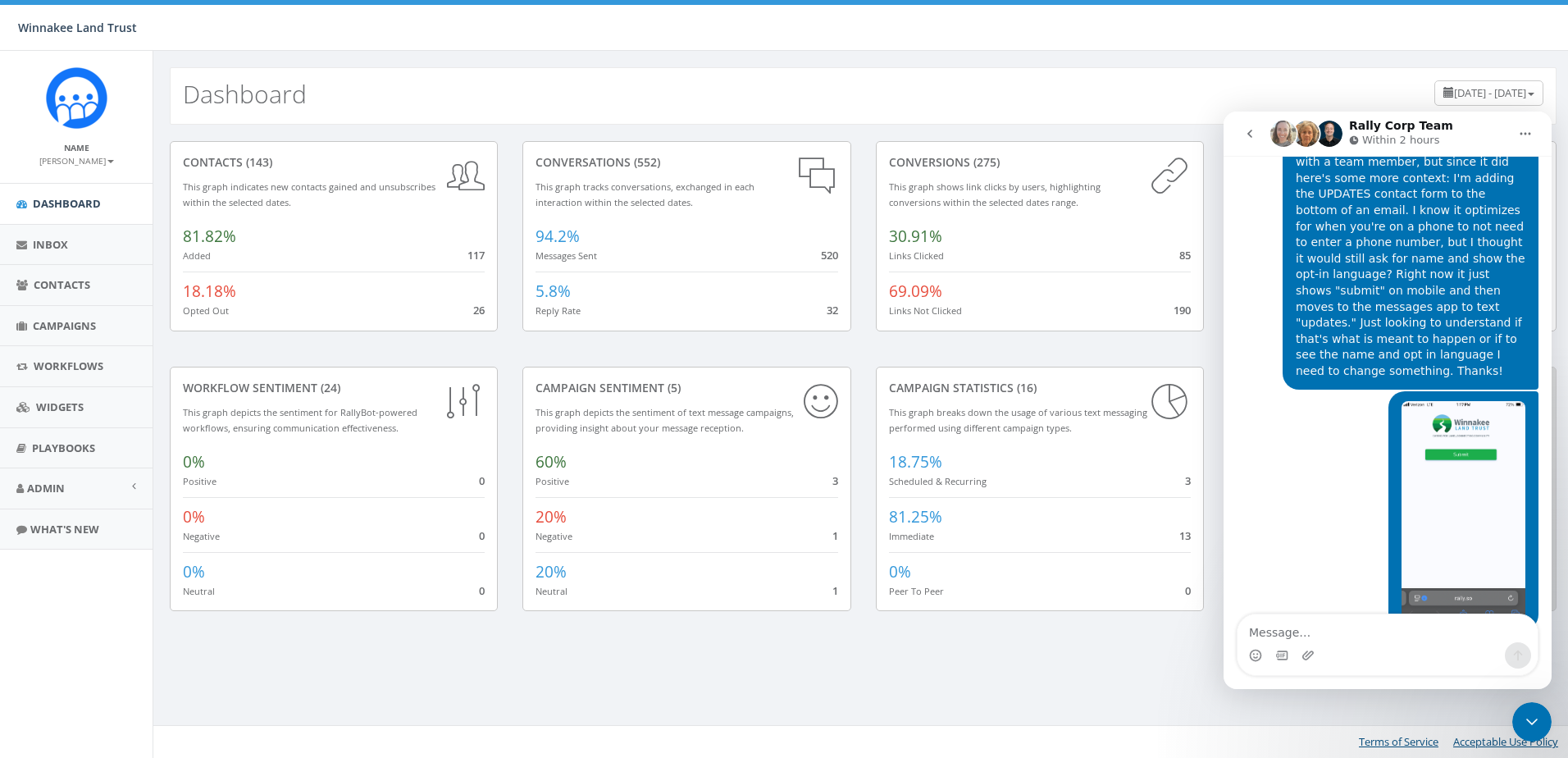
click at [1523, 131] on icon "Home" at bounding box center [1525, 133] width 13 height 13
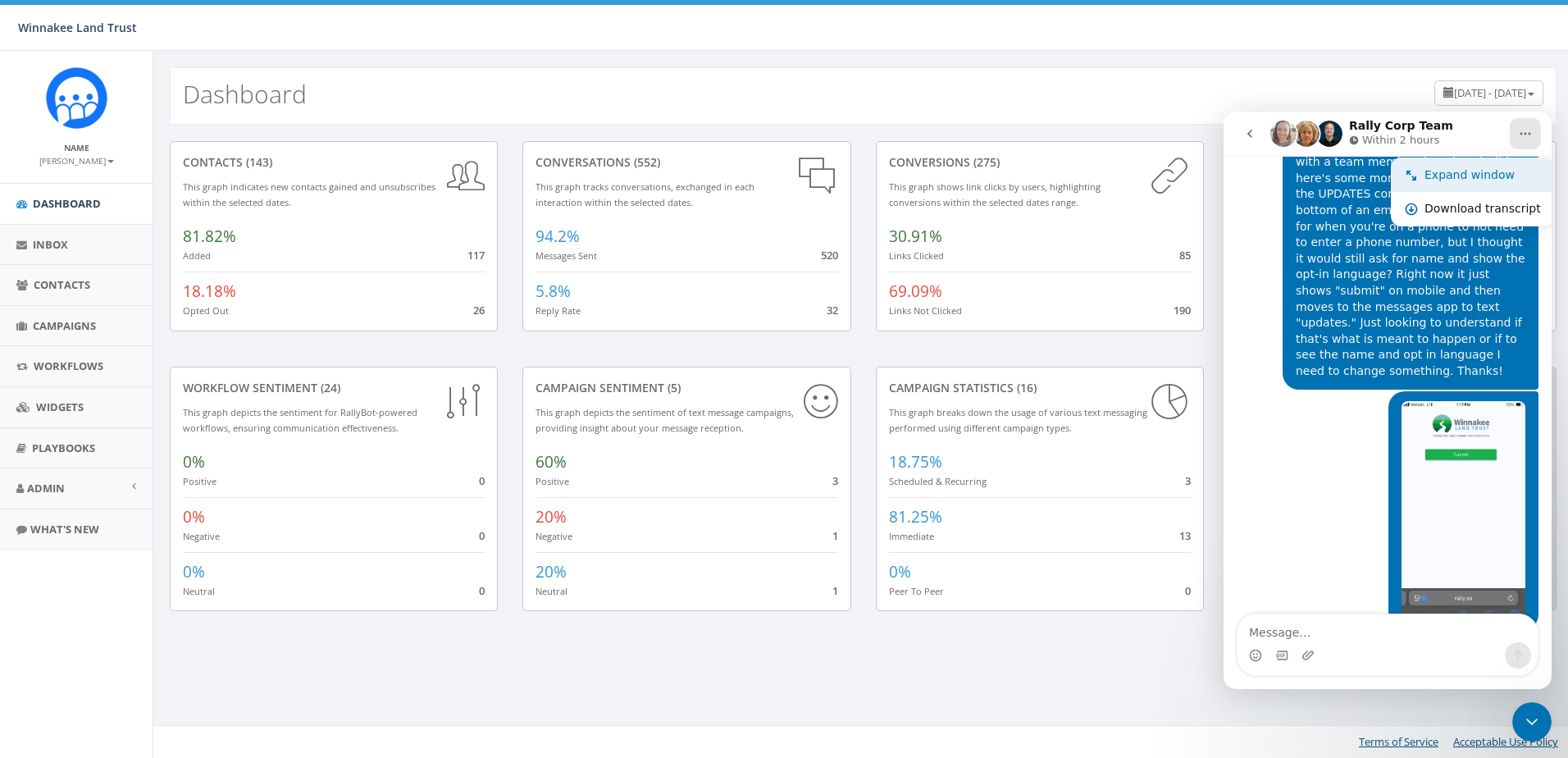
click at [1465, 171] on div "Expand window" at bounding box center [1483, 175] width 116 height 17
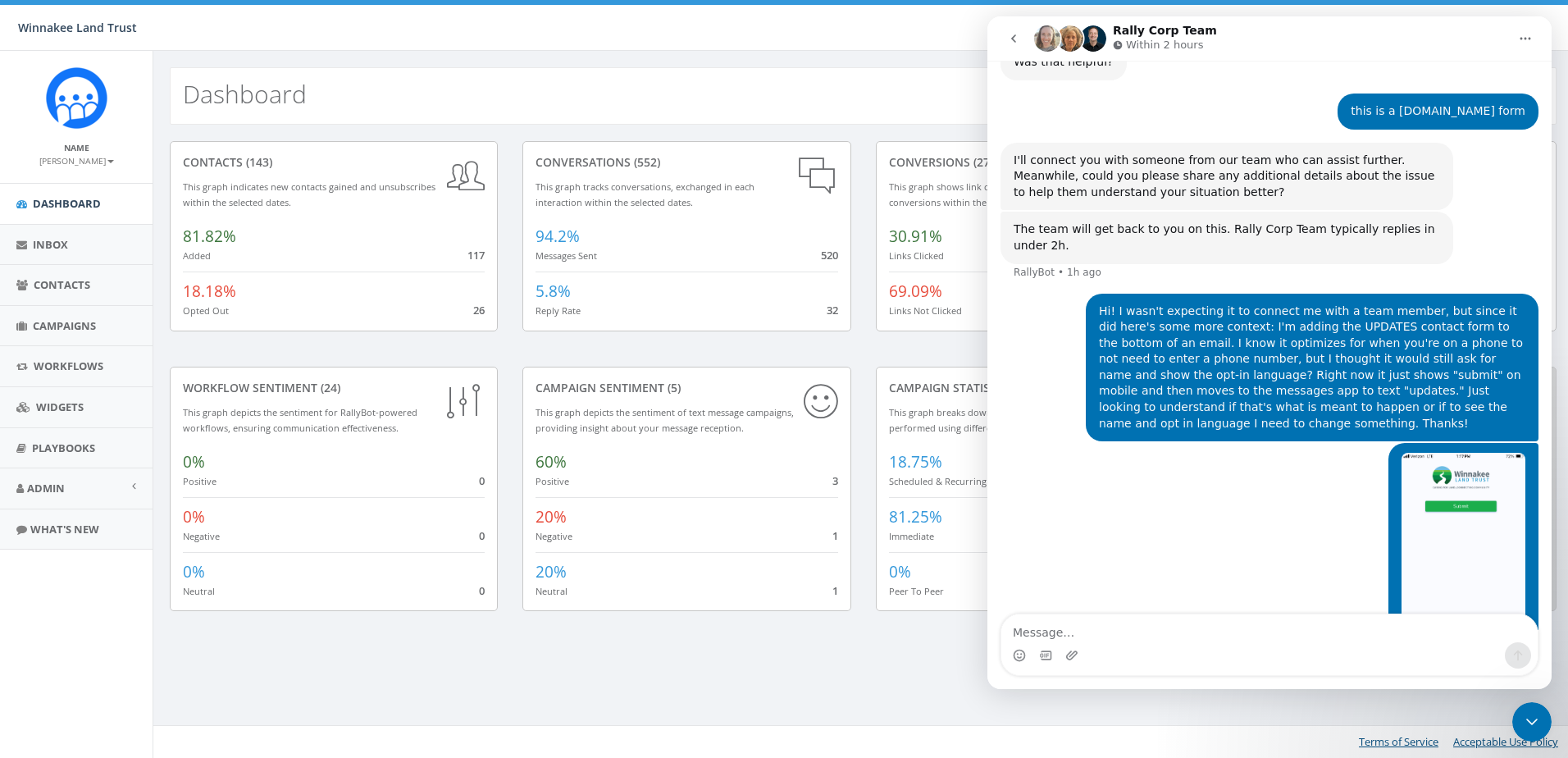
scroll to position [976, 0]
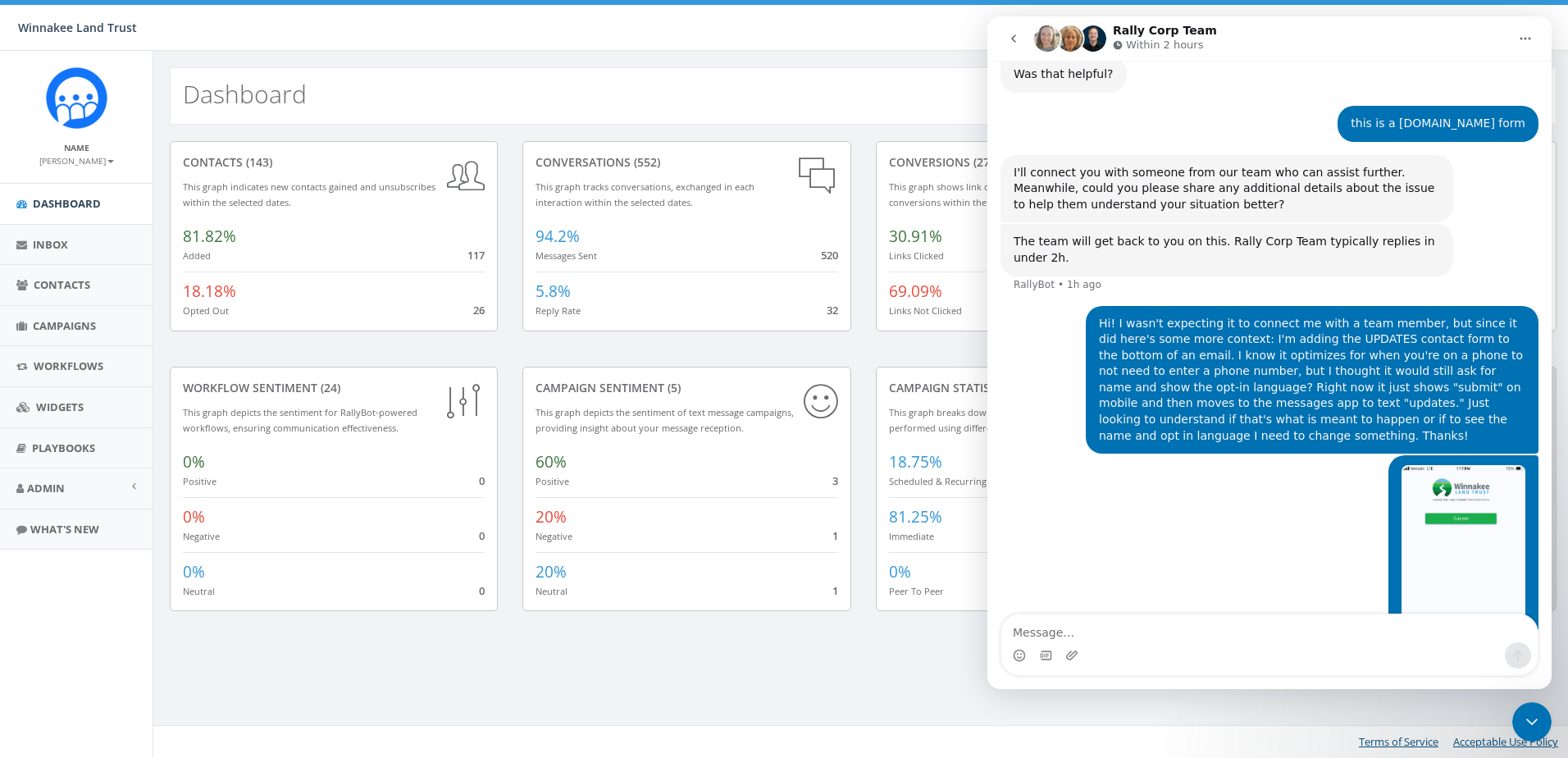
click at [1538, 724] on icon "Close Intercom Messenger" at bounding box center [1532, 721] width 20 height 20
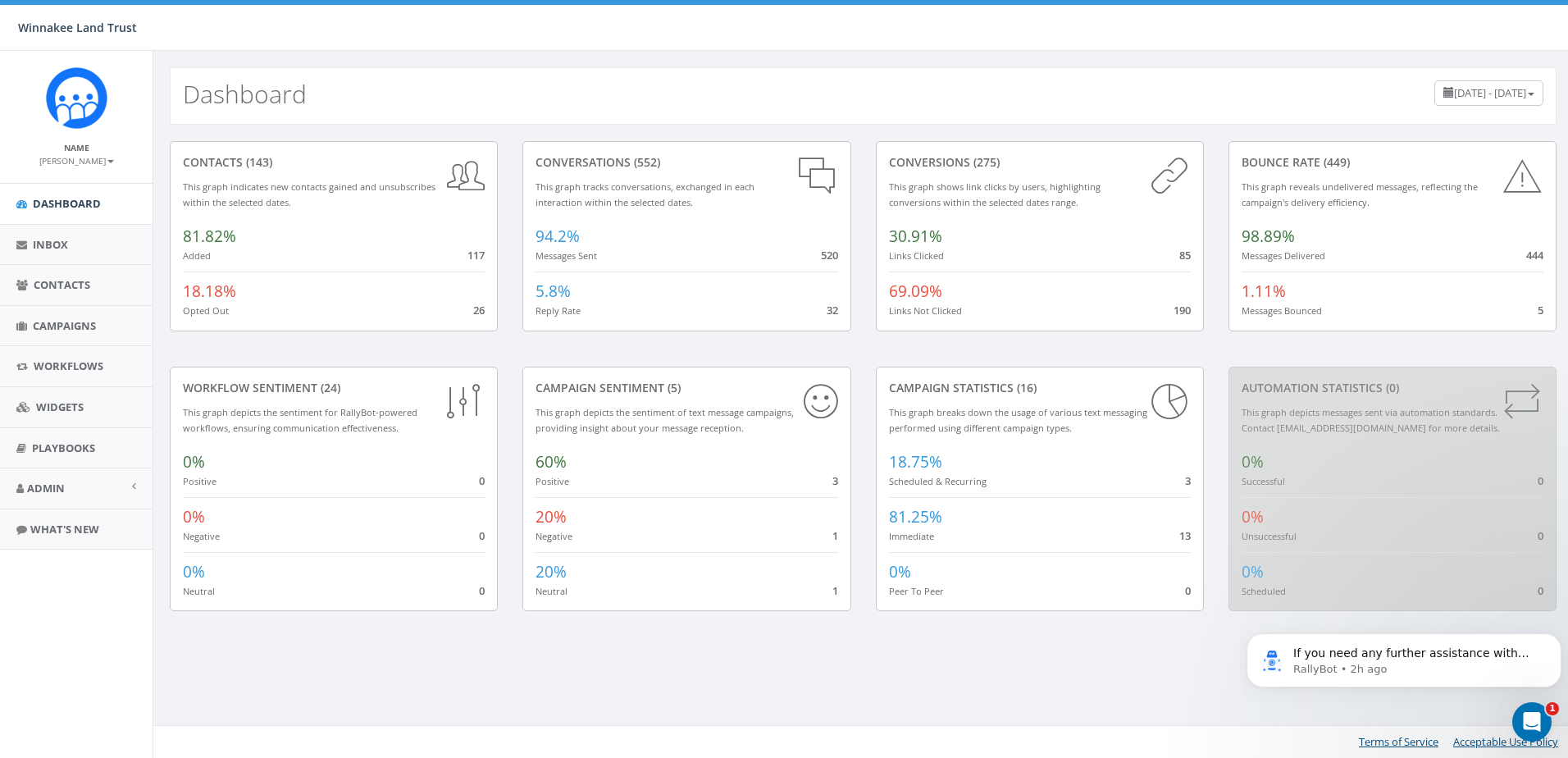
scroll to position [0, 0]
click at [55, 315] on link "Campaigns" at bounding box center [76, 326] width 152 height 40
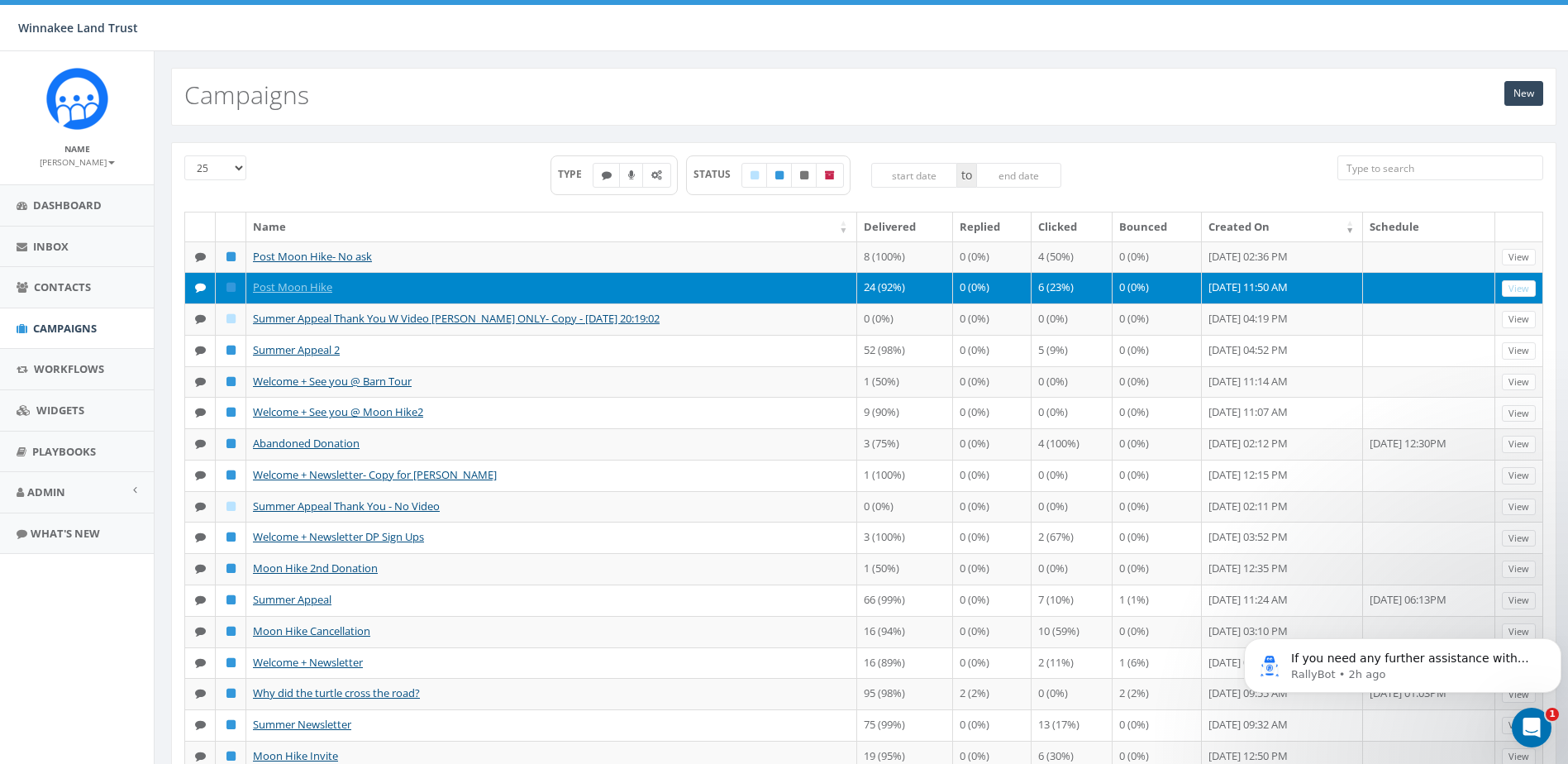
click at [319, 295] on td "Post Moon Hike" at bounding box center [551, 288] width 611 height 32
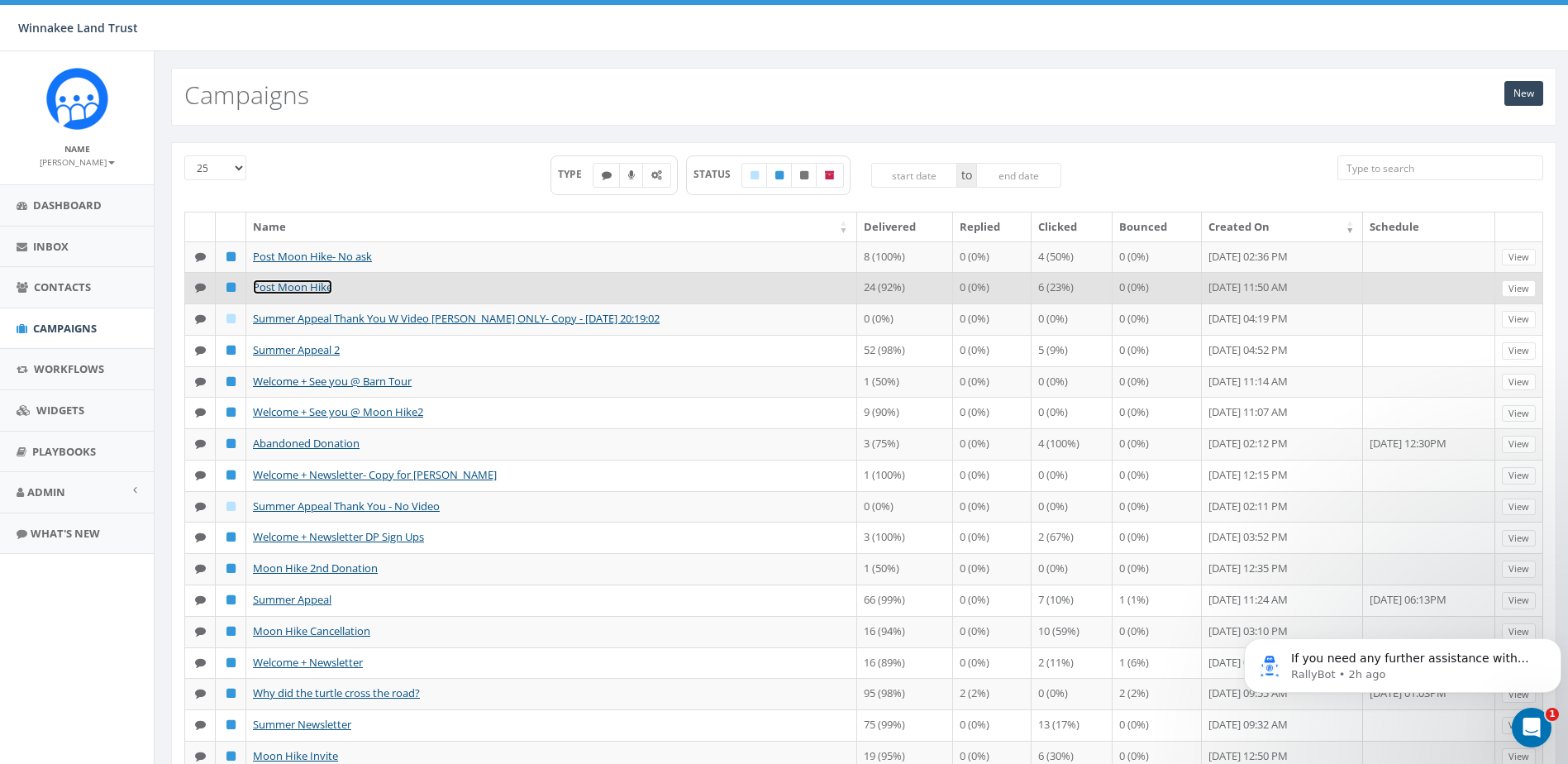
click at [319, 288] on link "Post Moon Hike" at bounding box center [292, 287] width 79 height 14
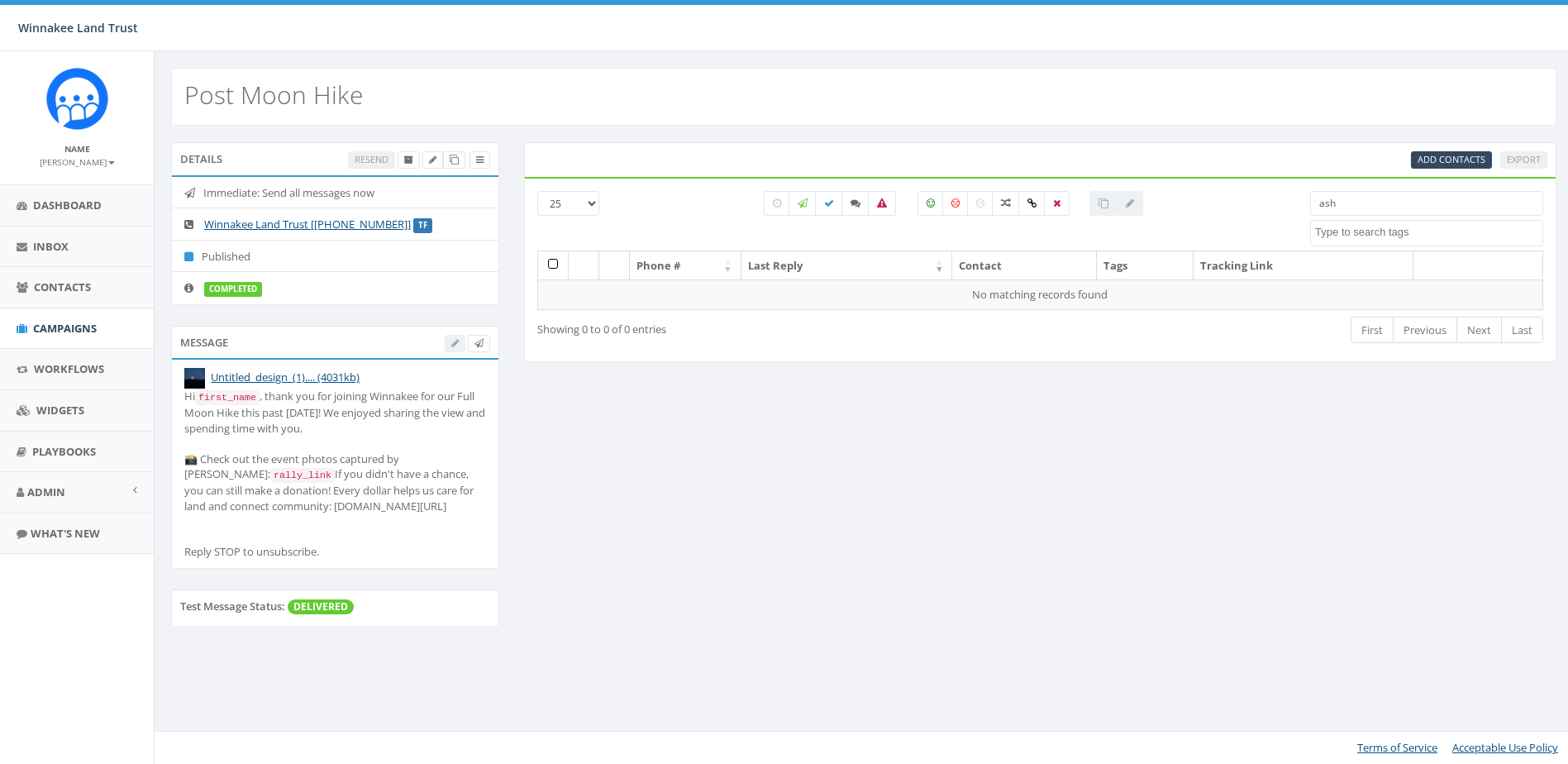
select select
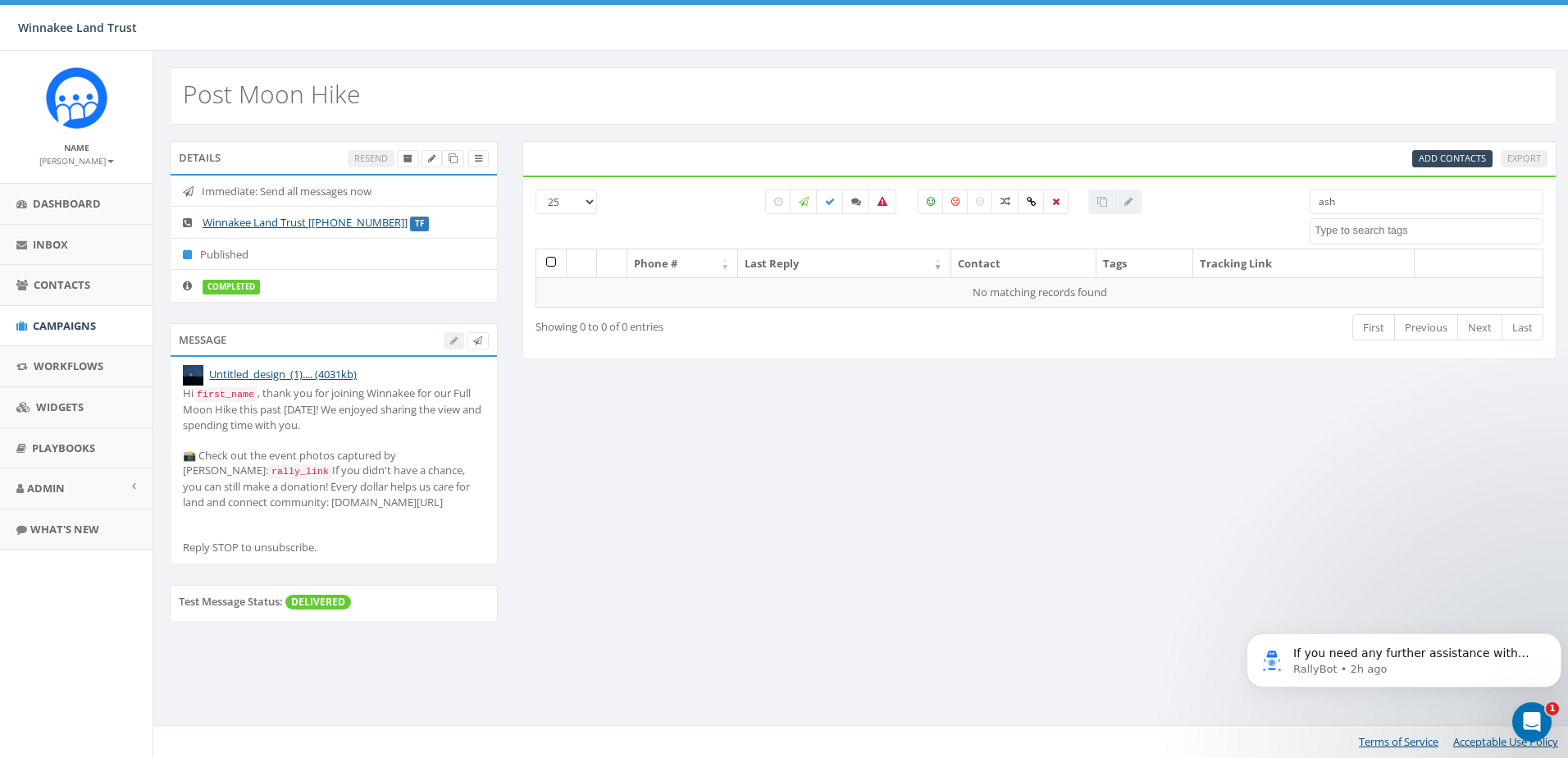
drag, startPoint x: 1343, startPoint y: 204, endPoint x: 1315, endPoint y: 202, distance: 28.1
click at [1315, 202] on input "ash" at bounding box center [1427, 201] width 234 height 24
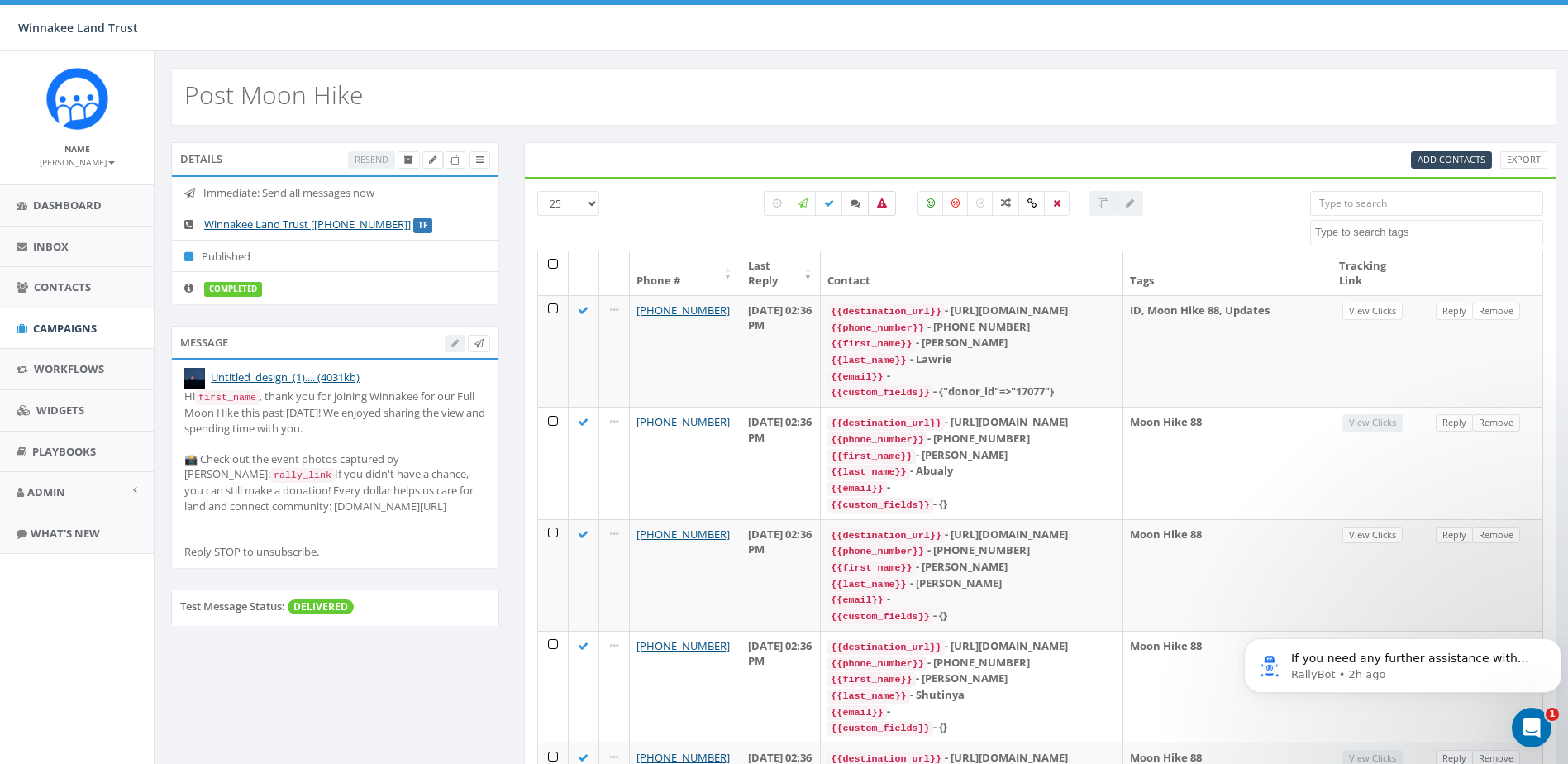
click at [886, 206] on icon at bounding box center [881, 203] width 10 height 10
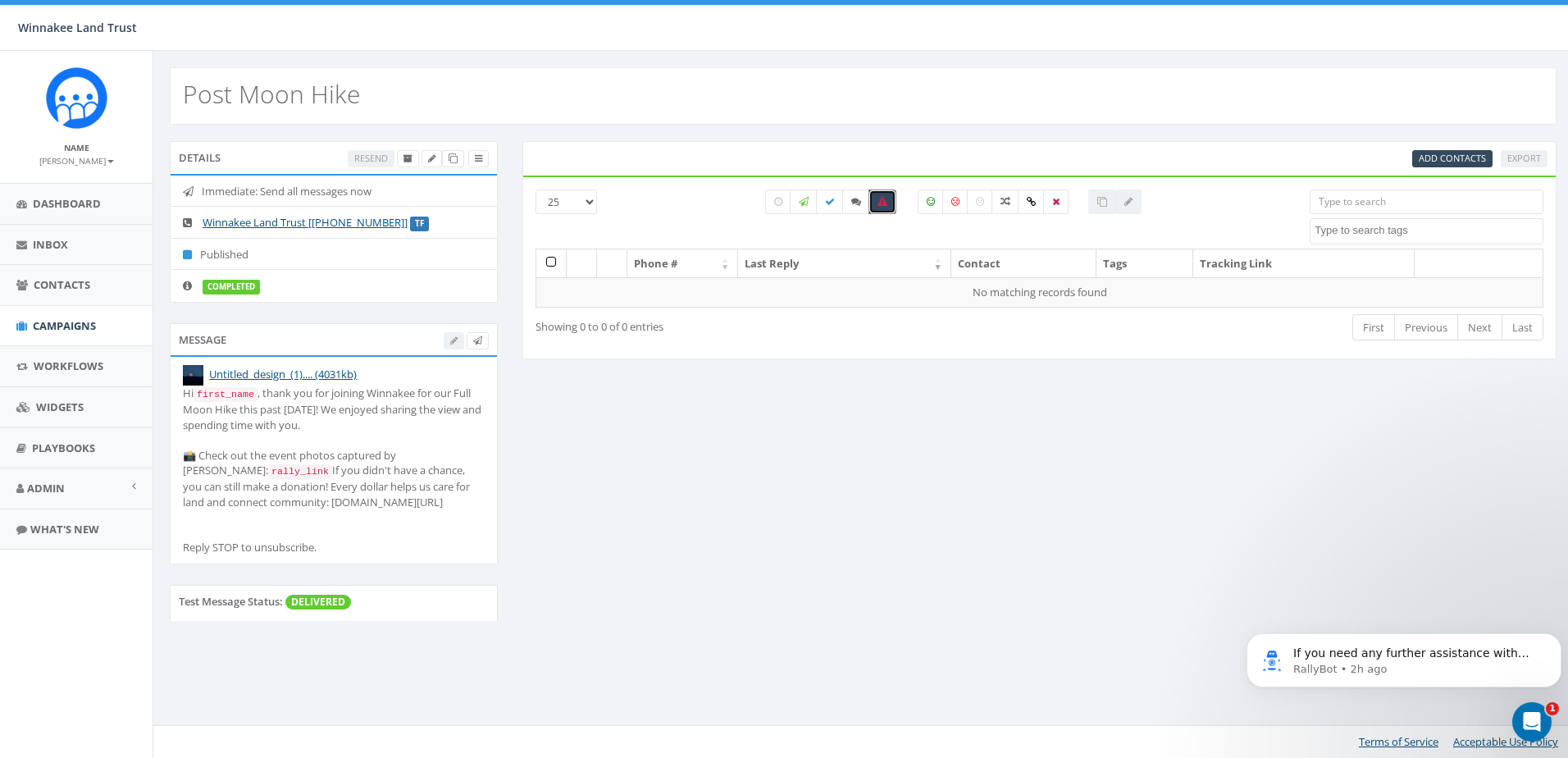
click at [879, 198] on icon at bounding box center [882, 201] width 10 height 10
checkbox input "false"
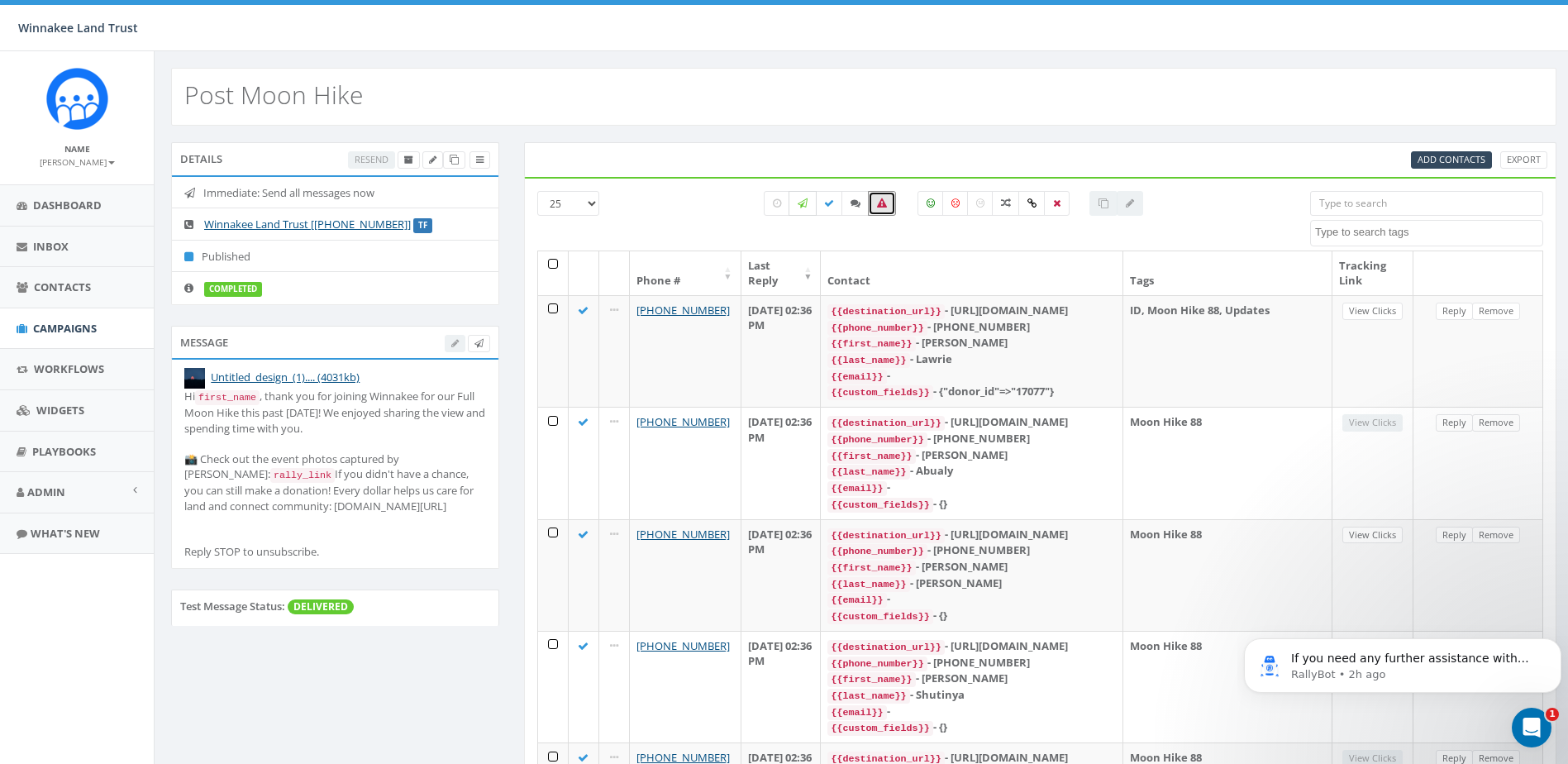
click at [807, 206] on icon at bounding box center [802, 203] width 10 height 10
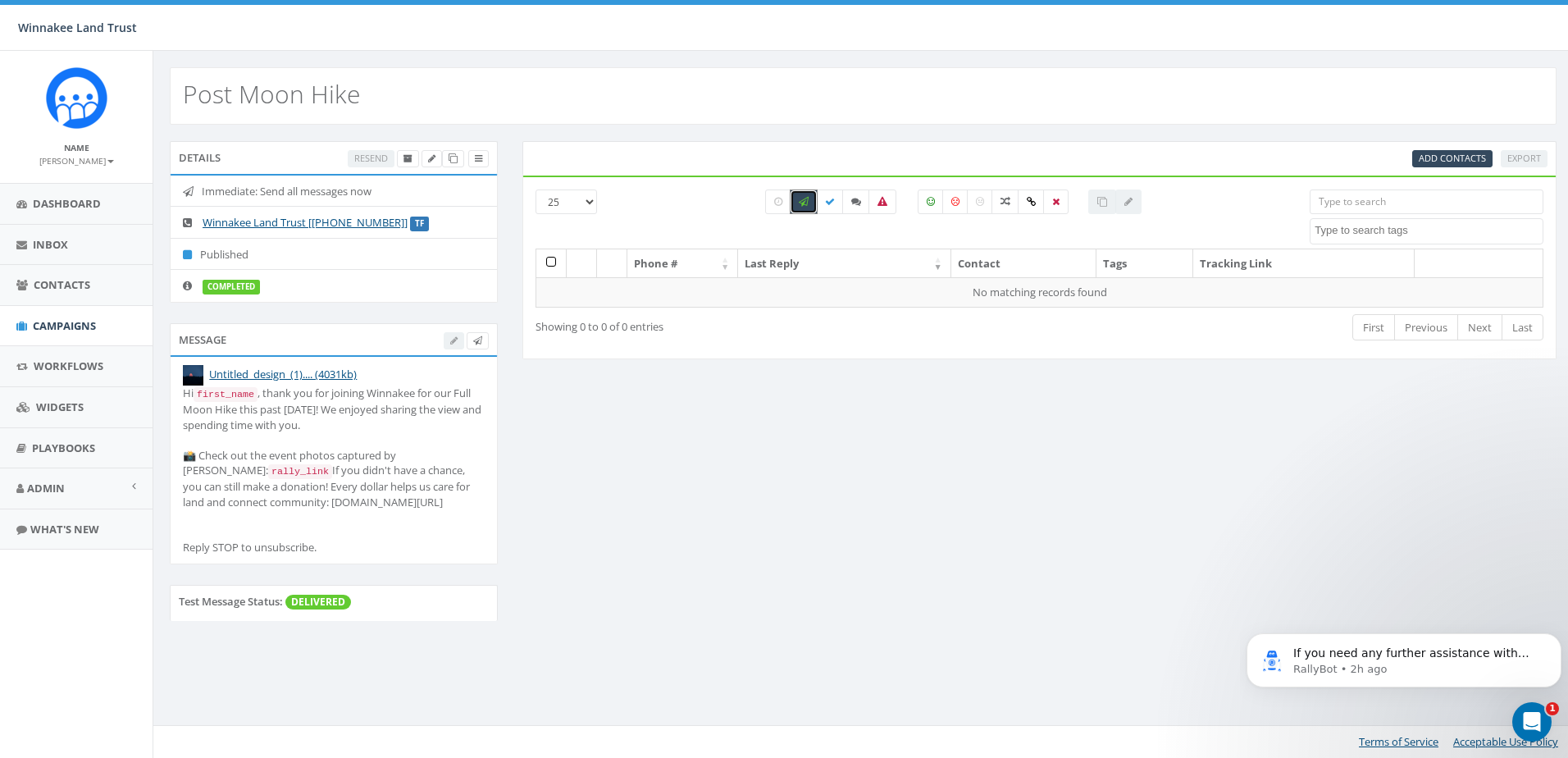
click at [800, 205] on icon at bounding box center [804, 201] width 10 height 10
checkbox input "false"
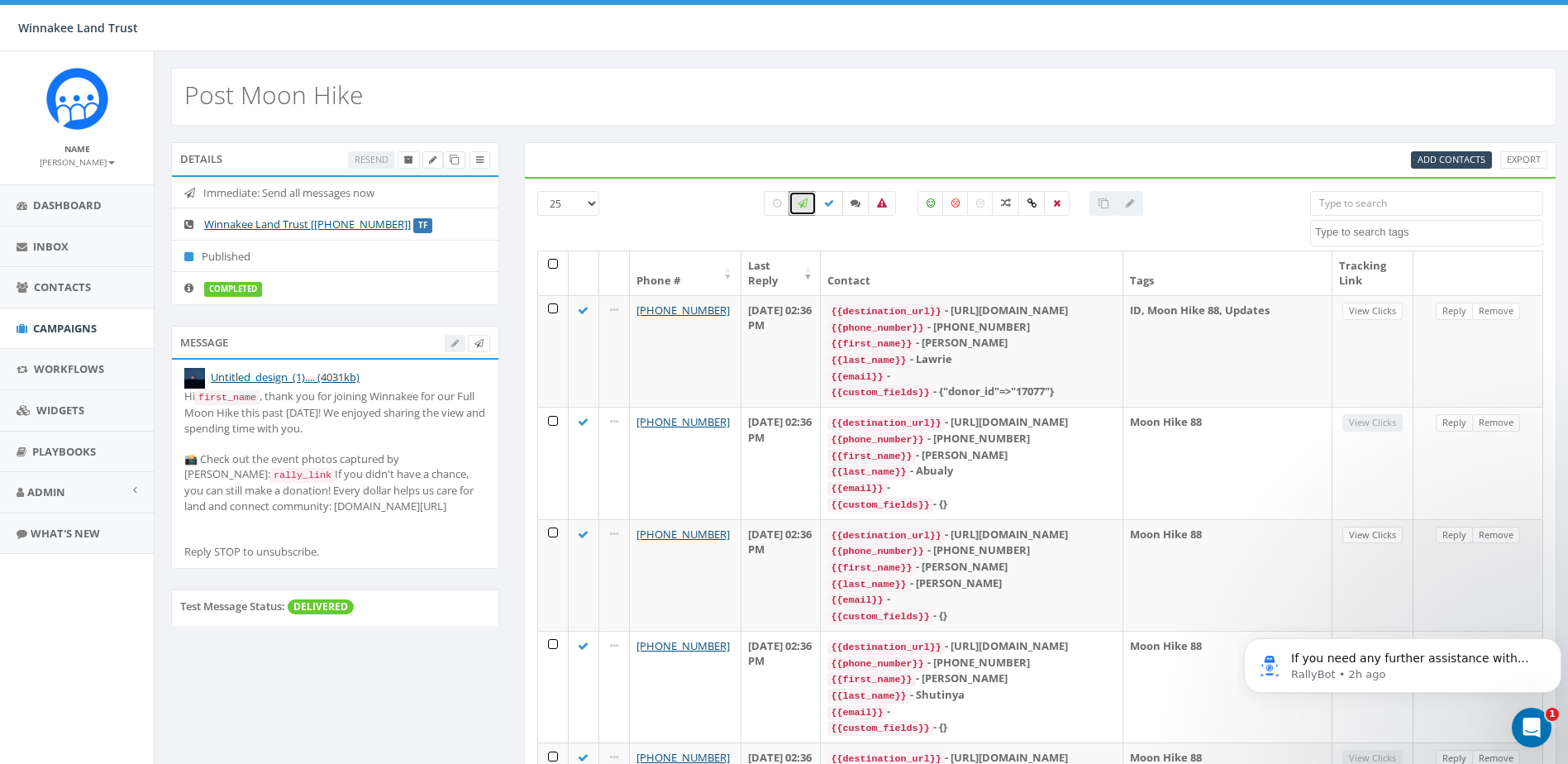
click at [835, 202] on label at bounding box center [829, 203] width 28 height 24
checkbox input "true"
click at [44, 327] on span "Campaigns" at bounding box center [65, 328] width 64 height 14
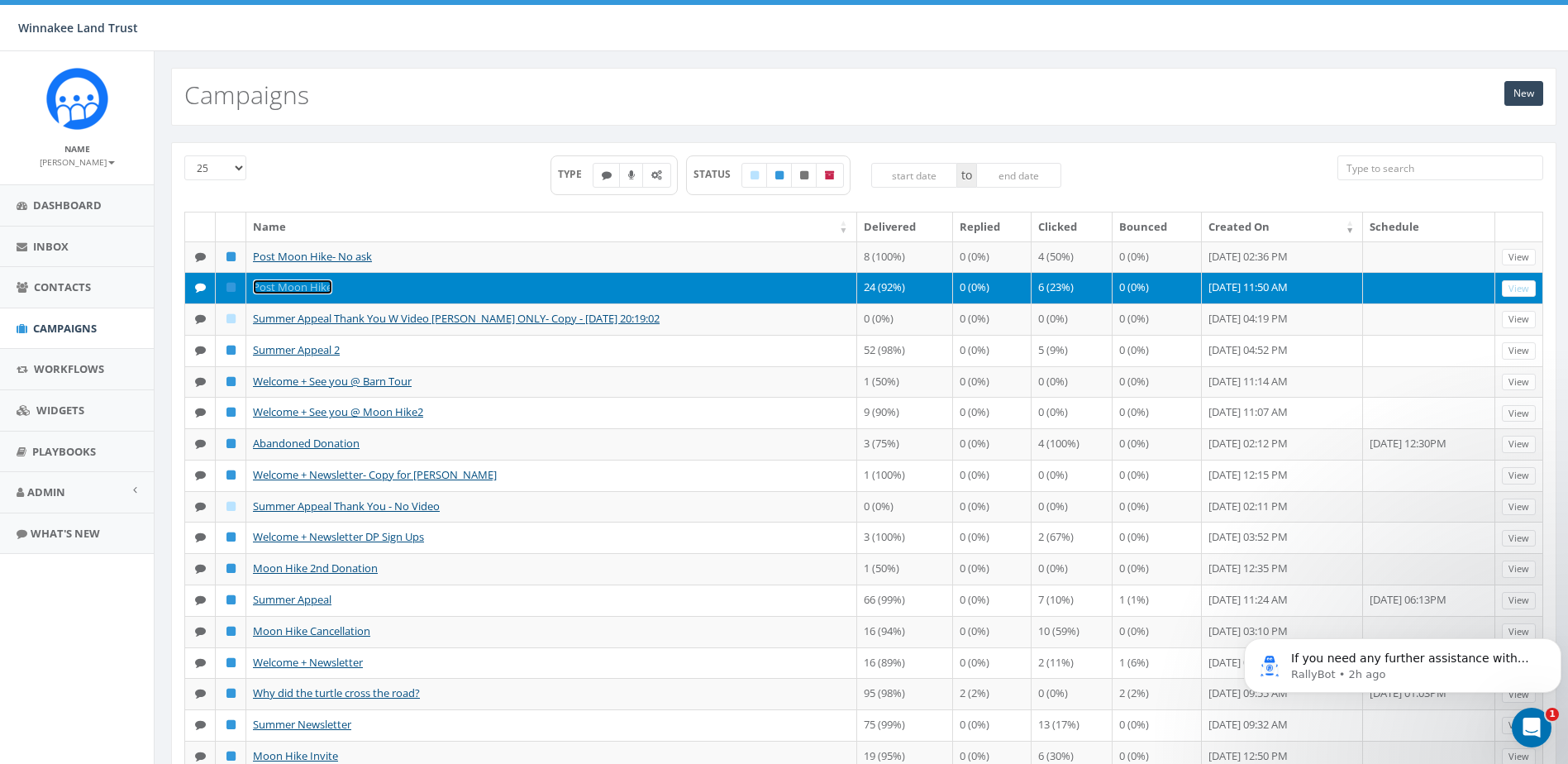
click at [312, 290] on link "Post Moon Hike" at bounding box center [292, 287] width 79 height 14
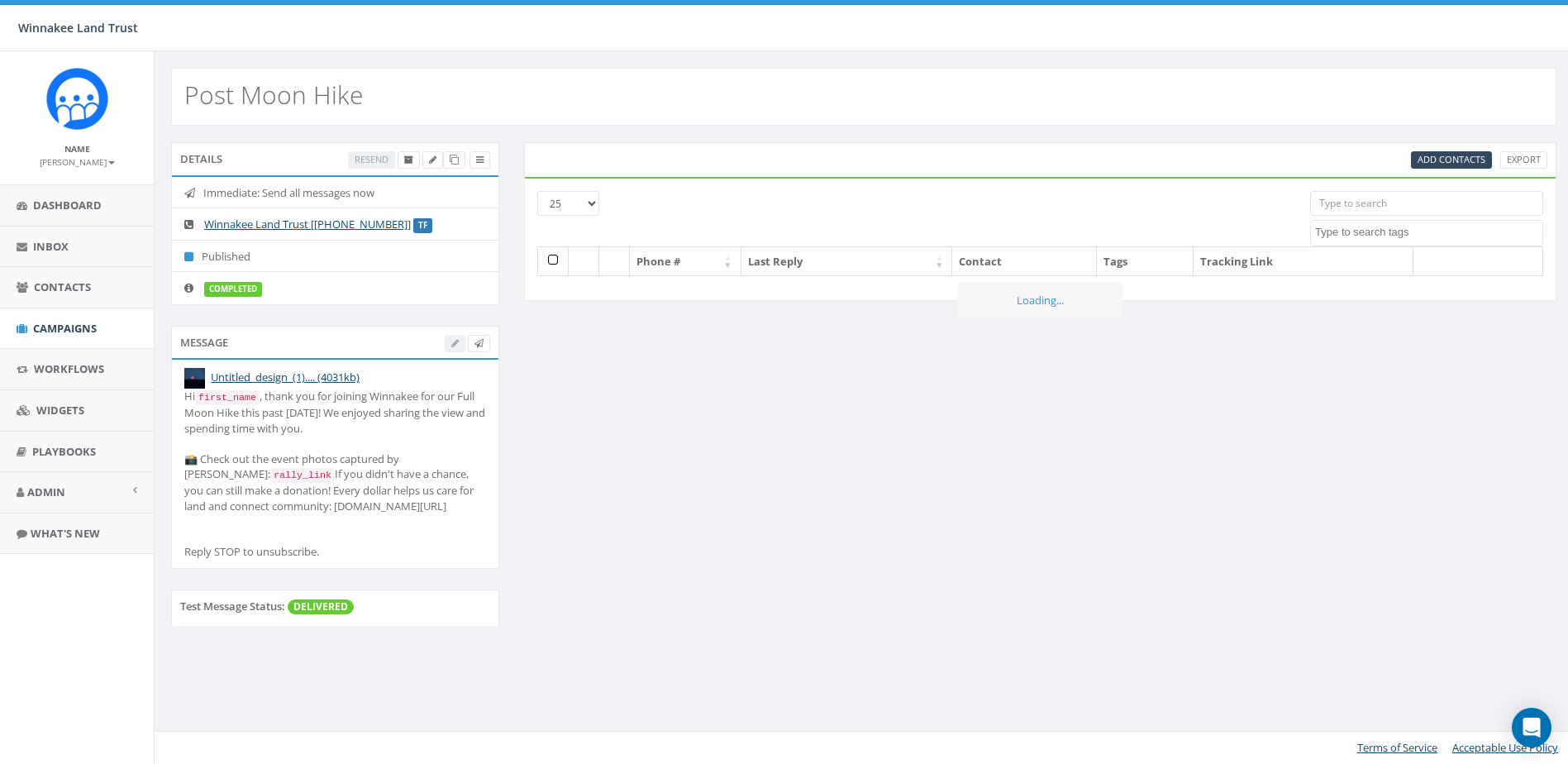
select select
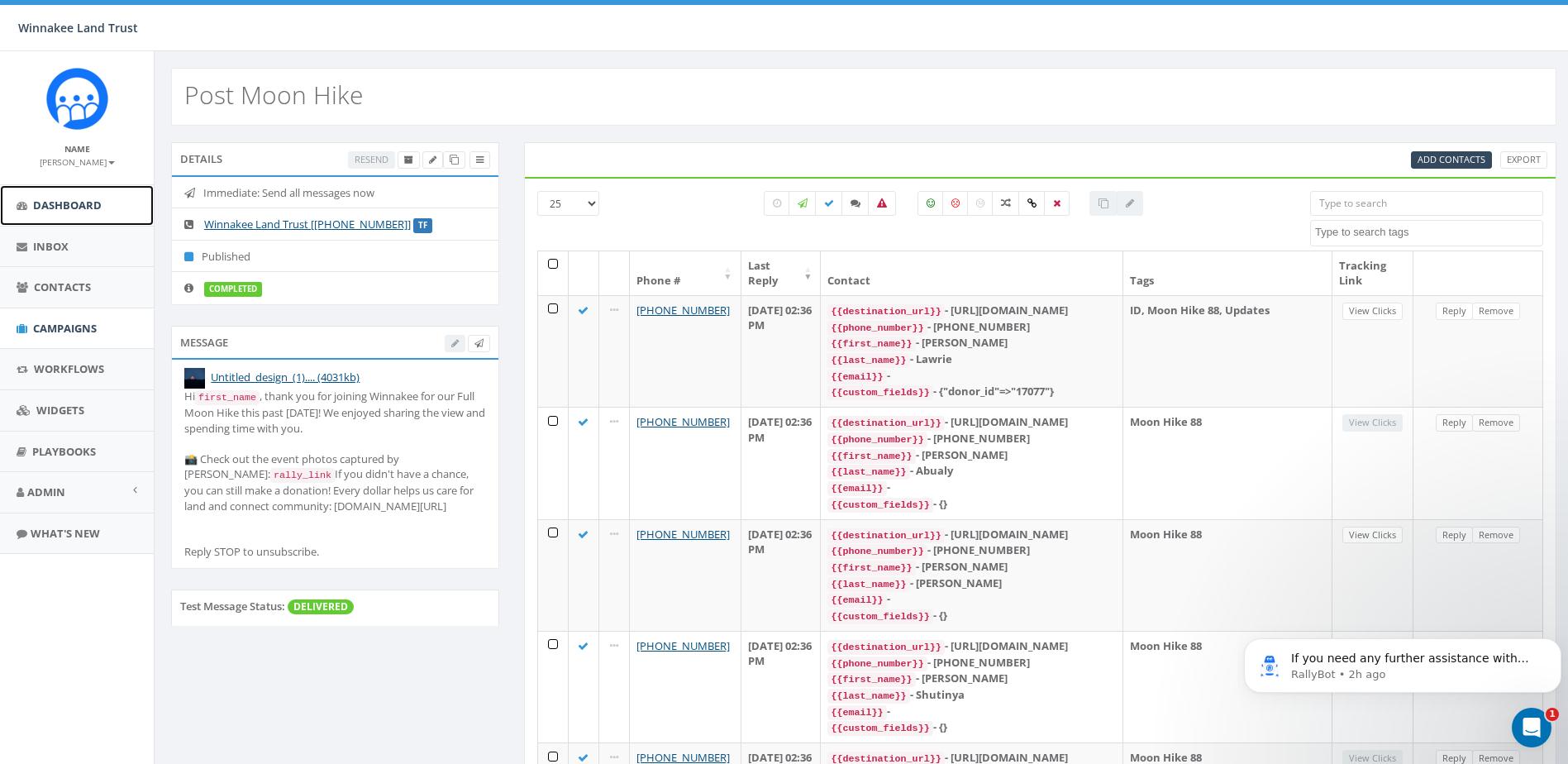
click at [32, 211] on link "Dashboard" at bounding box center [77, 205] width 153 height 41
